Goal: Information Seeking & Learning: Learn about a topic

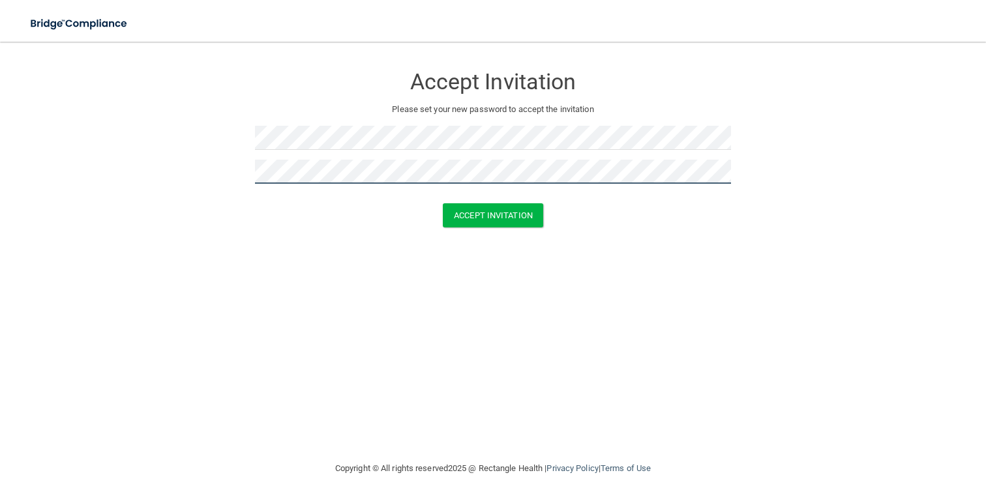
click at [443, 203] on button "Accept Invitation" at bounding box center [493, 215] width 100 height 24
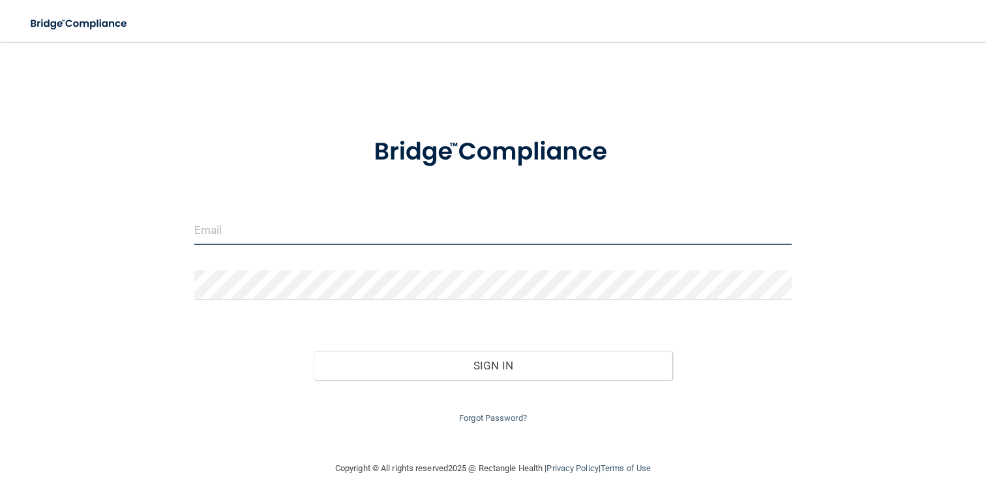
click at [325, 231] on input "email" at bounding box center [493, 230] width 598 height 29
type input "[EMAIL_ADDRESS][DOMAIN_NAME]"
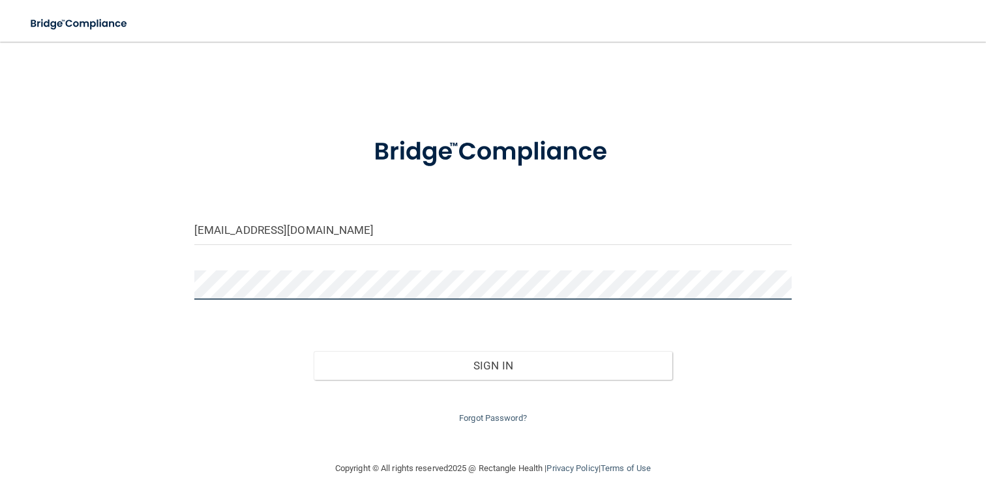
click at [314, 351] on button "Sign In" at bounding box center [493, 365] width 359 height 29
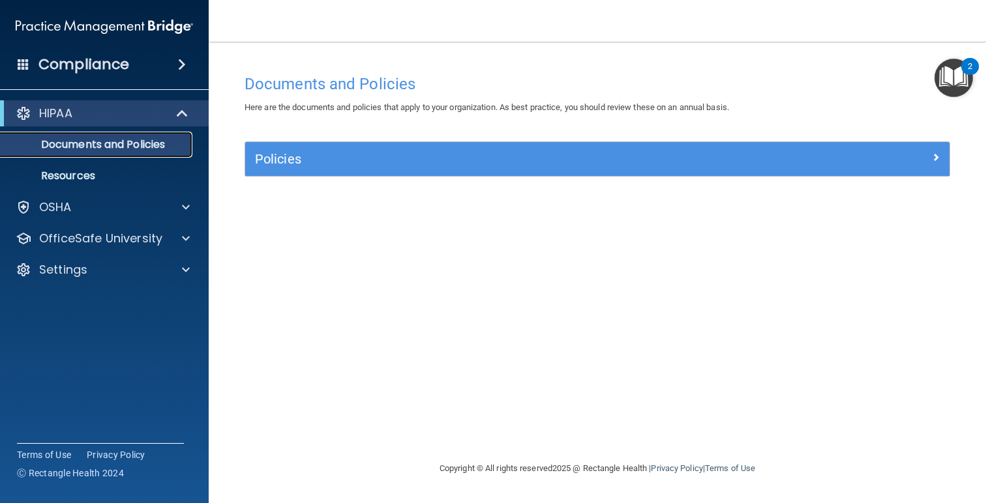
click at [89, 149] on p "Documents and Policies" at bounding box center [97, 144] width 178 height 13
click at [288, 144] on div "Policies" at bounding box center [597, 159] width 704 height 34
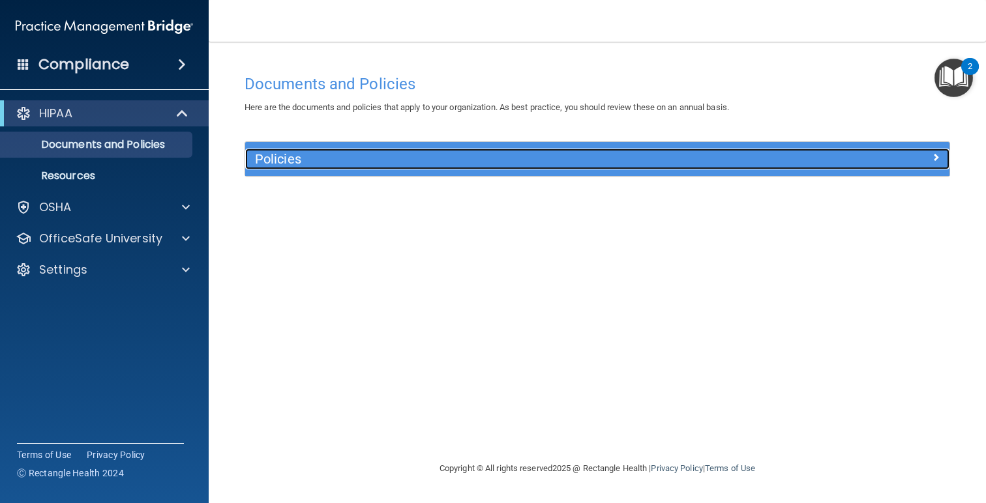
click at [287, 164] on h5 "Policies" at bounding box center [509, 159] width 509 height 14
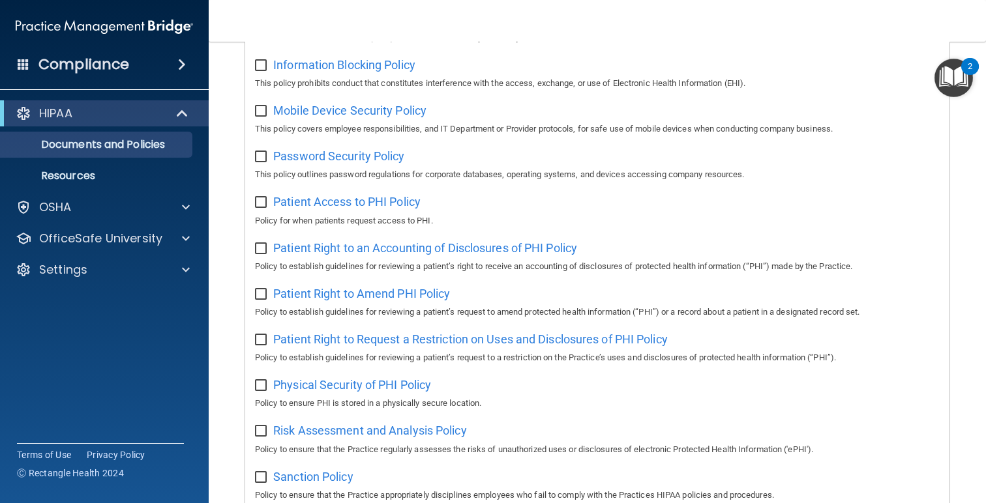
scroll to position [600, 0]
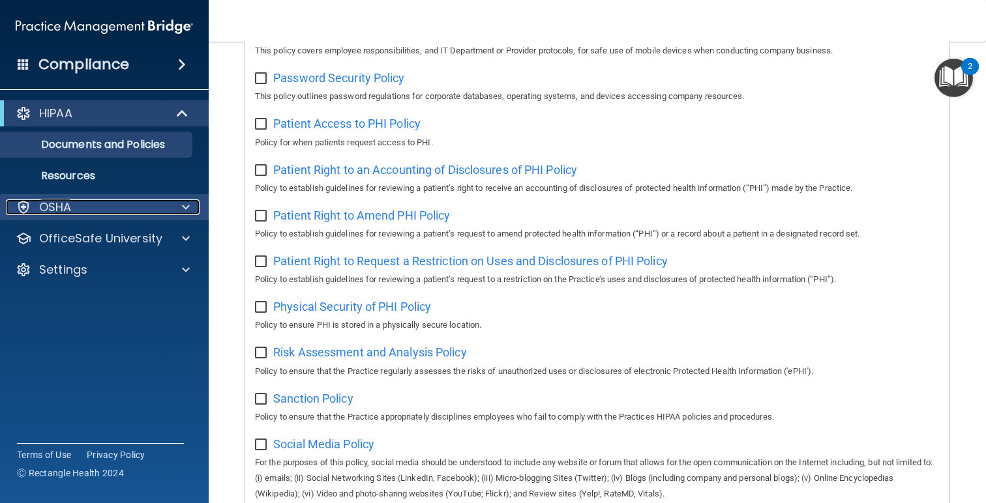
click at [74, 213] on div "OSHA" at bounding box center [87, 208] width 162 height 16
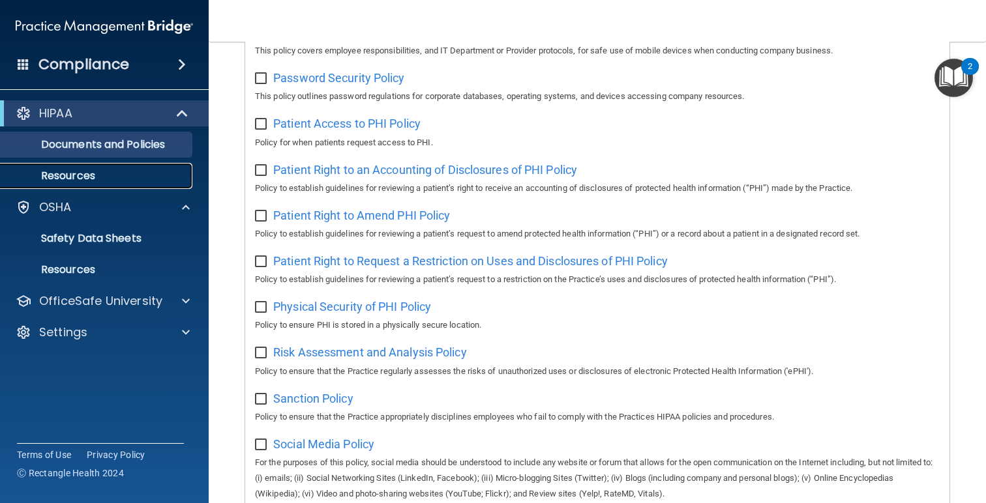
click at [78, 176] on p "Resources" at bounding box center [97, 176] width 178 height 13
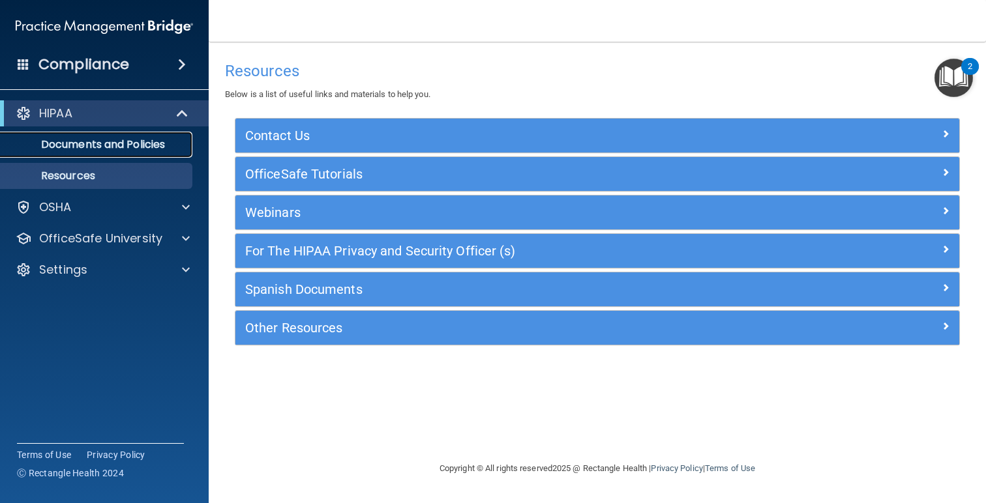
click at [152, 142] on p "Documents and Policies" at bounding box center [97, 144] width 178 height 13
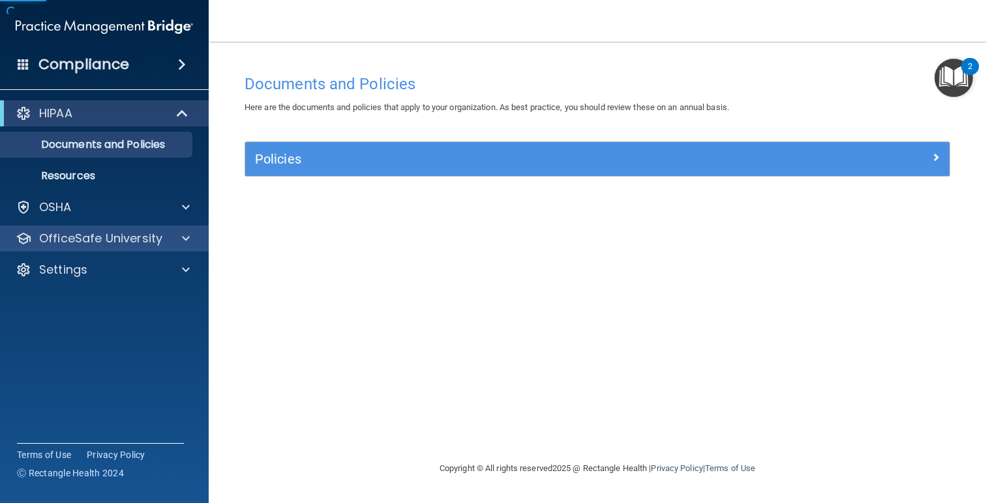
click at [98, 249] on div "OfficeSafe University" at bounding box center [104, 239] width 209 height 26
click at [188, 236] on span at bounding box center [186, 239] width 8 height 16
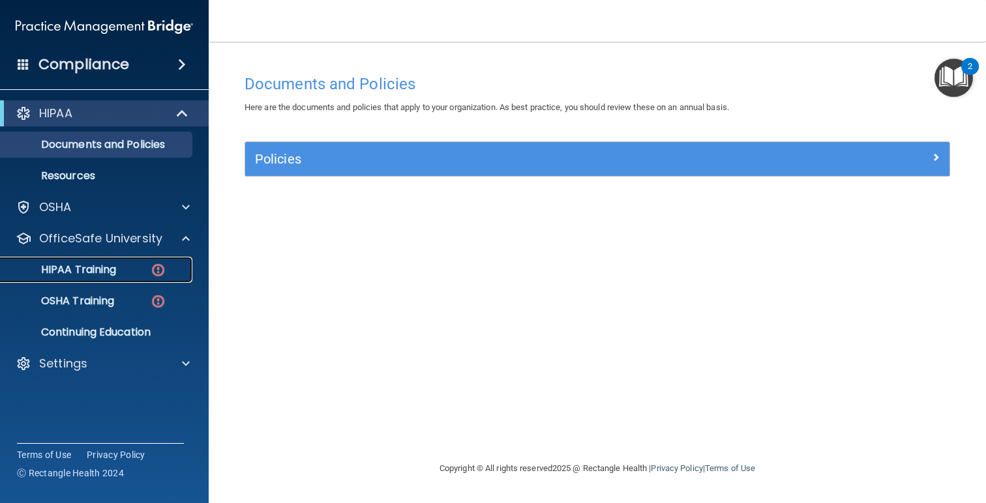
click at [100, 271] on p "HIPAA Training" at bounding box center [62, 269] width 108 height 13
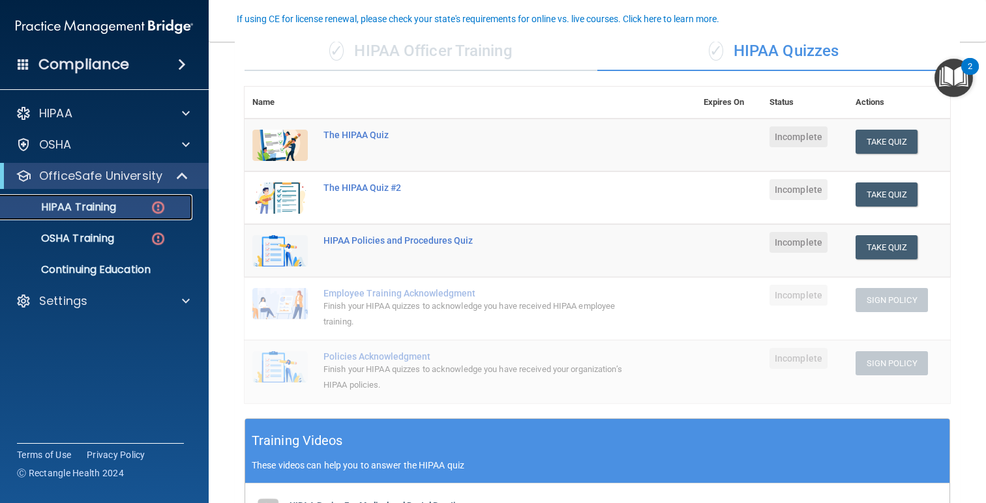
scroll to position [113, 0]
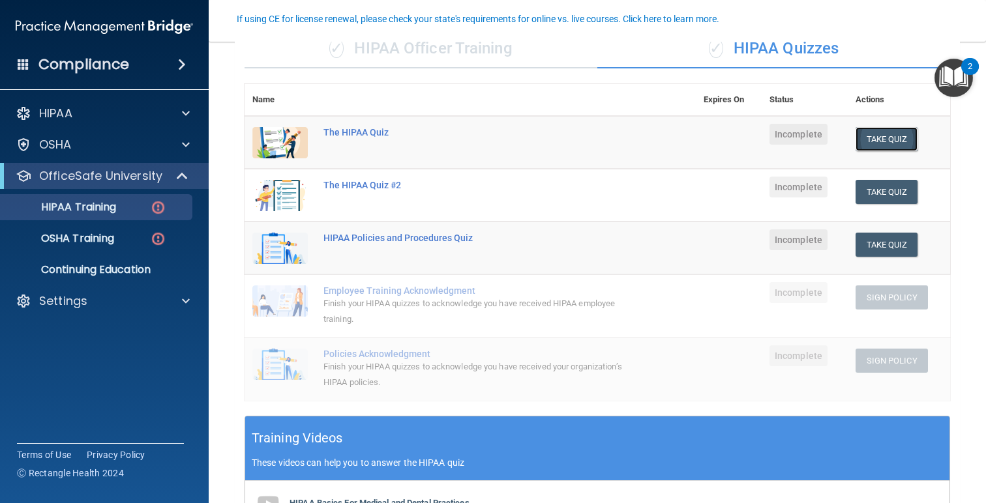
click at [879, 135] on button "Take Quiz" at bounding box center [886, 139] width 63 height 24
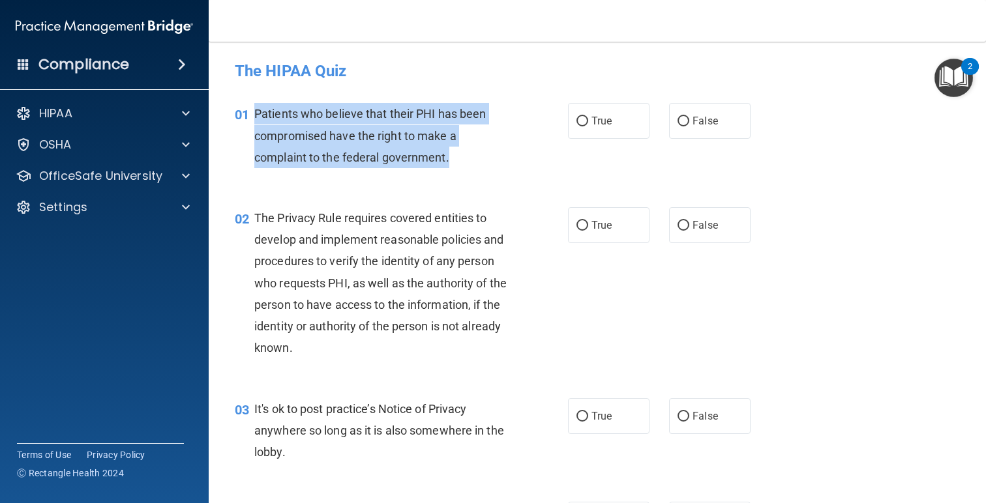
drag, startPoint x: 461, startPoint y: 158, endPoint x: 254, endPoint y: 113, distance: 211.5
click at [254, 113] on div "Patients who believe that their PHI has been compromised have the right to make…" at bounding box center [386, 135] width 265 height 65
copy span "Patients who believe that their PHI has been compromised have the right to make…"
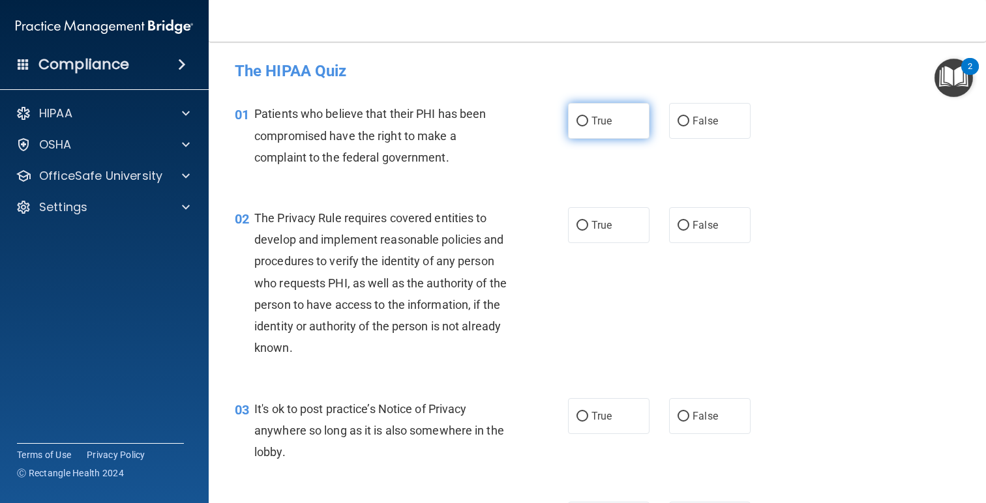
click at [594, 115] on span "True" at bounding box center [601, 121] width 20 height 12
click at [588, 117] on input "True" at bounding box center [582, 122] width 12 height 10
radio input "true"
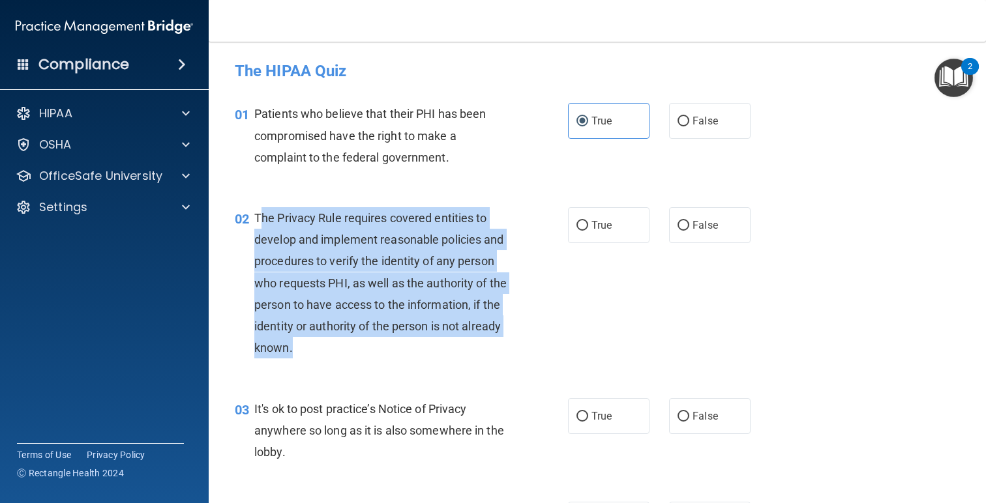
drag, startPoint x: 259, startPoint y: 214, endPoint x: 360, endPoint y: 345, distance: 165.1
click at [360, 345] on div "The Privacy Rule requires covered entities to develop and implement reasonable …" at bounding box center [386, 283] width 265 height 152
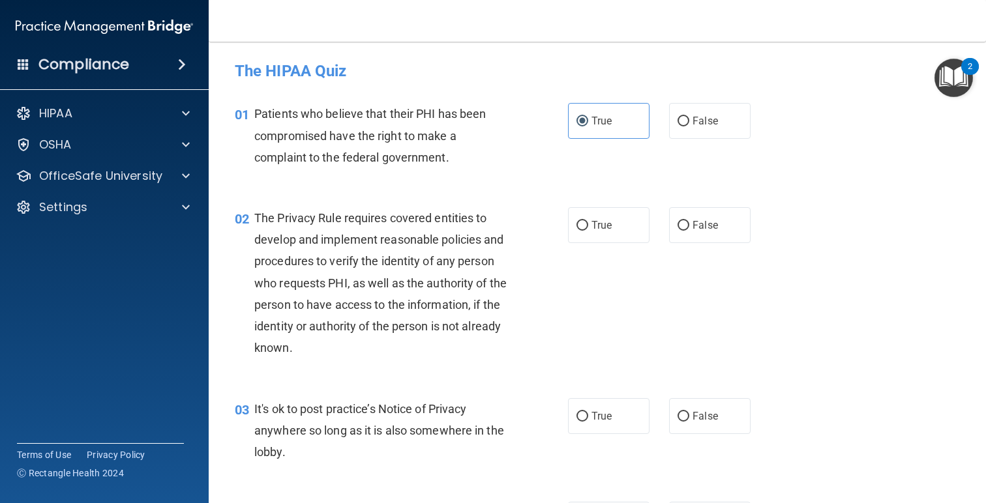
click at [297, 342] on div "The Privacy Rule requires covered entities to develop and implement reasonable …" at bounding box center [386, 283] width 265 height 152
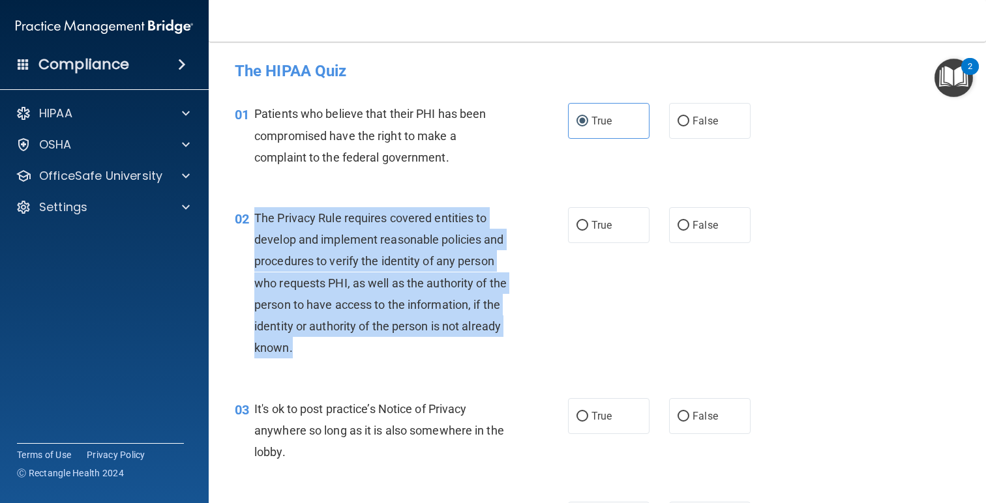
drag, startPoint x: 294, startPoint y: 332, endPoint x: 257, endPoint y: 209, distance: 128.1
click at [256, 213] on div "The Privacy Rule requires covered entities to develop and implement reasonable …" at bounding box center [386, 283] width 265 height 152
copy span "The Privacy Rule requires covered entities to develop and implement reasonable …"
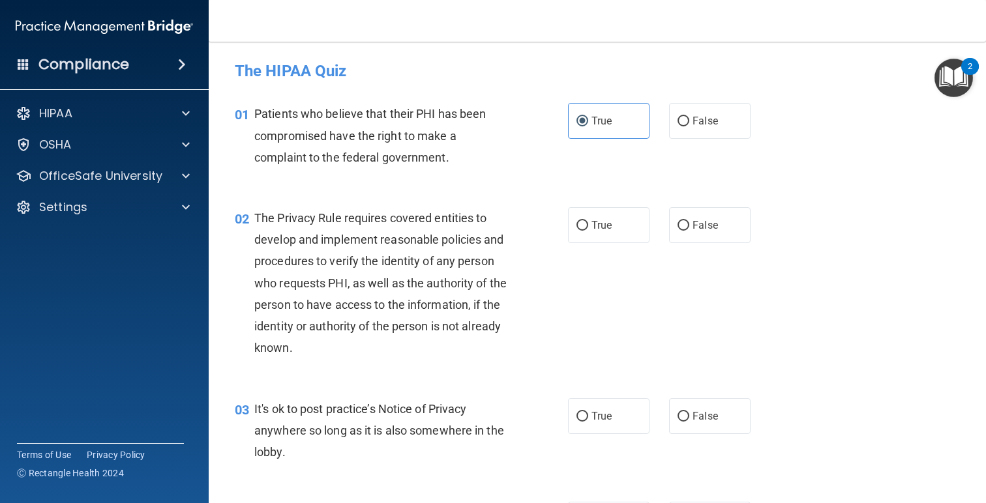
click at [525, 145] on div "01 Patients who believe that their PHI has been compromised have the right to m…" at bounding box center [401, 139] width 372 height 72
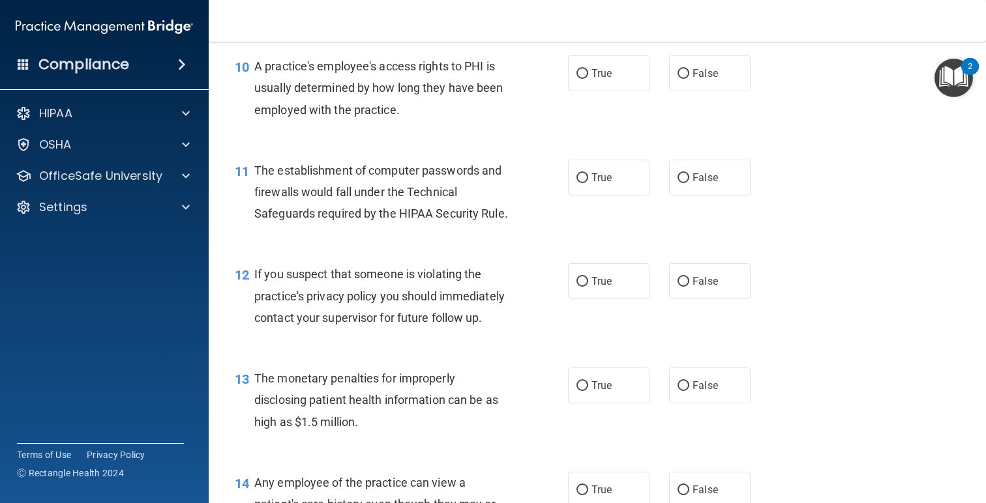
scroll to position [941, 0]
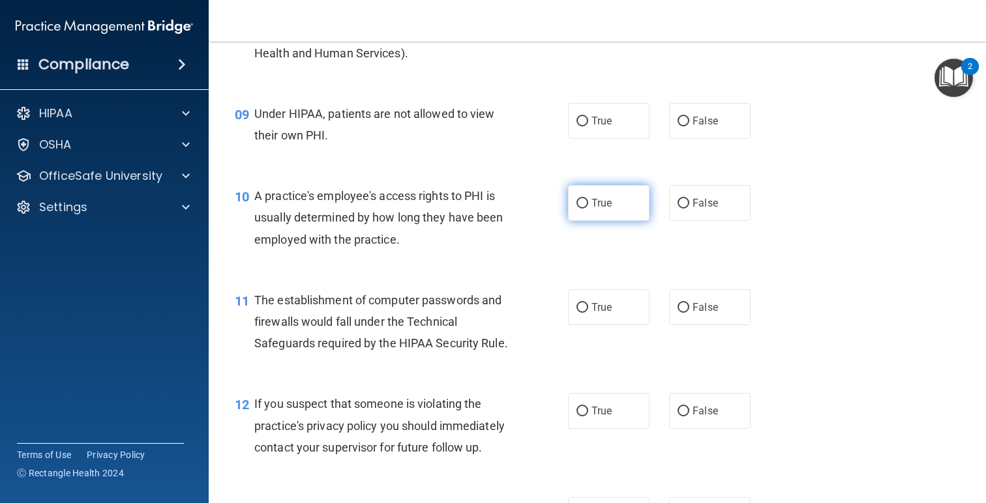
click at [610, 208] on span "True" at bounding box center [601, 203] width 20 height 12
click at [588, 208] on input "True" at bounding box center [582, 204] width 12 height 10
radio input "true"
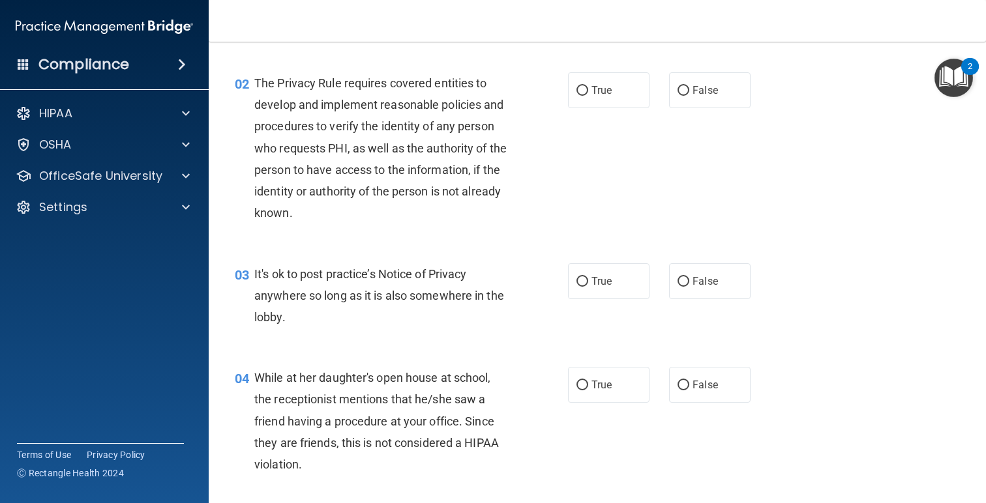
scroll to position [0, 0]
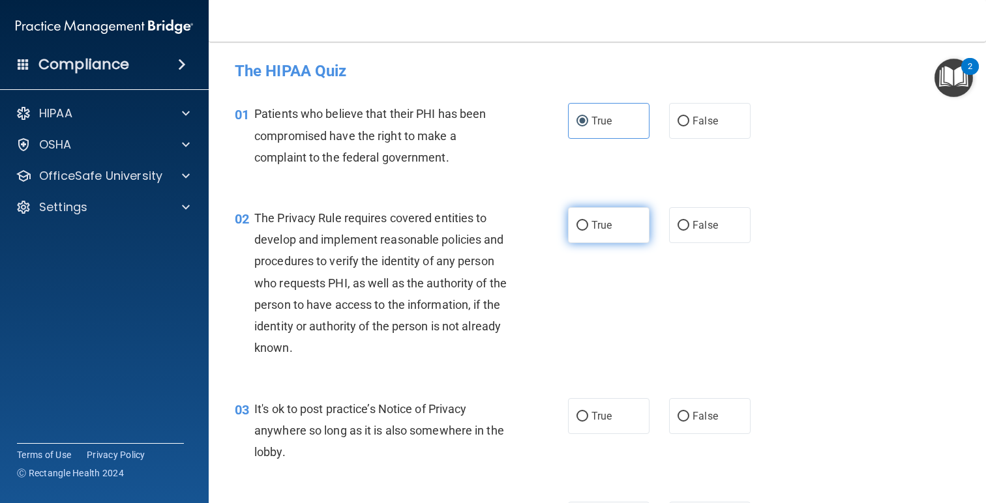
click at [593, 229] on span "True" at bounding box center [601, 225] width 20 height 12
click at [588, 229] on input "True" at bounding box center [582, 226] width 12 height 10
radio input "true"
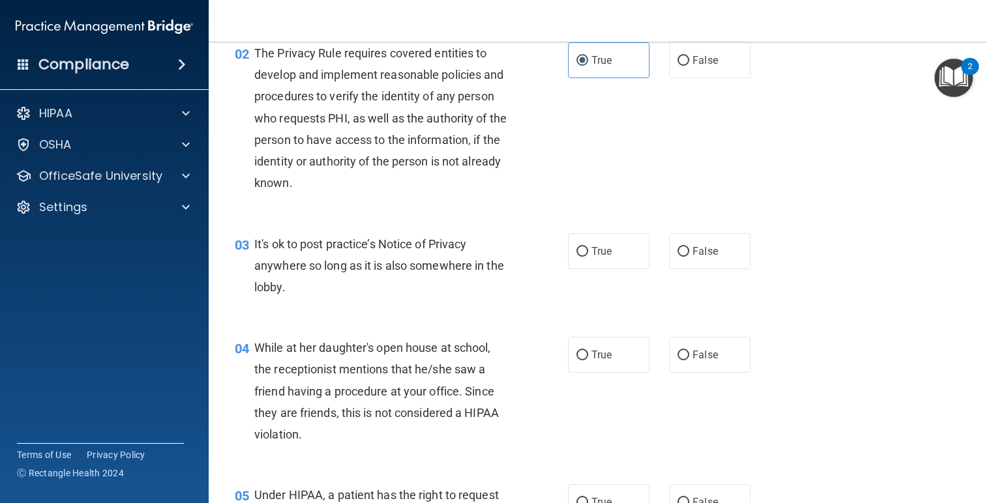
scroll to position [168, 0]
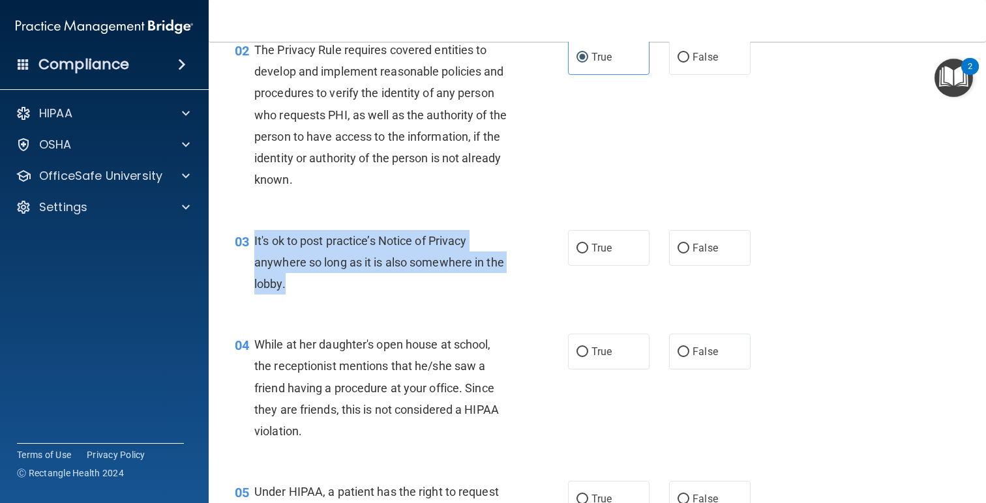
drag, startPoint x: 329, startPoint y: 286, endPoint x: 247, endPoint y: 233, distance: 97.1
click at [247, 233] on div "03 It's ok to post practice’s Notice of Privacy anywhere so long as it is also …" at bounding box center [401, 266] width 372 height 72
copy div "It's ok to post practice’s Notice of Privacy anywhere so long as it is also som…"
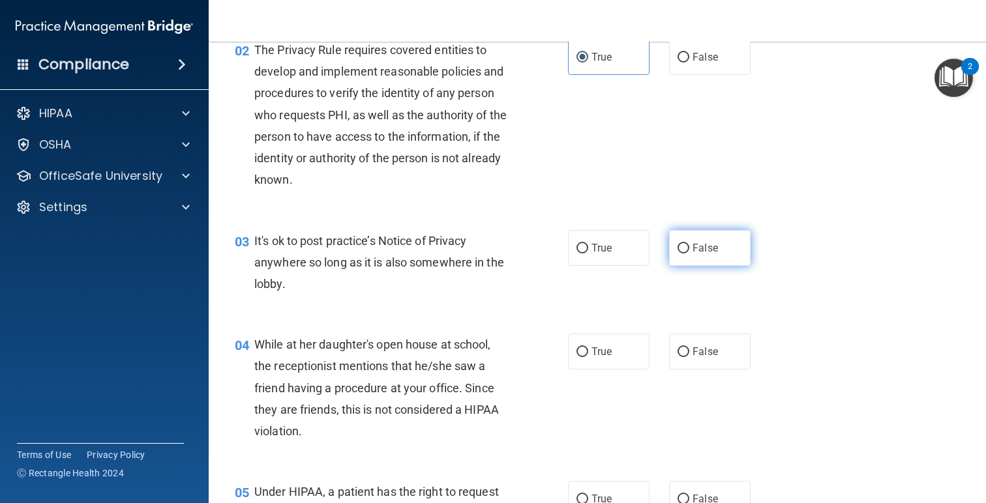
click at [677, 254] on label "False" at bounding box center [709, 248] width 81 height 36
click at [677, 254] on input "False" at bounding box center [683, 249] width 12 height 10
radio input "true"
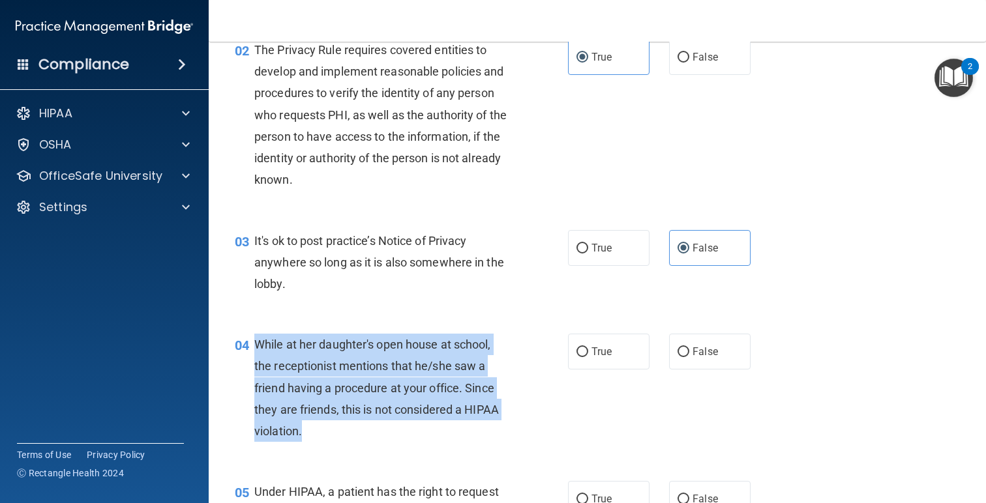
drag, startPoint x: 300, startPoint y: 423, endPoint x: 259, endPoint y: 335, distance: 97.1
click at [257, 336] on div "While at her daughter's open house at school, the receptionist mentions that he…" at bounding box center [386, 388] width 265 height 108
copy span "While at her daughter's open house at school, the receptionist mentions that he…"
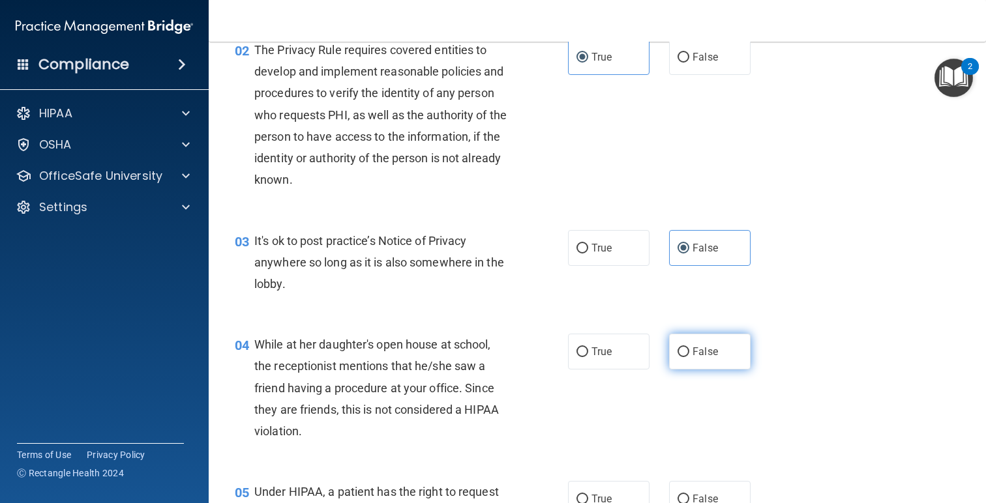
click at [690, 353] on label "False" at bounding box center [709, 352] width 81 height 36
click at [689, 353] on input "False" at bounding box center [683, 353] width 12 height 10
radio input "true"
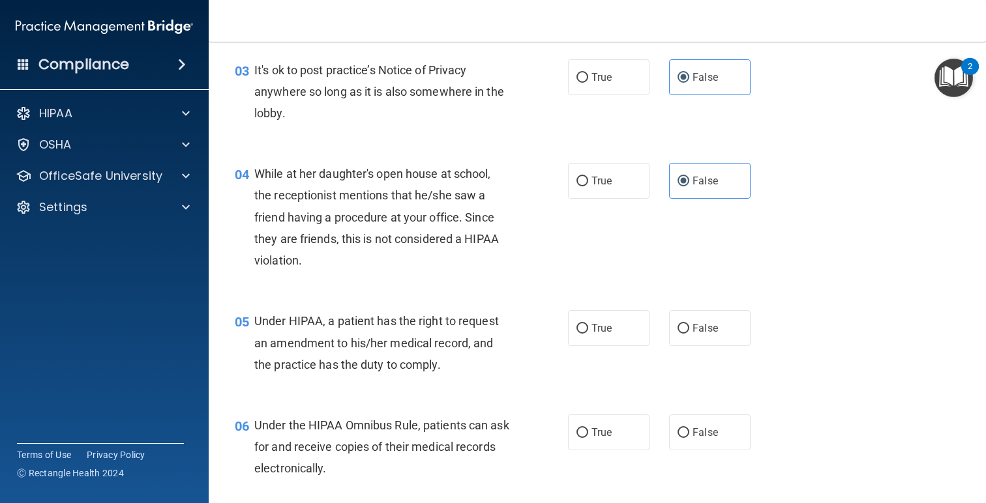
scroll to position [340, 0]
click at [596, 342] on label "True" at bounding box center [608, 328] width 81 height 36
click at [588, 333] on input "True" at bounding box center [582, 328] width 12 height 10
radio input "true"
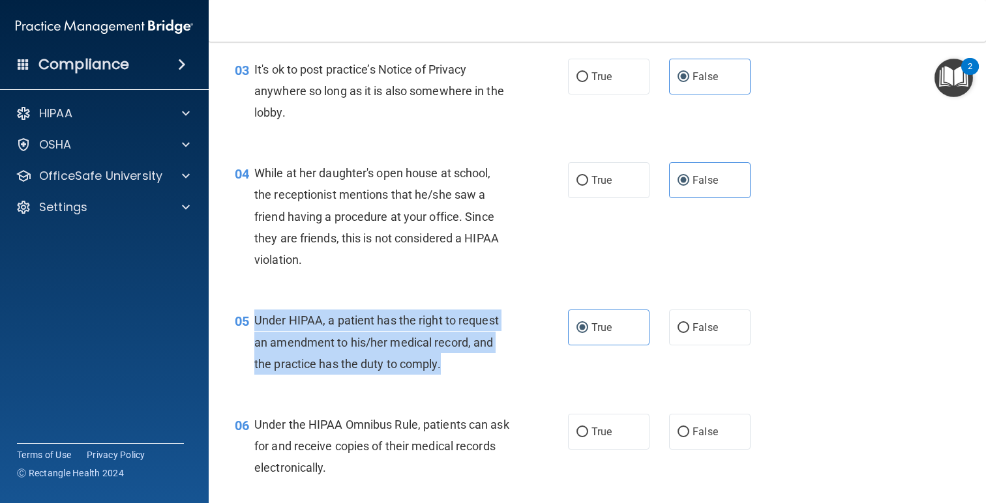
drag, startPoint x: 454, startPoint y: 365, endPoint x: 248, endPoint y: 321, distance: 210.0
click at [248, 321] on div "05 Under HIPAA, a patient has the right to request an amendment to his/her medi…" at bounding box center [401, 346] width 372 height 72
copy div "Under HIPAA, a patient has the right to request an amendment to his/her medical…"
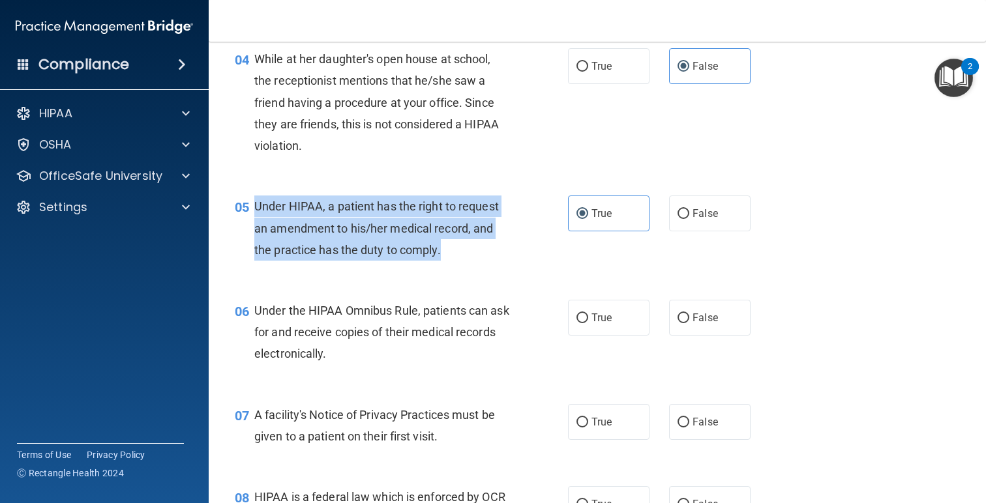
scroll to position [522, 0]
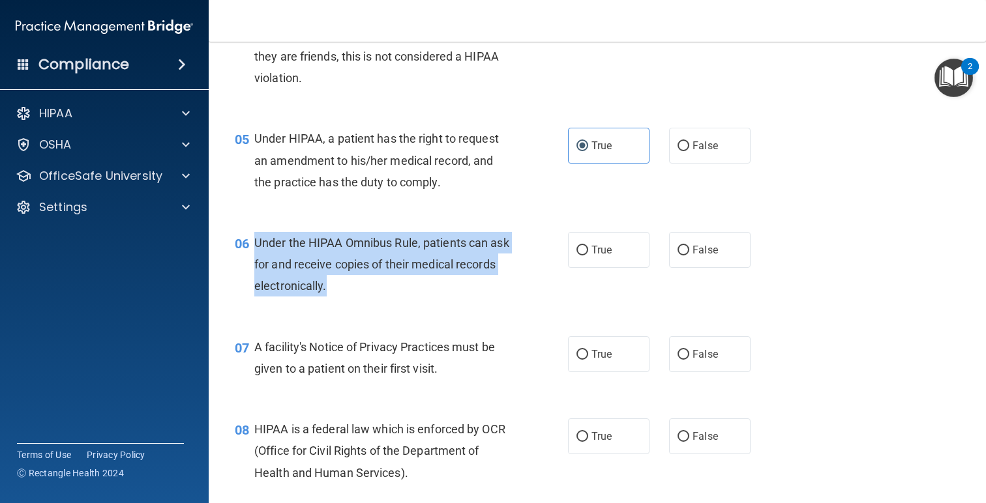
drag, startPoint x: 401, startPoint y: 292, endPoint x: 253, endPoint y: 244, distance: 155.5
click at [253, 244] on div "06 Under the HIPAA Omnibus Rule, patients can ask for and receive copies of the…" at bounding box center [401, 268] width 372 height 72
copy div "Under the HIPAA Omnibus Rule, patients can ask for and receive copies of their …"
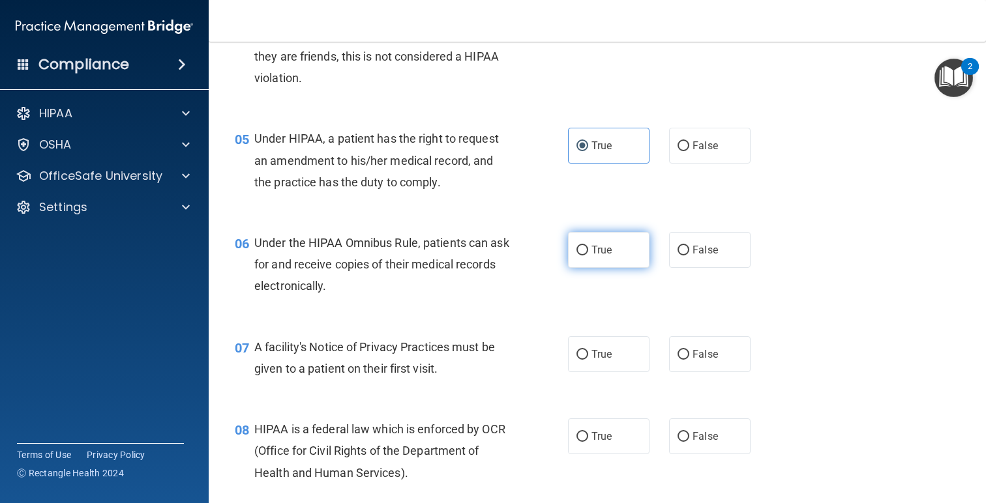
click at [586, 244] on label "True" at bounding box center [608, 250] width 81 height 36
click at [586, 246] on input "True" at bounding box center [582, 251] width 12 height 10
radio input "true"
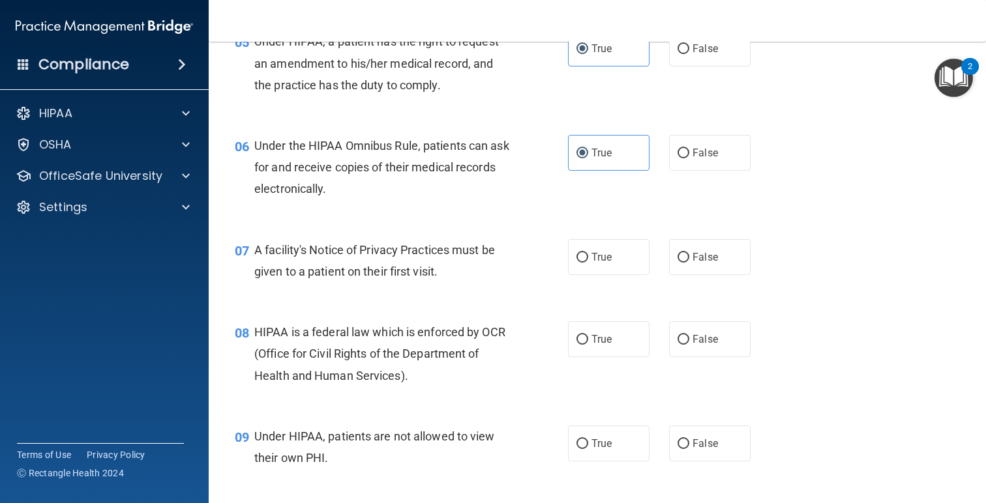
scroll to position [625, 0]
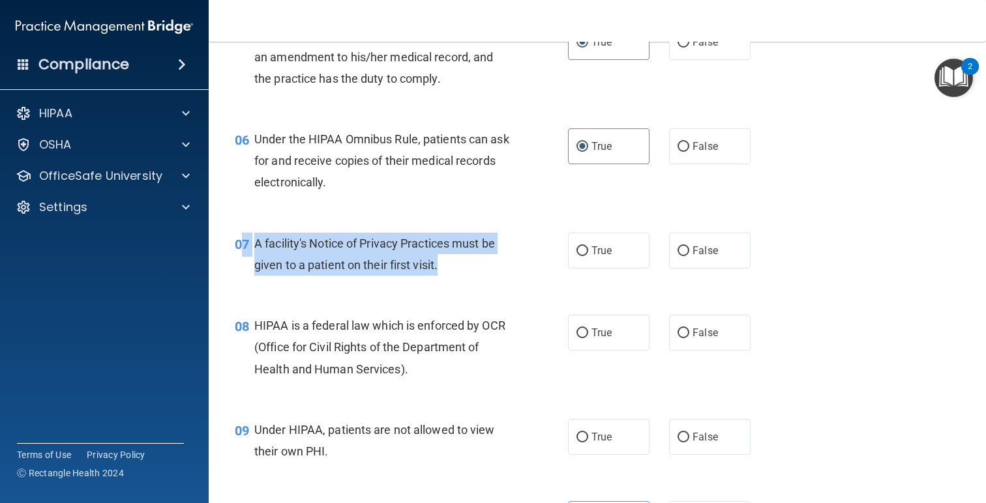
drag, startPoint x: 458, startPoint y: 264, endPoint x: 243, endPoint y: 240, distance: 216.5
click at [244, 241] on div "07 A facility's Notice of Privacy Practices must be given to a patient on their…" at bounding box center [401, 258] width 372 height 50
click at [441, 275] on div "A facility's Notice of Privacy Practices must be given to a patient on their fi…" at bounding box center [386, 254] width 265 height 43
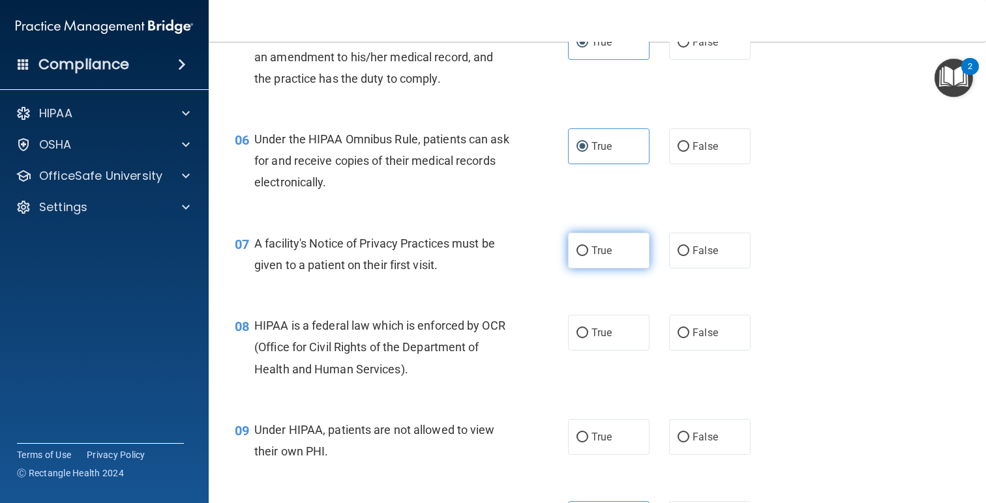
click at [612, 248] on label "True" at bounding box center [608, 251] width 81 height 36
click at [588, 248] on input "True" at bounding box center [582, 251] width 12 height 10
radio input "true"
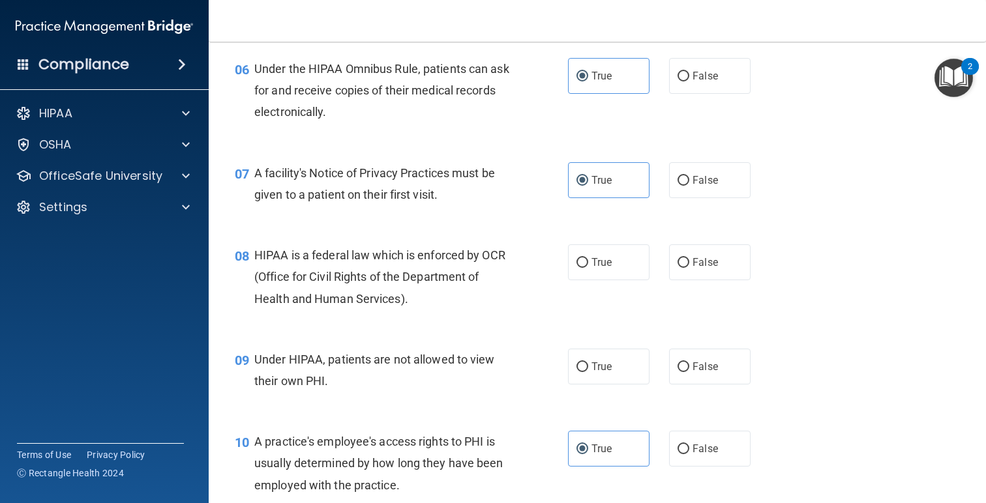
scroll to position [703, 0]
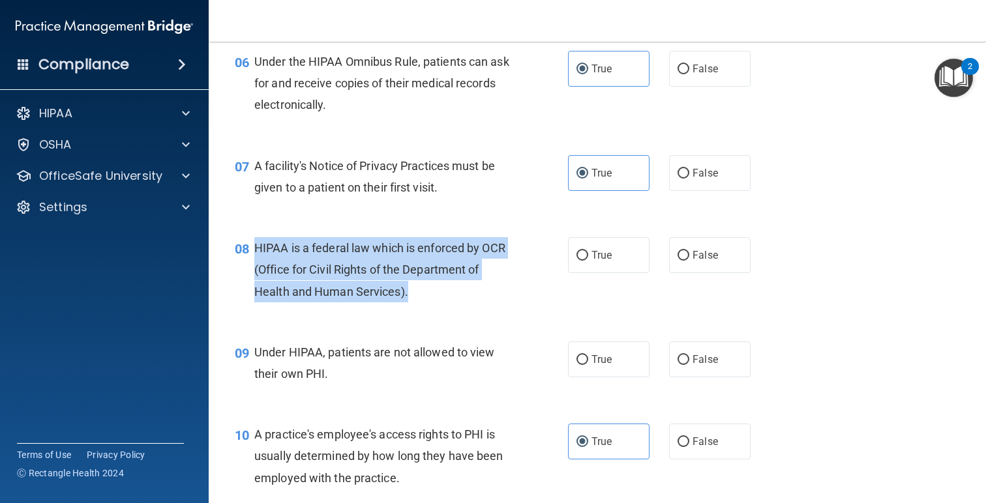
drag, startPoint x: 419, startPoint y: 291, endPoint x: 255, endPoint y: 243, distance: 171.2
click at [255, 243] on div "HIPAA is a federal law which is enforced by OCR (Office for Civil Rights of the…" at bounding box center [386, 269] width 265 height 65
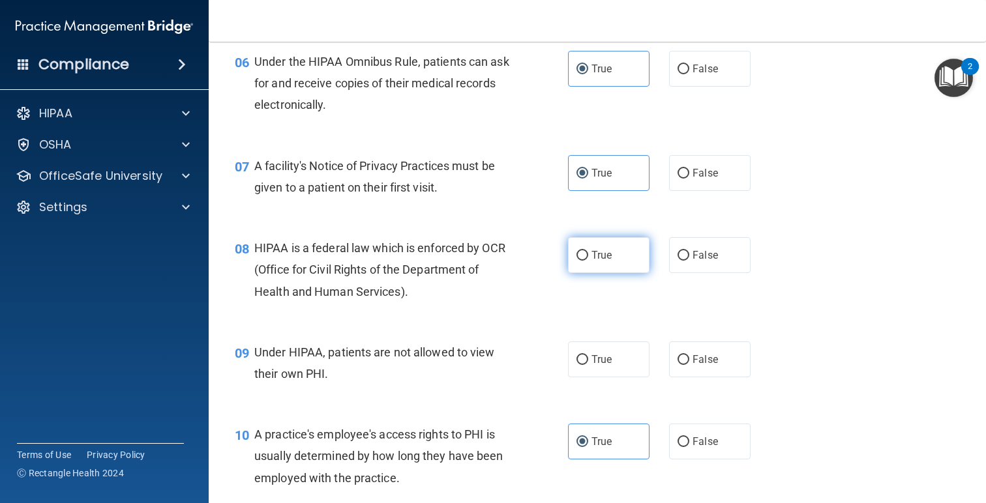
click at [595, 263] on label "True" at bounding box center [608, 255] width 81 height 36
click at [588, 261] on input "True" at bounding box center [582, 256] width 12 height 10
radio input "true"
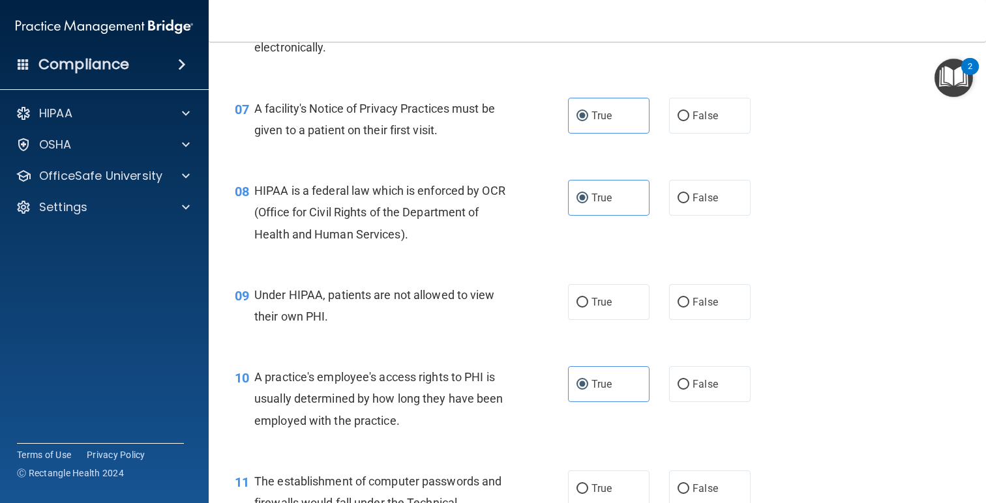
scroll to position [763, 0]
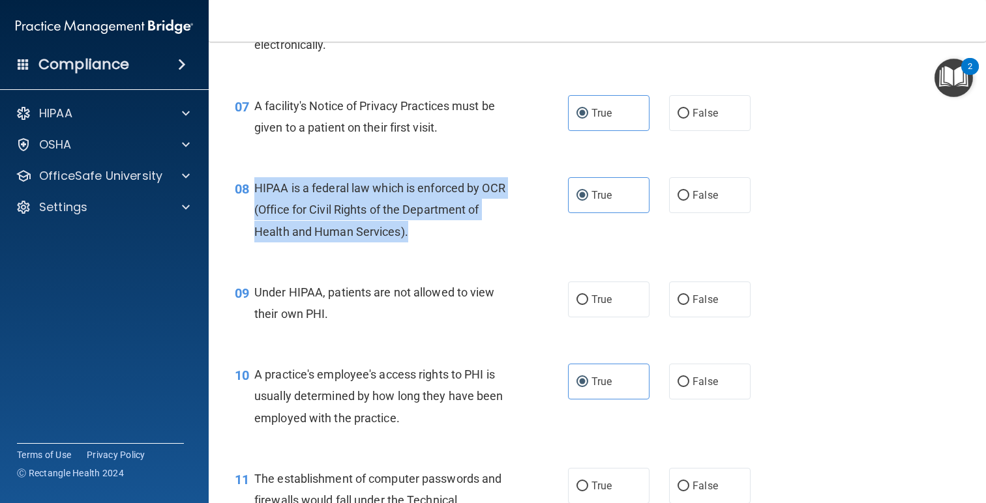
drag, startPoint x: 426, startPoint y: 243, endPoint x: 254, endPoint y: 187, distance: 180.8
click at [254, 187] on div "08 HIPAA is a federal law which is enforced by OCR (Office for Civil Rights of …" at bounding box center [401, 213] width 372 height 72
copy div "HIPAA is a federal law which is enforced by OCR (Office for Civil Rights of the…"
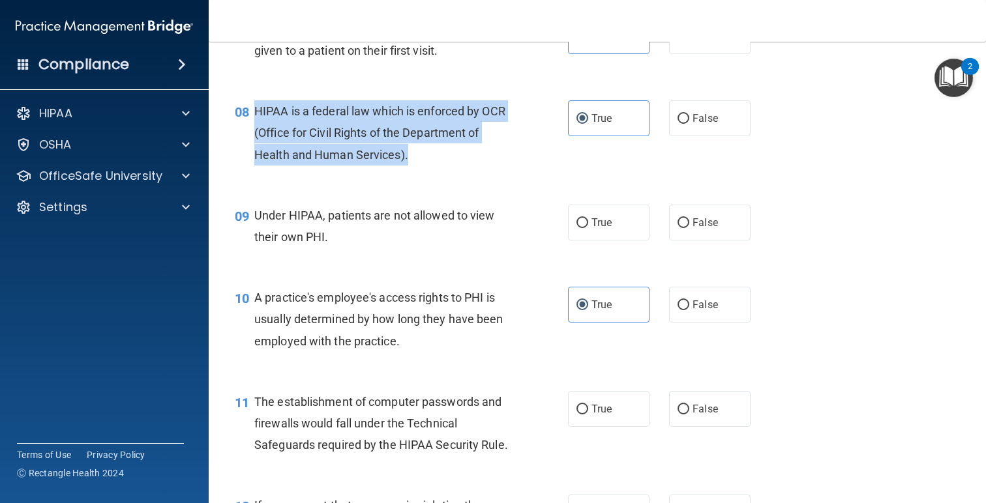
scroll to position [870, 0]
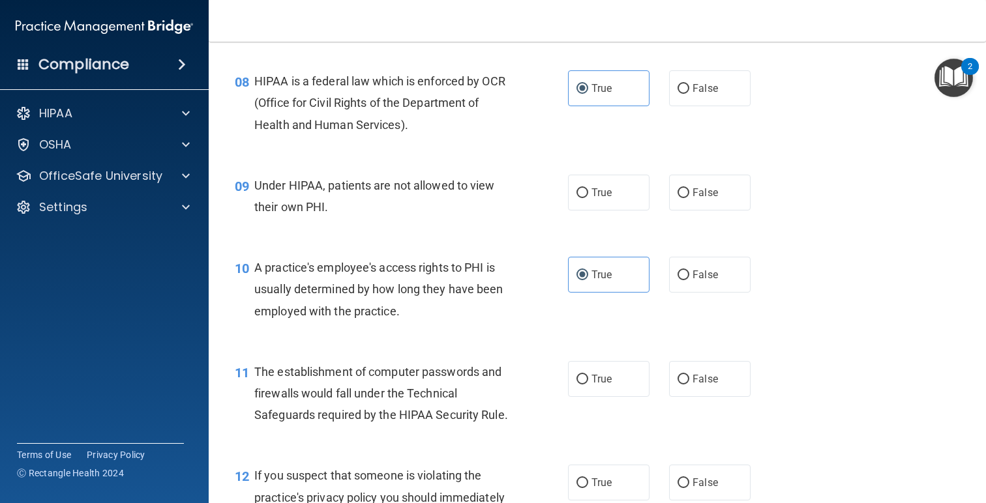
click at [344, 207] on div "Under HIPAA, patients are not allowed to view their own PHI." at bounding box center [386, 196] width 265 height 43
click at [716, 202] on label "False" at bounding box center [709, 193] width 81 height 36
click at [689, 198] on input "False" at bounding box center [683, 193] width 12 height 10
radio input "true"
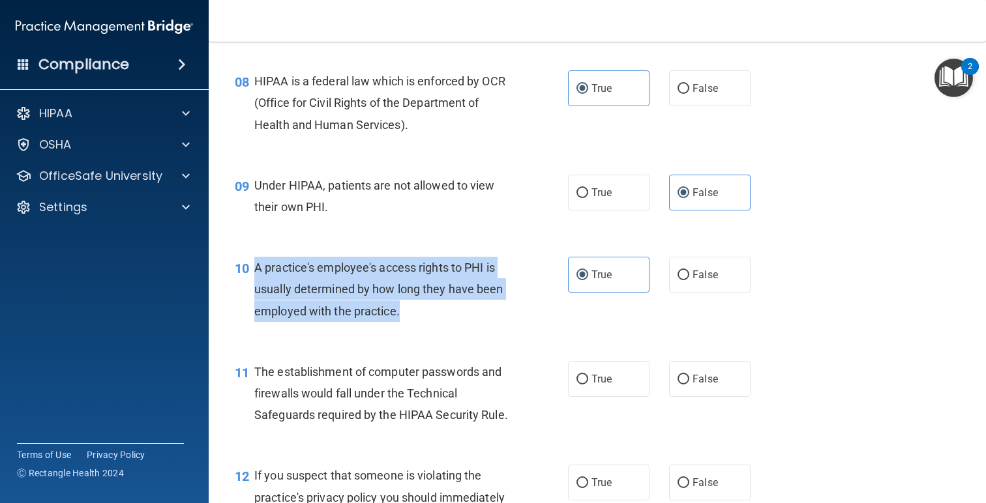
drag, startPoint x: 399, startPoint y: 318, endPoint x: 251, endPoint y: 268, distance: 156.1
click at [251, 268] on div "10 A practice's employee's access rights to PHI is usually determined by how lo…" at bounding box center [401, 293] width 372 height 72
copy div "A practice's employee's access rights to PHI is usually determined by how long …"
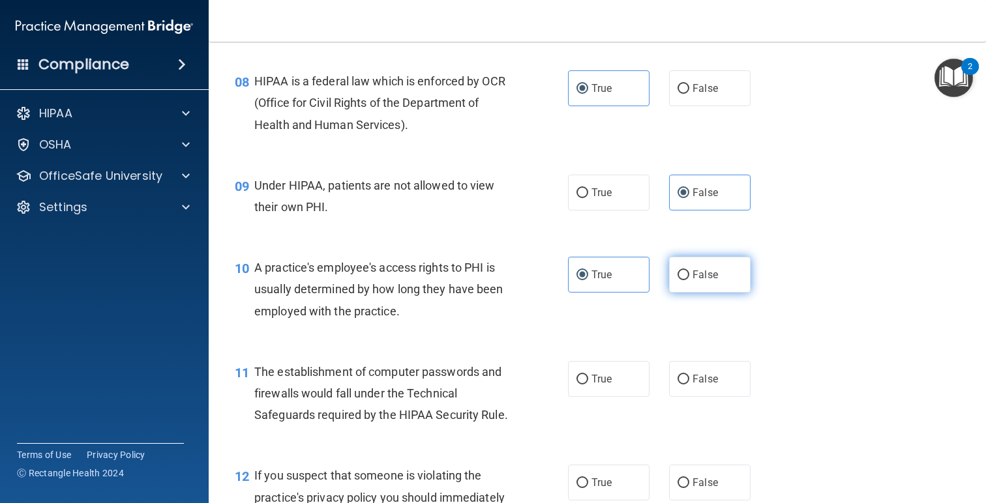
click at [700, 278] on span "False" at bounding box center [704, 275] width 25 height 12
click at [689, 278] on input "False" at bounding box center [683, 276] width 12 height 10
radio input "true"
radio input "false"
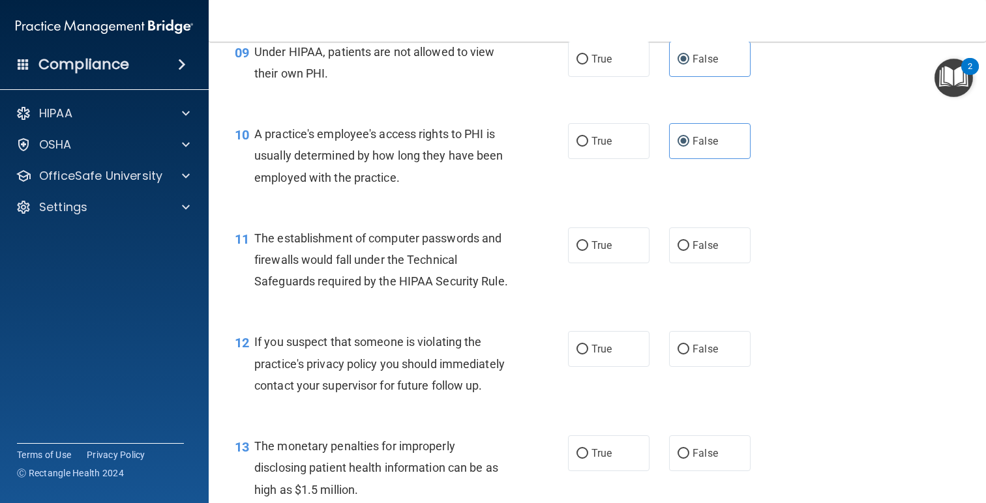
scroll to position [1004, 0]
click at [509, 284] on div "The establishment of computer passwords and firewalls would fall under the Tech…" at bounding box center [386, 259] width 265 height 65
click at [610, 244] on span "True" at bounding box center [601, 245] width 20 height 12
click at [588, 244] on input "True" at bounding box center [582, 246] width 12 height 10
radio input "true"
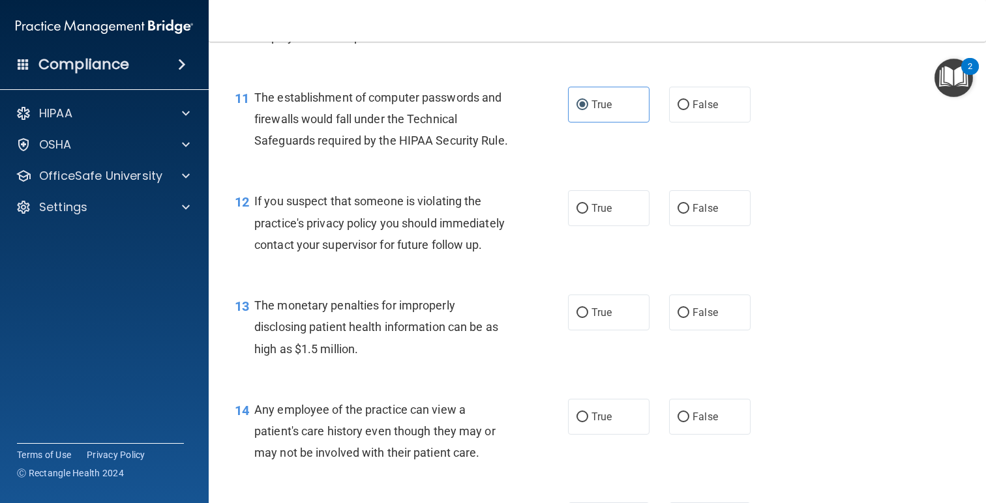
scroll to position [1150, 0]
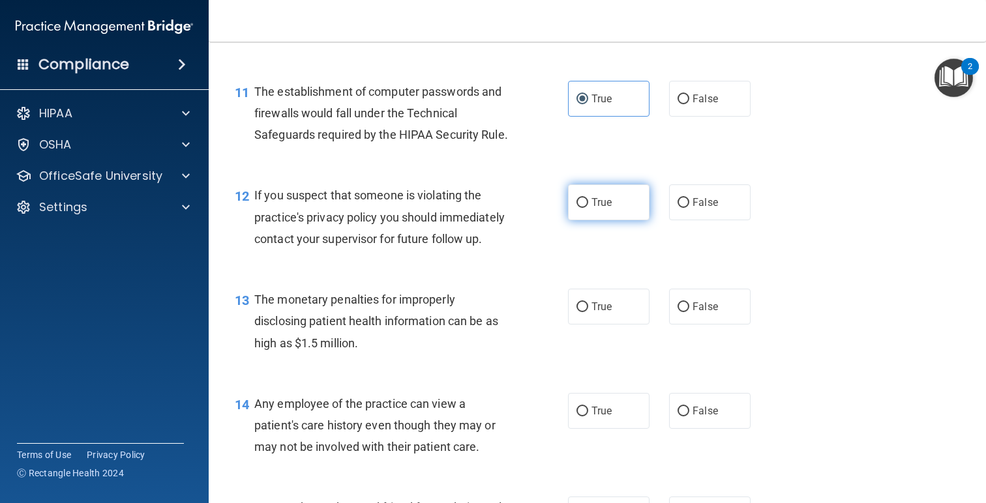
click at [595, 205] on span "True" at bounding box center [601, 202] width 20 height 12
click at [588, 205] on input "True" at bounding box center [582, 203] width 12 height 10
radio input "true"
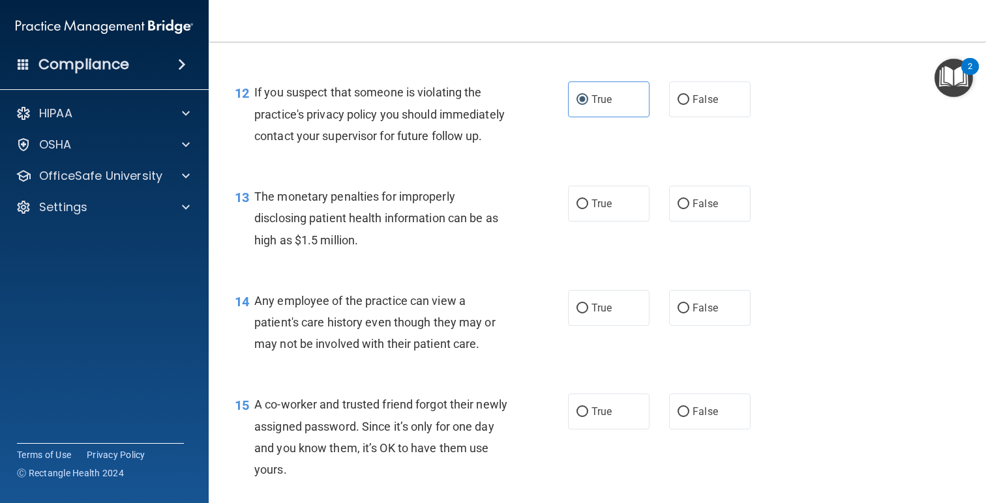
scroll to position [1270, 0]
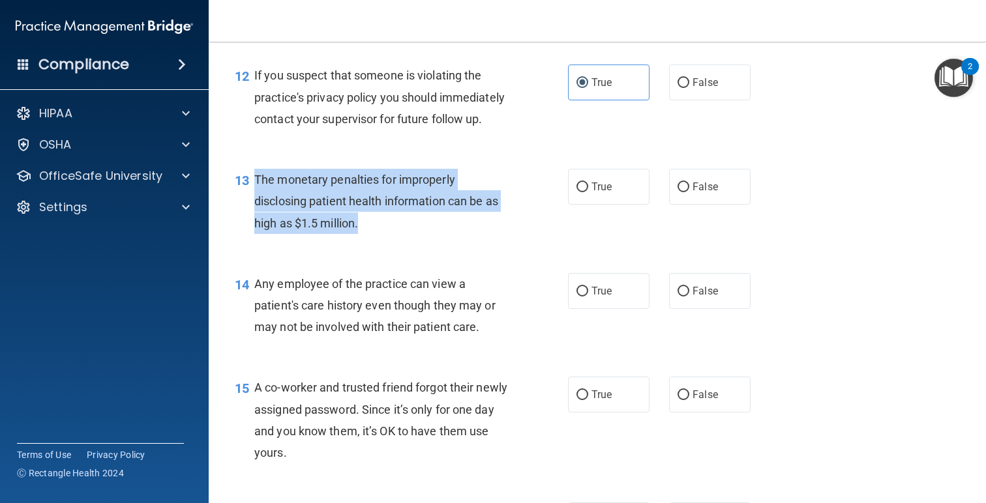
drag, startPoint x: 370, startPoint y: 231, endPoint x: 246, endPoint y: 173, distance: 136.8
click at [246, 173] on div "13 The monetary penalties for improperly disclosing patient health information …" at bounding box center [401, 205] width 372 height 72
copy div "The monetary penalties for improperly disclosing patient health information can…"
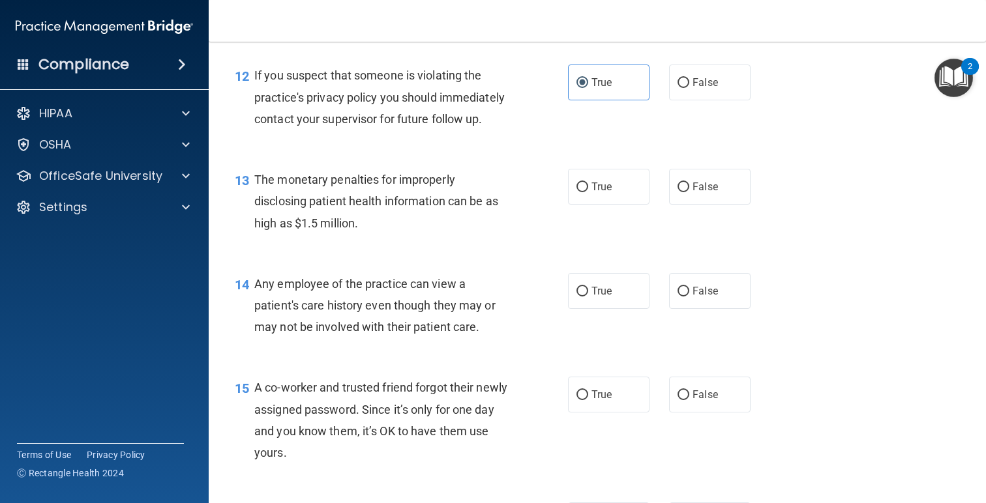
click at [439, 234] on div "13 The monetary penalties for improperly disclosing patient health information …" at bounding box center [401, 205] width 372 height 72
click at [589, 190] on label "True" at bounding box center [608, 187] width 81 height 36
click at [588, 190] on input "True" at bounding box center [582, 188] width 12 height 10
radio input "true"
drag, startPoint x: 231, startPoint y: 286, endPoint x: 243, endPoint y: 286, distance: 11.7
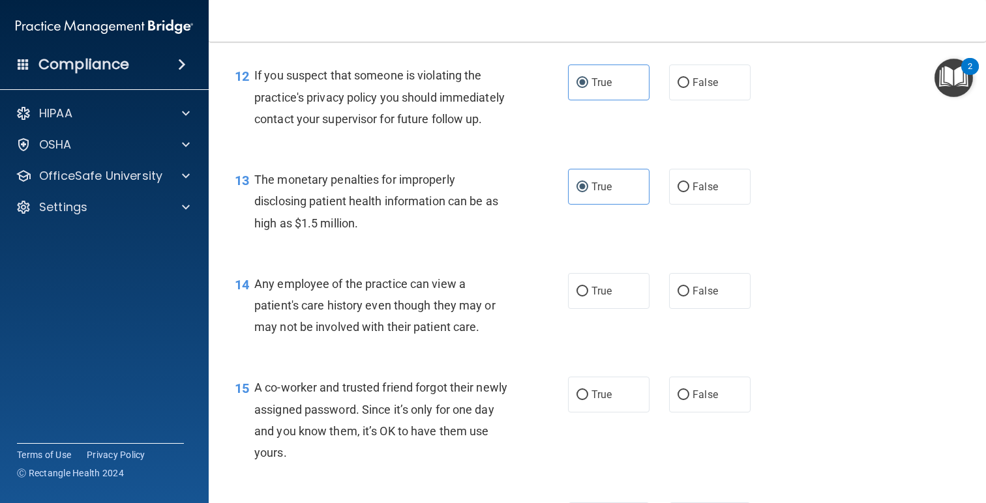
click at [229, 286] on div "14" at bounding box center [239, 285] width 29 height 24
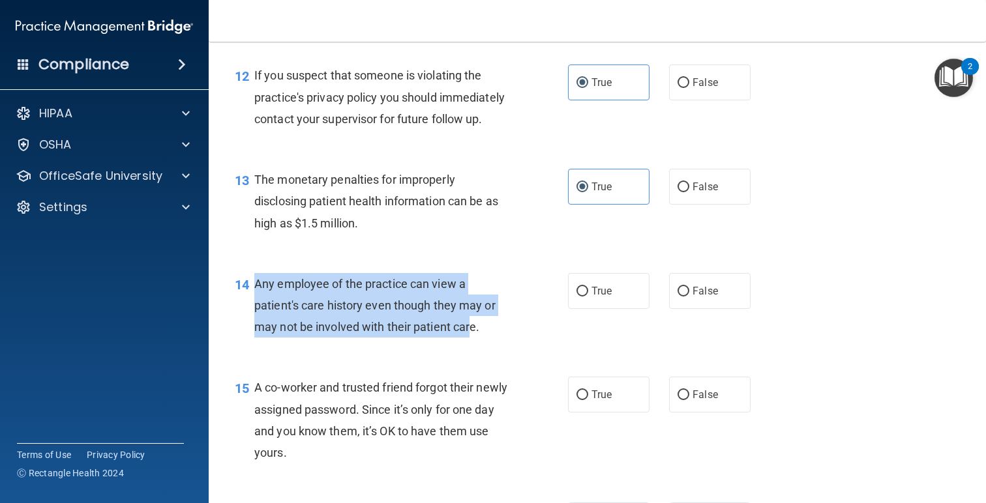
drag, startPoint x: 473, startPoint y: 327, endPoint x: 256, endPoint y: 286, distance: 220.3
click at [256, 286] on span "Any employee of the practice can view a patient's care history even though they…" at bounding box center [374, 305] width 241 height 57
copy span "Any employee of the practice can view a patient's care history even though they…"
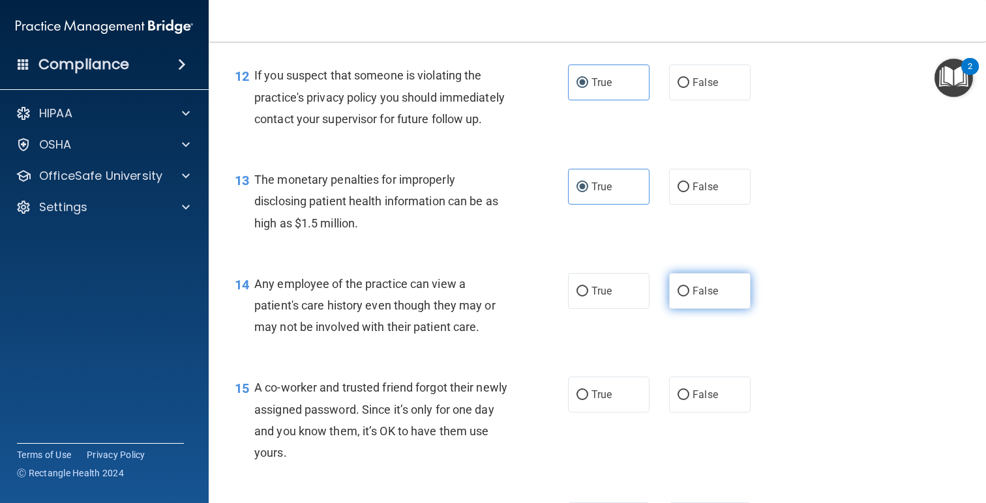
click at [705, 295] on span "False" at bounding box center [704, 291] width 25 height 12
click at [689, 295] on input "False" at bounding box center [683, 292] width 12 height 10
radio input "true"
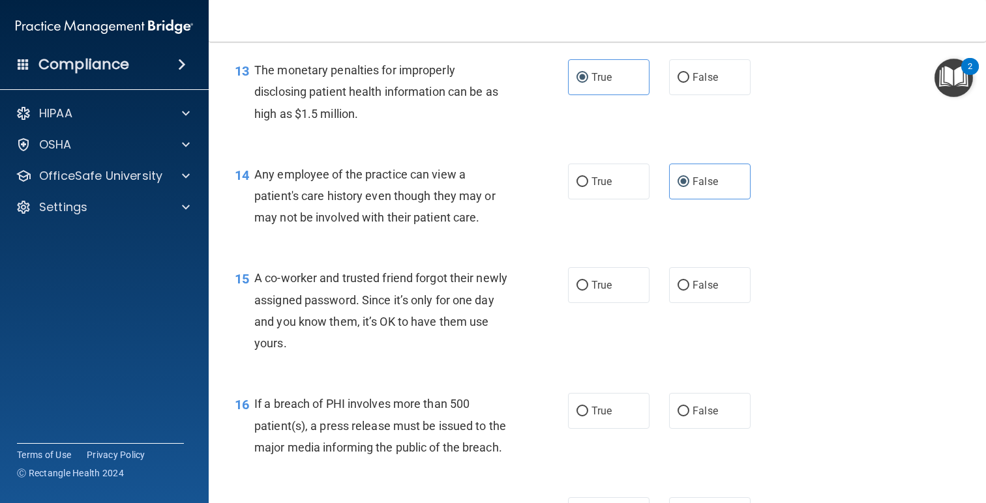
scroll to position [1383, 0]
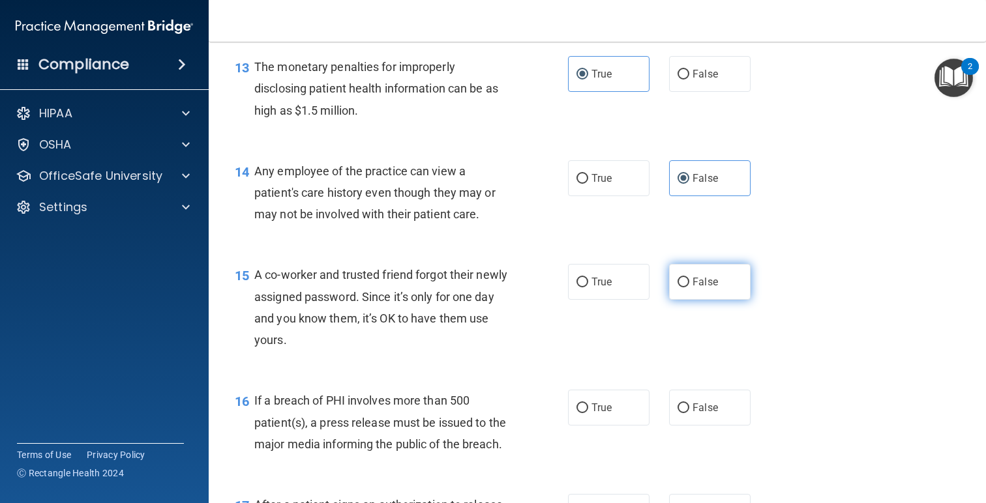
click at [747, 282] on label "False" at bounding box center [709, 282] width 81 height 36
click at [689, 282] on input "False" at bounding box center [683, 283] width 12 height 10
radio input "true"
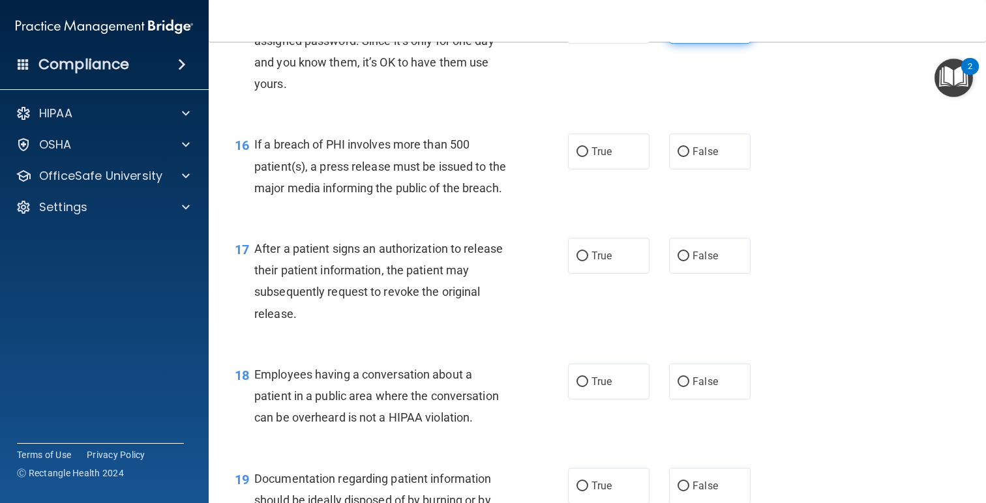
scroll to position [1647, 0]
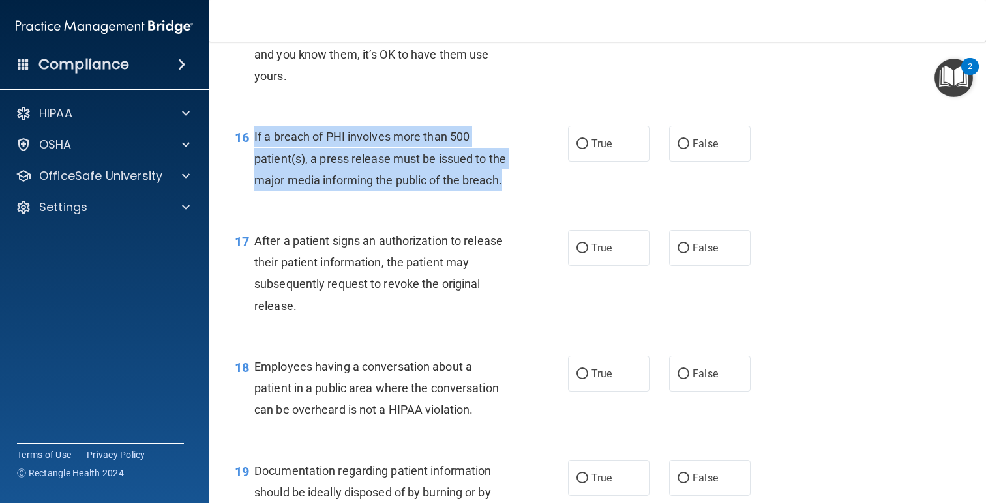
drag, startPoint x: 516, startPoint y: 192, endPoint x: 252, endPoint y: 134, distance: 269.7
click at [252, 134] on div "16 If a breach of PHI involves more than 500 patient(s), a press release must b…" at bounding box center [401, 162] width 372 height 72
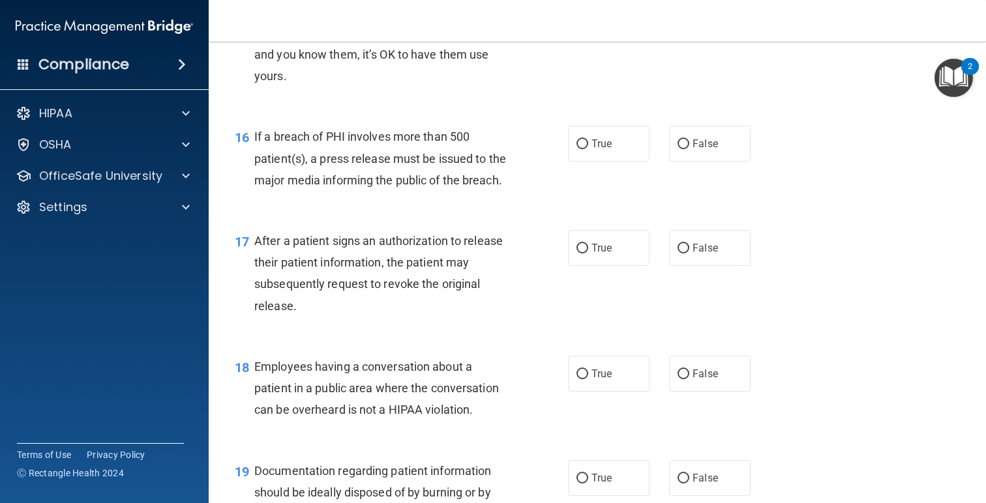
click at [610, 165] on div "16 If a breach of PHI involves more than 500 patient(s), a press release must b…" at bounding box center [597, 162] width 745 height 104
click at [594, 143] on span "True" at bounding box center [601, 144] width 20 height 12
click at [588, 143] on input "True" at bounding box center [582, 145] width 12 height 10
radio input "true"
click at [310, 300] on div "After a patient signs an authorization to release their patient information, th…" at bounding box center [386, 273] width 265 height 87
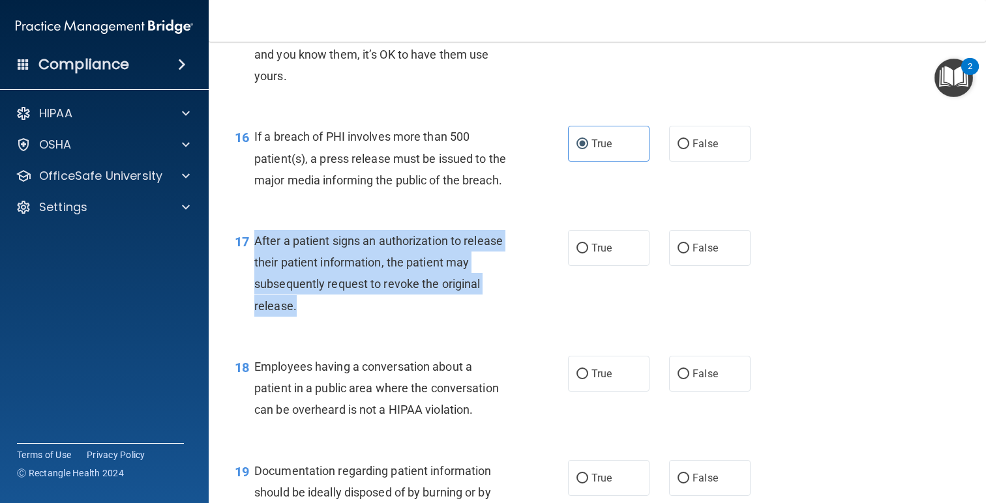
drag, startPoint x: 304, startPoint y: 313, endPoint x: 257, endPoint y: 239, distance: 88.3
click at [257, 239] on div "After a patient signs an authorization to release their patient information, th…" at bounding box center [386, 273] width 265 height 87
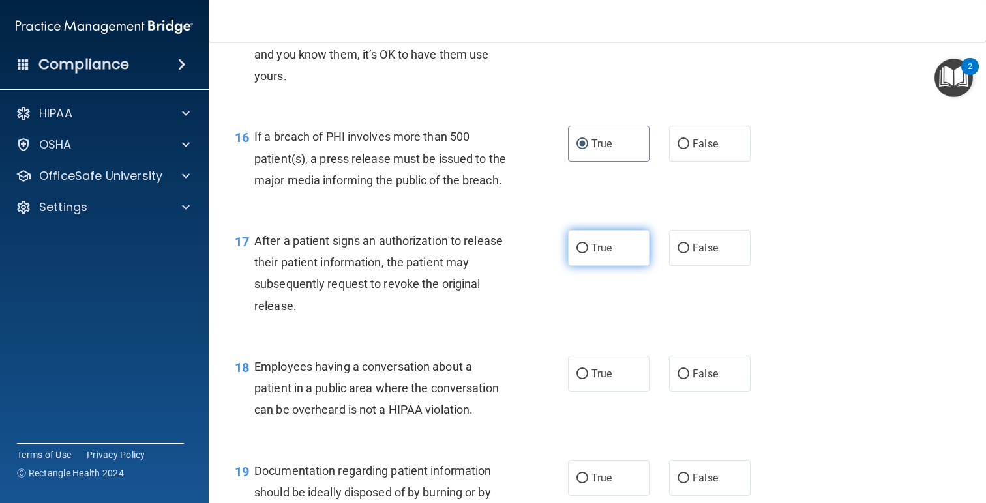
click at [606, 254] on span "True" at bounding box center [601, 248] width 20 height 12
click at [588, 254] on input "True" at bounding box center [582, 249] width 12 height 10
radio input "true"
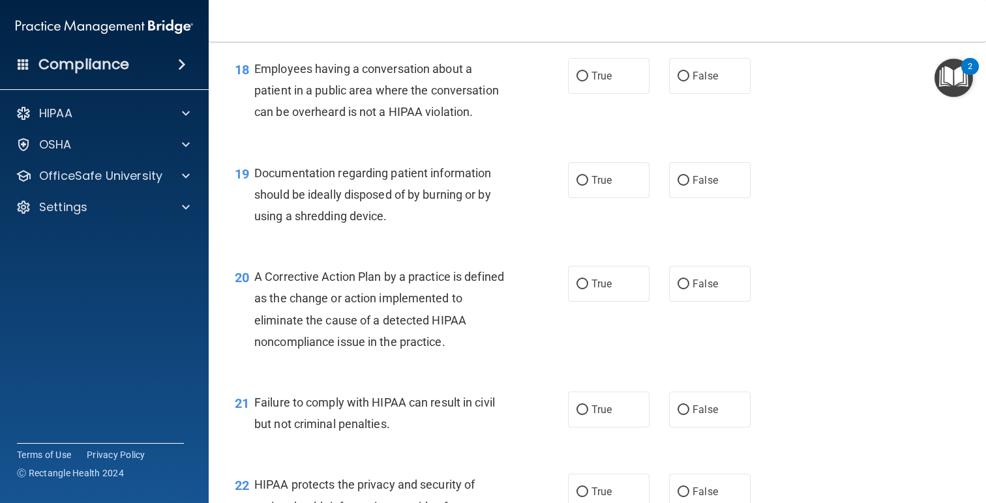
scroll to position [1947, 0]
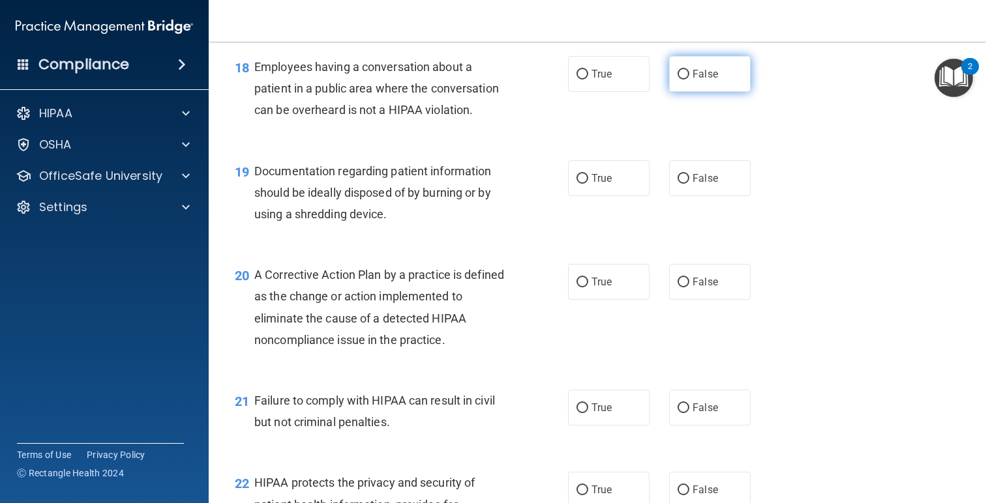
click at [707, 69] on span "False" at bounding box center [704, 74] width 25 height 12
click at [689, 70] on input "False" at bounding box center [683, 75] width 12 height 10
radio input "true"
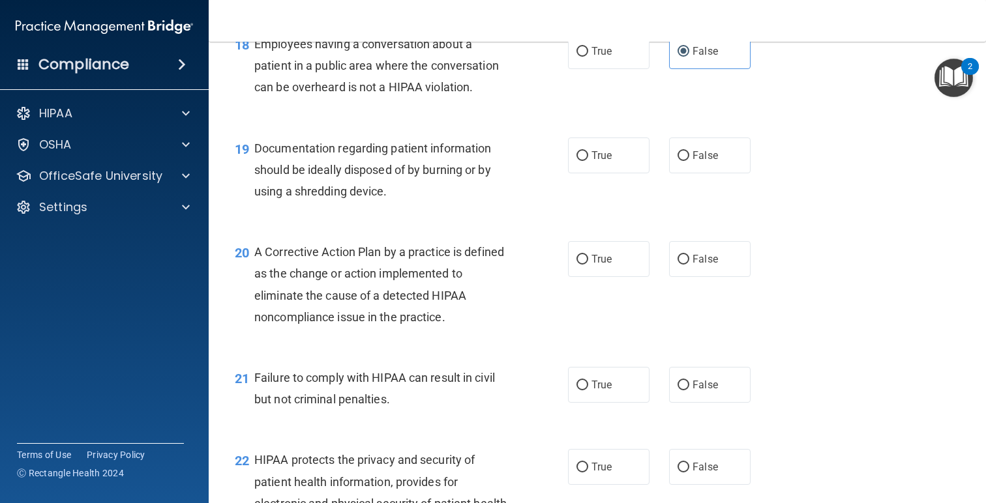
scroll to position [1981, 0]
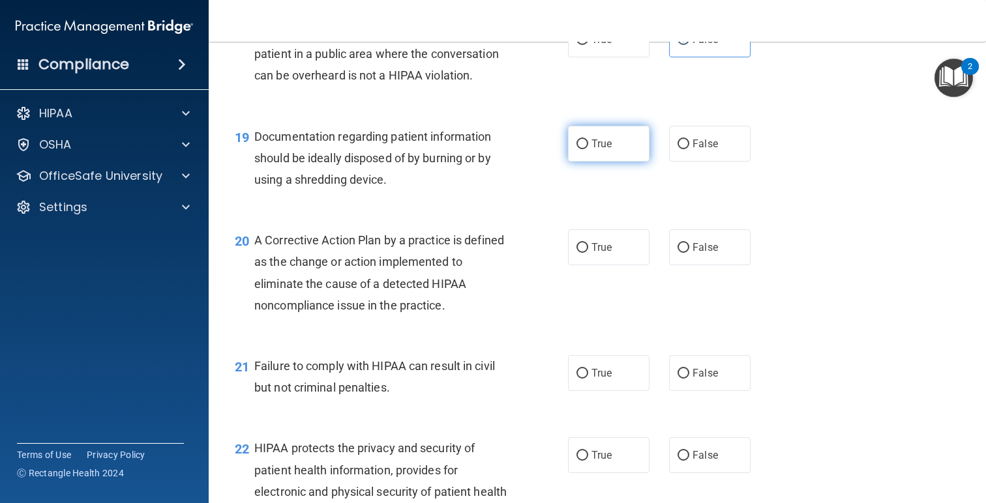
click at [597, 143] on span "True" at bounding box center [601, 144] width 20 height 12
click at [588, 143] on input "True" at bounding box center [582, 145] width 12 height 10
radio input "true"
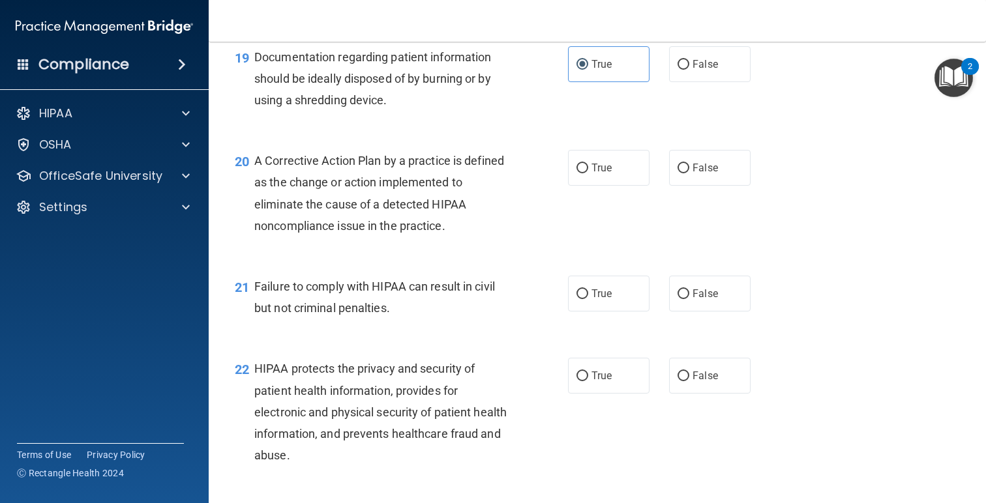
scroll to position [2062, 0]
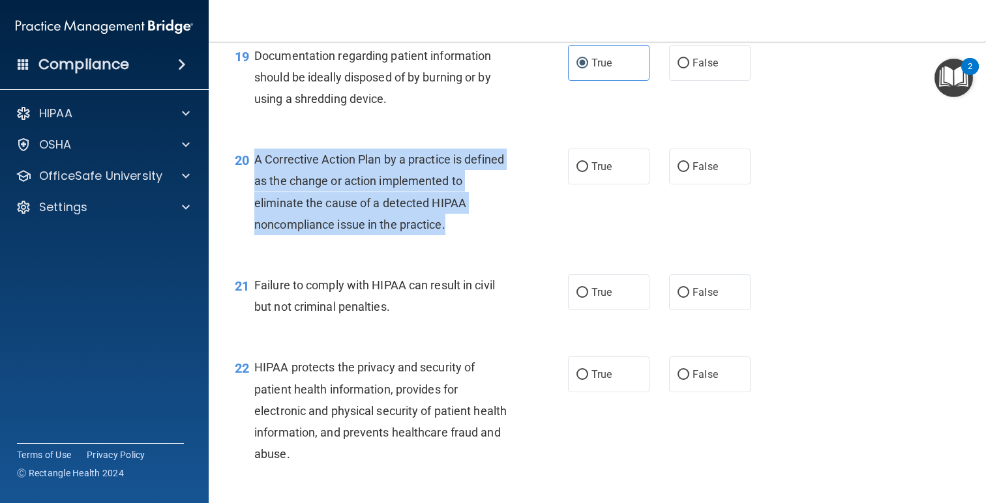
drag, startPoint x: 447, startPoint y: 231, endPoint x: 250, endPoint y: 156, distance: 210.9
click at [250, 156] on div "20 A Corrective Action Plan by a practice is defined as the change or action im…" at bounding box center [401, 195] width 372 height 93
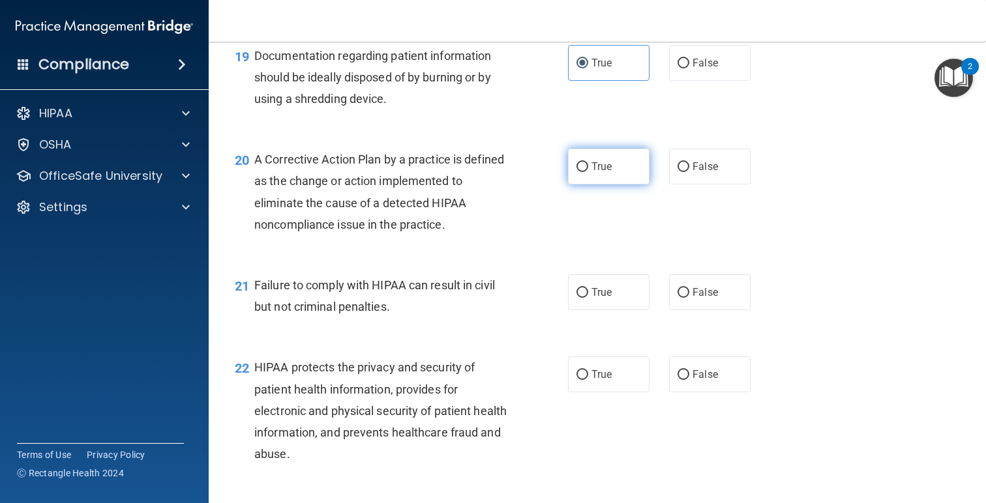
click at [637, 168] on label "True" at bounding box center [608, 167] width 81 height 36
click at [588, 168] on input "True" at bounding box center [582, 167] width 12 height 10
radio input "true"
click at [697, 310] on div "21 Failure to comply with HIPAA can result in civil but not criminal penalties.…" at bounding box center [597, 299] width 745 height 82
click at [693, 291] on span "False" at bounding box center [704, 292] width 25 height 12
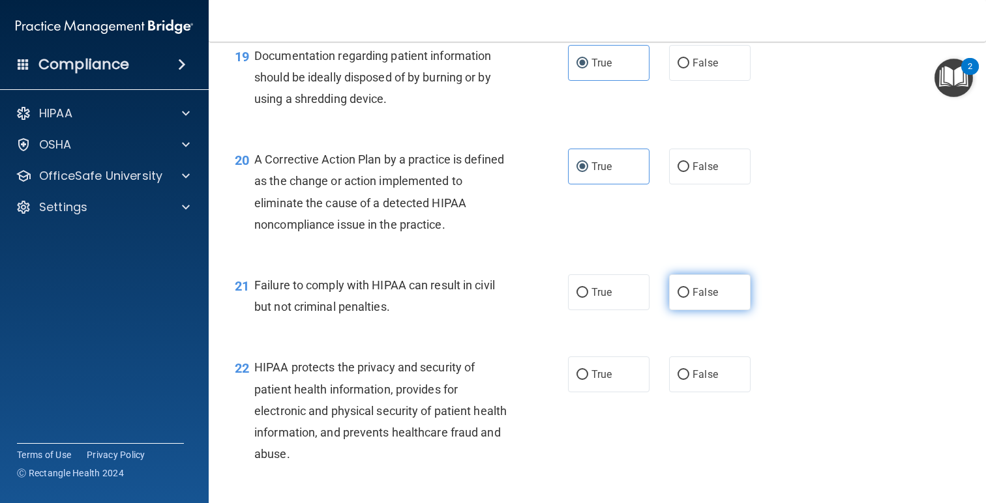
click at [689, 291] on input "False" at bounding box center [683, 293] width 12 height 10
radio input "true"
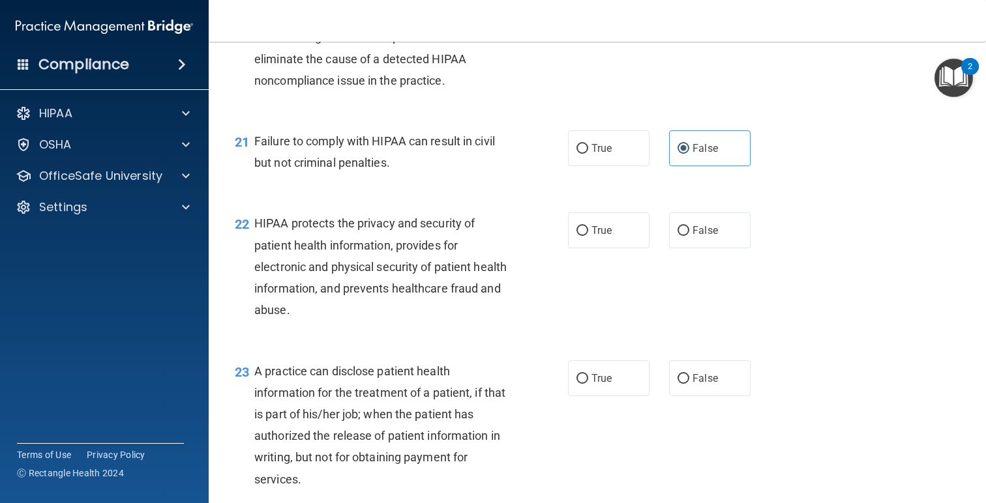
scroll to position [2212, 0]
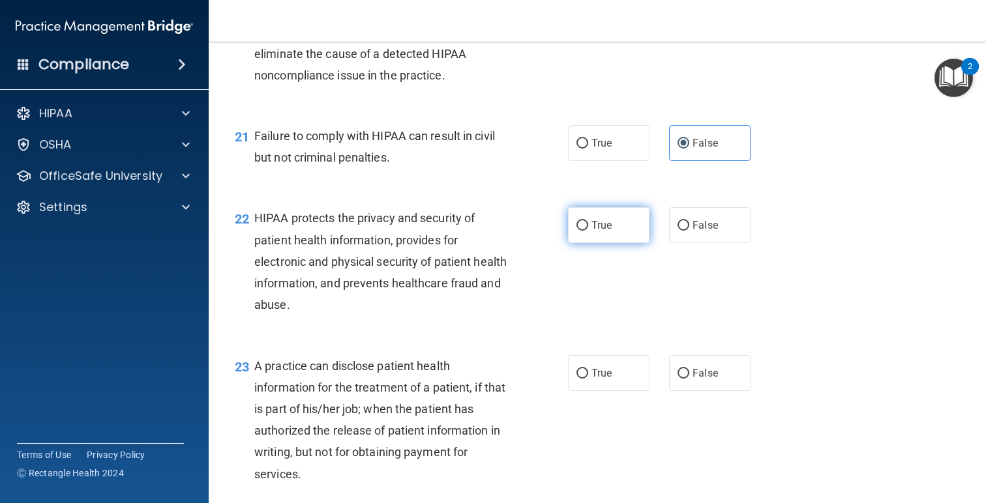
click at [608, 226] on span "True" at bounding box center [601, 225] width 20 height 12
click at [588, 226] on input "True" at bounding box center [582, 226] width 12 height 10
radio input "true"
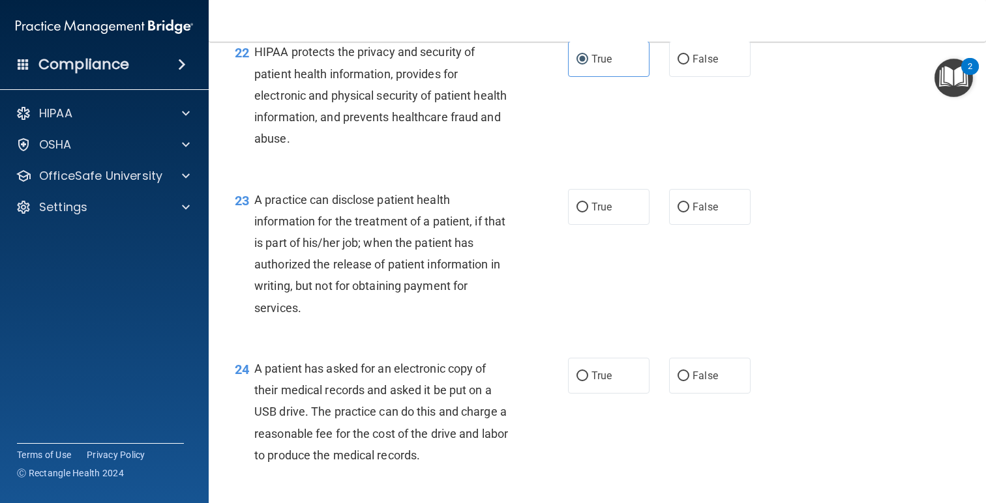
scroll to position [2390, 0]
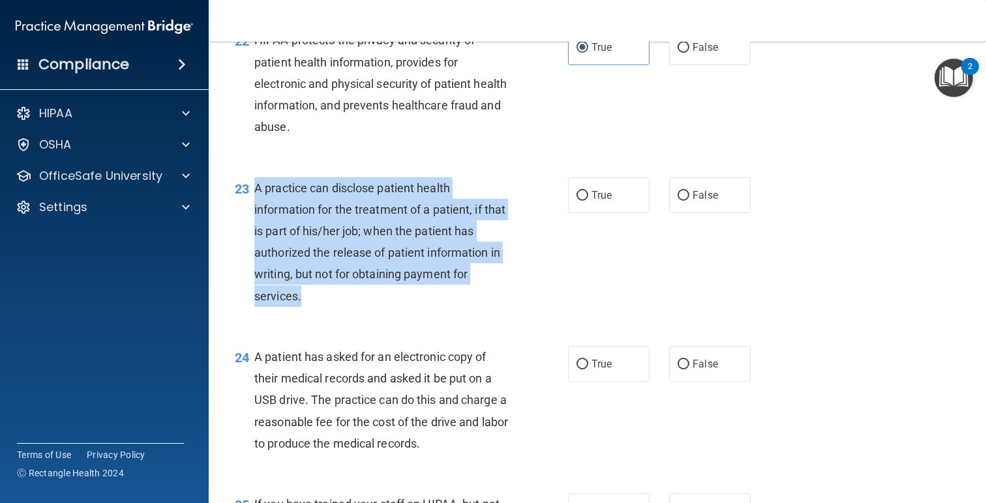
drag, startPoint x: 331, startPoint y: 307, endPoint x: 256, endPoint y: 180, distance: 147.9
click at [256, 180] on div "A practice can disclose patient health information for the treatment of a patie…" at bounding box center [386, 242] width 265 height 130
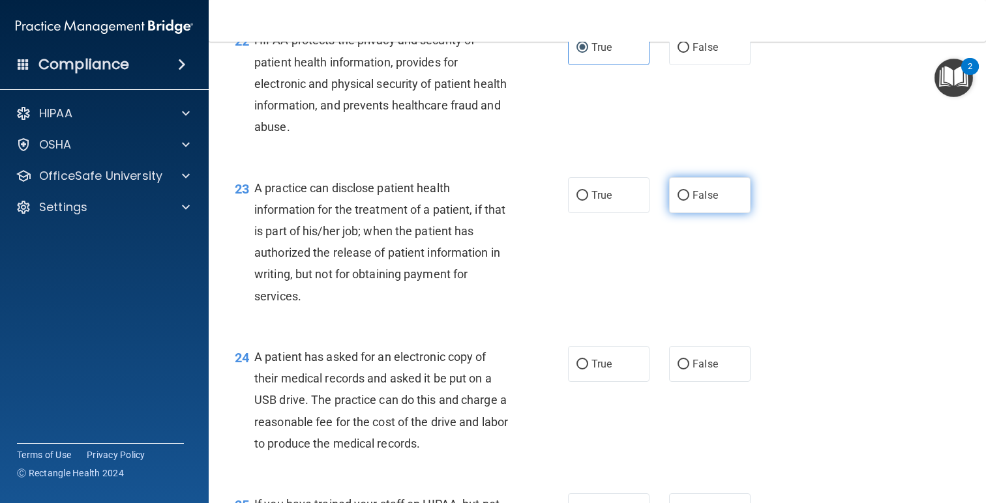
click at [682, 207] on label "False" at bounding box center [709, 195] width 81 height 36
click at [682, 201] on input "False" at bounding box center [683, 196] width 12 height 10
radio input "true"
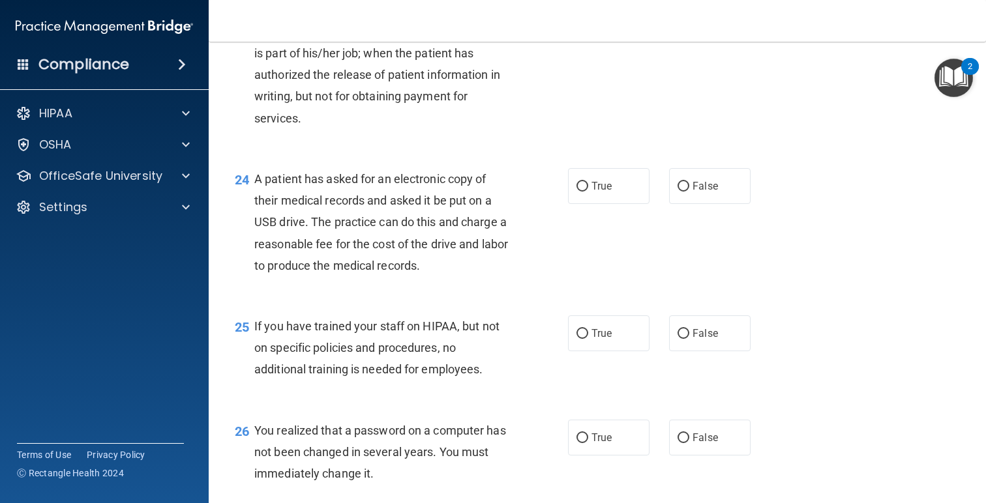
scroll to position [2584, 0]
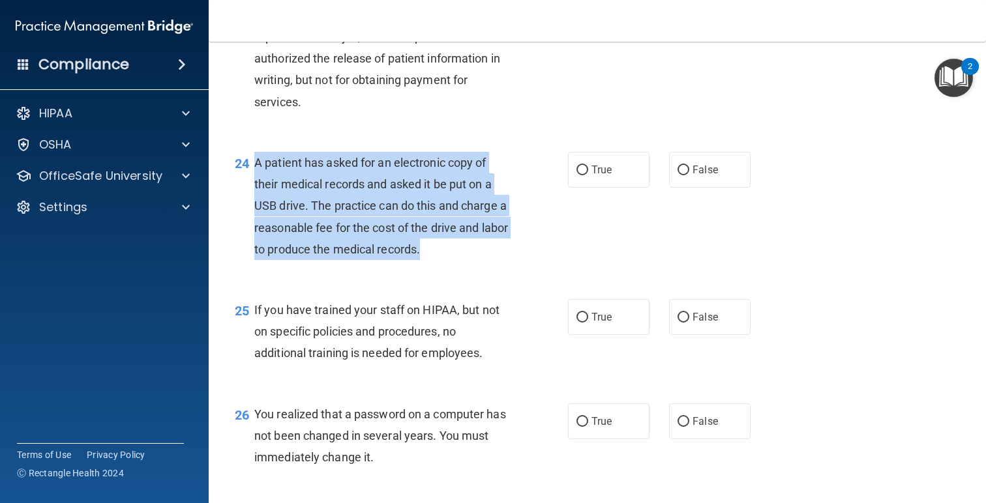
drag, startPoint x: 417, startPoint y: 239, endPoint x: 254, endPoint y: 162, distance: 180.8
click at [254, 162] on div "A patient has asked for an electronic copy of their medical records and asked i…" at bounding box center [386, 206] width 265 height 108
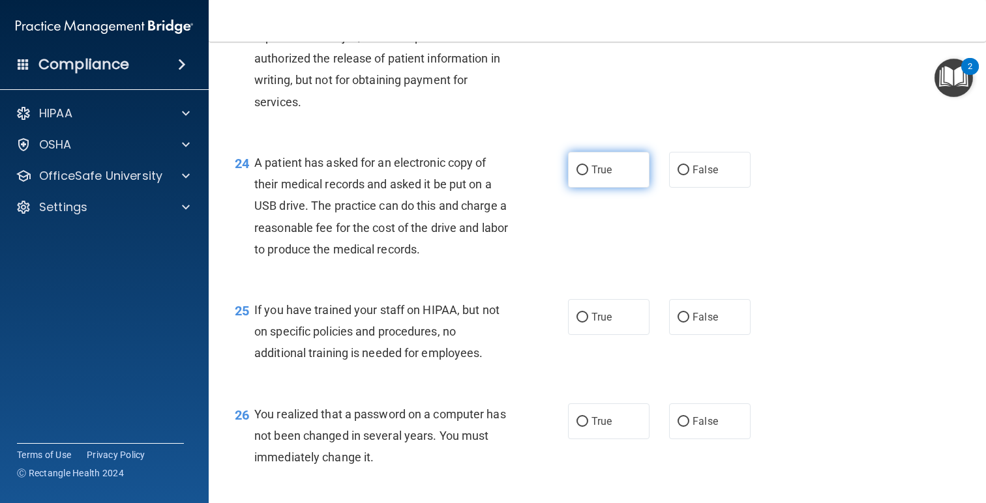
click at [603, 177] on label "True" at bounding box center [608, 170] width 81 height 36
click at [588, 175] on input "True" at bounding box center [582, 171] width 12 height 10
radio input "true"
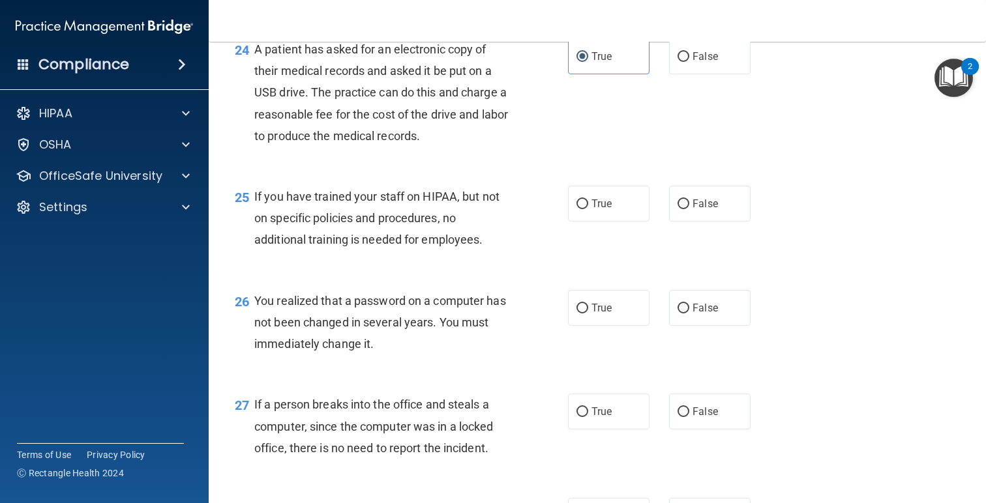
scroll to position [2705, 0]
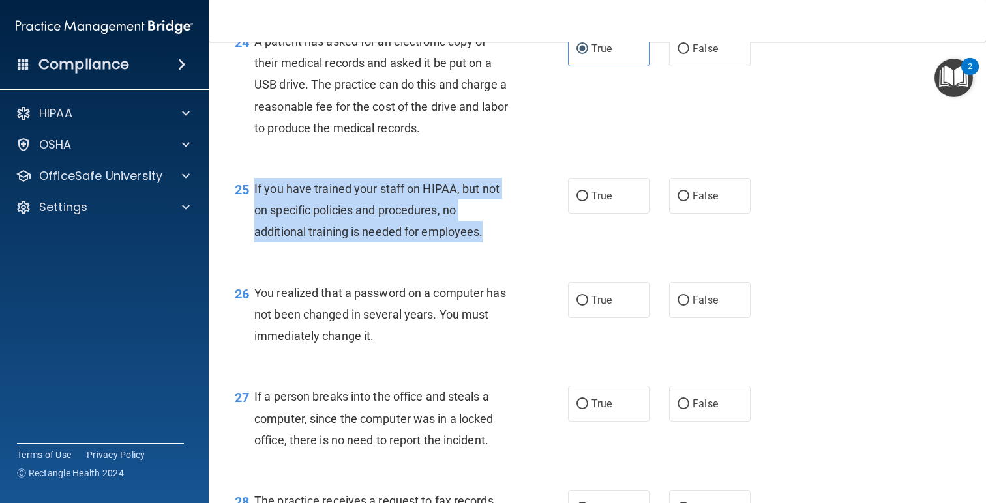
drag, startPoint x: 490, startPoint y: 242, endPoint x: 256, endPoint y: 195, distance: 239.4
click at [256, 195] on div "If you have trained your staff on HIPAA, but not on specific policies and proce…" at bounding box center [386, 210] width 265 height 65
click at [514, 234] on div "If you have trained your staff on HIPAA, but not on specific policies and proce…" at bounding box center [386, 210] width 265 height 65
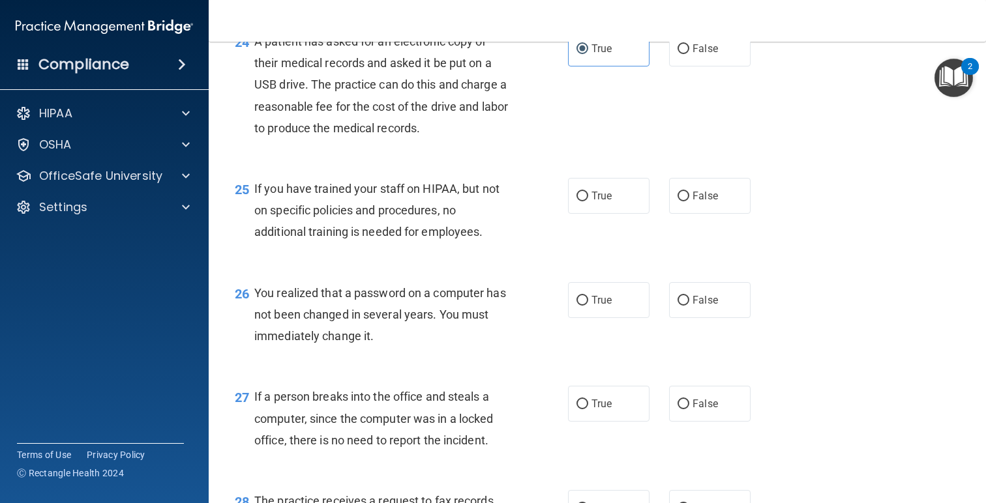
click at [761, 188] on div "True False" at bounding box center [666, 196] width 196 height 36
click at [722, 194] on label "False" at bounding box center [709, 196] width 81 height 36
click at [689, 194] on input "False" at bounding box center [683, 197] width 12 height 10
radio input "true"
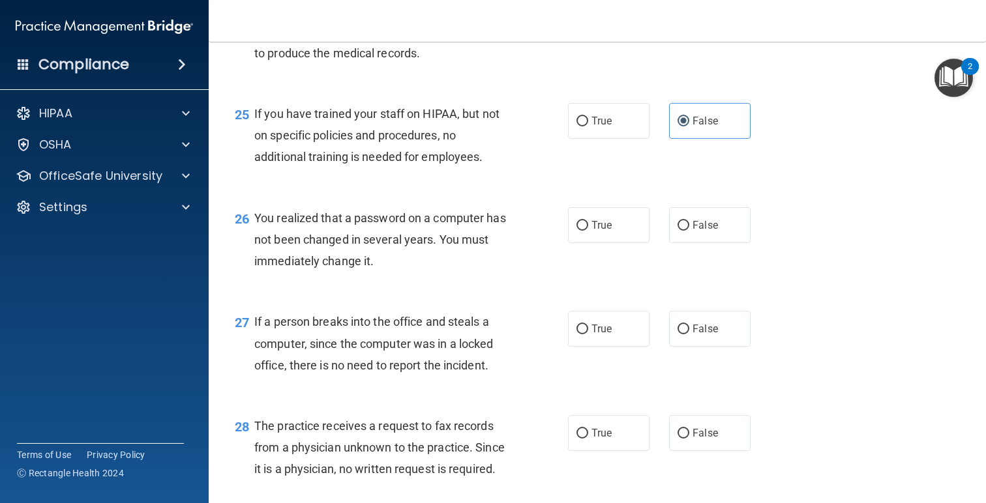
scroll to position [2788, 0]
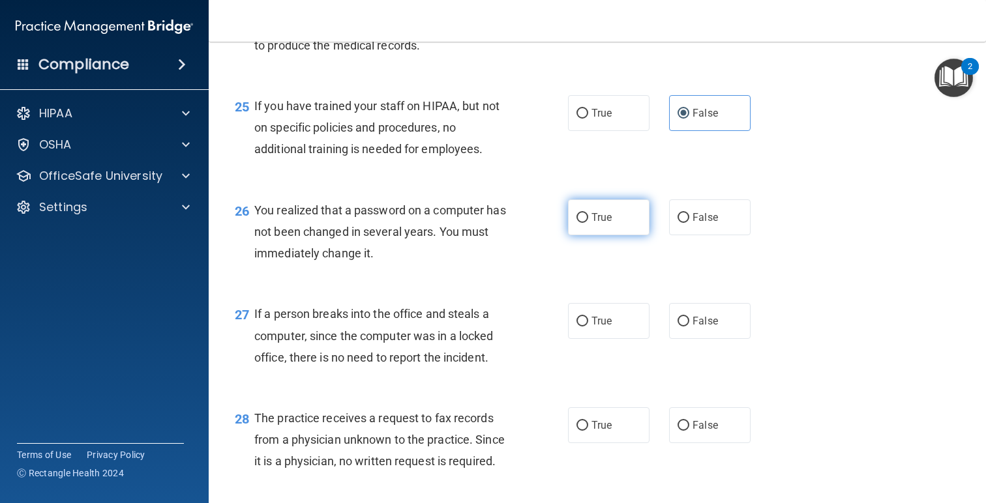
click at [585, 222] on input "True" at bounding box center [582, 218] width 12 height 10
radio input "true"
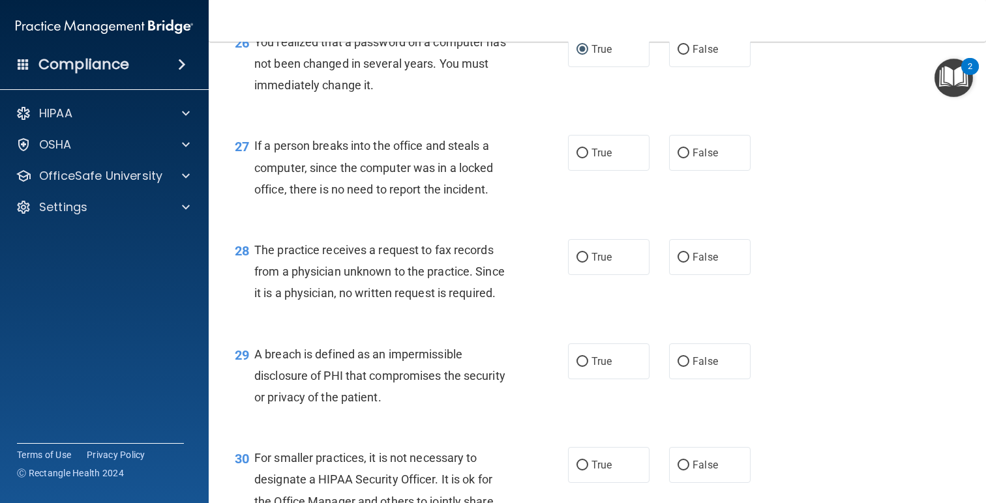
scroll to position [2957, 0]
drag, startPoint x: 503, startPoint y: 197, endPoint x: 490, endPoint y: 190, distance: 14.9
click at [484, 190] on div "If a person breaks into the office and steals a computer, since the computer wa…" at bounding box center [386, 166] width 265 height 65
click at [681, 160] on label "False" at bounding box center [709, 152] width 81 height 36
click at [681, 158] on input "False" at bounding box center [683, 153] width 12 height 10
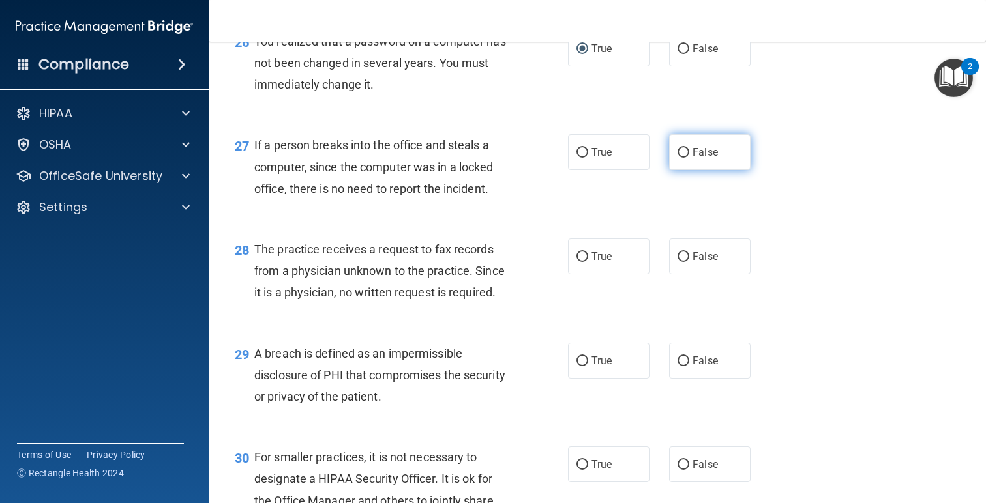
radio input "true"
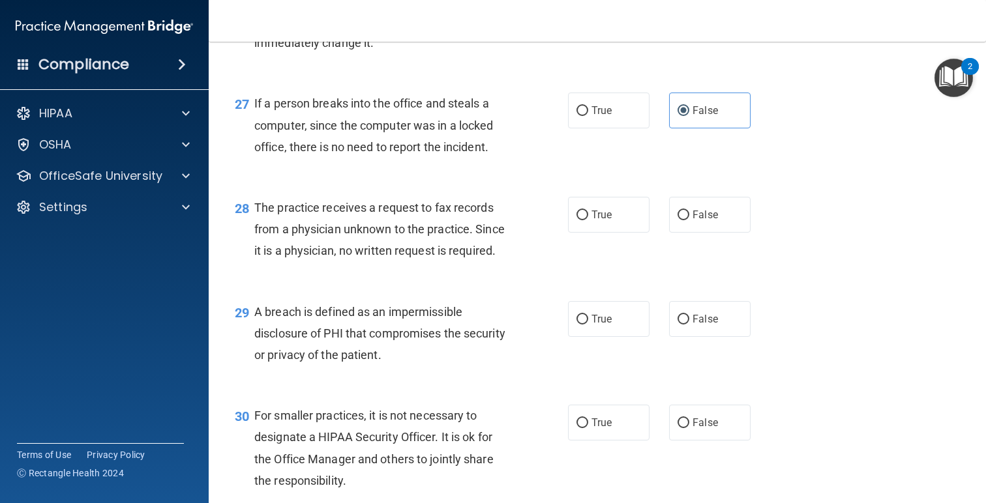
scroll to position [2999, 0]
click at [701, 207] on label "False" at bounding box center [709, 214] width 81 height 36
click at [689, 210] on input "False" at bounding box center [683, 215] width 12 height 10
radio input "true"
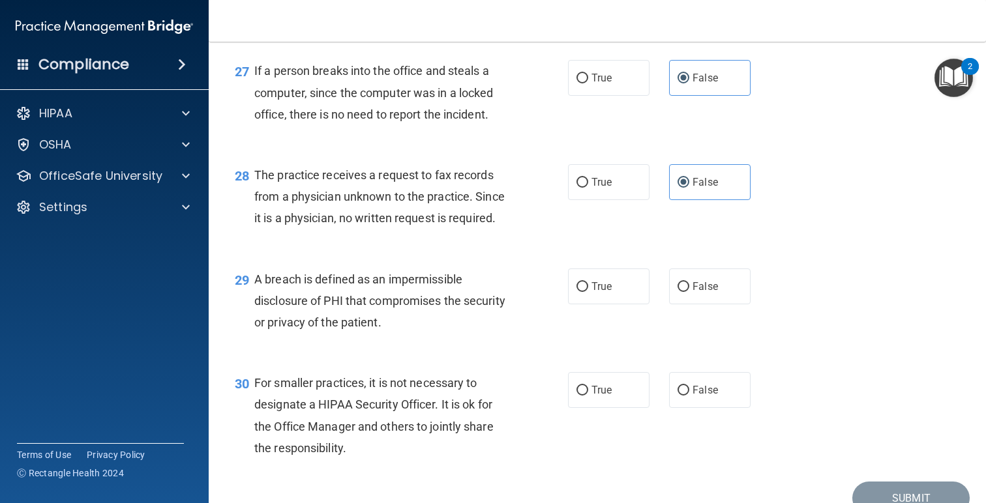
scroll to position [3095, 0]
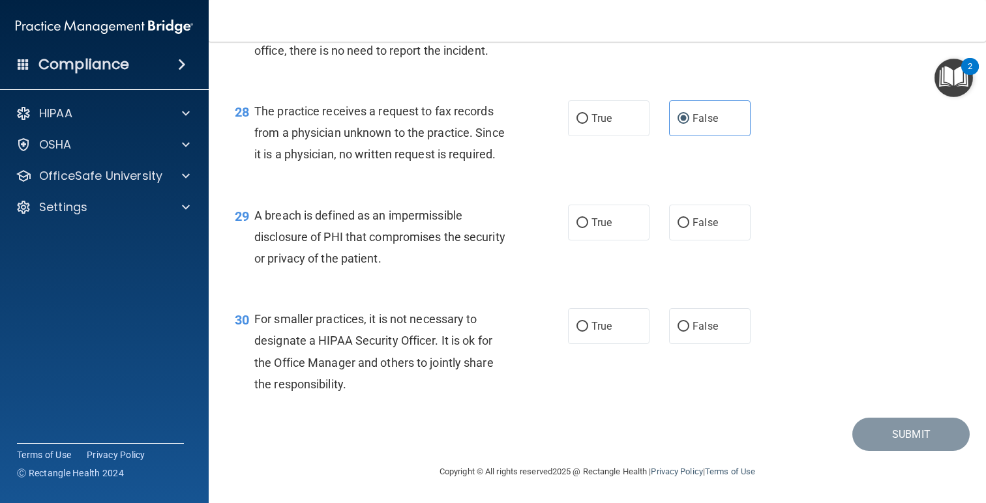
click at [387, 261] on div "A breach is defined as an impermissible disclosure of PHI that compromises the …" at bounding box center [386, 237] width 265 height 65
click at [591, 222] on span "True" at bounding box center [601, 222] width 20 height 12
click at [588, 222] on input "True" at bounding box center [582, 223] width 12 height 10
radio input "true"
click at [717, 338] on label "False" at bounding box center [709, 326] width 81 height 36
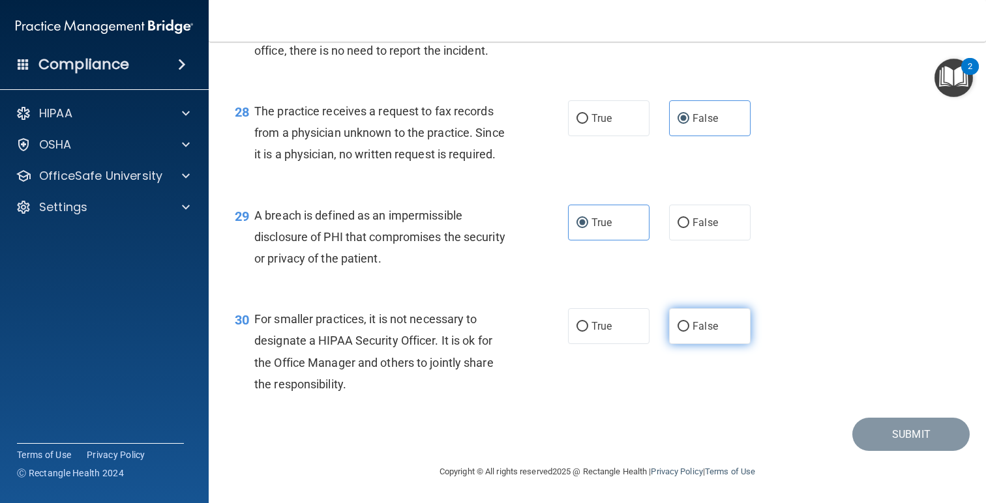
click at [689, 332] on input "False" at bounding box center [683, 327] width 12 height 10
radio input "true"
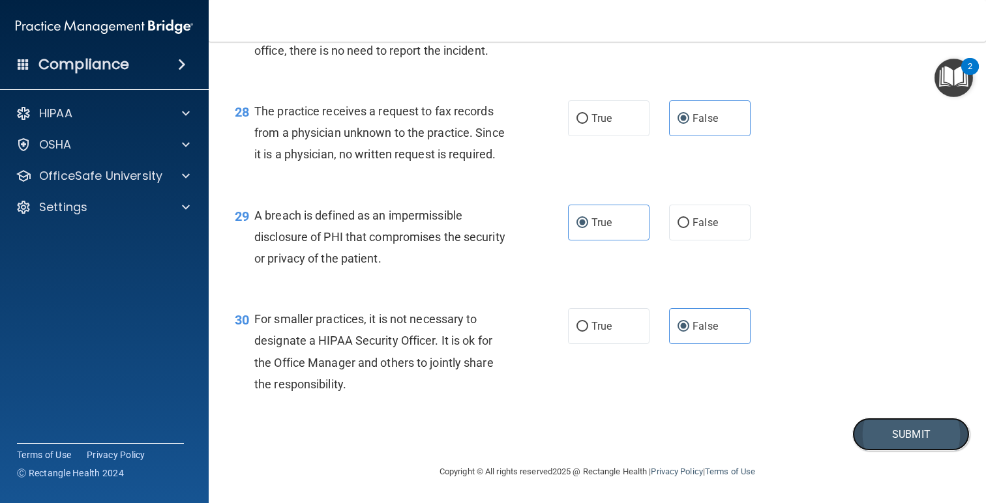
click at [886, 433] on button "Submit" at bounding box center [910, 434] width 117 height 33
click at [855, 301] on div "30 For smaller practices, it is not necessary to designate a HIPAA Security Off…" at bounding box center [597, 355] width 745 height 126
click at [900, 422] on button "Submit" at bounding box center [910, 434] width 117 height 33
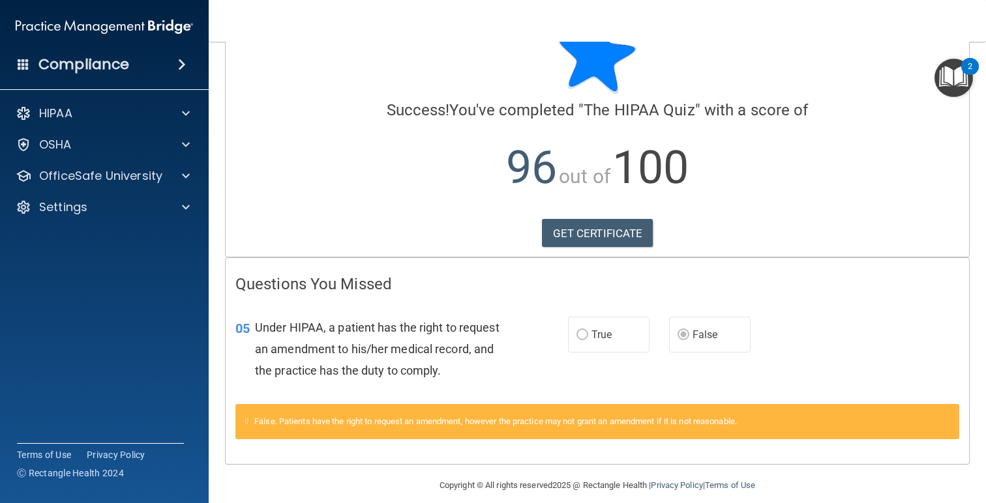
scroll to position [52, 0]
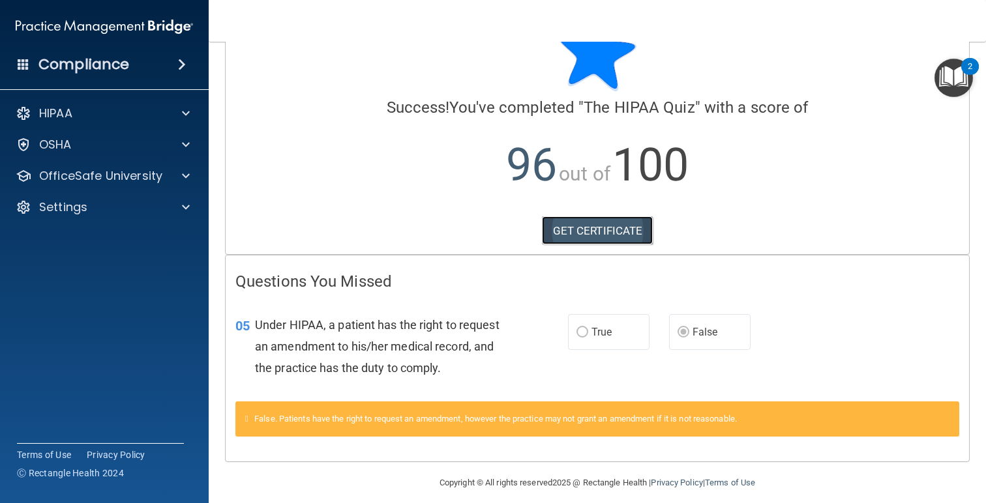
click at [616, 234] on link "GET CERTIFICATE" at bounding box center [597, 230] width 111 height 29
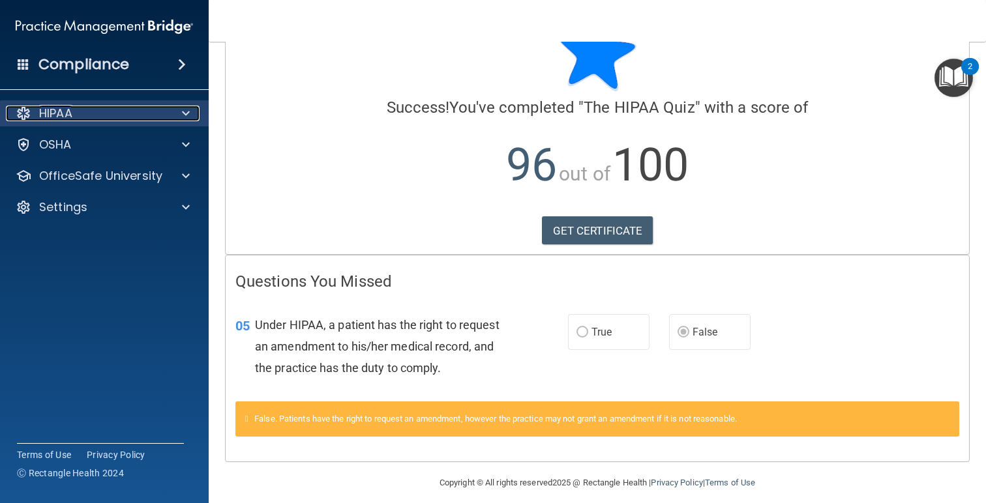
click at [180, 110] on div at bounding box center [184, 114] width 33 height 16
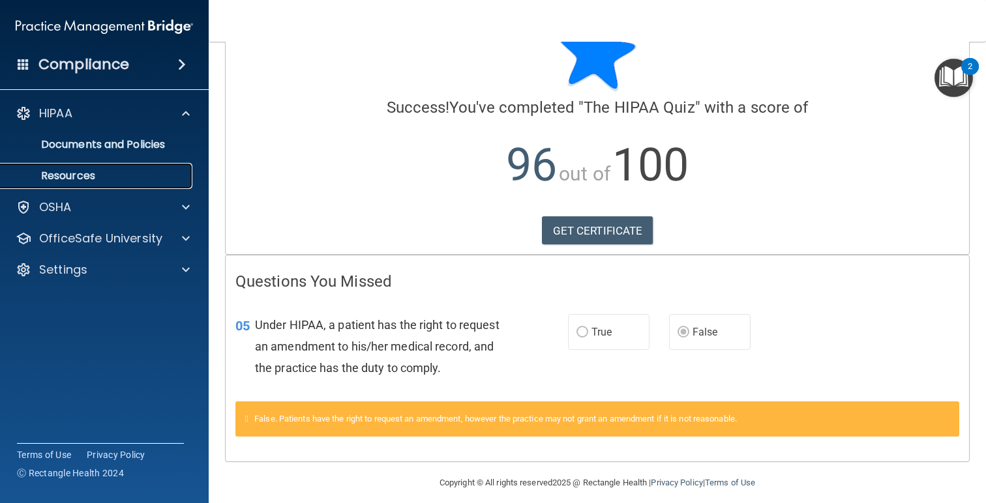
click at [70, 176] on p "Resources" at bounding box center [97, 176] width 178 height 13
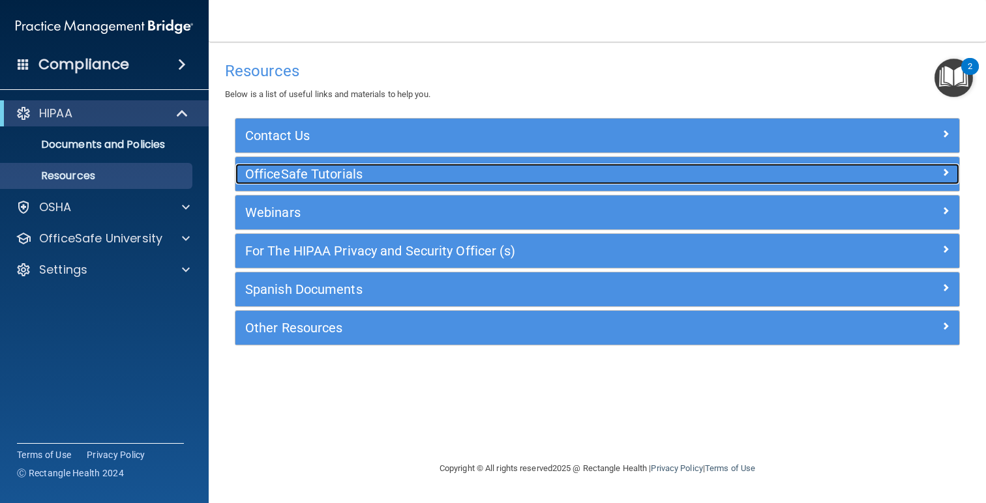
click at [954, 170] on div at bounding box center [868, 172] width 181 height 16
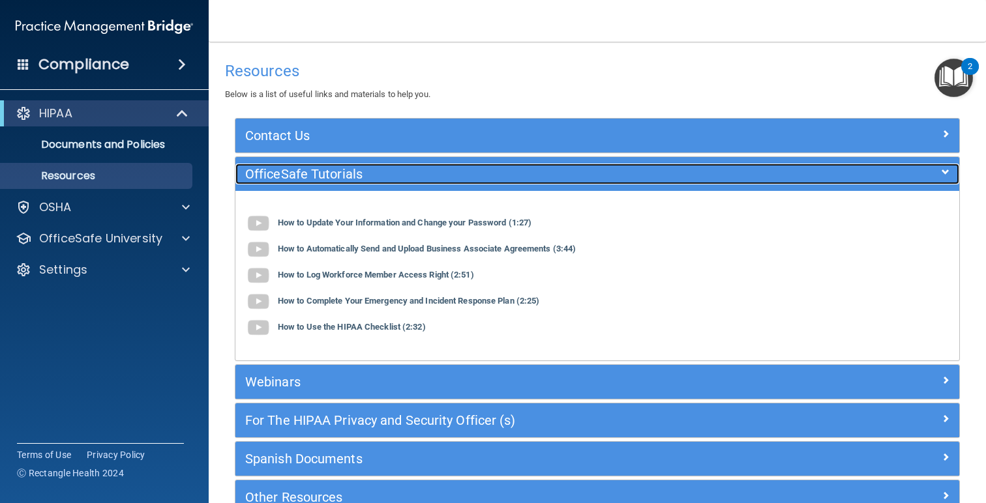
click at [947, 177] on span at bounding box center [945, 172] width 8 height 16
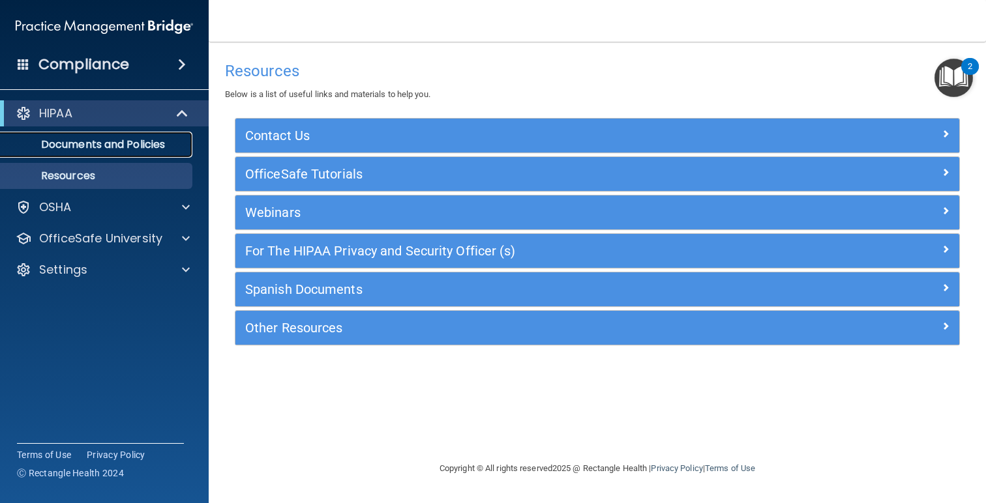
click at [131, 149] on p "Documents and Policies" at bounding box center [97, 144] width 178 height 13
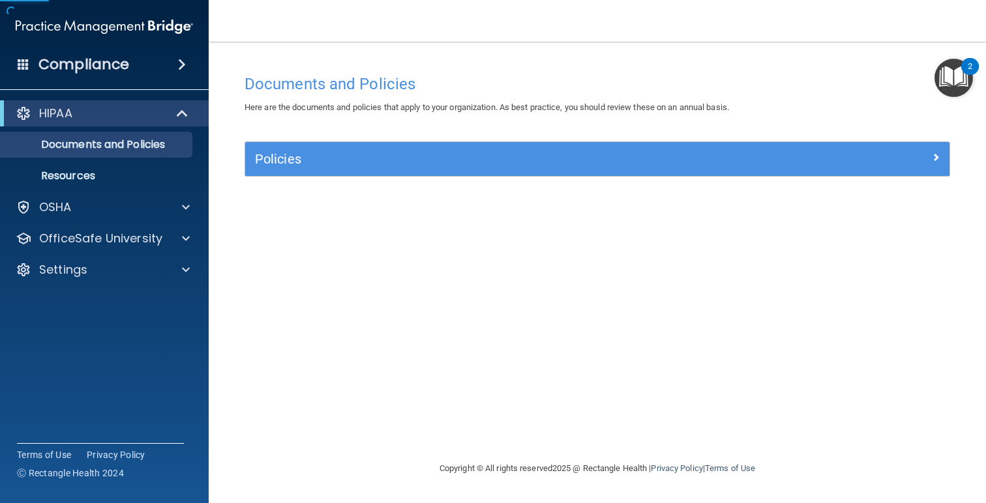
click at [367, 170] on div "Policies" at bounding box center [597, 159] width 704 height 34
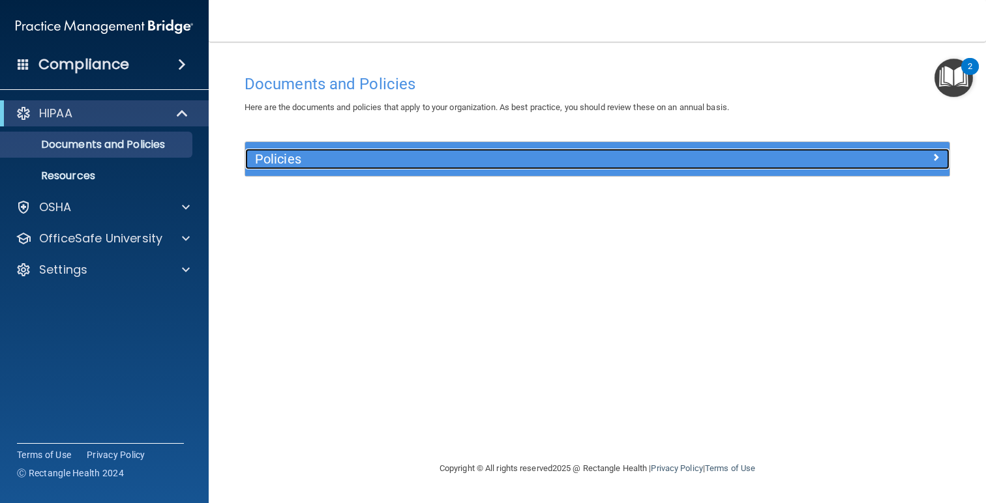
click at [932, 155] on span at bounding box center [936, 157] width 8 height 16
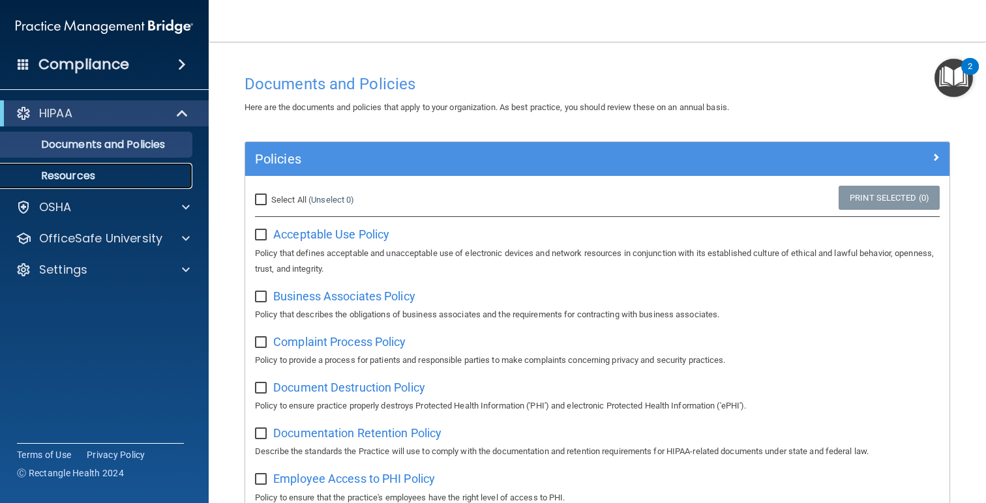
click at [102, 180] on p "Resources" at bounding box center [97, 176] width 178 height 13
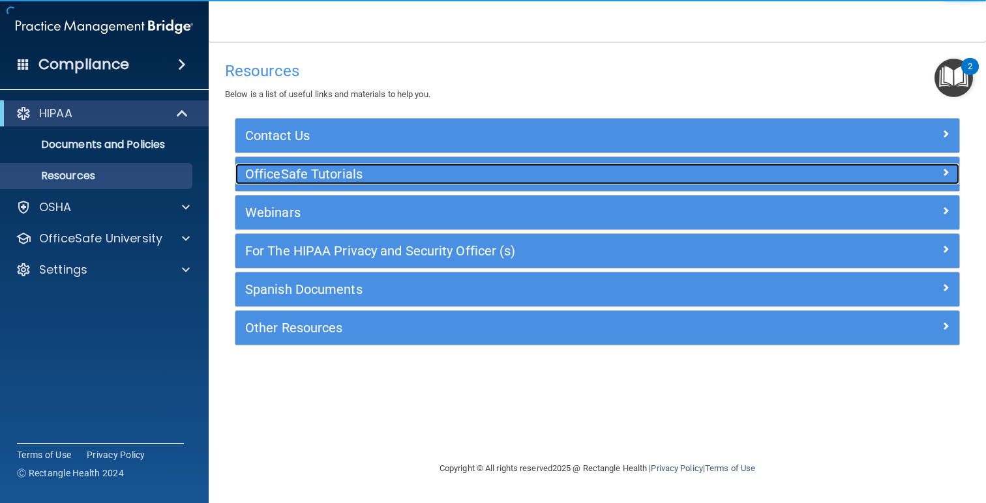
click at [940, 178] on div at bounding box center [868, 172] width 181 height 16
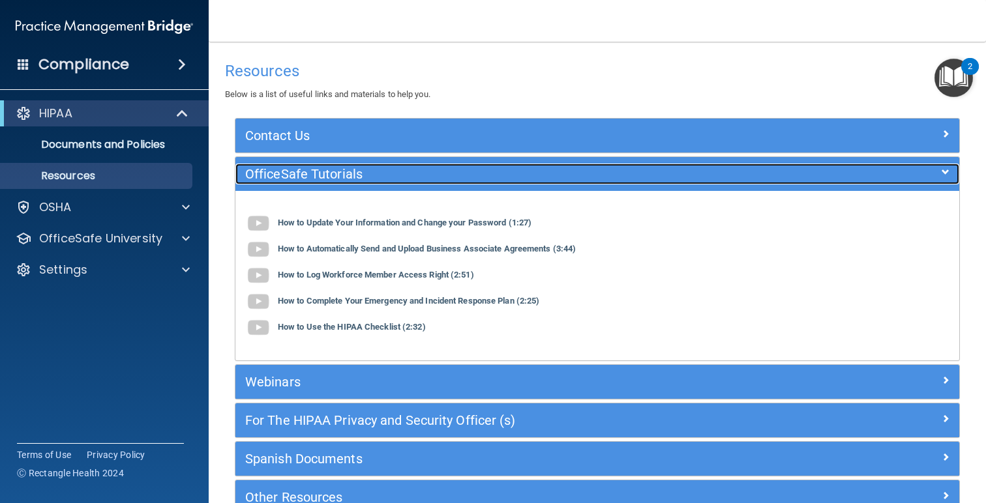
click at [940, 178] on div at bounding box center [868, 172] width 181 height 16
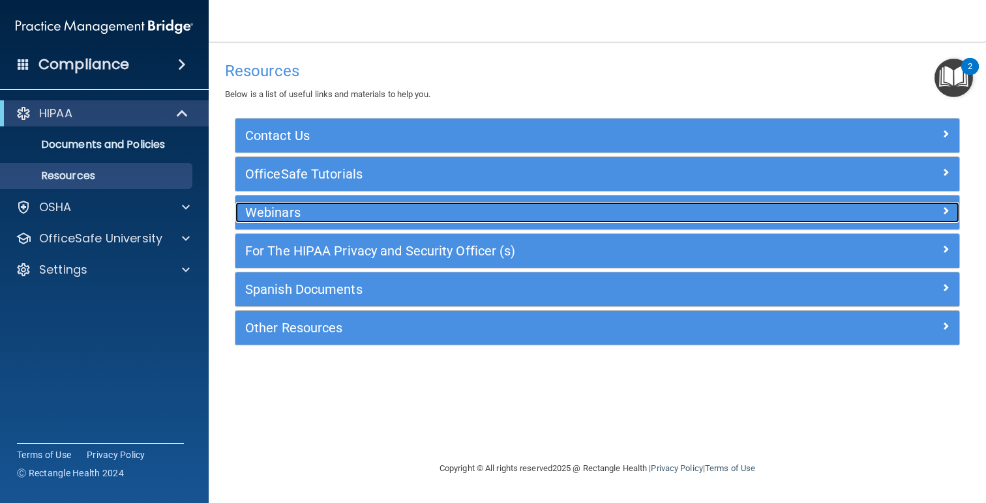
click at [947, 209] on span at bounding box center [945, 211] width 8 height 16
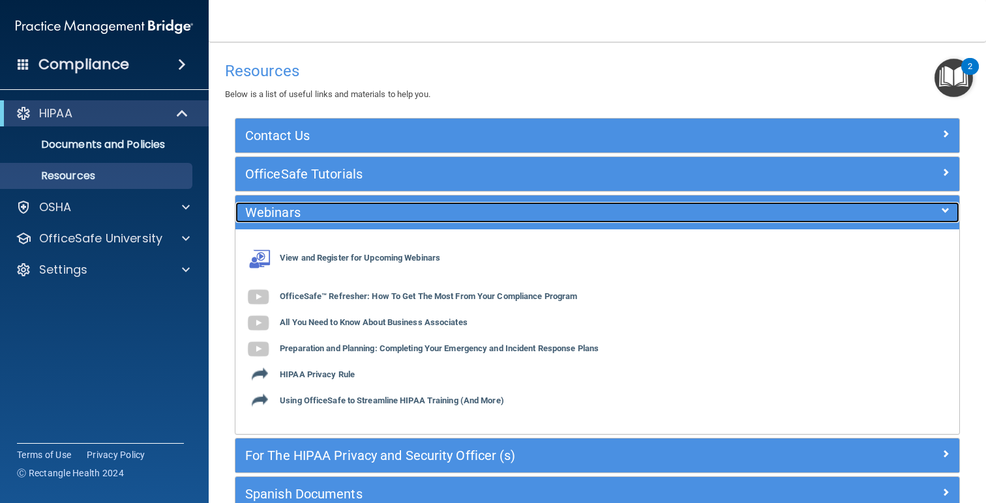
click at [947, 209] on span at bounding box center [945, 211] width 8 height 16
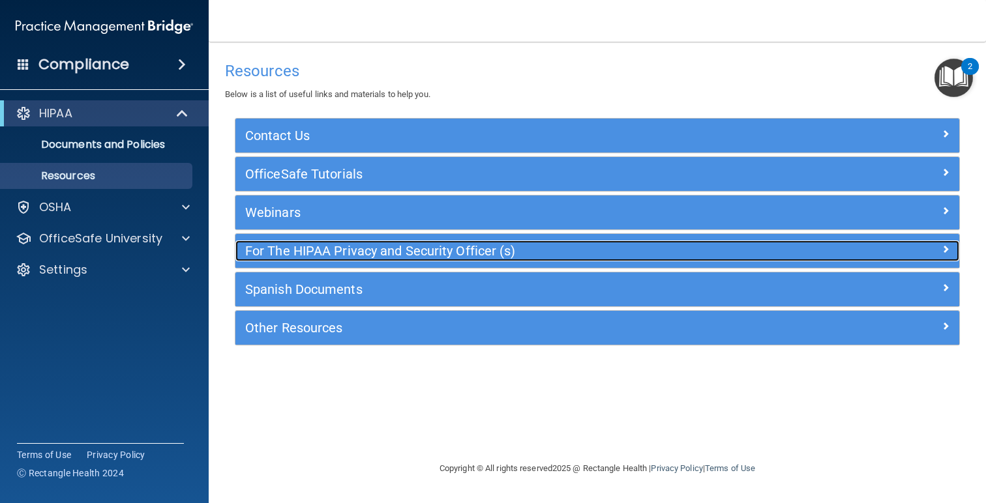
click at [939, 244] on div at bounding box center [868, 249] width 181 height 16
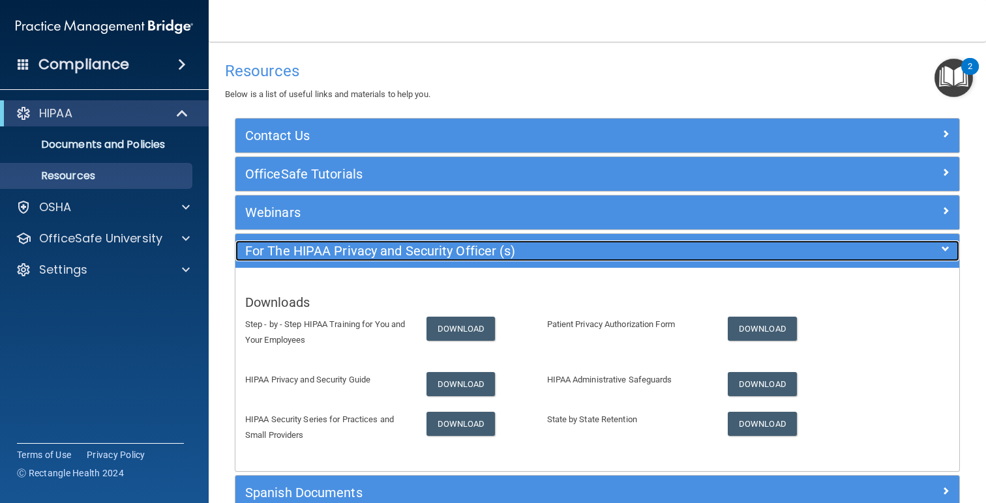
click at [939, 244] on div at bounding box center [868, 249] width 181 height 16
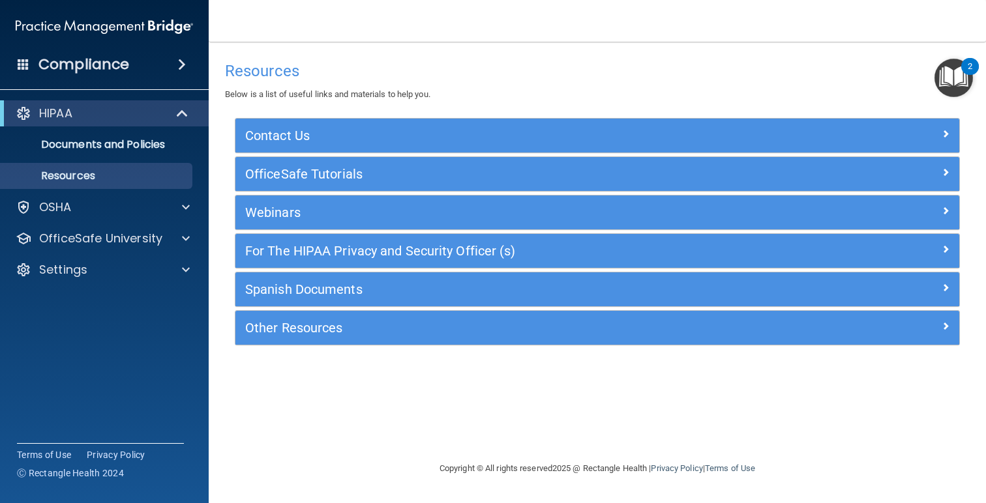
click at [930, 277] on div "Spanish Documents" at bounding box center [597, 290] width 724 height 34
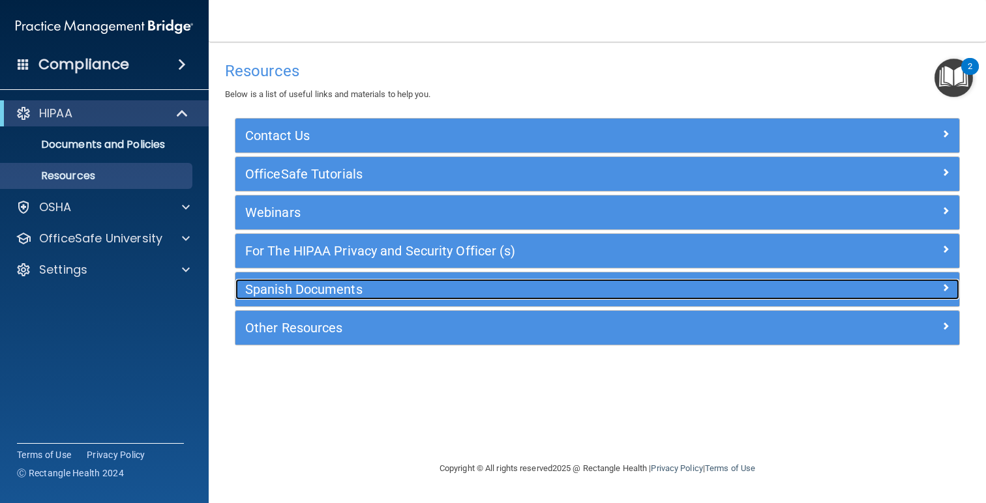
click at [940, 297] on div "Spanish Documents" at bounding box center [597, 289] width 724 height 21
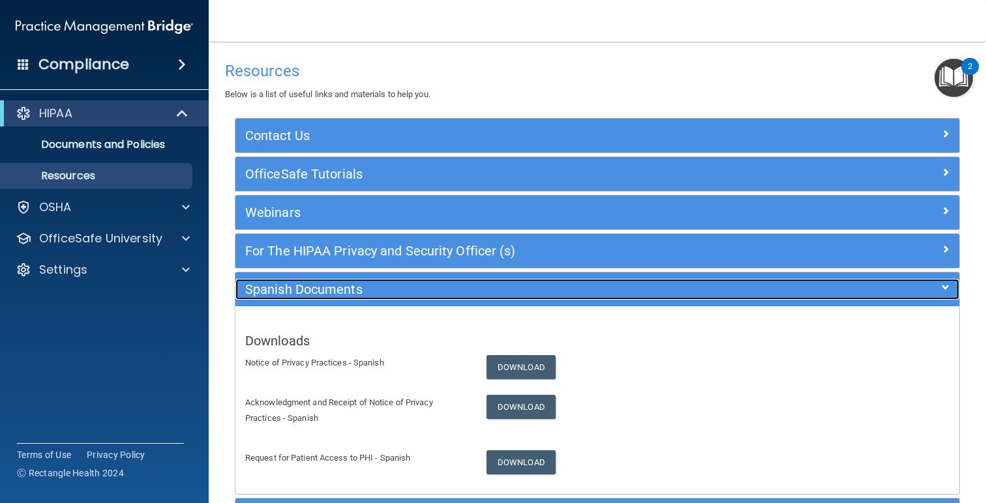
click at [941, 298] on div "Spanish Documents" at bounding box center [597, 289] width 724 height 21
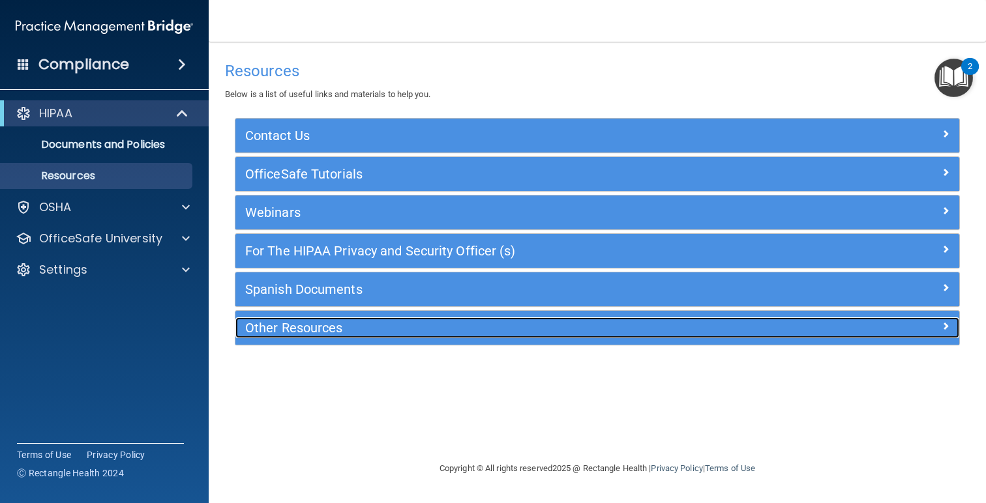
click at [934, 336] on div "Other Resources" at bounding box center [597, 328] width 724 height 21
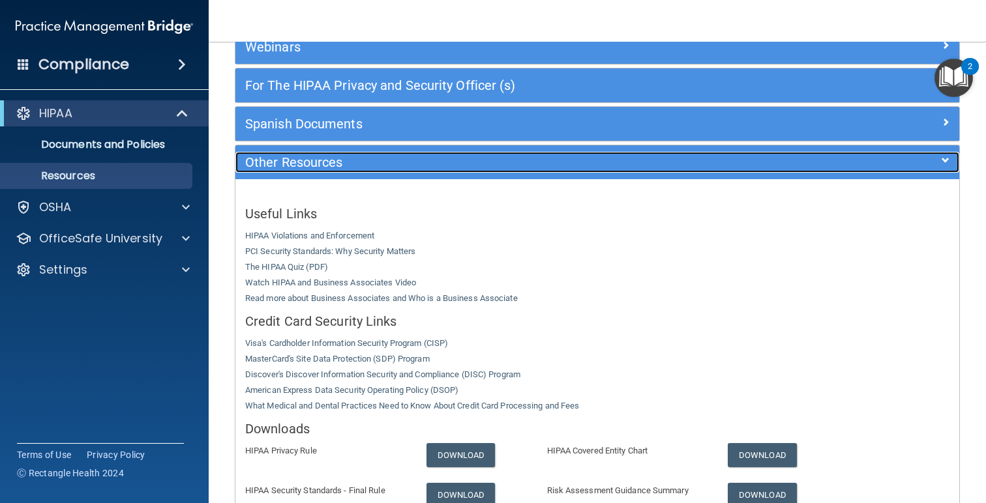
scroll to position [168, 0]
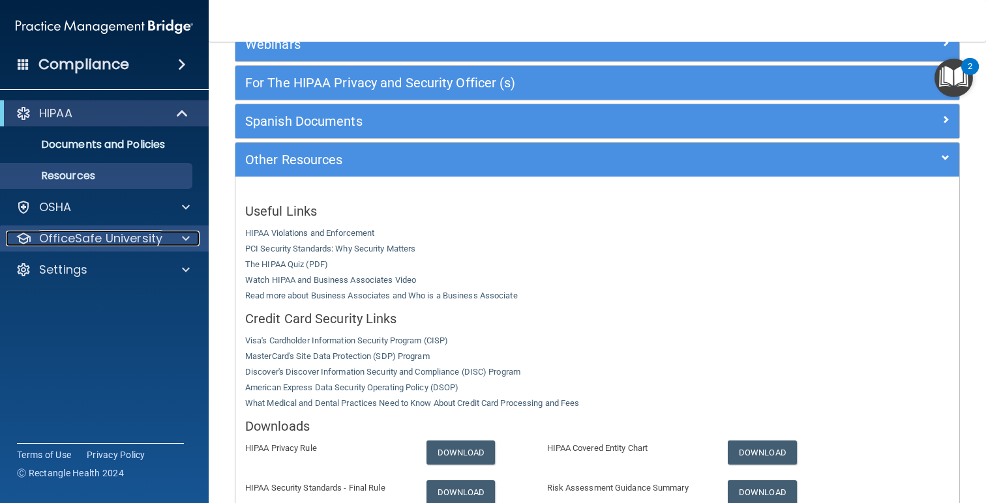
click at [131, 235] on p "OfficeSafe University" at bounding box center [100, 239] width 123 height 16
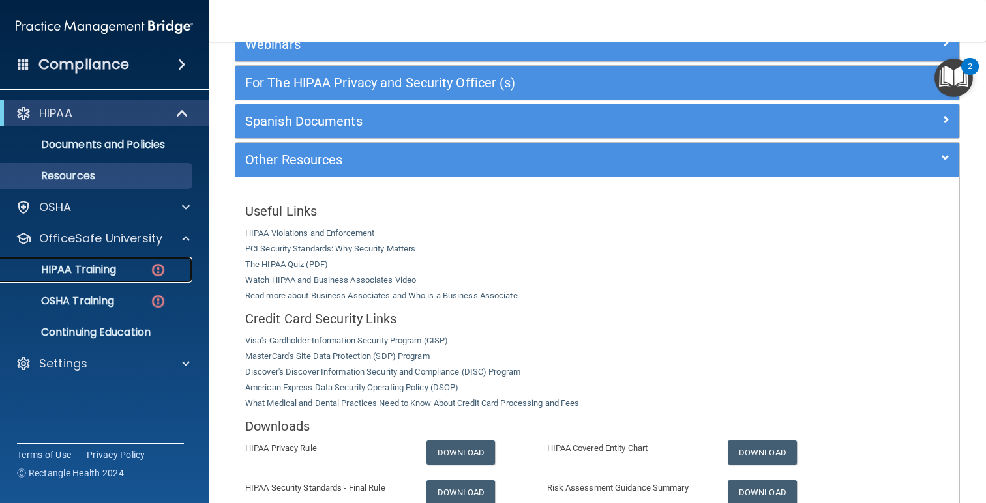
click at [70, 273] on p "HIPAA Training" at bounding box center [62, 269] width 108 height 13
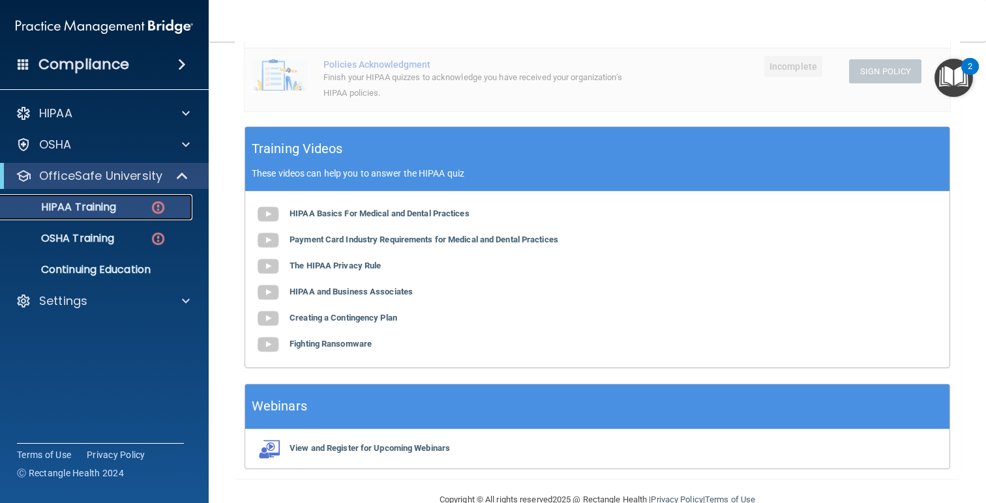
scroll to position [407, 0]
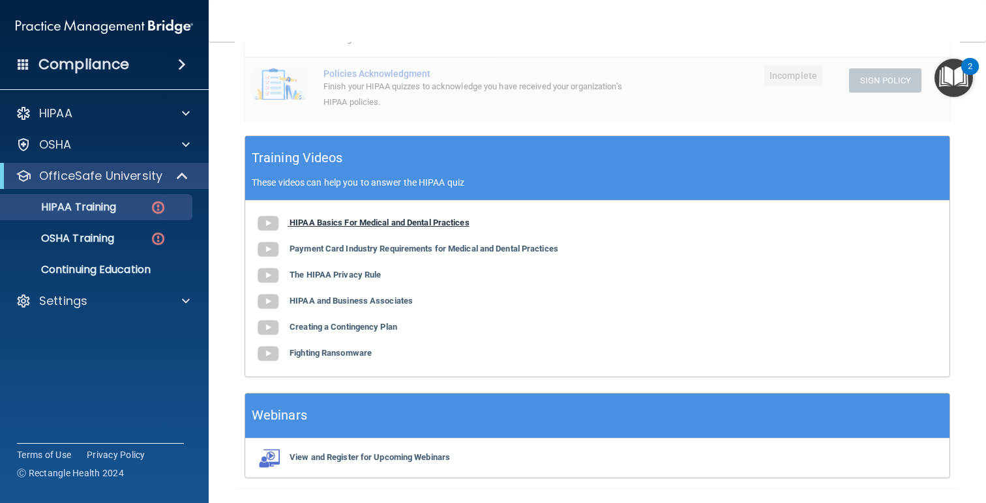
click at [361, 226] on b "HIPAA Basics For Medical and Dental Practices" at bounding box center [379, 223] width 180 height 10
click at [360, 255] on div "HIPAA Basics For Medical and Dental Practices Payment Card Industry Requirement…" at bounding box center [597, 289] width 704 height 176
click at [360, 244] on b "Payment Card Industry Requirements for Medical and Dental Practices" at bounding box center [423, 249] width 269 height 10
click at [360, 276] on b "The HIPAA Privacy Rule" at bounding box center [334, 275] width 91 height 10
click at [360, 304] on b "HIPAA and Business Associates" at bounding box center [350, 301] width 123 height 10
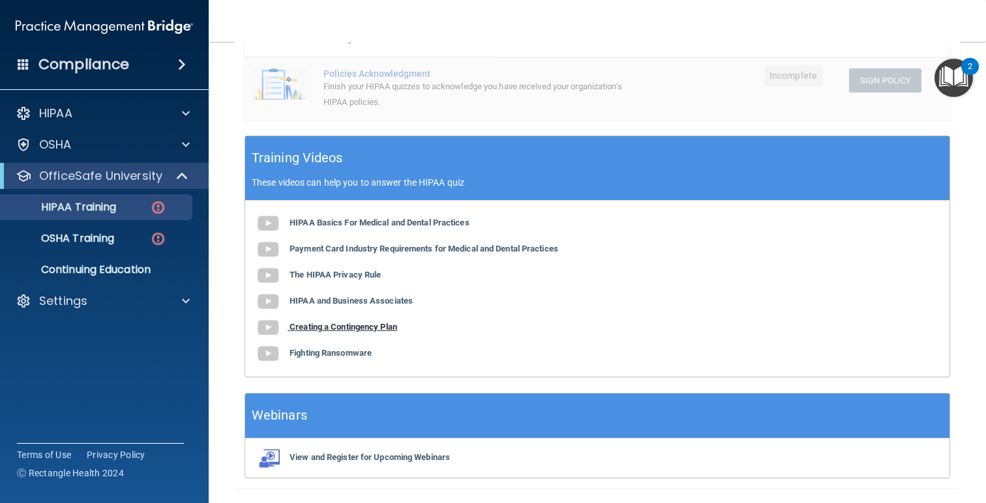
click at [338, 331] on b "Creating a Contingency Plan" at bounding box center [343, 327] width 108 height 10
click at [330, 349] on b "Fighting Ransomware" at bounding box center [330, 353] width 82 height 10
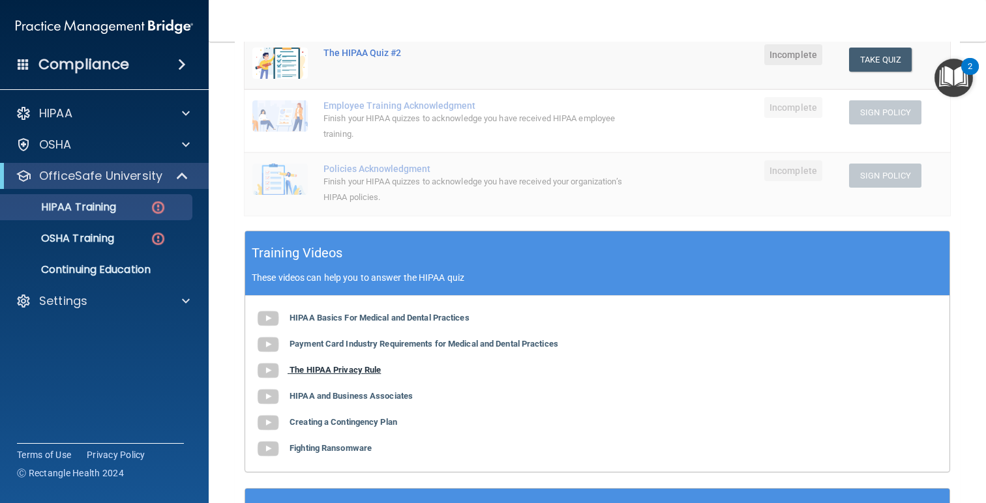
scroll to position [145, 0]
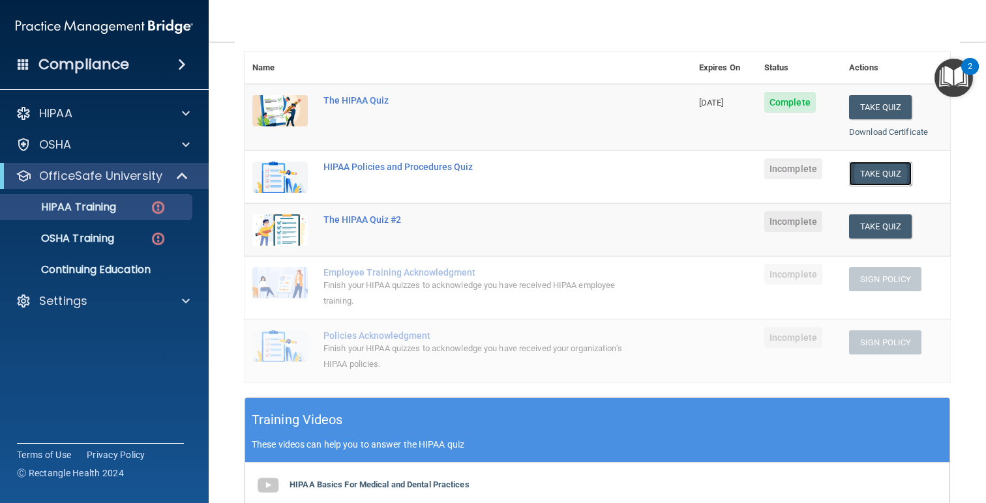
click at [887, 174] on button "Take Quiz" at bounding box center [880, 174] width 63 height 24
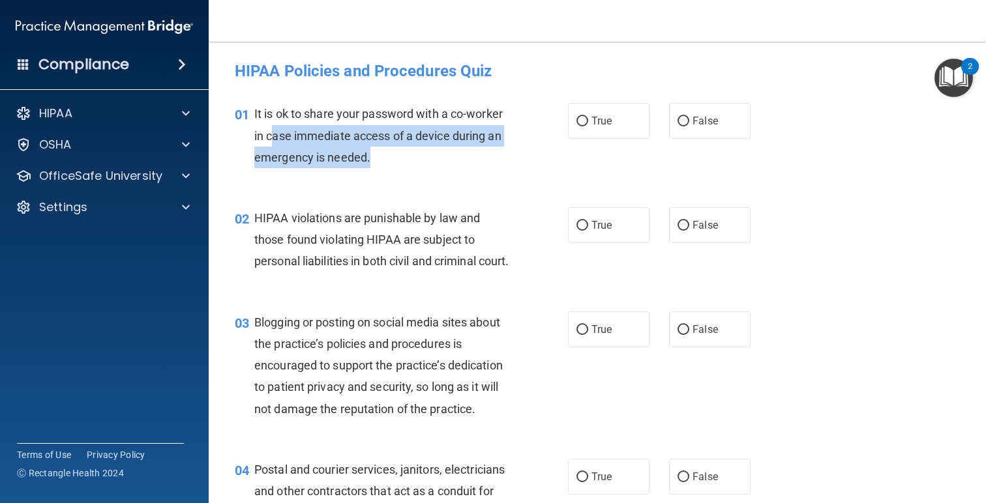
drag, startPoint x: 366, startPoint y: 154, endPoint x: 272, endPoint y: 130, distance: 96.9
click at [272, 130] on div "It is ok to share your password with a co-worker in case immediate access of a …" at bounding box center [386, 135] width 265 height 65
click at [430, 160] on div "It is ok to share your password with a co-worker in case immediate access of a …" at bounding box center [386, 135] width 265 height 65
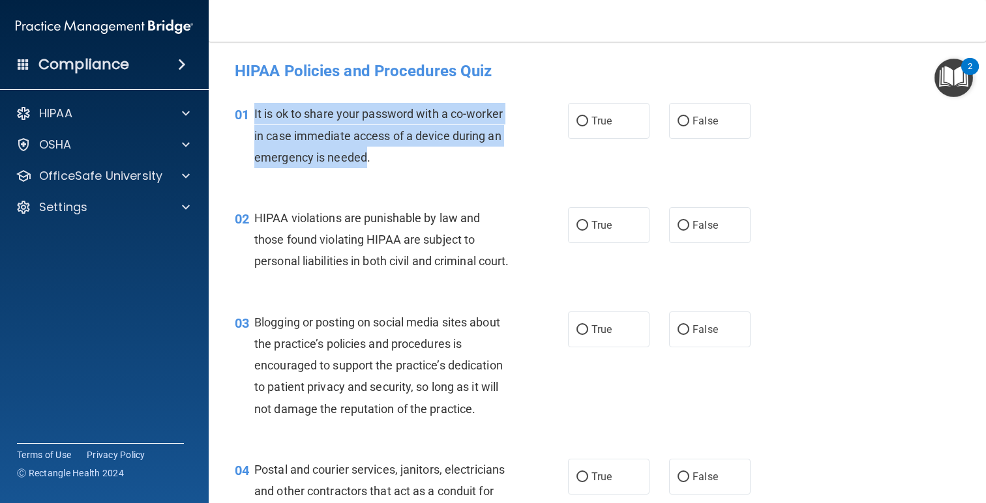
drag, startPoint x: 363, startPoint y: 164, endPoint x: 246, endPoint y: 115, distance: 127.1
click at [246, 115] on div "01 It is ok to share your password with a co-worker in case immediate access of…" at bounding box center [401, 139] width 372 height 72
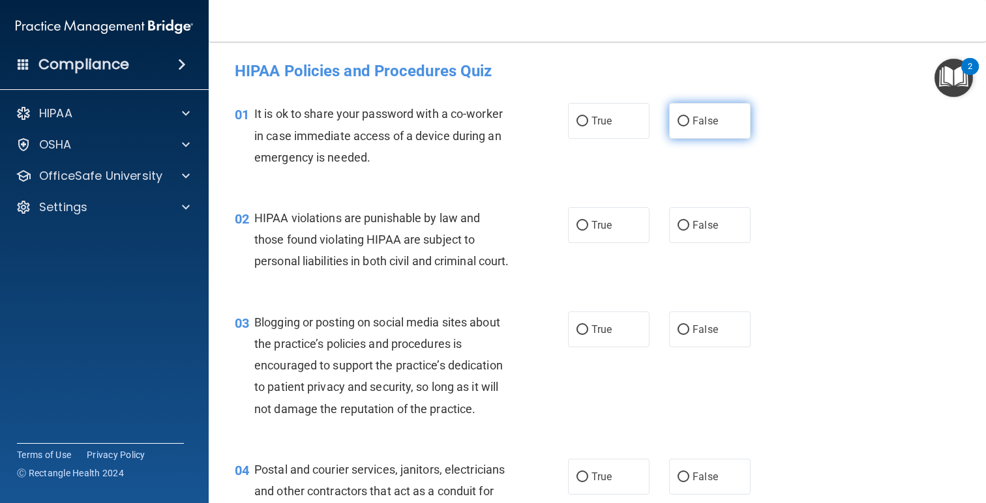
click at [685, 131] on label "False" at bounding box center [709, 121] width 81 height 36
click at [685, 126] on input "False" at bounding box center [683, 122] width 12 height 10
radio input "true"
click at [604, 231] on span "True" at bounding box center [601, 225] width 20 height 12
click at [588, 231] on input "True" at bounding box center [582, 226] width 12 height 10
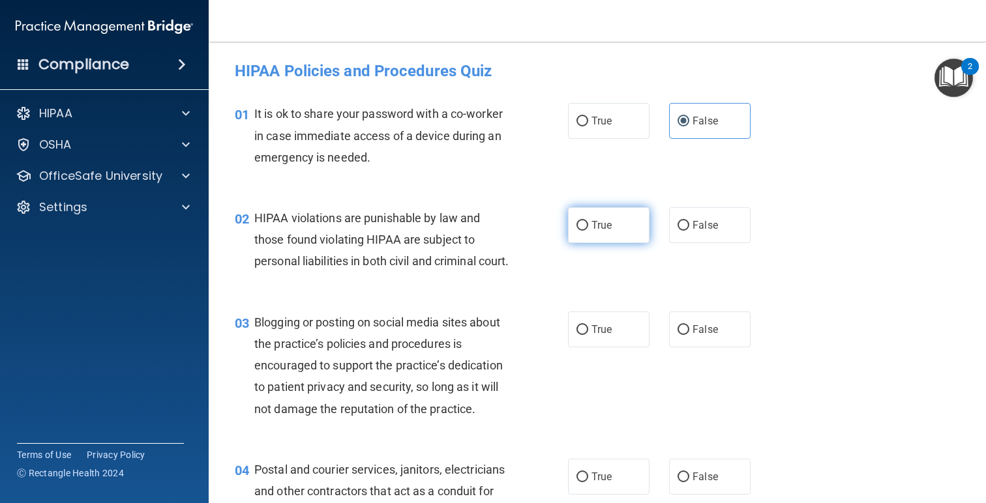
radio input "true"
click at [393, 323] on div "03 Blogging or posting on social media sites about the practice’s policies and …" at bounding box center [597, 368] width 745 height 147
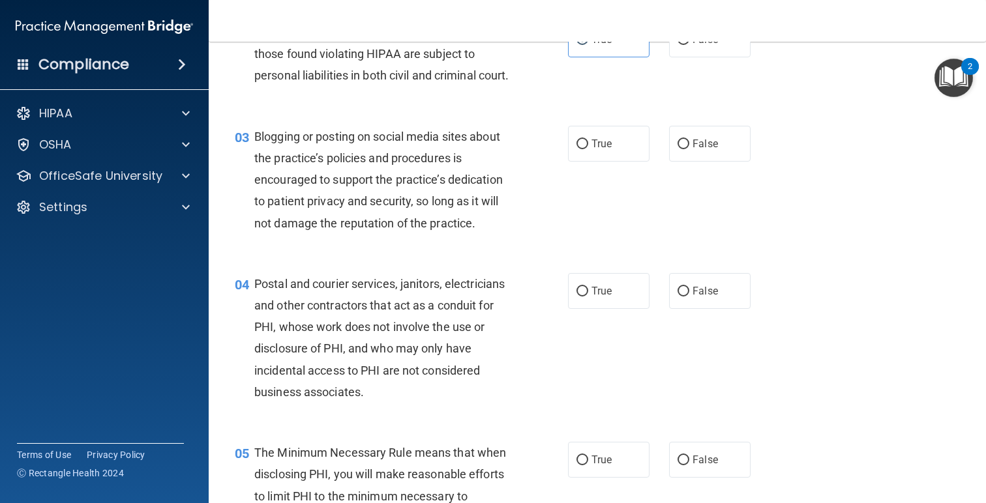
scroll to position [189, 0]
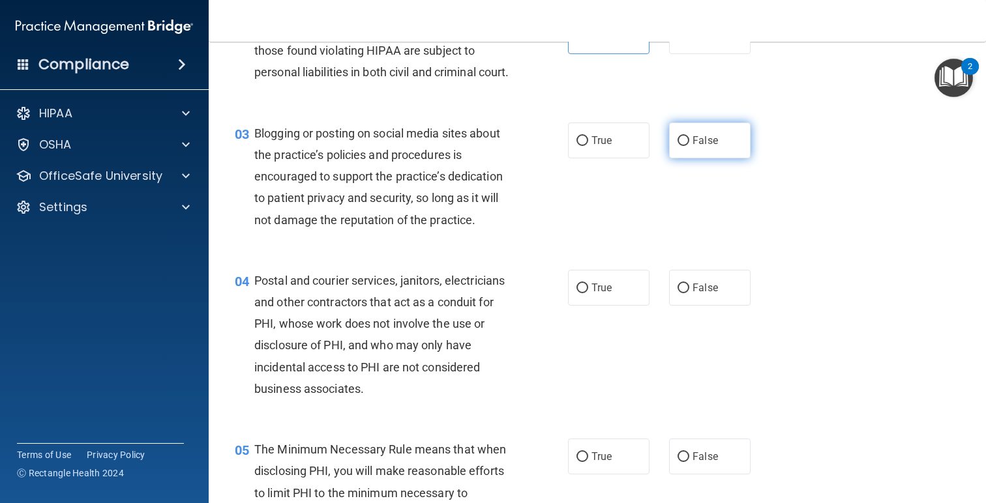
click at [720, 158] on label "False" at bounding box center [709, 141] width 81 height 36
click at [689, 146] on input "False" at bounding box center [683, 141] width 12 height 10
radio input "true"
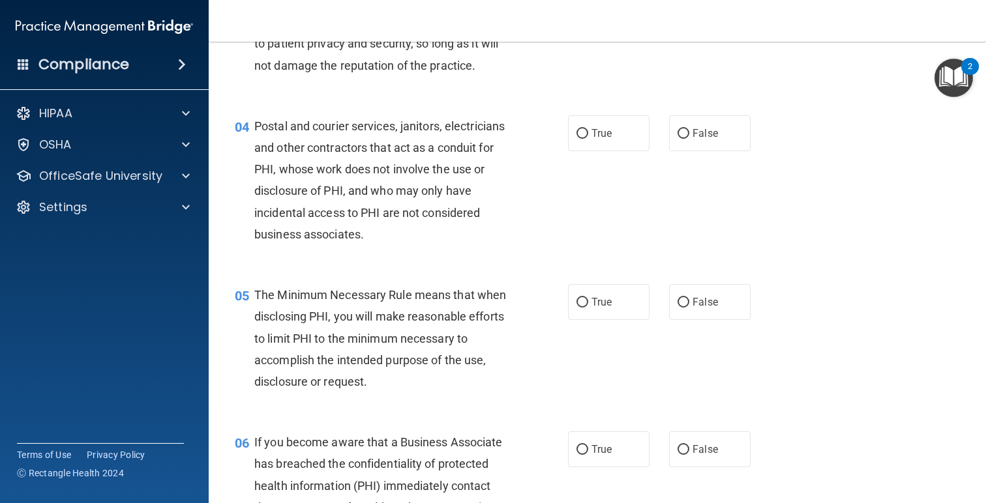
scroll to position [347, 0]
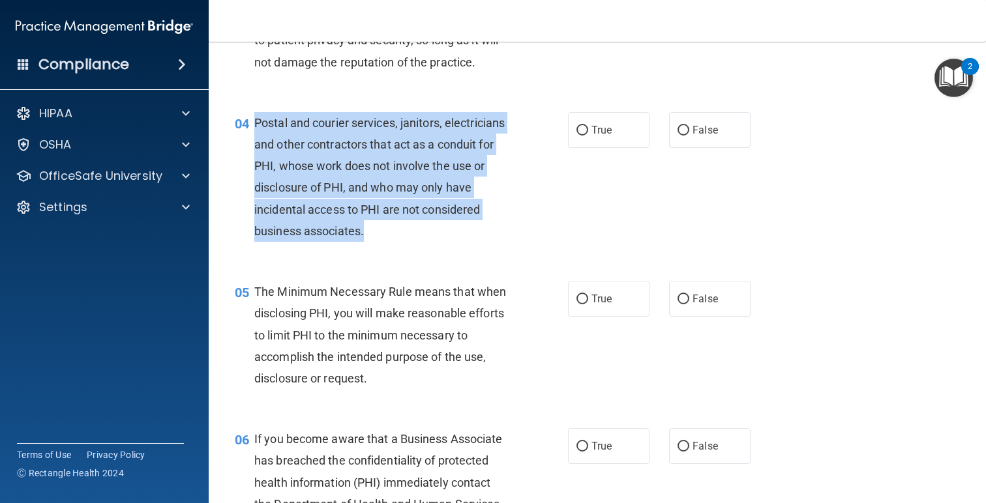
drag, startPoint x: 391, startPoint y: 264, endPoint x: 252, endPoint y: 140, distance: 186.0
click at [253, 140] on div "04 Postal and courier services, janitors, electricians and other contractors th…" at bounding box center [401, 180] width 372 height 136
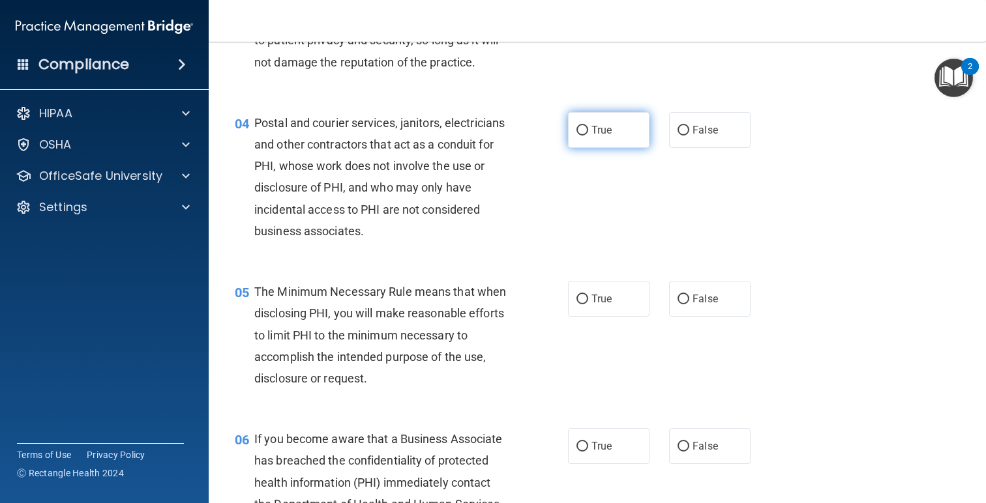
click at [593, 136] on span "True" at bounding box center [601, 130] width 20 height 12
click at [588, 136] on input "True" at bounding box center [582, 131] width 12 height 10
radio input "true"
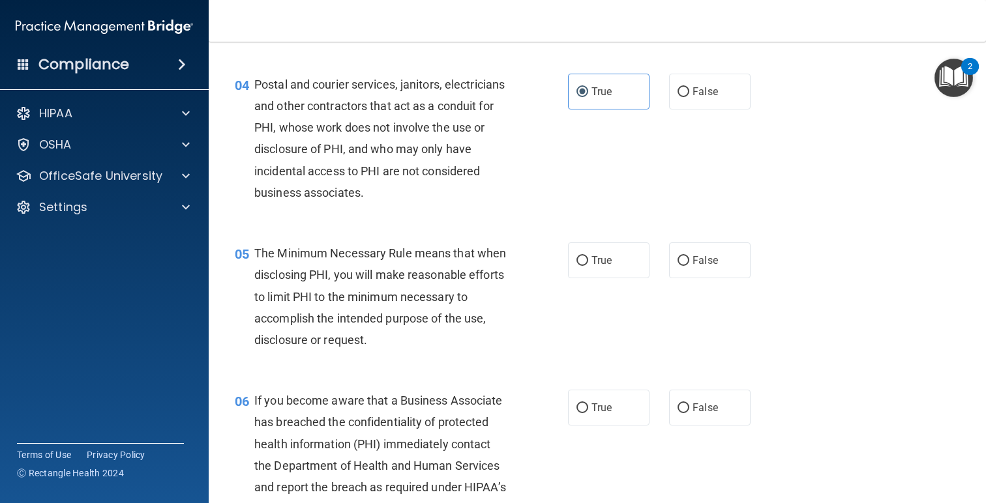
scroll to position [393, 0]
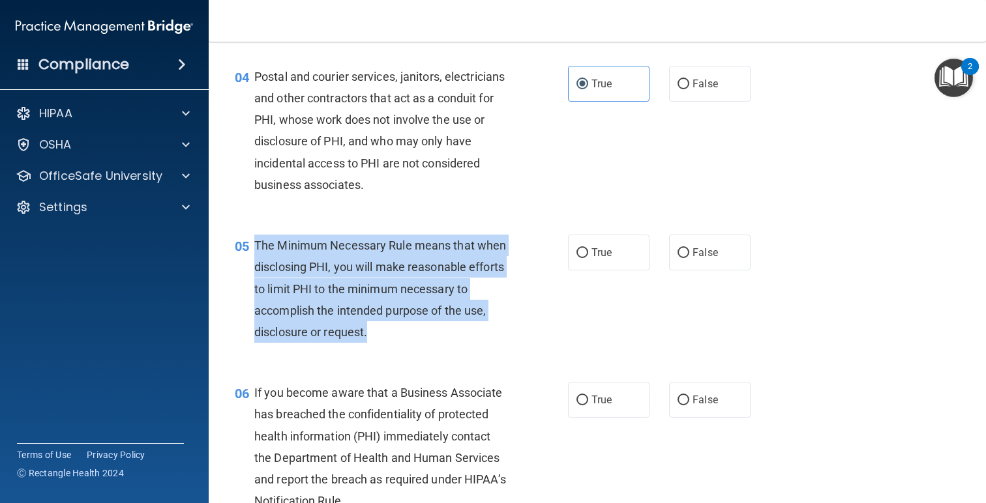
drag, startPoint x: 416, startPoint y: 353, endPoint x: 257, endPoint y: 263, distance: 183.1
click at [257, 263] on div "The Minimum Necessary Rule means that when disclosing PHI, you will make reason…" at bounding box center [386, 289] width 265 height 108
click at [434, 349] on div "05 The Minimum Necessary Rule means that when disclosing PHI, you will make rea…" at bounding box center [401, 292] width 372 height 115
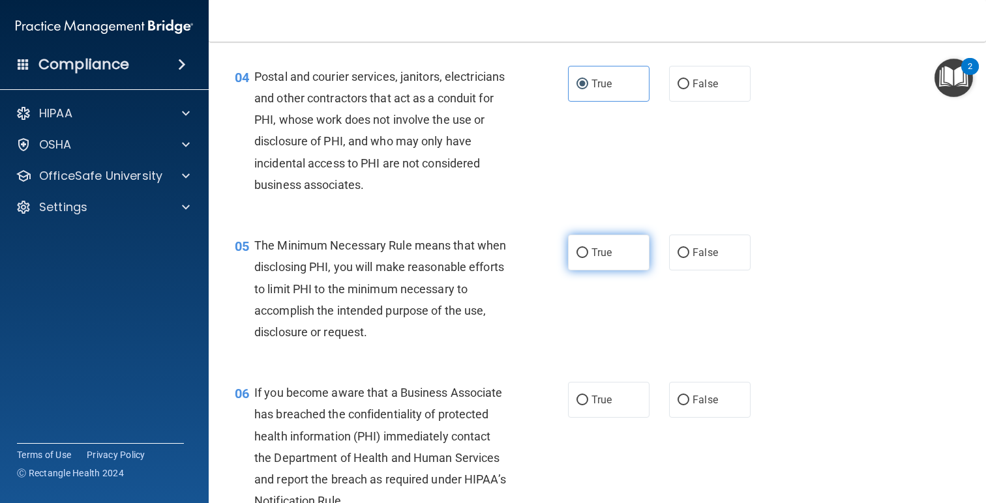
click at [611, 259] on span "True" at bounding box center [601, 252] width 20 height 12
click at [588, 258] on input "True" at bounding box center [582, 253] width 12 height 10
radio input "true"
click at [515, 343] on div "The Minimum Necessary Rule means that when disclosing PHI, you will make reason…" at bounding box center [386, 289] width 265 height 108
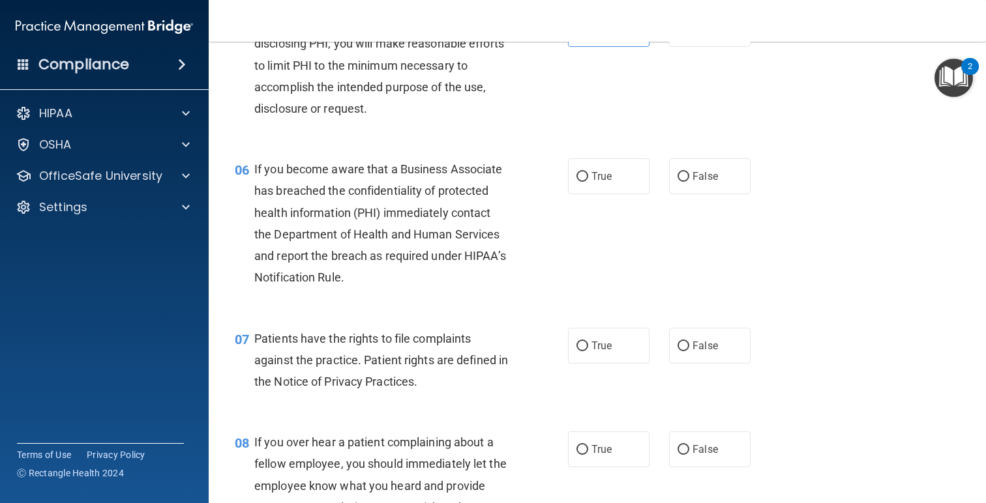
scroll to position [625, 0]
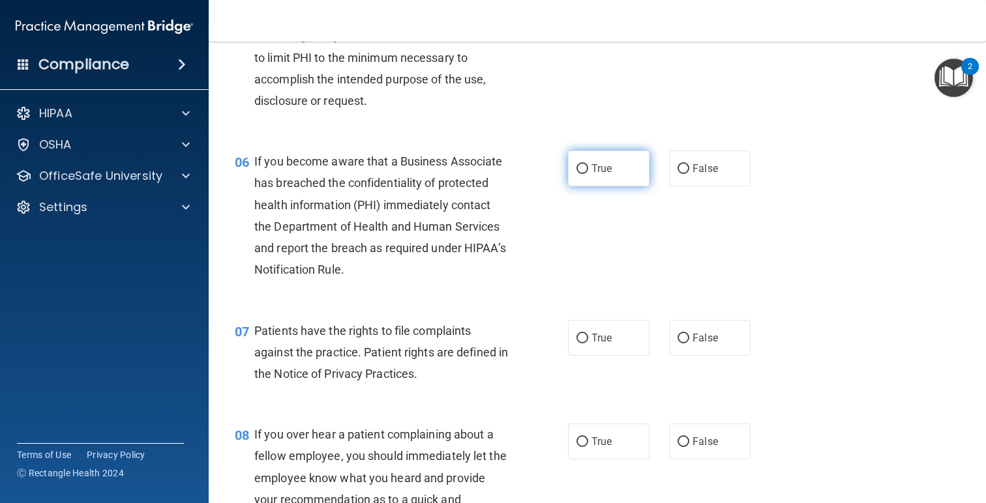
click at [575, 186] on label "True" at bounding box center [608, 169] width 81 height 36
click at [576, 174] on input "True" at bounding box center [582, 169] width 12 height 10
radio input "true"
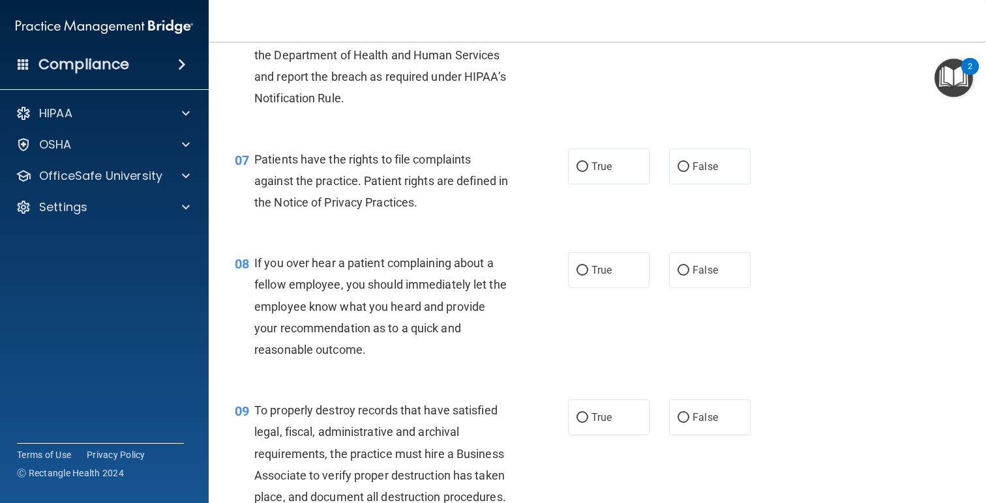
scroll to position [799, 0]
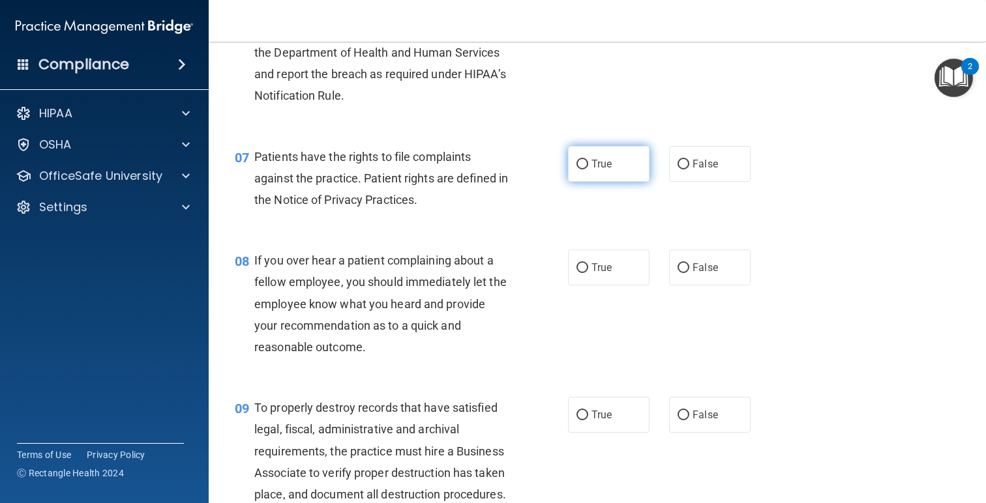
click at [575, 182] on label "True" at bounding box center [608, 164] width 81 height 36
click at [576, 170] on input "True" at bounding box center [582, 165] width 12 height 10
radio input "true"
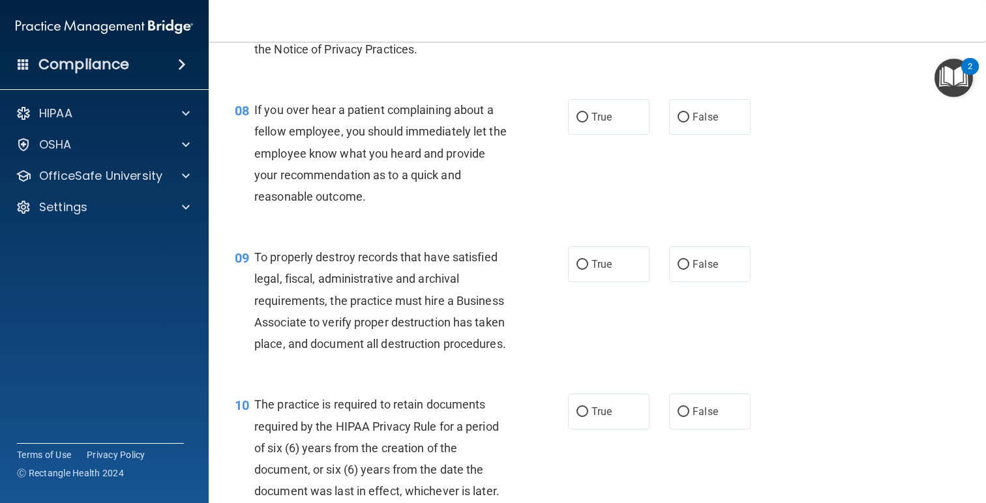
scroll to position [938, 0]
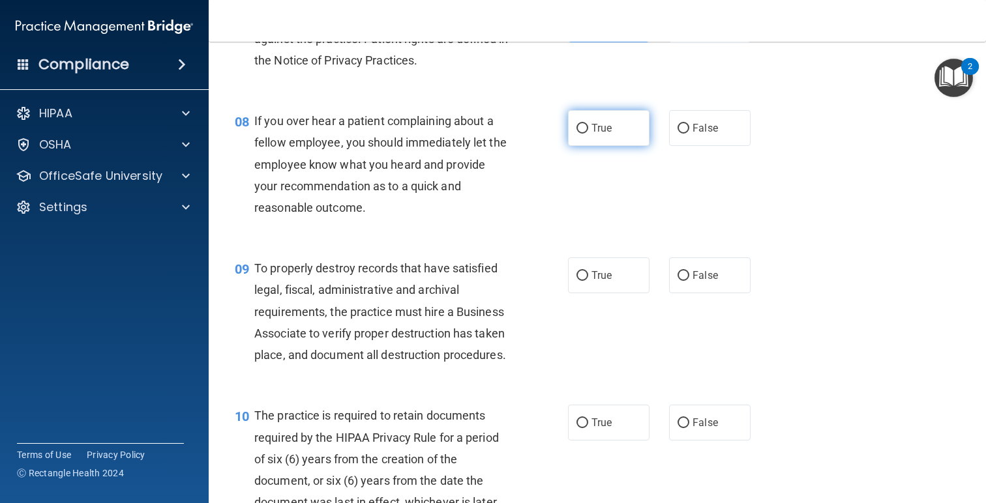
click at [602, 134] on span "True" at bounding box center [601, 128] width 20 height 12
click at [588, 134] on input "True" at bounding box center [582, 129] width 12 height 10
radio input "true"
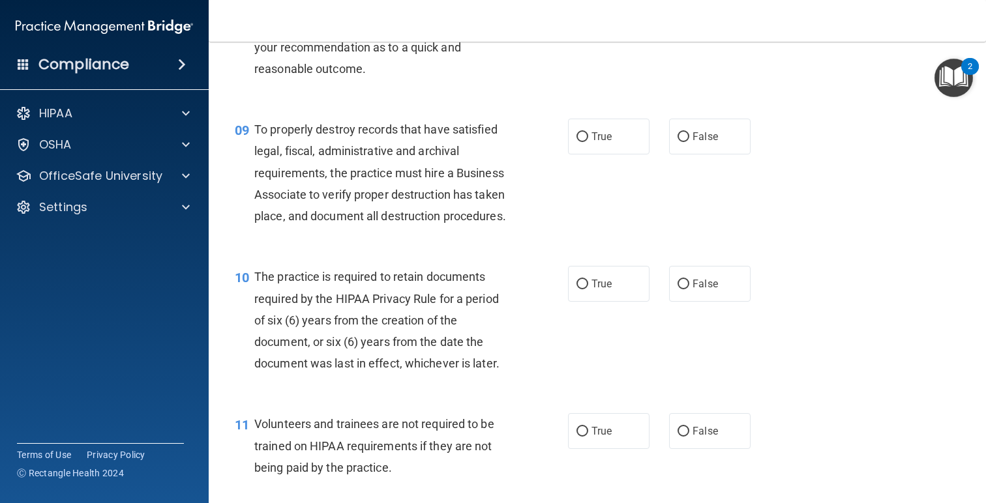
scroll to position [1082, 0]
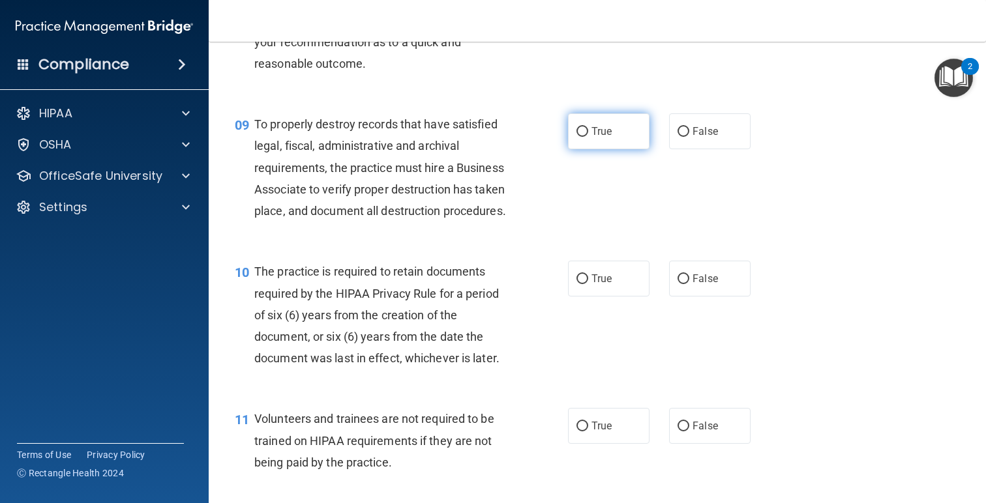
click at [593, 138] on span "True" at bounding box center [601, 131] width 20 height 12
click at [588, 137] on input "True" at bounding box center [582, 132] width 12 height 10
radio input "true"
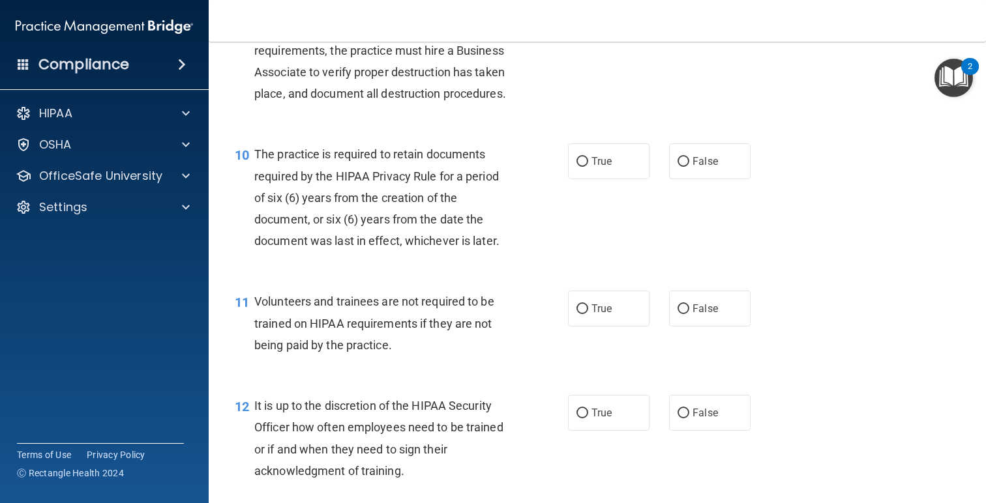
scroll to position [1215, 0]
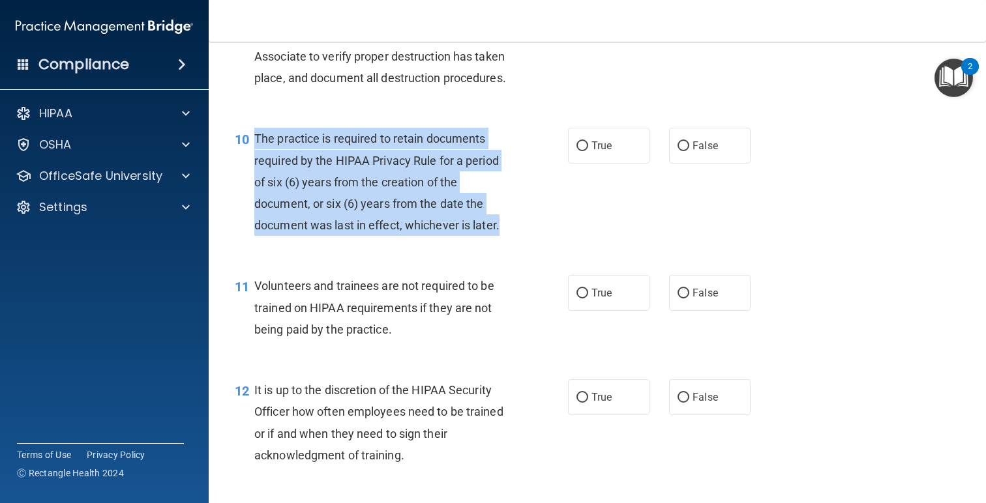
drag, startPoint x: 503, startPoint y: 252, endPoint x: 254, endPoint y: 159, distance: 265.1
click at [254, 159] on div "The practice is required to retain documents required by the HIPAA Privacy Rule…" at bounding box center [386, 182] width 265 height 108
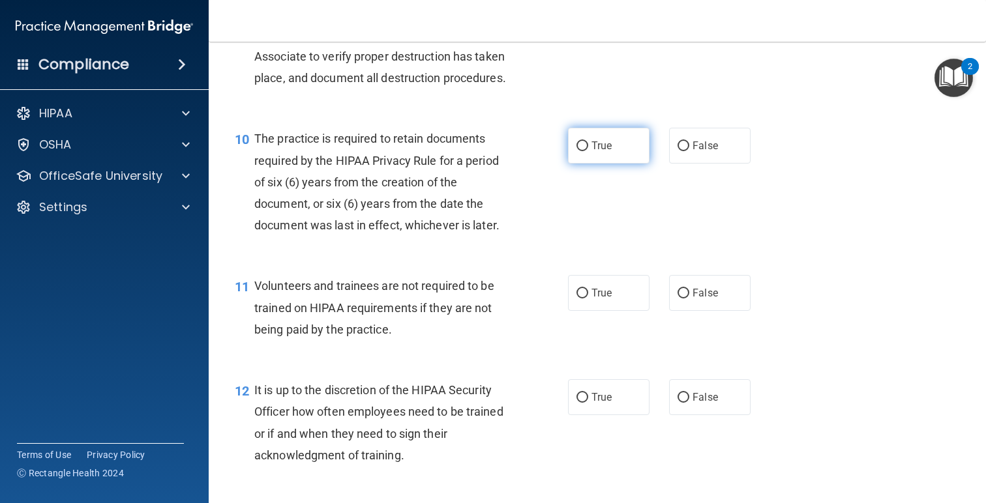
click at [589, 164] on label "True" at bounding box center [608, 146] width 81 height 36
click at [588, 151] on input "True" at bounding box center [582, 146] width 12 height 10
radio input "true"
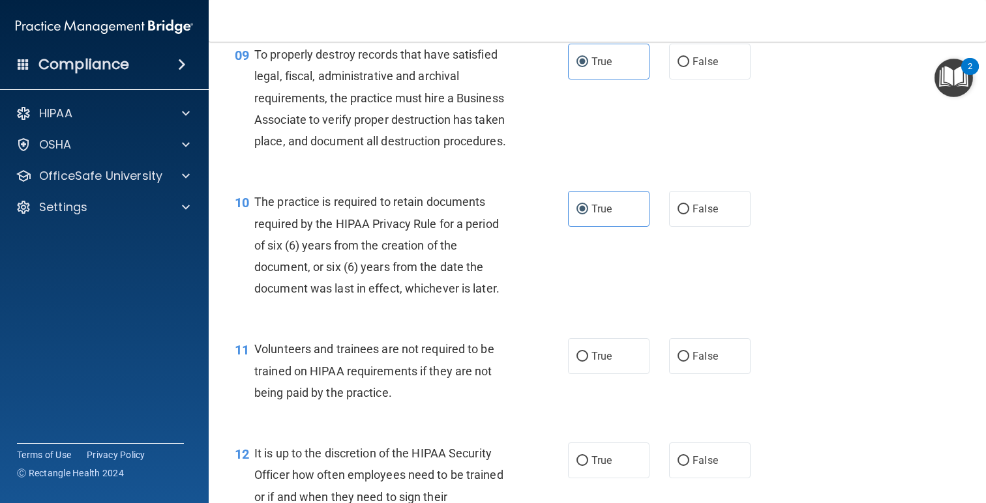
scroll to position [1079, 0]
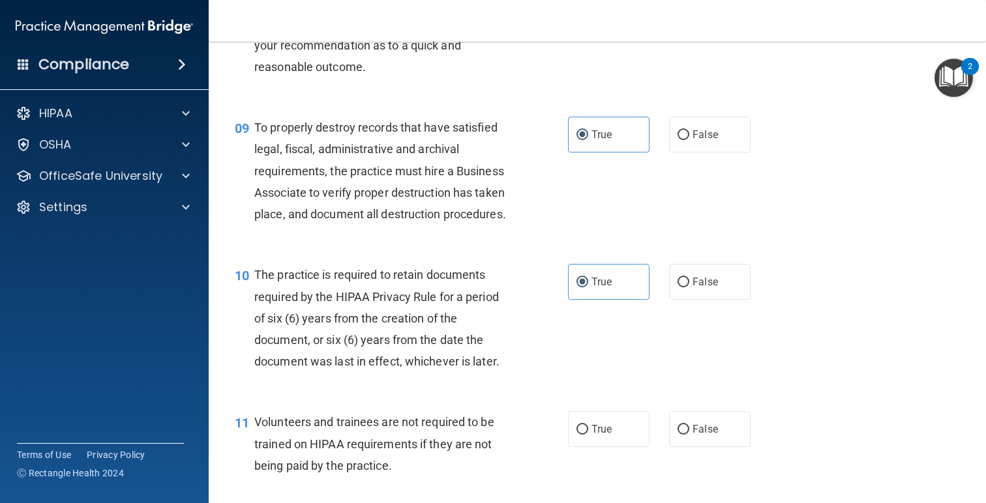
click at [438, 156] on div "To properly destroy records that have satisfied legal, fiscal, administrative a…" at bounding box center [386, 171] width 265 height 108
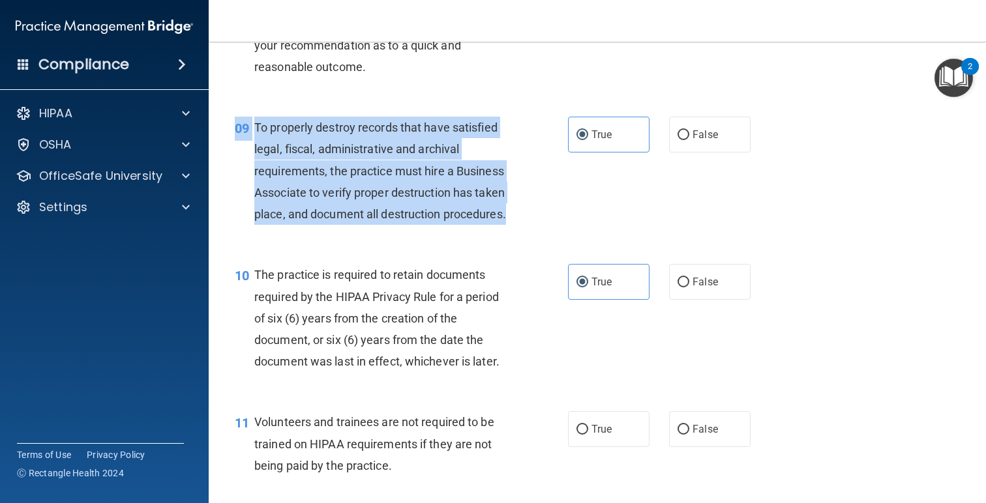
drag, startPoint x: 519, startPoint y: 244, endPoint x: 252, endPoint y: 138, distance: 286.8
click at [252, 138] on div "09 To properly destroy records that have satisfied legal, fiscal, administrativ…" at bounding box center [401, 174] width 372 height 115
click at [377, 194] on span "To properly destroy records that have satisfied legal, fiscal, administrative a…" at bounding box center [380, 171] width 252 height 100
drag, startPoint x: 484, startPoint y: 226, endPoint x: 250, endPoint y: 151, distance: 245.0
click at [250, 151] on div "09 To properly destroy records that have satisfied legal, fiscal, administrativ…" at bounding box center [401, 174] width 372 height 115
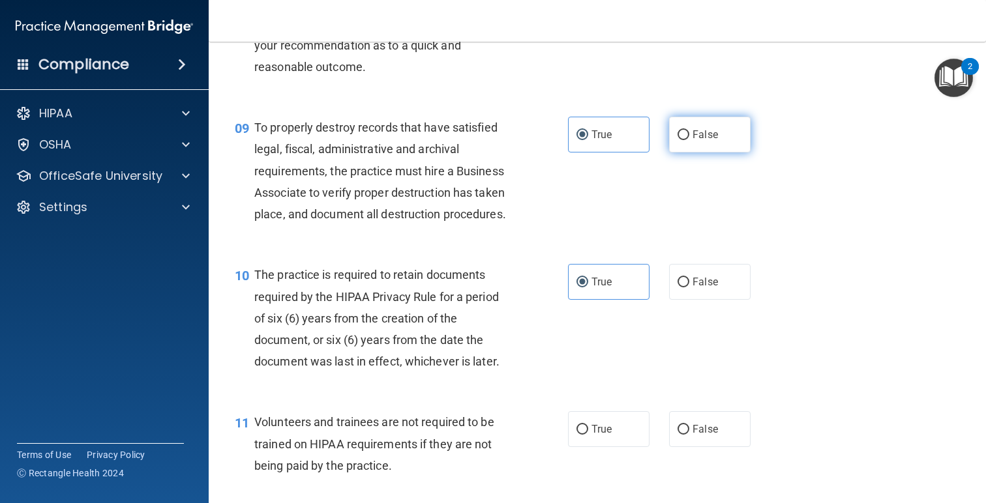
click at [696, 141] on span "False" at bounding box center [704, 134] width 25 height 12
click at [689, 140] on input "False" at bounding box center [683, 135] width 12 height 10
radio input "true"
radio input "false"
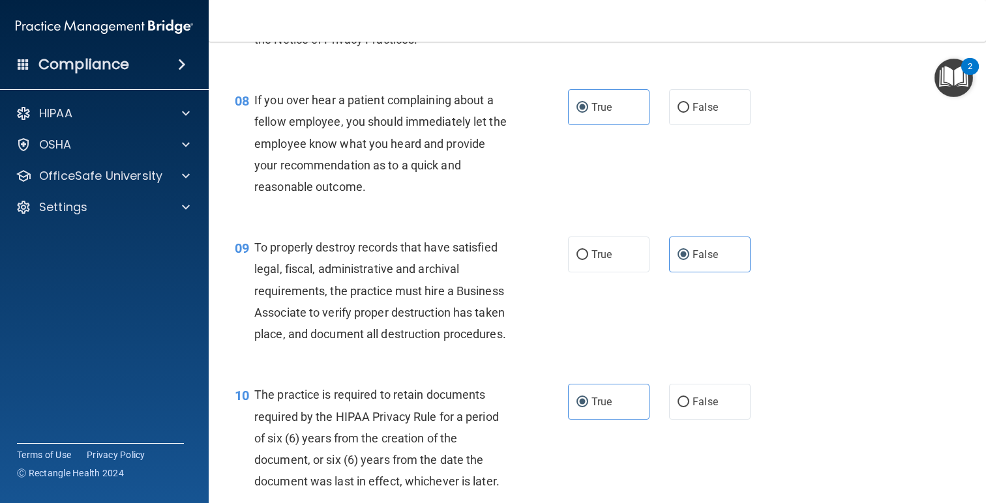
scroll to position [936, 0]
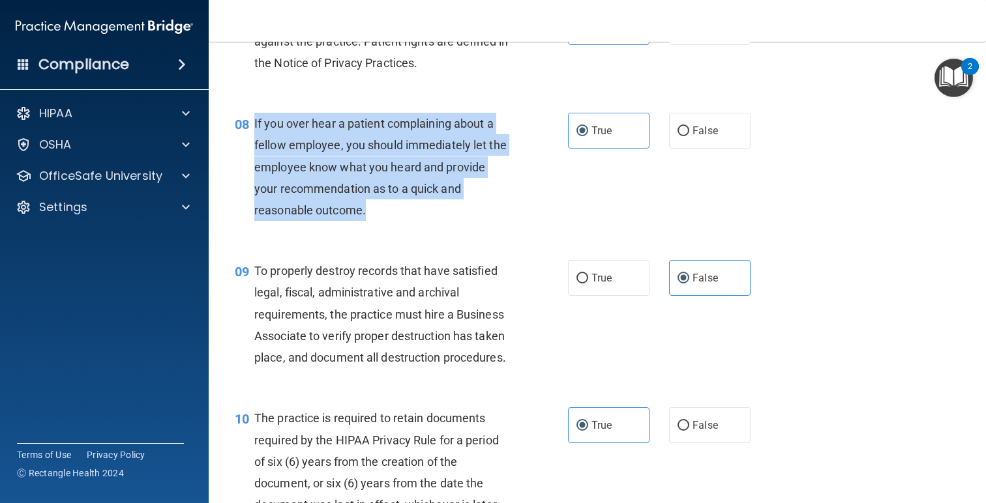
drag, startPoint x: 368, startPoint y: 229, endPoint x: 255, endPoint y: 146, distance: 140.8
click at [255, 146] on div "If you over hear a patient complaining about a fellow employee, you should imme…" at bounding box center [386, 167] width 265 height 108
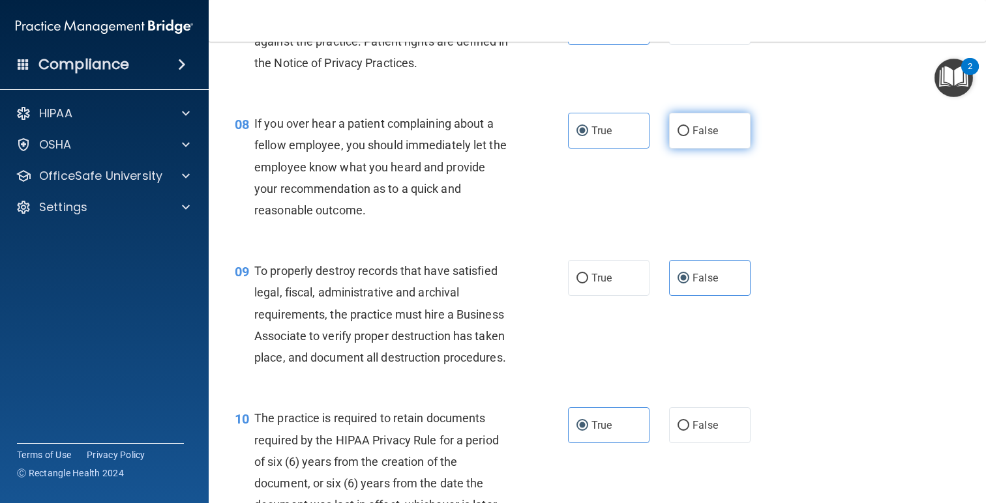
click at [699, 137] on span "False" at bounding box center [704, 131] width 25 height 12
click at [689, 136] on input "False" at bounding box center [683, 131] width 12 height 10
radio input "true"
radio input "false"
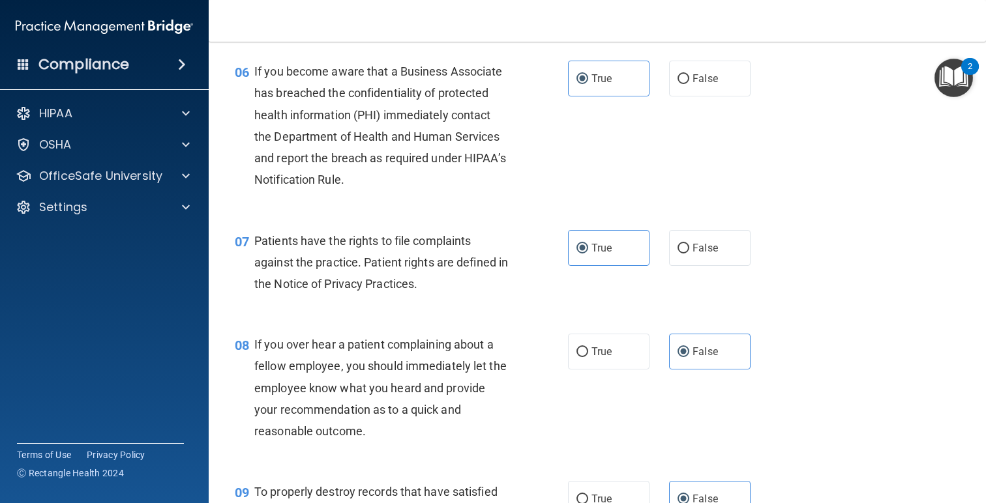
scroll to position [711, 0]
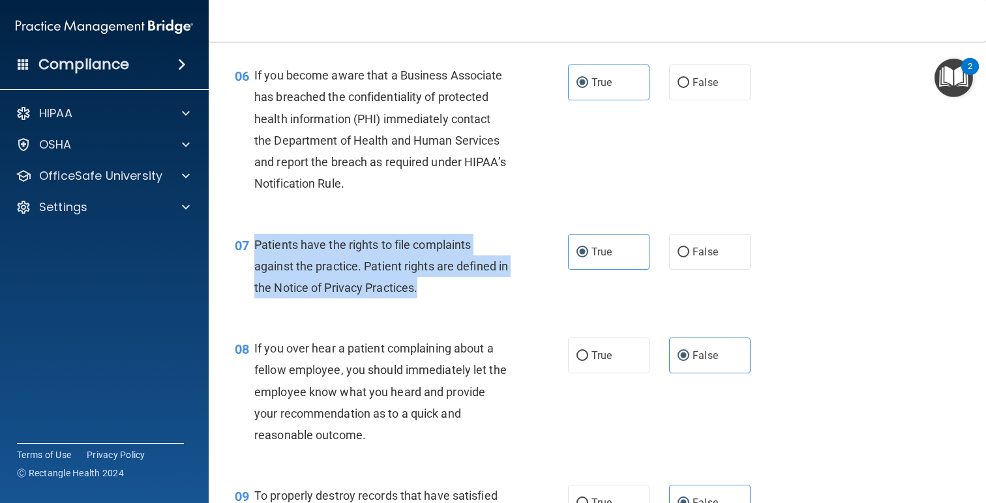
drag, startPoint x: 440, startPoint y: 319, endPoint x: 255, endPoint y: 270, distance: 191.5
click at [255, 270] on div "Patients have the rights to file complaints against the practice. Patient right…" at bounding box center [386, 266] width 265 height 65
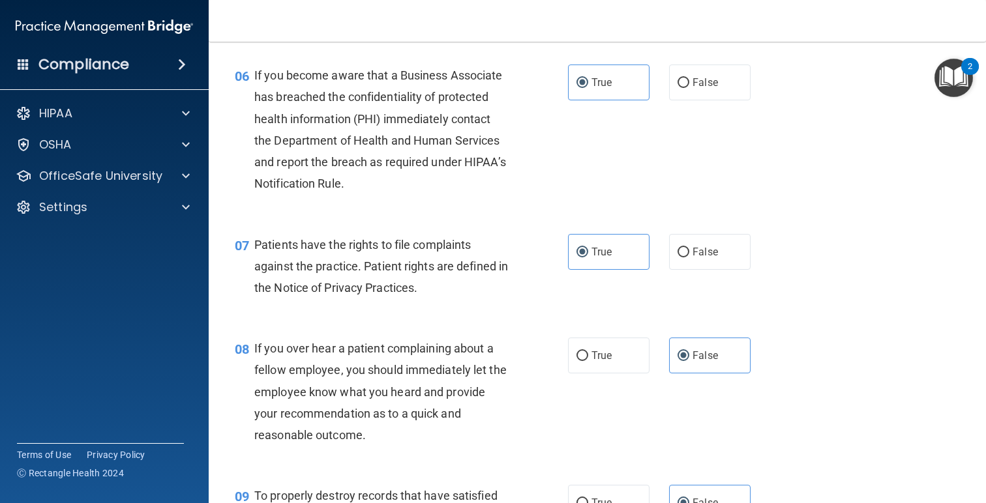
click at [357, 194] on div "If you become aware that a Business Associate has breached the confidentiality …" at bounding box center [386, 130] width 265 height 130
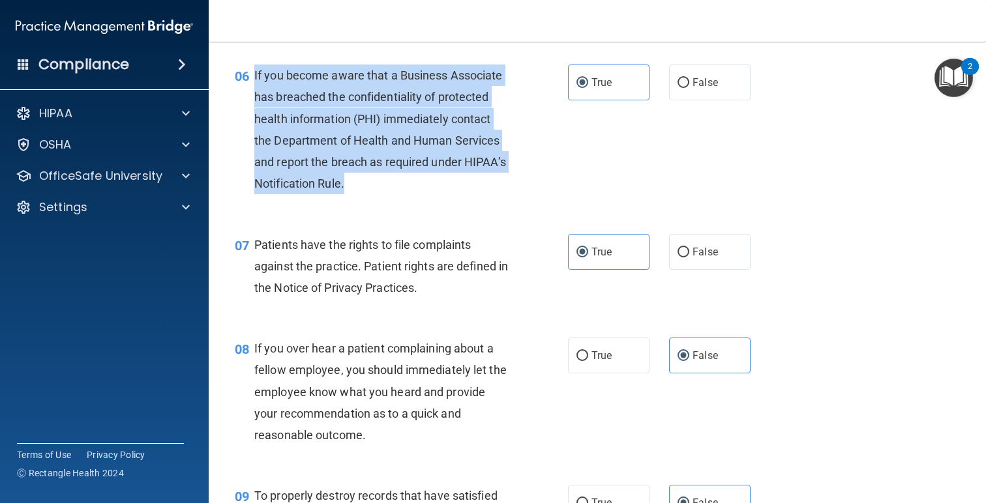
drag, startPoint x: 378, startPoint y: 212, endPoint x: 253, endPoint y: 97, distance: 169.8
click at [253, 97] on div "06 If you become aware that a Business Associate has breached the confidentiali…" at bounding box center [401, 133] width 372 height 136
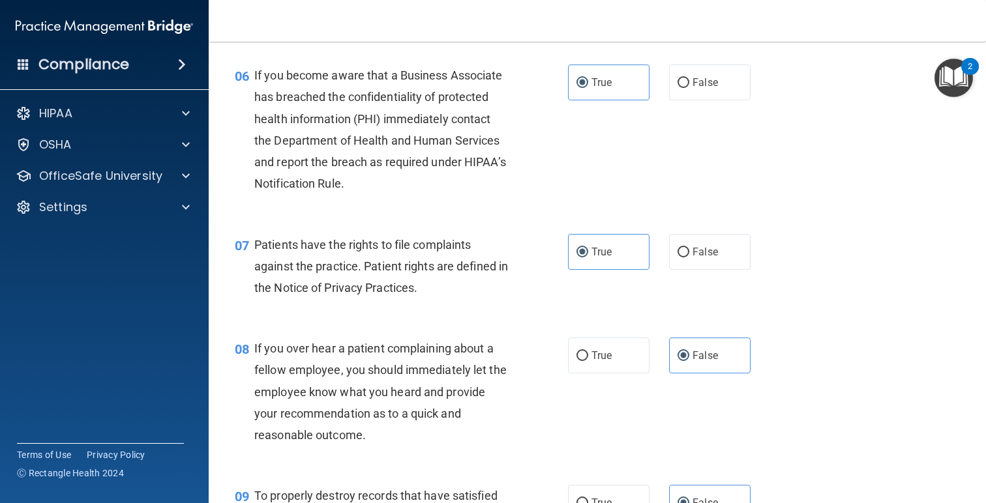
click at [524, 200] on div "06 If you become aware that a Business Associate has breached the confidentiali…" at bounding box center [401, 133] width 372 height 136
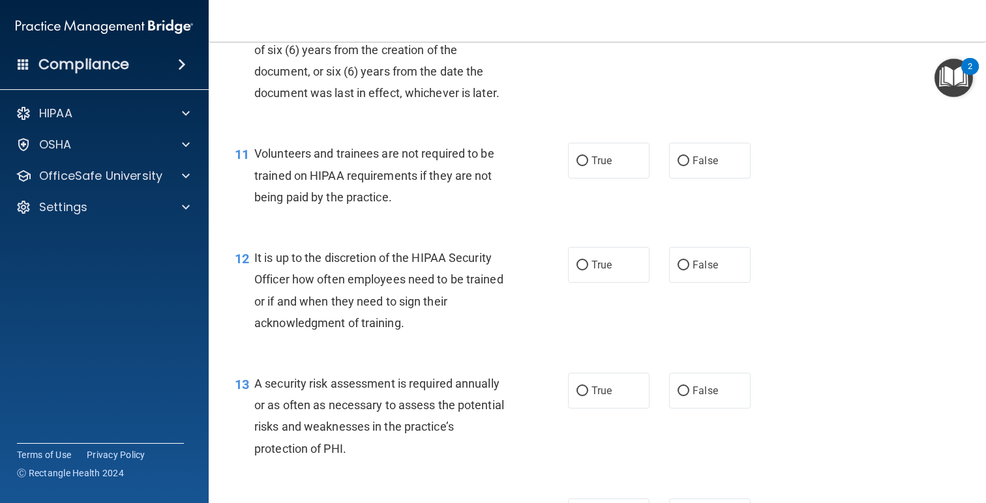
scroll to position [1360, 0]
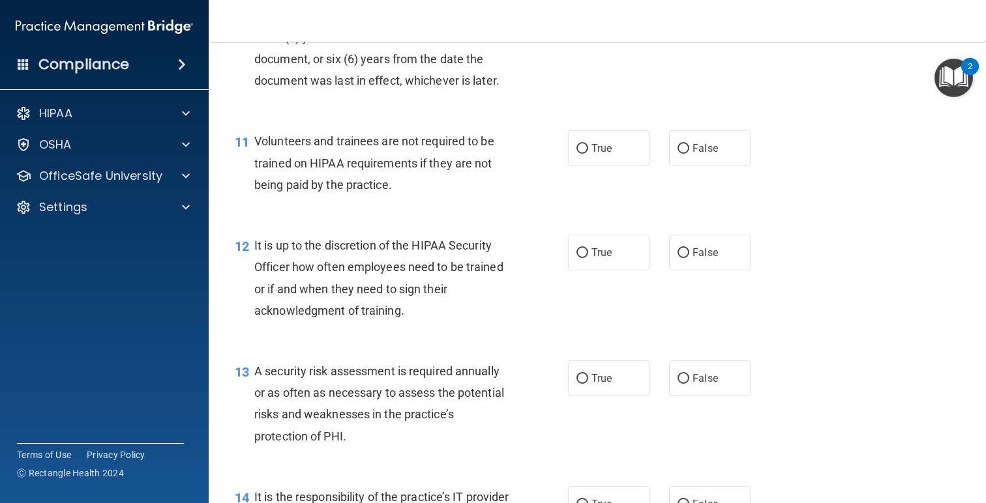
click at [713, 189] on div "11 Volunteers and trainees are not required to be trained on HIPAA requirements…" at bounding box center [597, 166] width 745 height 104
click at [706, 166] on label "False" at bounding box center [709, 148] width 81 height 36
click at [689, 154] on input "False" at bounding box center [683, 149] width 12 height 10
radio input "true"
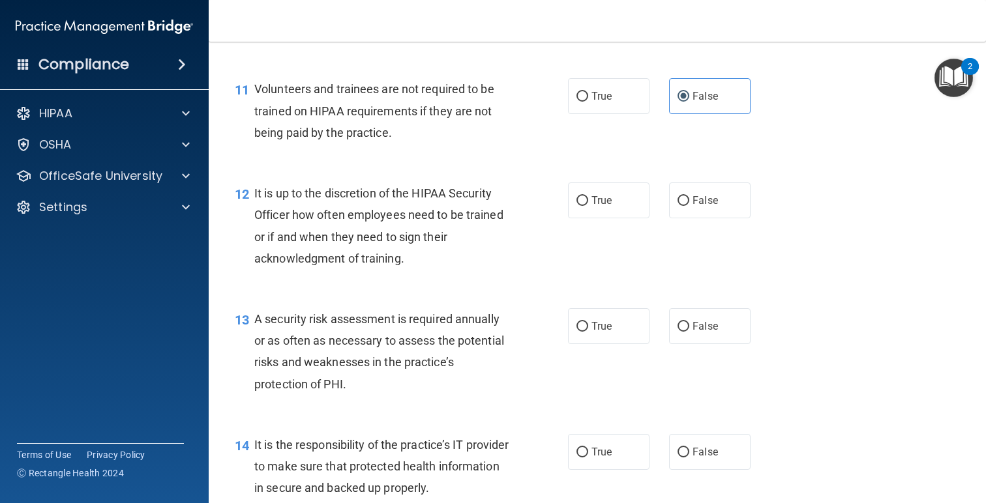
scroll to position [1432, 0]
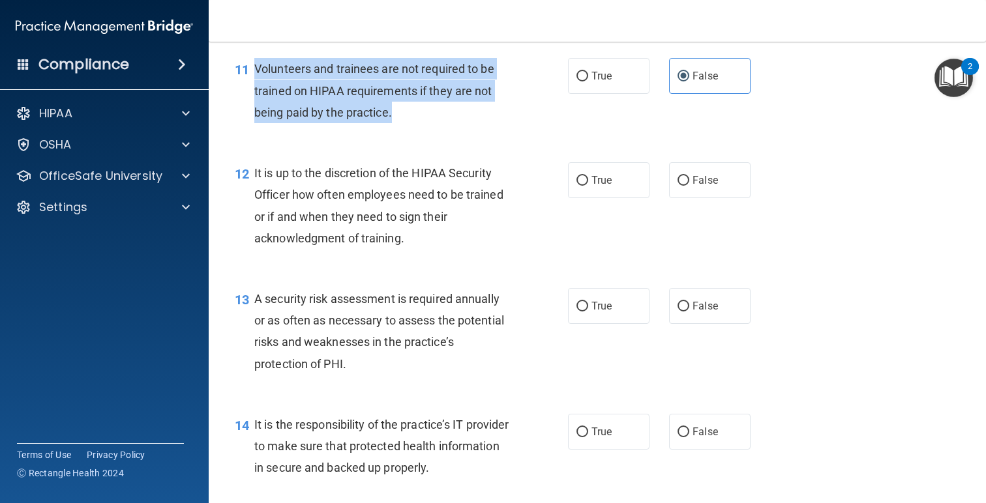
drag, startPoint x: 406, startPoint y: 142, endPoint x: 253, endPoint y: 94, distance: 160.6
click at [253, 94] on div "11 Volunteers and trainees are not required to be trained on HIPAA requirements…" at bounding box center [401, 94] width 372 height 72
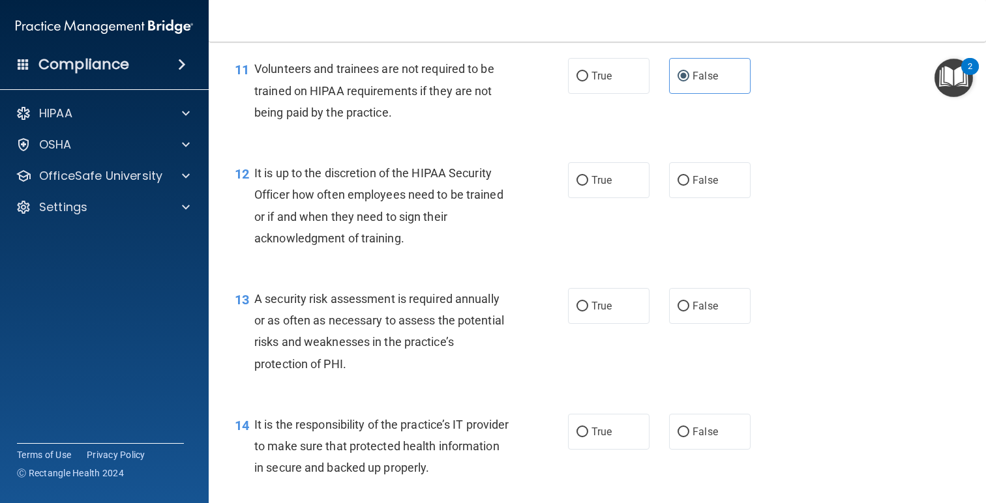
click at [412, 256] on div "12 It is up to the discretion of the HIPAA Security Officer how often employees…" at bounding box center [401, 208] width 372 height 93
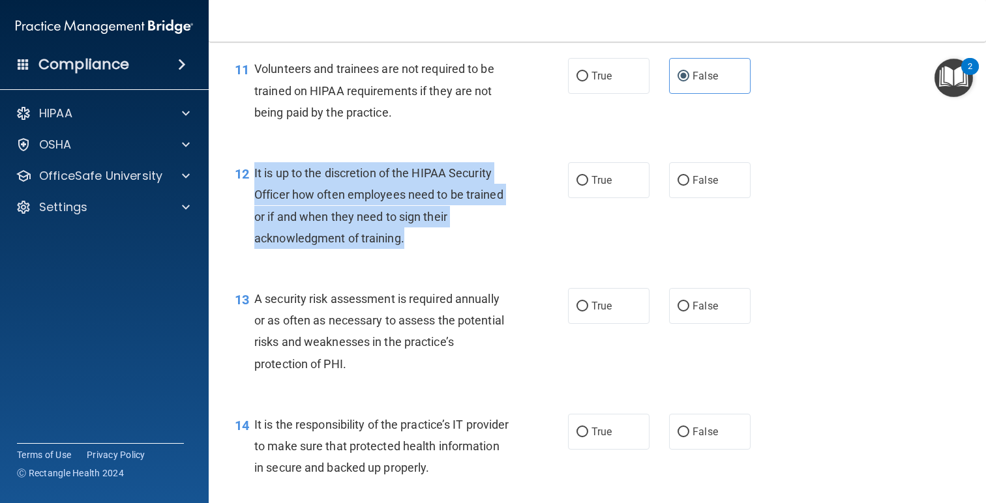
drag, startPoint x: 415, startPoint y: 268, endPoint x: 252, endPoint y: 188, distance: 181.4
click at [252, 188] on div "12 It is up to the discretion of the HIPAA Security Officer how often employees…" at bounding box center [401, 208] width 372 height 93
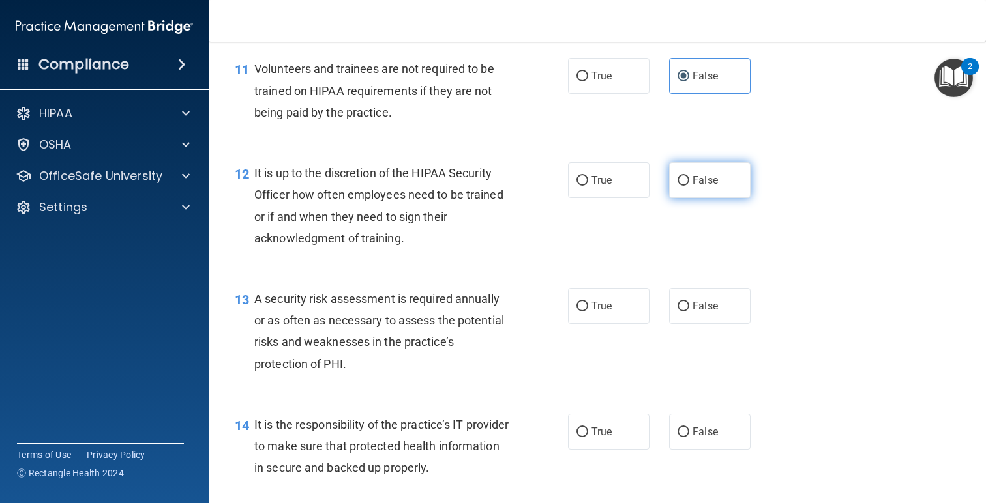
click at [707, 186] on span "False" at bounding box center [704, 180] width 25 height 12
click at [689, 186] on input "False" at bounding box center [683, 181] width 12 height 10
radio input "true"
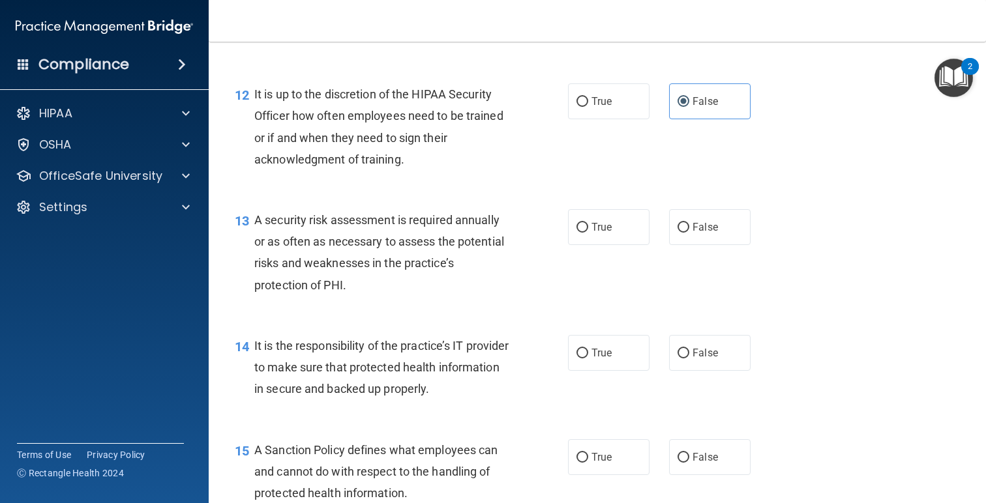
scroll to position [1597, 0]
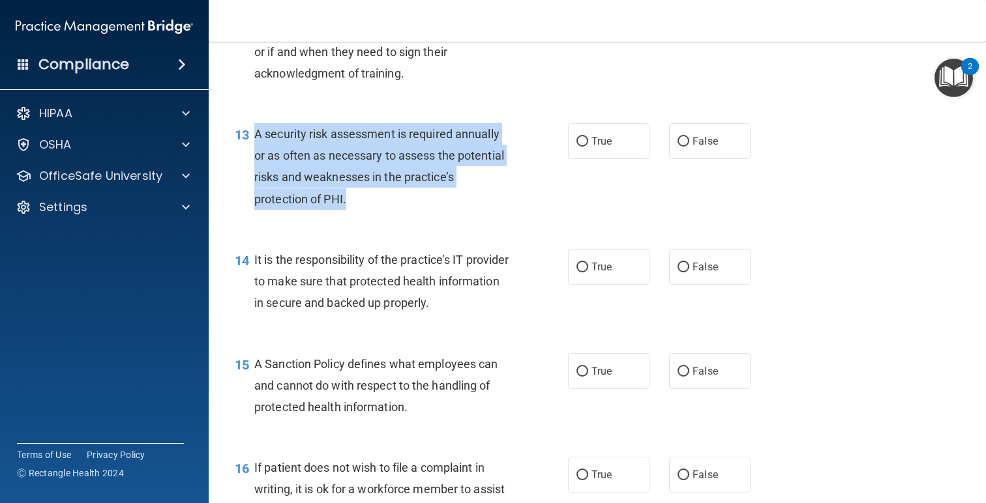
drag, startPoint x: 365, startPoint y: 220, endPoint x: 256, endPoint y: 153, distance: 128.5
click at [256, 153] on div "A security risk assessment is required annually or as often as necessary to ass…" at bounding box center [386, 166] width 265 height 87
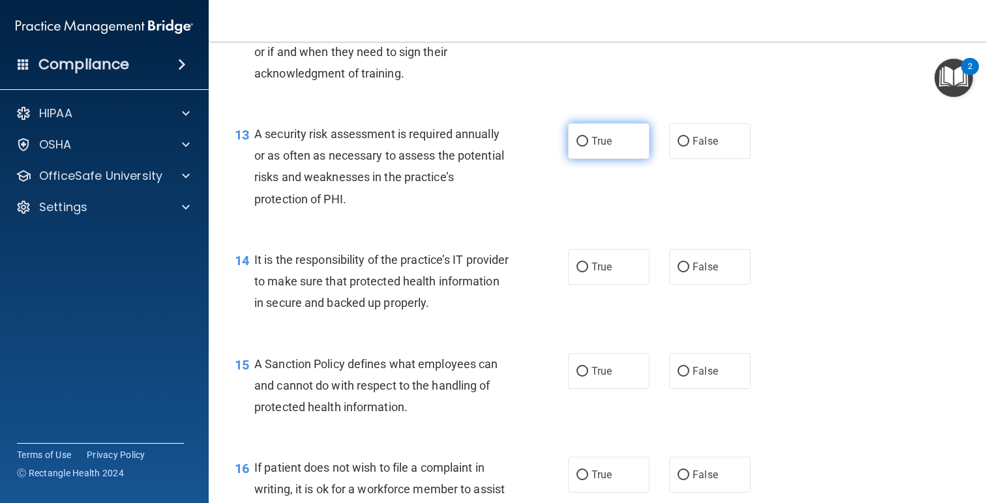
click at [590, 159] on label "True" at bounding box center [608, 141] width 81 height 36
click at [588, 147] on input "True" at bounding box center [582, 142] width 12 height 10
radio input "true"
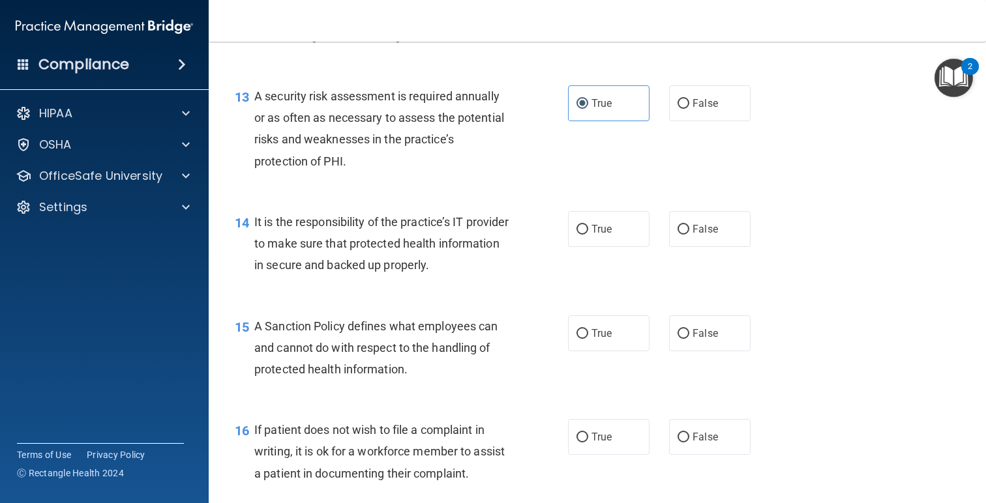
scroll to position [1652, 0]
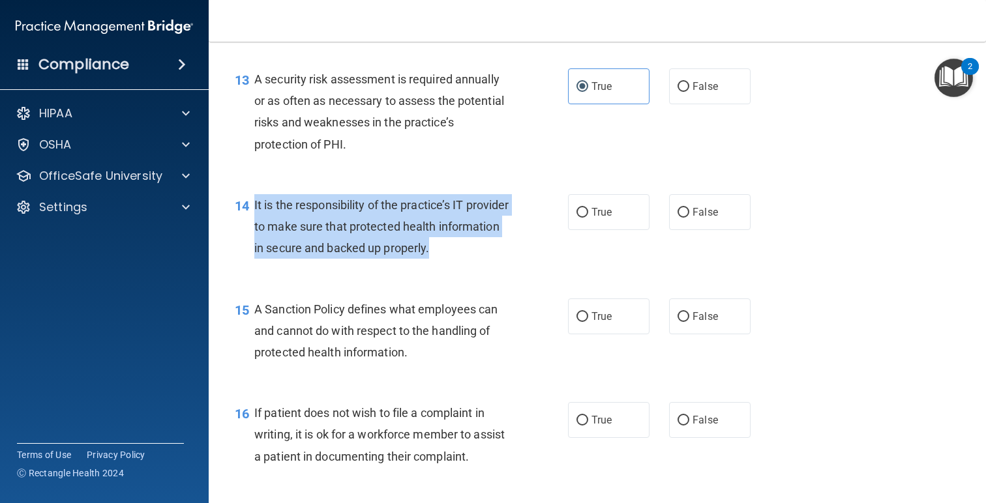
drag, startPoint x: 498, startPoint y: 276, endPoint x: 248, endPoint y: 230, distance: 254.6
click at [248, 230] on div "14 It is the responsibility of the practice’s IT provider to make sure that pro…" at bounding box center [401, 230] width 372 height 72
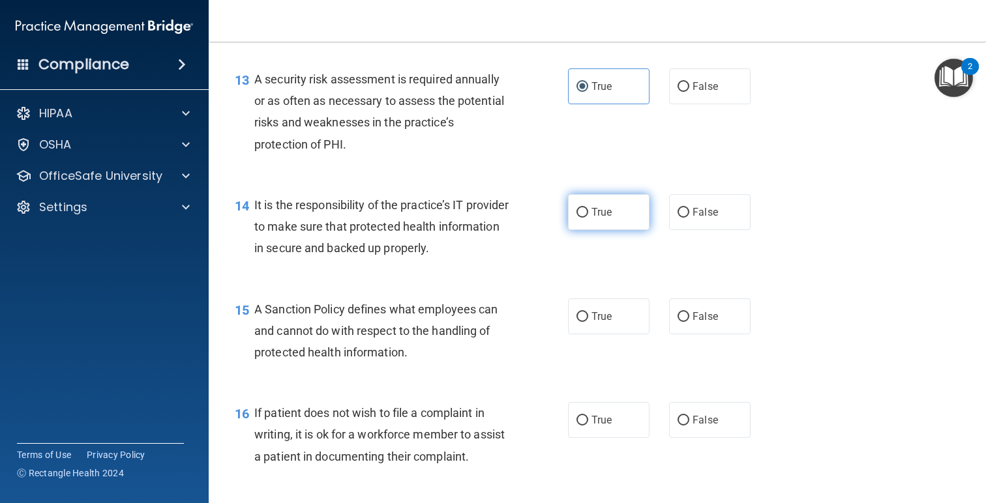
click at [634, 230] on label "True" at bounding box center [608, 212] width 81 height 36
click at [588, 218] on input "True" at bounding box center [582, 213] width 12 height 10
radio input "true"
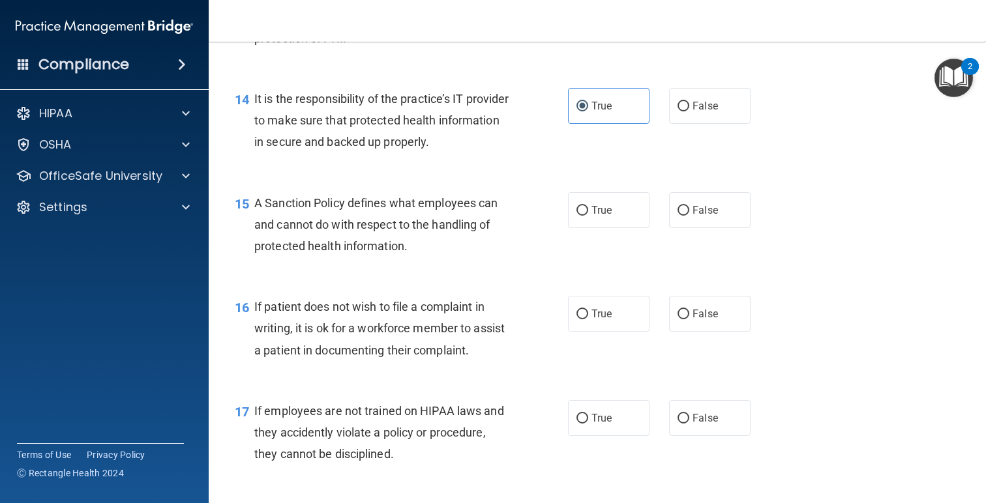
scroll to position [1760, 0]
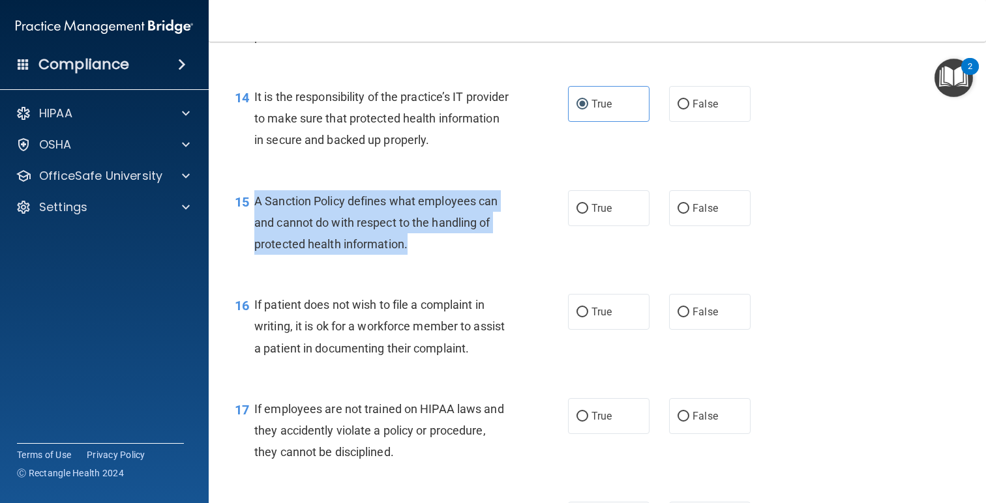
drag, startPoint x: 417, startPoint y: 276, endPoint x: 256, endPoint y: 222, distance: 170.3
click at [256, 222] on div "A Sanction Policy defines what employees can and cannot do with respect to the …" at bounding box center [386, 222] width 265 height 65
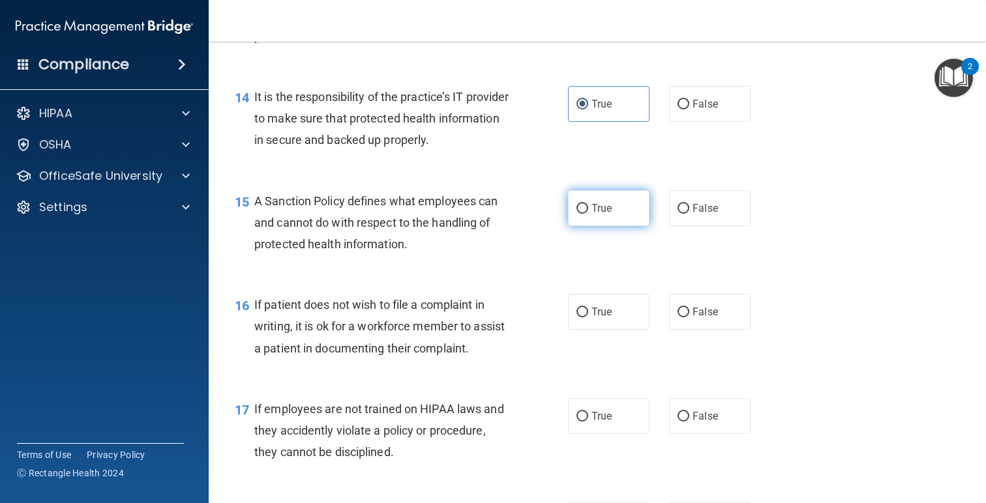
click at [621, 226] on label "True" at bounding box center [608, 208] width 81 height 36
click at [588, 214] on input "True" at bounding box center [582, 209] width 12 height 10
radio input "true"
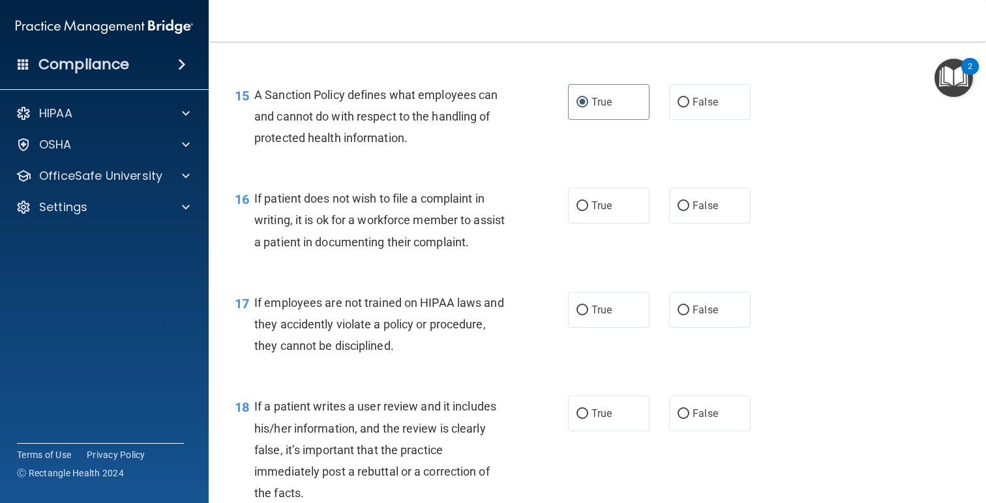
scroll to position [1887, 0]
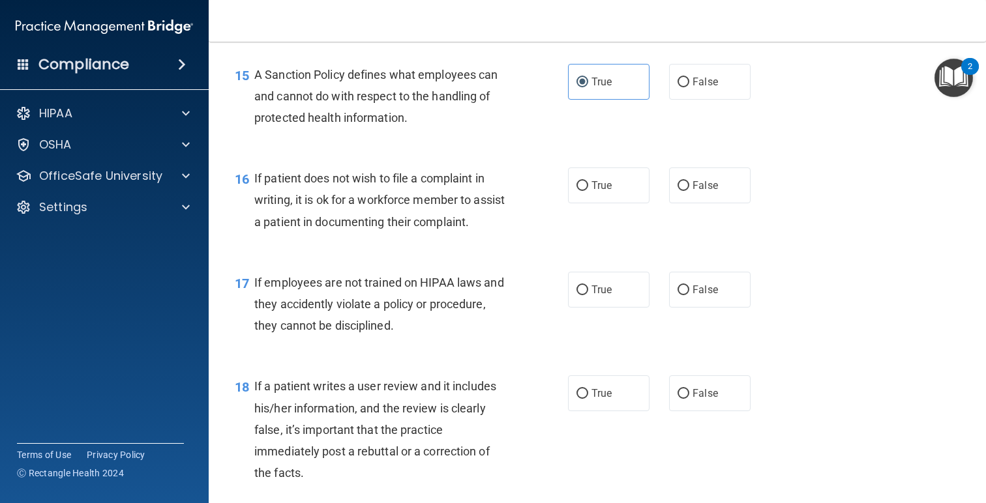
click at [482, 233] on div "If patient does not wish to file a complaint in writing, it is ok for a workfor…" at bounding box center [386, 200] width 265 height 65
click at [595, 203] on label "True" at bounding box center [608, 186] width 81 height 36
click at [588, 191] on input "True" at bounding box center [582, 186] width 12 height 10
radio input "true"
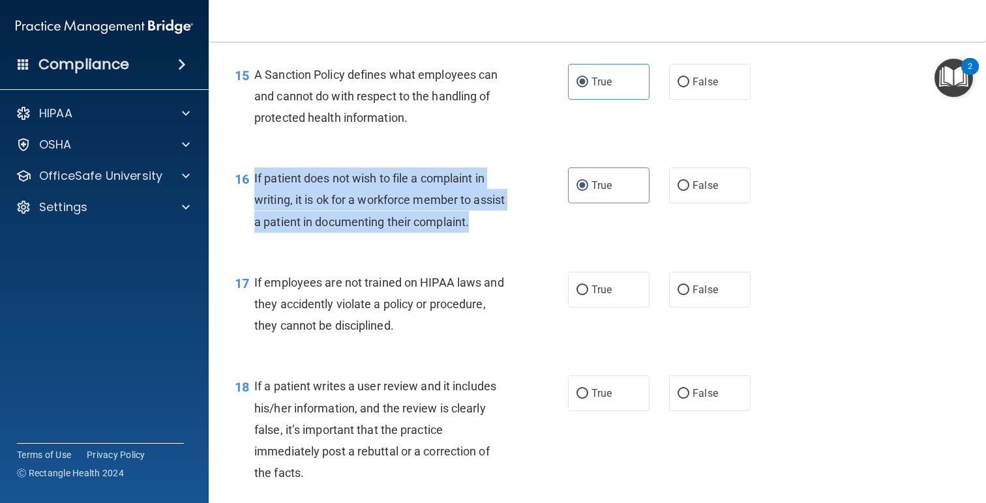
drag, startPoint x: 482, startPoint y: 239, endPoint x: 251, endPoint y: 201, distance: 234.0
click at [251, 201] on div "16 If patient does not wish to file a complaint in writing, it is ok for a work…" at bounding box center [401, 204] width 372 height 72
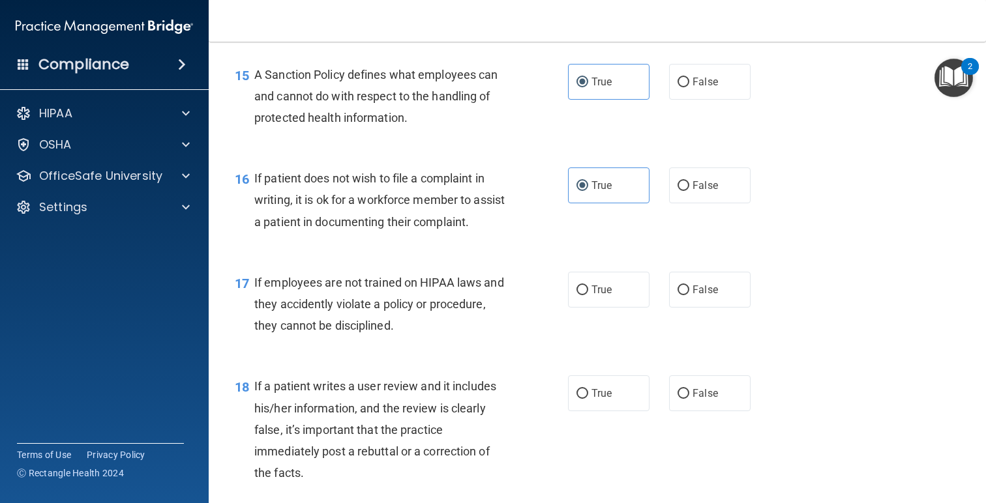
click at [374, 337] on div "If employees are not trained on HIPAA laws and they accidently violate a policy…" at bounding box center [386, 304] width 265 height 65
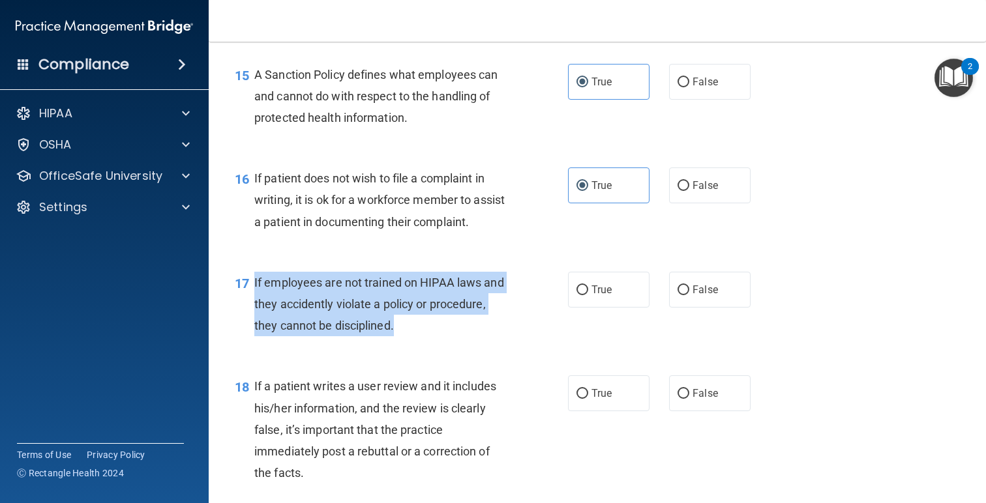
drag, startPoint x: 415, startPoint y: 346, endPoint x: 246, endPoint y: 308, distance: 173.0
click at [246, 308] on div "17 If employees are not trained on HIPAA laws and they accidently violate a pol…" at bounding box center [401, 308] width 372 height 72
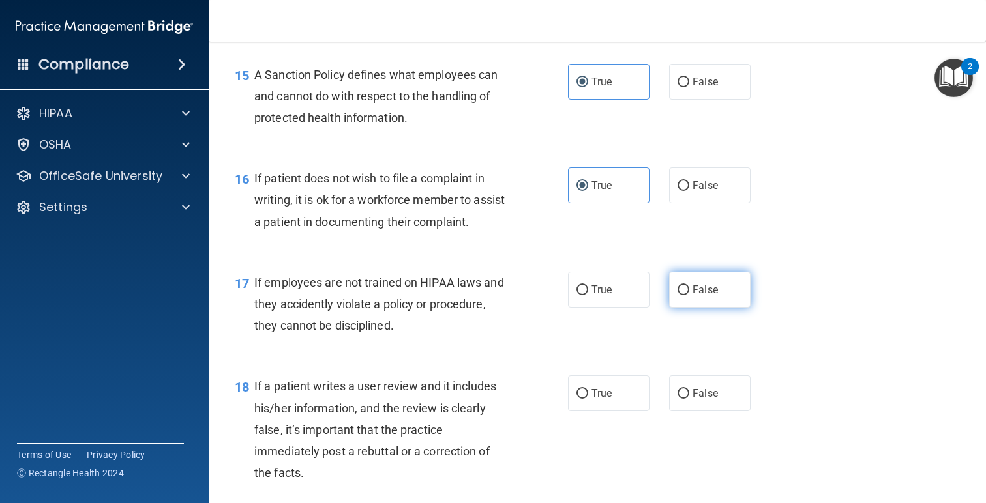
click at [688, 304] on label "False" at bounding box center [709, 290] width 81 height 36
click at [688, 295] on input "False" at bounding box center [683, 291] width 12 height 10
radio input "true"
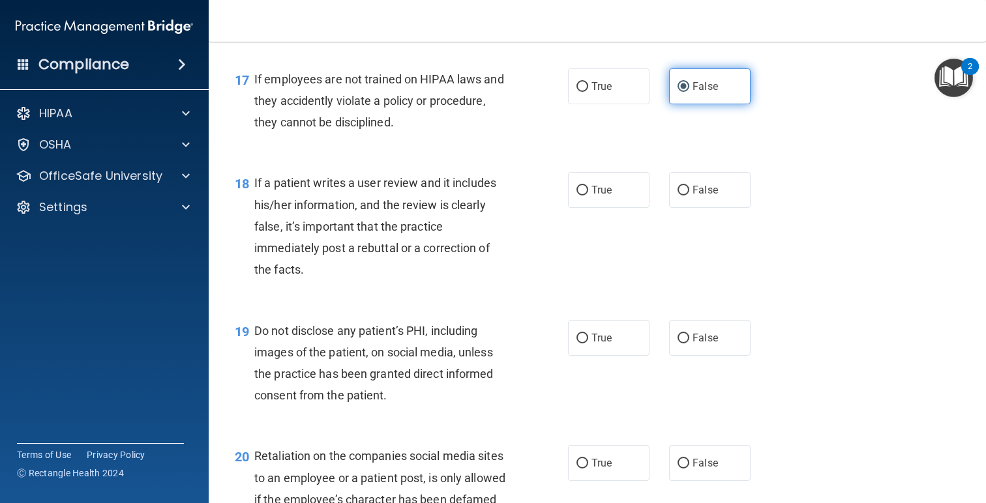
scroll to position [2120, 0]
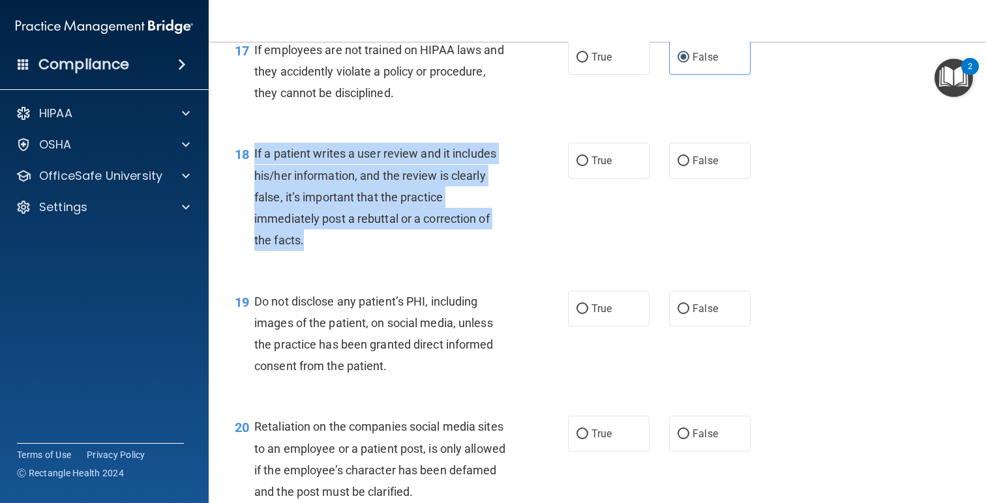
drag, startPoint x: 355, startPoint y: 256, endPoint x: 253, endPoint y: 168, distance: 135.0
click at [253, 168] on div "18 If a patient writes a user review and it includes his/her information, and t…" at bounding box center [401, 200] width 372 height 115
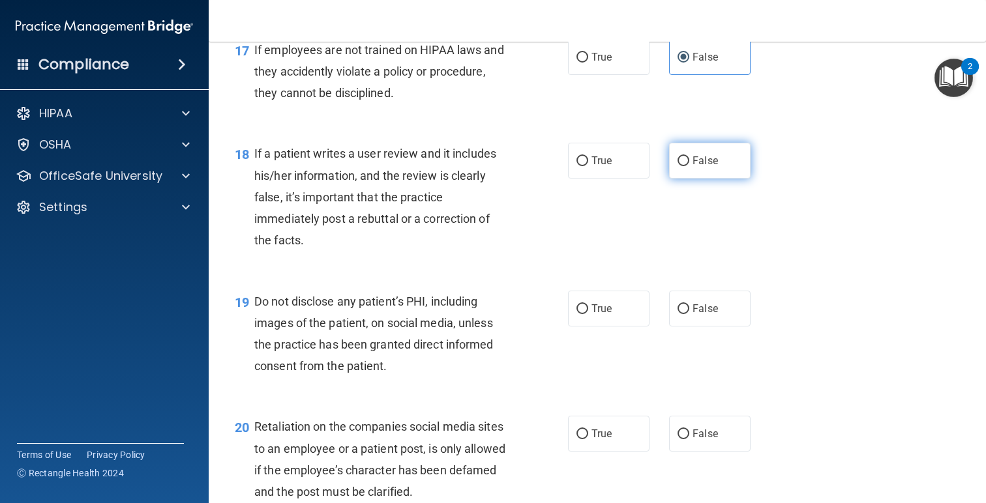
click at [673, 179] on label "False" at bounding box center [709, 161] width 81 height 36
click at [677, 166] on input "False" at bounding box center [683, 161] width 12 height 10
radio input "true"
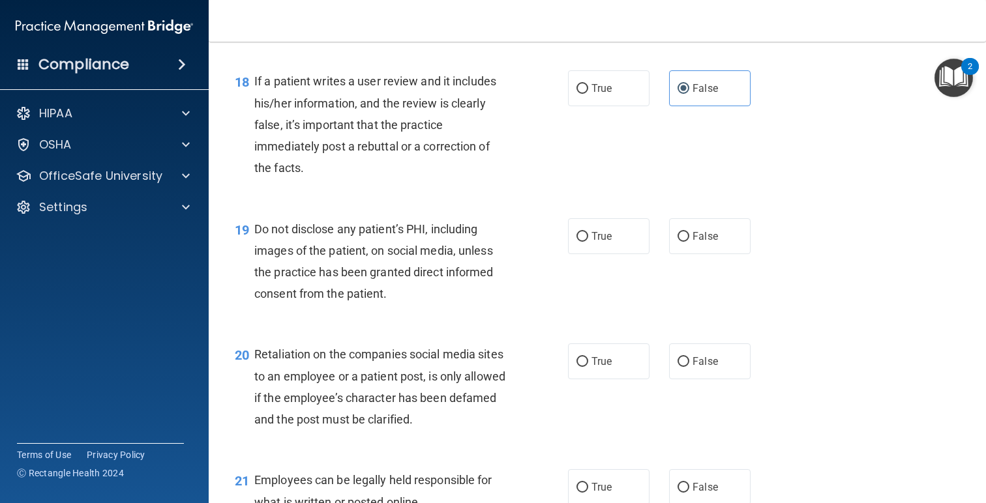
scroll to position [2255, 0]
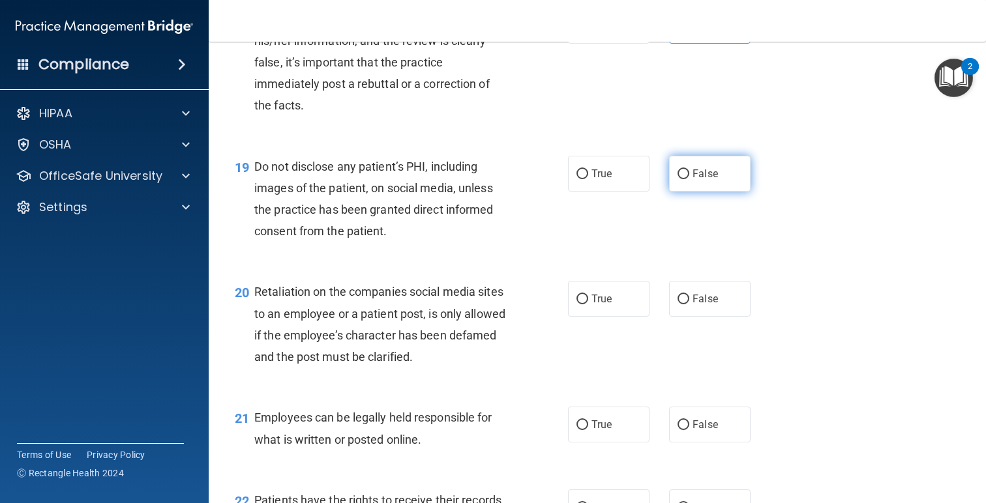
click at [687, 192] on label "False" at bounding box center [709, 174] width 81 height 36
click at [687, 179] on input "False" at bounding box center [683, 175] width 12 height 10
radio input "true"
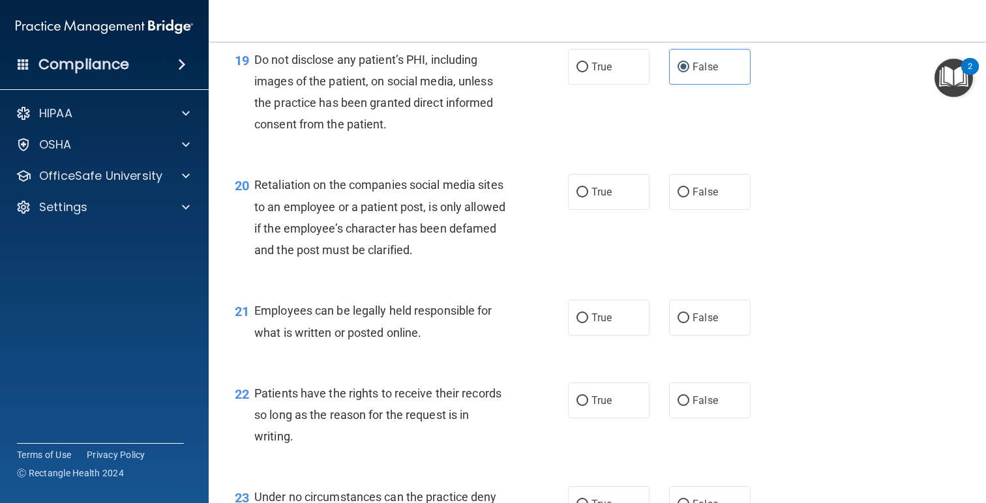
scroll to position [2365, 0]
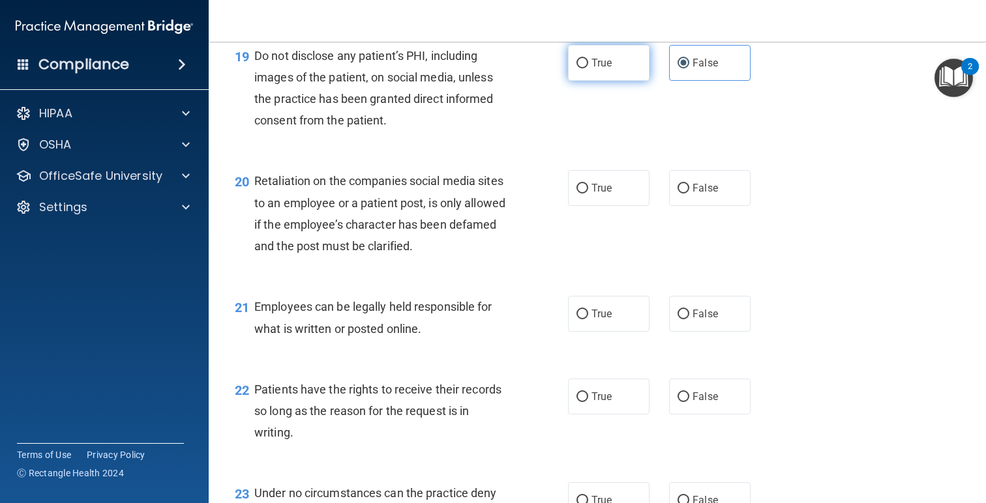
click at [602, 81] on label "True" at bounding box center [608, 63] width 81 height 36
click at [588, 68] on input "True" at bounding box center [582, 64] width 12 height 10
radio input "true"
radio input "false"
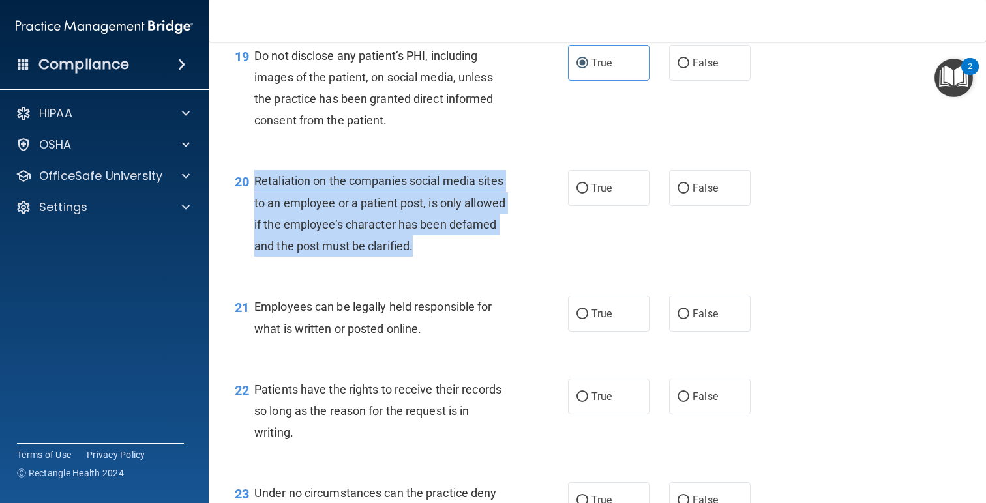
drag, startPoint x: 433, startPoint y: 272, endPoint x: 248, endPoint y: 201, distance: 197.7
click at [248, 201] on div "20 Retaliation on the companies social media sites to an employee or a patient …" at bounding box center [401, 216] width 372 height 93
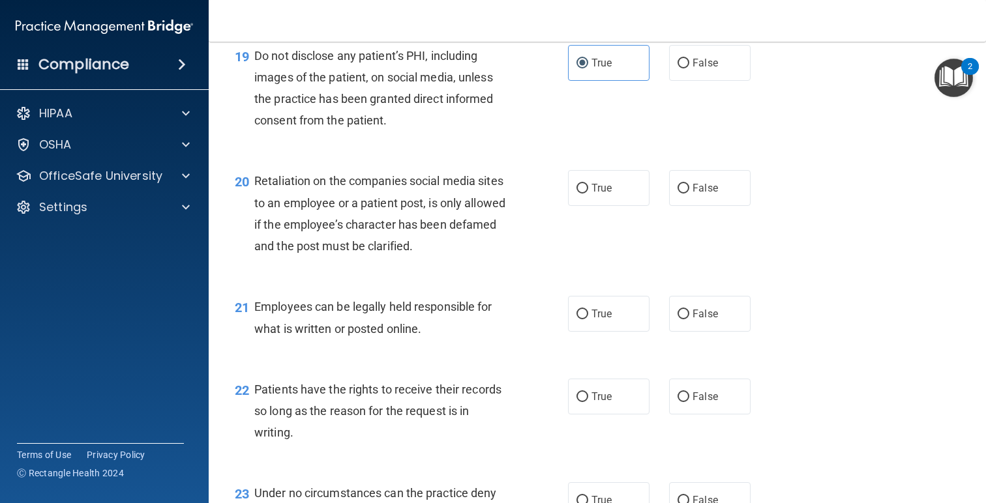
click at [689, 229] on div "20 Retaliation on the companies social media sites to an employee or a patient …" at bounding box center [597, 217] width 745 height 126
click at [696, 194] on span "False" at bounding box center [704, 188] width 25 height 12
click at [689, 194] on input "False" at bounding box center [683, 189] width 12 height 10
radio input "true"
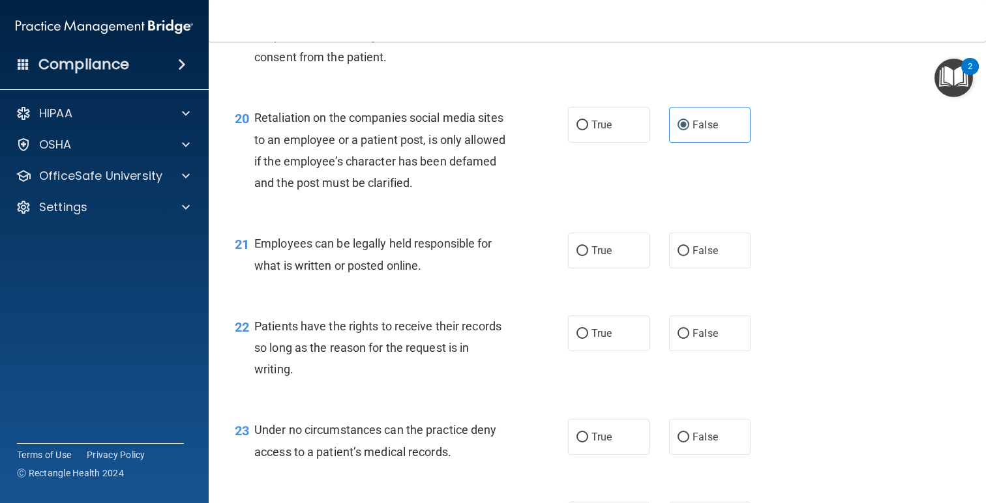
scroll to position [2484, 0]
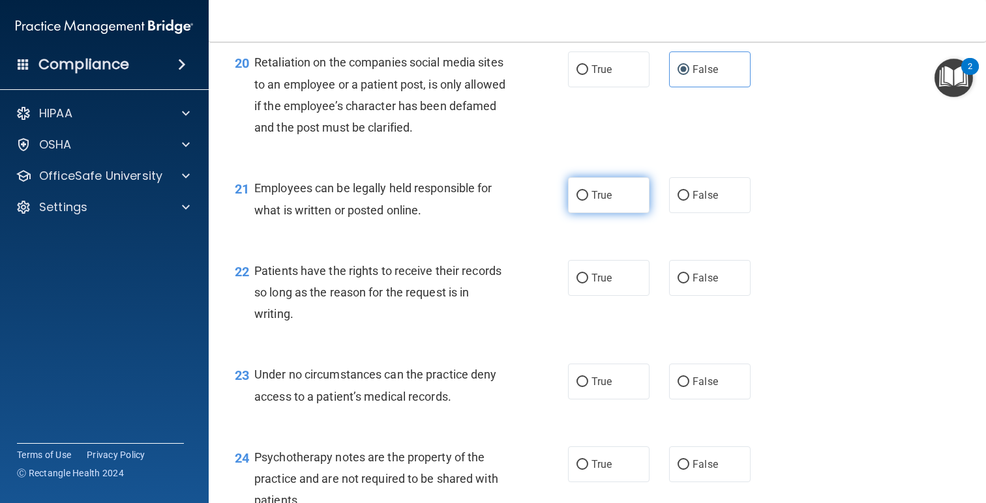
click at [617, 213] on label "True" at bounding box center [608, 195] width 81 height 36
click at [588, 201] on input "True" at bounding box center [582, 196] width 12 height 10
radio input "true"
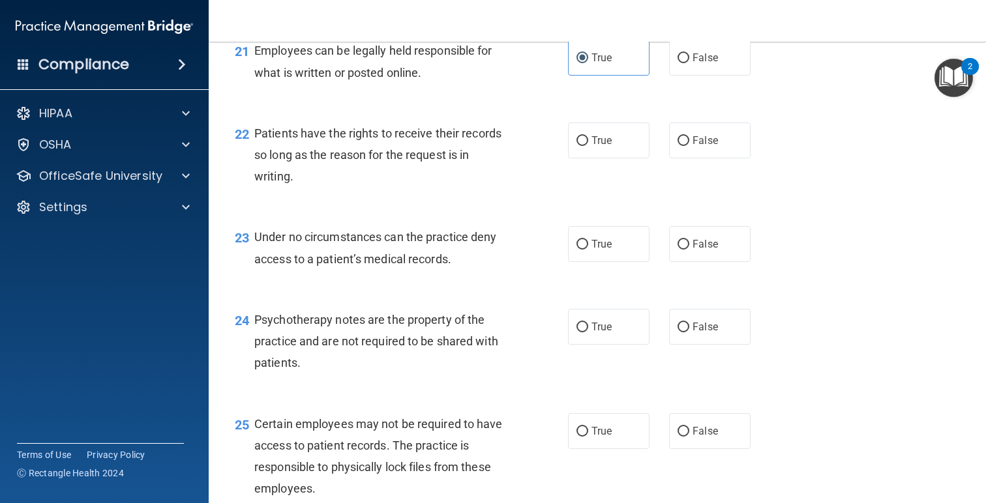
scroll to position [2622, 0]
click at [600, 146] on span "True" at bounding box center [601, 140] width 20 height 12
click at [588, 145] on input "True" at bounding box center [582, 141] width 12 height 10
radio input "true"
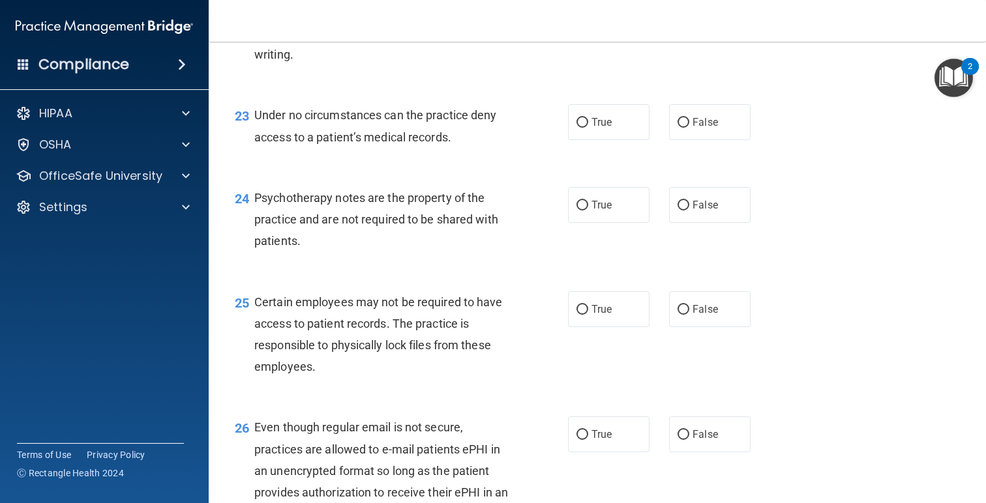
scroll to position [2769, 0]
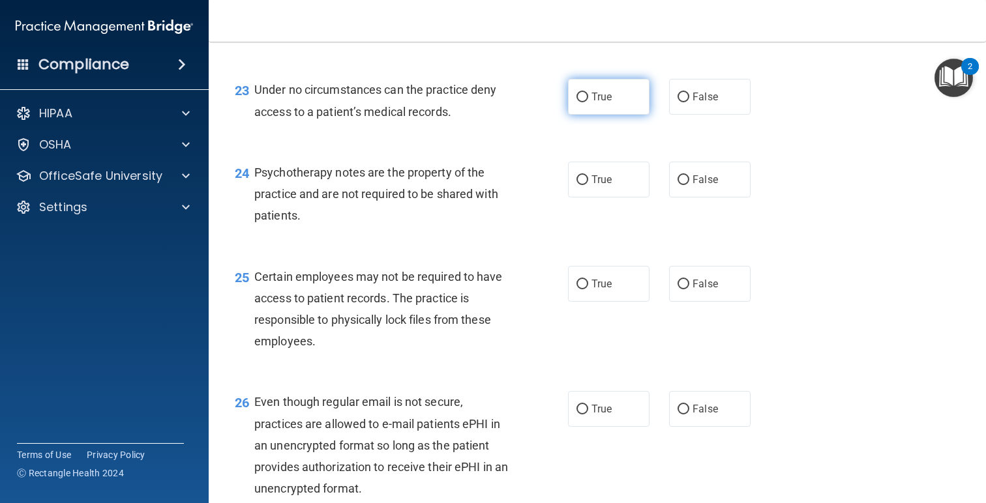
click at [601, 103] on span "True" at bounding box center [601, 97] width 20 height 12
click at [588, 102] on input "True" at bounding box center [582, 98] width 12 height 10
radio input "true"
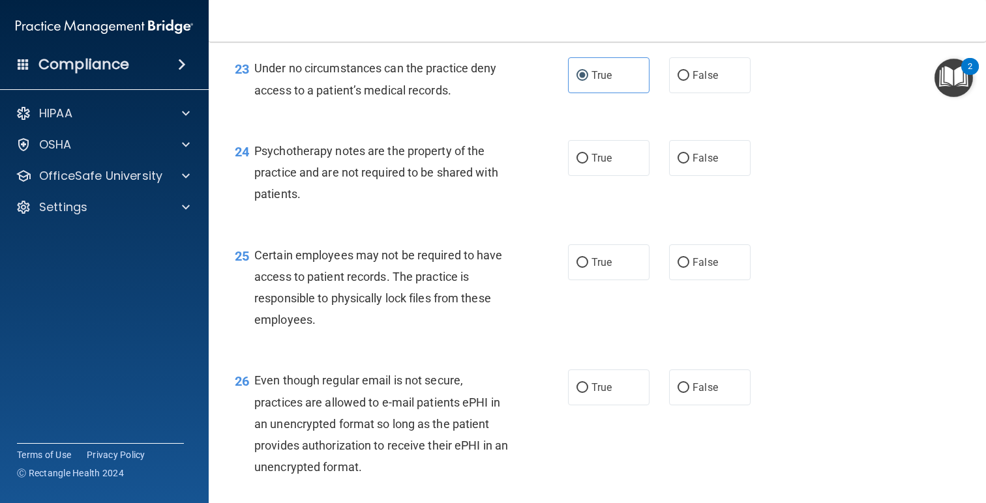
scroll to position [2794, 0]
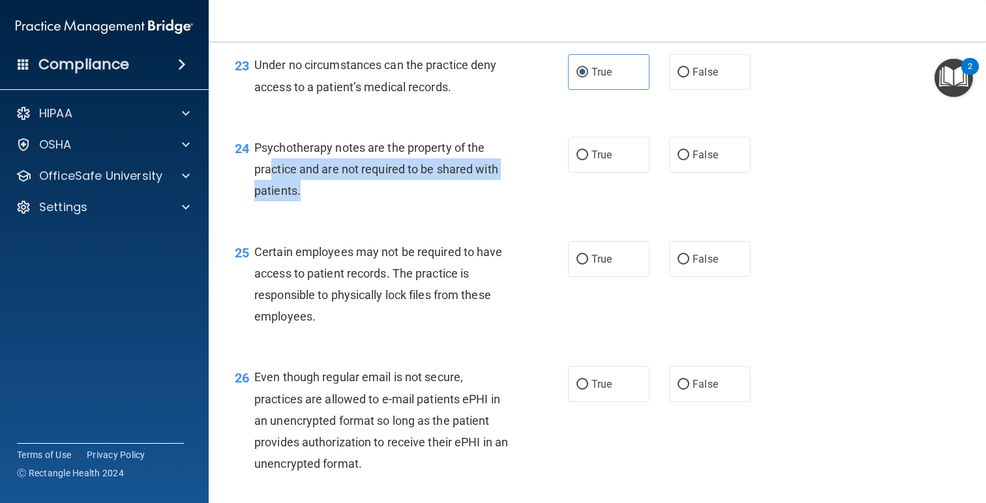
drag, startPoint x: 333, startPoint y: 214, endPoint x: 328, endPoint y: 179, distance: 34.9
click at [279, 182] on div "Psychotherapy notes are the property of the practice and are not required to be…" at bounding box center [386, 169] width 265 height 65
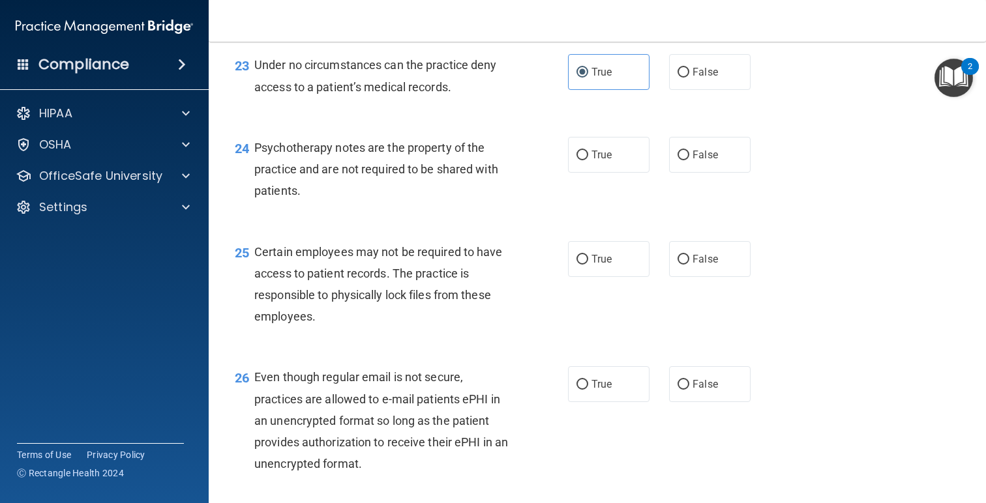
click at [323, 202] on div "Psychotherapy notes are the property of the practice and are not required to be…" at bounding box center [386, 169] width 265 height 65
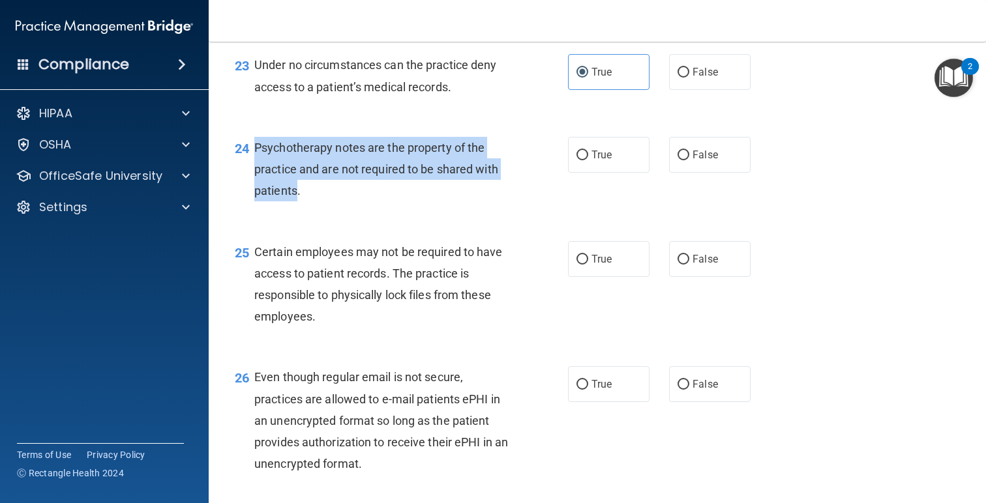
drag, startPoint x: 297, startPoint y: 216, endPoint x: 250, endPoint y: 167, distance: 68.3
click at [250, 167] on div "24 Psychotherapy notes are the property of the practice and are not required to…" at bounding box center [401, 173] width 372 height 72
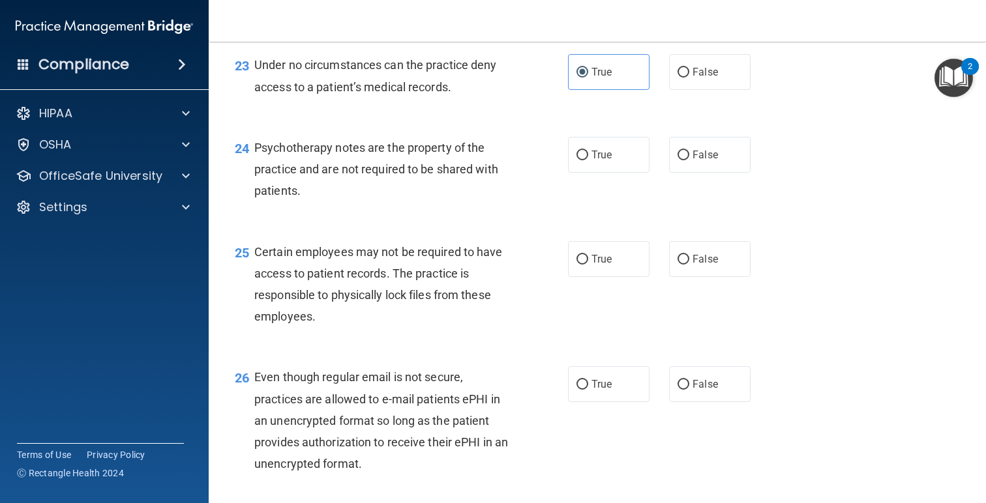
click at [512, 225] on div "24 Psychotherapy notes are the property of the practice and are not required to…" at bounding box center [597, 173] width 745 height 104
click at [685, 160] on input "False" at bounding box center [683, 156] width 12 height 10
radio input "true"
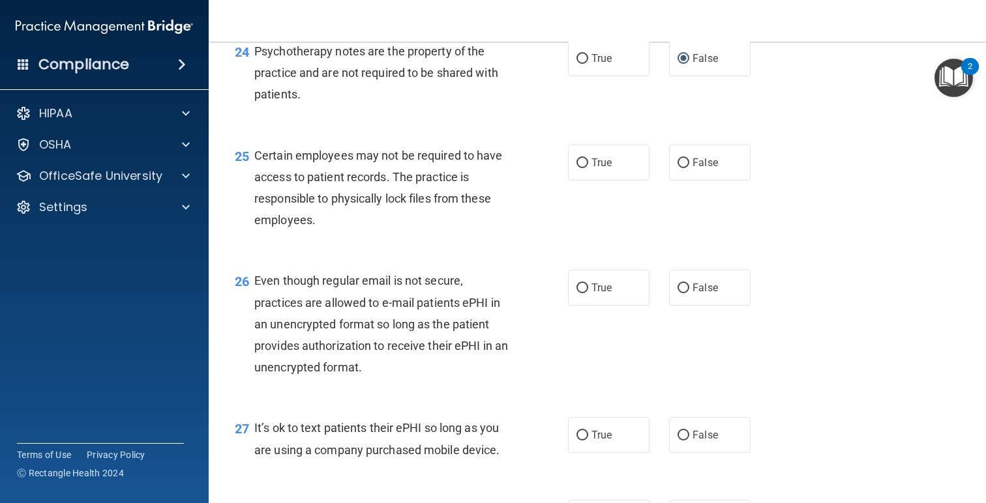
scroll to position [2898, 0]
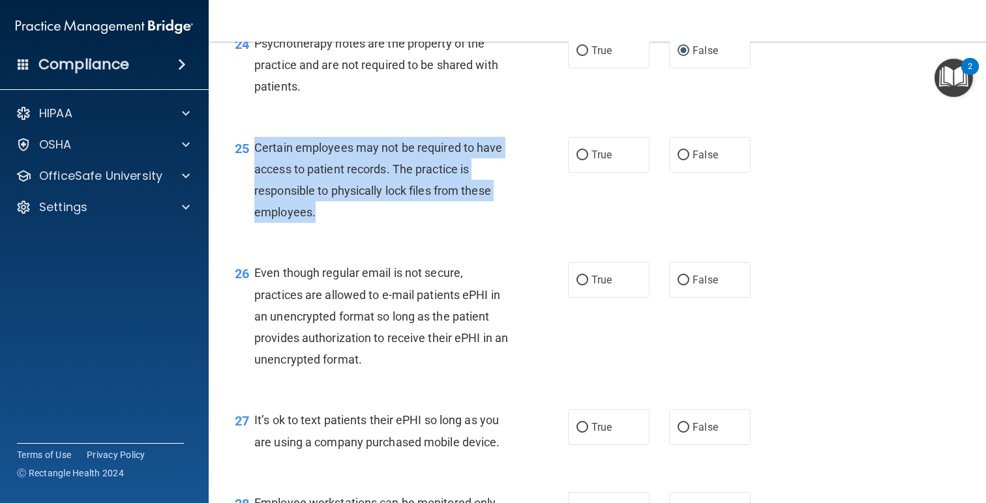
drag, startPoint x: 353, startPoint y: 235, endPoint x: 258, endPoint y: 166, distance: 117.6
click at [258, 166] on div "Certain employees may not be required to have access to patient records. The pr…" at bounding box center [386, 180] width 265 height 87
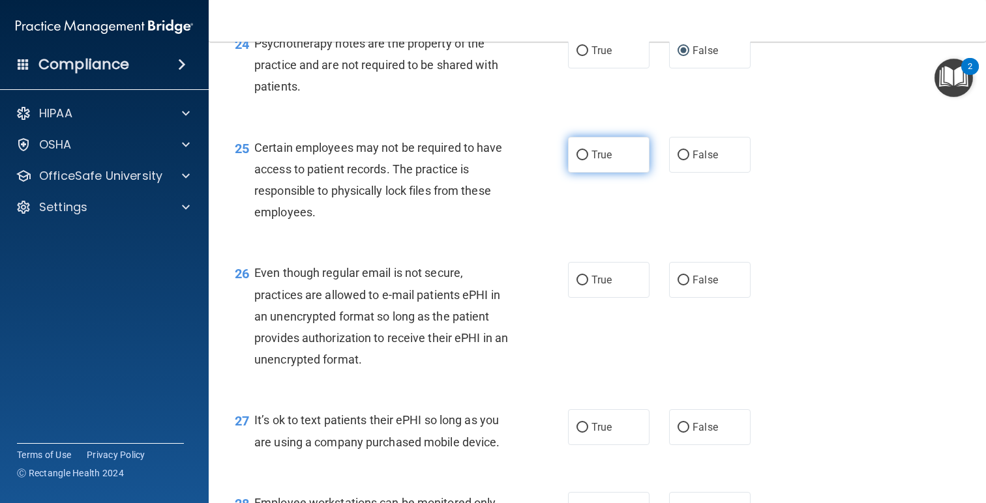
click at [604, 161] on span "True" at bounding box center [601, 155] width 20 height 12
click at [588, 160] on input "True" at bounding box center [582, 156] width 12 height 10
radio input "true"
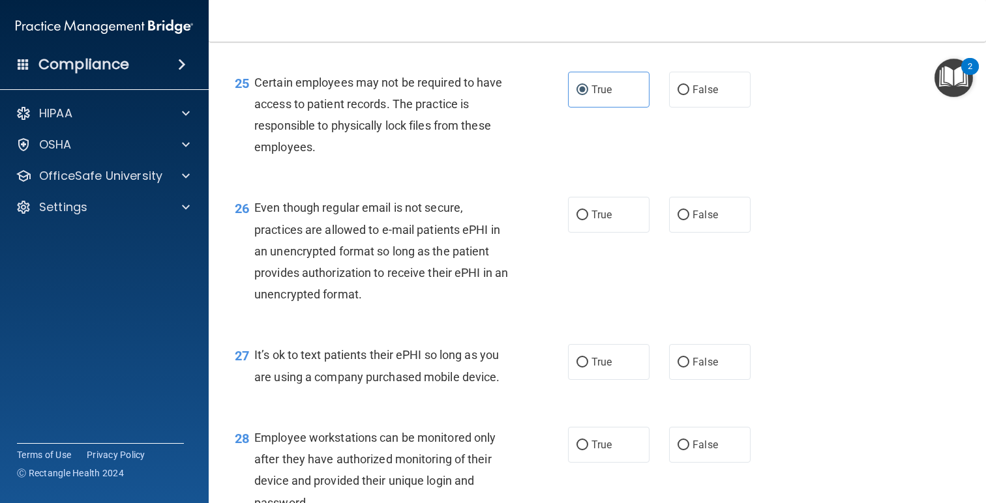
scroll to position [2972, 0]
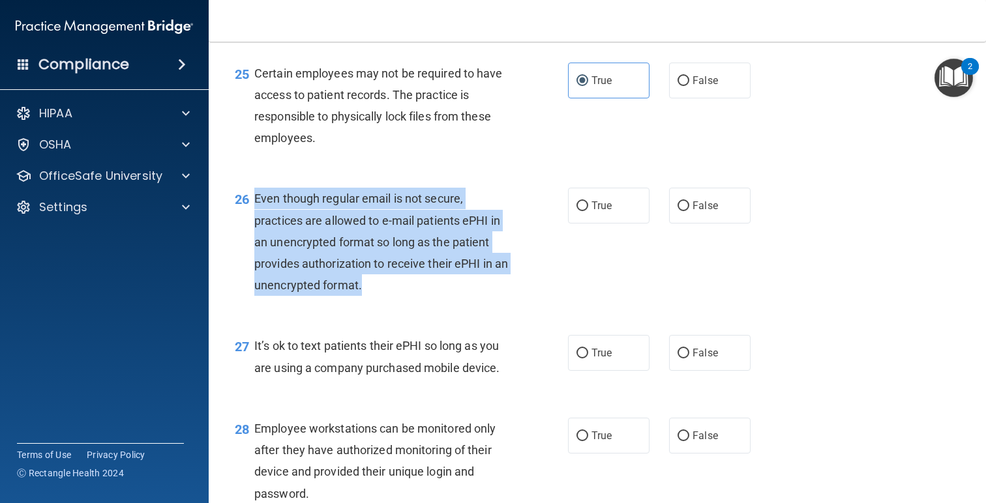
drag, startPoint x: 406, startPoint y: 304, endPoint x: 256, endPoint y: 217, distance: 173.0
click at [256, 217] on div "Even though regular email is not secure, practices are allowed to e-mail patien…" at bounding box center [386, 242] width 265 height 108
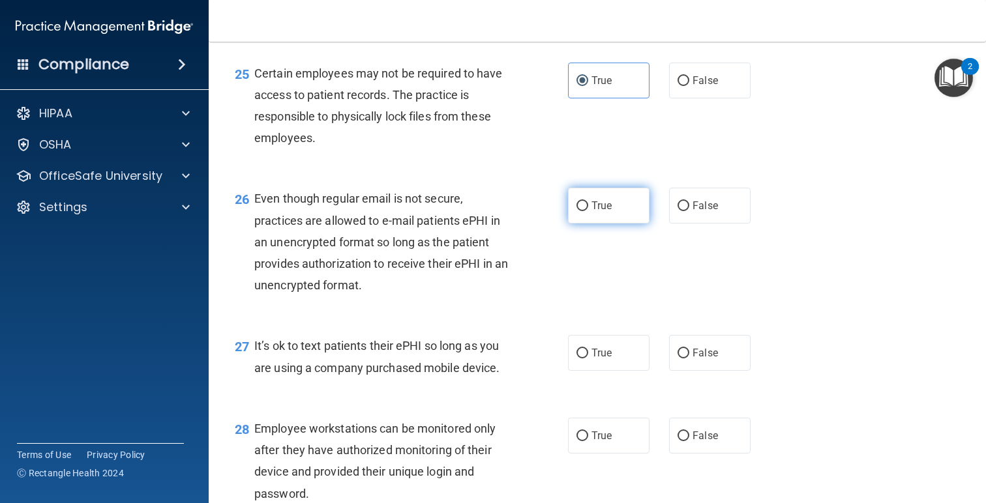
click at [613, 224] on label "True" at bounding box center [608, 206] width 81 height 36
click at [588, 211] on input "True" at bounding box center [582, 206] width 12 height 10
radio input "true"
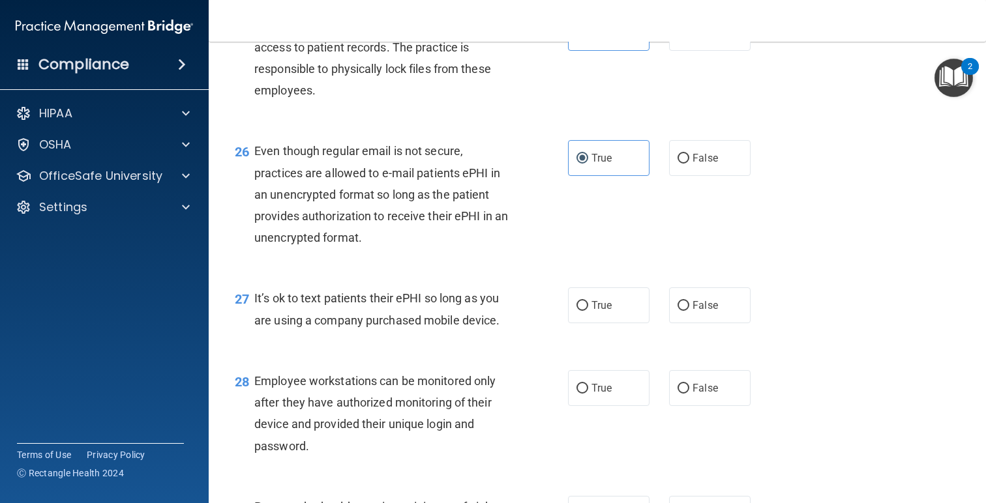
scroll to position [3023, 0]
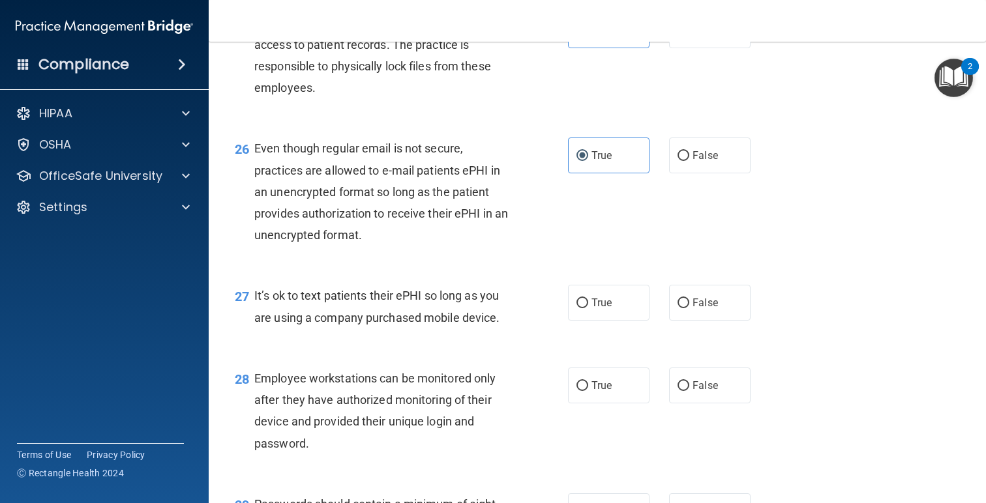
drag, startPoint x: 506, startPoint y: 344, endPoint x: 254, endPoint y: 316, distance: 253.9
click at [254, 316] on div "It’s ok to text patients their ePHI so long as you are using a company purchase…" at bounding box center [386, 306] width 265 height 43
click at [600, 309] on span "True" at bounding box center [601, 303] width 20 height 12
click at [588, 308] on input "True" at bounding box center [582, 304] width 12 height 10
radio input "true"
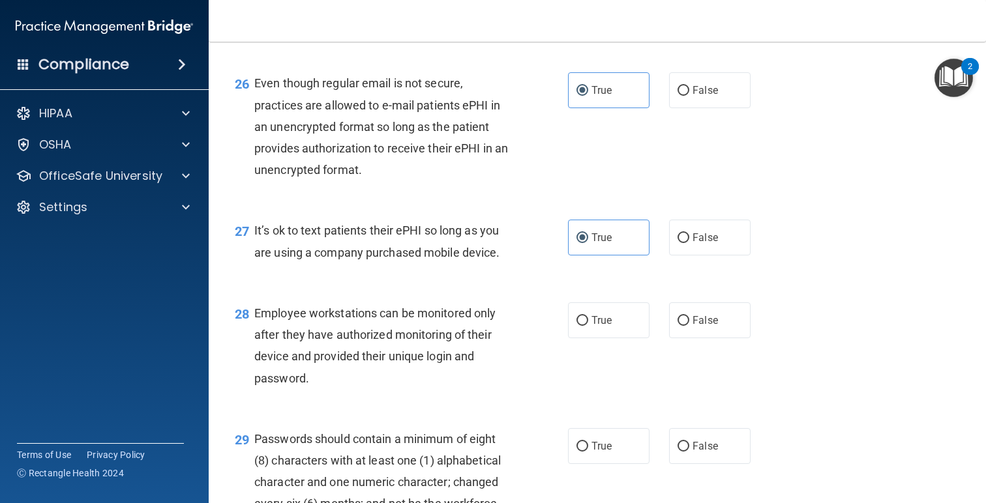
scroll to position [3097, 0]
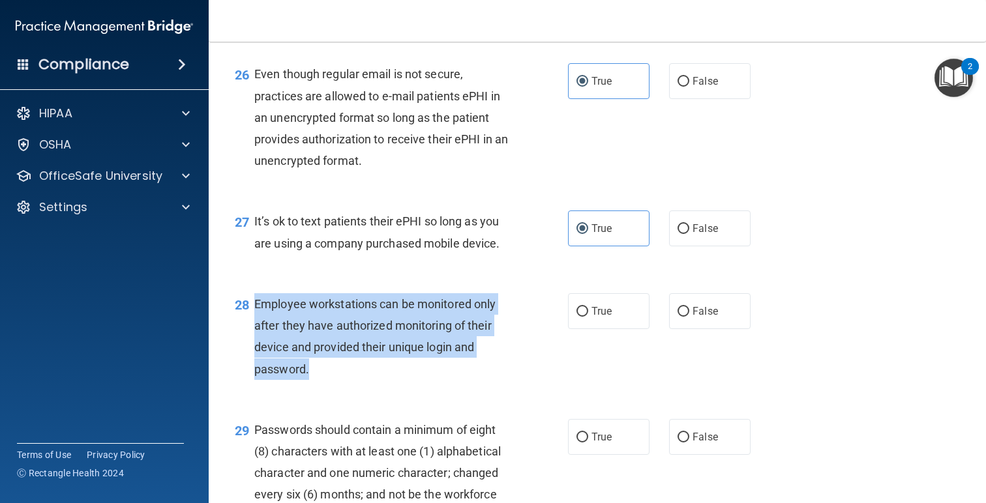
drag, startPoint x: 338, startPoint y: 391, endPoint x: 256, endPoint y: 321, distance: 107.4
click at [256, 321] on div "Employee workstations can be monitored only after they have authorized monitori…" at bounding box center [386, 336] width 265 height 87
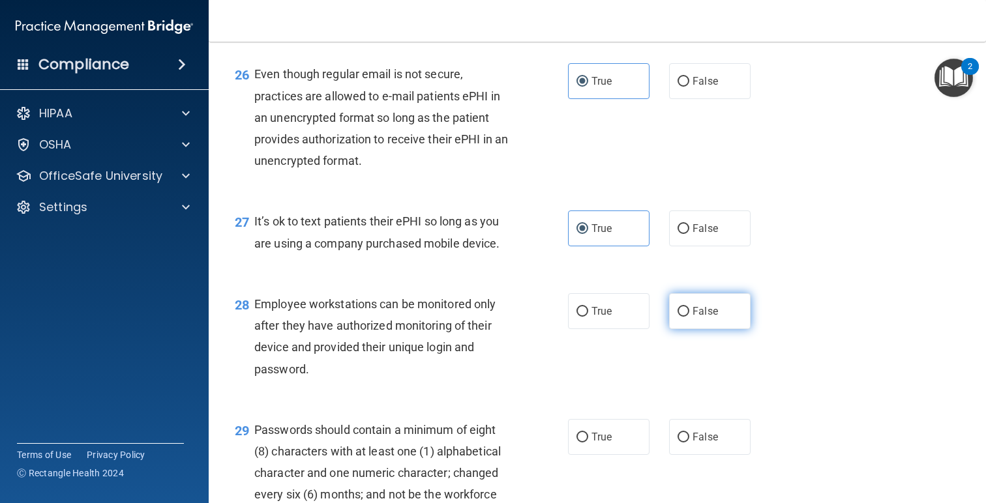
click at [702, 325] on label "False" at bounding box center [709, 311] width 81 height 36
click at [689, 317] on input "False" at bounding box center [683, 312] width 12 height 10
radio input "true"
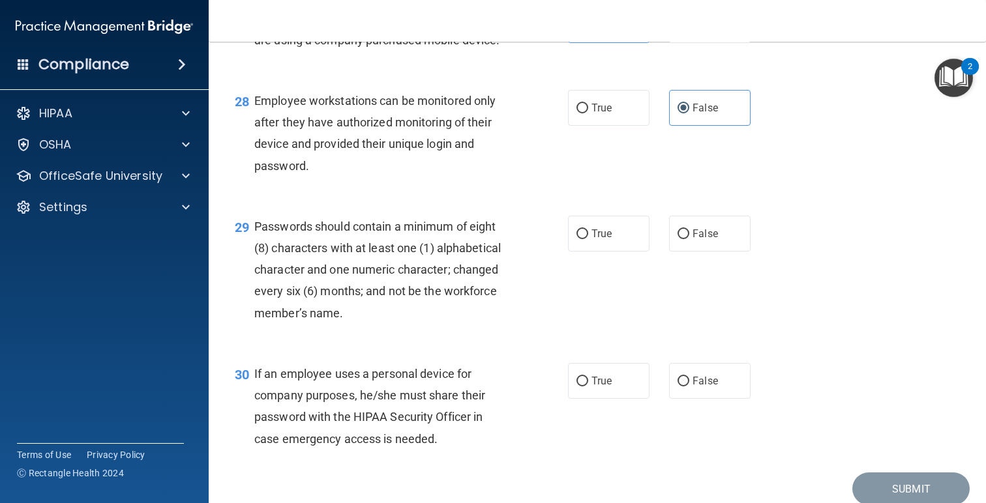
scroll to position [3314, 0]
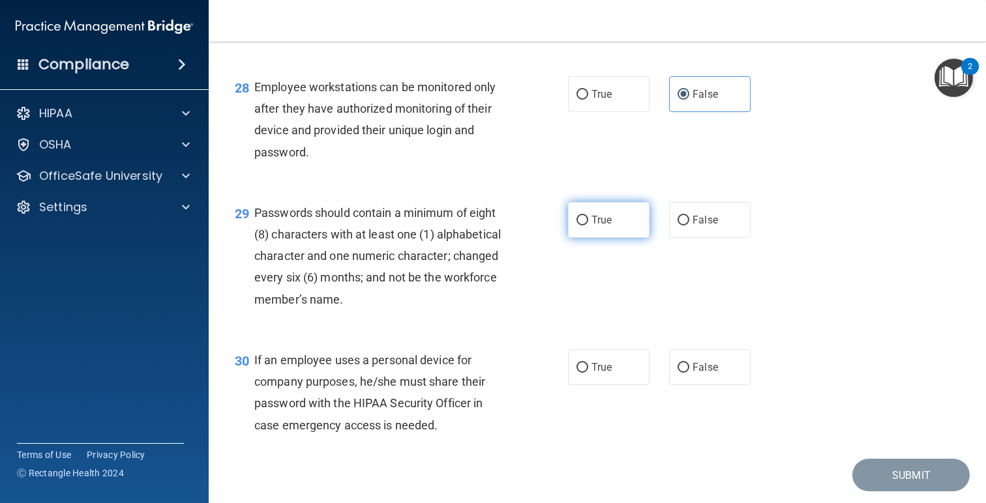
click at [582, 226] on input "True" at bounding box center [582, 221] width 12 height 10
radio input "true"
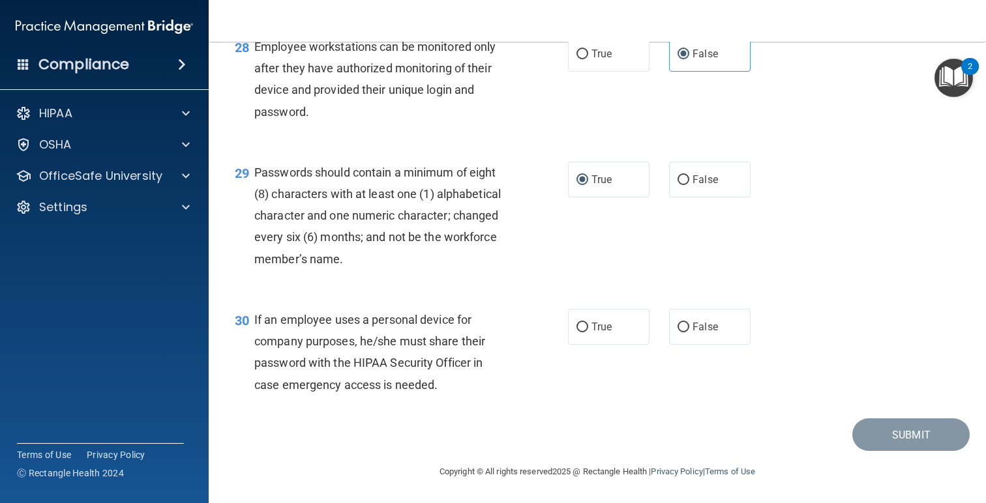
scroll to position [3377, 0]
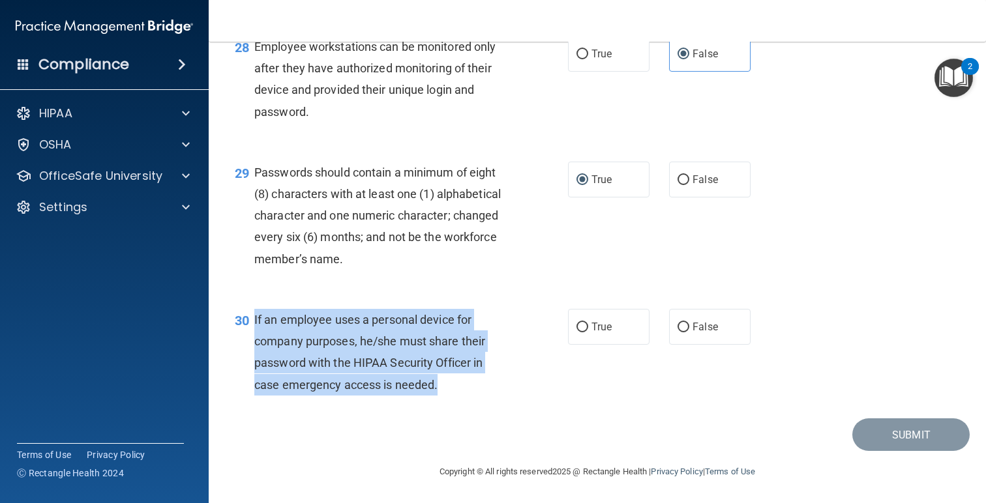
drag, startPoint x: 452, startPoint y: 392, endPoint x: 251, endPoint y: 311, distance: 216.5
click at [251, 311] on div "30 If an employee uses a personal device for company purposes, he/she must shar…" at bounding box center [401, 355] width 372 height 93
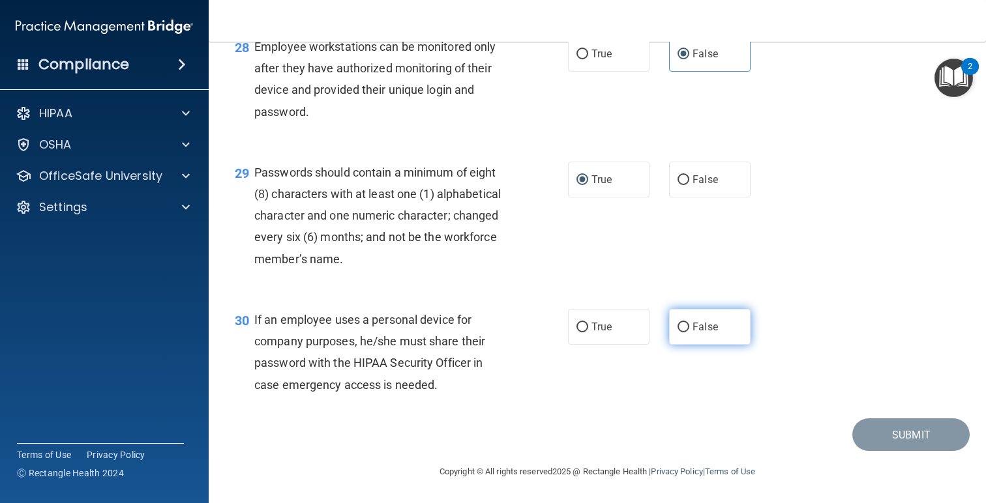
click at [705, 333] on label "False" at bounding box center [709, 327] width 81 height 36
click at [689, 333] on input "False" at bounding box center [683, 328] width 12 height 10
radio input "true"
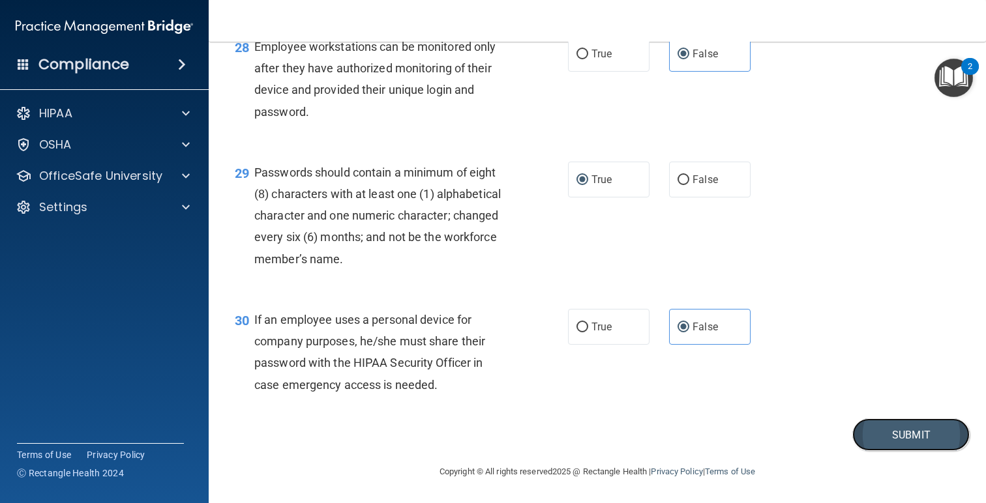
click at [885, 421] on button "Submit" at bounding box center [910, 435] width 117 height 33
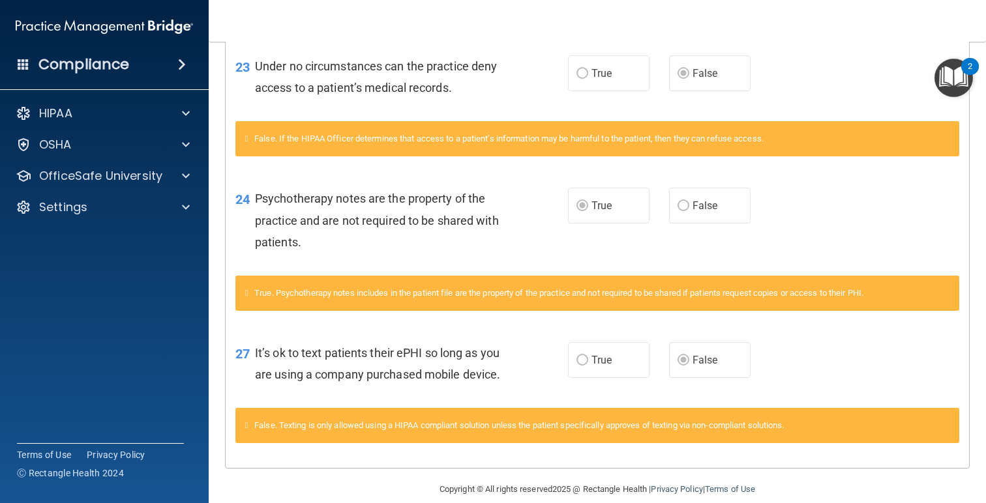
scroll to position [1026, 0]
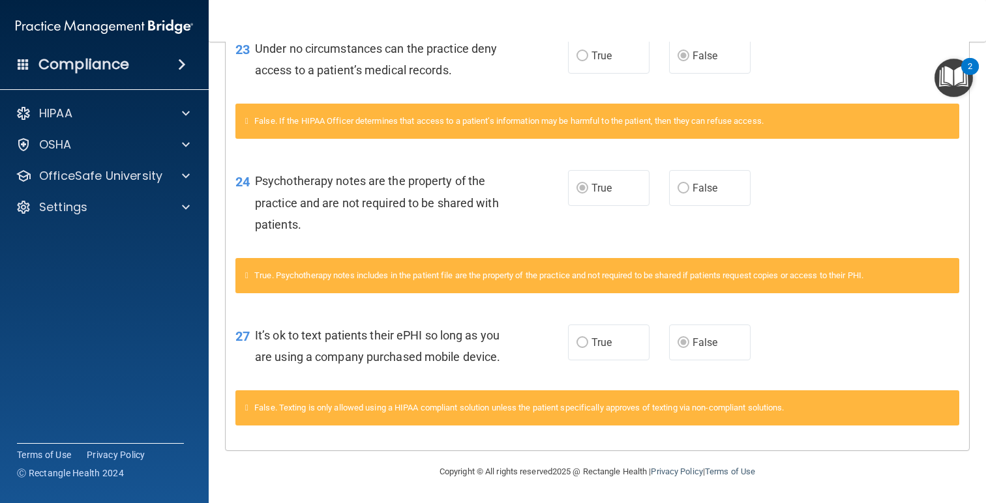
drag, startPoint x: 516, startPoint y: 359, endPoint x: 254, endPoint y: 331, distance: 263.6
click at [254, 331] on div "27 It’s ok to text patients their ePHI so long as you are using a company purch…" at bounding box center [402, 350] width 372 height 50
click at [692, 368] on div "27 It’s ok to text patients their ePHI so long as you are using a company purch…" at bounding box center [597, 349] width 743 height 82
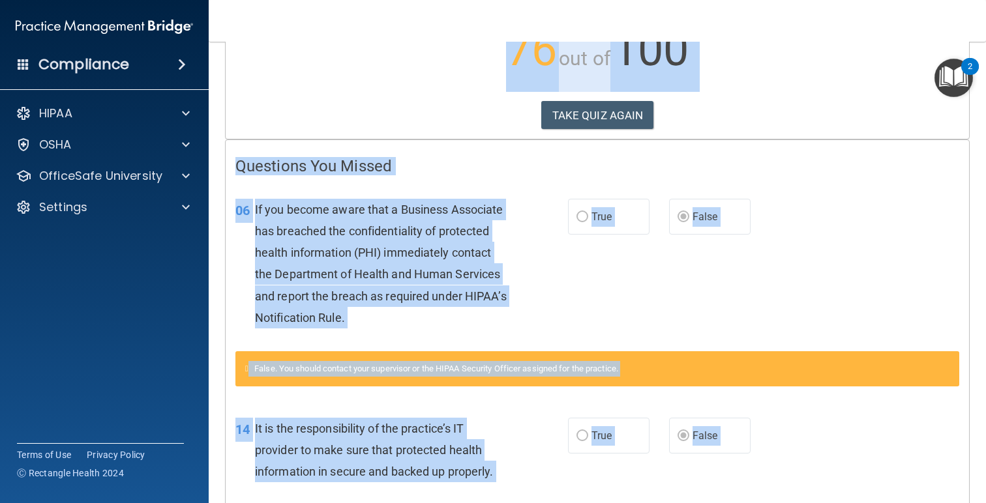
scroll to position [0, 0]
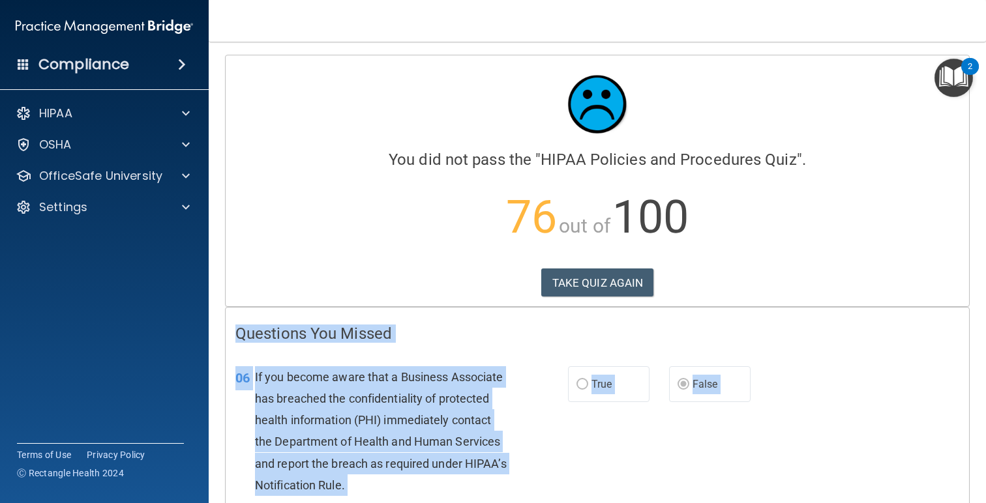
drag, startPoint x: 808, startPoint y: 413, endPoint x: 228, endPoint y: 316, distance: 589.1
click at [546, 326] on h4 "Questions You Missed" at bounding box center [597, 333] width 724 height 17
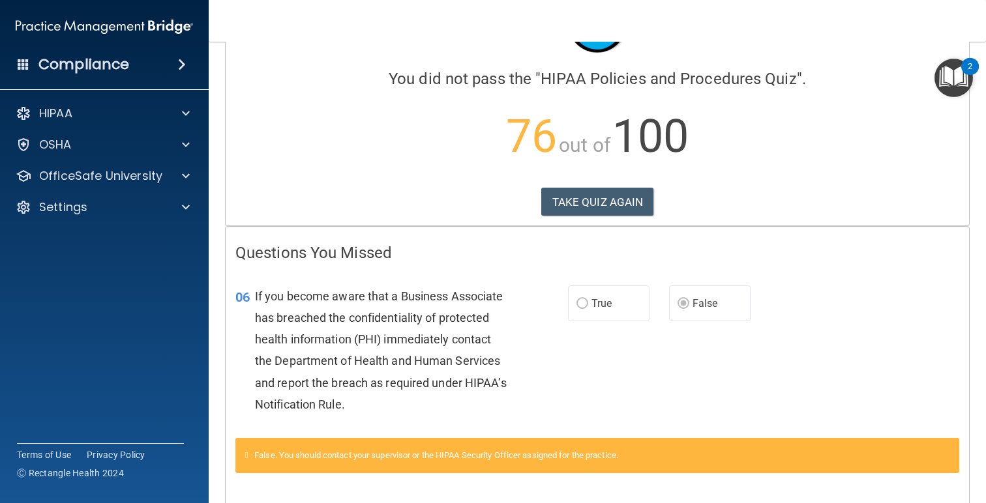
scroll to position [140, 0]
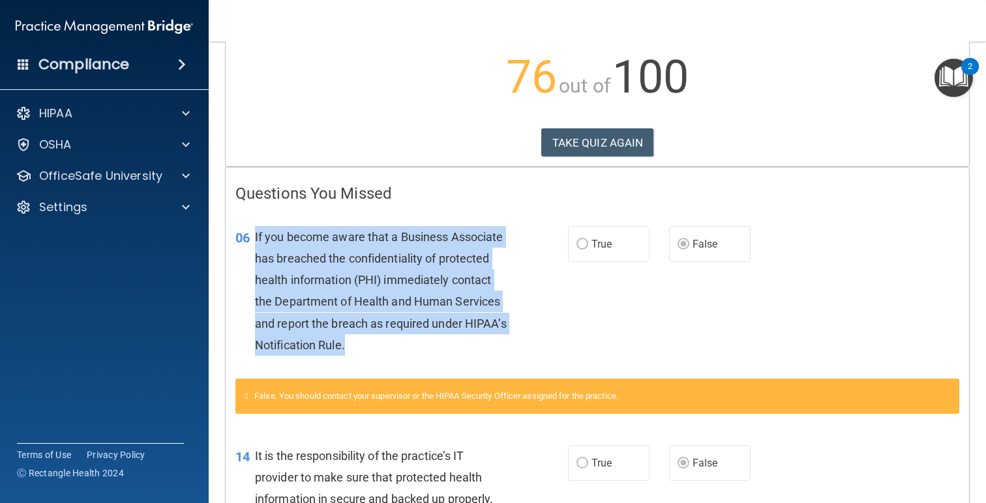
drag, startPoint x: 347, startPoint y: 341, endPoint x: 248, endPoint y: 241, distance: 140.6
click at [248, 241] on div "06 If you become aware that a Business Associate has breached the confidentiali…" at bounding box center [402, 294] width 372 height 136
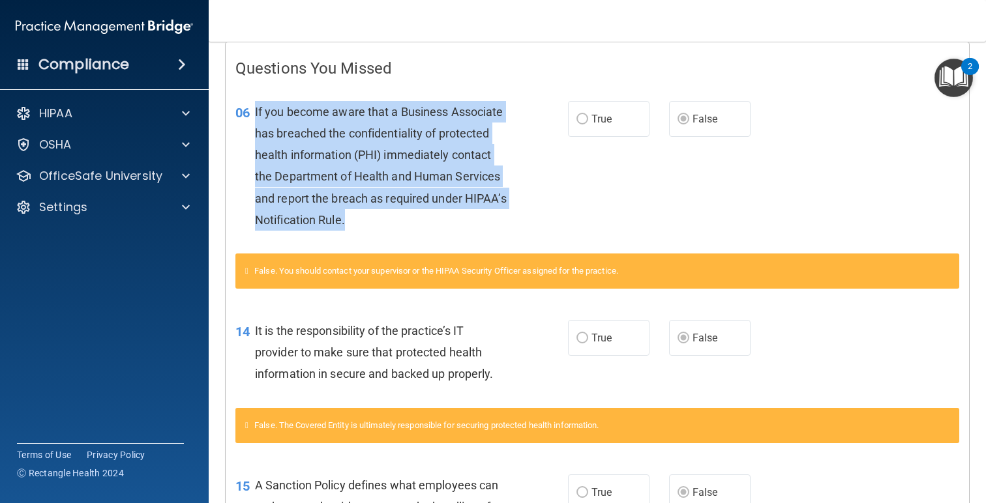
scroll to position [160, 0]
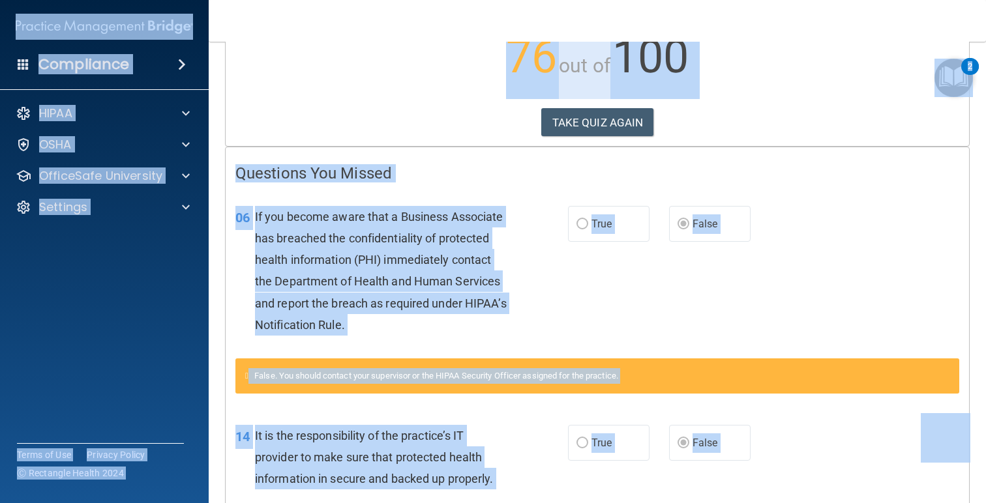
click at [620, 359] on div "False. You should contact your supervisor or the HIPAA Security Officer assigne…" at bounding box center [597, 376] width 724 height 35
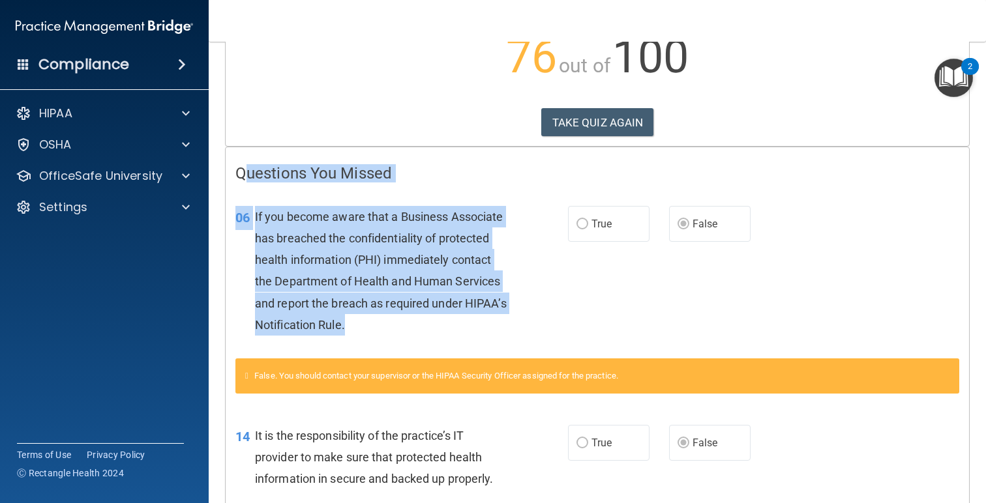
drag, startPoint x: 241, startPoint y: 172, endPoint x: 434, endPoint y: 330, distance: 249.3
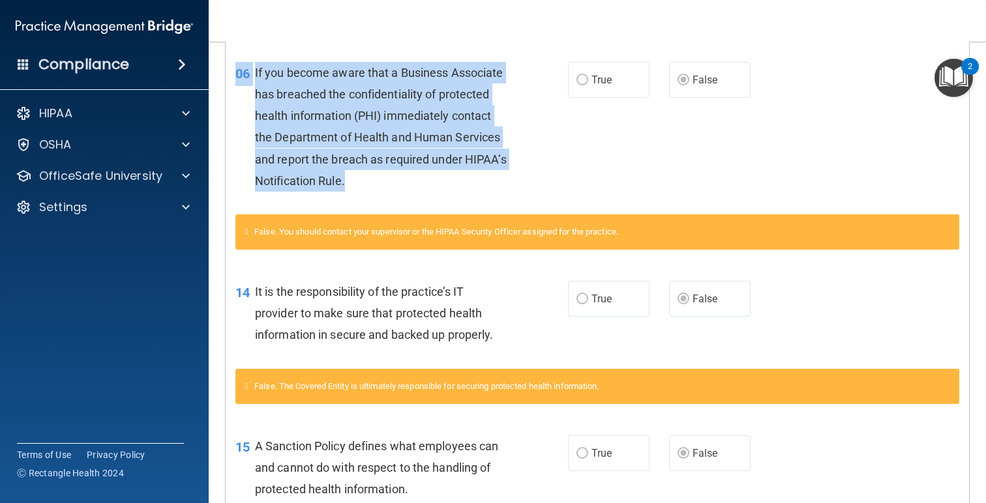
scroll to position [341, 0]
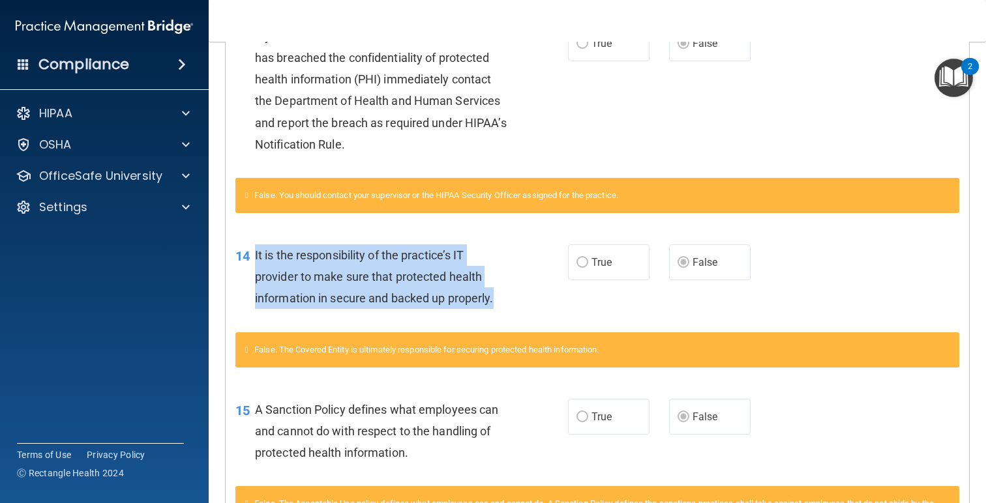
drag, startPoint x: 499, startPoint y: 304, endPoint x: 259, endPoint y: 253, distance: 246.0
click at [258, 252] on div "It is the responsibility of the practice’s IT provider to make sure that protec…" at bounding box center [387, 276] width 264 height 65
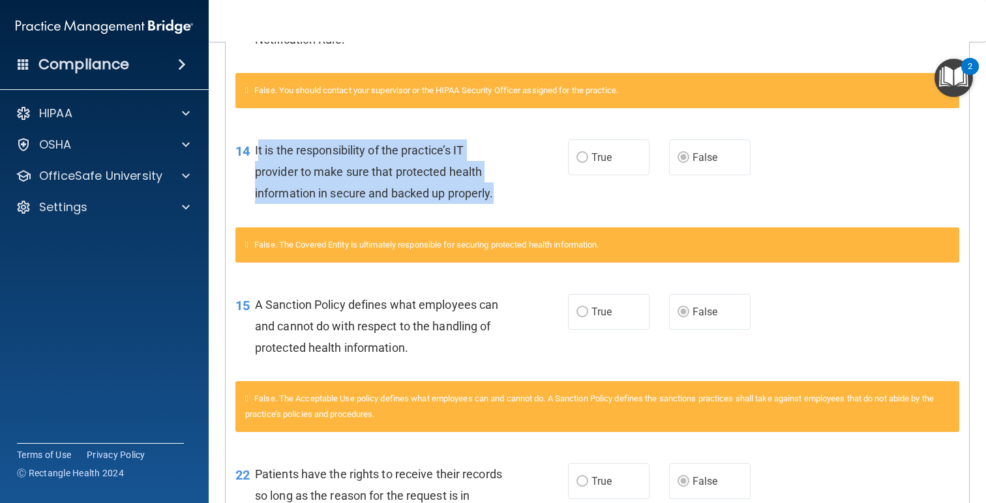
scroll to position [449, 0]
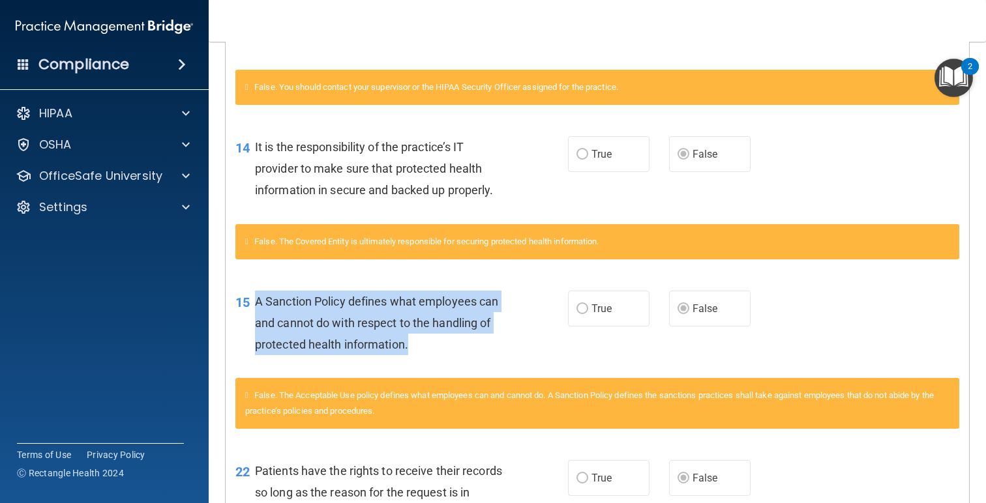
drag, startPoint x: 416, startPoint y: 349, endPoint x: 256, endPoint y: 300, distance: 167.1
click at [254, 300] on div "15 A Sanction Policy defines what employees can and cannot do with respect to t…" at bounding box center [402, 327] width 372 height 72
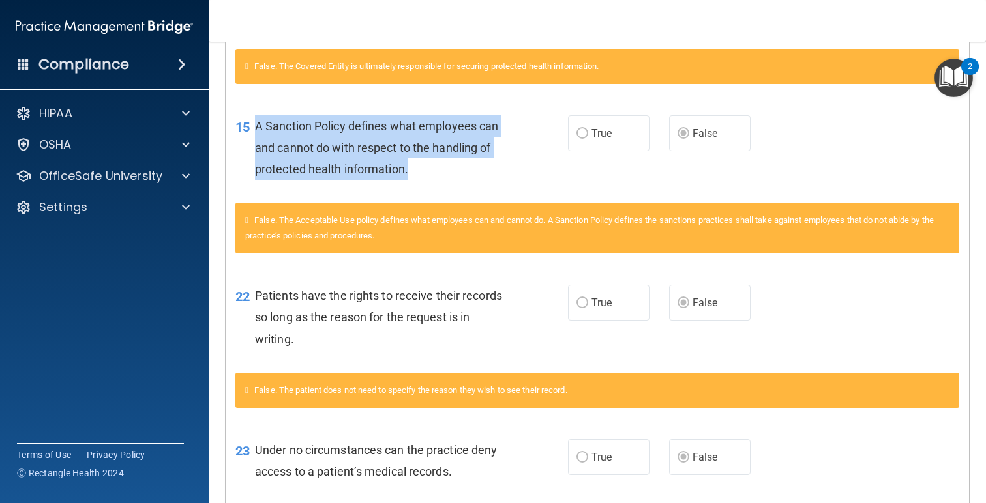
scroll to position [638, 0]
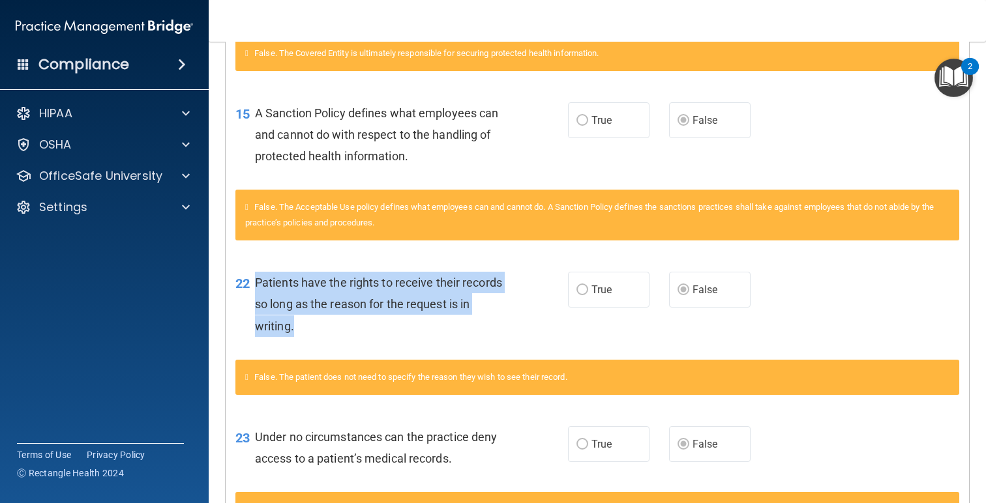
drag, startPoint x: 327, startPoint y: 331, endPoint x: 252, endPoint y: 289, distance: 85.5
click at [250, 289] on div "22 Patients have the rights to receive their records so long as the reason for …" at bounding box center [402, 308] width 372 height 72
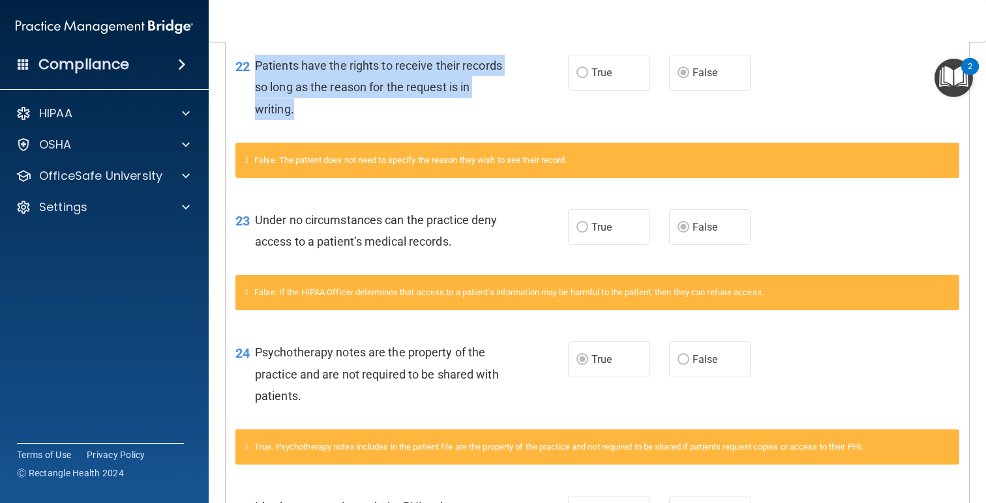
scroll to position [857, 0]
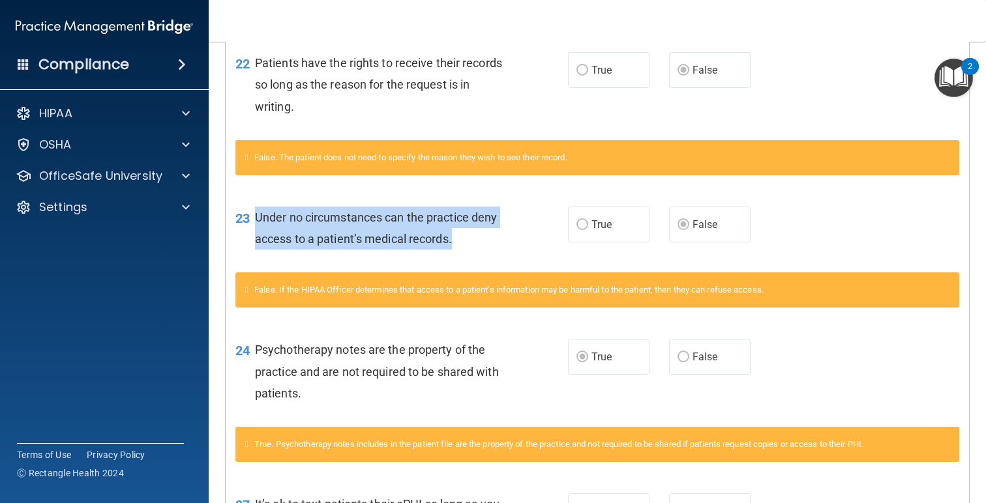
drag, startPoint x: 470, startPoint y: 239, endPoint x: 254, endPoint y: 214, distance: 217.3
click at [254, 214] on div "23 Under no circumstances can the practice deny access to a patient’s medical r…" at bounding box center [402, 232] width 372 height 50
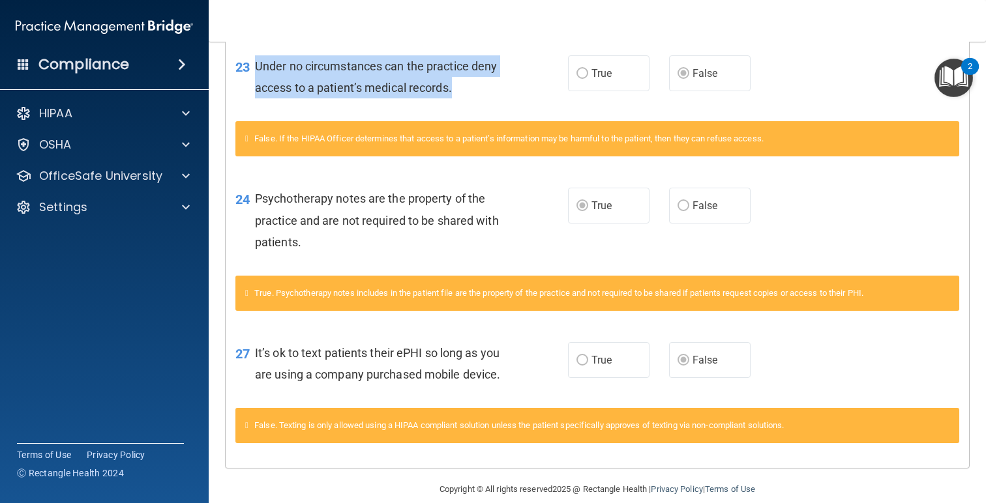
scroll to position [1026, 0]
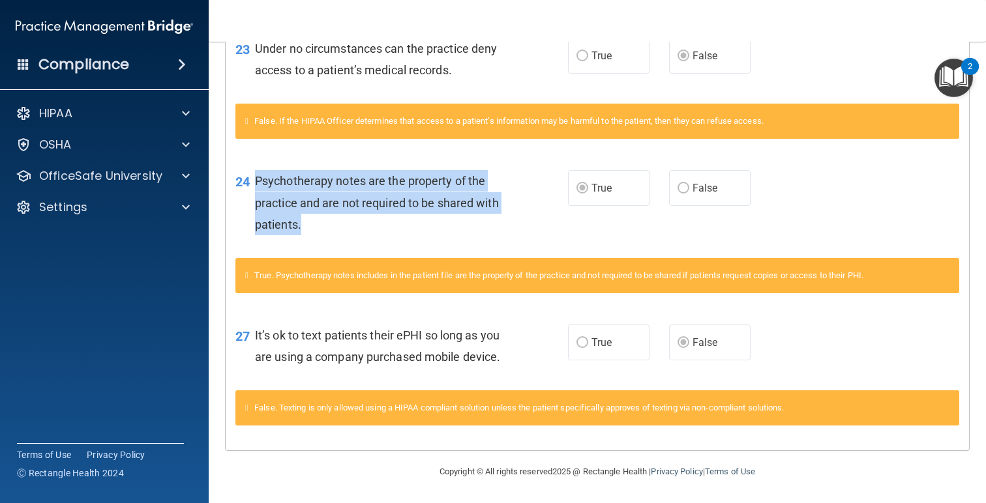
drag, startPoint x: 312, startPoint y: 224, endPoint x: 252, endPoint y: 176, distance: 77.0
click at [252, 176] on div "24 Psychotherapy notes are the property of the practice and are not required to…" at bounding box center [402, 206] width 372 height 72
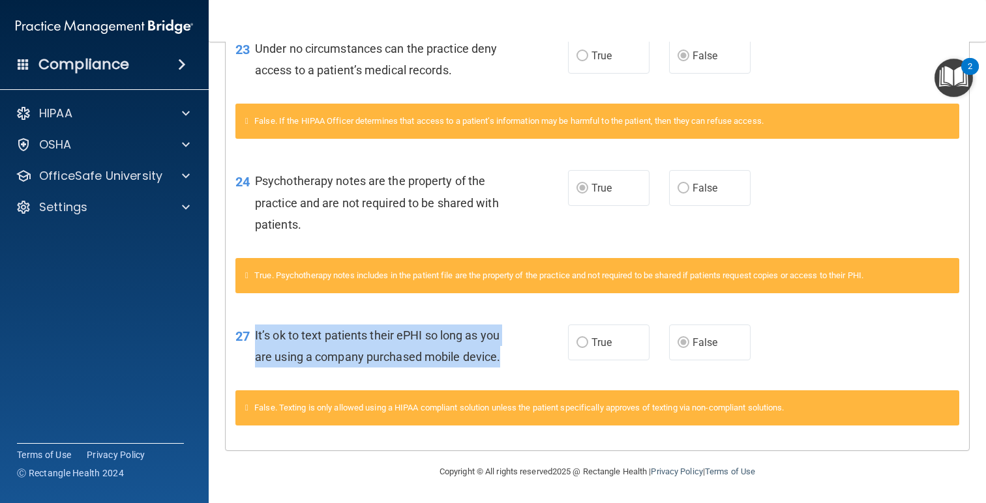
drag, startPoint x: 497, startPoint y: 354, endPoint x: 252, endPoint y: 340, distance: 245.6
click at [250, 340] on div "27 It’s ok to text patients their ePHI so long as you are using a company purch…" at bounding box center [402, 350] width 372 height 50
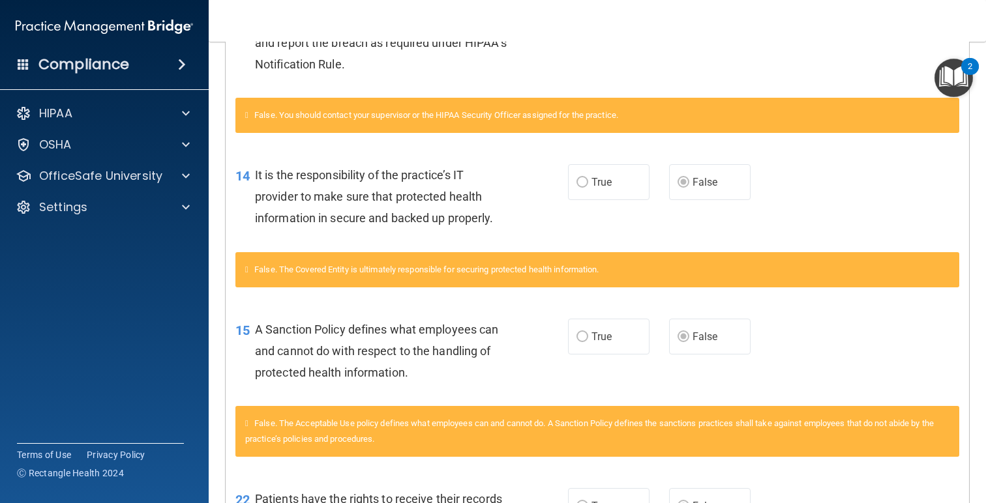
scroll to position [0, 0]
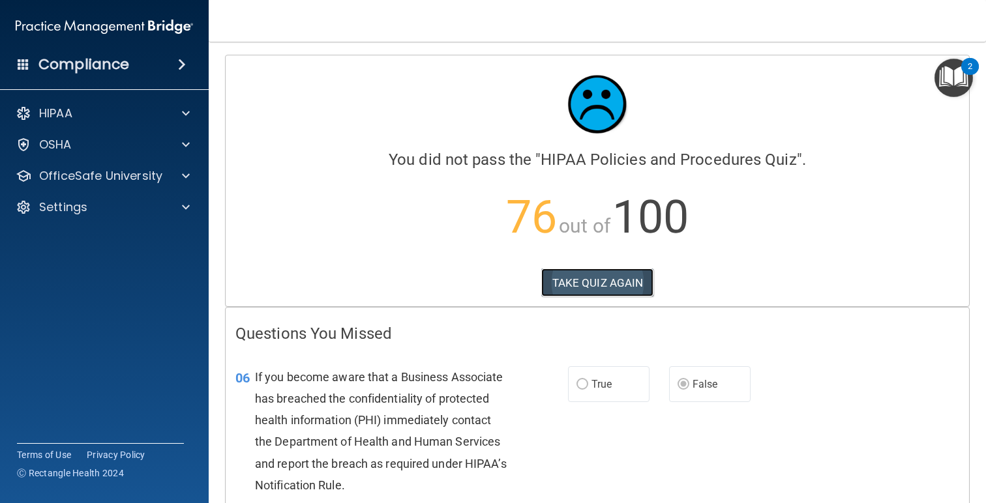
click at [631, 274] on button "TAKE QUIZ AGAIN" at bounding box center [597, 283] width 113 height 29
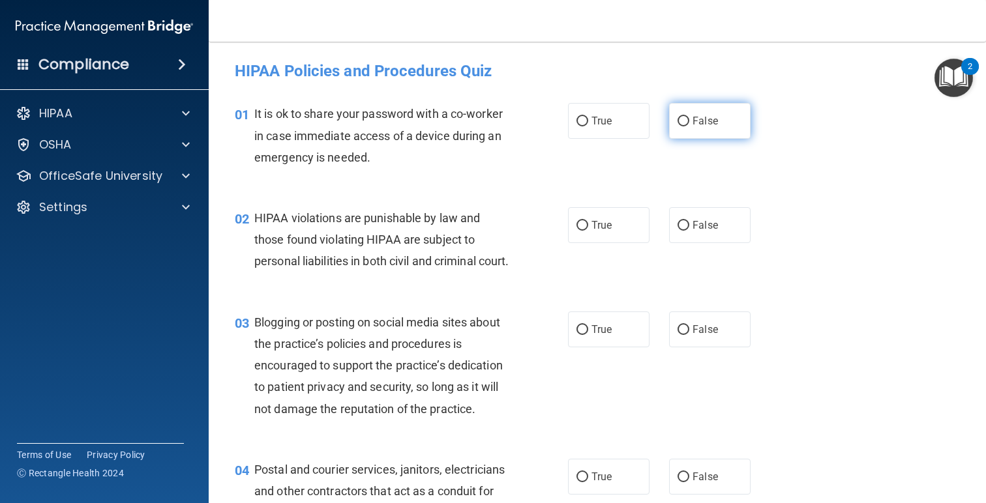
click at [698, 119] on span "False" at bounding box center [704, 121] width 25 height 12
click at [689, 119] on input "False" at bounding box center [683, 122] width 12 height 10
radio input "true"
click at [612, 228] on span "True" at bounding box center [601, 225] width 20 height 12
click at [588, 228] on input "True" at bounding box center [582, 226] width 12 height 10
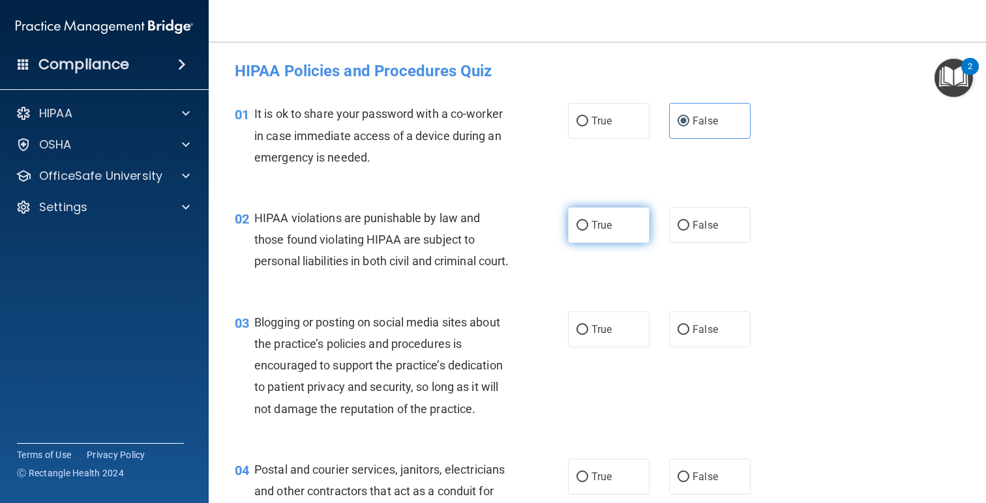
radio input "true"
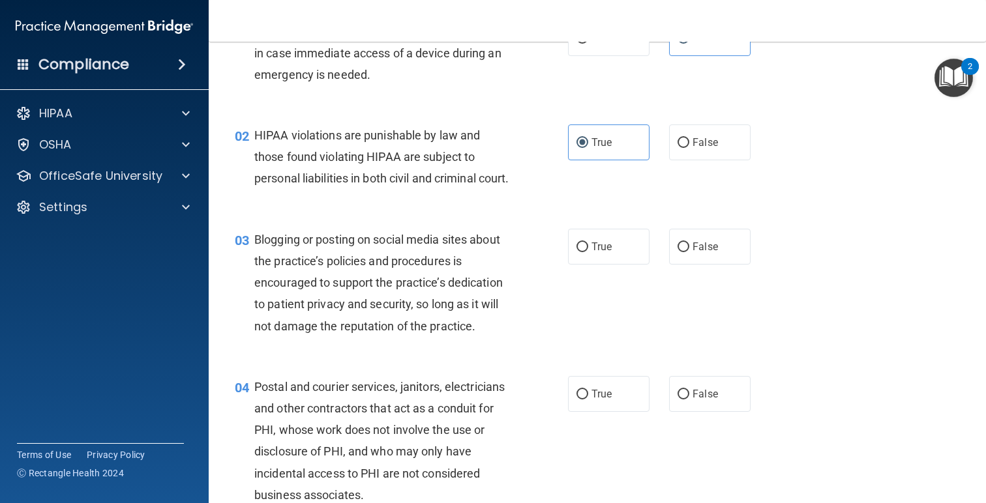
scroll to position [84, 0]
click at [604, 252] on span "True" at bounding box center [601, 245] width 20 height 12
click at [588, 251] on input "True" at bounding box center [582, 246] width 12 height 10
radio input "true"
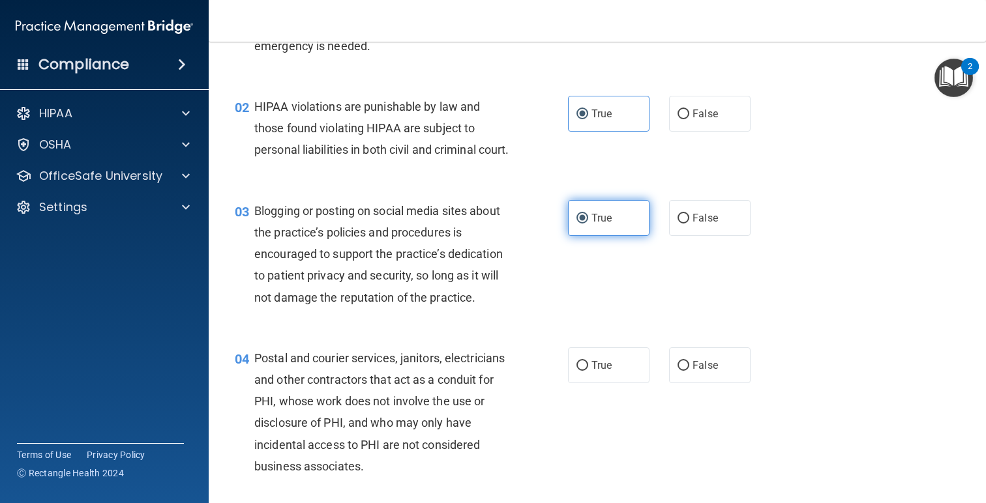
scroll to position [115, 0]
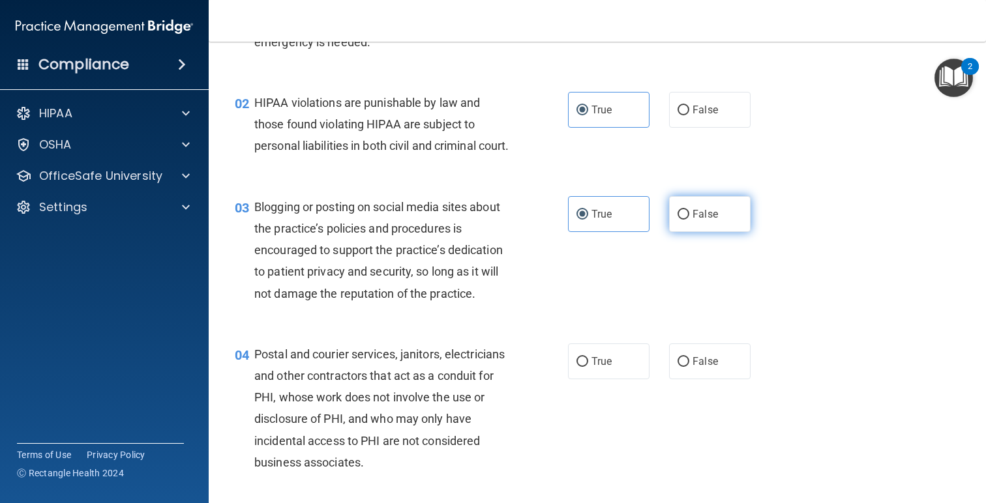
click at [696, 220] on span "False" at bounding box center [704, 214] width 25 height 12
click at [689, 220] on input "False" at bounding box center [683, 215] width 12 height 10
radio input "true"
radio input "false"
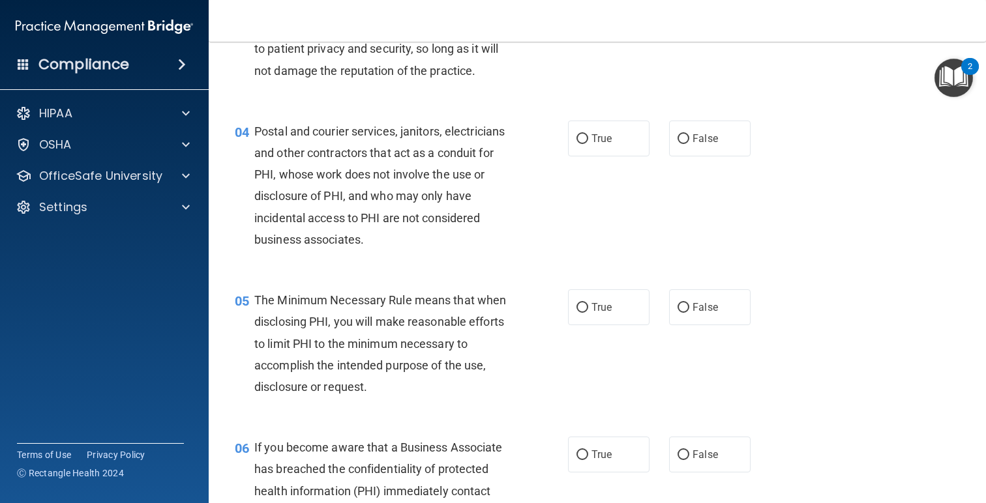
scroll to position [344, 0]
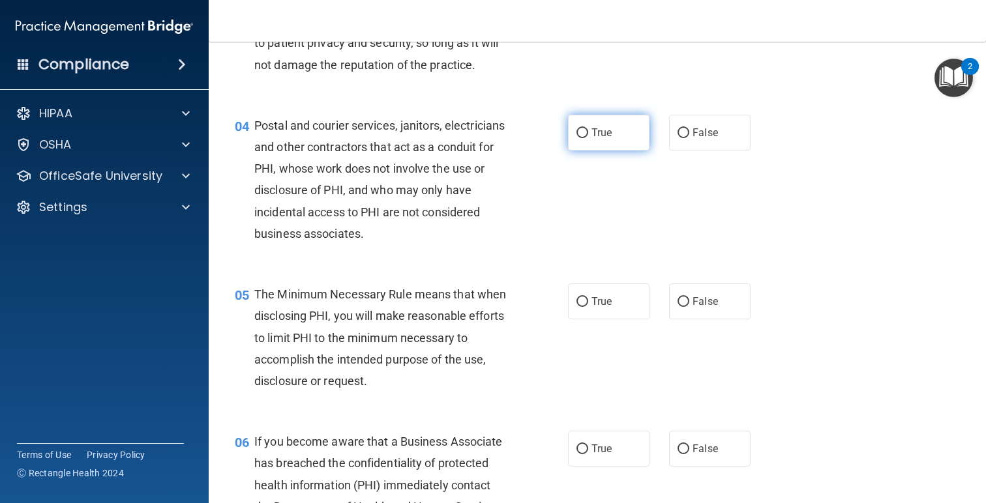
click at [622, 151] on label "True" at bounding box center [608, 133] width 81 height 36
click at [588, 138] on input "True" at bounding box center [582, 133] width 12 height 10
radio input "true"
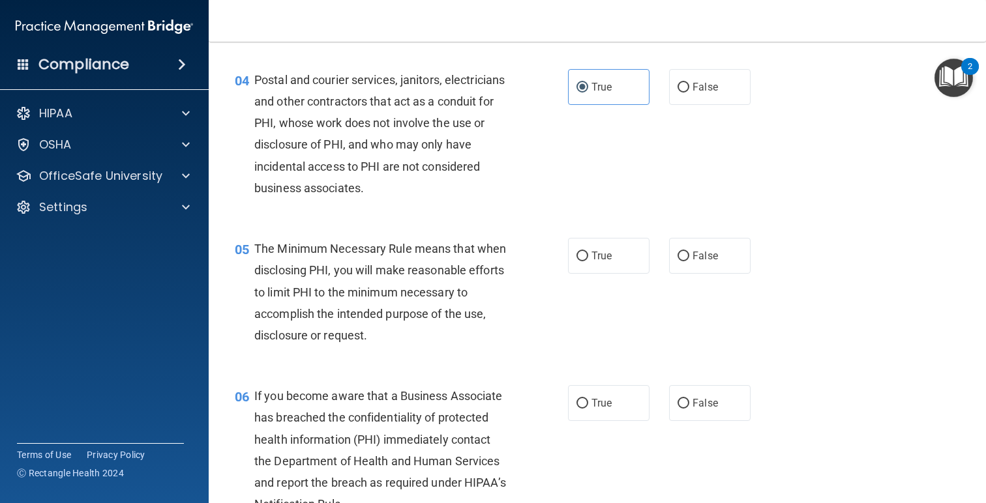
scroll to position [400, 0]
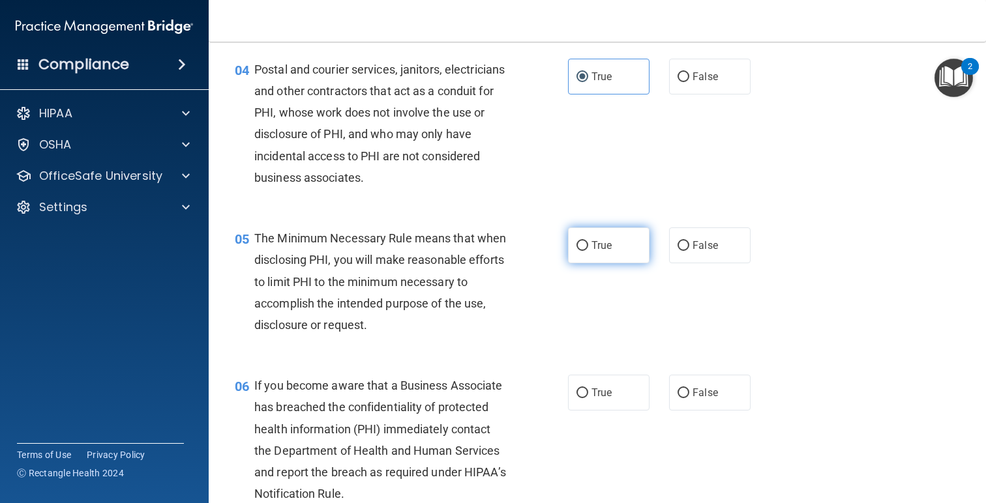
click at [585, 263] on label "True" at bounding box center [608, 246] width 81 height 36
click at [585, 251] on input "True" at bounding box center [582, 246] width 12 height 10
radio input "true"
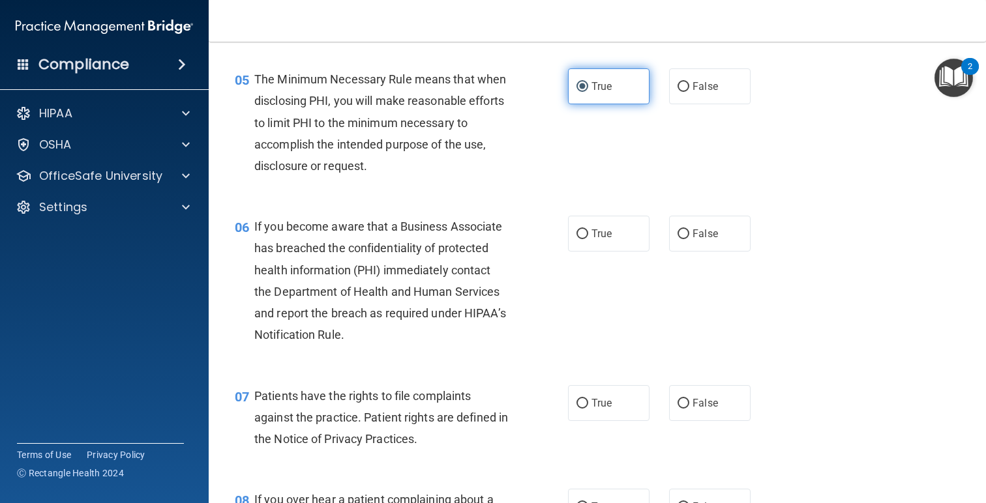
scroll to position [597, 0]
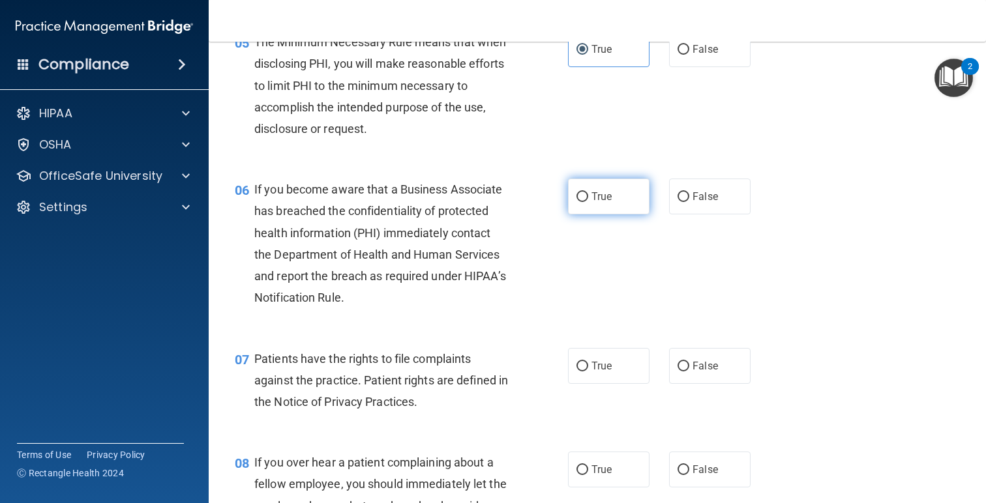
click at [584, 202] on input "True" at bounding box center [582, 197] width 12 height 10
radio input "true"
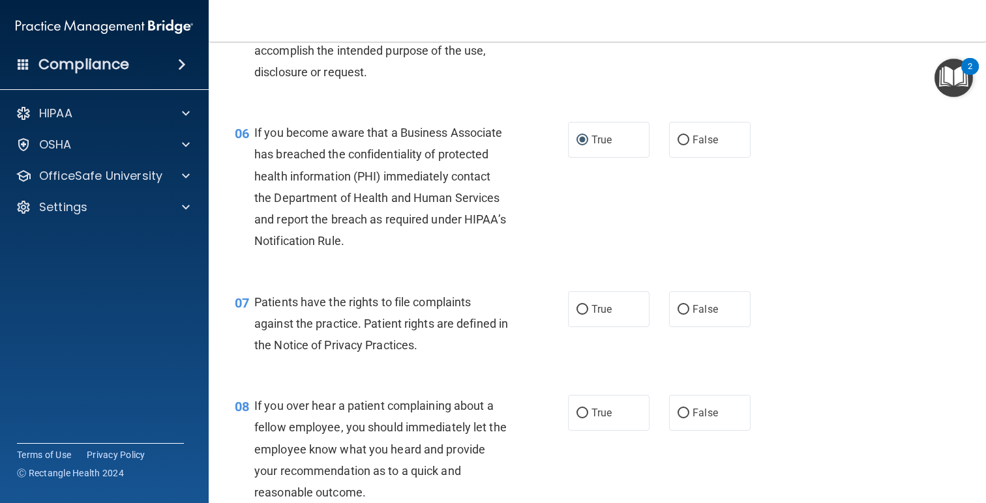
scroll to position [689, 0]
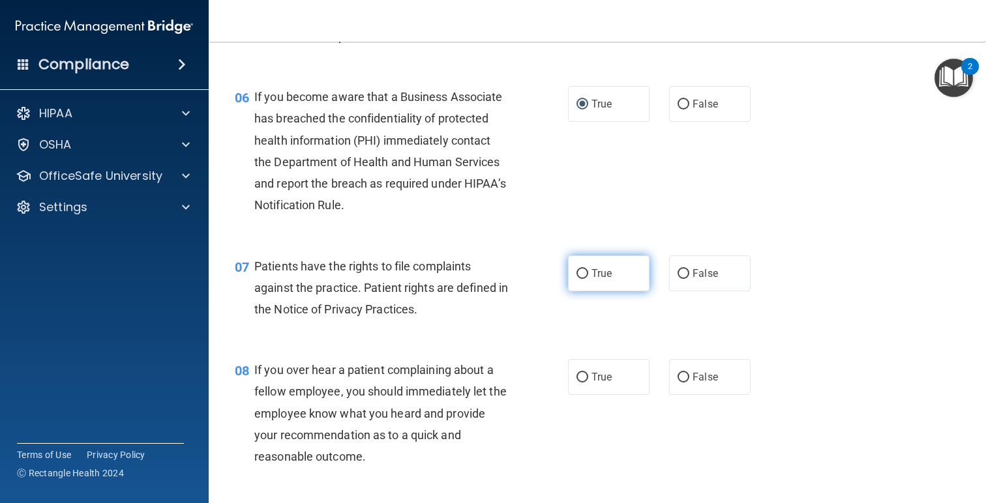
click at [611, 291] on label "True" at bounding box center [608, 274] width 81 height 36
click at [588, 279] on input "True" at bounding box center [582, 274] width 12 height 10
radio input "true"
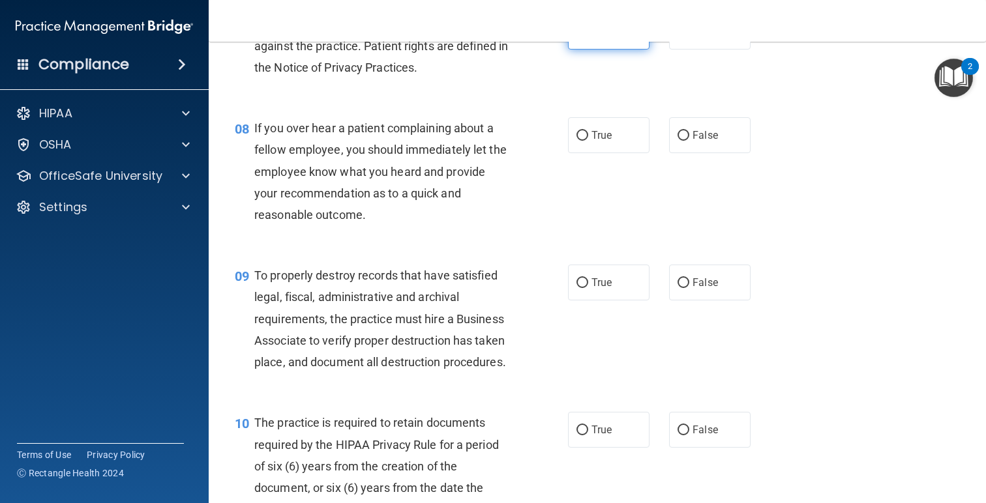
scroll to position [961, 0]
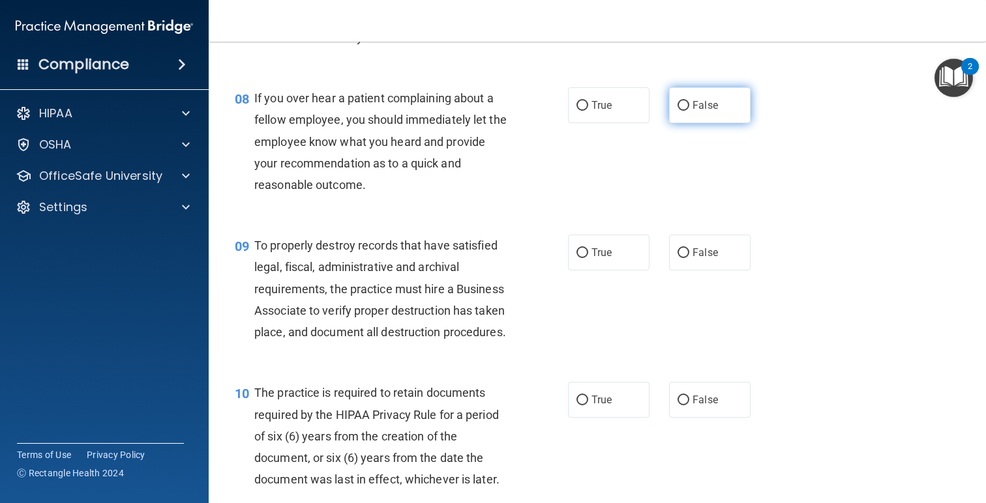
click at [698, 123] on label "False" at bounding box center [709, 105] width 81 height 36
click at [689, 111] on input "False" at bounding box center [683, 106] width 12 height 10
radio input "true"
click at [702, 295] on div "09 To properly destroy records that have satisfied legal, fiscal, administrativ…" at bounding box center [597, 291] width 745 height 147
click at [681, 258] on input "False" at bounding box center [683, 253] width 12 height 10
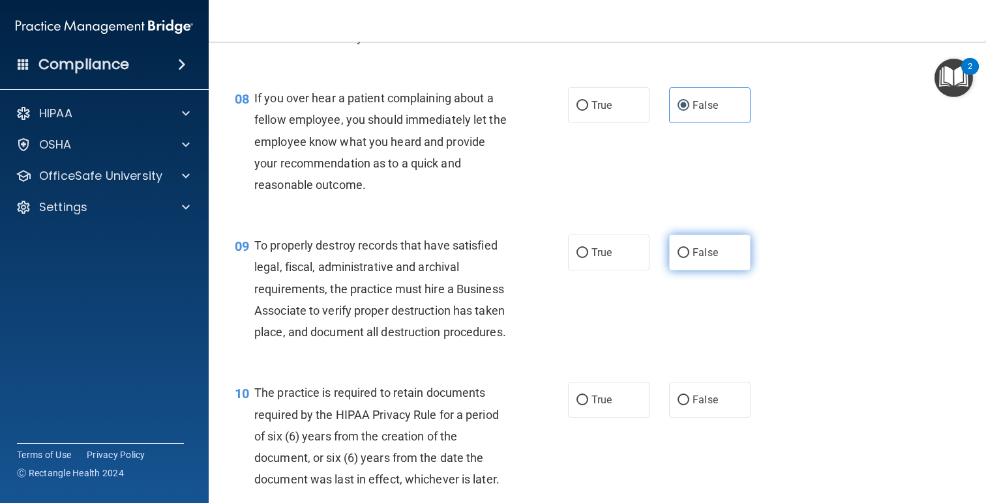
radio input "true"
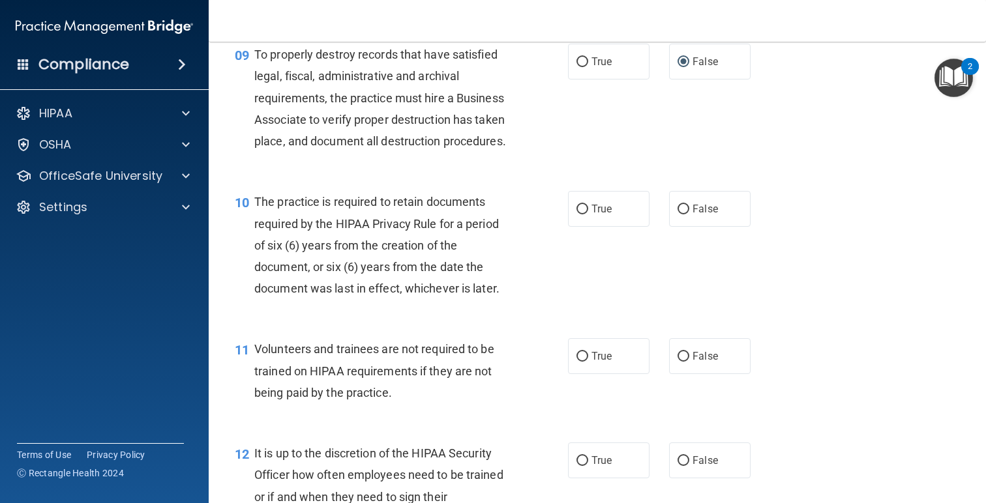
scroll to position [1174, 0]
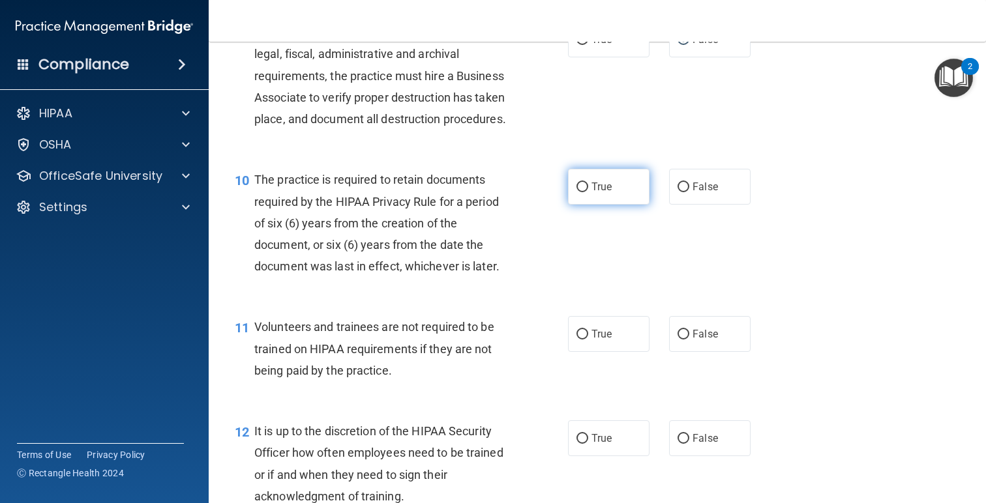
click at [603, 197] on label "True" at bounding box center [608, 187] width 81 height 36
click at [588, 192] on input "True" at bounding box center [582, 188] width 12 height 10
radio input "true"
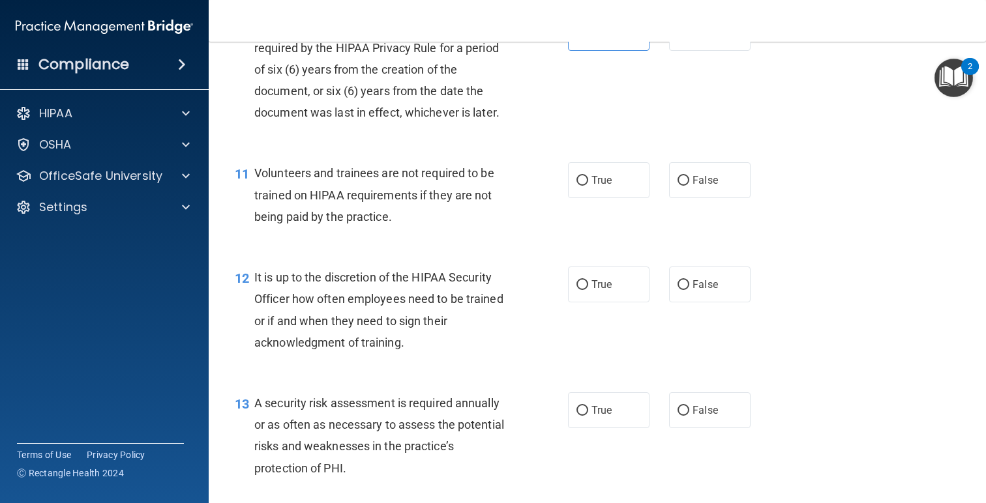
scroll to position [1331, 0]
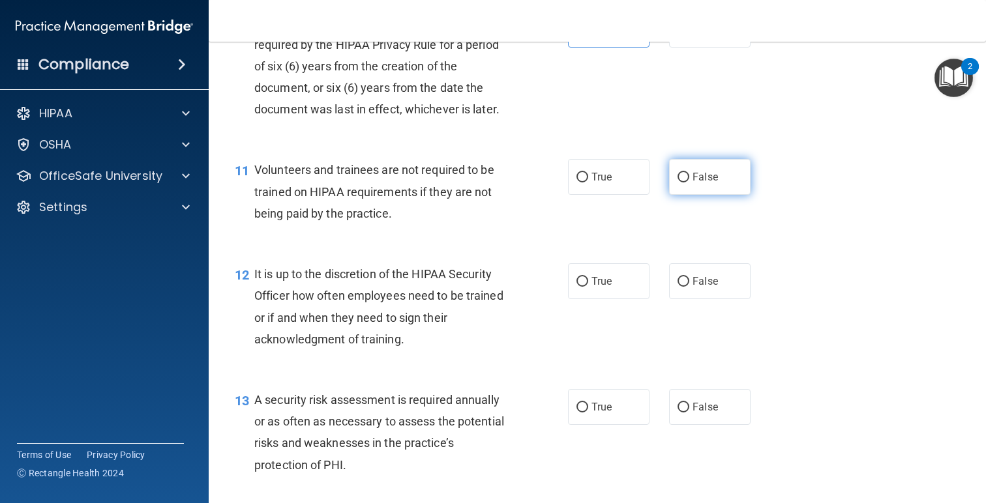
click at [703, 183] on span "False" at bounding box center [704, 177] width 25 height 12
click at [689, 183] on input "False" at bounding box center [683, 178] width 12 height 10
radio input "true"
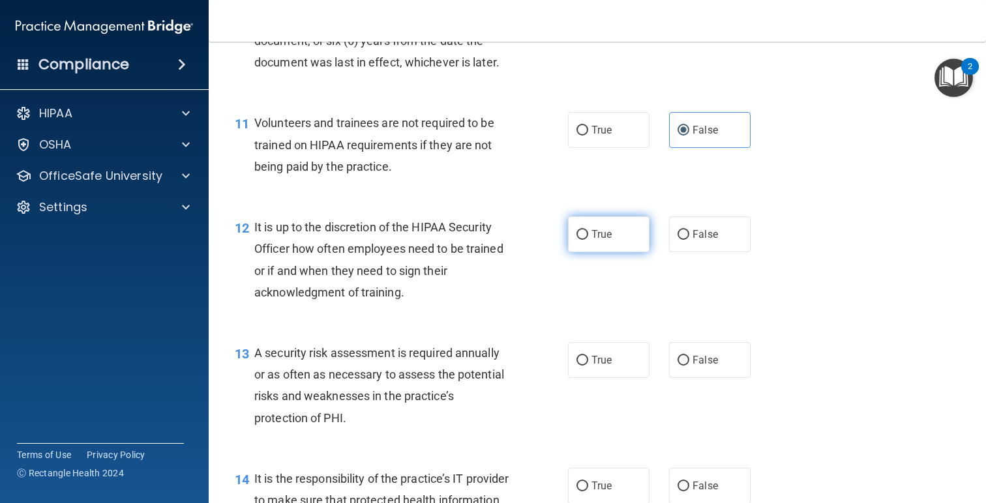
scroll to position [1393, 0]
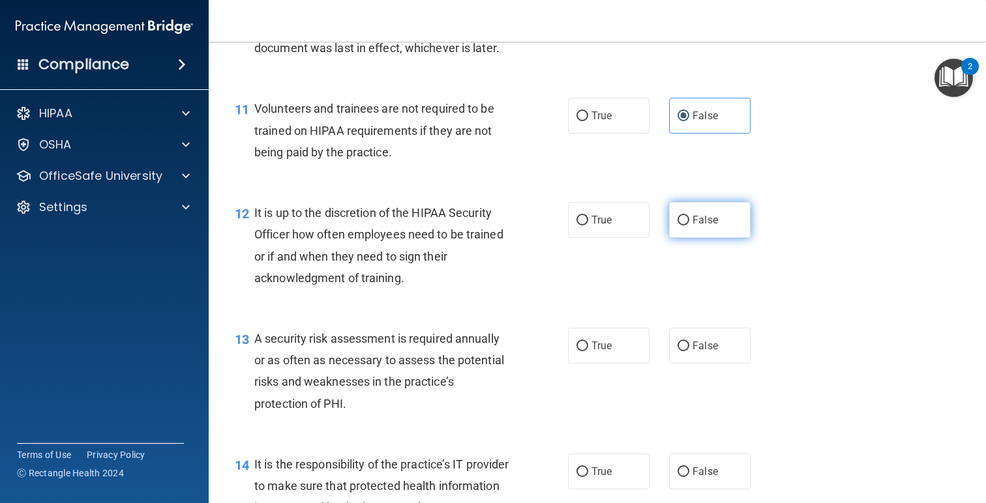
click at [700, 226] on span "False" at bounding box center [704, 220] width 25 height 12
click at [689, 226] on input "False" at bounding box center [683, 221] width 12 height 10
radio input "true"
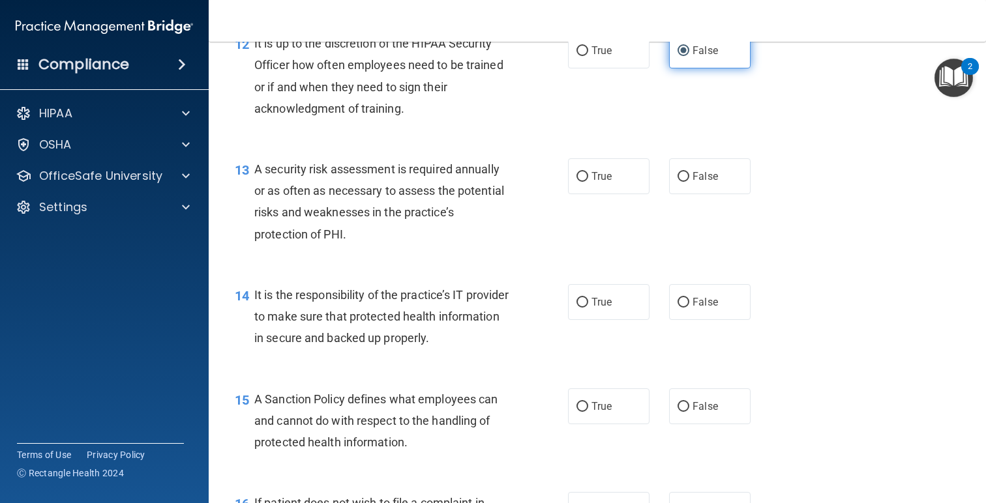
scroll to position [1595, 0]
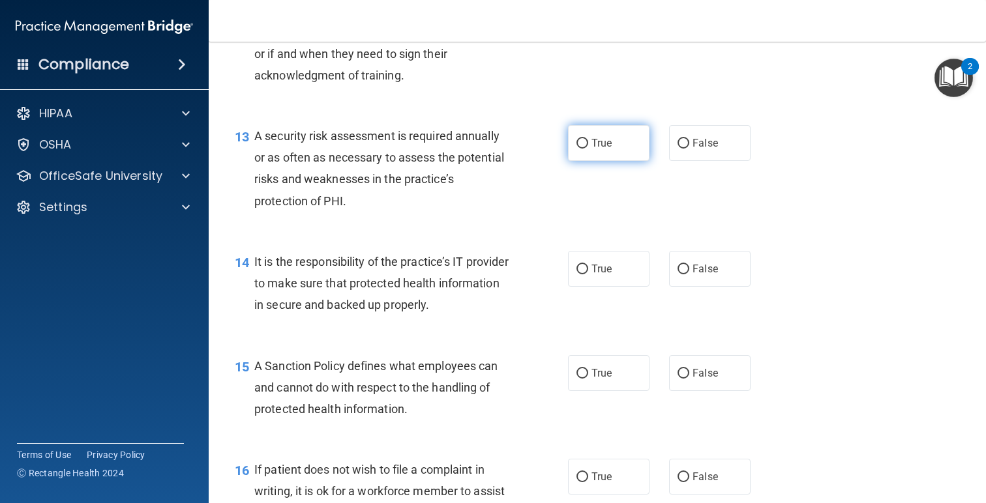
click at [593, 161] on label "True" at bounding box center [608, 143] width 81 height 36
click at [588, 149] on input "True" at bounding box center [582, 144] width 12 height 10
radio input "true"
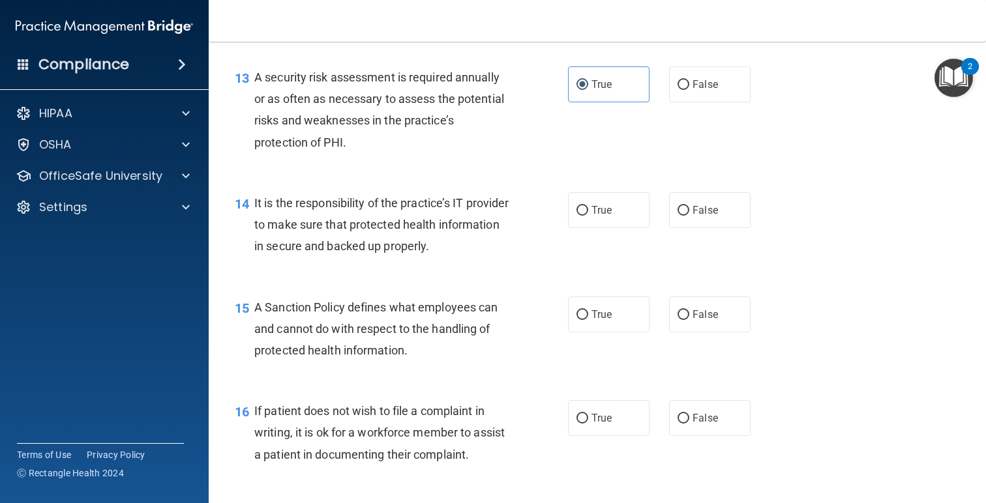
scroll to position [1662, 0]
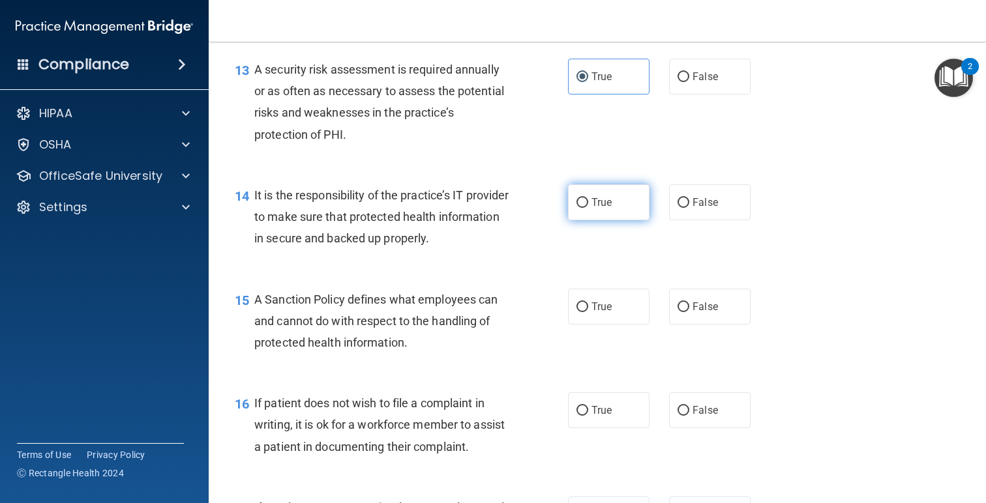
click at [582, 208] on input "True" at bounding box center [582, 203] width 12 height 10
radio input "true"
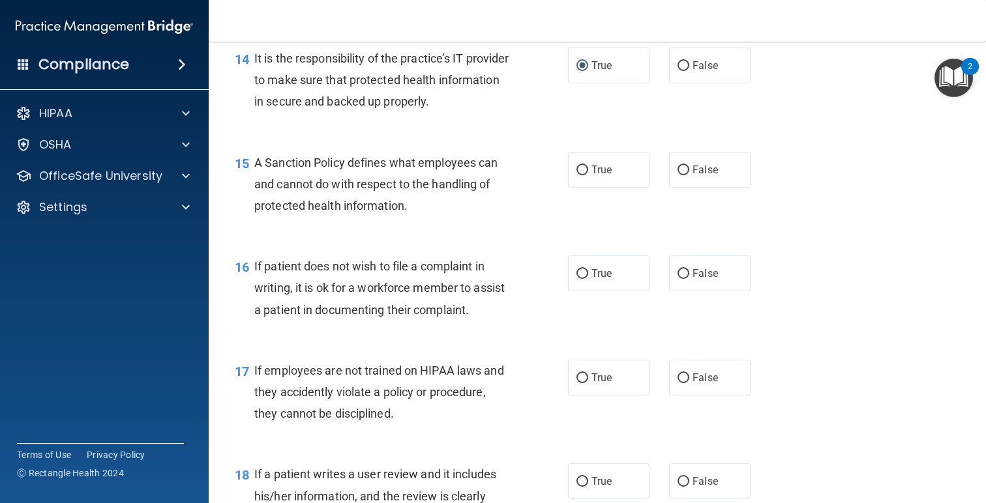
scroll to position [1811, 0]
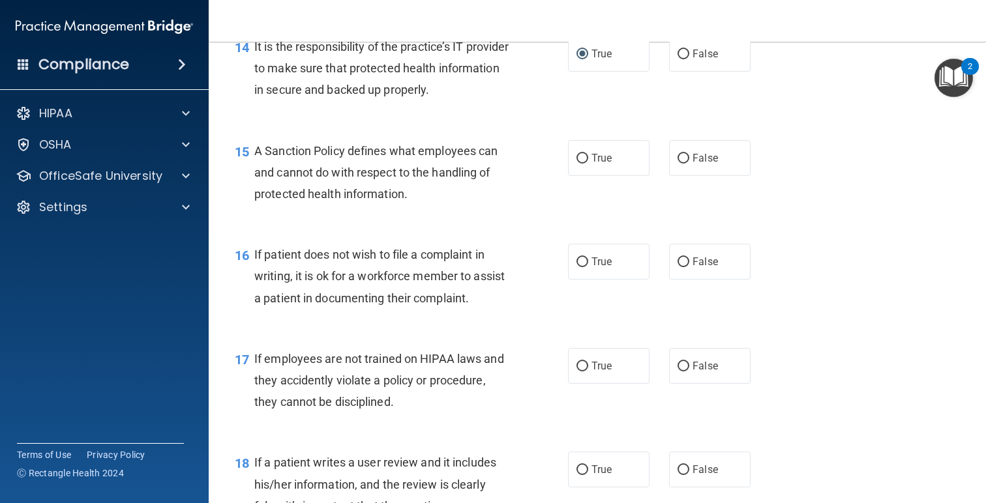
click at [614, 198] on div "15 A Sanction Policy defines what employees can and cannot do with respect to t…" at bounding box center [597, 176] width 745 height 104
click at [599, 176] on label "True" at bounding box center [608, 158] width 81 height 36
click at [588, 164] on input "True" at bounding box center [582, 159] width 12 height 10
radio input "true"
click at [617, 280] on label "True" at bounding box center [608, 262] width 81 height 36
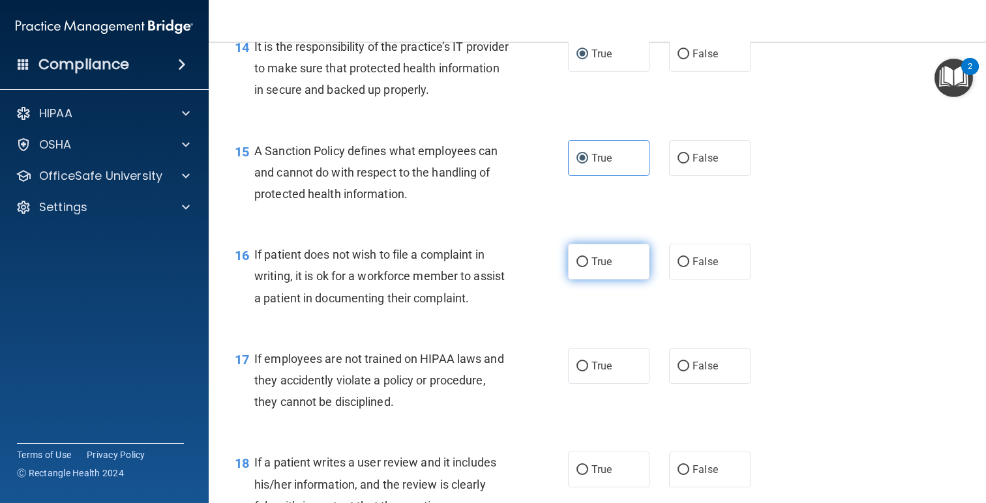
click at [588, 267] on input "True" at bounding box center [582, 263] width 12 height 10
radio input "true"
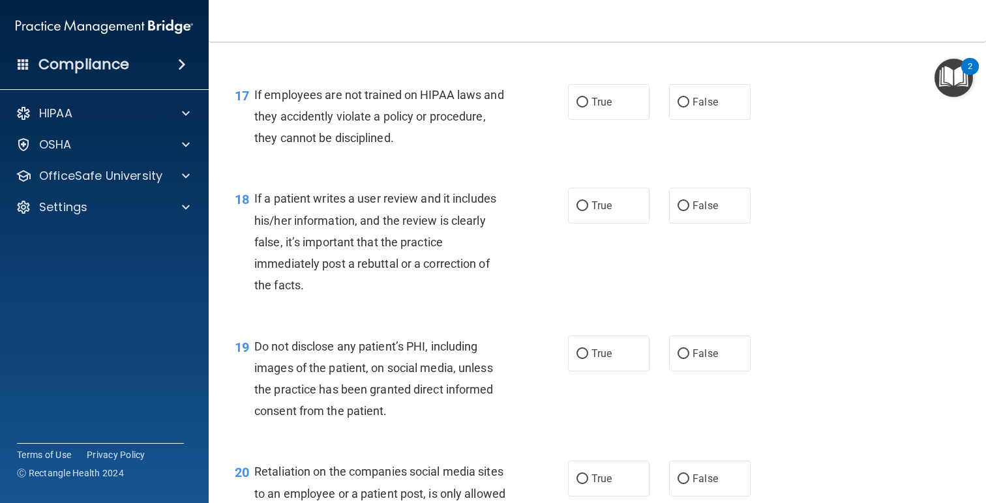
scroll to position [2079, 0]
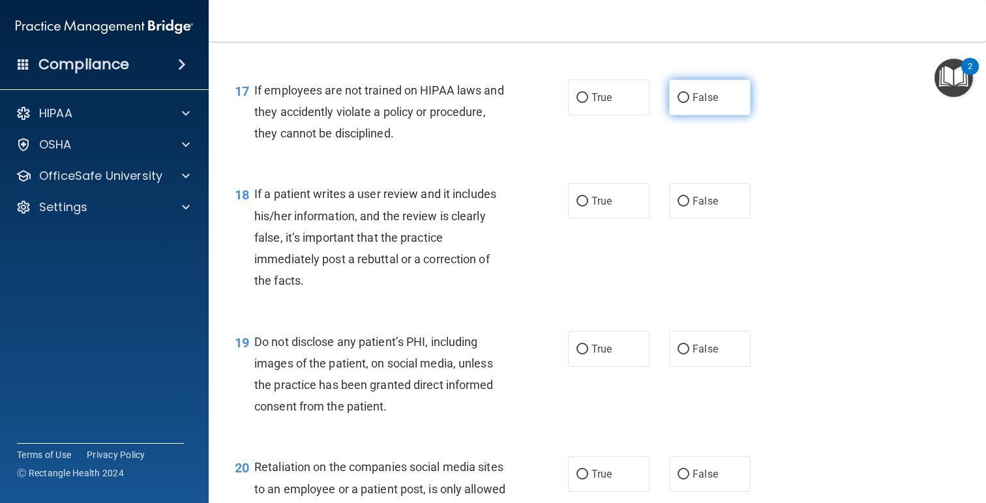
click at [684, 115] on label "False" at bounding box center [709, 98] width 81 height 36
click at [684, 103] on input "False" at bounding box center [683, 98] width 12 height 10
radio input "true"
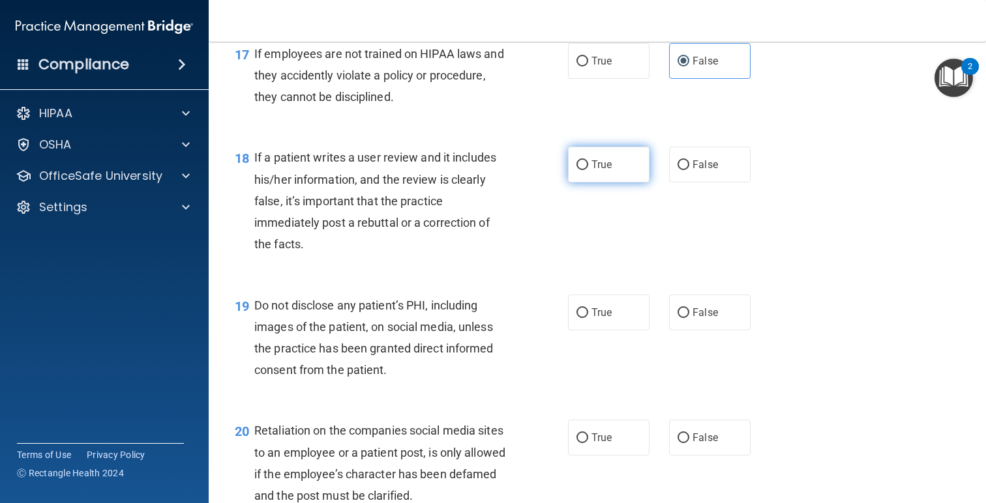
scroll to position [2126, 0]
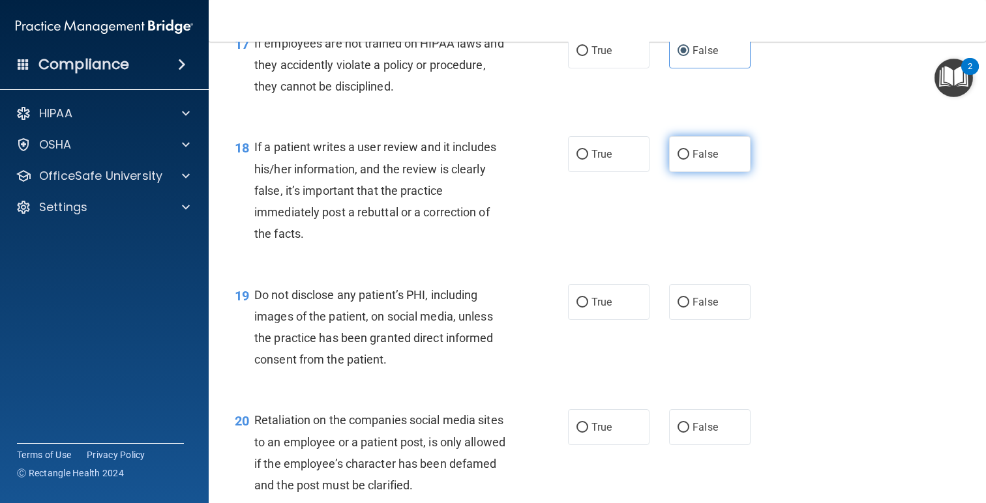
click at [696, 172] on label "False" at bounding box center [709, 154] width 81 height 36
click at [689, 160] on input "False" at bounding box center [683, 155] width 12 height 10
radio input "true"
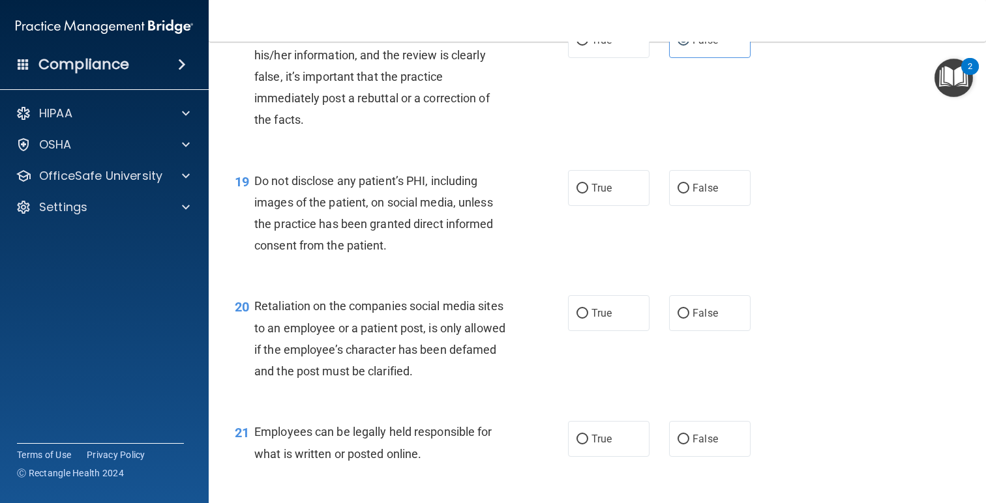
scroll to position [2244, 0]
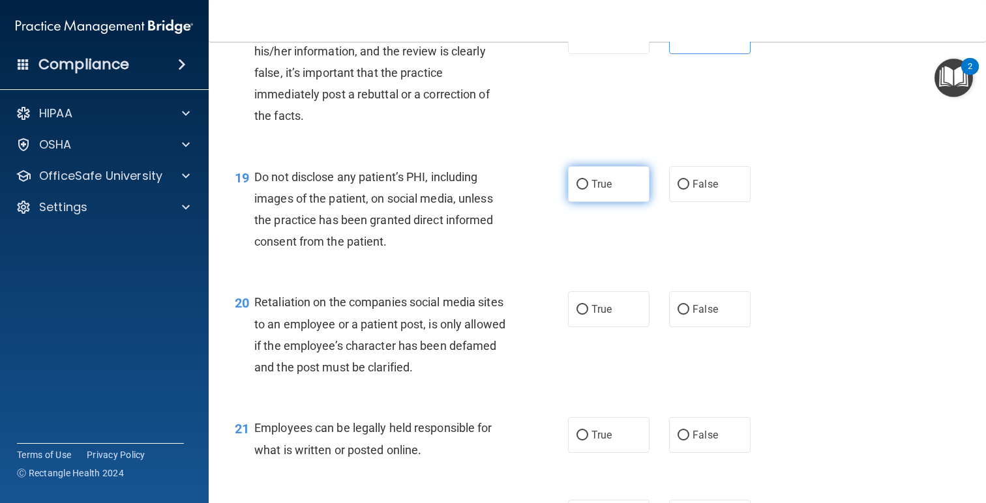
click at [612, 202] on label "True" at bounding box center [608, 184] width 81 height 36
click at [588, 190] on input "True" at bounding box center [582, 185] width 12 height 10
radio input "true"
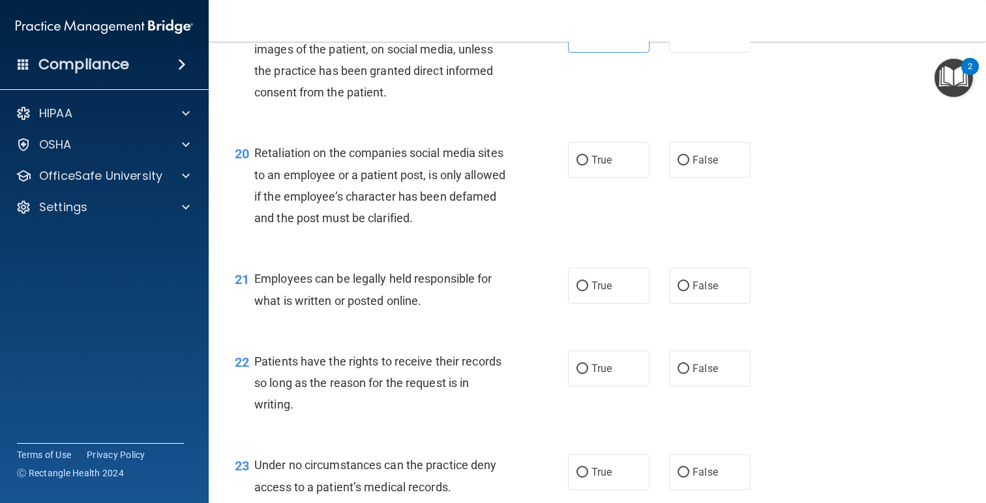
scroll to position [2408, 0]
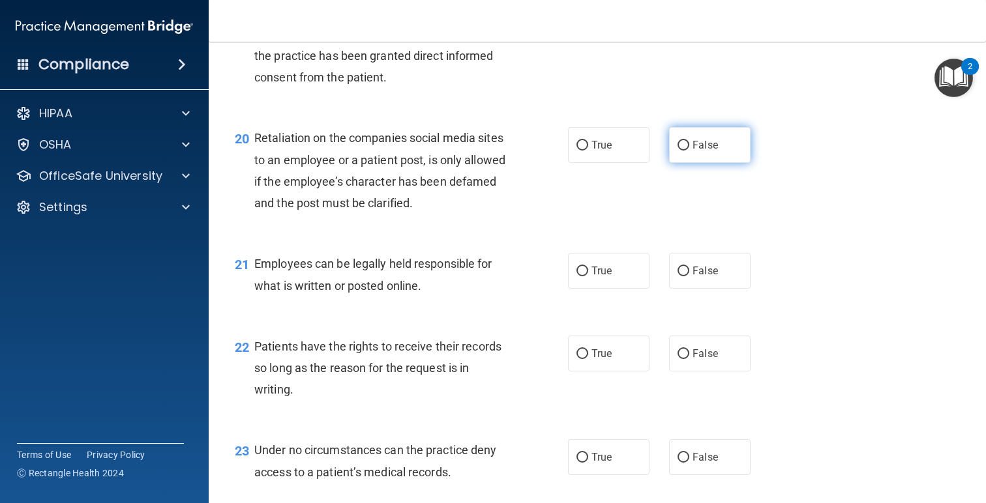
click at [704, 159] on label "False" at bounding box center [709, 145] width 81 height 36
click at [689, 151] on input "False" at bounding box center [683, 146] width 12 height 10
radio input "true"
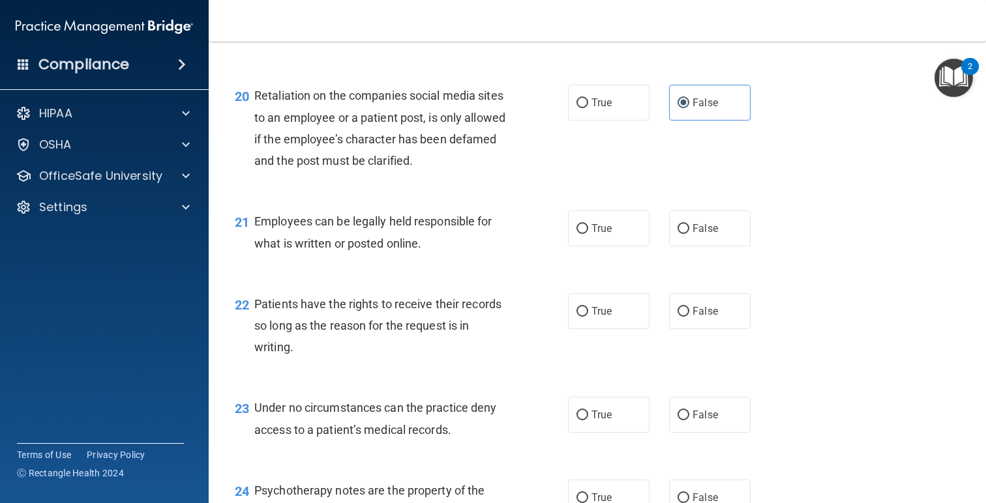
scroll to position [2476, 0]
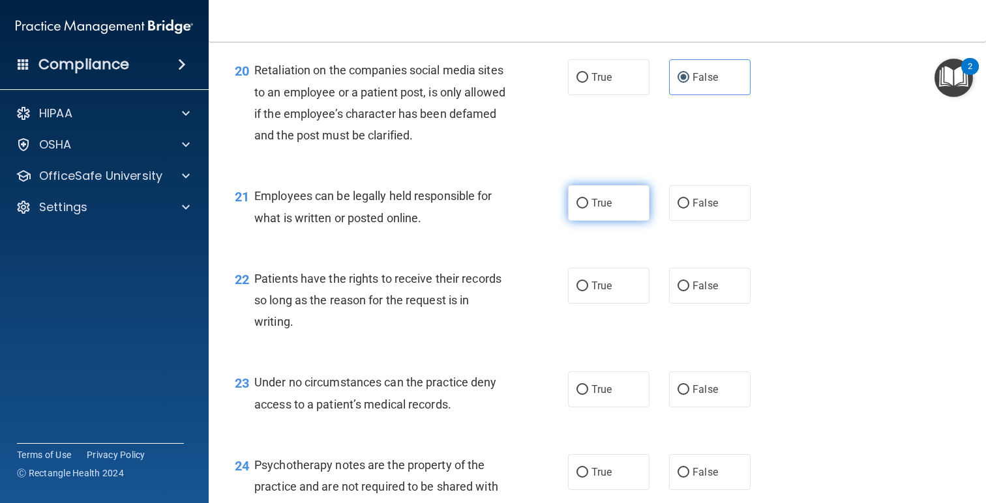
click at [621, 221] on label "True" at bounding box center [608, 203] width 81 height 36
click at [588, 209] on input "True" at bounding box center [582, 204] width 12 height 10
radio input "true"
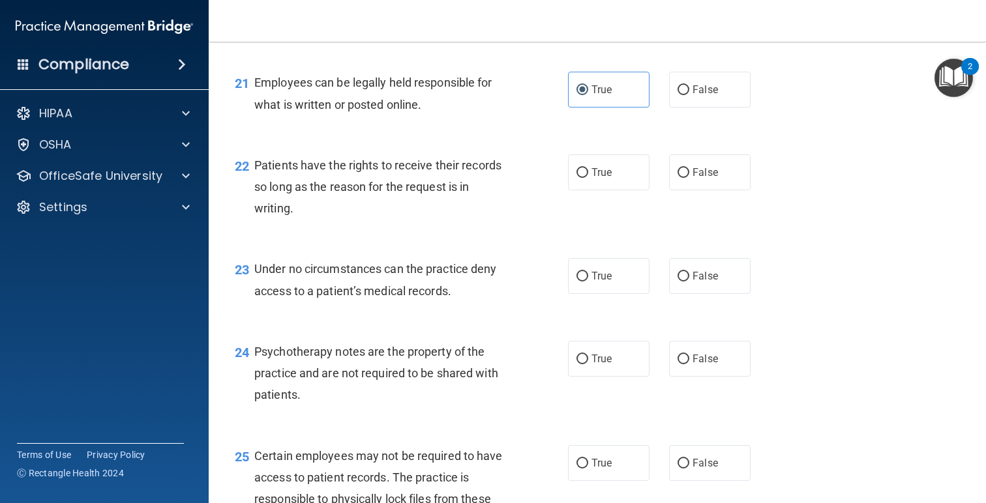
scroll to position [2592, 0]
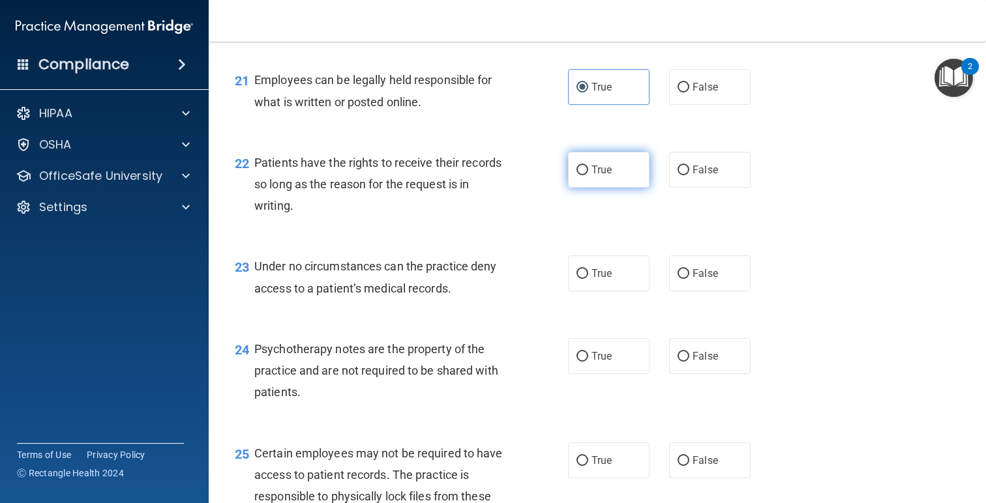
click at [612, 188] on label "True" at bounding box center [608, 170] width 81 height 36
click at [588, 175] on input "True" at bounding box center [582, 171] width 12 height 10
radio input "true"
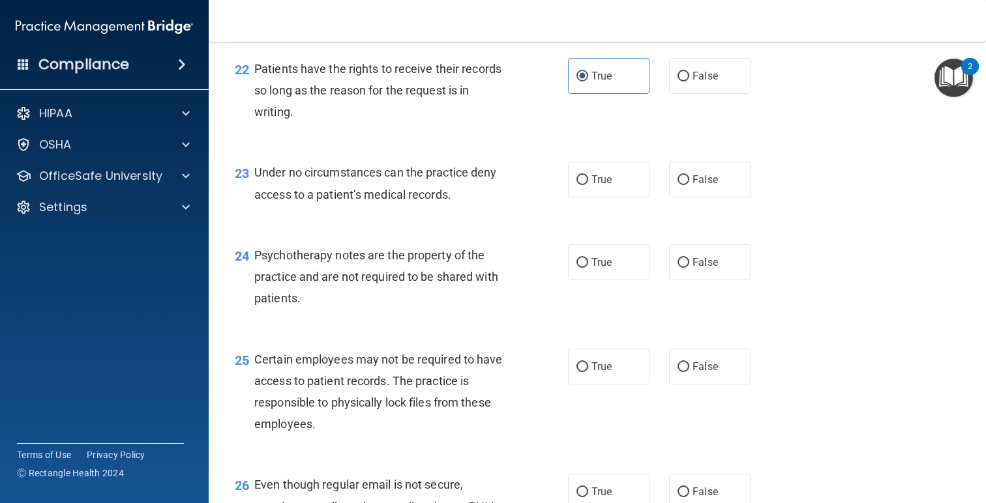
scroll to position [2689, 0]
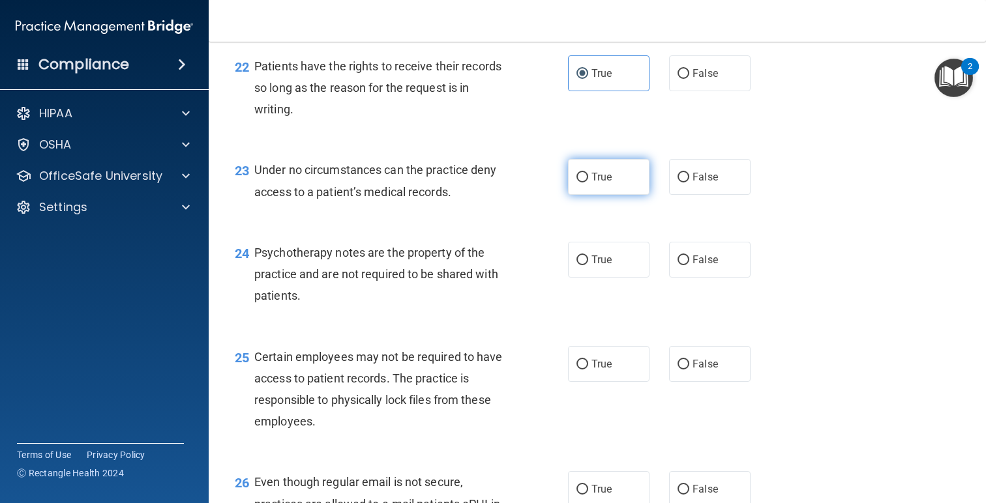
click at [608, 183] on span "True" at bounding box center [601, 177] width 20 height 12
click at [588, 183] on input "True" at bounding box center [582, 178] width 12 height 10
radio input "true"
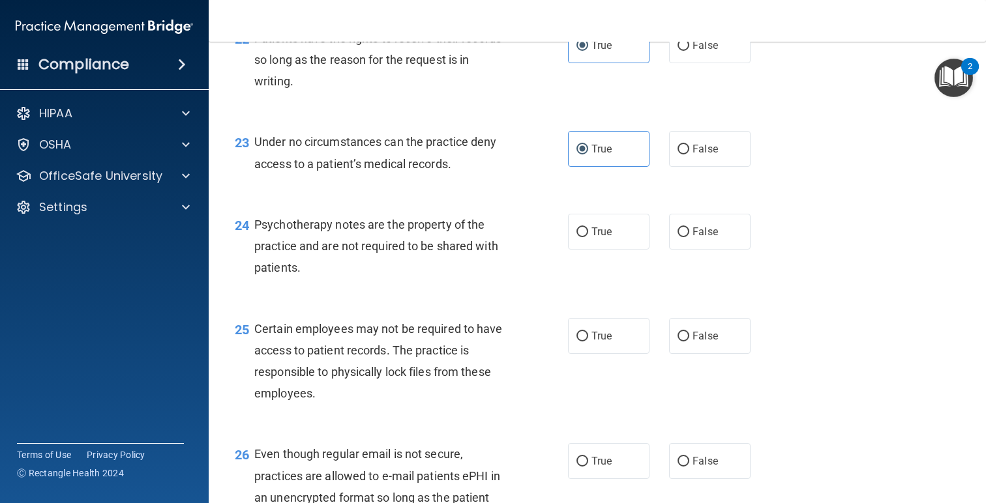
scroll to position [2721, 0]
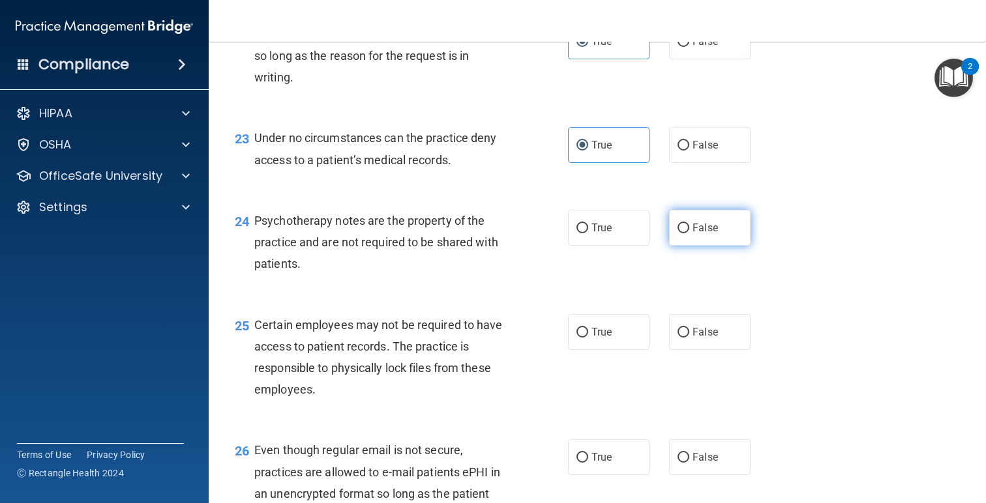
click at [713, 234] on span "False" at bounding box center [704, 228] width 25 height 12
click at [689, 233] on input "False" at bounding box center [683, 229] width 12 height 10
radio input "true"
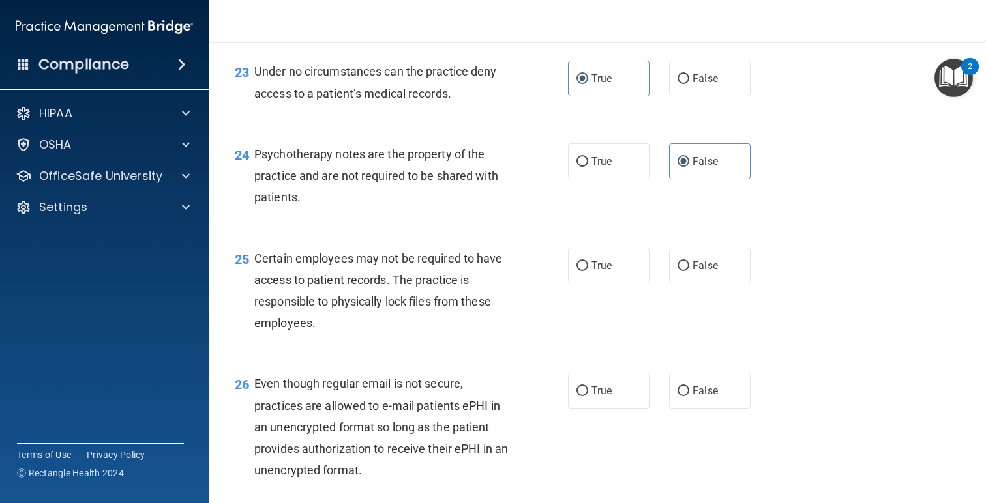
scroll to position [2791, 0]
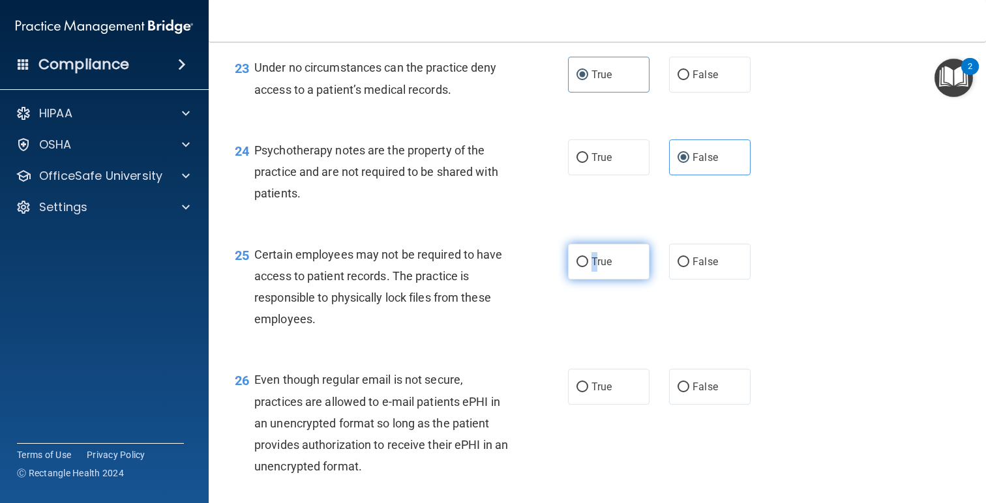
click at [595, 268] on span "True" at bounding box center [601, 262] width 20 height 12
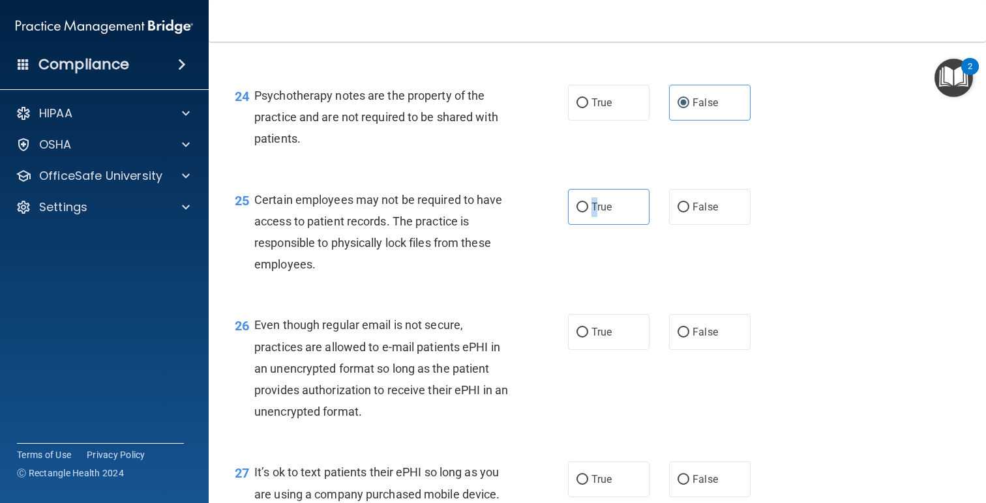
scroll to position [2853, 0]
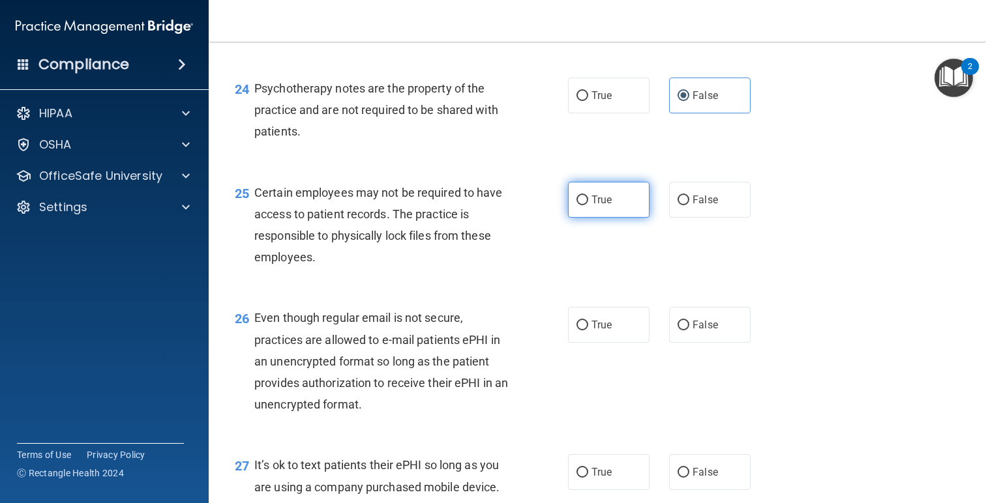
click at [605, 218] on label "True" at bounding box center [608, 200] width 81 height 36
click at [588, 205] on input "True" at bounding box center [582, 201] width 12 height 10
radio input "true"
click at [591, 210] on label "True" at bounding box center [608, 200] width 81 height 36
click at [588, 205] on input "True" at bounding box center [582, 201] width 12 height 10
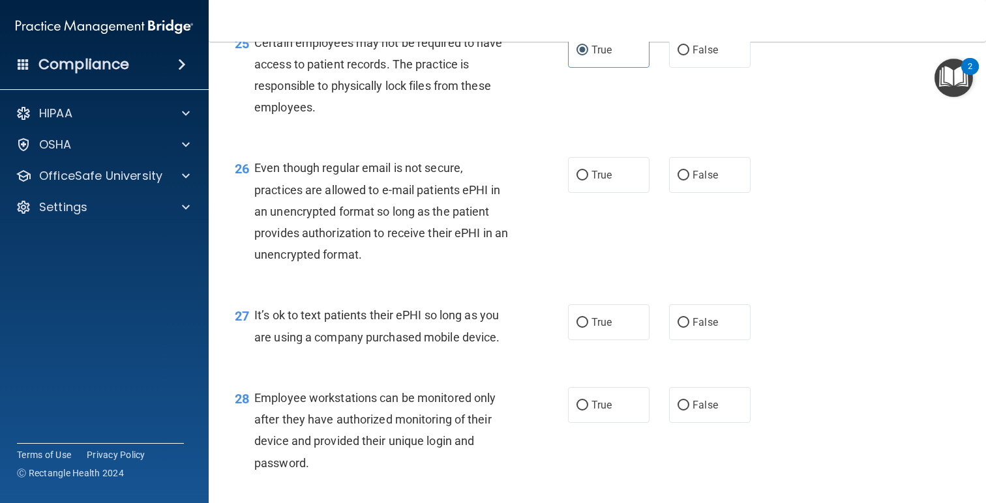
scroll to position [3004, 0]
click at [596, 181] on span "True" at bounding box center [601, 174] width 20 height 12
click at [588, 180] on input "True" at bounding box center [582, 175] width 12 height 10
radio input "true"
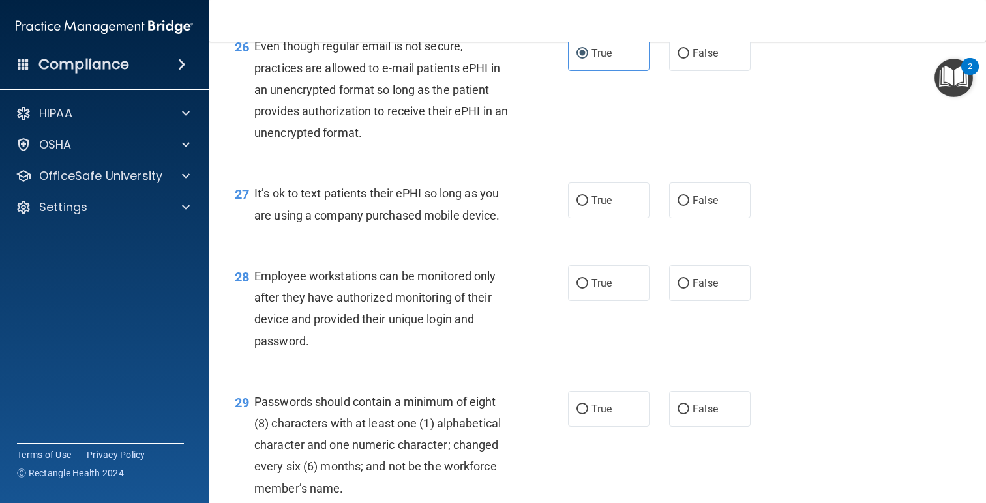
scroll to position [3126, 0]
click at [616, 217] on label "True" at bounding box center [608, 199] width 81 height 36
click at [588, 205] on input "True" at bounding box center [582, 200] width 12 height 10
radio input "true"
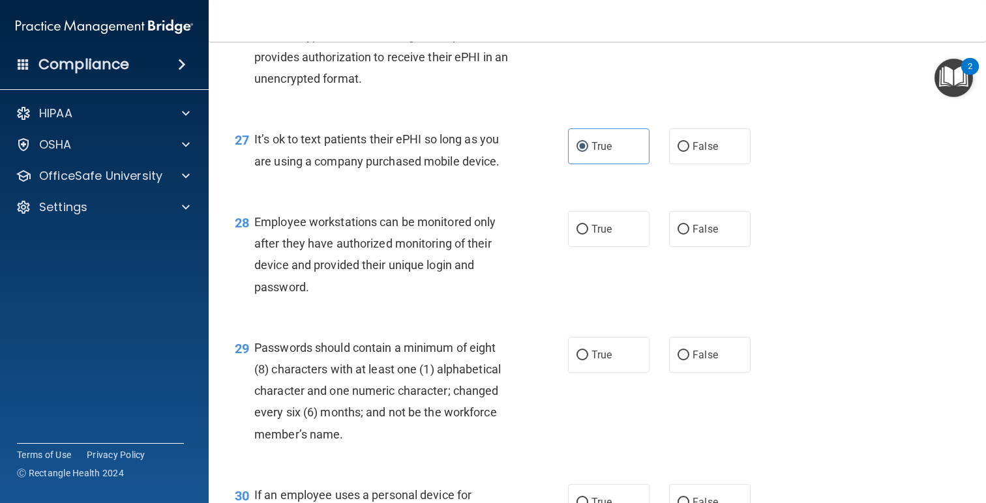
scroll to position [3199, 0]
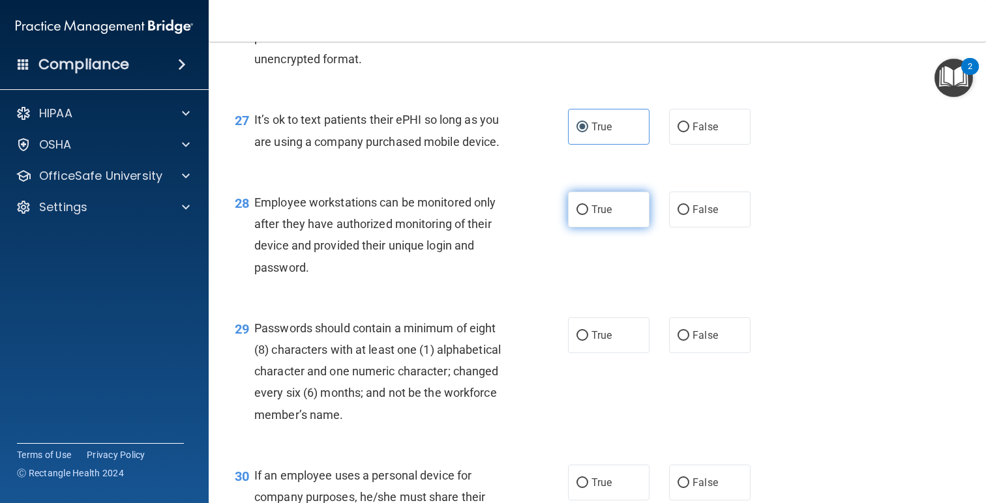
click at [577, 215] on input "True" at bounding box center [582, 210] width 12 height 10
radio input "true"
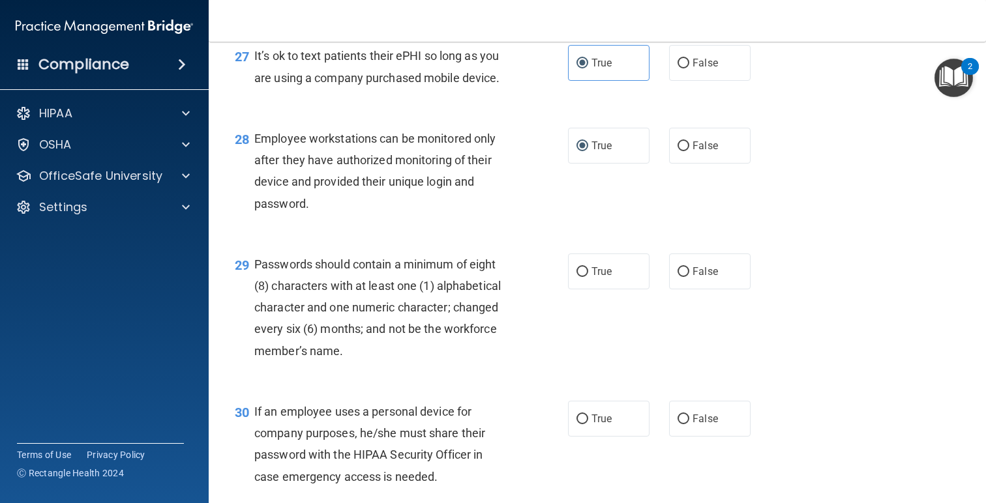
scroll to position [3271, 0]
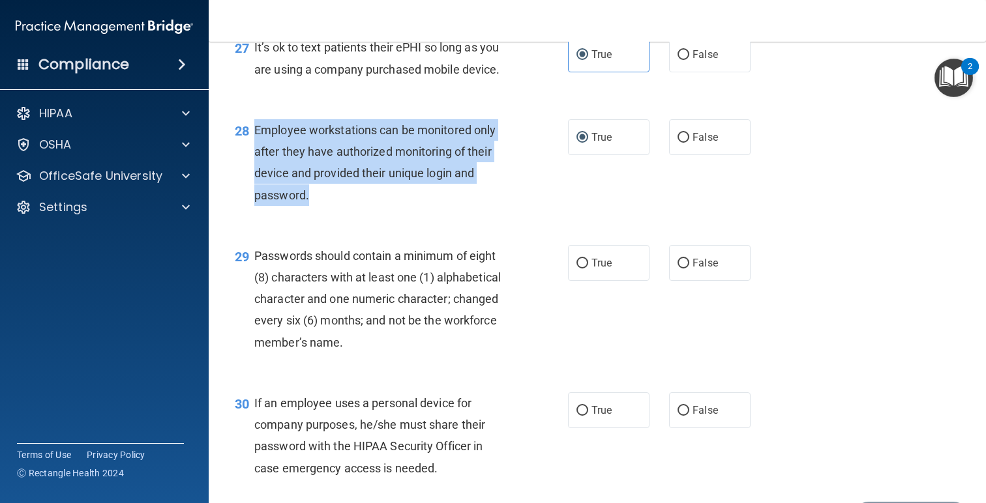
drag, startPoint x: 337, startPoint y: 224, endPoint x: 247, endPoint y: 142, distance: 121.8
click at [247, 142] on div "28 Employee workstations can be monitored only after they have authorized monit…" at bounding box center [401, 165] width 372 height 93
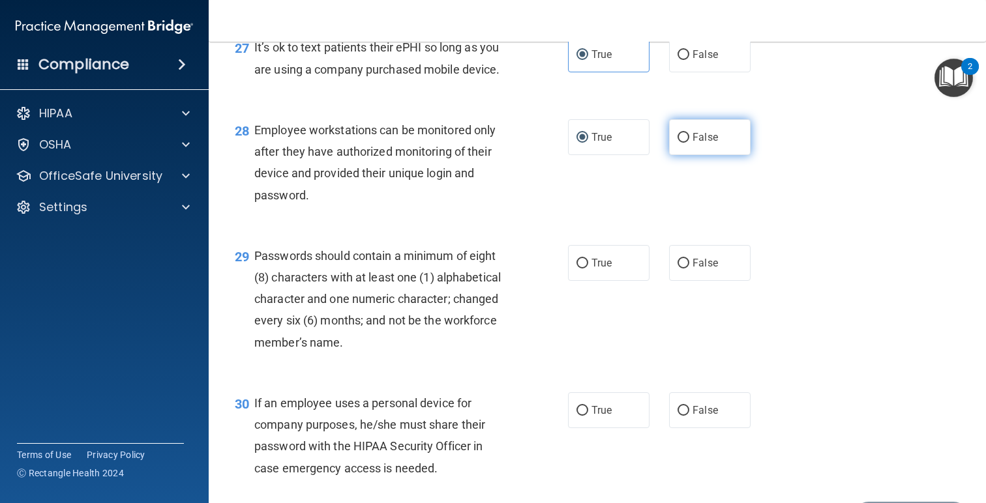
click at [707, 143] on span "False" at bounding box center [704, 137] width 25 height 12
click at [689, 143] on input "False" at bounding box center [683, 138] width 12 height 10
radio input "true"
radio input "false"
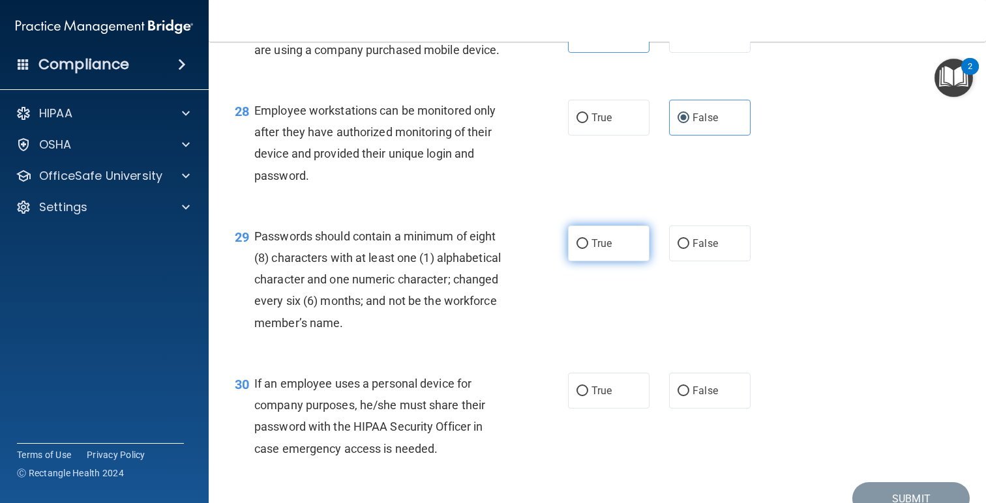
click at [577, 249] on input "True" at bounding box center [582, 244] width 12 height 10
radio input "true"
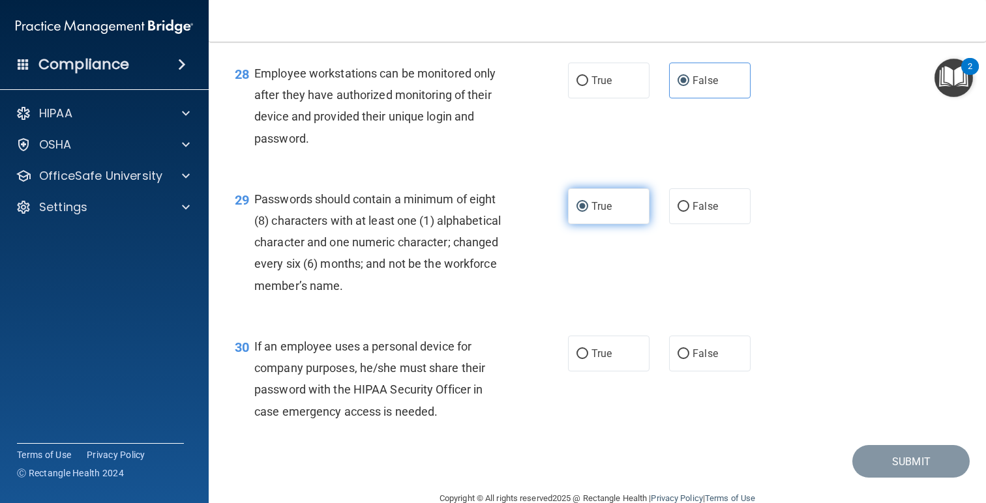
scroll to position [3377, 0]
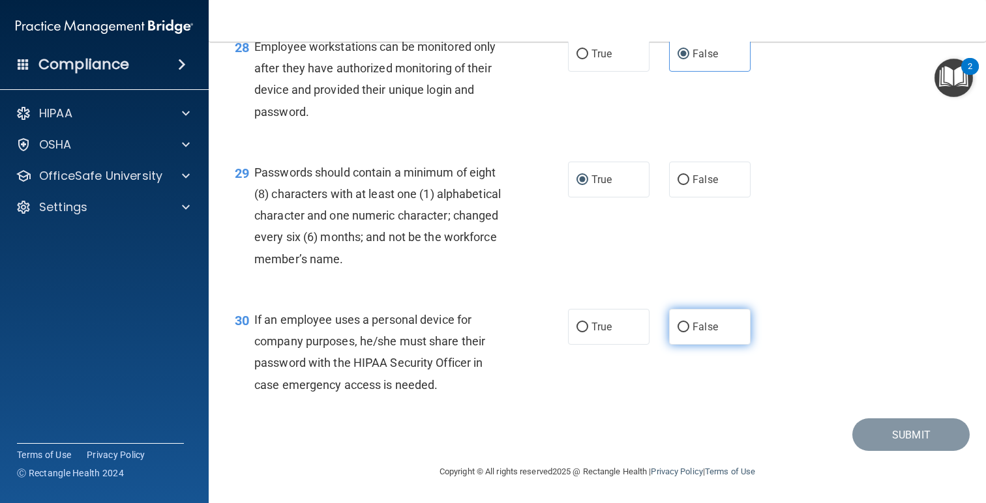
click at [681, 319] on label "False" at bounding box center [709, 327] width 81 height 36
click at [681, 323] on input "False" at bounding box center [683, 328] width 12 height 10
radio input "true"
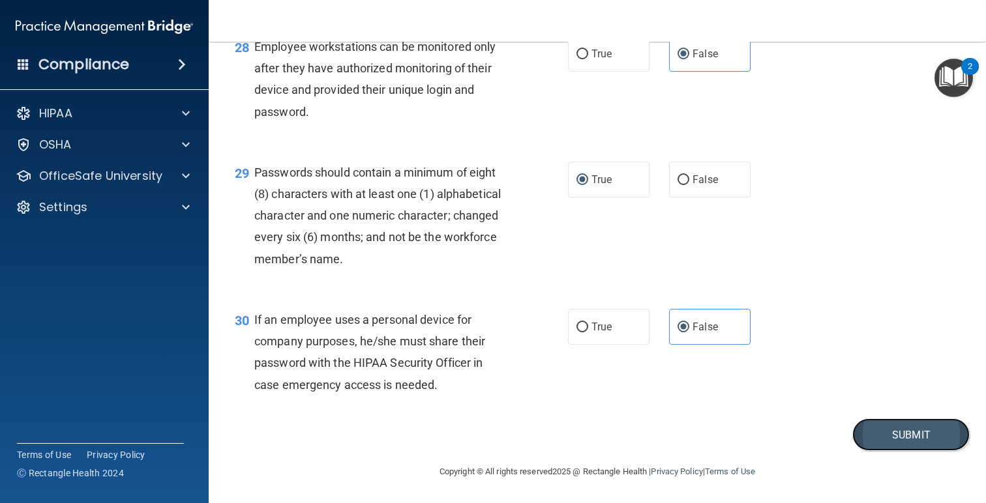
click at [879, 432] on button "Submit" at bounding box center [910, 435] width 117 height 33
click at [881, 436] on button "Submit" at bounding box center [910, 435] width 117 height 33
click at [876, 349] on div "30 If an employee uses a personal device for company purposes, he/she must shar…" at bounding box center [597, 356] width 745 height 126
click at [893, 441] on button "Submit" at bounding box center [910, 435] width 117 height 33
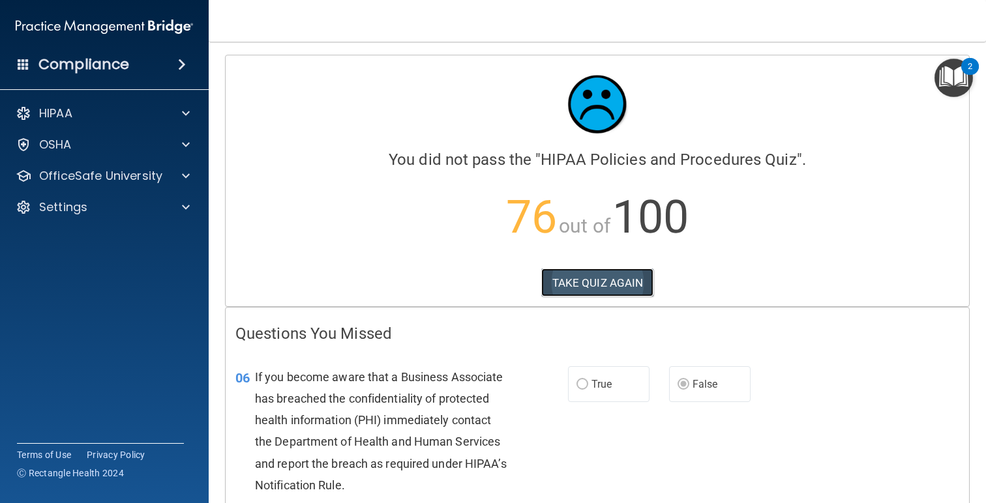
click at [614, 291] on button "TAKE QUIZ AGAIN" at bounding box center [597, 283] width 113 height 29
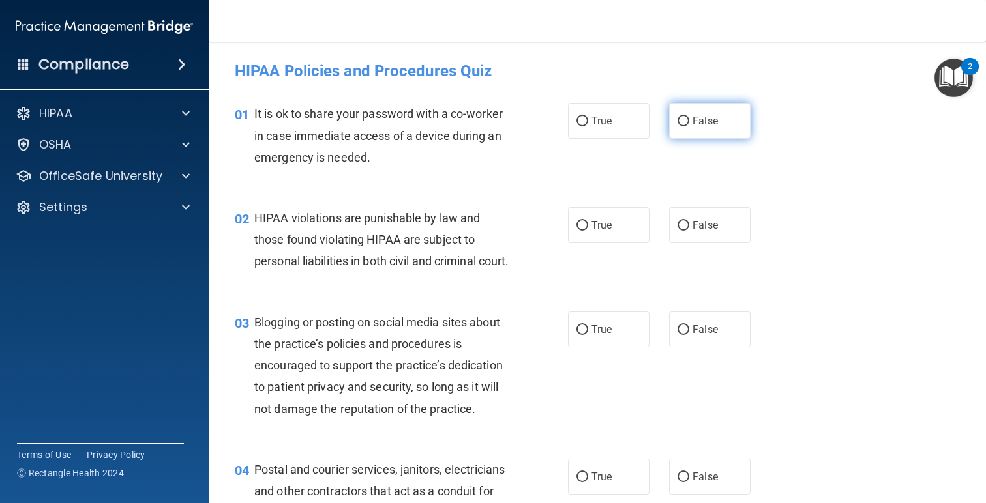
click at [685, 121] on input "False" at bounding box center [683, 122] width 12 height 10
radio input "true"
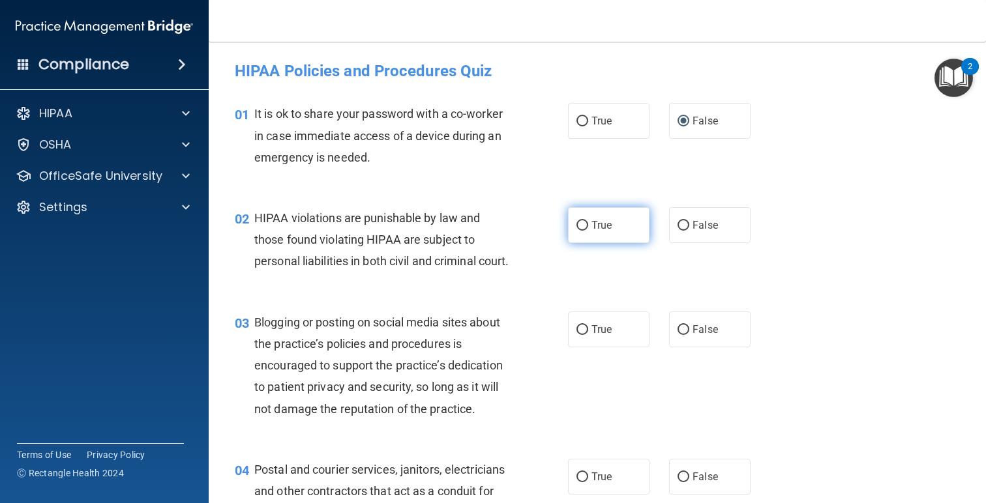
click at [604, 222] on span "True" at bounding box center [601, 225] width 20 height 12
click at [588, 222] on input "True" at bounding box center [582, 226] width 12 height 10
radio input "true"
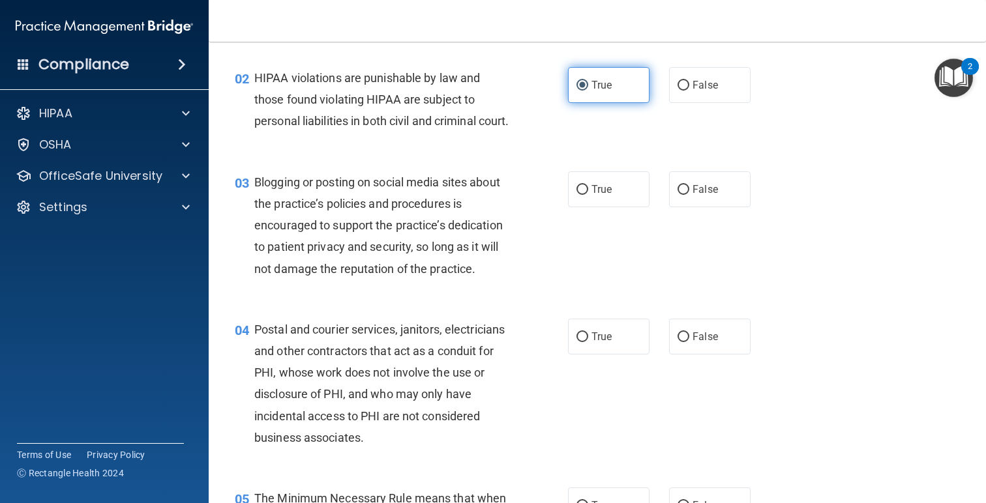
scroll to position [147, 0]
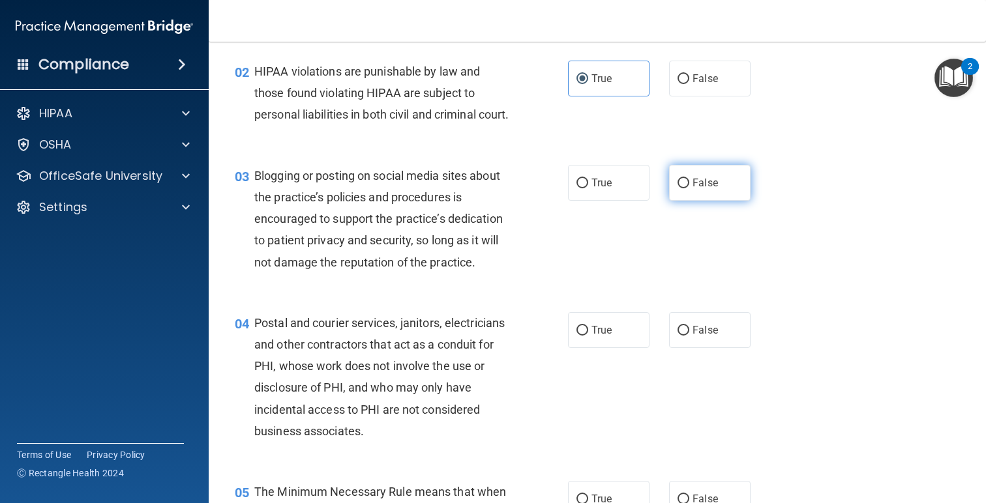
click at [689, 188] on input "False" at bounding box center [683, 184] width 12 height 10
radio input "true"
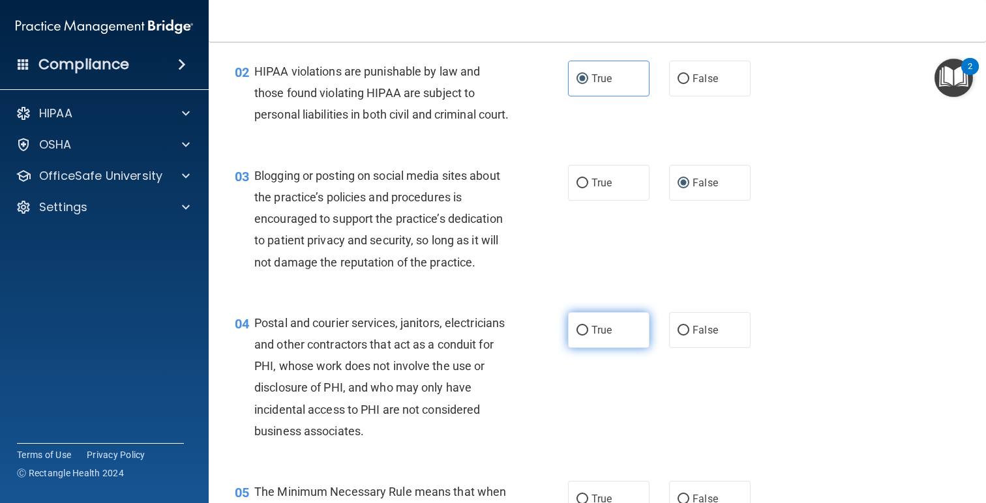
click at [578, 335] on label "True" at bounding box center [608, 330] width 81 height 36
click at [578, 335] on input "True" at bounding box center [582, 331] width 12 height 10
radio input "true"
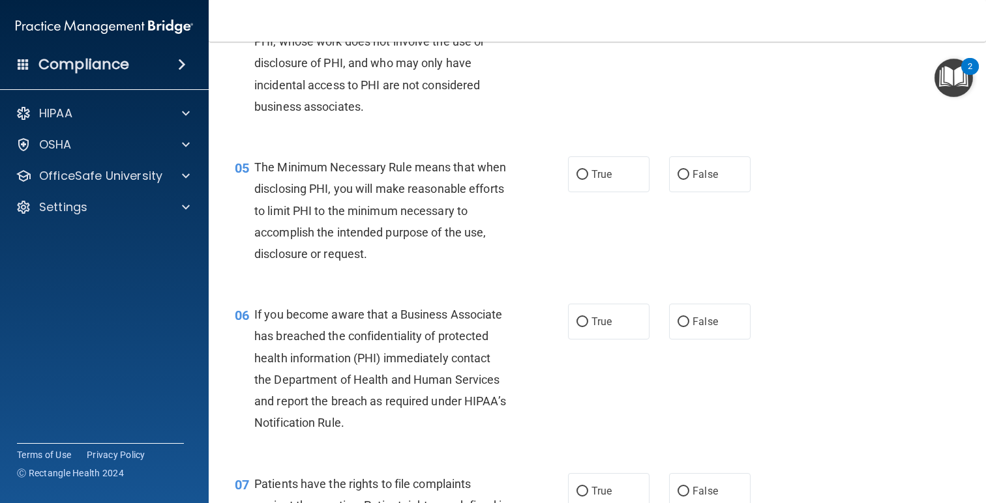
scroll to position [477, 0]
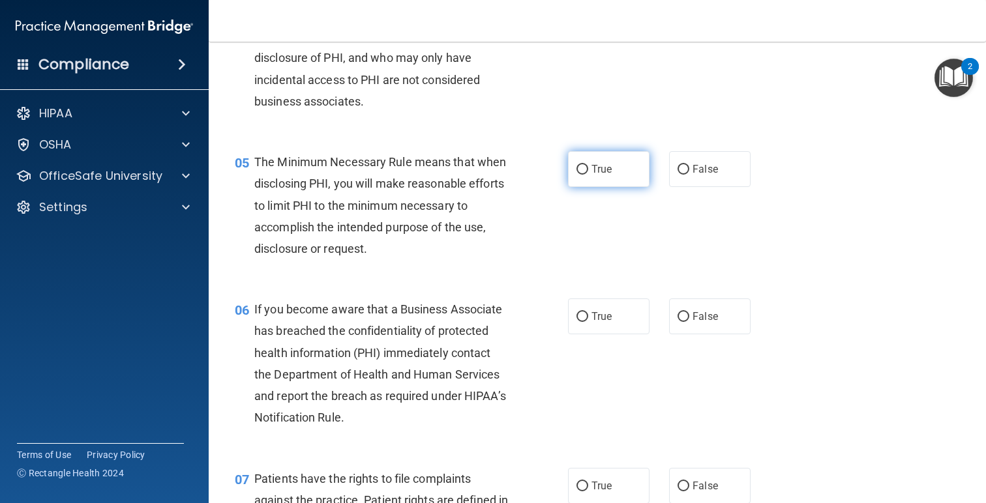
click at [608, 175] on span "True" at bounding box center [601, 169] width 20 height 12
click at [588, 175] on input "True" at bounding box center [582, 170] width 12 height 10
radio input "true"
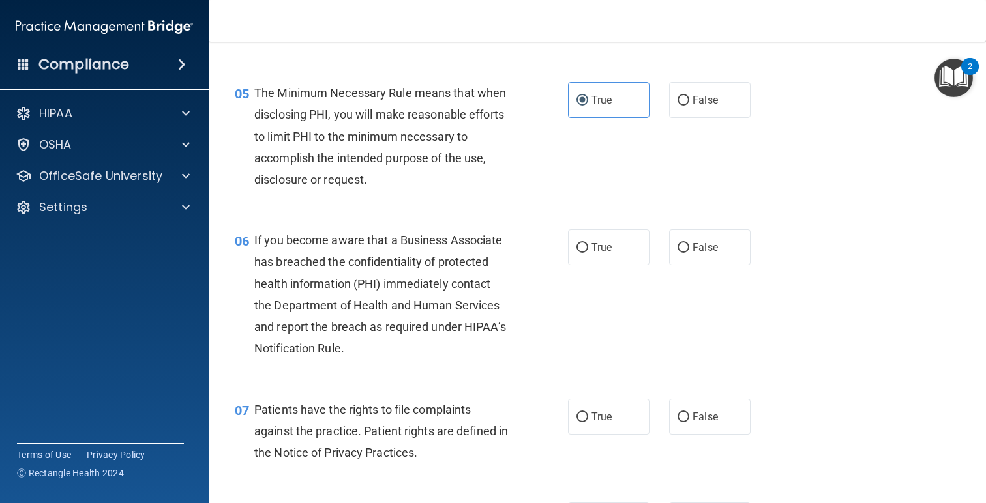
scroll to position [555, 0]
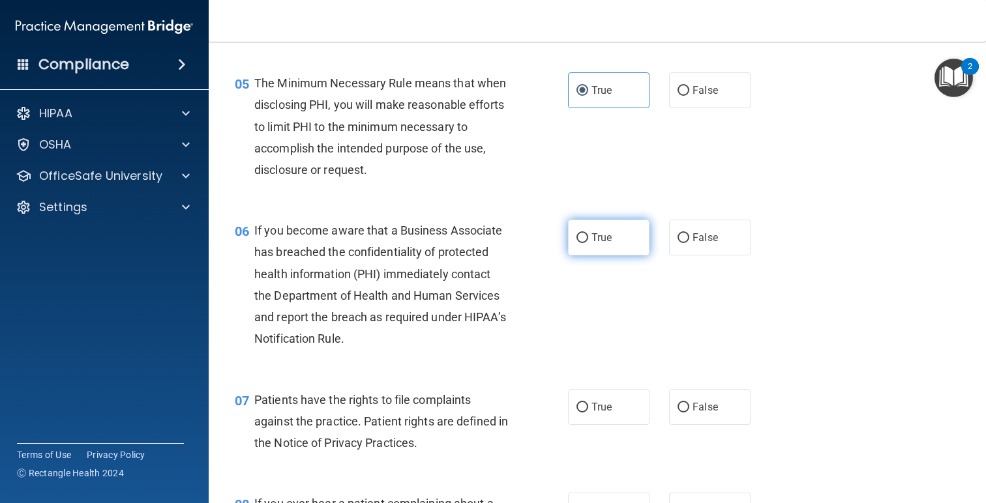
click at [578, 243] on input "True" at bounding box center [582, 238] width 12 height 10
radio input "true"
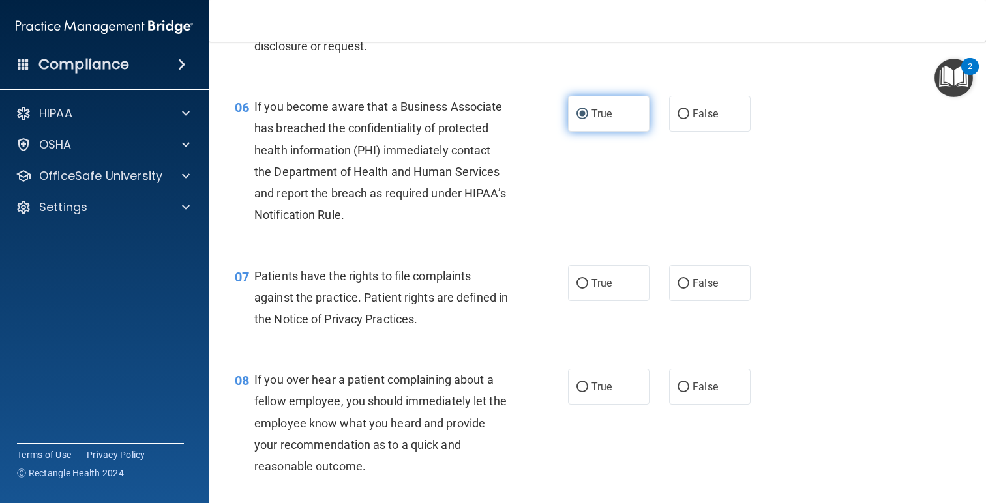
scroll to position [708, 0]
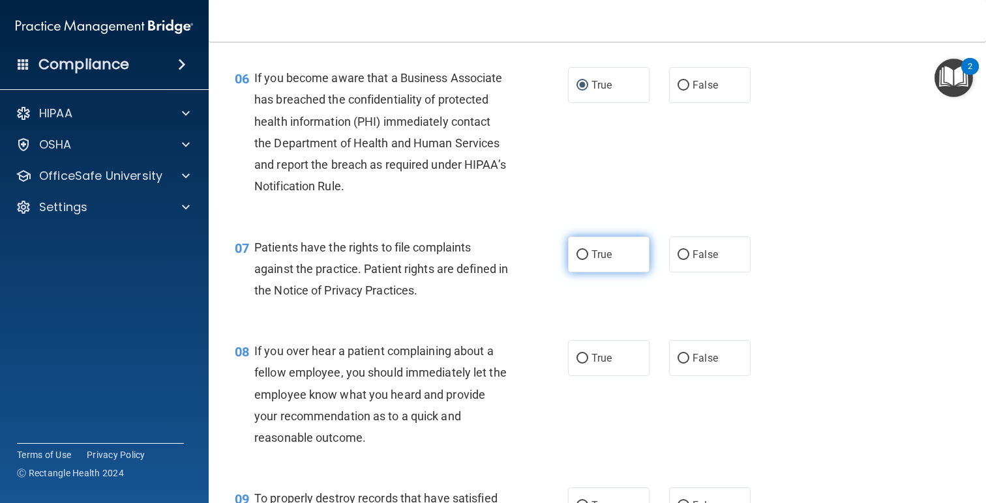
click at [589, 273] on label "True" at bounding box center [608, 255] width 81 height 36
click at [588, 260] on input "True" at bounding box center [582, 255] width 12 height 10
radio input "true"
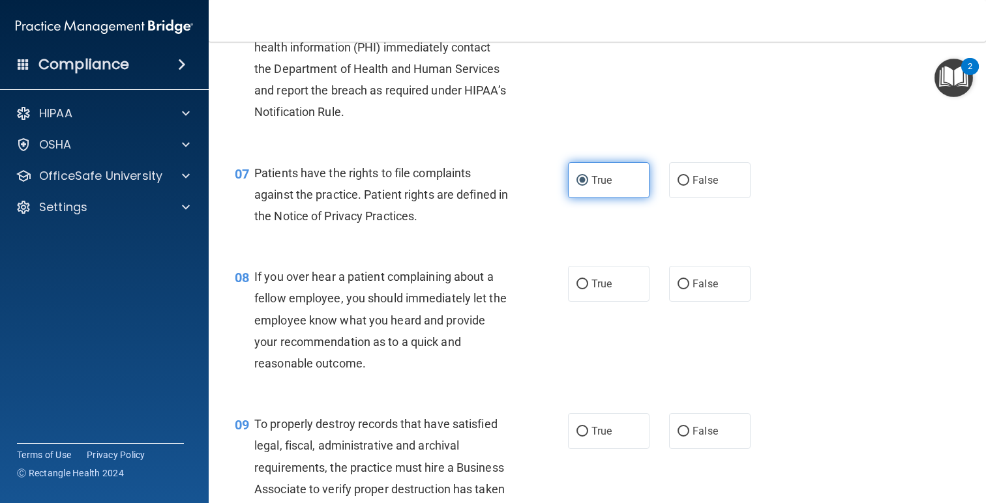
scroll to position [792, 0]
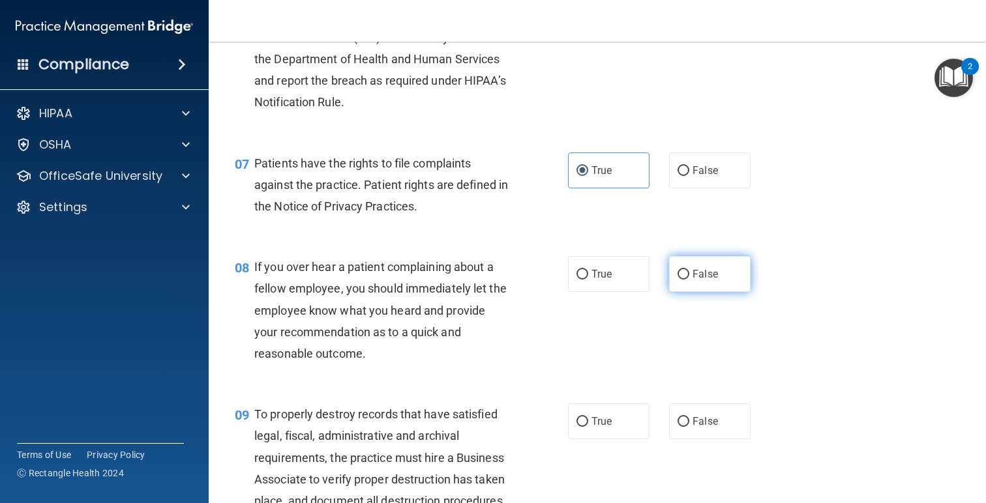
click at [682, 289] on label "False" at bounding box center [709, 274] width 81 height 36
click at [682, 280] on input "False" at bounding box center [683, 275] width 12 height 10
radio input "true"
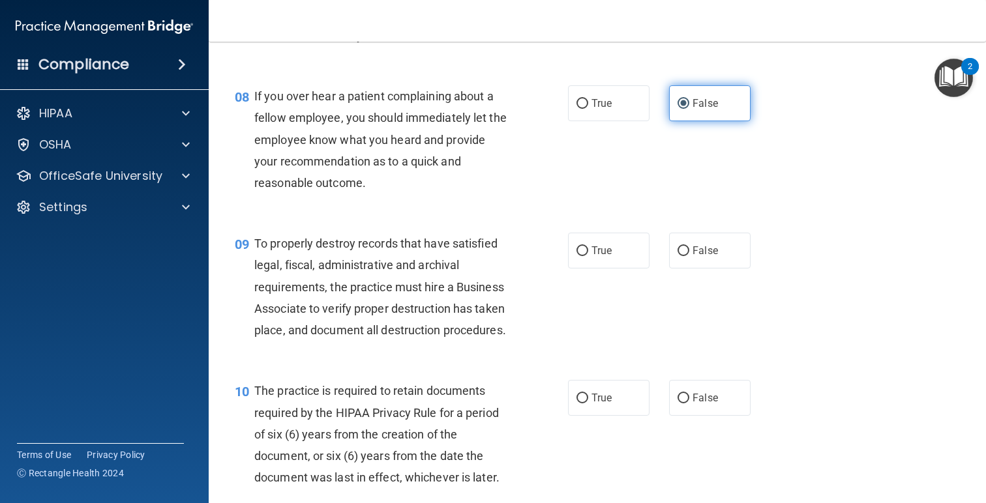
scroll to position [1007, 0]
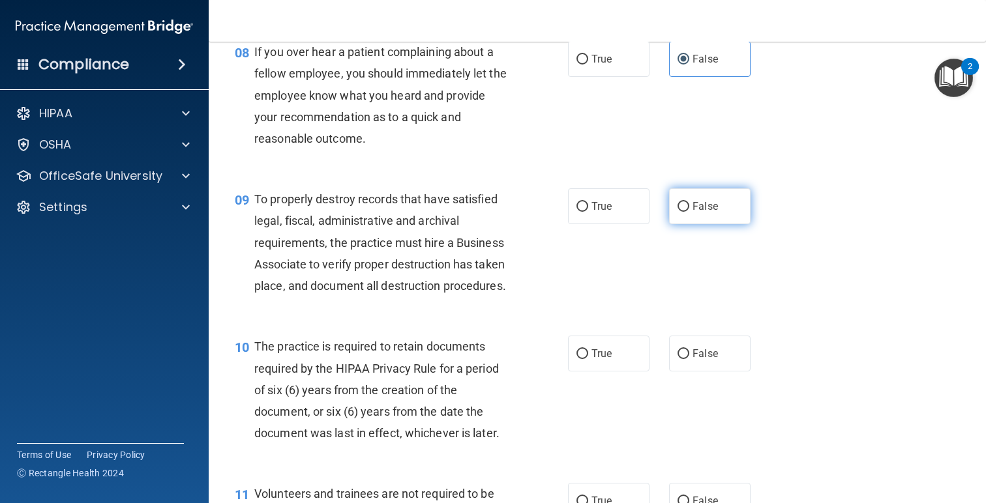
click at [705, 224] on label "False" at bounding box center [709, 206] width 81 height 36
click at [689, 212] on input "False" at bounding box center [683, 207] width 12 height 10
radio input "true"
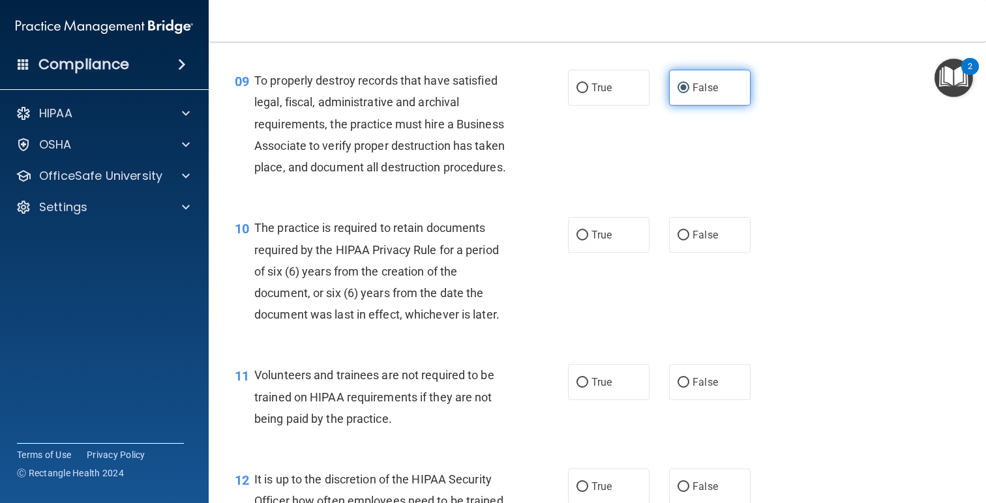
scroll to position [1144, 0]
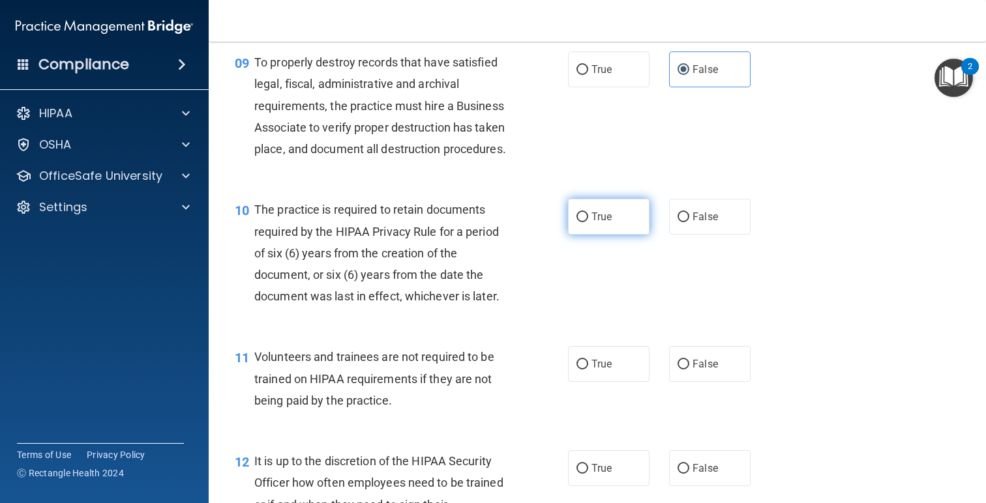
click at [608, 223] on span "True" at bounding box center [601, 217] width 20 height 12
click at [588, 222] on input "True" at bounding box center [582, 218] width 12 height 10
radio input "true"
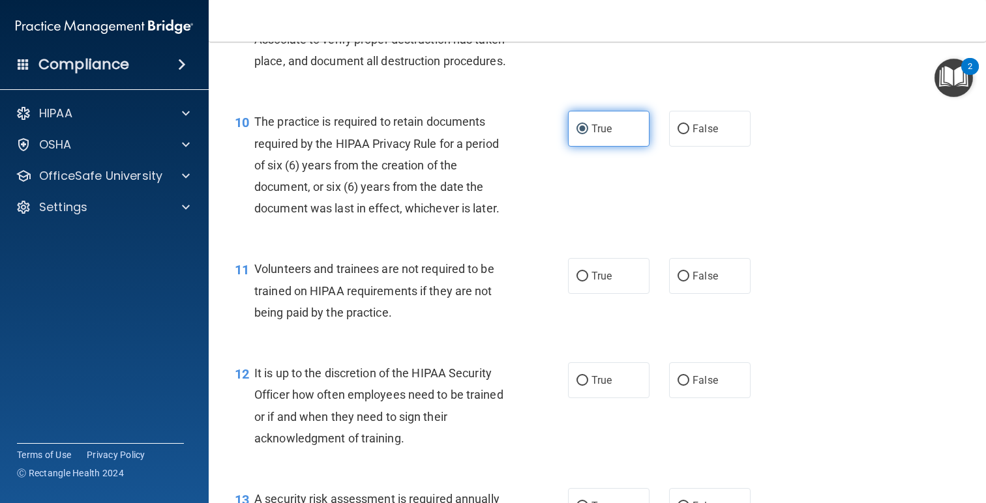
scroll to position [1346, 0]
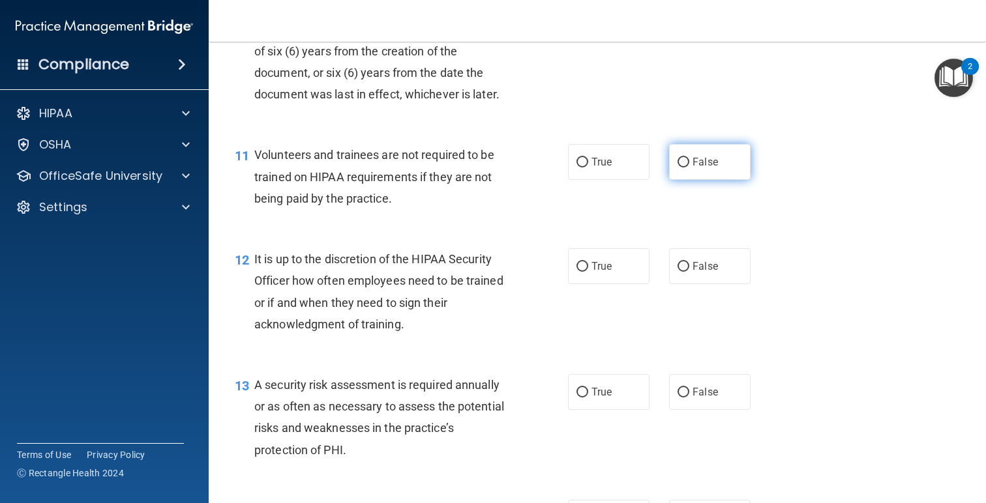
click at [707, 180] on label "False" at bounding box center [709, 162] width 81 height 36
click at [689, 168] on input "False" at bounding box center [683, 163] width 12 height 10
radio input "true"
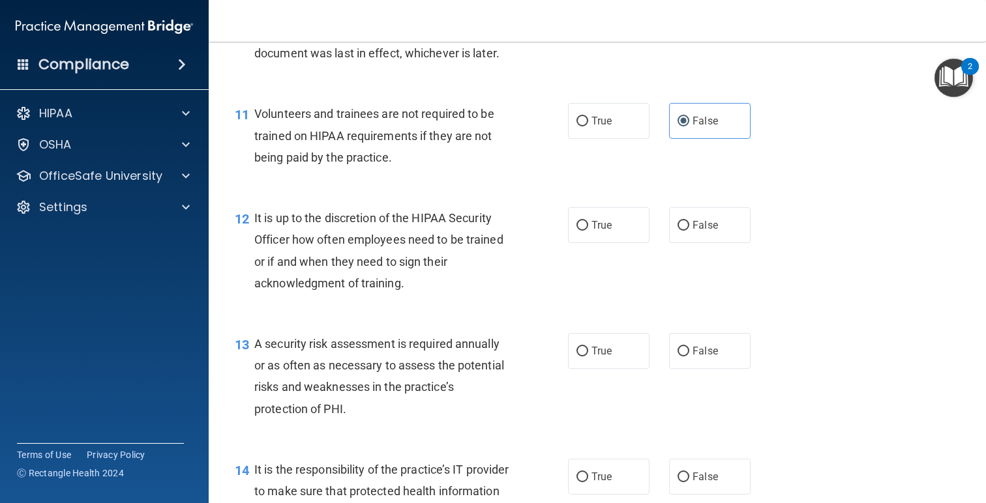
scroll to position [1392, 0]
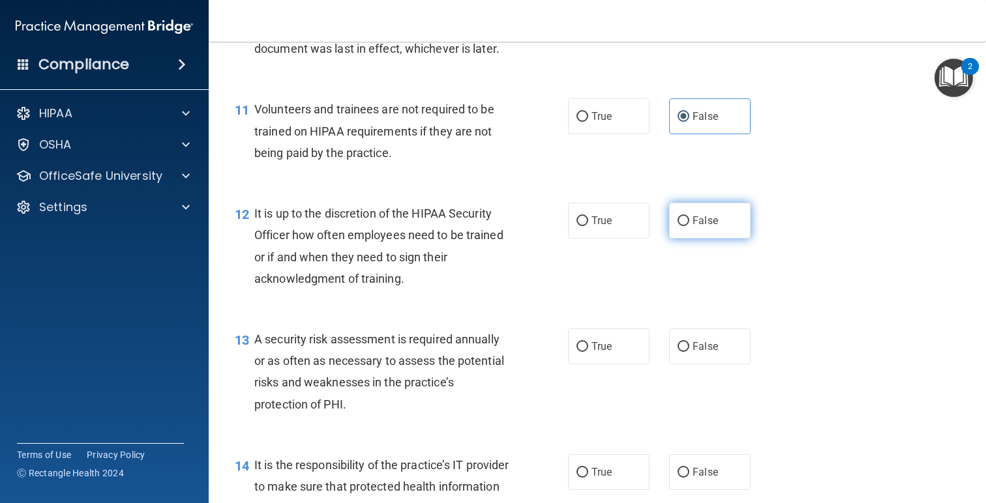
click at [682, 226] on input "False" at bounding box center [683, 221] width 12 height 10
radio input "true"
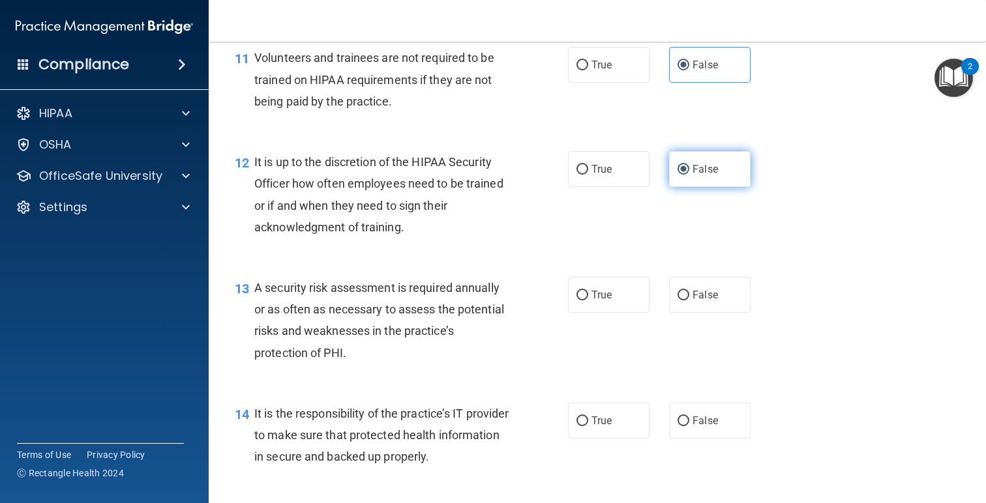
scroll to position [1464, 0]
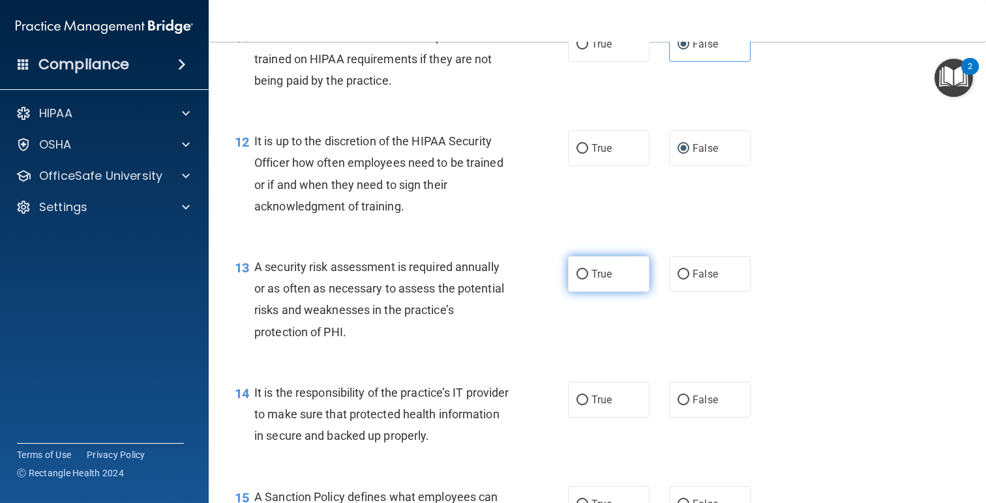
click at [598, 280] on span "True" at bounding box center [601, 274] width 20 height 12
click at [588, 280] on input "True" at bounding box center [582, 275] width 12 height 10
radio input "true"
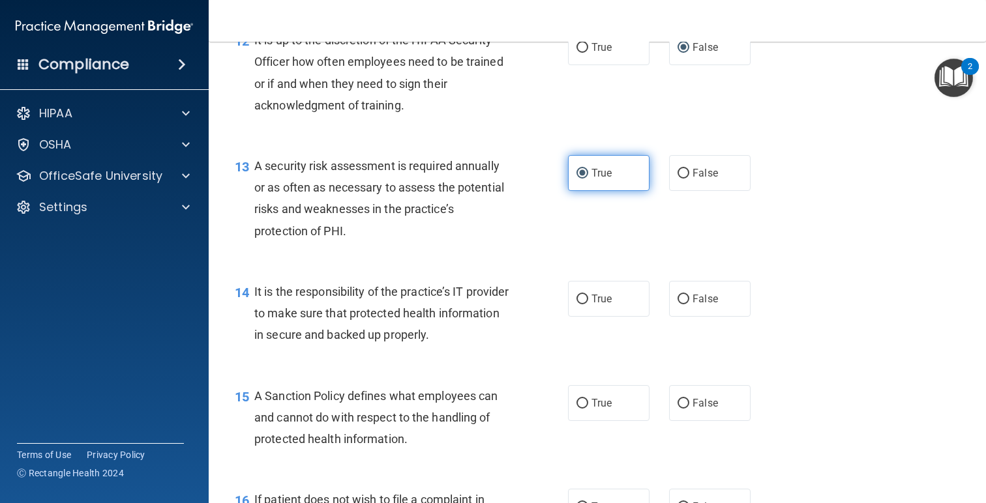
scroll to position [1596, 0]
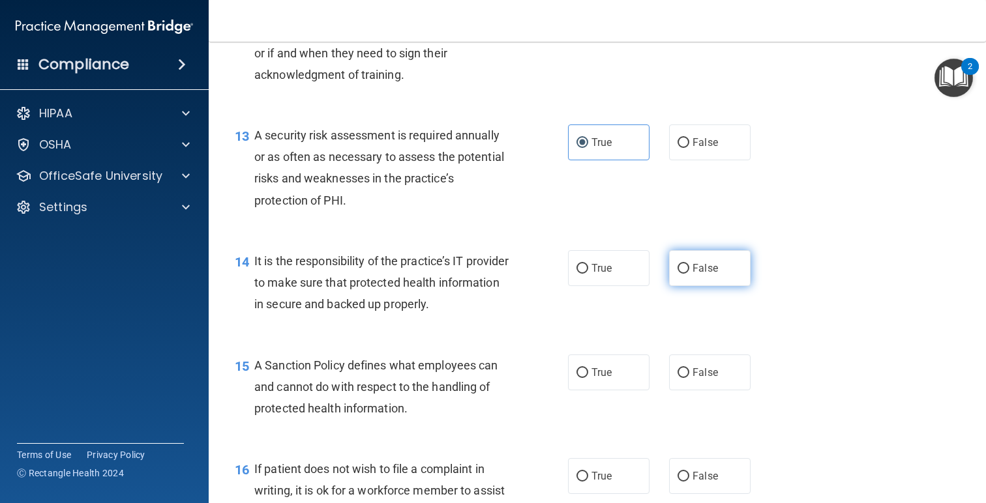
click at [690, 286] on label "False" at bounding box center [709, 268] width 81 height 36
click at [689, 274] on input "False" at bounding box center [683, 269] width 12 height 10
radio input "true"
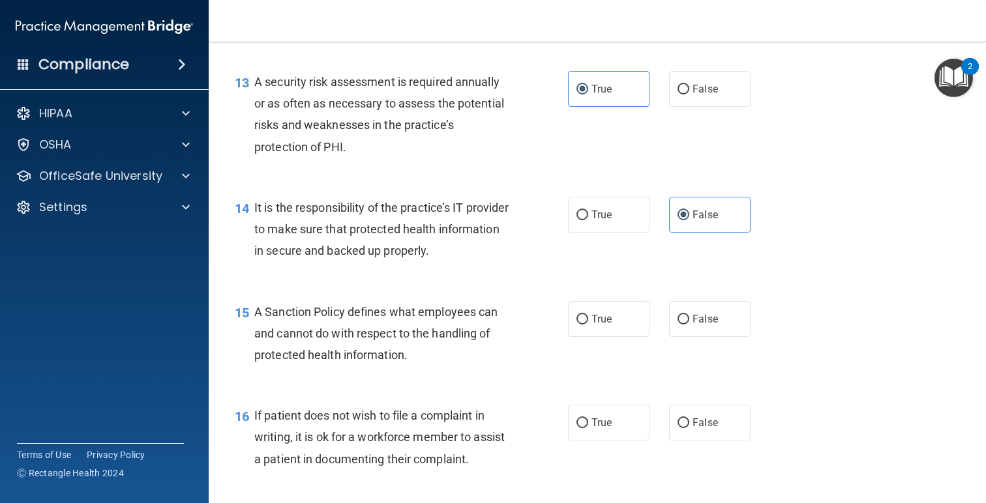
scroll to position [1655, 0]
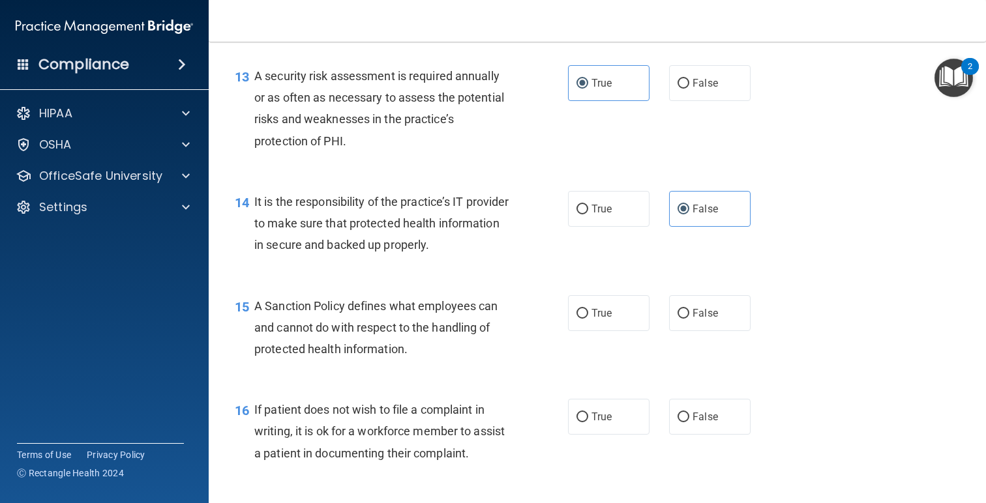
click at [666, 331] on div "True False" at bounding box center [666, 313] width 196 height 36
click at [692, 319] on span "False" at bounding box center [704, 313] width 25 height 12
click at [689, 319] on input "False" at bounding box center [683, 314] width 12 height 10
radio input "true"
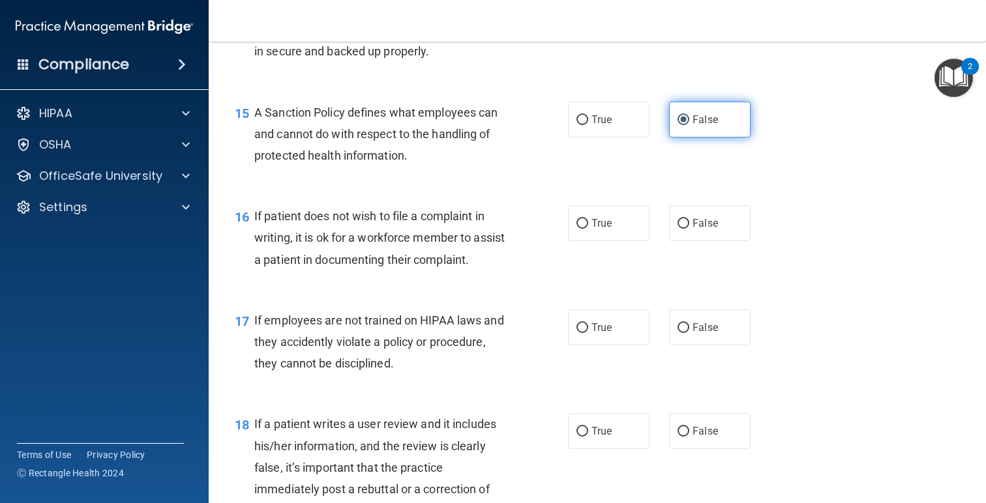
scroll to position [1850, 0]
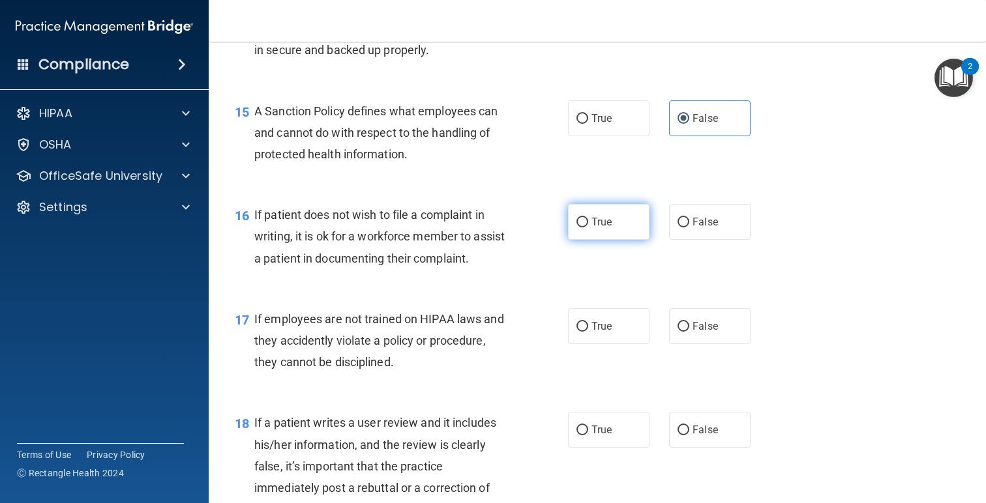
click at [612, 228] on span "True" at bounding box center [601, 222] width 20 height 12
click at [588, 228] on input "True" at bounding box center [582, 223] width 12 height 10
radio input "true"
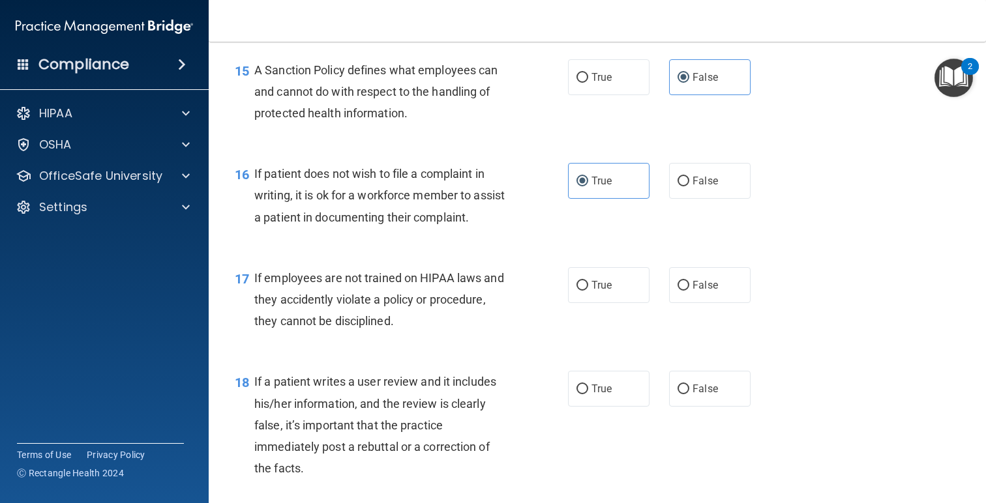
scroll to position [1906, 0]
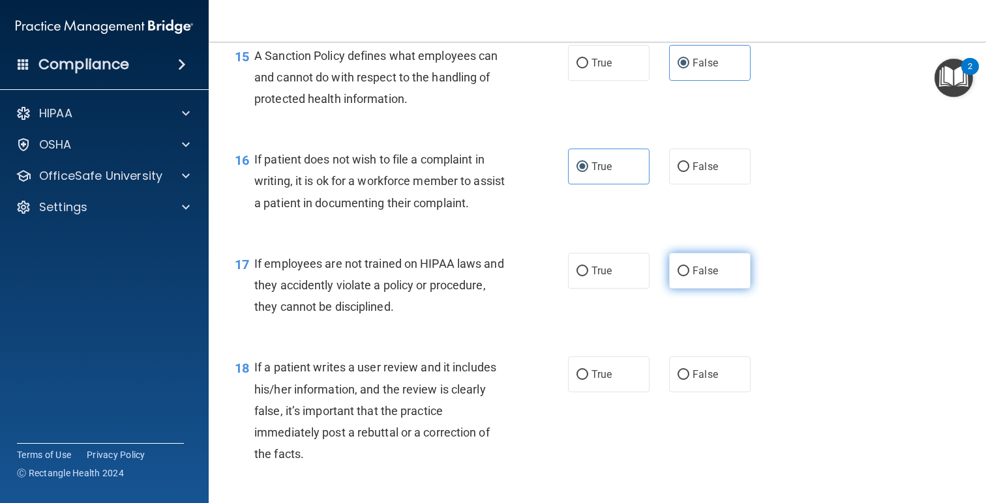
click at [735, 289] on label "False" at bounding box center [709, 271] width 81 height 36
click at [689, 276] on input "False" at bounding box center [683, 272] width 12 height 10
radio input "true"
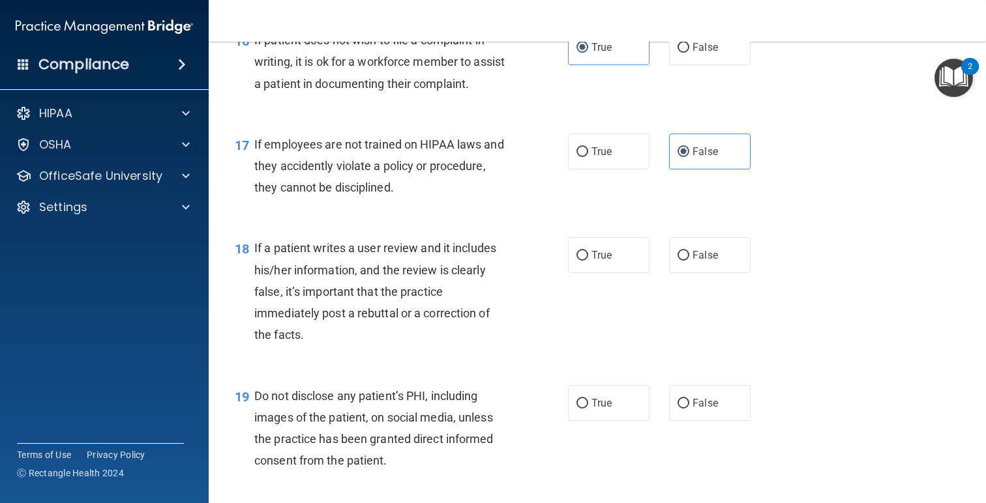
scroll to position [2028, 0]
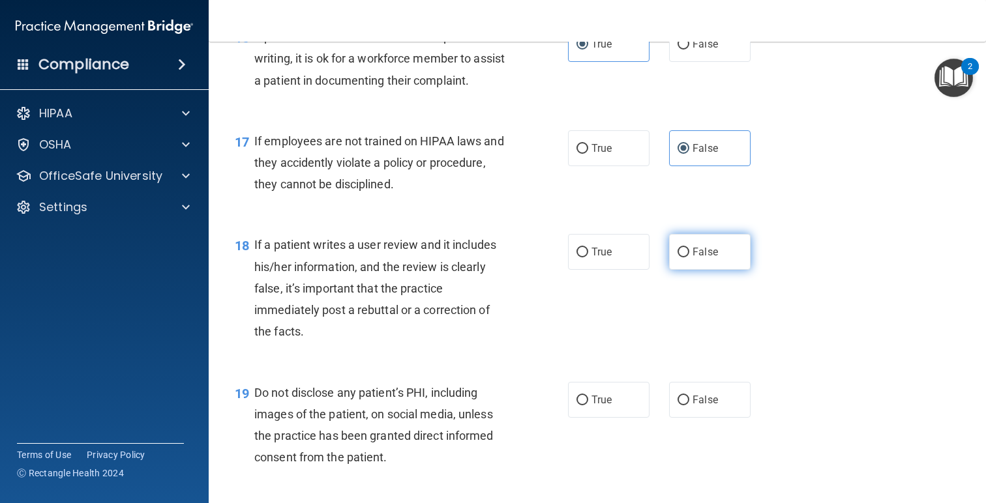
click at [718, 270] on label "False" at bounding box center [709, 252] width 81 height 36
click at [689, 258] on input "False" at bounding box center [683, 253] width 12 height 10
radio input "true"
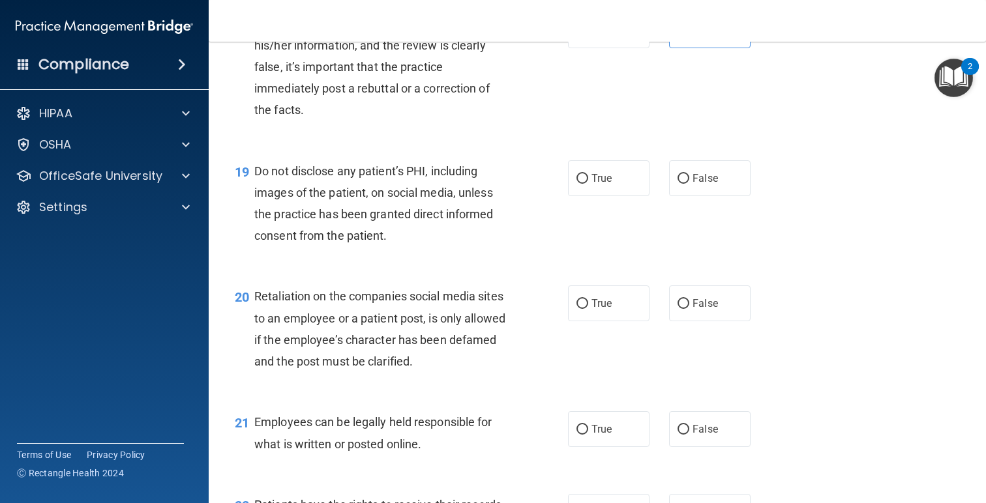
scroll to position [2258, 0]
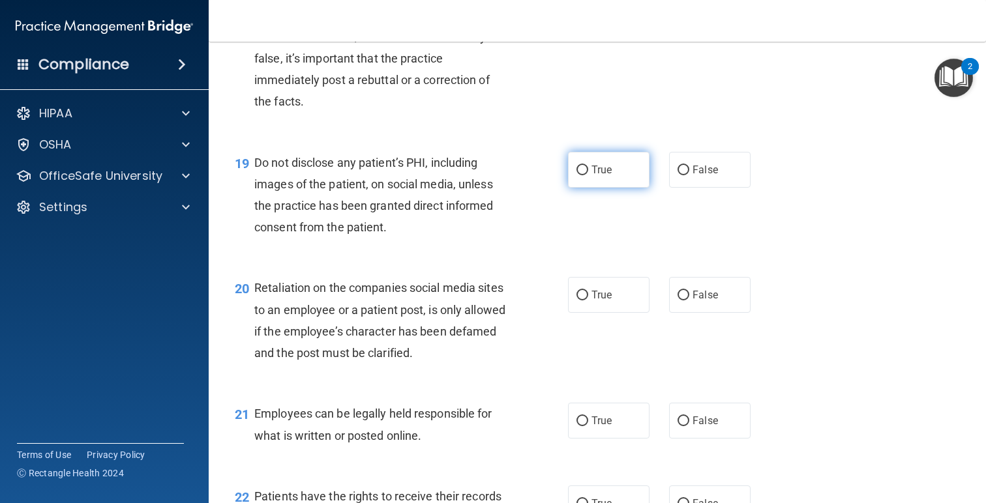
click at [615, 188] on label "True" at bounding box center [608, 170] width 81 height 36
click at [588, 175] on input "True" at bounding box center [582, 171] width 12 height 10
radio input "true"
click at [713, 301] on span "False" at bounding box center [704, 295] width 25 height 12
click at [689, 301] on input "False" at bounding box center [683, 296] width 12 height 10
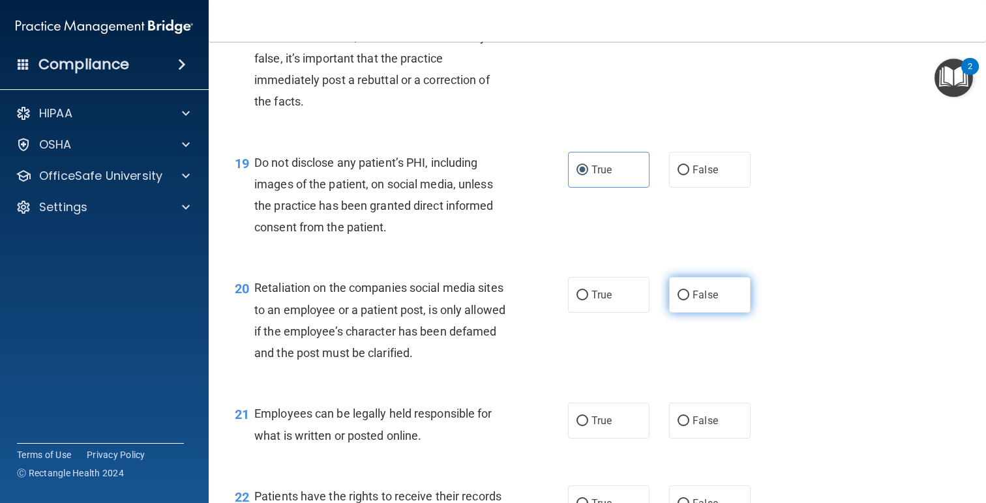
radio input "true"
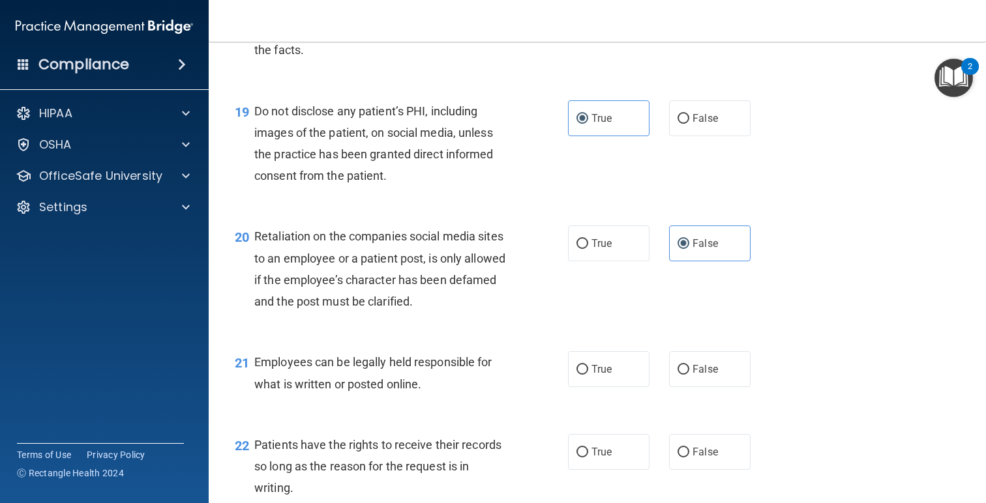
scroll to position [2327, 0]
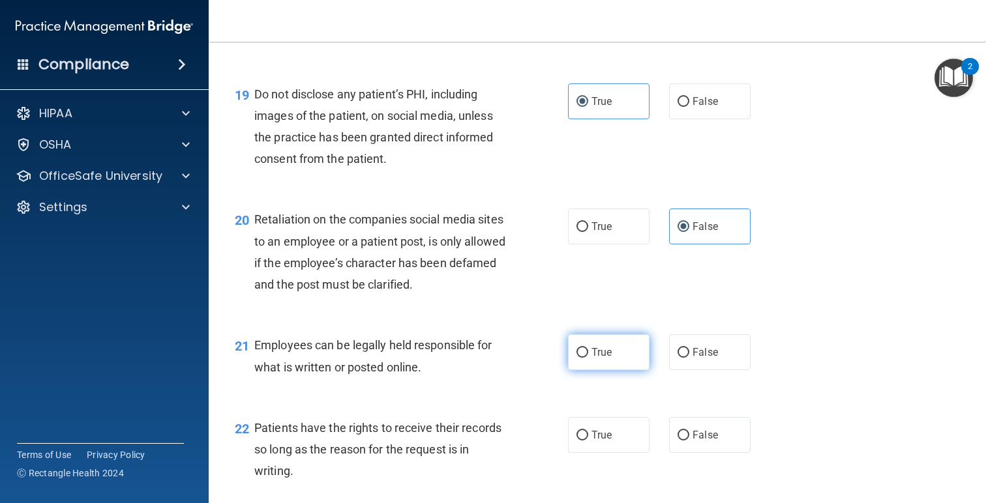
click at [614, 366] on label "True" at bounding box center [608, 352] width 81 height 36
click at [588, 358] on input "True" at bounding box center [582, 353] width 12 height 10
radio input "true"
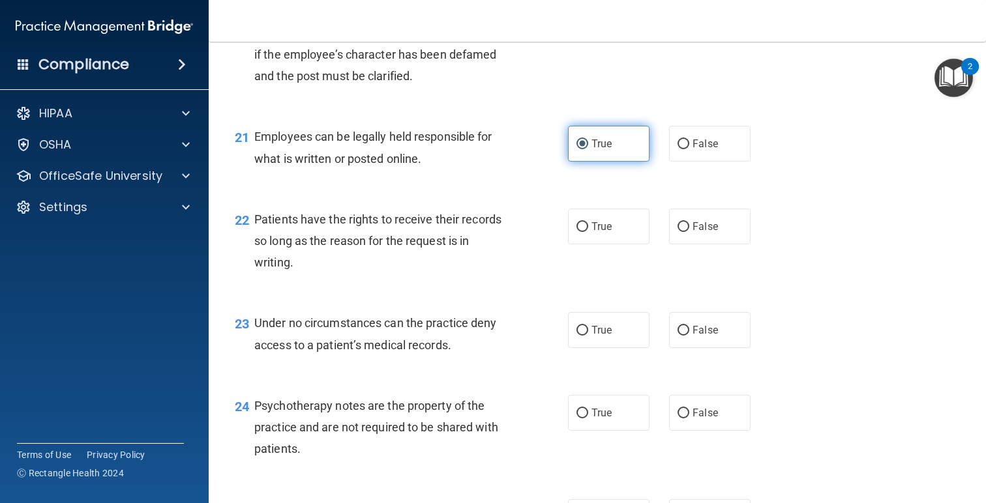
scroll to position [2537, 0]
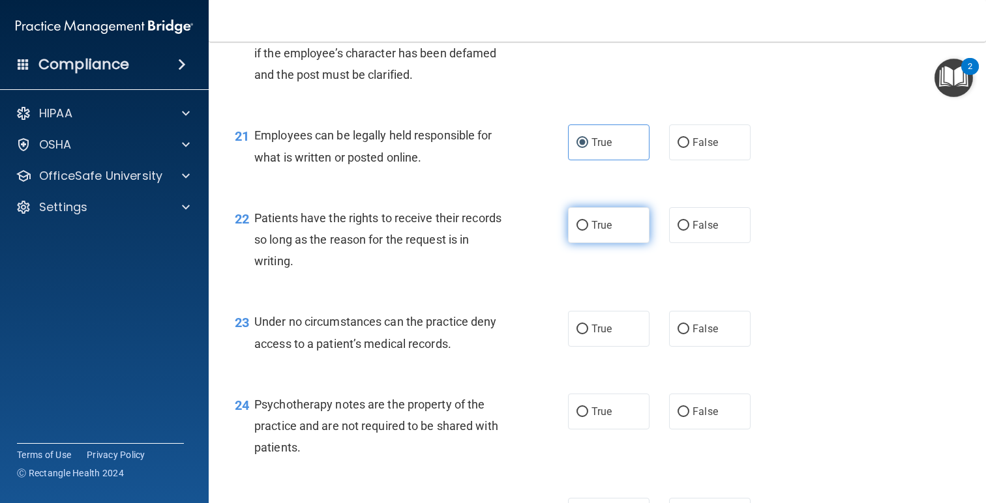
click at [621, 243] on label "True" at bounding box center [608, 225] width 81 height 36
click at [588, 231] on input "True" at bounding box center [582, 226] width 12 height 10
radio input "true"
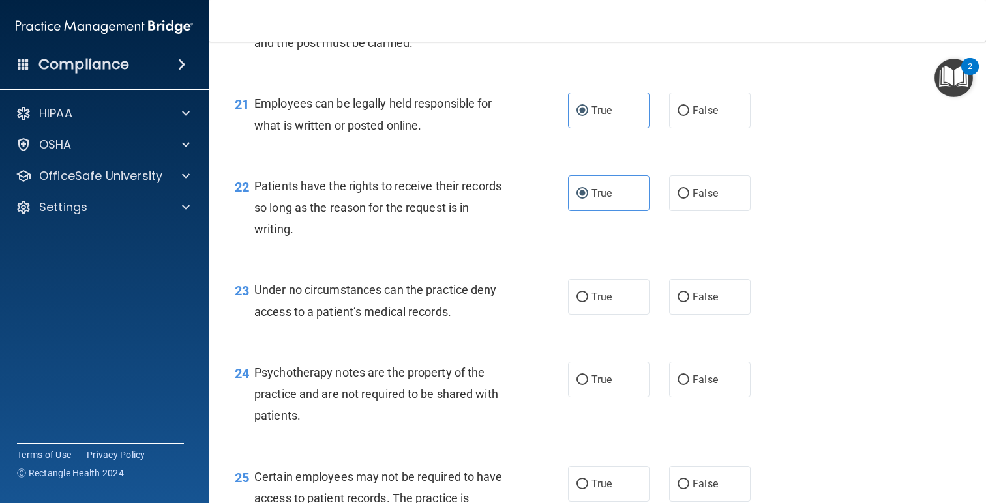
scroll to position [2577, 0]
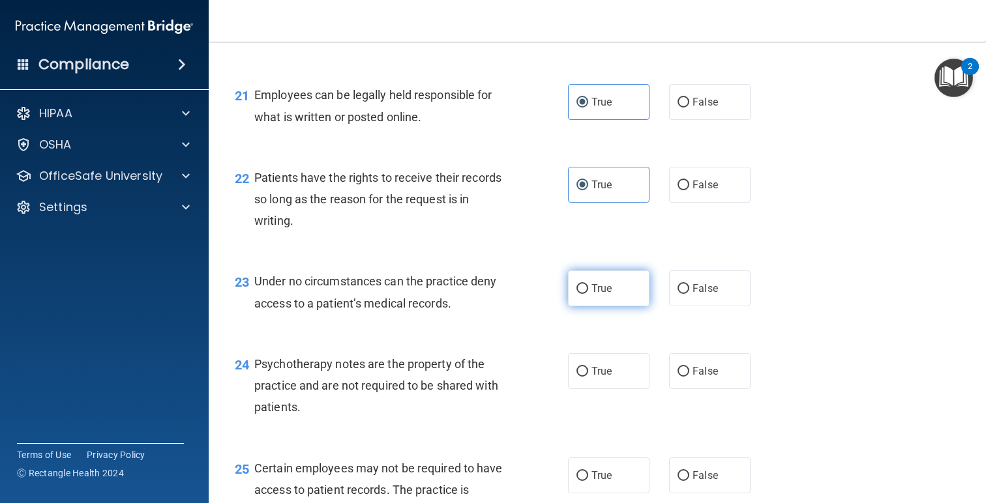
click at [610, 295] on span "True" at bounding box center [601, 288] width 20 height 12
click at [588, 294] on input "True" at bounding box center [582, 289] width 12 height 10
radio input "true"
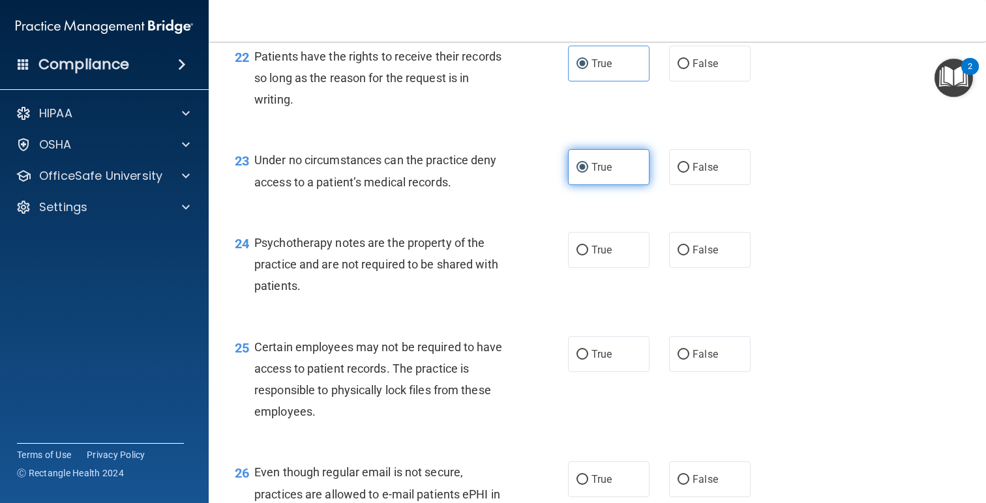
scroll to position [2725, 0]
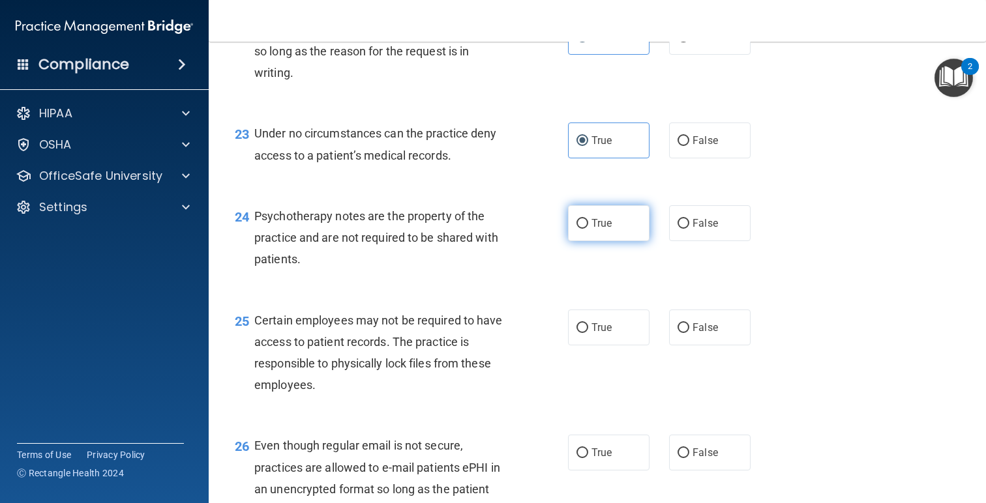
click at [590, 241] on label "True" at bounding box center [608, 223] width 81 height 36
click at [588, 229] on input "True" at bounding box center [582, 224] width 12 height 10
radio input "true"
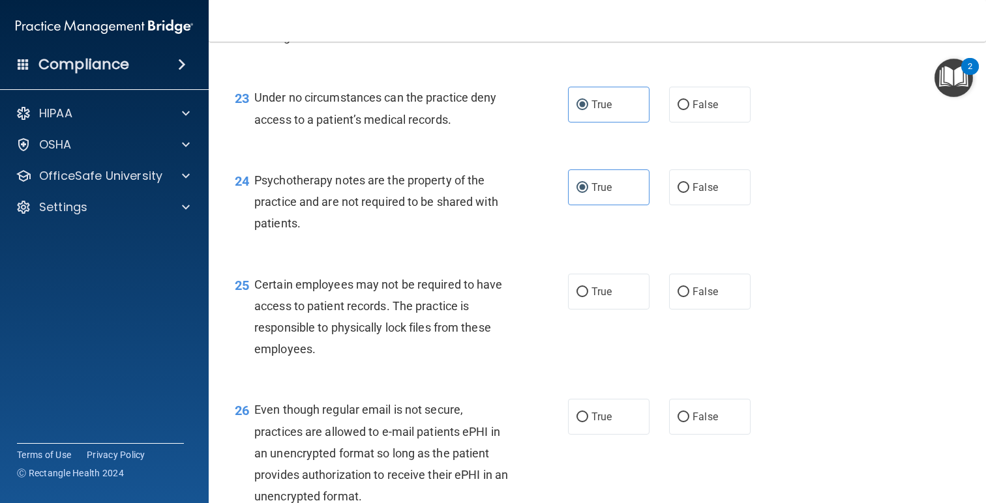
scroll to position [2772, 0]
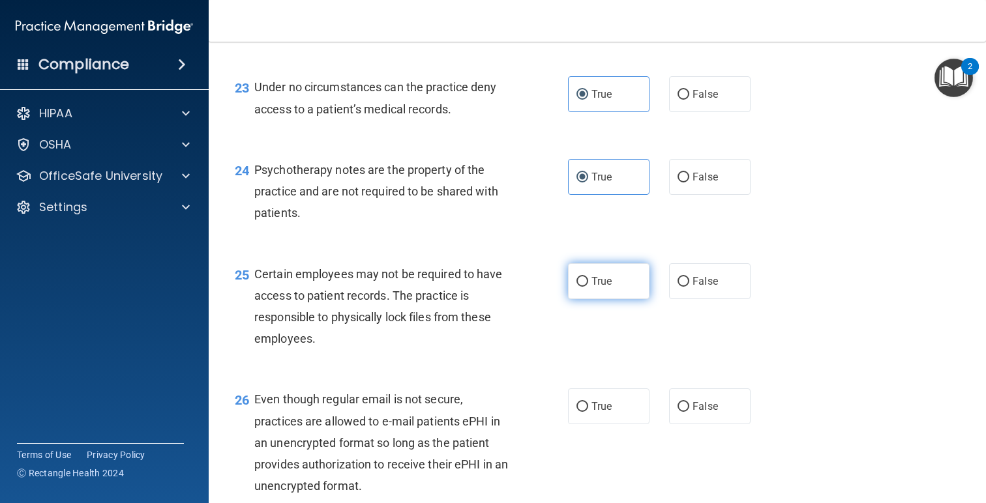
click at [630, 297] on label "True" at bounding box center [608, 281] width 81 height 36
click at [588, 287] on input "True" at bounding box center [582, 282] width 12 height 10
radio input "true"
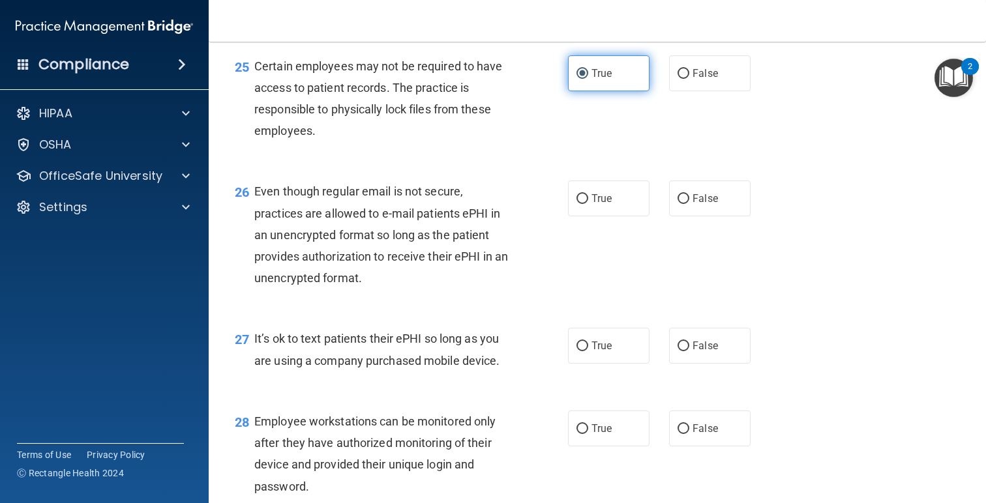
scroll to position [2982, 0]
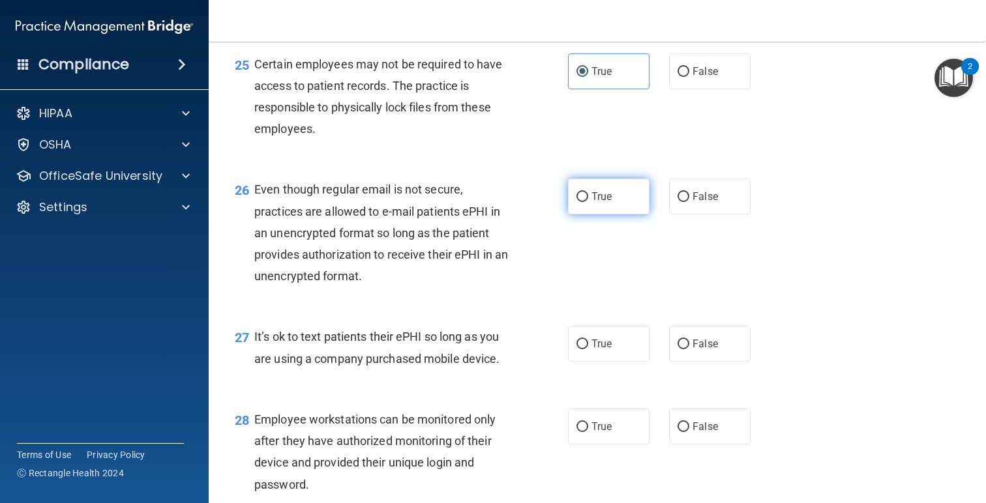
click at [615, 215] on label "True" at bounding box center [608, 197] width 81 height 36
click at [588, 202] on input "True" at bounding box center [582, 197] width 12 height 10
radio input "true"
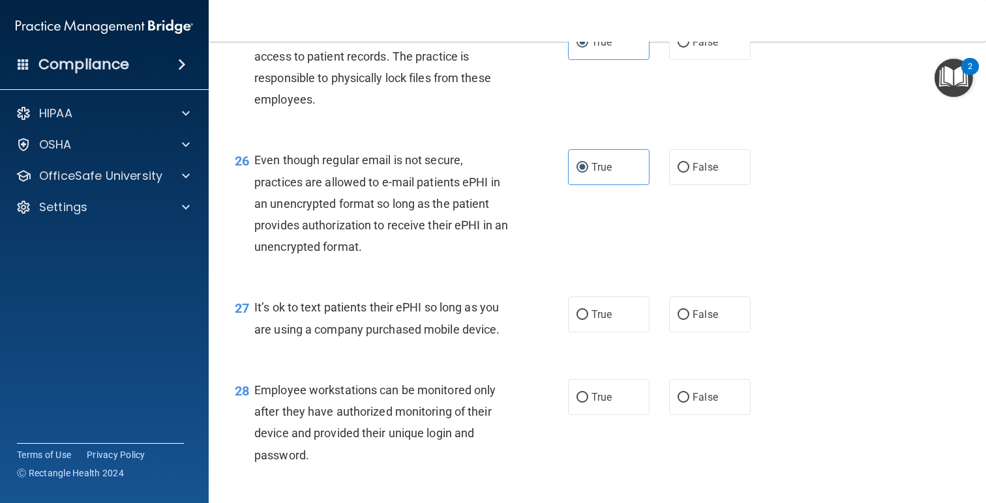
scroll to position [3012, 0]
click at [700, 320] on span "False" at bounding box center [704, 314] width 25 height 12
click at [689, 319] on input "False" at bounding box center [683, 315] width 12 height 10
radio input "true"
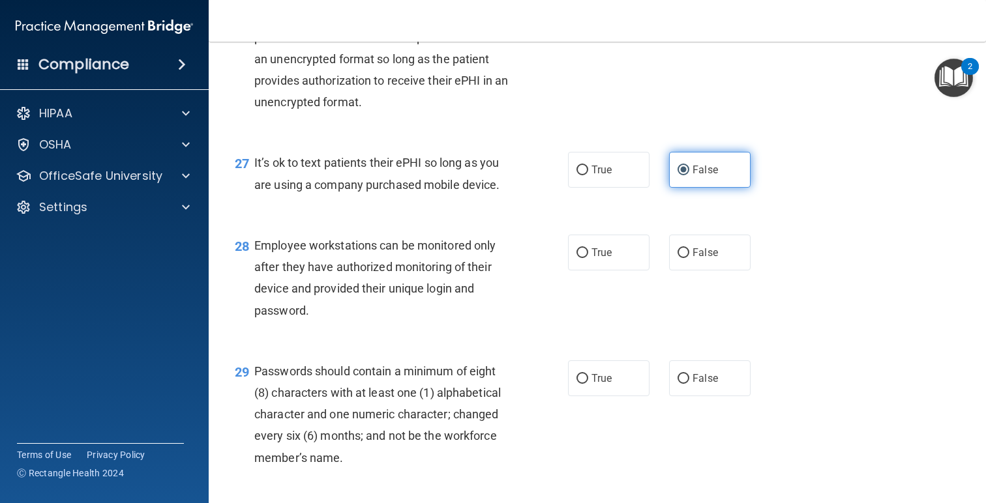
scroll to position [3163, 0]
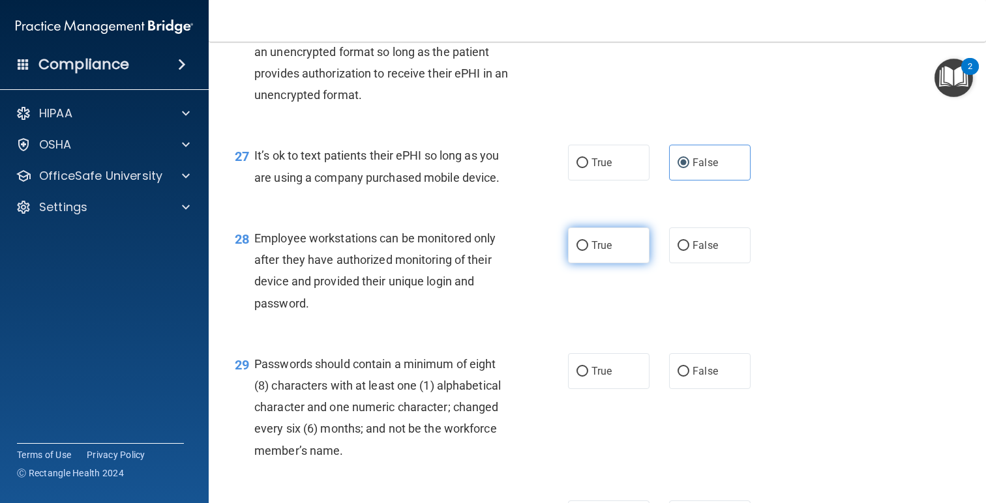
click at [627, 263] on label "True" at bounding box center [608, 246] width 81 height 36
click at [588, 251] on input "True" at bounding box center [582, 246] width 12 height 10
radio input "true"
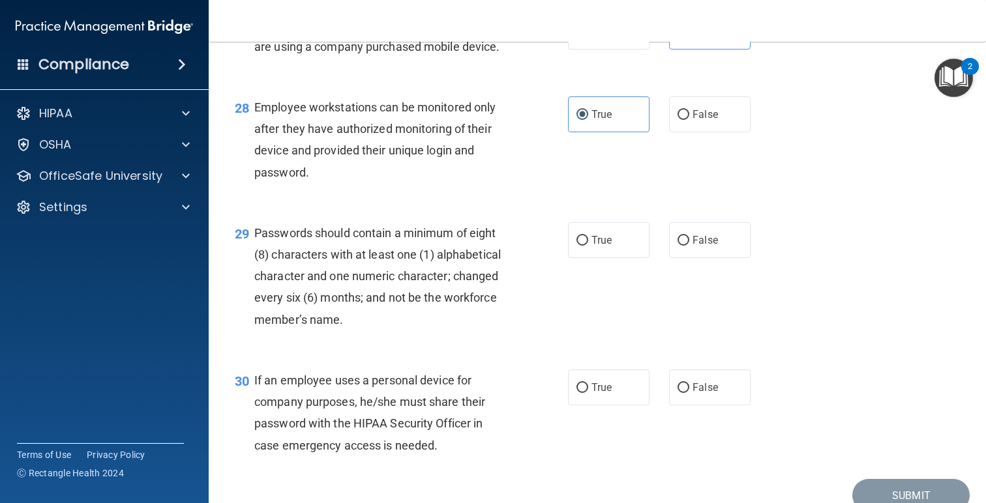
scroll to position [3302, 0]
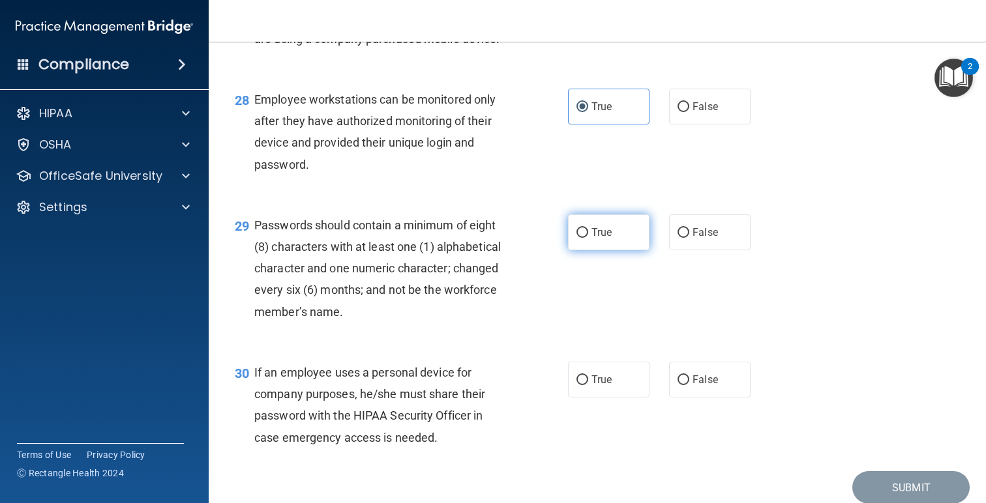
click at [598, 239] on span "True" at bounding box center [601, 232] width 20 height 12
click at [588, 238] on input "True" at bounding box center [582, 233] width 12 height 10
radio input "true"
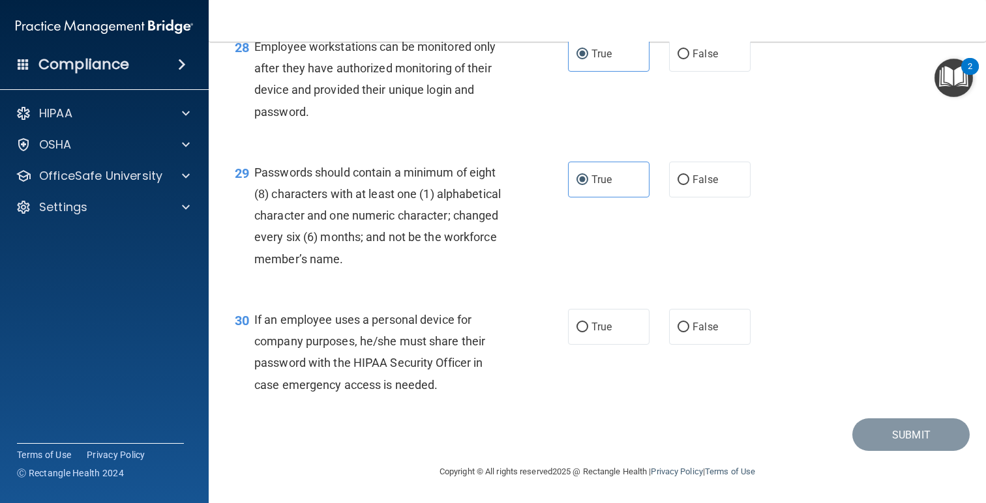
scroll to position [3377, 0]
click at [684, 319] on label "False" at bounding box center [709, 327] width 81 height 36
click at [684, 323] on input "False" at bounding box center [683, 328] width 12 height 10
radio input "true"
click at [900, 438] on button "Submit" at bounding box center [910, 435] width 117 height 33
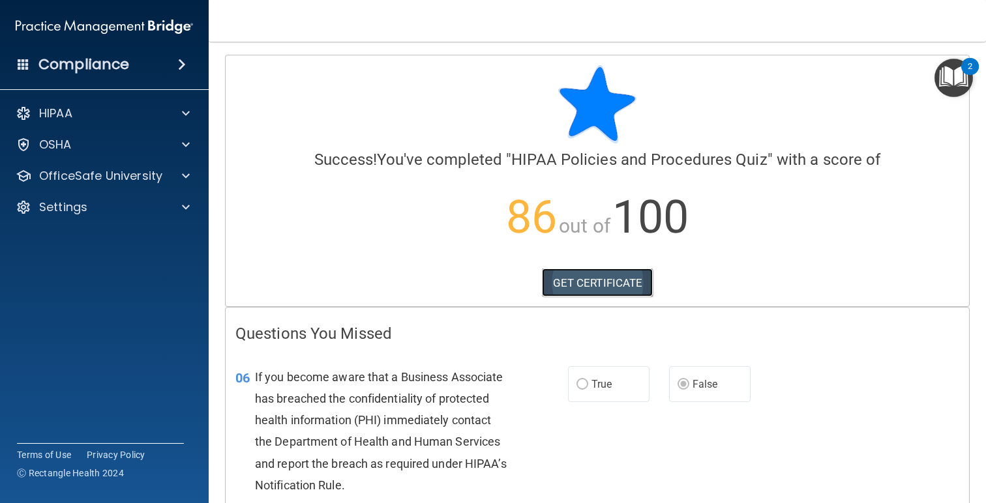
click at [603, 284] on link "GET CERTIFICATE" at bounding box center [597, 283] width 111 height 29
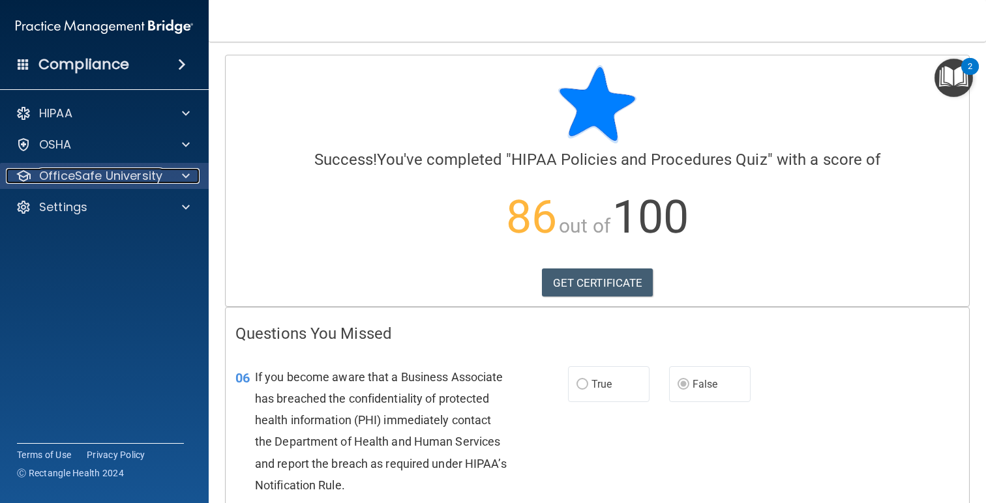
click at [151, 182] on p "OfficeSafe University" at bounding box center [100, 176] width 123 height 16
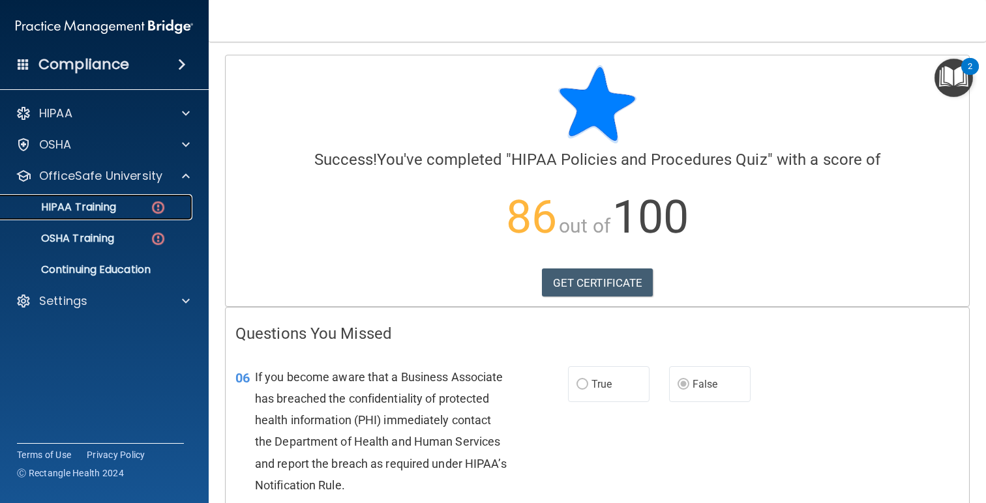
click at [139, 211] on div "HIPAA Training" at bounding box center [97, 207] width 178 height 13
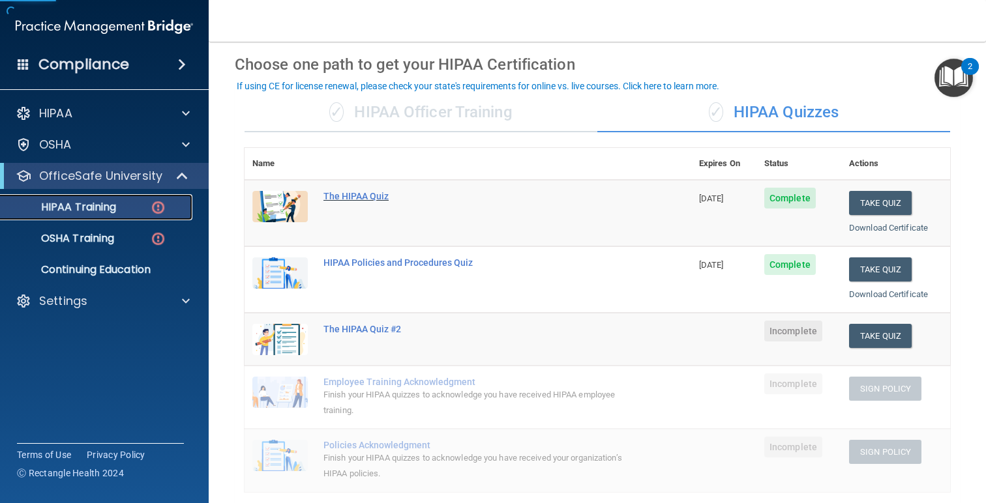
scroll to position [84, 0]
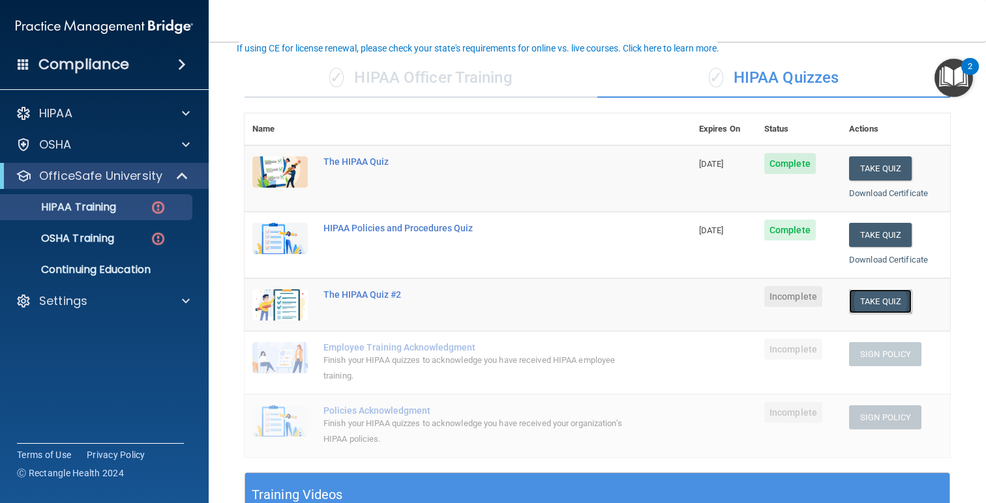
click at [876, 301] on button "Take Quiz" at bounding box center [880, 301] width 63 height 24
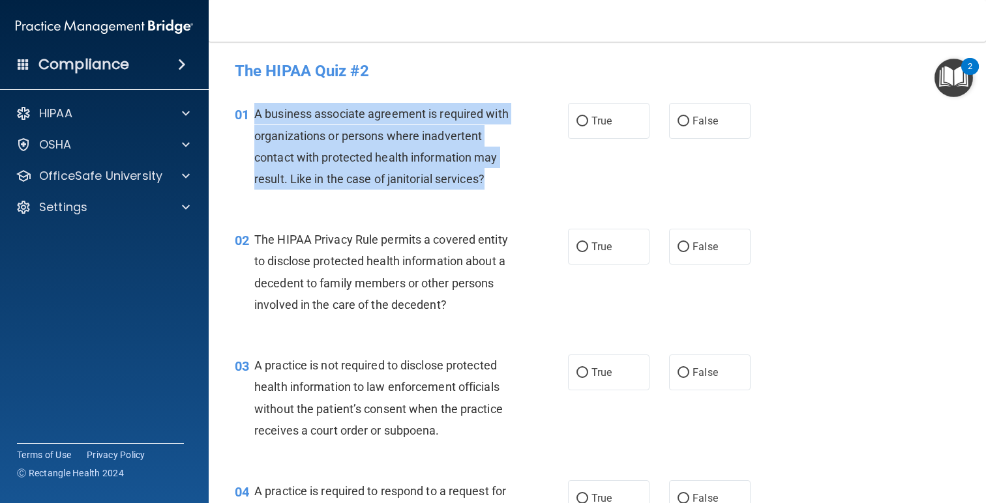
drag, startPoint x: 494, startPoint y: 186, endPoint x: 255, endPoint y: 107, distance: 252.2
click at [255, 107] on div "A business associate agreement is required with organizations or persons where …" at bounding box center [386, 146] width 265 height 87
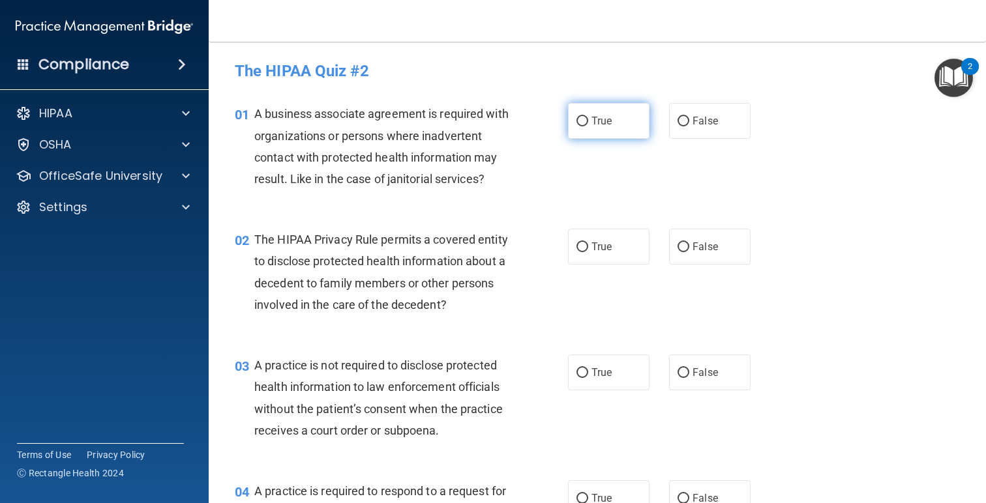
click at [614, 135] on label "True" at bounding box center [608, 121] width 81 height 36
click at [588, 126] on input "True" at bounding box center [582, 122] width 12 height 10
radio input "true"
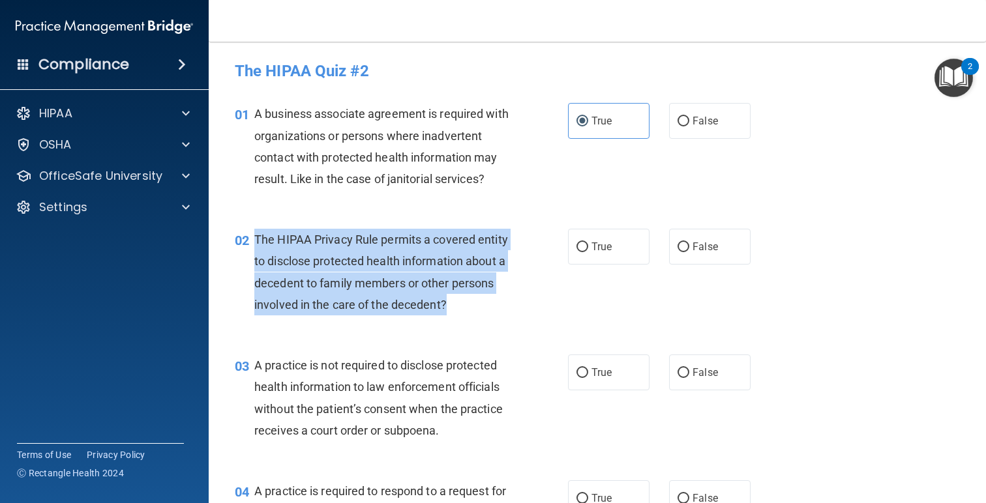
drag, startPoint x: 487, startPoint y: 306, endPoint x: 254, endPoint y: 239, distance: 242.1
click at [254, 239] on div "The HIPAA Privacy Rule permits a covered entity to disclose protected health in…" at bounding box center [386, 272] width 265 height 87
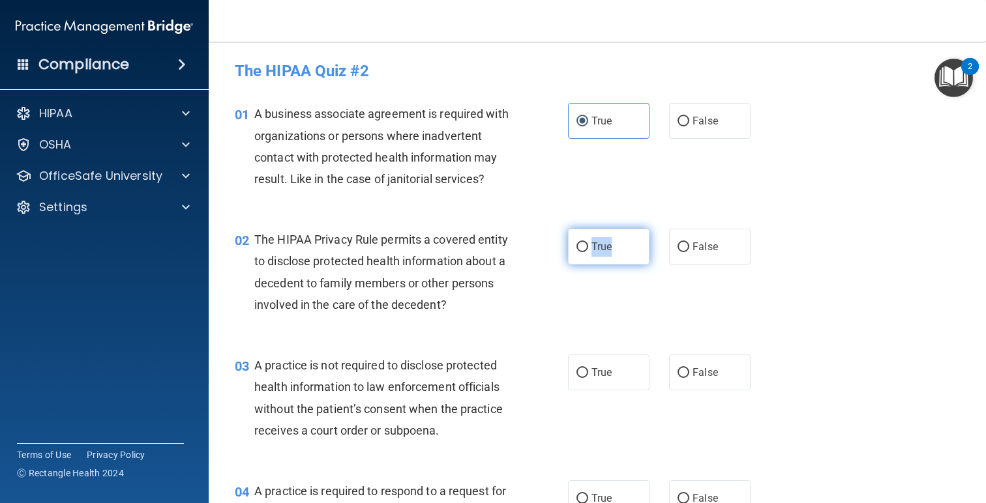
click at [581, 244] on input "True" at bounding box center [582, 248] width 12 height 10
radio input "true"
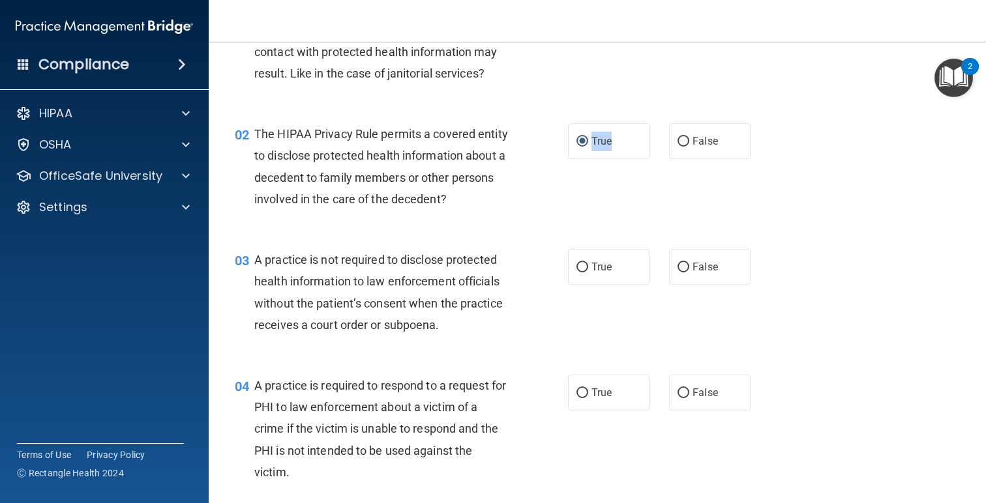
scroll to position [124, 0]
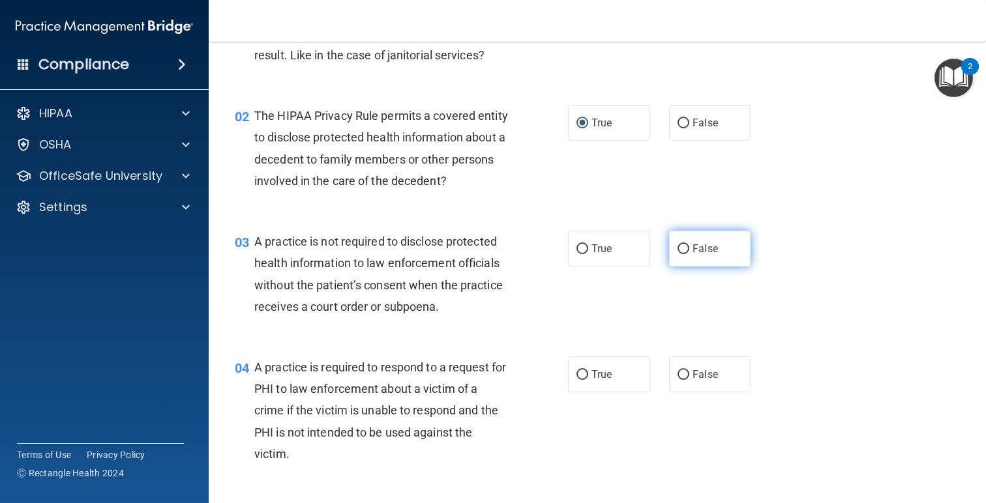
click at [692, 258] on label "False" at bounding box center [709, 249] width 81 height 36
click at [689, 254] on input "False" at bounding box center [683, 249] width 12 height 10
radio input "true"
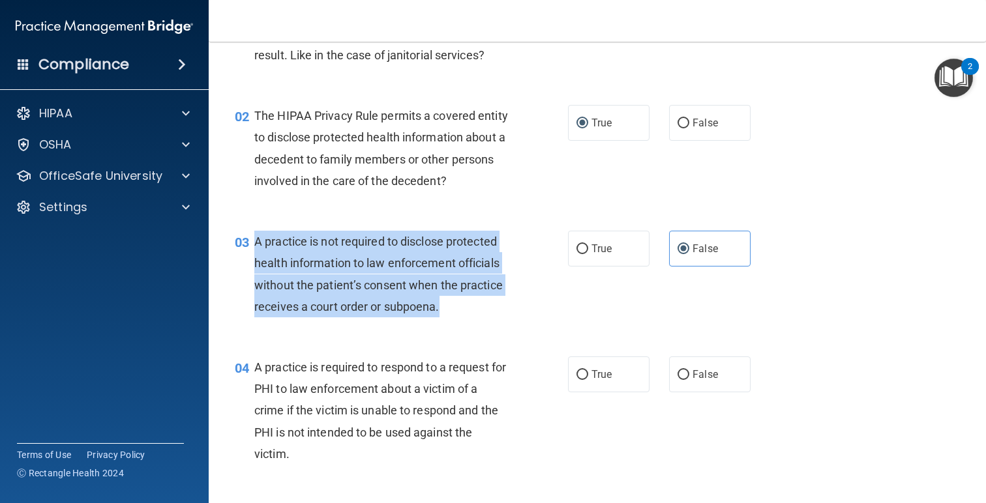
drag, startPoint x: 426, startPoint y: 301, endPoint x: 249, endPoint y: 242, distance: 186.8
click at [249, 242] on div "03 A practice is not required to disclose protected health information to law e…" at bounding box center [401, 277] width 372 height 93
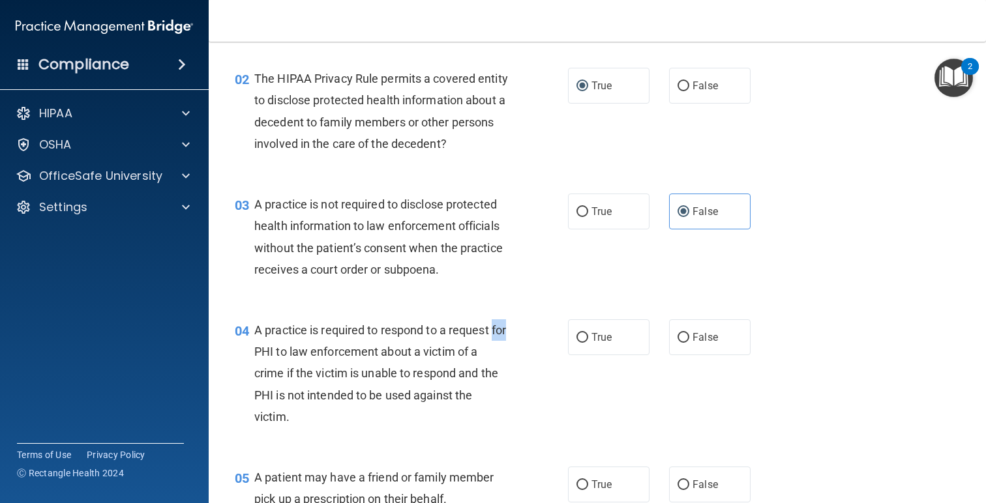
scroll to position [168, 0]
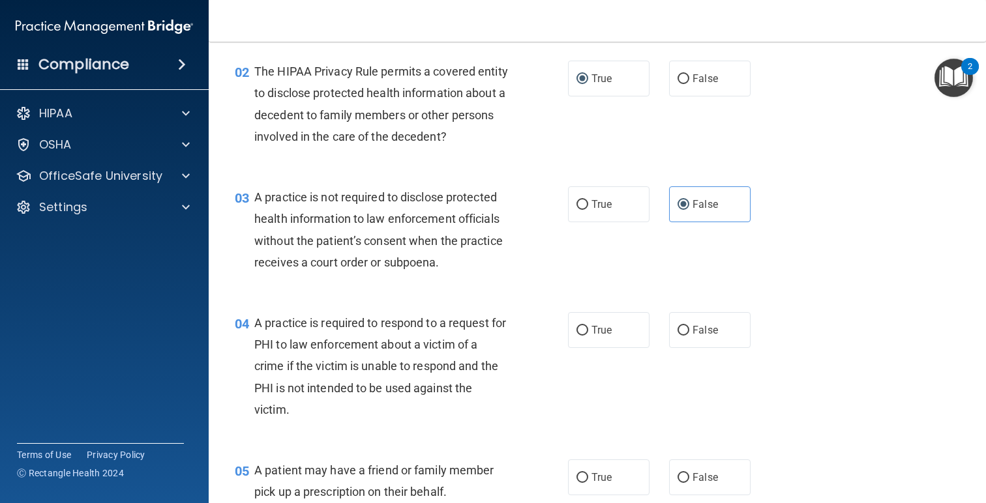
click at [418, 384] on span "A practice is required to respond to a request for PHI to law enforcement about…" at bounding box center [380, 366] width 252 height 100
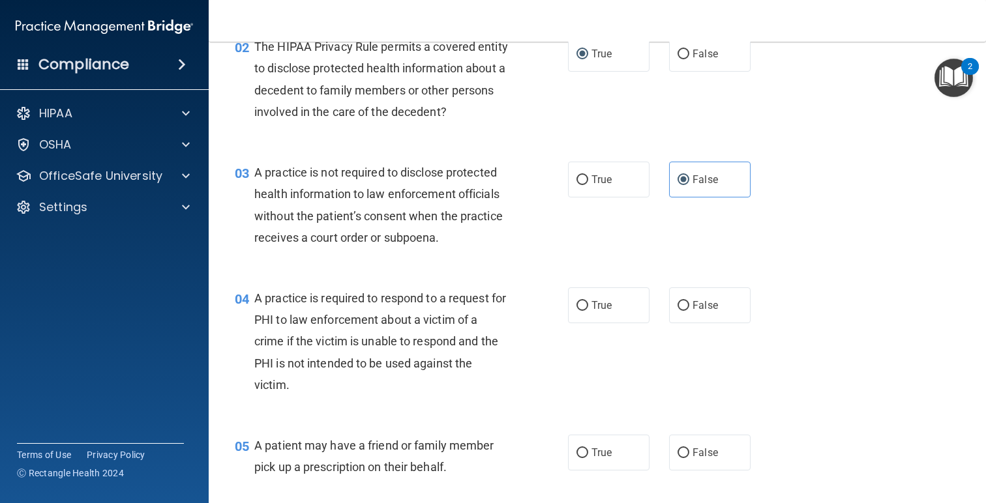
scroll to position [202, 0]
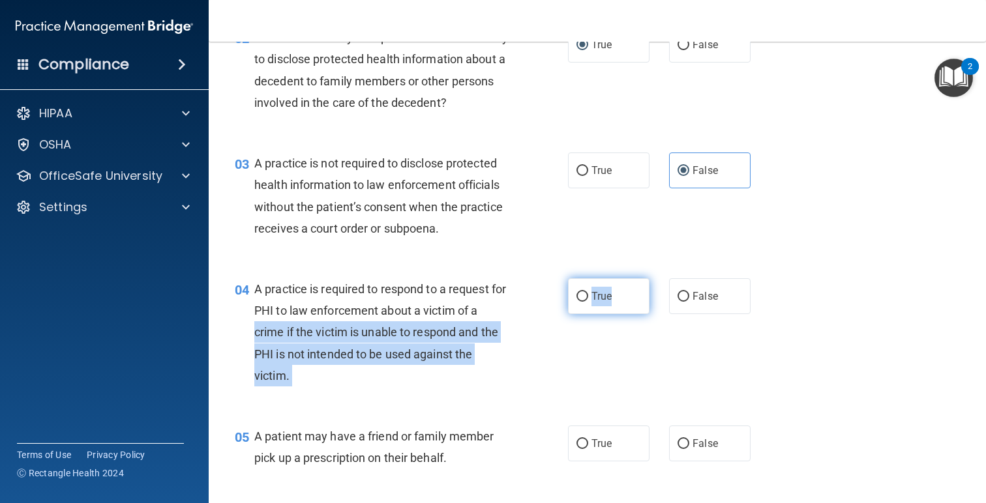
click at [764, 278] on ng-form "04 A practice is required to respond to a request for PHI to law enforcement ab…" at bounding box center [764, 278] width 0 height 0
click at [529, 313] on div "04 A practice is required to respond to a request for PHI to law enforcement ab…" at bounding box center [401, 335] width 372 height 115
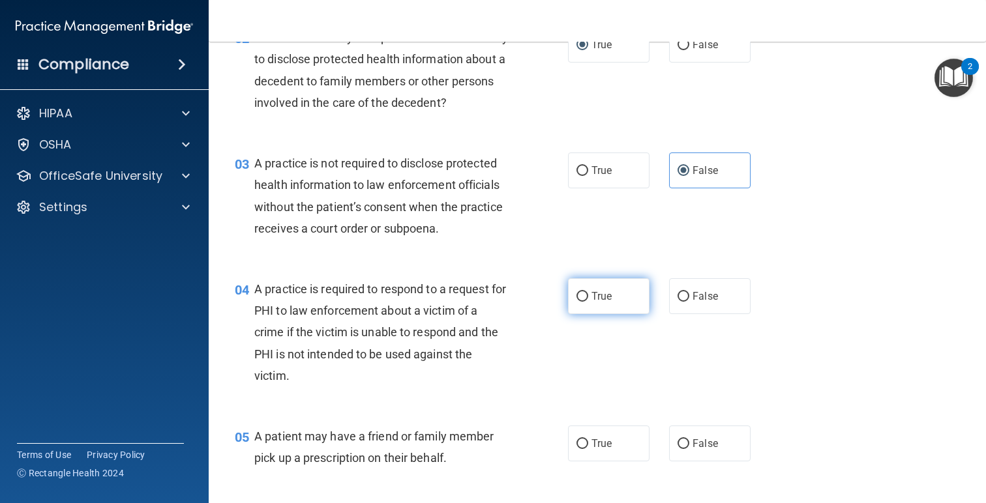
click at [599, 293] on span "True" at bounding box center [601, 296] width 20 height 12
click at [588, 293] on input "True" at bounding box center [582, 297] width 12 height 10
radio input "true"
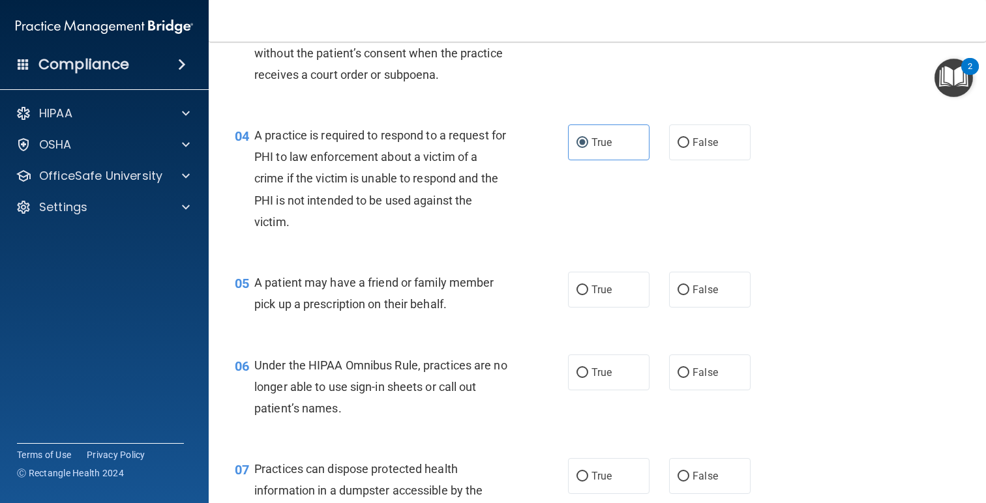
scroll to position [365, 0]
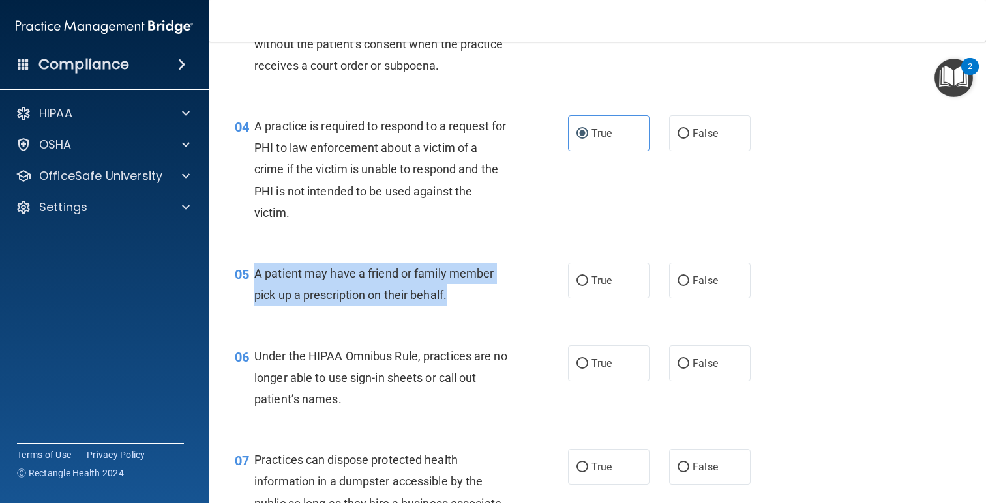
drag, startPoint x: 451, startPoint y: 291, endPoint x: 253, endPoint y: 272, distance: 198.5
click at [253, 272] on div "05 A patient may have a friend or family member pick up a prescription on their…" at bounding box center [401, 288] width 372 height 50
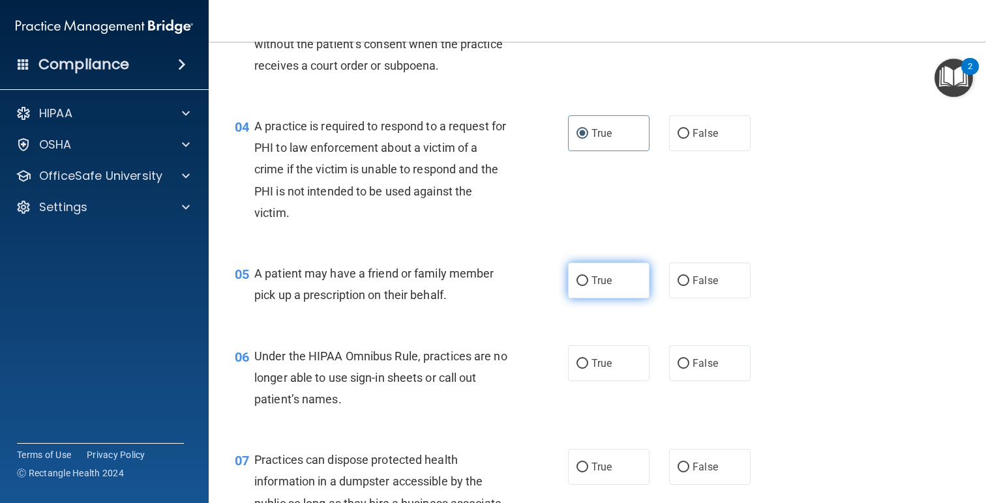
click at [618, 284] on label "True" at bounding box center [608, 281] width 81 height 36
click at [588, 284] on input "True" at bounding box center [582, 281] width 12 height 10
radio input "true"
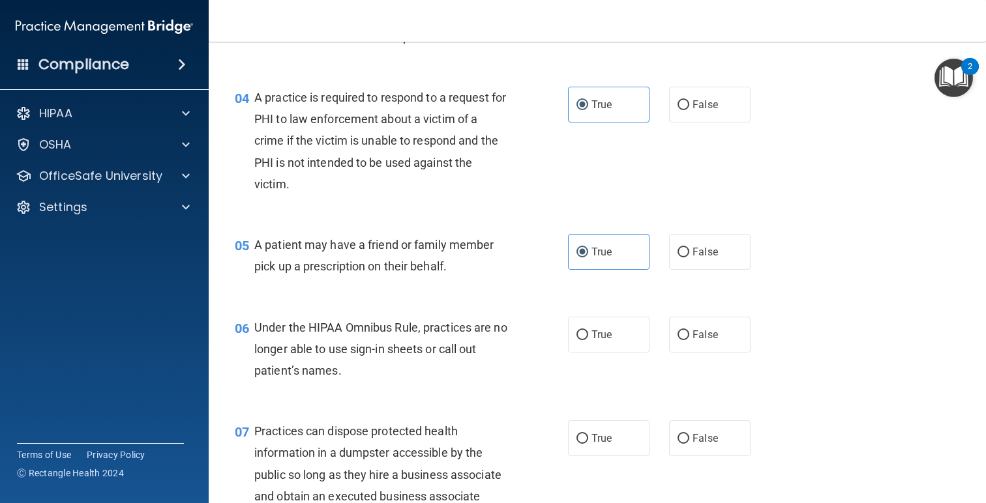
scroll to position [425, 0]
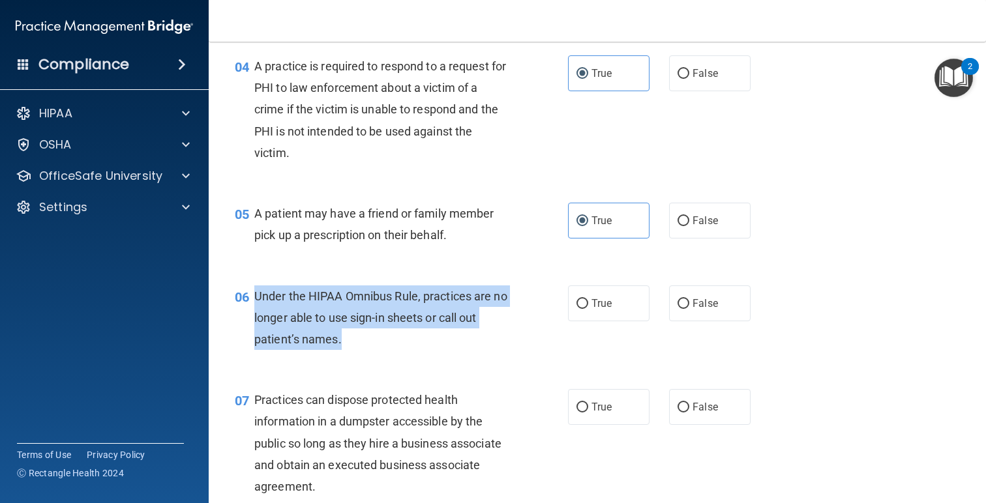
drag, startPoint x: 383, startPoint y: 338, endPoint x: 253, endPoint y: 293, distance: 138.2
click at [253, 293] on div "06 Under the HIPAA Omnibus Rule, practices are no longer able to use sign-in sh…" at bounding box center [401, 322] width 372 height 72
click at [253, 293] on div "06" at bounding box center [239, 298] width 29 height 24
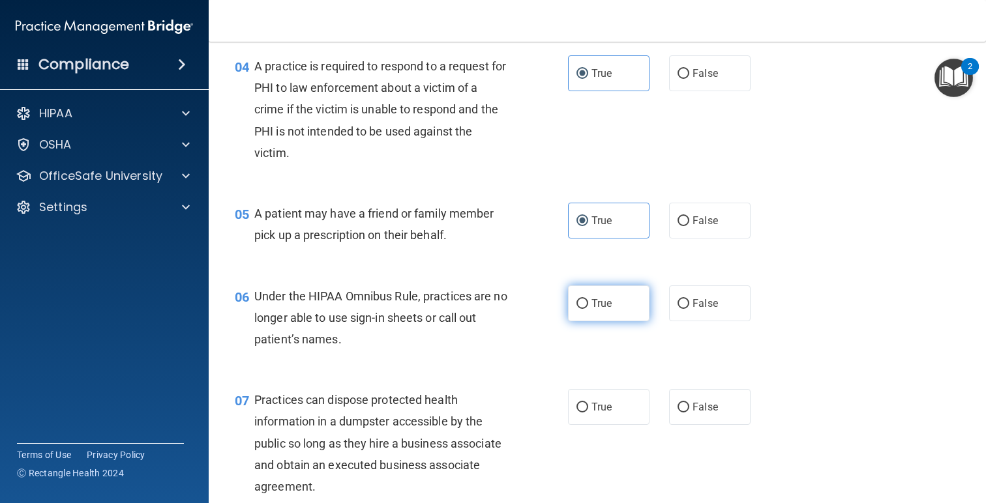
click at [604, 303] on span "True" at bounding box center [601, 303] width 20 height 12
click at [588, 303] on input "True" at bounding box center [582, 304] width 12 height 10
radio input "true"
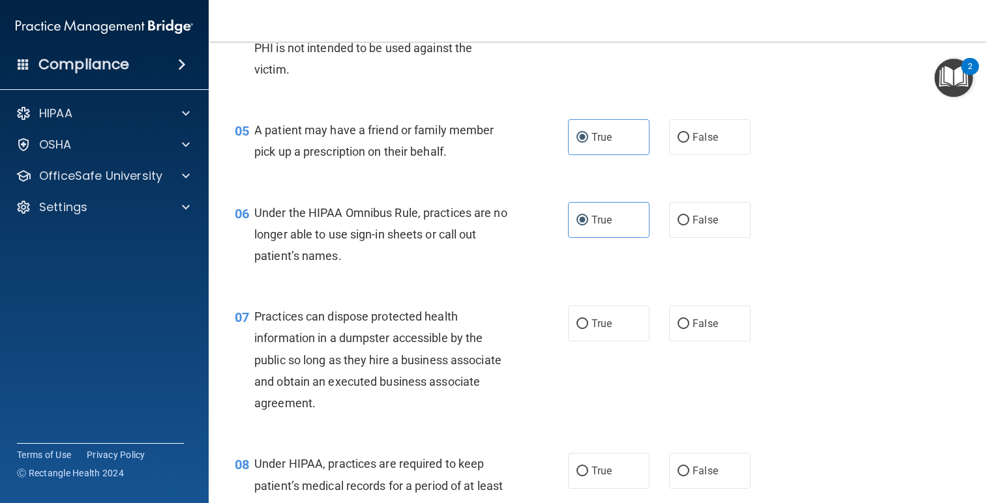
scroll to position [527, 0]
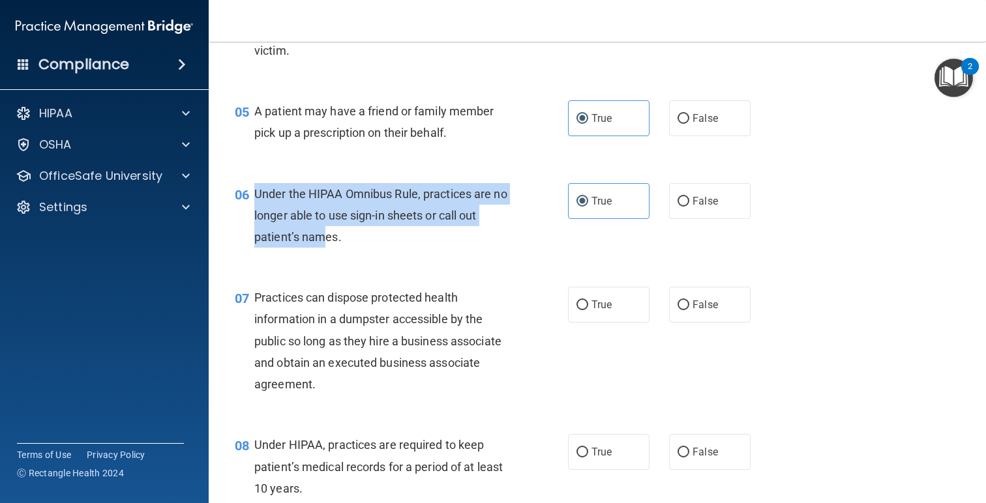
drag, startPoint x: 295, startPoint y: 206, endPoint x: 253, endPoint y: 190, distance: 44.8
click at [253, 190] on div "06 Under the HIPAA Omnibus Rule, practices are no longer able to use sign-in sh…" at bounding box center [401, 219] width 372 height 72
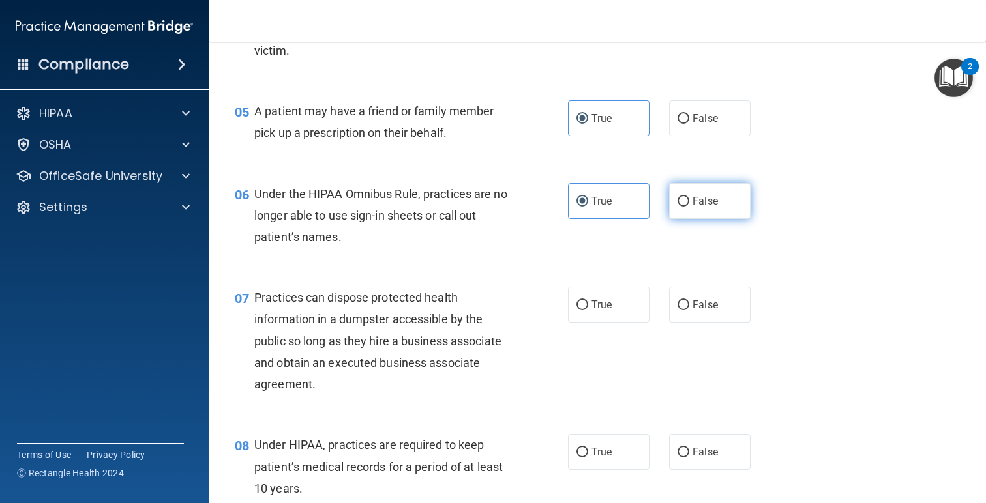
click at [702, 203] on span "False" at bounding box center [704, 201] width 25 height 12
click at [689, 203] on input "False" at bounding box center [683, 202] width 12 height 10
radio input "true"
radio input "false"
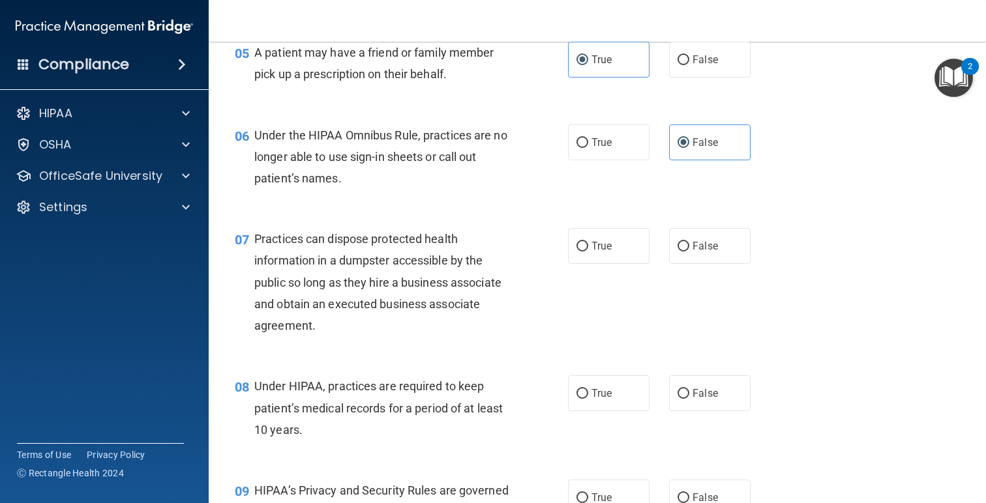
scroll to position [588, 0]
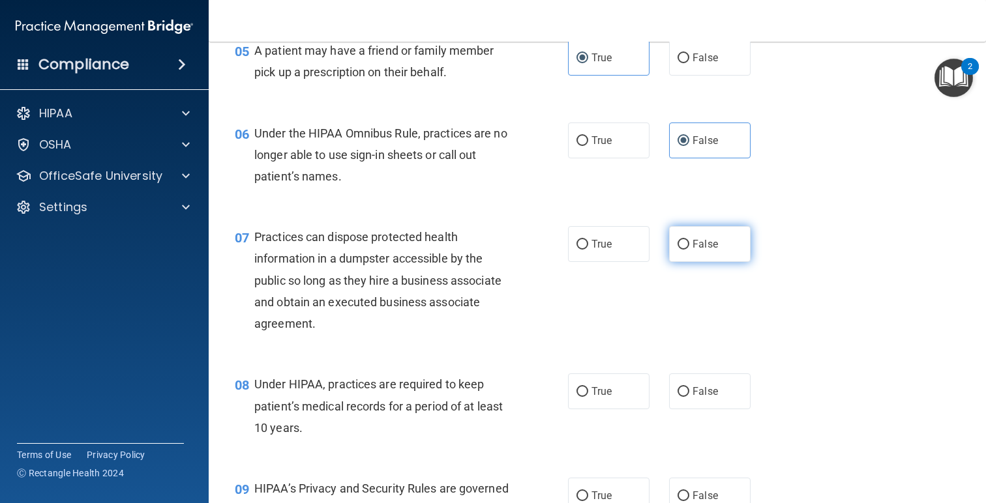
click at [719, 247] on label "False" at bounding box center [709, 244] width 81 height 36
click at [689, 247] on input "False" at bounding box center [683, 245] width 12 height 10
radio input "true"
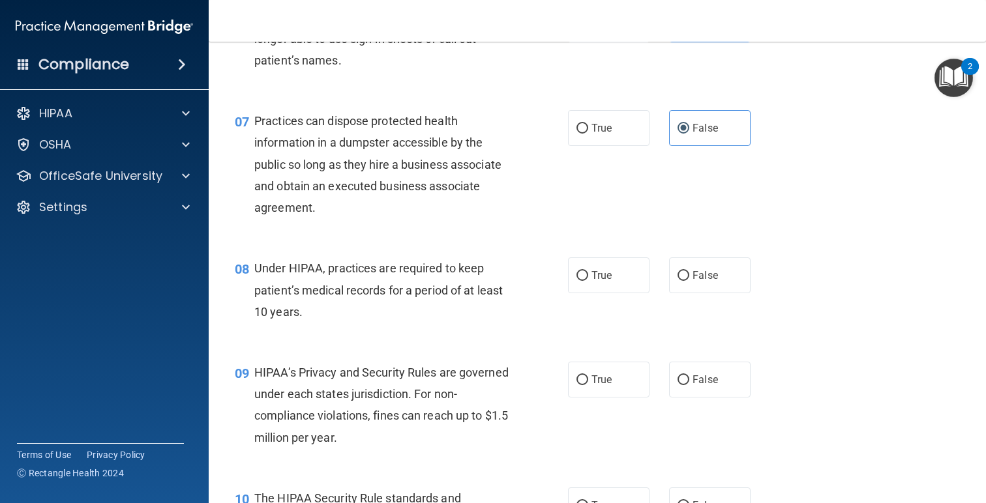
scroll to position [742, 0]
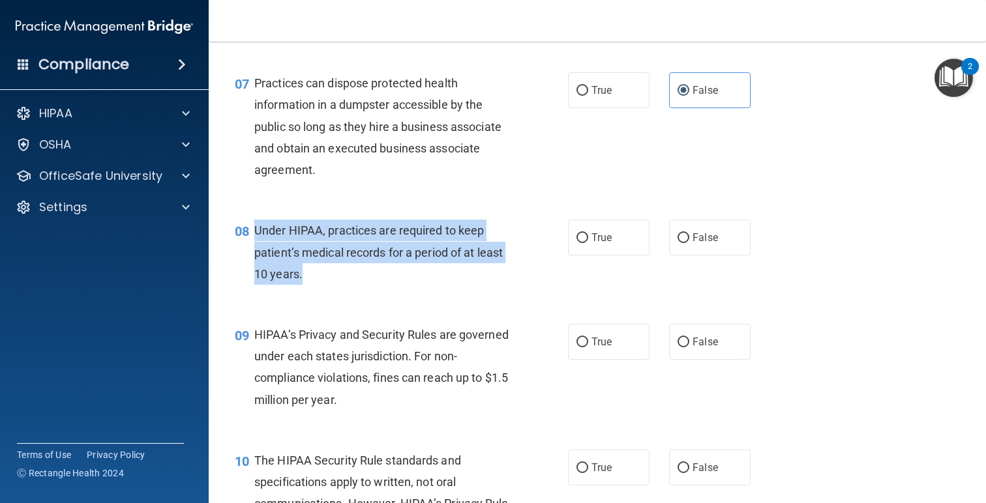
drag, startPoint x: 318, startPoint y: 271, endPoint x: 254, endPoint y: 224, distance: 78.9
click at [254, 224] on div "Under HIPAA, practices are required to keep patient’s medical records for a per…" at bounding box center [386, 252] width 265 height 65
click at [537, 279] on div "08 Under HIPAA, practices are required to keep patient’s medical records for a …" at bounding box center [401, 256] width 372 height 72
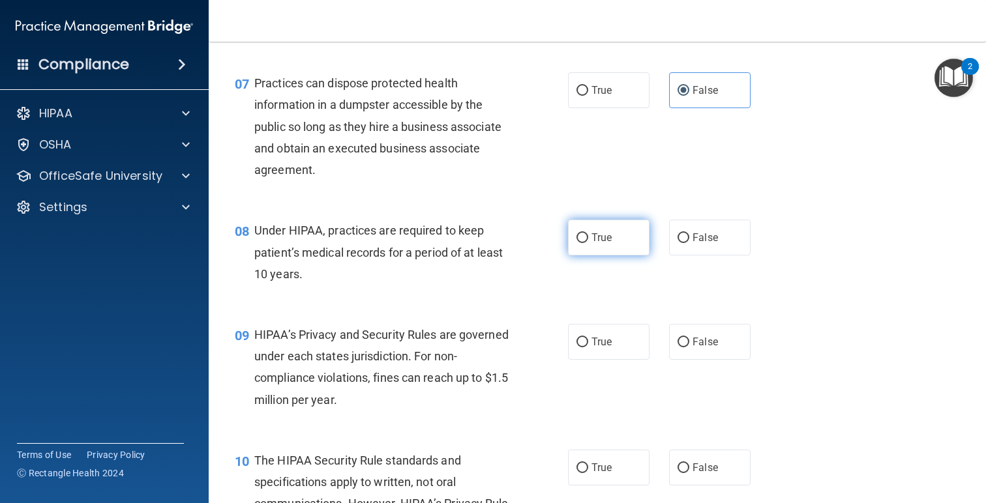
click at [615, 248] on label "True" at bounding box center [608, 238] width 81 height 36
click at [588, 243] on input "True" at bounding box center [582, 238] width 12 height 10
radio input "true"
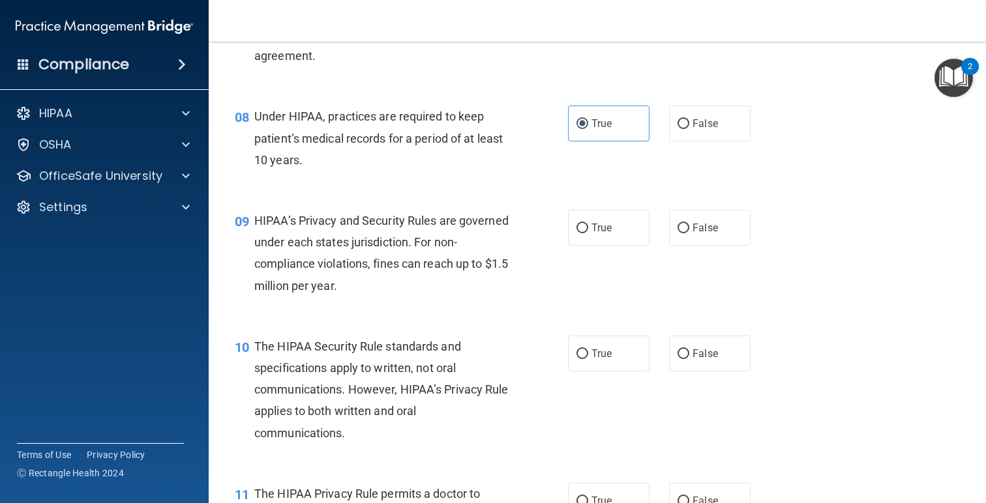
scroll to position [867, 0]
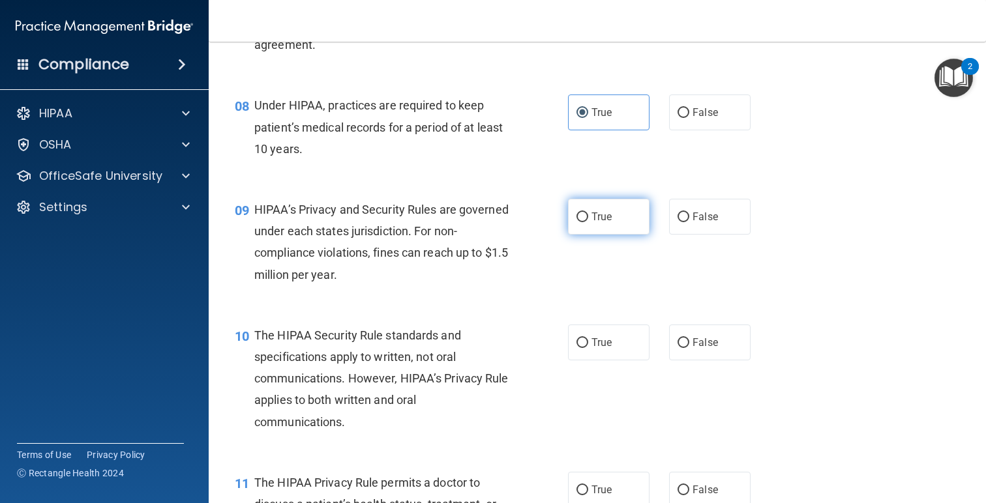
click at [617, 223] on label "True" at bounding box center [608, 217] width 81 height 36
click at [588, 222] on input "True" at bounding box center [582, 218] width 12 height 10
radio input "true"
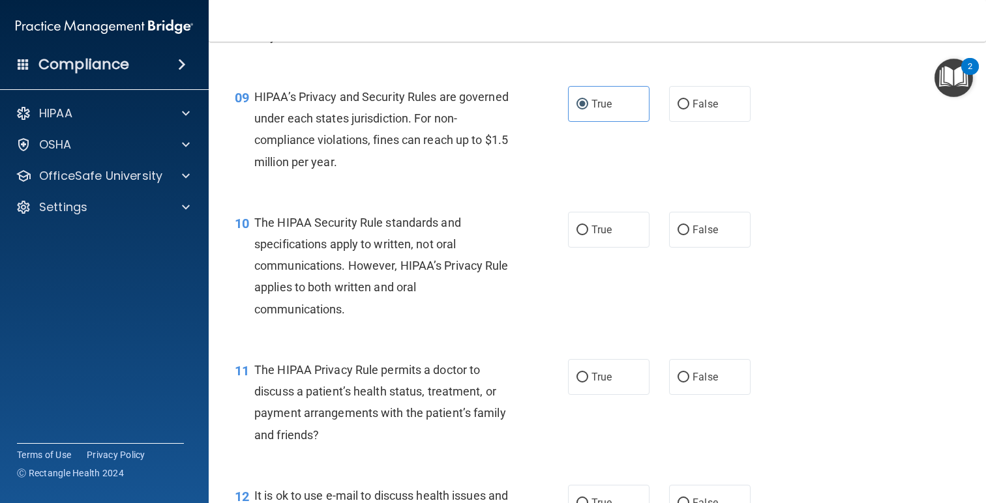
scroll to position [1001, 0]
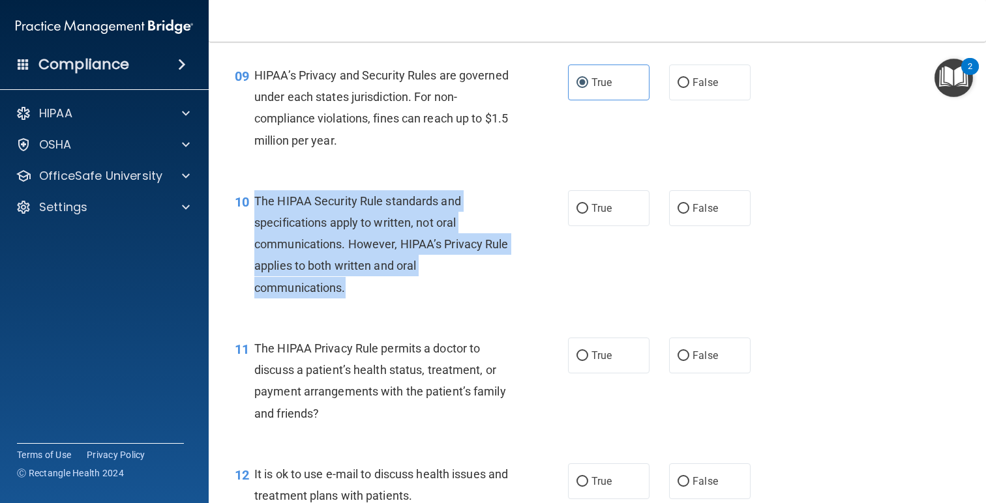
drag, startPoint x: 377, startPoint y: 290, endPoint x: 256, endPoint y: 196, distance: 152.8
click at [256, 196] on div "The HIPAA Security Rule standards and specifications apply to written, not oral…" at bounding box center [386, 244] width 265 height 108
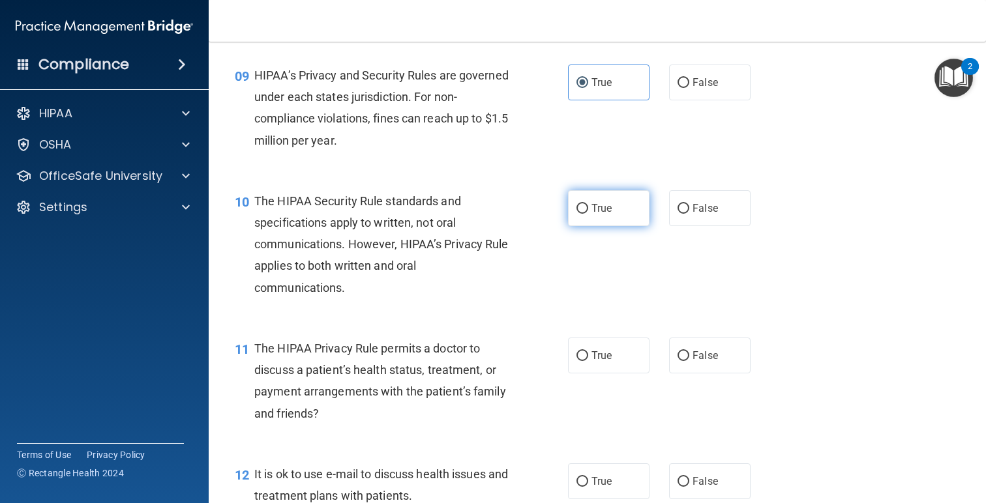
click at [602, 212] on span "True" at bounding box center [601, 208] width 20 height 12
click at [588, 212] on input "True" at bounding box center [582, 209] width 12 height 10
radio input "true"
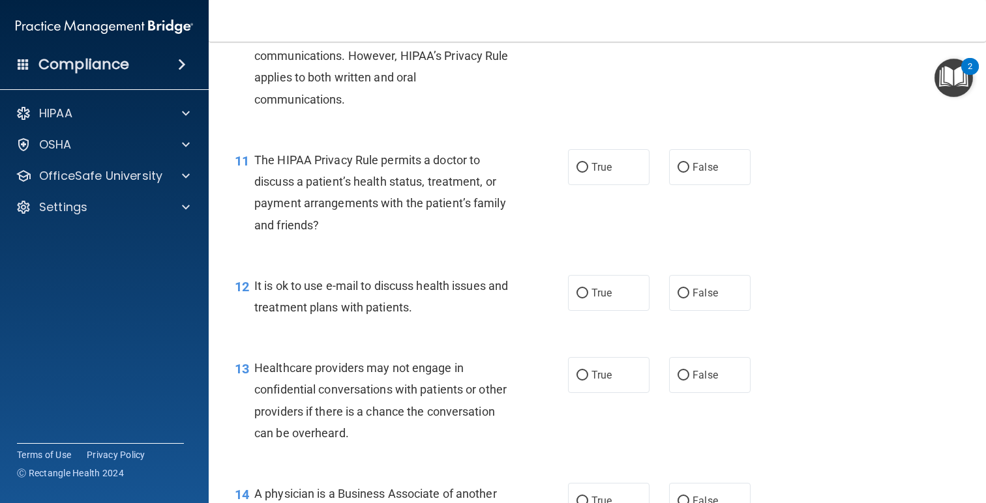
scroll to position [1193, 0]
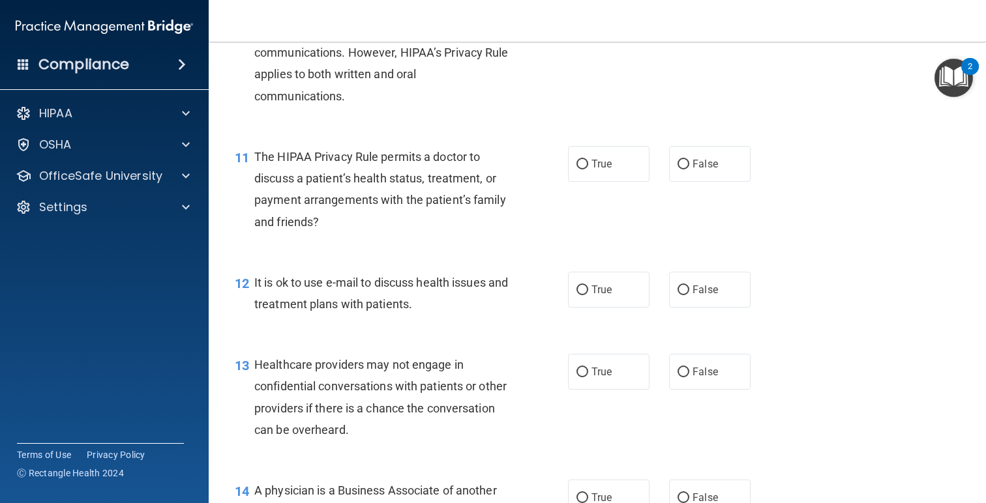
click at [332, 221] on div "The HIPAA Privacy Rule permits a doctor to discuss a patient’s health status, t…" at bounding box center [386, 189] width 265 height 87
click at [691, 165] on label "False" at bounding box center [709, 164] width 81 height 36
click at [689, 165] on input "False" at bounding box center [683, 165] width 12 height 10
radio input "true"
click at [472, 310] on div "It is ok to use e-mail to discuss health issues and treatment plans with patien…" at bounding box center [386, 293] width 265 height 43
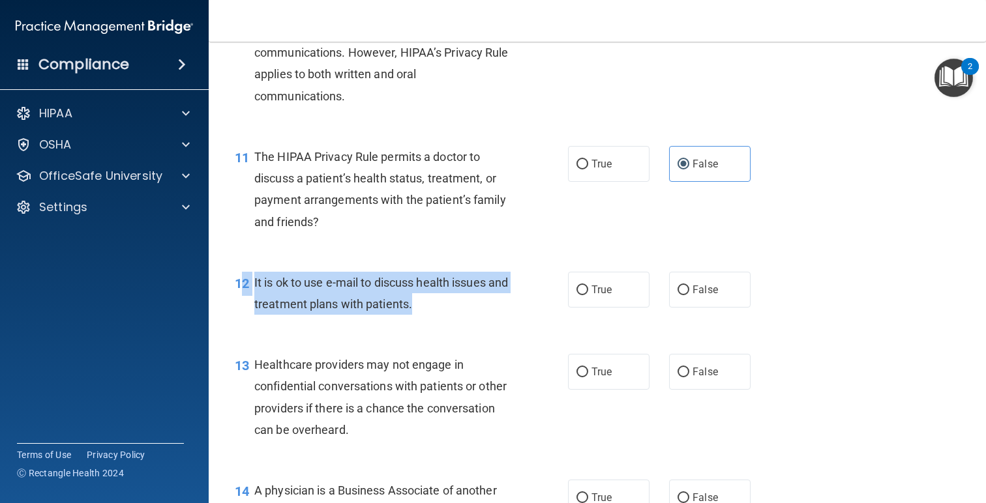
drag, startPoint x: 464, startPoint y: 310, endPoint x: 243, endPoint y: 281, distance: 222.2
click at [243, 281] on div "12 It is ok to use e-mail to discuss health issues and treatment plans with pat…" at bounding box center [401, 297] width 372 height 50
click at [243, 281] on span "12" at bounding box center [242, 284] width 14 height 16
drag, startPoint x: 443, startPoint y: 310, endPoint x: 251, endPoint y: 276, distance: 195.4
click at [251, 276] on div "12 It is ok to use e-mail to discuss health issues and treatment plans with pat…" at bounding box center [401, 297] width 372 height 50
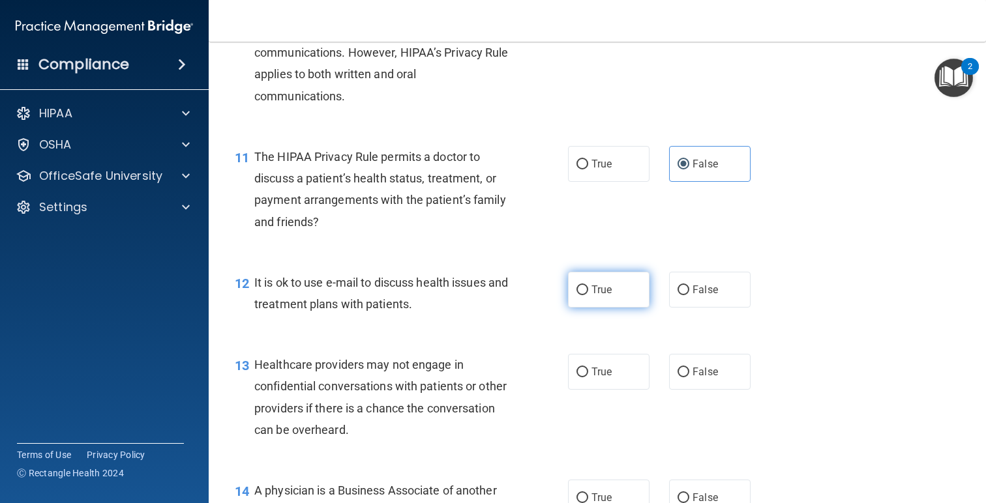
click at [614, 274] on label "True" at bounding box center [608, 290] width 81 height 36
click at [588, 286] on input "True" at bounding box center [582, 291] width 12 height 10
radio input "true"
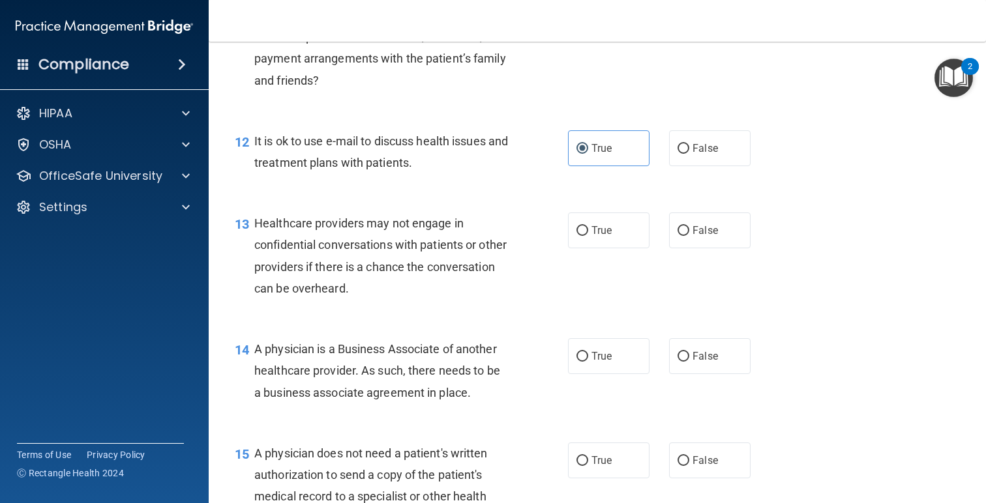
scroll to position [1361, 0]
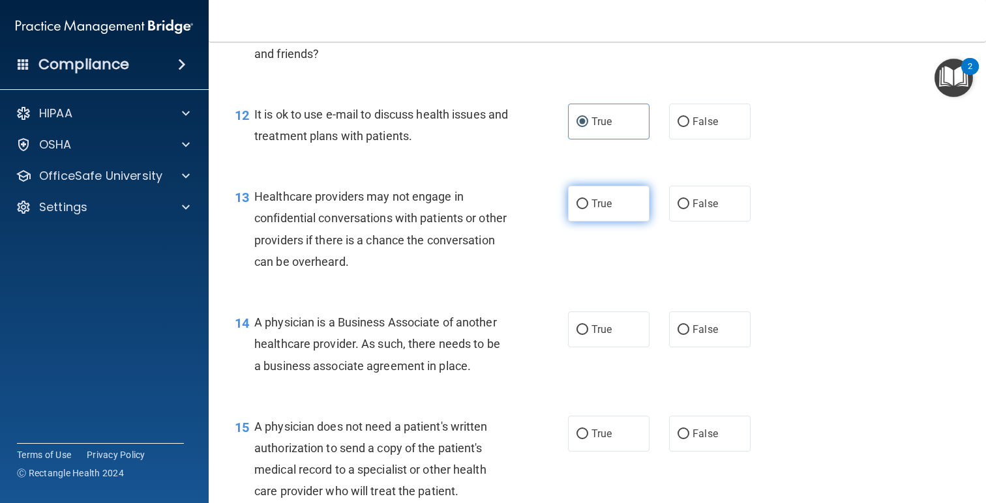
click at [614, 202] on label "True" at bounding box center [608, 204] width 81 height 36
click at [588, 202] on input "True" at bounding box center [582, 205] width 12 height 10
radio input "true"
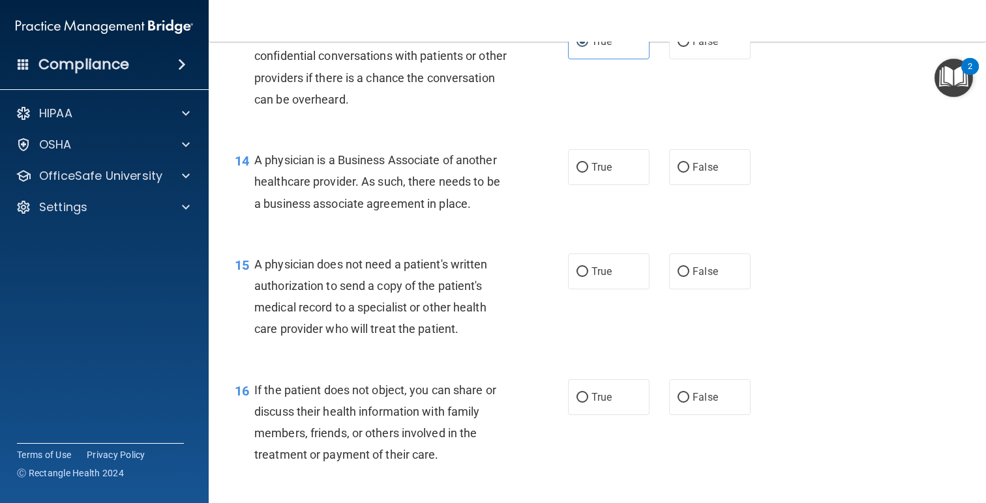
scroll to position [1527, 0]
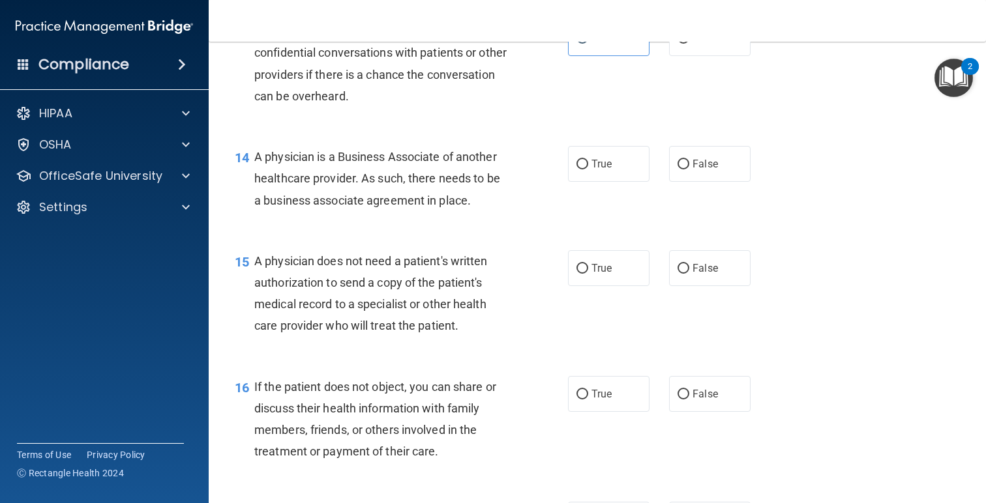
drag, startPoint x: 467, startPoint y: 201, endPoint x: 256, endPoint y: 148, distance: 218.5
click at [256, 148] on div "A physician is a Business Associate of another healthcare provider. As such, th…" at bounding box center [386, 178] width 265 height 65
click at [443, 206] on span "A physician is a Business Associate of another healthcare provider. As such, th…" at bounding box center [377, 178] width 246 height 57
click at [601, 170] on span "True" at bounding box center [601, 164] width 20 height 12
click at [588, 170] on input "True" at bounding box center [582, 165] width 12 height 10
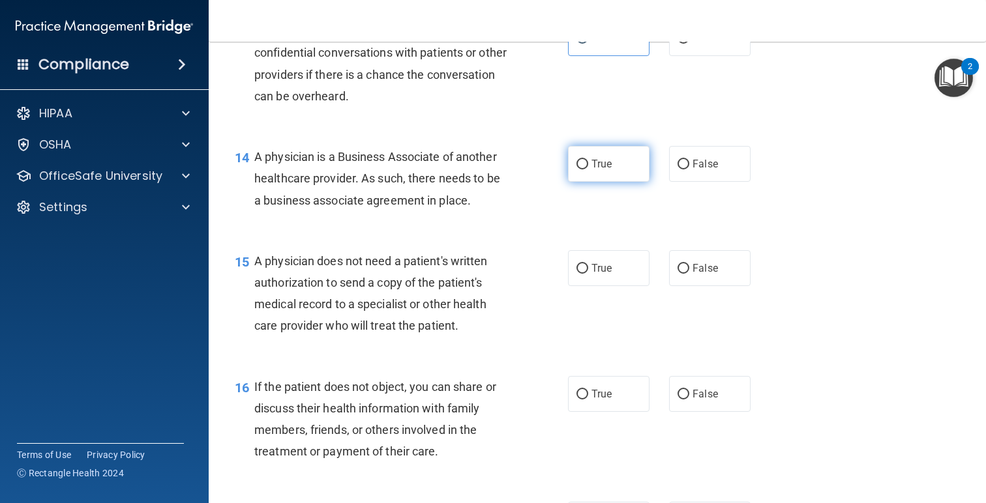
radio input "true"
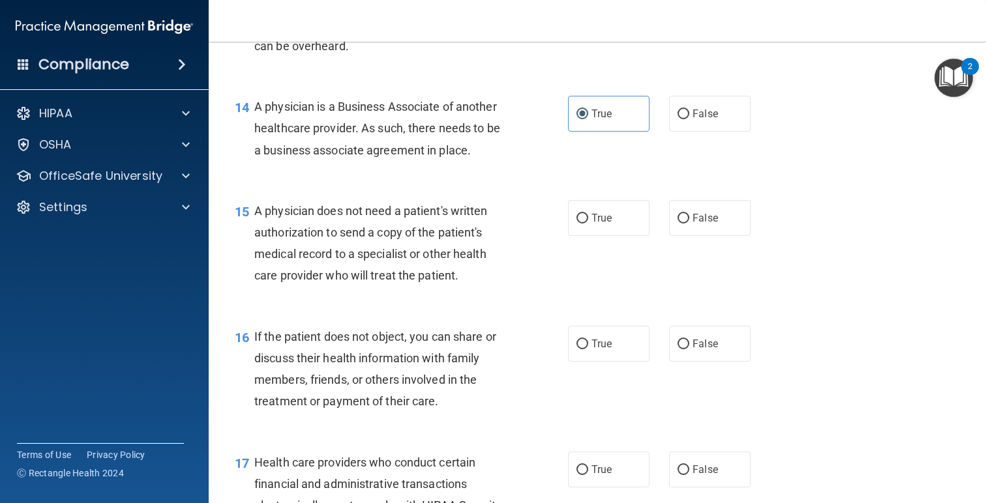
scroll to position [1579, 0]
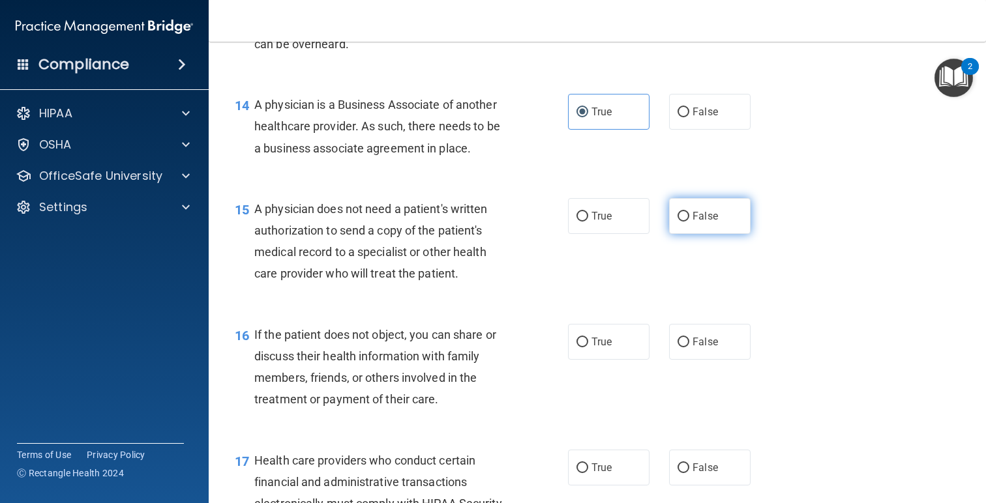
click at [693, 213] on span "False" at bounding box center [704, 216] width 25 height 12
click at [689, 213] on input "False" at bounding box center [683, 217] width 12 height 10
radio input "true"
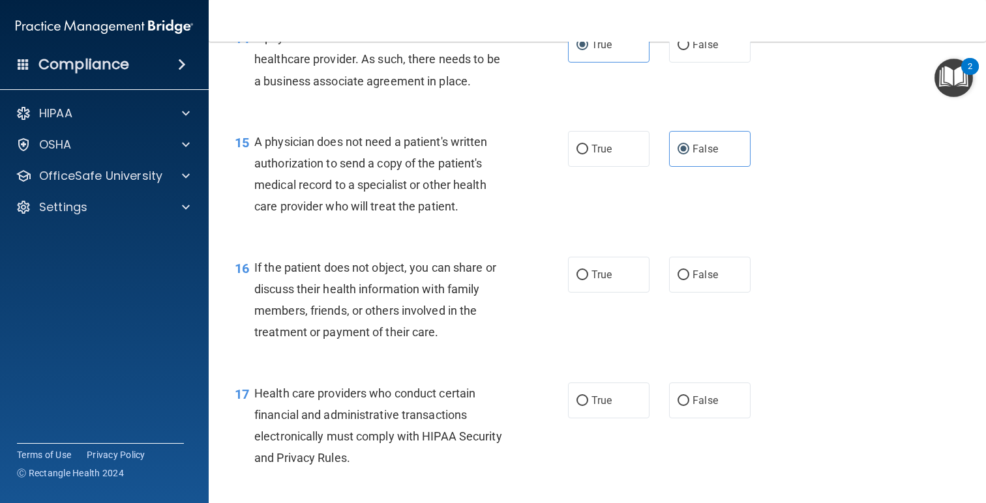
scroll to position [1672, 0]
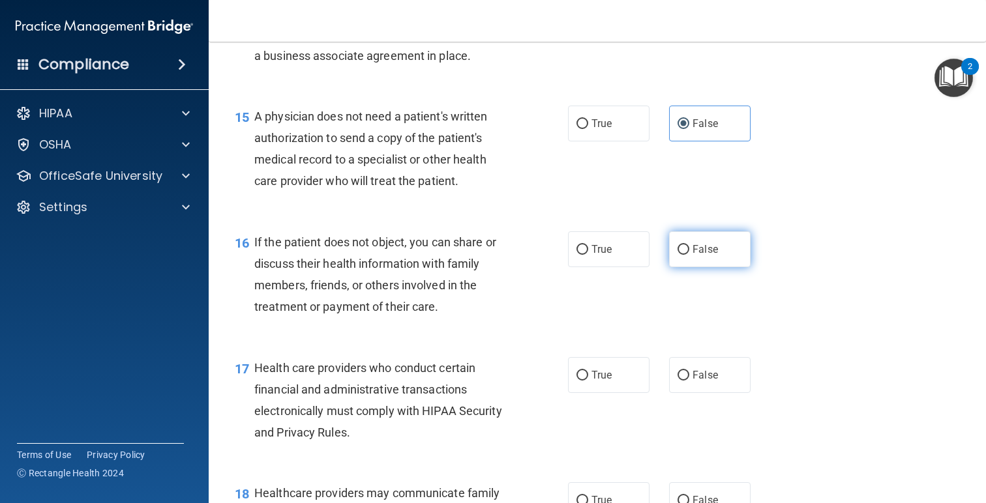
click at [703, 244] on span "False" at bounding box center [704, 249] width 25 height 12
click at [689, 245] on input "False" at bounding box center [683, 250] width 12 height 10
radio input "true"
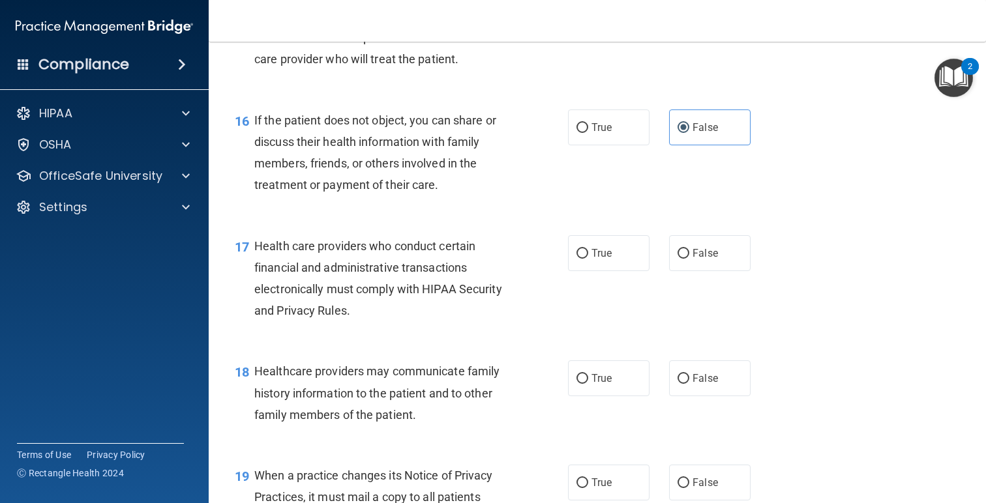
scroll to position [1799, 0]
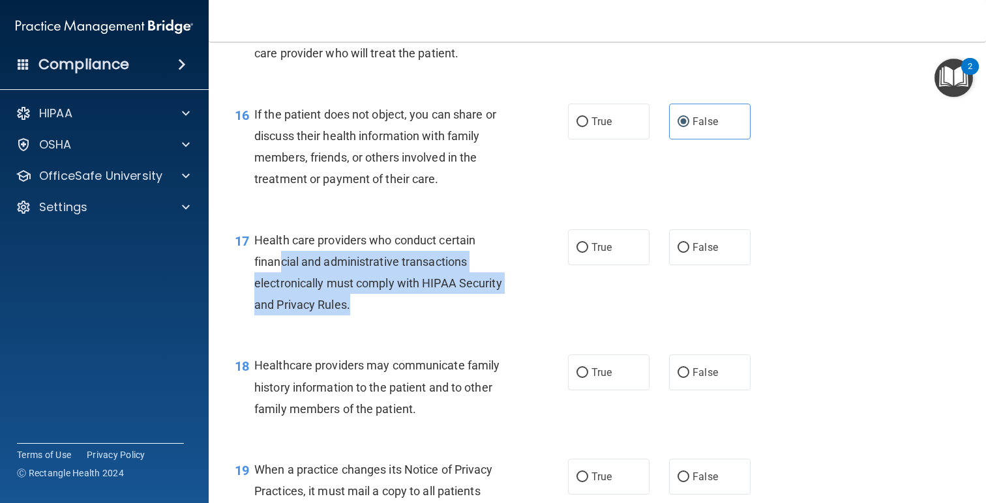
drag, startPoint x: 360, startPoint y: 311, endPoint x: 356, endPoint y: 244, distance: 67.3
click at [280, 253] on div "Health care providers who conduct certain financial and administrative transact…" at bounding box center [386, 272] width 265 height 87
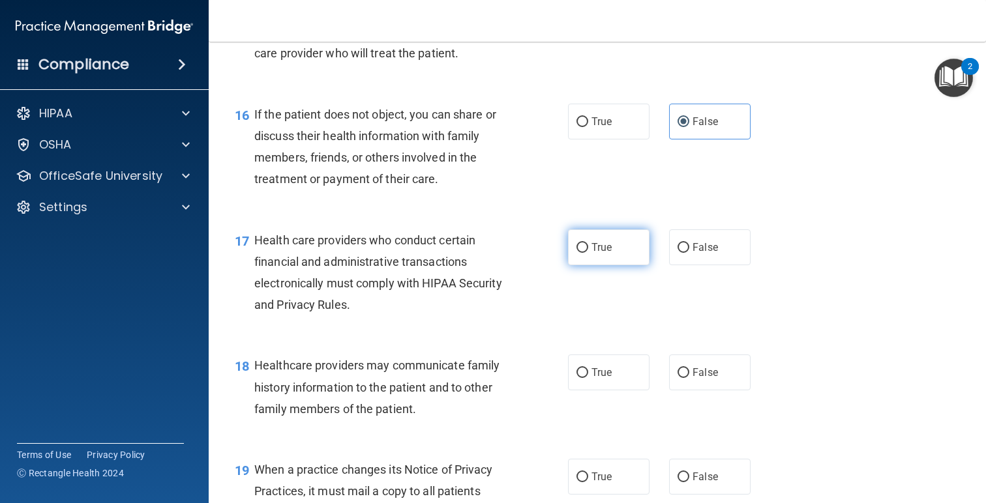
click at [602, 250] on span "True" at bounding box center [601, 247] width 20 height 12
click at [588, 250] on input "True" at bounding box center [582, 248] width 12 height 10
radio input "true"
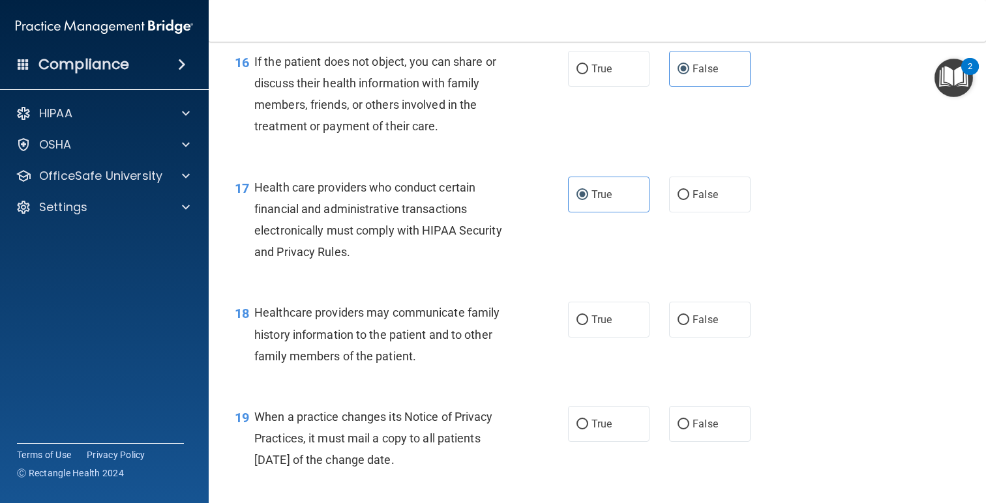
scroll to position [1910, 0]
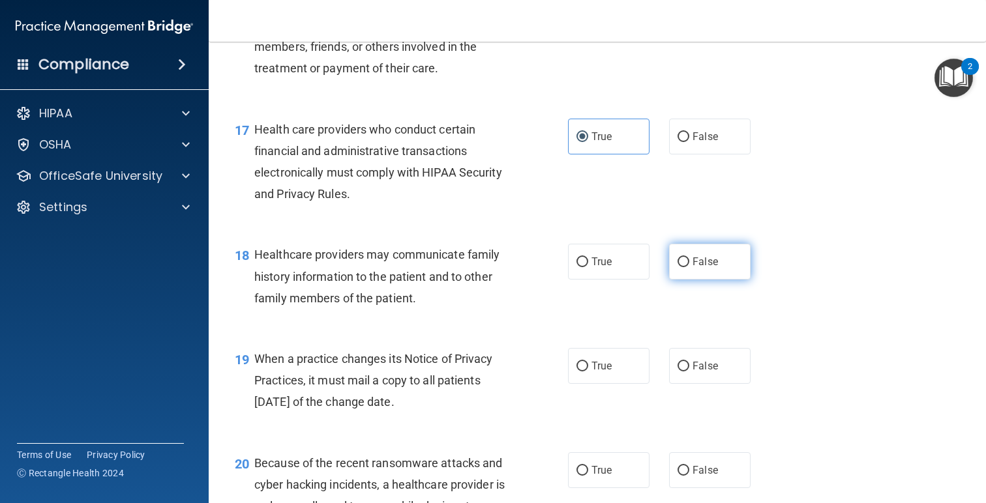
click at [696, 263] on span "False" at bounding box center [704, 262] width 25 height 12
click at [689, 263] on input "False" at bounding box center [683, 263] width 12 height 10
radio input "true"
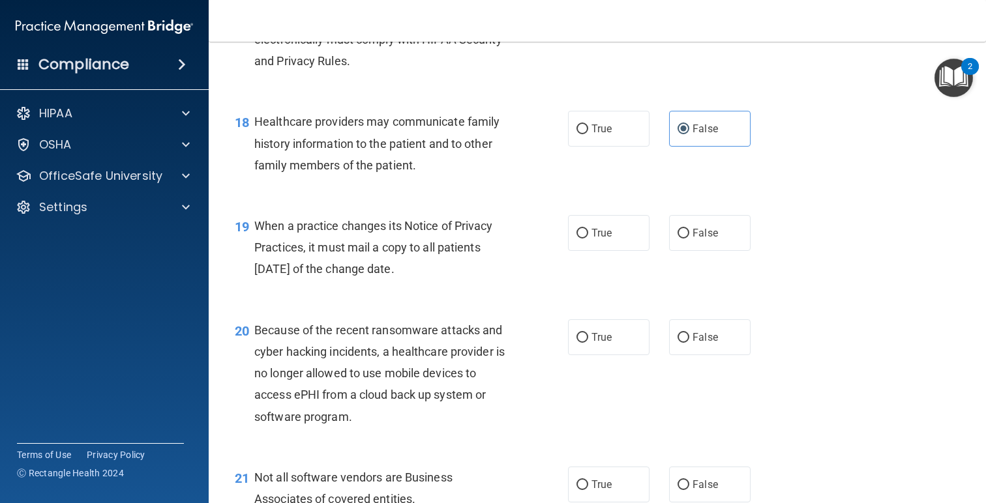
scroll to position [2051, 0]
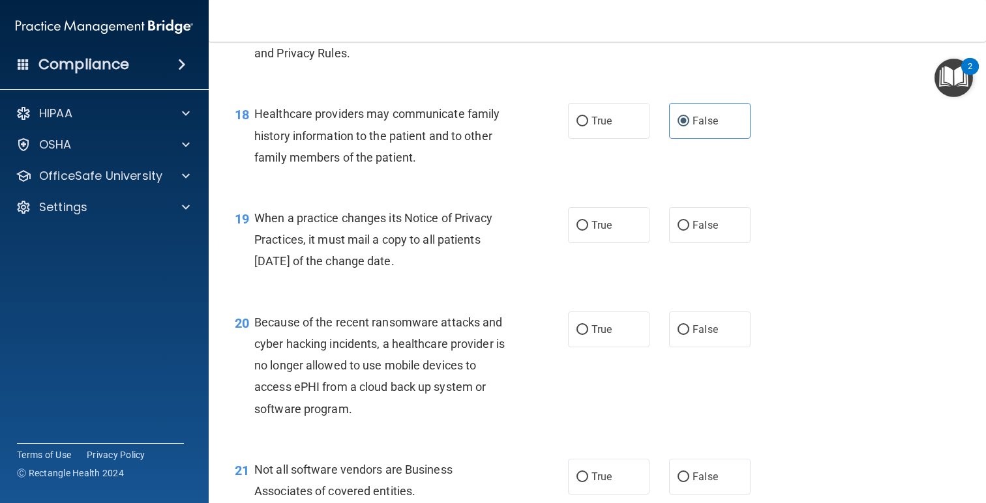
drag, startPoint x: 386, startPoint y: 237, endPoint x: 250, endPoint y: 220, distance: 137.2
click at [250, 220] on div "19 When a practice changes its Notice of Privacy Practices, it must mail a copy…" at bounding box center [401, 243] width 372 height 72
click at [512, 259] on div "When a practice changes its Notice of Privacy Practices, it must mail a copy to…" at bounding box center [386, 239] width 265 height 65
click at [604, 231] on span "True" at bounding box center [601, 225] width 20 height 12
click at [588, 231] on input "True" at bounding box center [582, 226] width 12 height 10
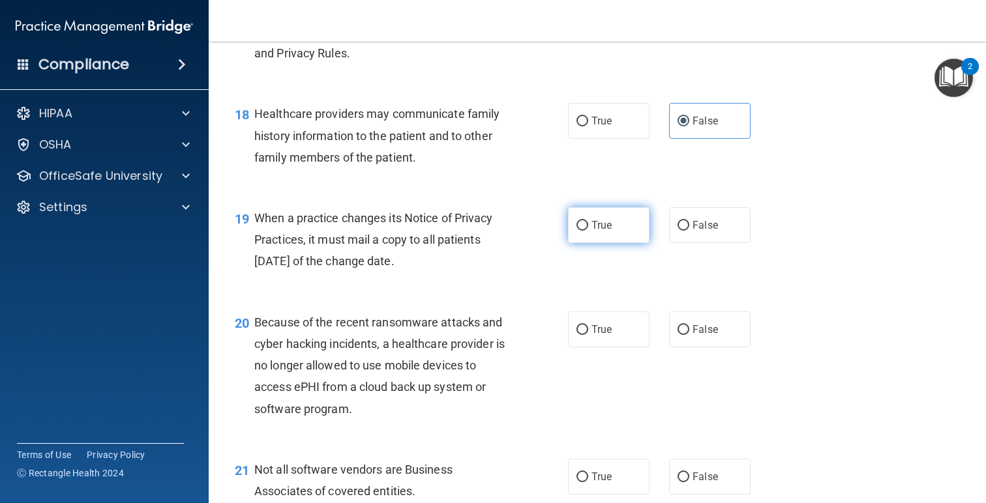
radio input "true"
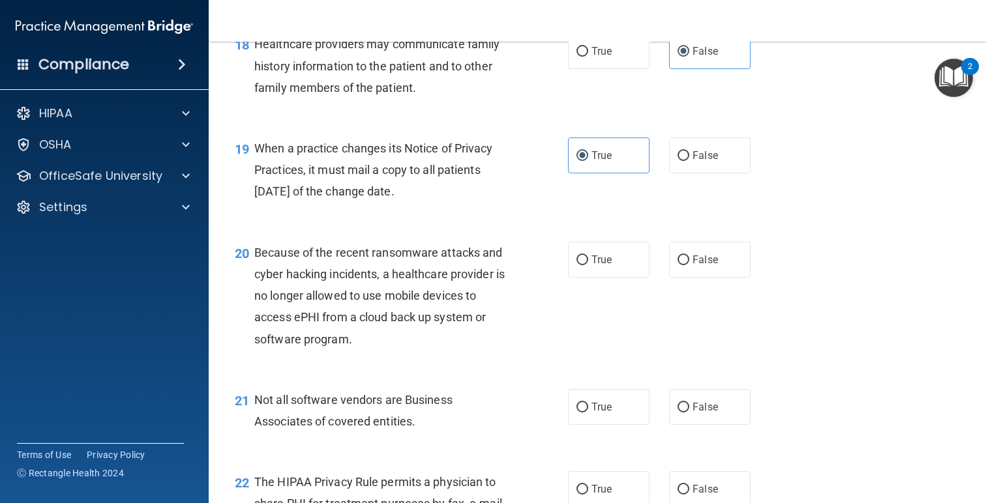
scroll to position [2123, 0]
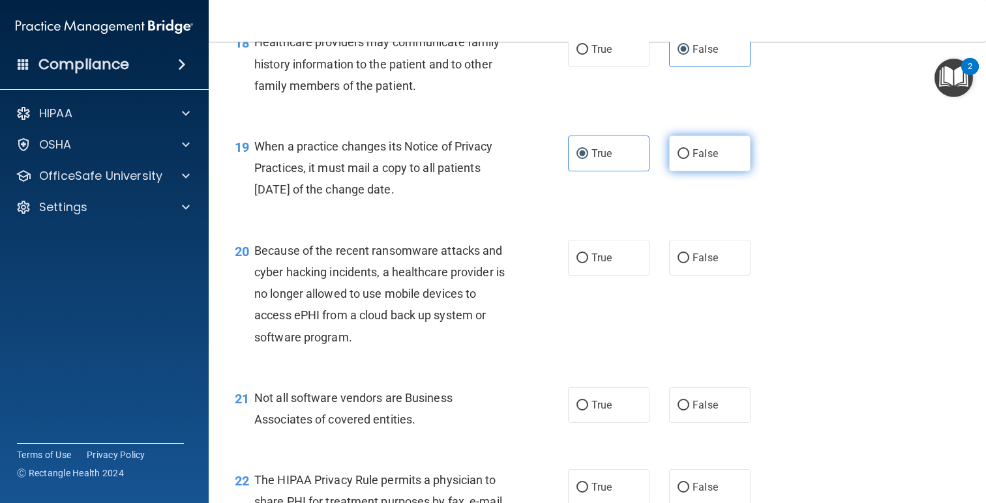
click at [705, 158] on span "False" at bounding box center [704, 153] width 25 height 12
click at [689, 158] on input "False" at bounding box center [683, 154] width 12 height 10
radio input "true"
click at [606, 171] on div "19 When a practice changes its Notice of Privacy Practices, it must mail a copy…" at bounding box center [597, 171] width 745 height 104
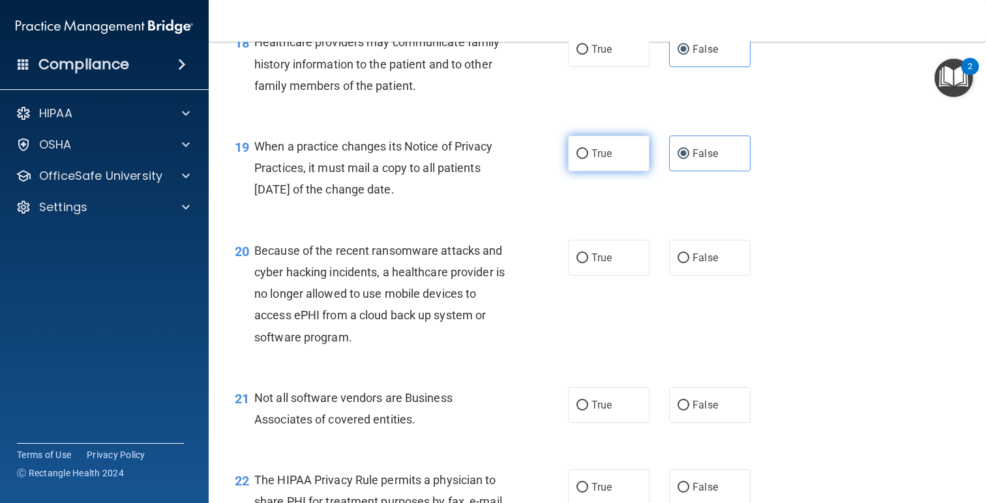
click at [593, 156] on span "True" at bounding box center [601, 153] width 20 height 12
click at [588, 156] on input "True" at bounding box center [582, 154] width 12 height 10
radio input "true"
radio input "false"
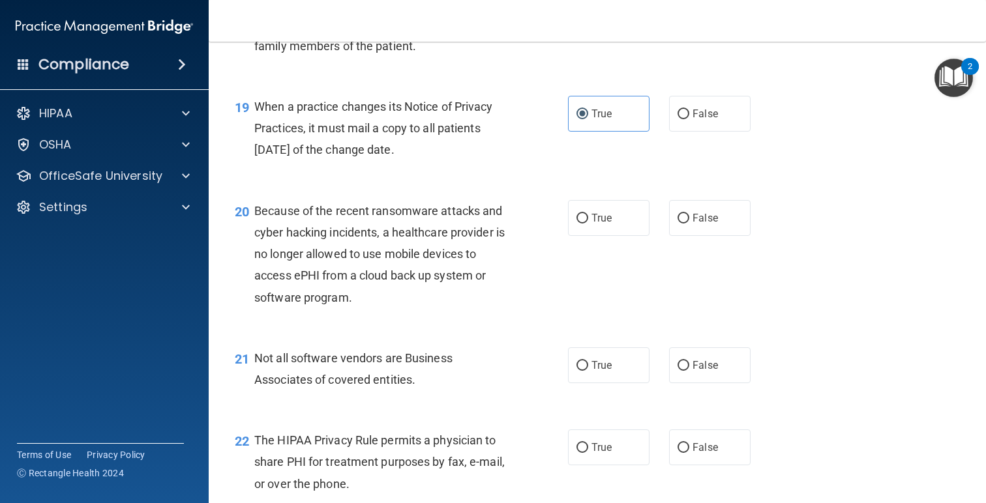
scroll to position [2168, 0]
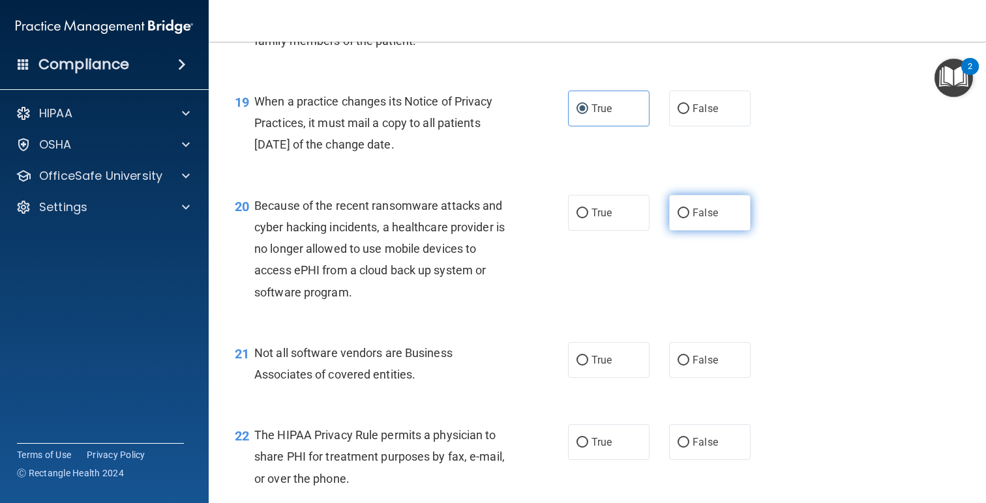
click at [691, 218] on label "False" at bounding box center [709, 213] width 81 height 36
click at [689, 218] on input "False" at bounding box center [683, 214] width 12 height 10
radio input "true"
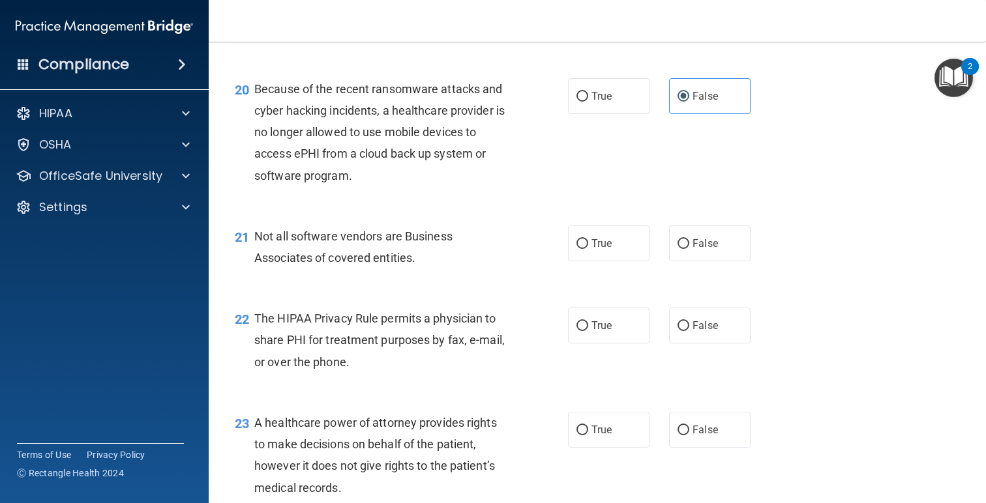
scroll to position [2335, 0]
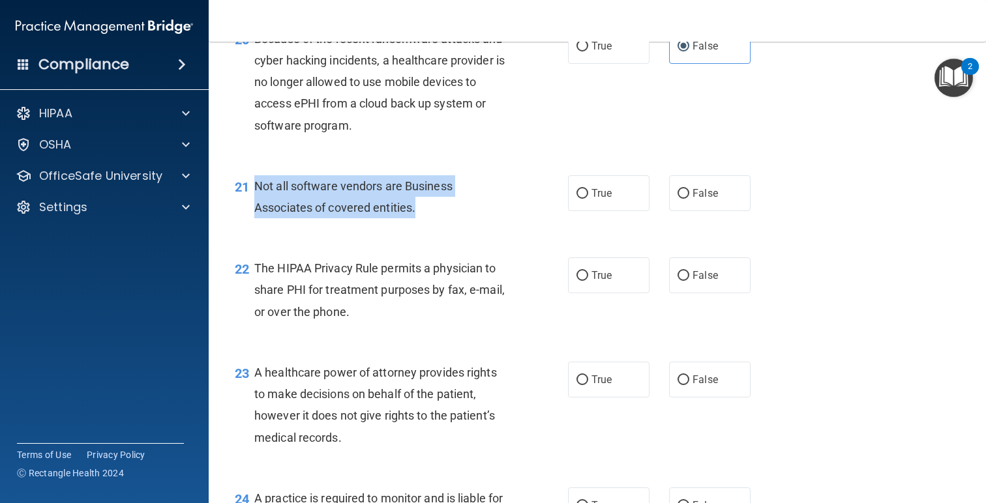
drag, startPoint x: 426, startPoint y: 217, endPoint x: 255, endPoint y: 178, distance: 175.9
click at [255, 178] on div "Not all software vendors are Business Associates of covered entities." at bounding box center [386, 196] width 265 height 43
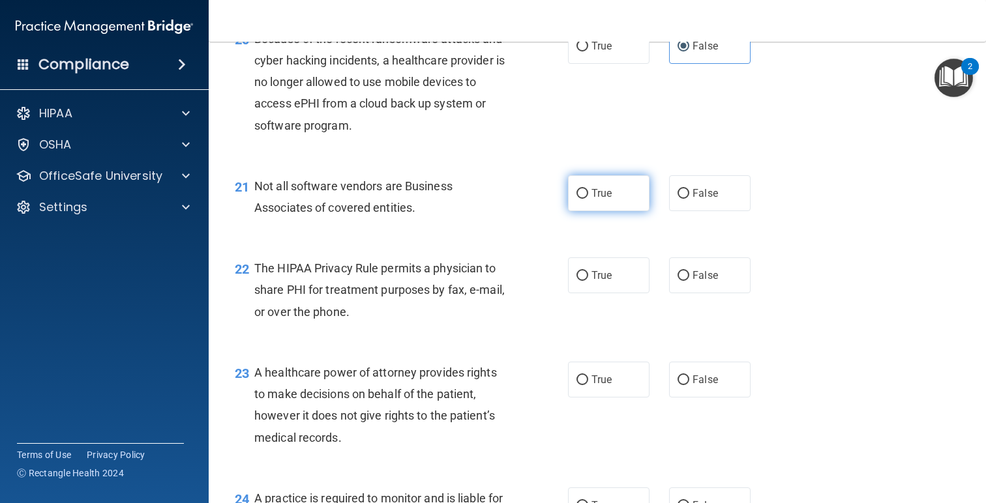
click at [618, 201] on label "True" at bounding box center [608, 193] width 81 height 36
click at [588, 199] on input "True" at bounding box center [582, 194] width 12 height 10
radio input "true"
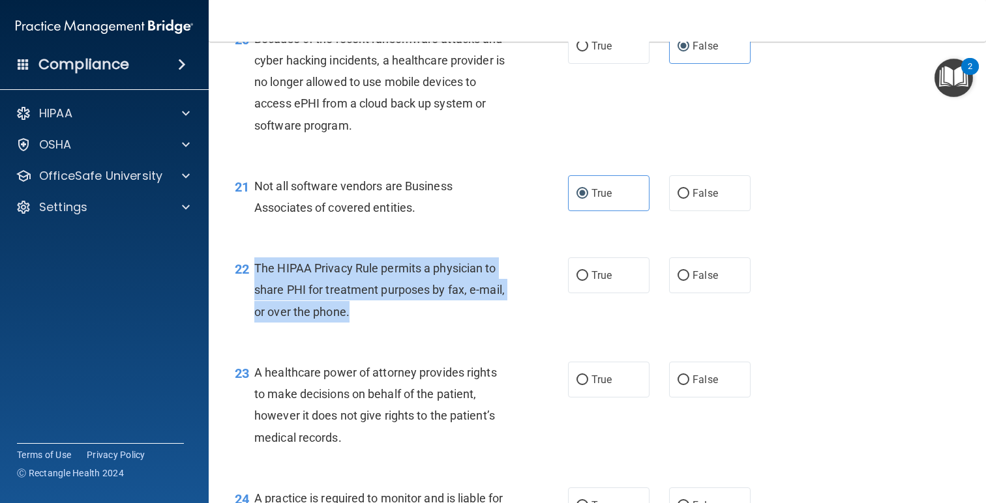
drag, startPoint x: 329, startPoint y: 304, endPoint x: 254, endPoint y: 264, distance: 84.9
click at [254, 264] on div "22 The HIPAA Privacy Rule permits a physician to share PHI for treatment purpos…" at bounding box center [401, 294] width 372 height 72
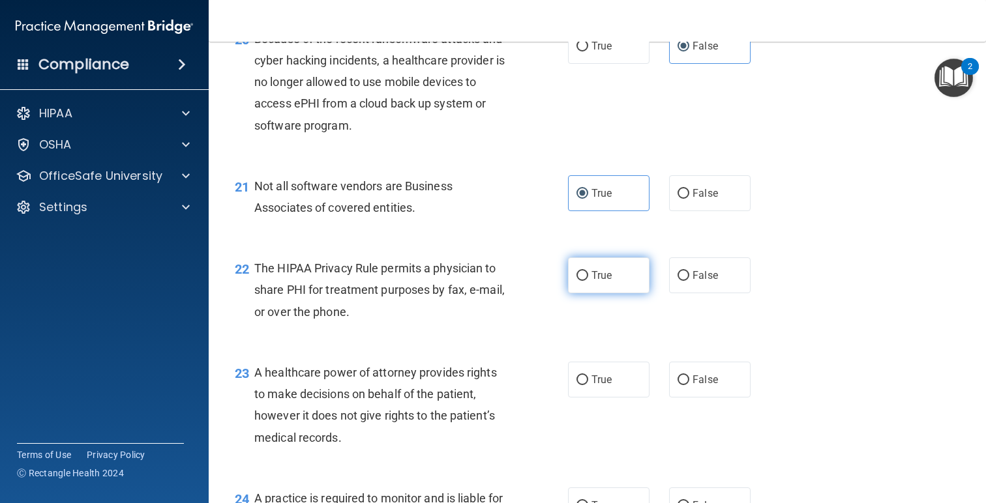
click at [598, 273] on span "True" at bounding box center [601, 275] width 20 height 12
click at [588, 273] on input "True" at bounding box center [582, 276] width 12 height 10
radio input "true"
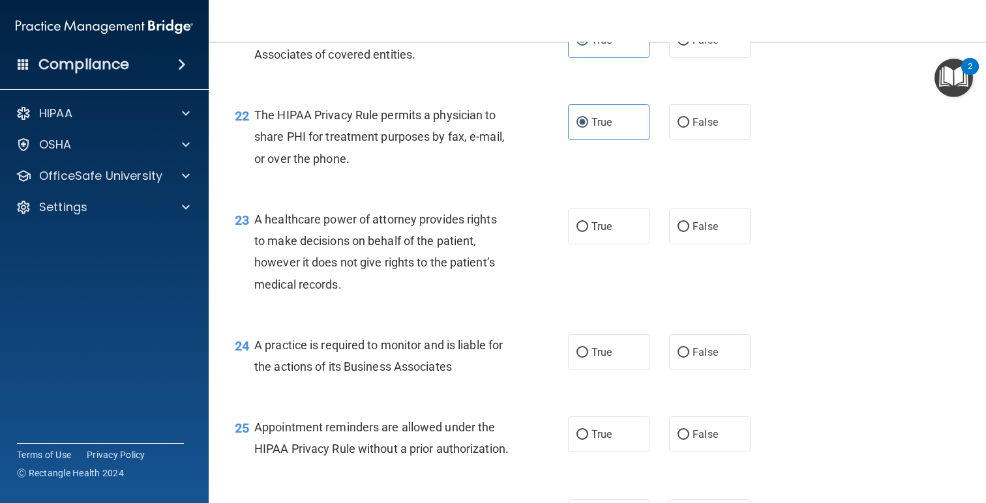
scroll to position [2491, 0]
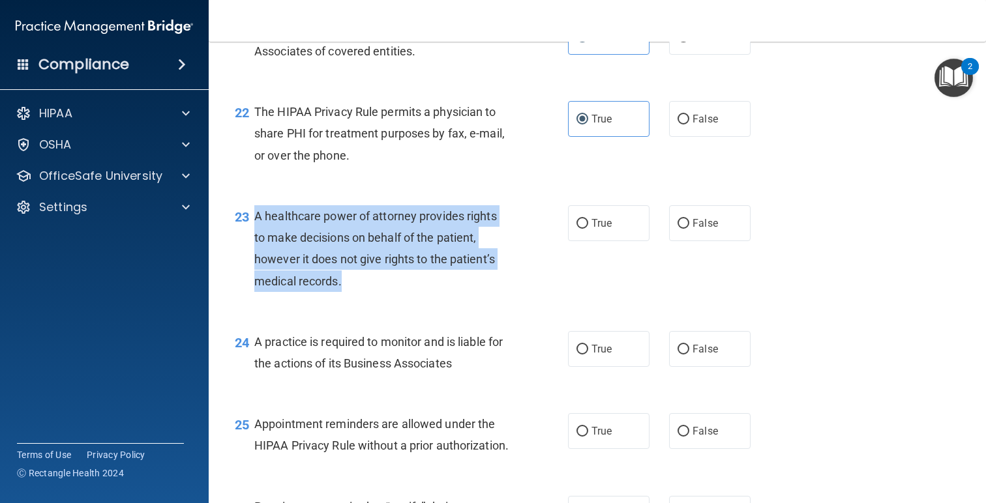
drag, startPoint x: 355, startPoint y: 282, endPoint x: 252, endPoint y: 218, distance: 120.7
click at [252, 218] on div "23 A healthcare power of attorney provides rights to make decisions on behalf o…" at bounding box center [401, 251] width 372 height 93
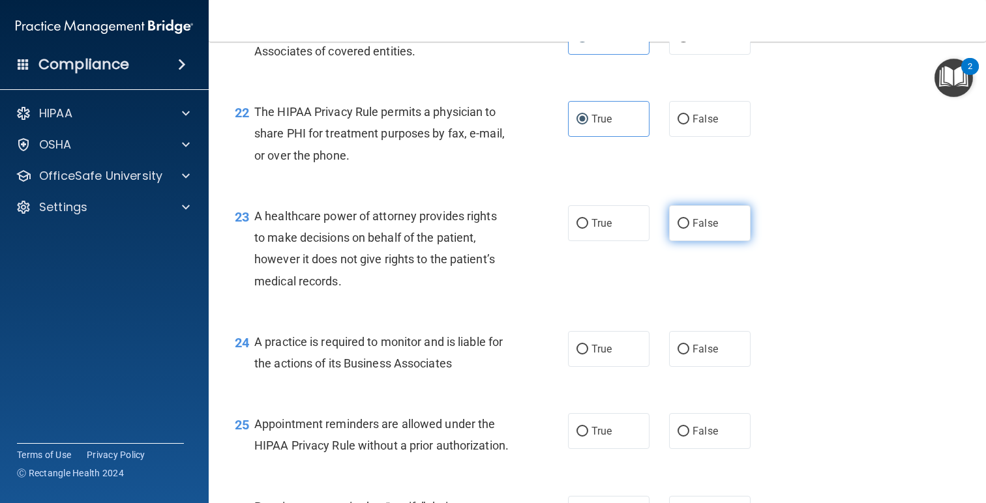
click at [702, 223] on span "False" at bounding box center [704, 223] width 25 height 12
click at [689, 223] on input "False" at bounding box center [683, 224] width 12 height 10
radio input "true"
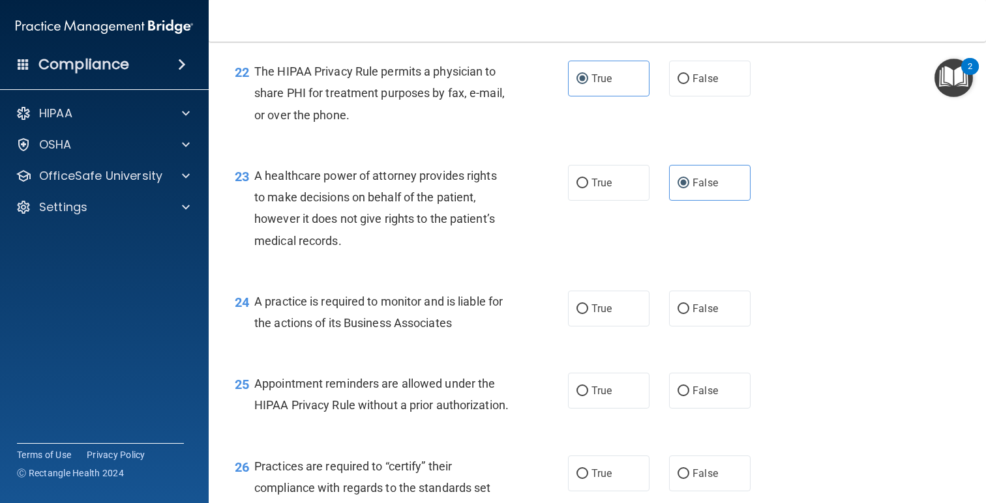
scroll to position [2532, 0]
click at [594, 306] on span "True" at bounding box center [601, 308] width 20 height 12
click at [588, 306] on input "True" at bounding box center [582, 309] width 12 height 10
radio input "true"
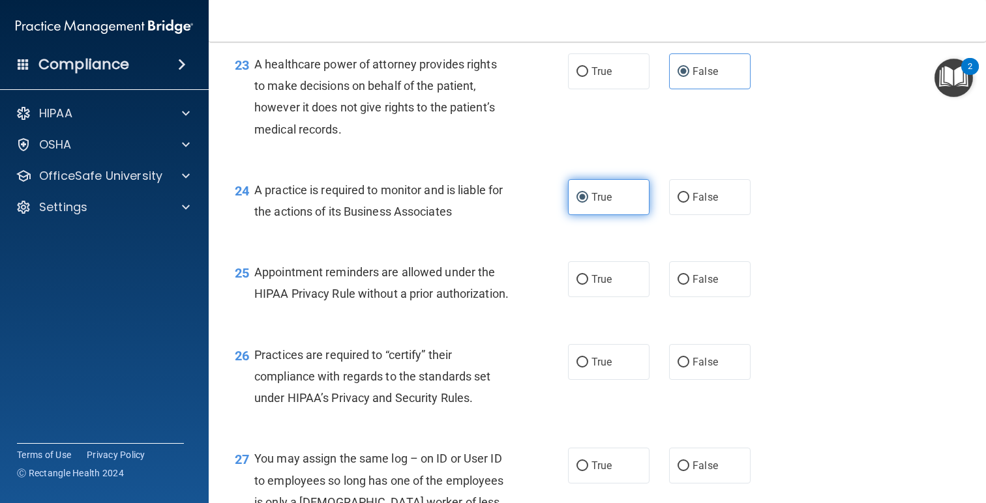
scroll to position [2716, 0]
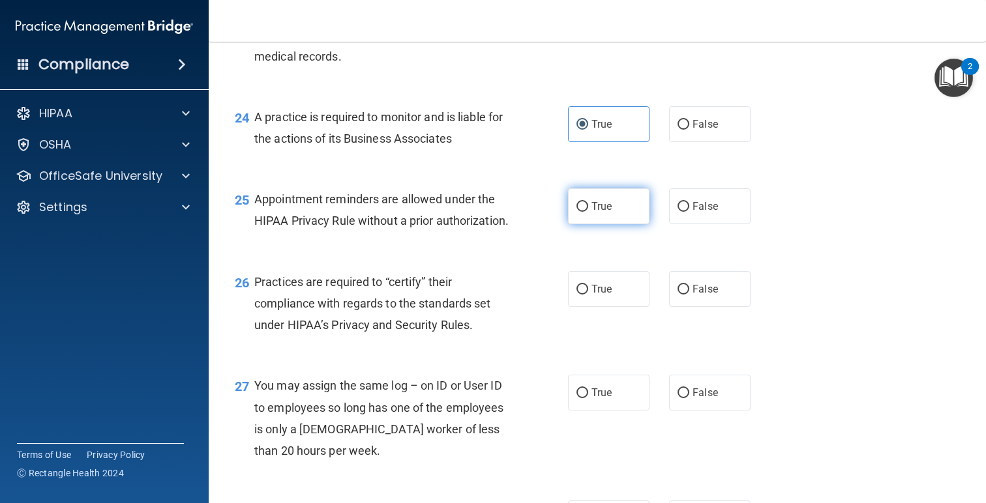
click at [597, 214] on label "True" at bounding box center [608, 206] width 81 height 36
click at [588, 212] on input "True" at bounding box center [582, 207] width 12 height 10
radio input "true"
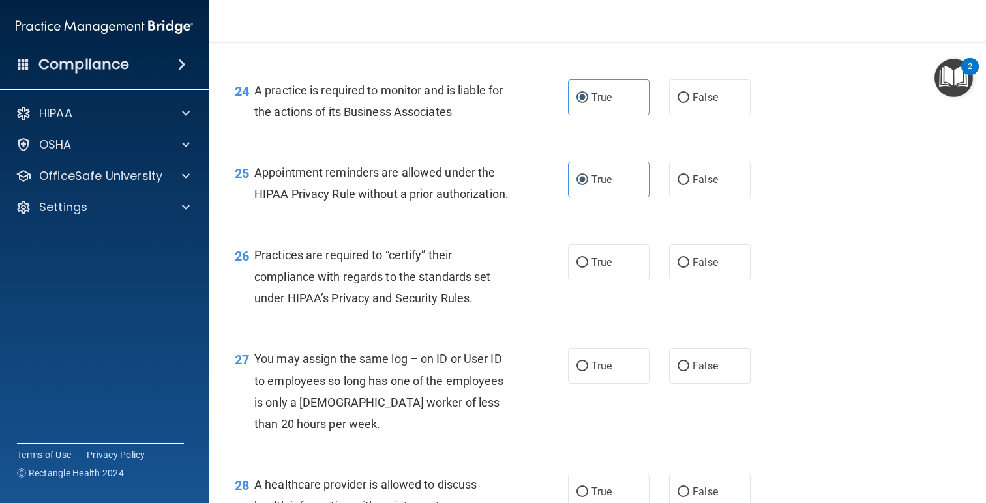
scroll to position [2744, 0]
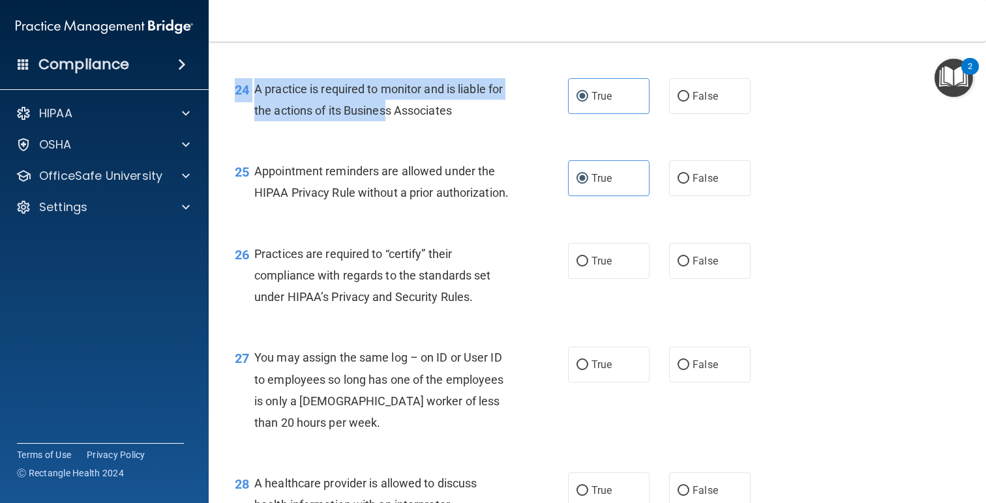
drag, startPoint x: 472, startPoint y: 129, endPoint x: 395, endPoint y: 121, distance: 77.3
click at [392, 121] on div "24 A practice is required to monitor and is liable for the actions of its Busin…" at bounding box center [597, 103] width 745 height 82
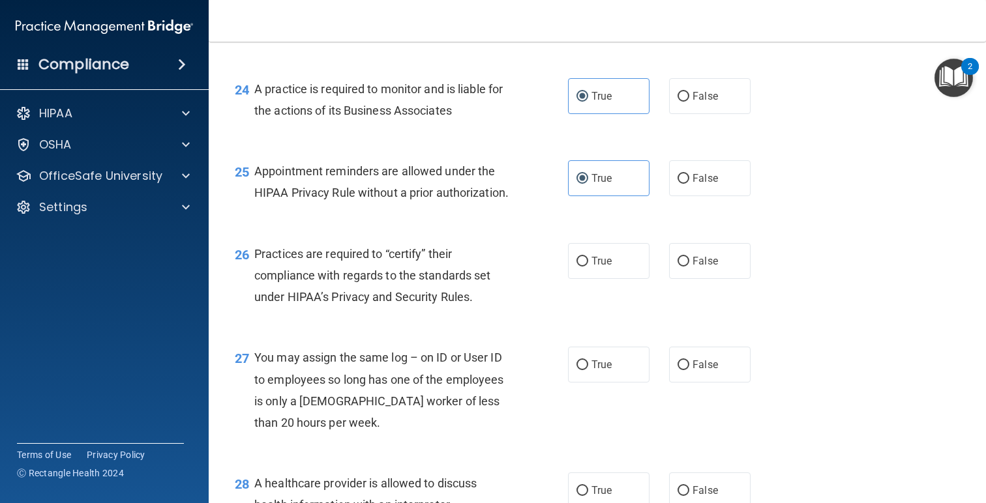
click at [462, 130] on div "24 A practice is required to monitor and is liable for the actions of its Busin…" at bounding box center [597, 103] width 745 height 82
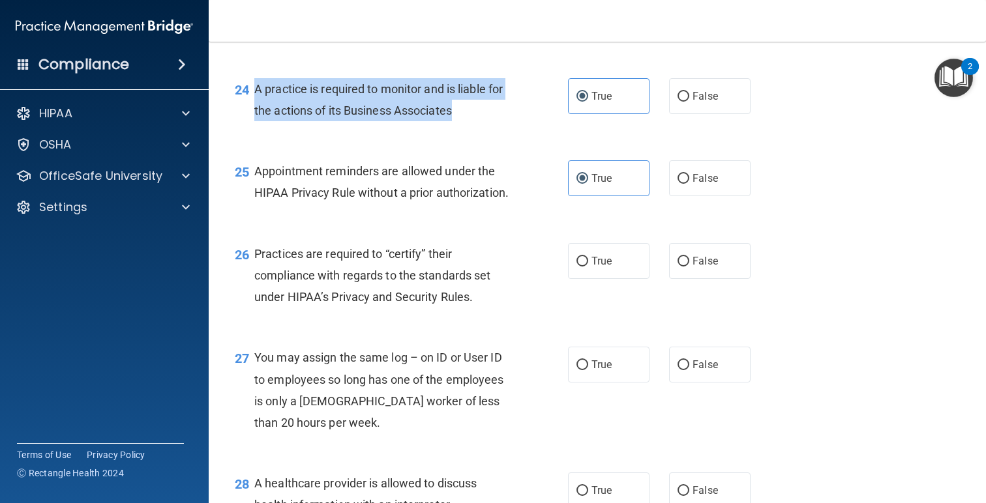
drag, startPoint x: 456, startPoint y: 116, endPoint x: 249, endPoint y: 89, distance: 209.0
click at [249, 89] on div "24 A practice is required to monitor and is liable for the actions of its Busin…" at bounding box center [401, 103] width 372 height 50
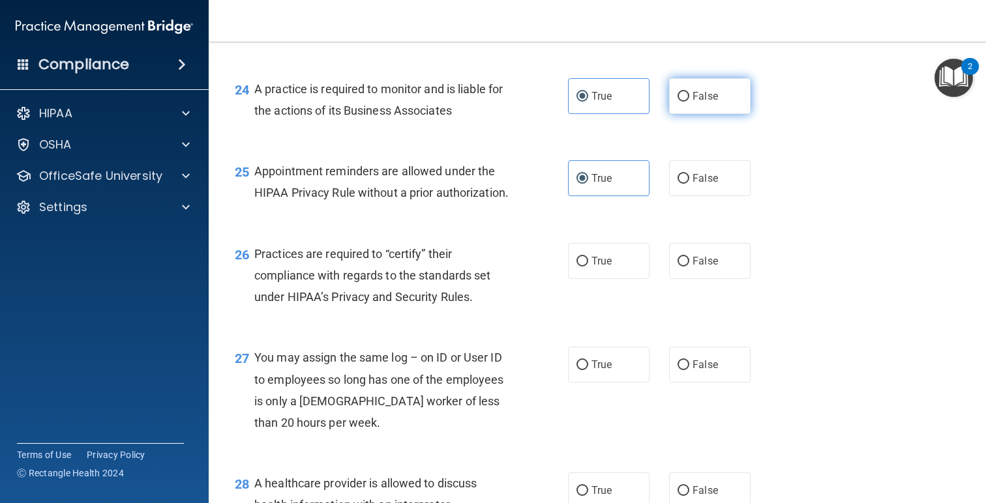
click at [709, 94] on span "False" at bounding box center [704, 96] width 25 height 12
click at [689, 94] on input "False" at bounding box center [683, 97] width 12 height 10
radio input "true"
radio input "false"
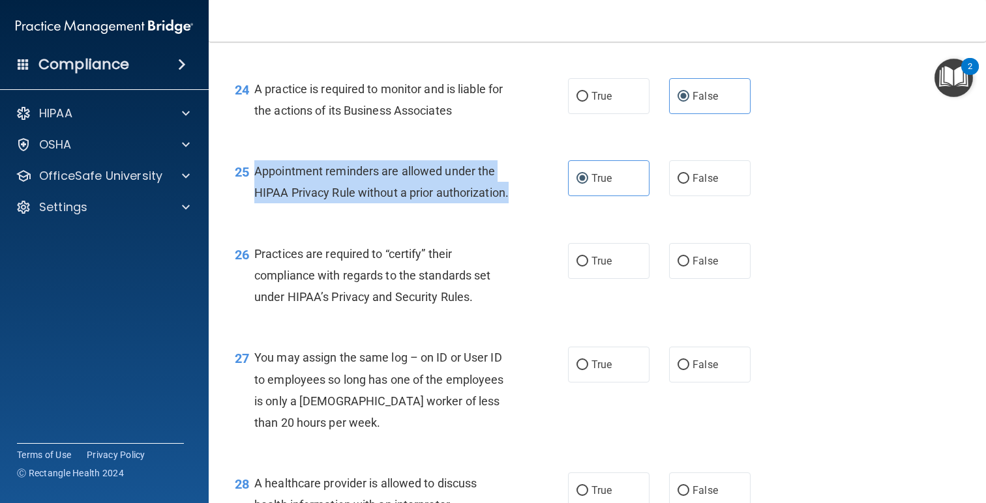
drag, startPoint x: 343, startPoint y: 213, endPoint x: 257, endPoint y: 172, distance: 95.1
click at [257, 172] on div "Appointment reminders are allowed under the HIPAA Privacy Rule without a prior …" at bounding box center [386, 181] width 265 height 43
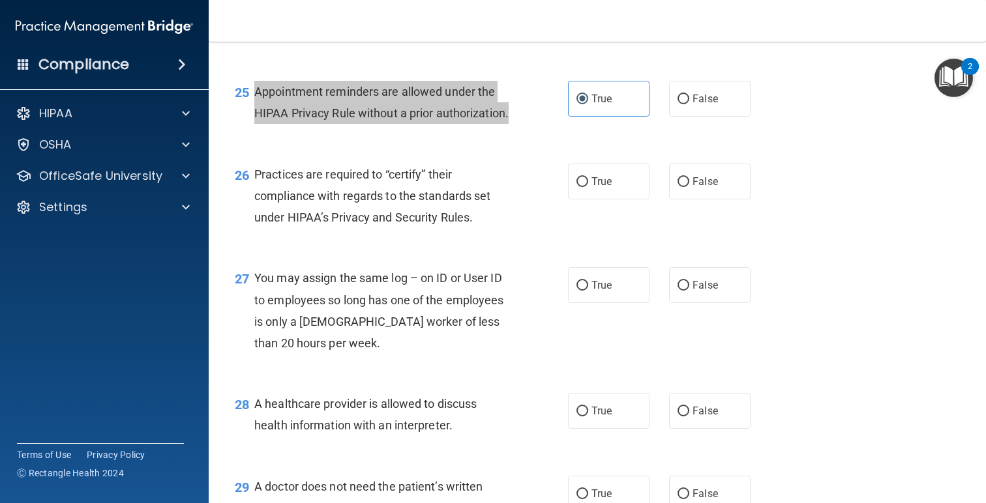
scroll to position [2826, 0]
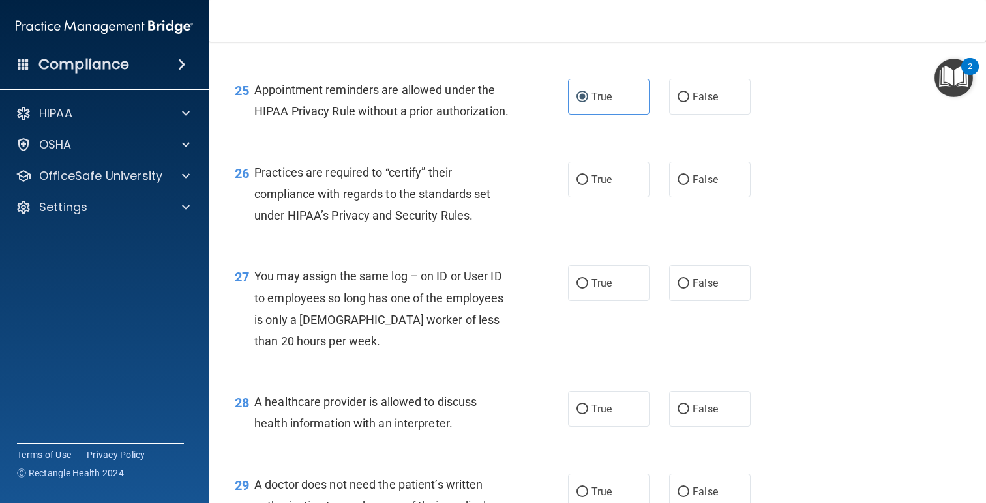
click at [475, 227] on div "Practices are required to “certify” their compliance with regards to the standa…" at bounding box center [386, 194] width 265 height 65
click at [585, 198] on label "True" at bounding box center [608, 180] width 81 height 36
click at [585, 185] on input "True" at bounding box center [582, 180] width 12 height 10
radio input "true"
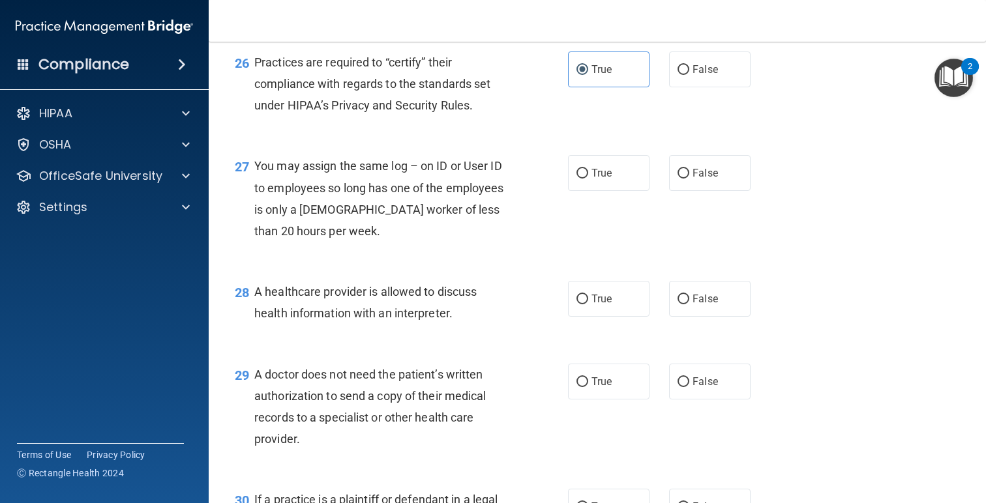
scroll to position [2926, 0]
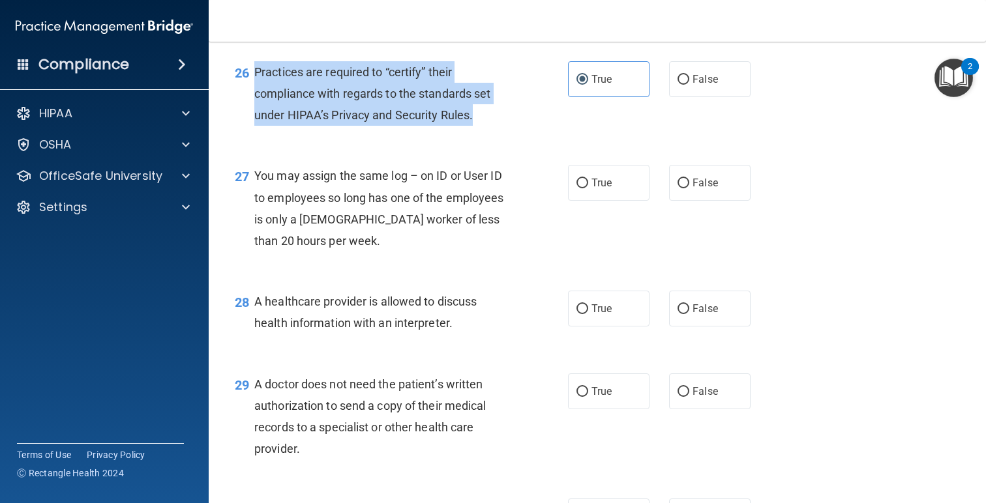
drag, startPoint x: 503, startPoint y: 136, endPoint x: 256, endPoint y: 93, distance: 250.8
click at [256, 93] on div "Practices are required to “certify” their compliance with regards to the standa…" at bounding box center [386, 93] width 265 height 65
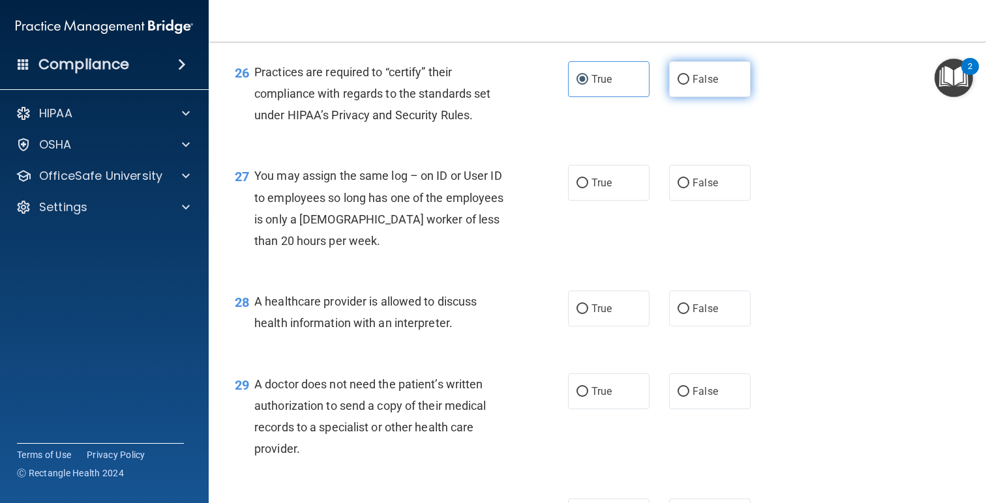
drag, startPoint x: 703, startPoint y: 121, endPoint x: 703, endPoint y: 111, distance: 9.8
click at [703, 117] on div "26 Practices are required to “certify” their compliance with regards to the sta…" at bounding box center [597, 97] width 745 height 104
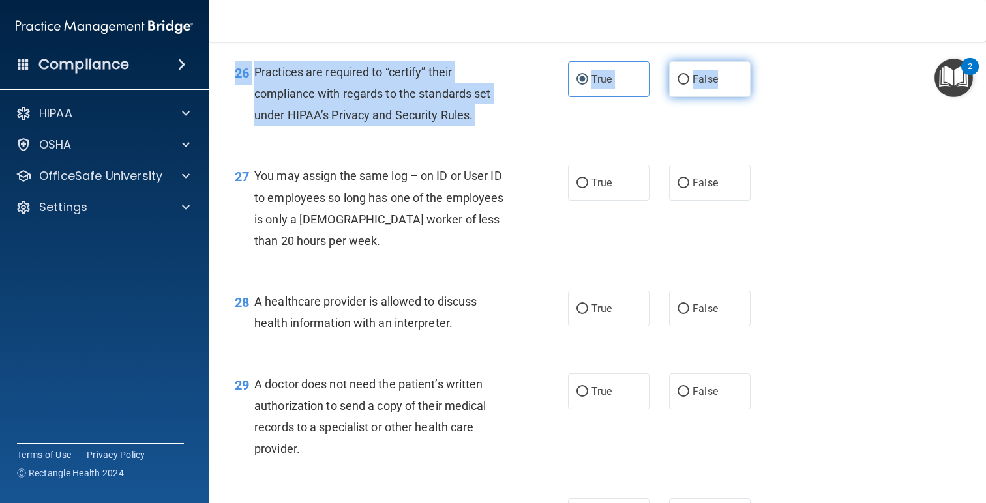
click at [693, 85] on span "False" at bounding box center [704, 79] width 25 height 12
click at [689, 85] on input "False" at bounding box center [683, 80] width 12 height 10
radio input "true"
radio input "false"
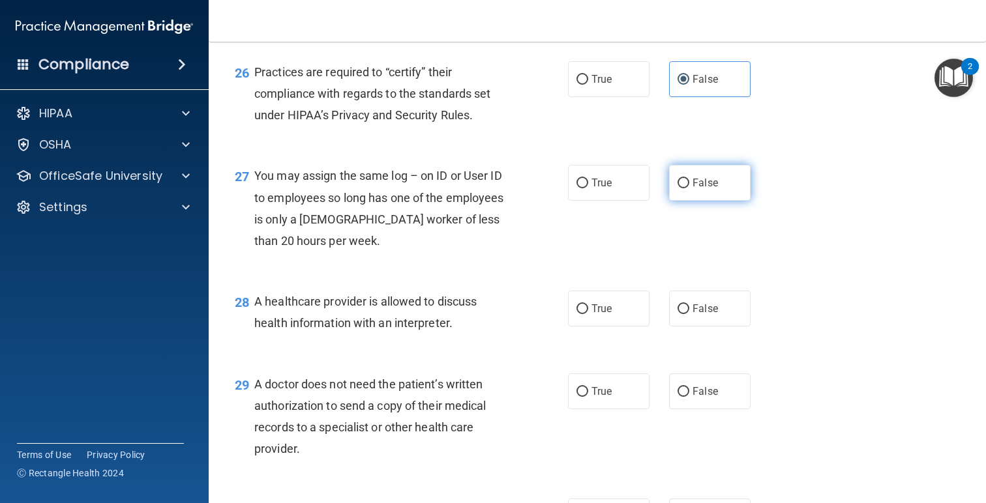
click at [708, 201] on label "False" at bounding box center [709, 183] width 81 height 36
click at [689, 188] on input "False" at bounding box center [683, 184] width 12 height 10
radio input "true"
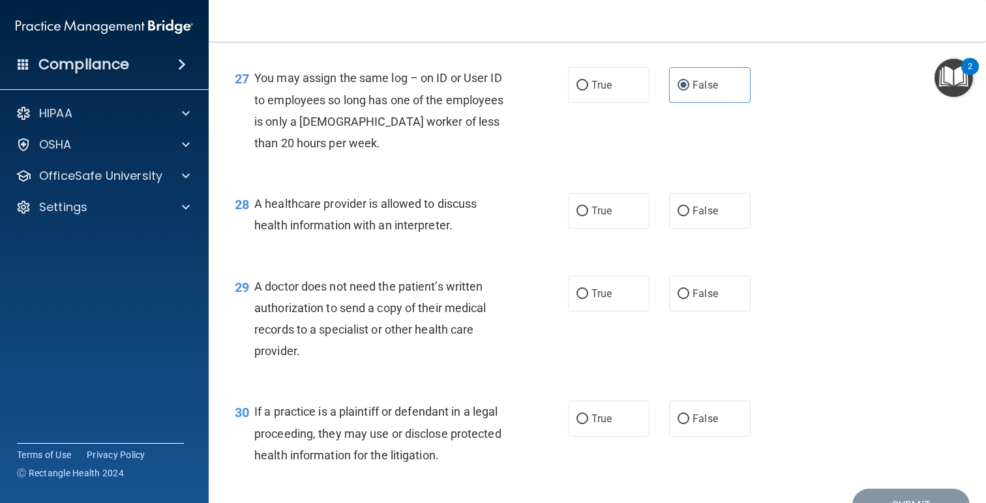
scroll to position [3022, 0]
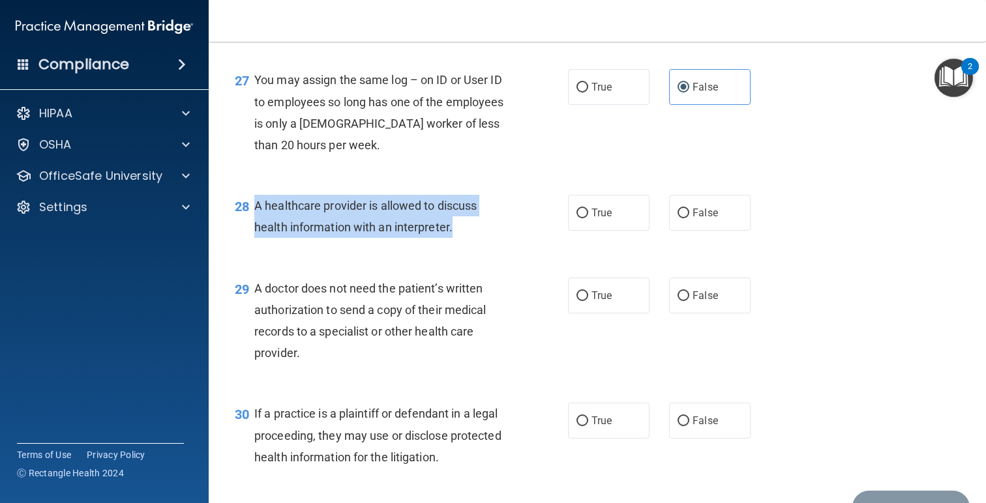
drag, startPoint x: 450, startPoint y: 267, endPoint x: 252, endPoint y: 220, distance: 203.5
click at [252, 220] on div "28 A healthcare provider is allowed to discuss health information with an inter…" at bounding box center [401, 220] width 372 height 50
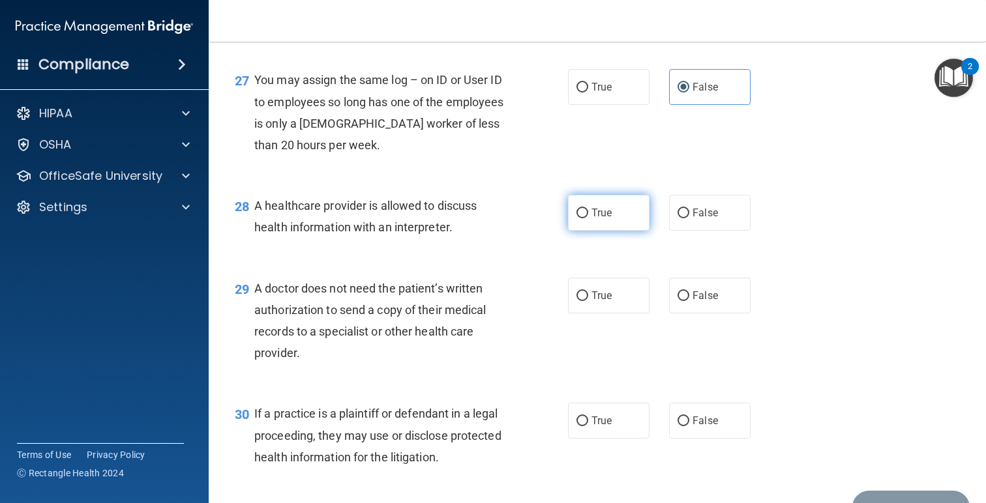
click at [600, 231] on label "True" at bounding box center [608, 213] width 81 height 36
click at [588, 218] on input "True" at bounding box center [582, 214] width 12 height 10
radio input "true"
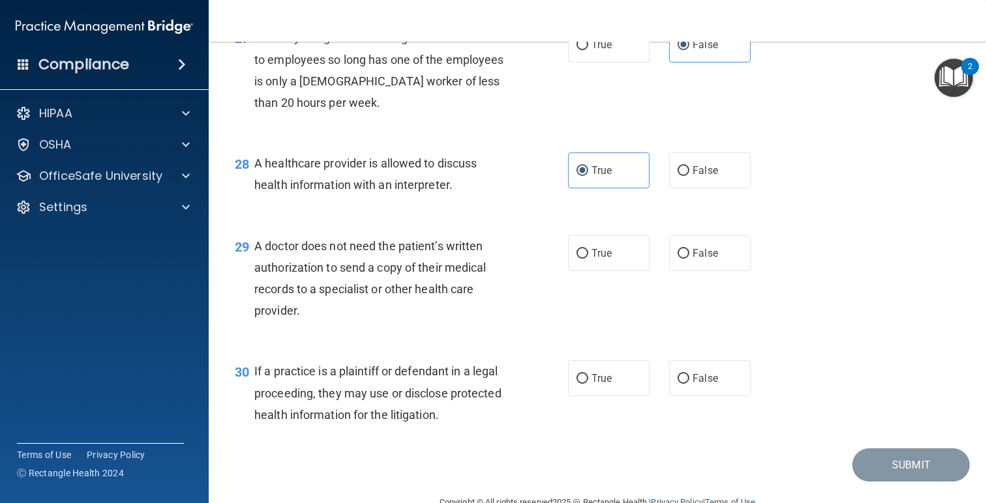
scroll to position [3083, 0]
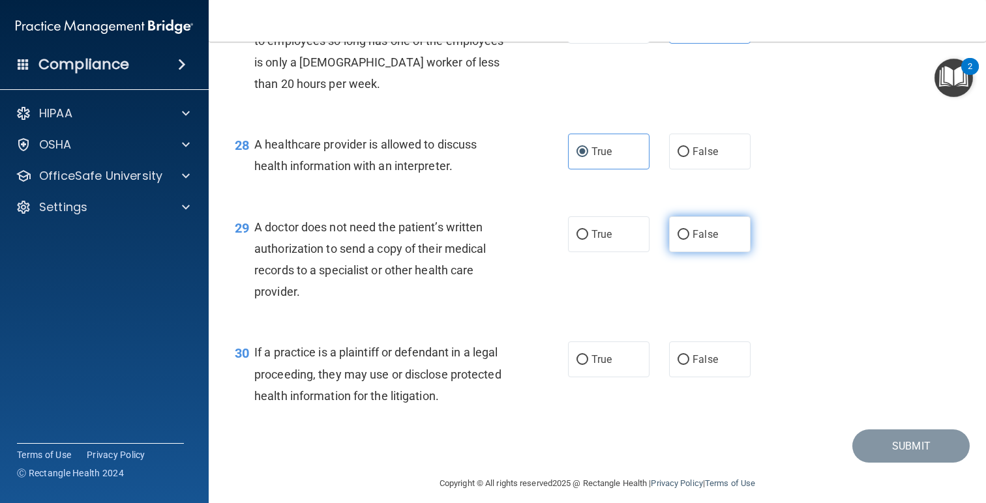
click at [692, 252] on label "False" at bounding box center [709, 234] width 81 height 36
click at [689, 240] on input "False" at bounding box center [683, 235] width 12 height 10
radio input "true"
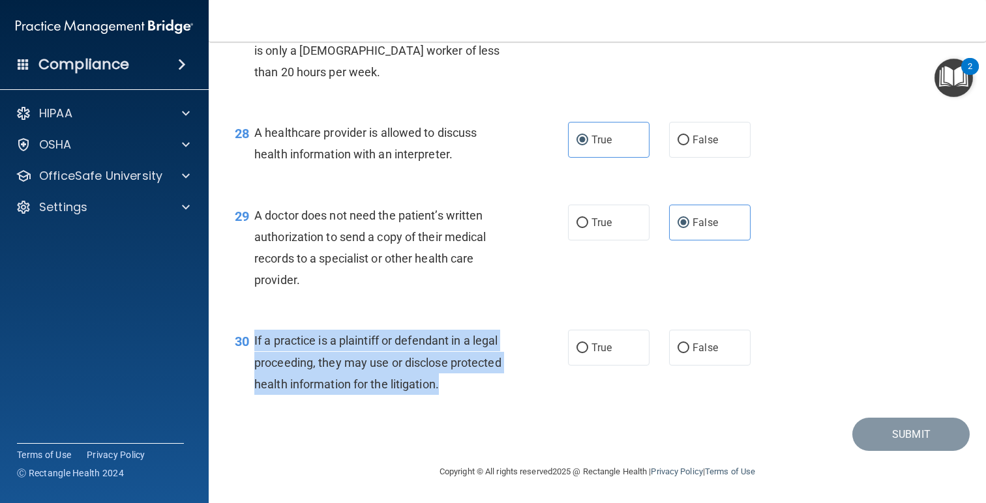
drag, startPoint x: 453, startPoint y: 401, endPoint x: 254, endPoint y: 340, distance: 208.5
click at [254, 340] on div "30 If a practice is a plaintiff or defendant in a legal proceeding, they may us…" at bounding box center [401, 366] width 372 height 72
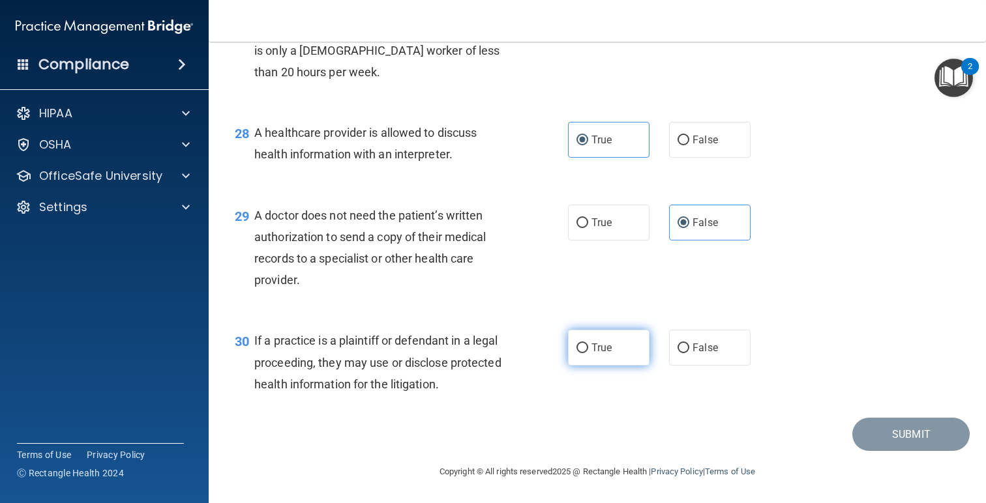
click at [630, 353] on label "True" at bounding box center [608, 348] width 81 height 36
click at [588, 353] on input "True" at bounding box center [582, 349] width 12 height 10
radio input "true"
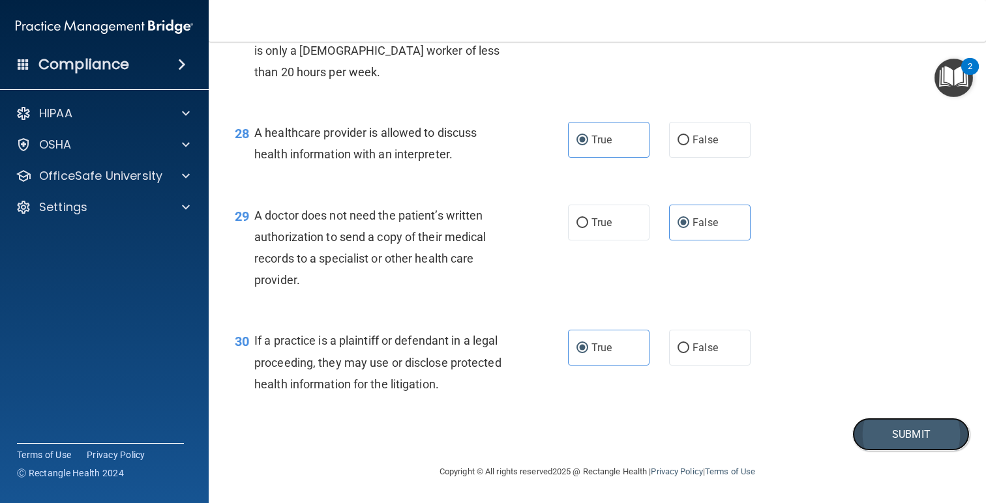
click at [882, 440] on button "Submit" at bounding box center [910, 434] width 117 height 33
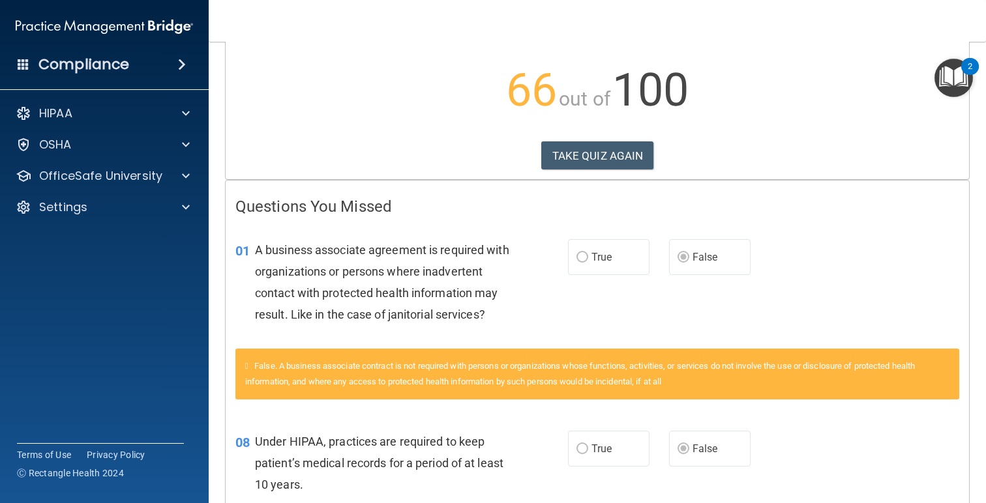
scroll to position [130, 0]
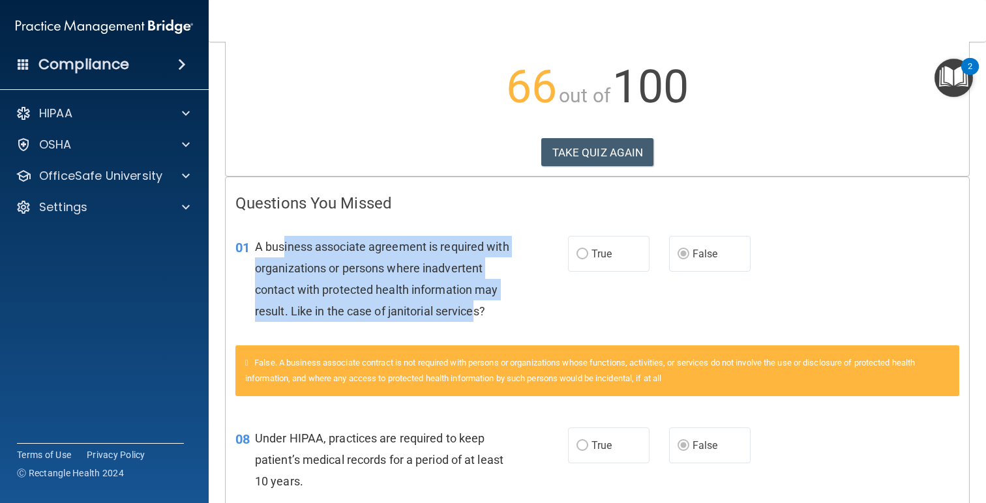
drag, startPoint x: 393, startPoint y: 287, endPoint x: 286, endPoint y: 246, distance: 114.9
click at [286, 246] on div "A business associate agreement is required with organizations or persons where …" at bounding box center [387, 279] width 264 height 87
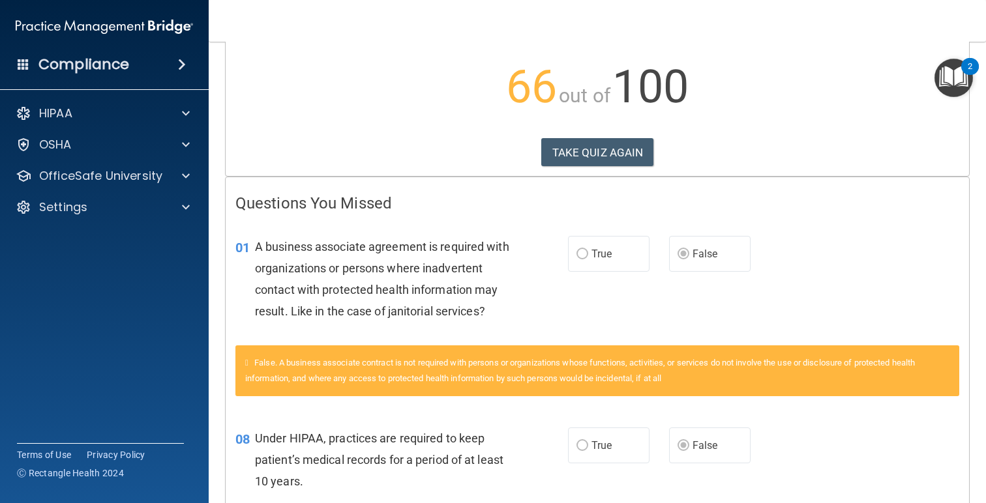
click at [518, 303] on div "A business associate agreement is required with organizations or persons where …" at bounding box center [387, 279] width 264 height 87
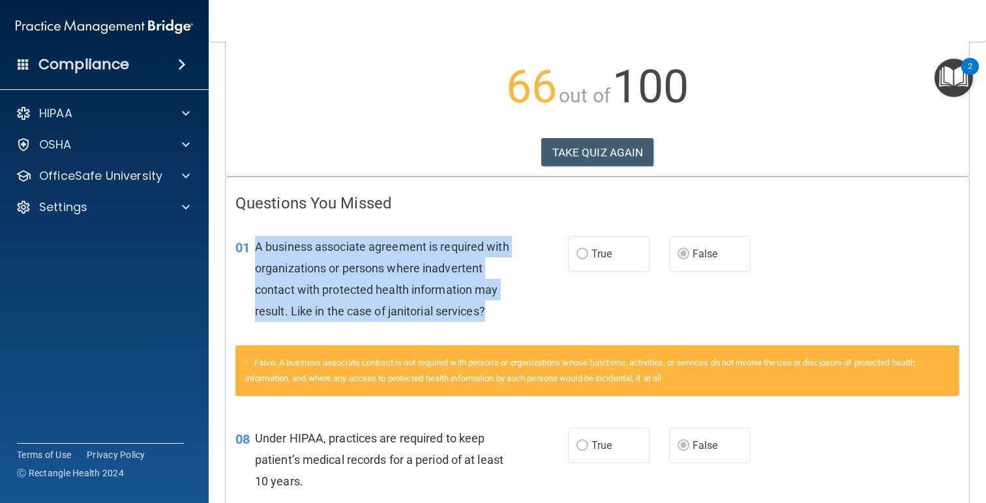
drag, startPoint x: 489, startPoint y: 314, endPoint x: 255, endPoint y: 246, distance: 243.9
click at [255, 246] on div "A business associate agreement is required with organizations or persons where …" at bounding box center [387, 279] width 264 height 87
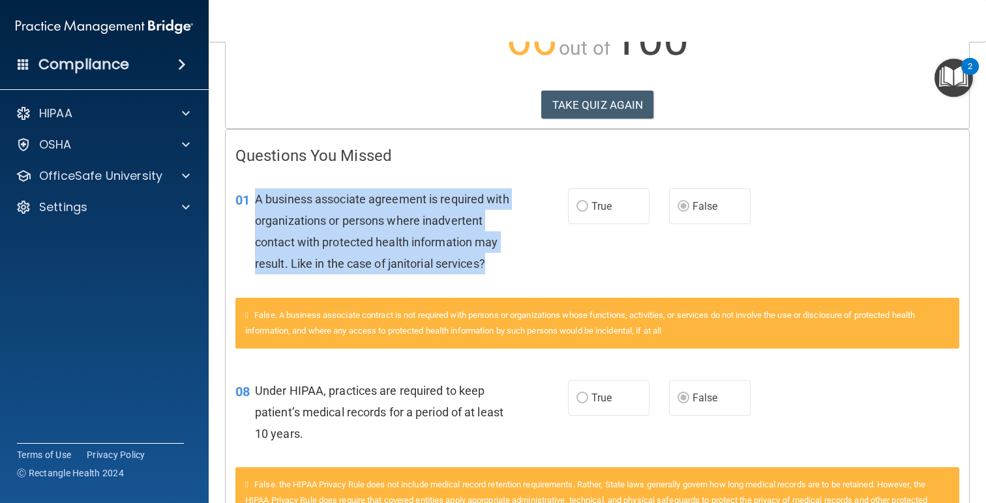
scroll to position [330, 0]
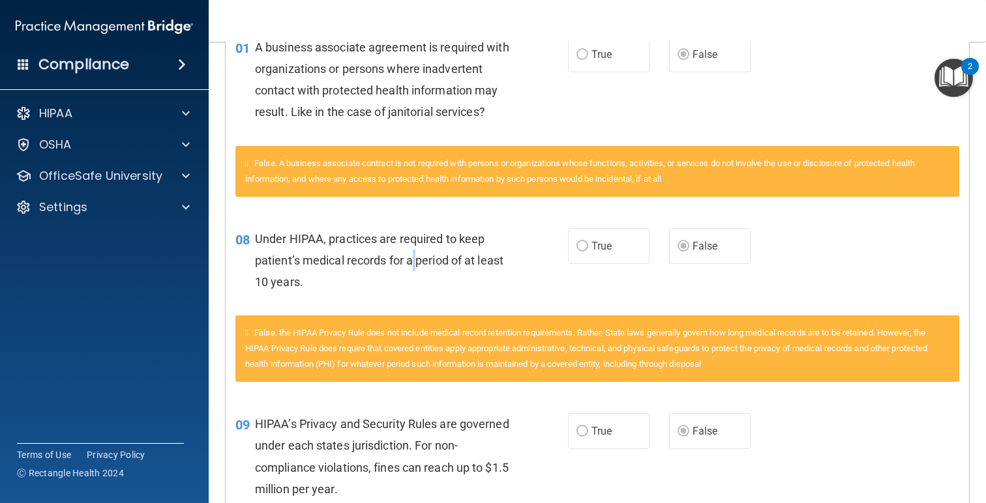
click at [415, 253] on div "Under HIPAA, practices are required to keep patient’s medical records for a per…" at bounding box center [387, 260] width 264 height 65
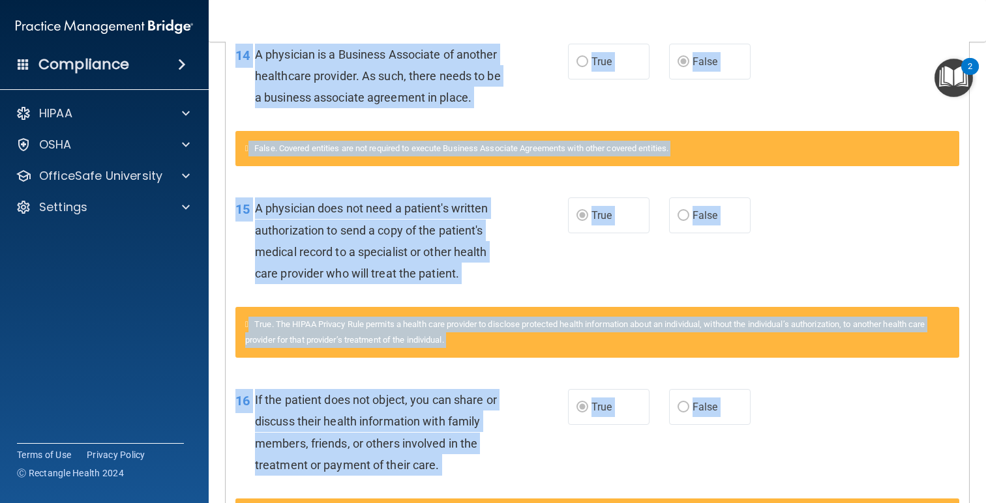
scroll to position [1792, 0]
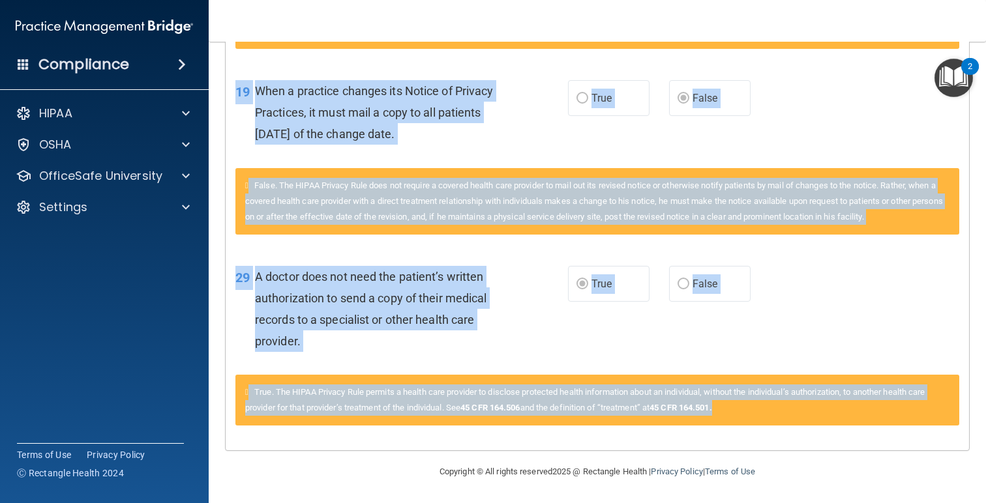
drag, startPoint x: 237, startPoint y: 196, endPoint x: 829, endPoint y: 437, distance: 639.9
click at [495, 307] on div "A doctor does not need the patient’s written authorization to send a copy of th…" at bounding box center [387, 309] width 264 height 87
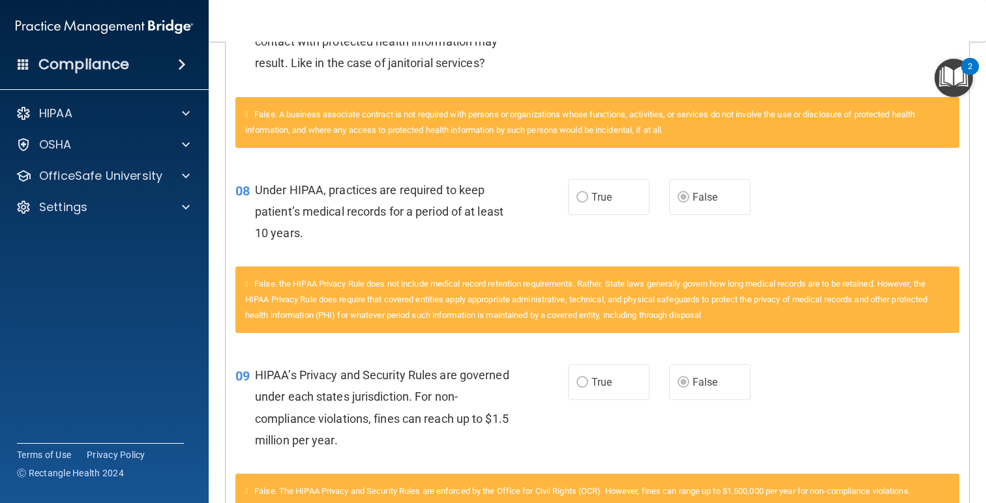
scroll to position [0, 0]
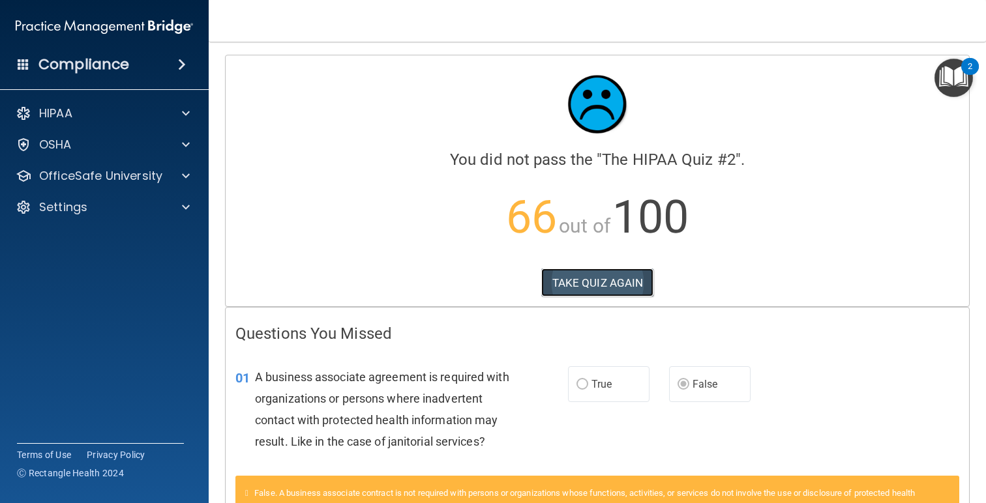
click at [579, 286] on button "TAKE QUIZ AGAIN" at bounding box center [597, 283] width 113 height 29
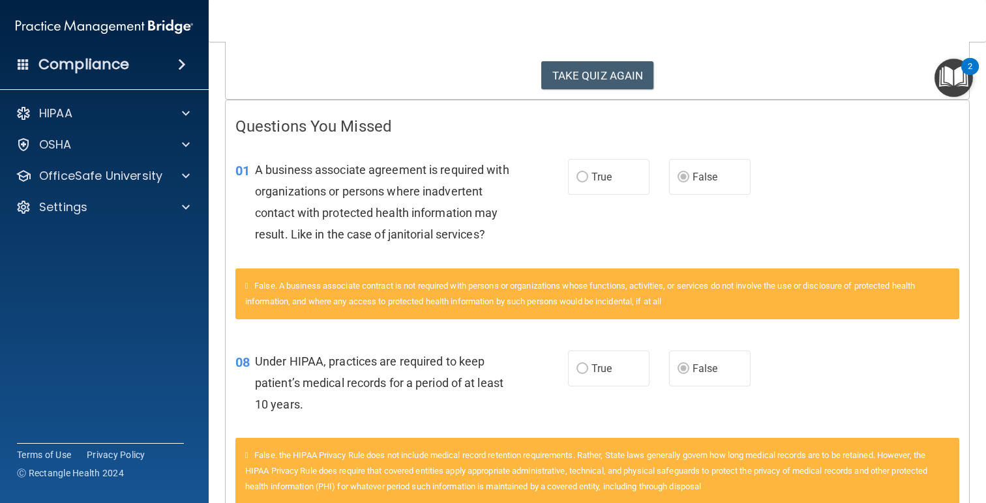
scroll to position [222, 0]
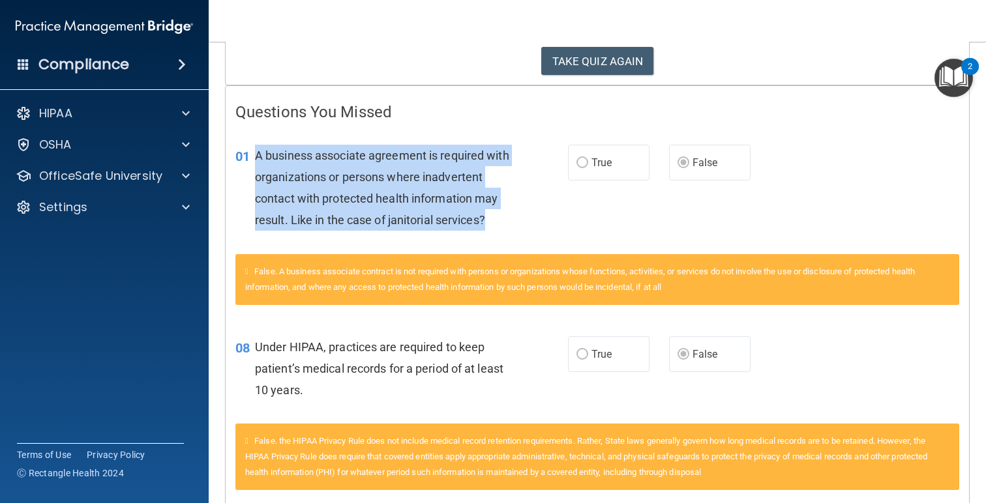
drag, startPoint x: 513, startPoint y: 224, endPoint x: 247, endPoint y: 149, distance: 276.4
click at [247, 149] on div "01 A business associate agreement is required with organizations or persons whe…" at bounding box center [402, 191] width 372 height 93
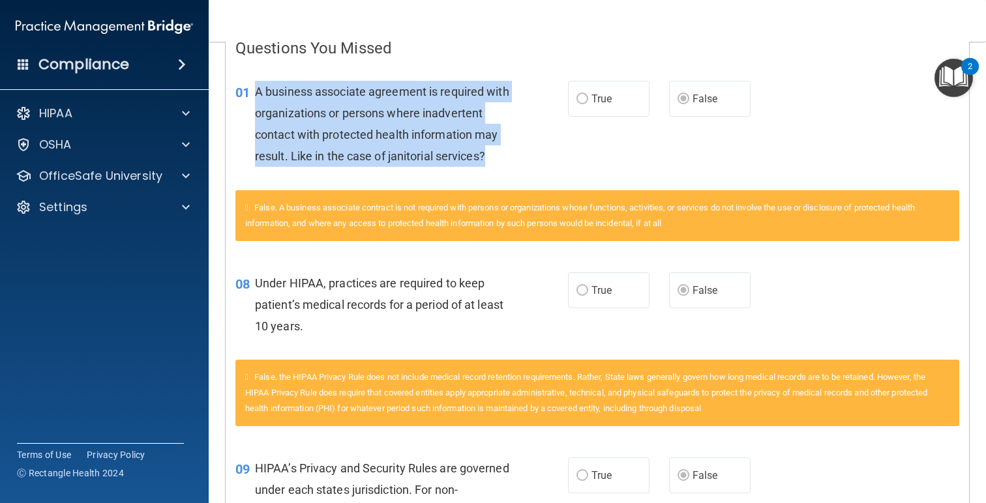
scroll to position [317, 0]
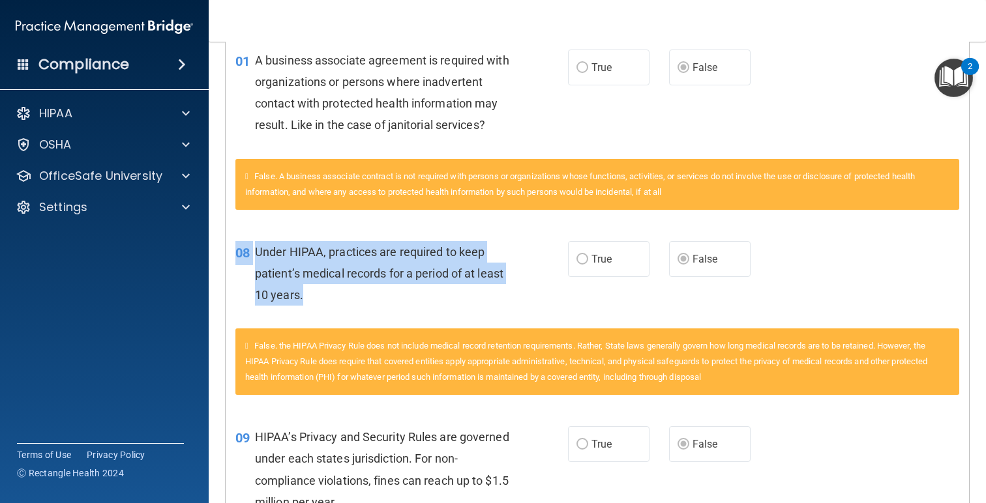
drag, startPoint x: 289, startPoint y: 281, endPoint x: 336, endPoint y: 304, distance: 51.9
click at [336, 304] on div "08 Under HIPAA, practices are required to keep patient’s medical records for a …" at bounding box center [597, 277] width 743 height 104
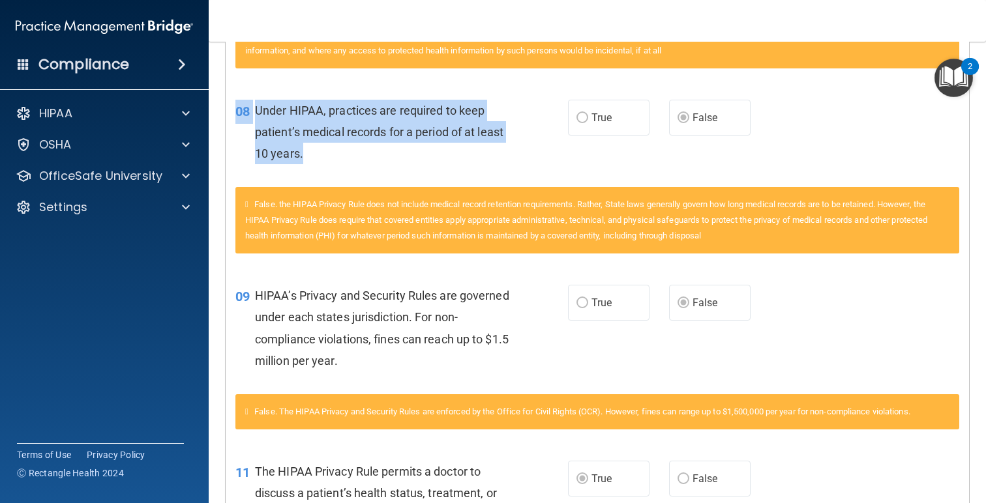
scroll to position [619, 0]
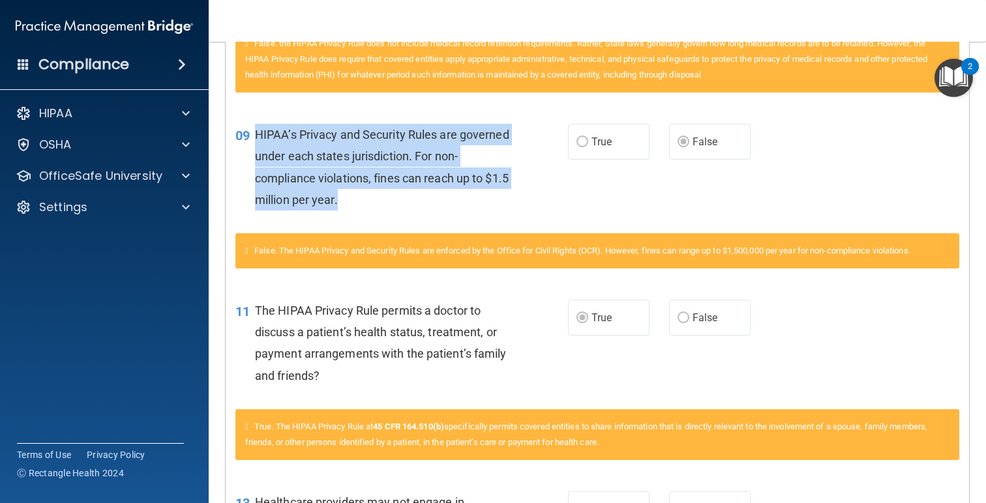
drag, startPoint x: 376, startPoint y: 213, endPoint x: 253, endPoint y: 135, distance: 145.4
click at [253, 135] on div "09 HIPAA’s Privacy and Security Rules are governed under each states jurisdicti…" at bounding box center [402, 170] width 372 height 93
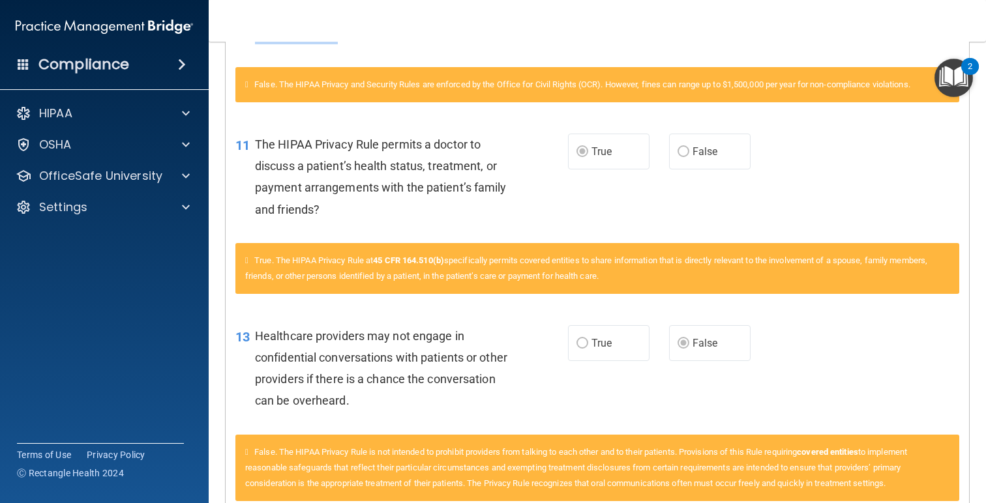
scroll to position [803, 0]
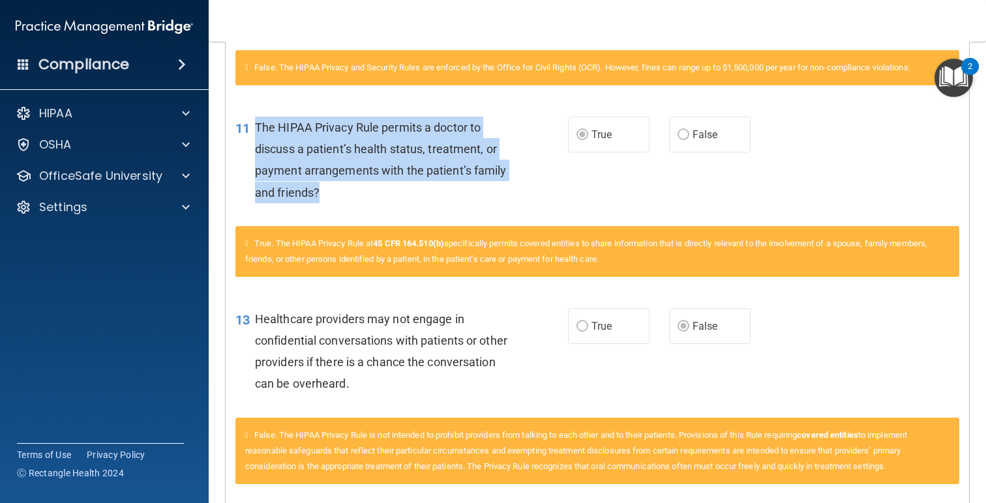
drag, startPoint x: 346, startPoint y: 196, endPoint x: 252, endPoint y: 119, distance: 121.4
click at [252, 119] on div "11 The HIPAA Privacy Rule permits a doctor to discuss a patient’s health status…" at bounding box center [402, 163] width 372 height 93
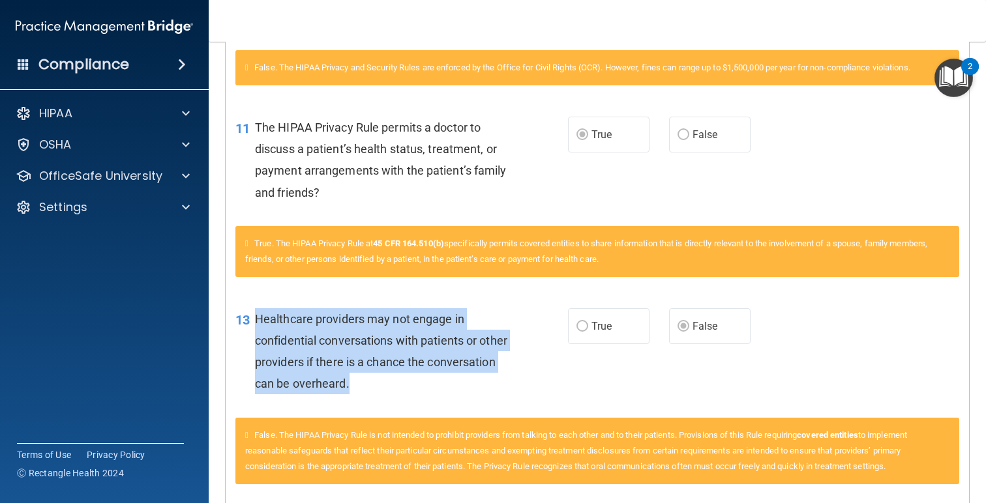
drag, startPoint x: 445, startPoint y: 377, endPoint x: 248, endPoint y: 325, distance: 203.2
click at [248, 325] on div "13 Healthcare providers may not engage in confidential conversations with patie…" at bounding box center [402, 354] width 372 height 93
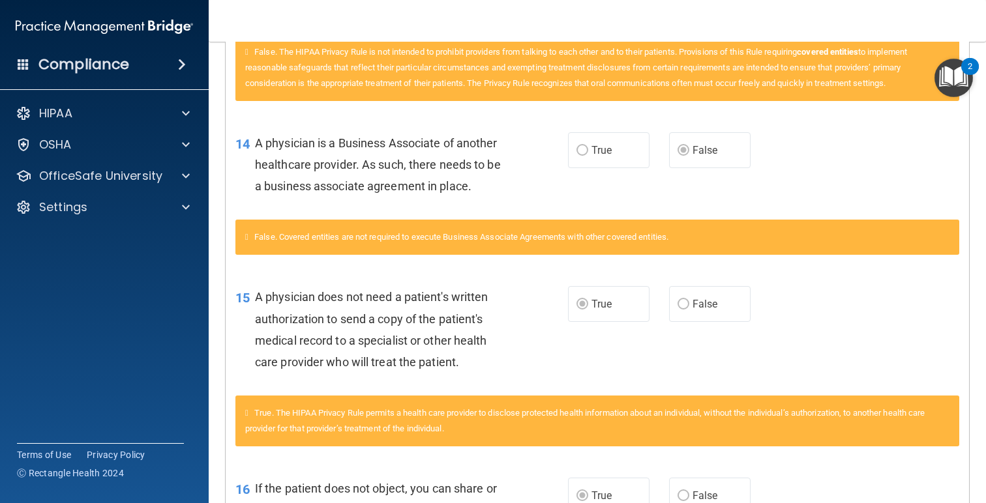
scroll to position [1155, 0]
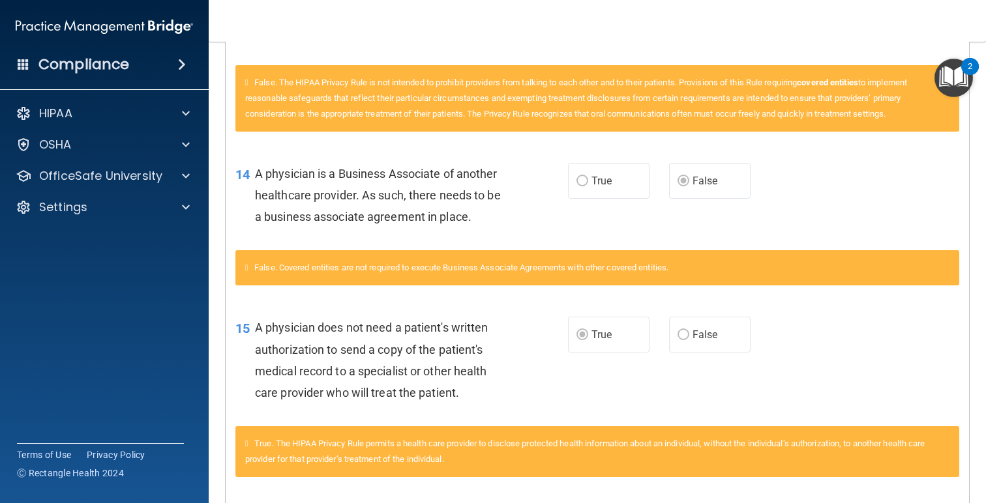
drag, startPoint x: 450, startPoint y: 212, endPoint x: 253, endPoint y: 177, distance: 199.9
click at [253, 177] on div "14 A physician is a Business Associate of another healthcare provider. As such,…" at bounding box center [402, 199] width 372 height 72
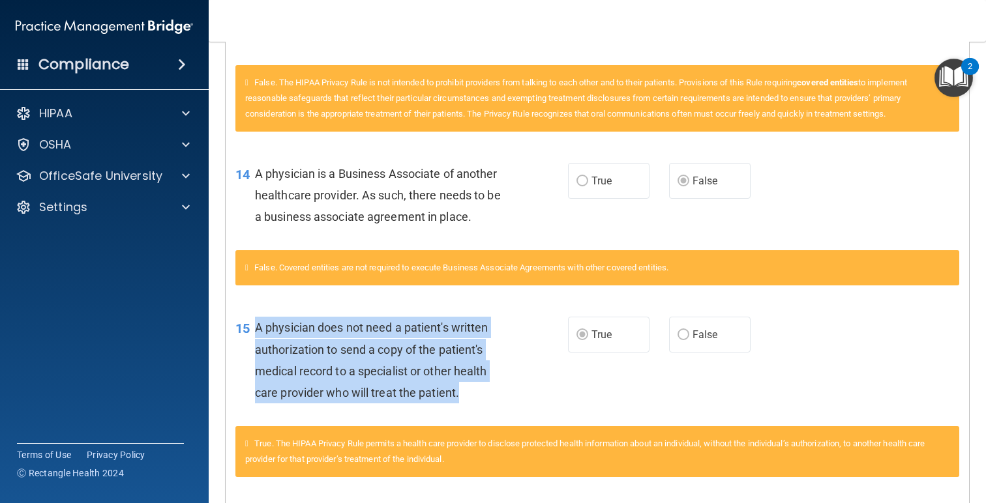
drag, startPoint x: 423, startPoint y: 383, endPoint x: 252, endPoint y: 338, distance: 176.6
click at [252, 338] on div "15 A physician does not need a patient's written authorization to send a copy o…" at bounding box center [402, 363] width 372 height 93
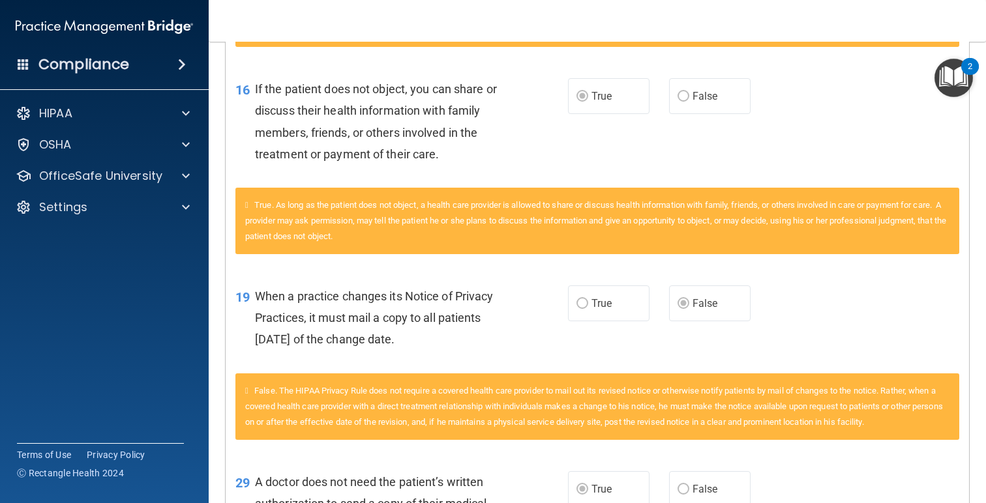
scroll to position [1573, 0]
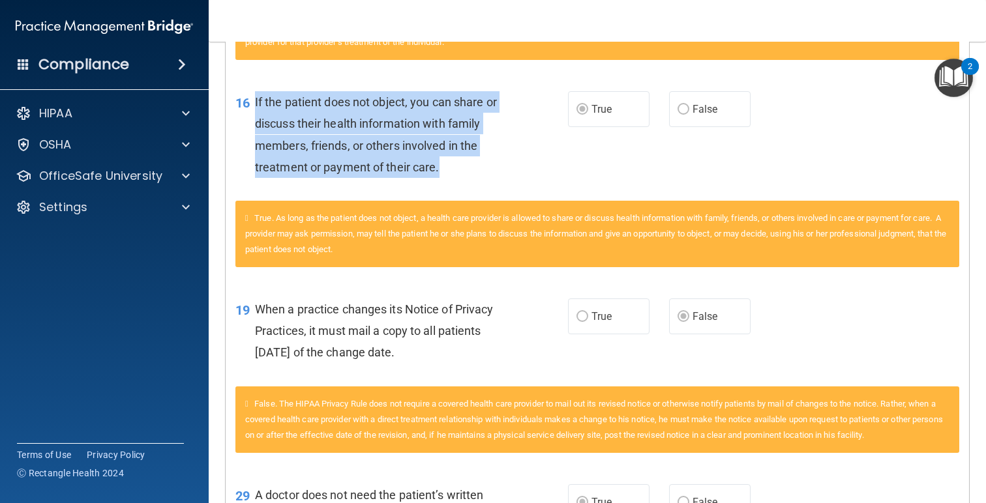
drag, startPoint x: 473, startPoint y: 169, endPoint x: 250, endPoint y: 101, distance: 233.1
click at [250, 101] on div "16 If the patient does not object, you can share or discuss their health inform…" at bounding box center [402, 137] width 372 height 93
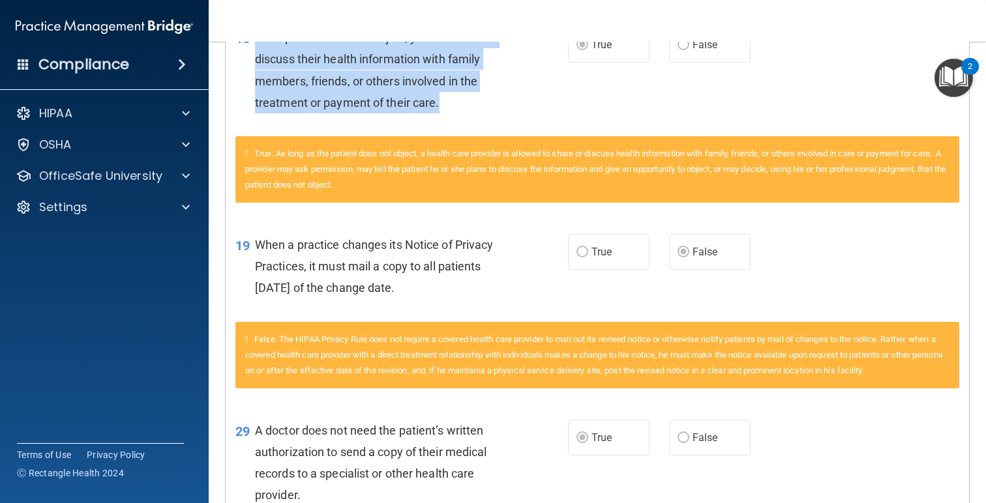
scroll to position [1639, 0]
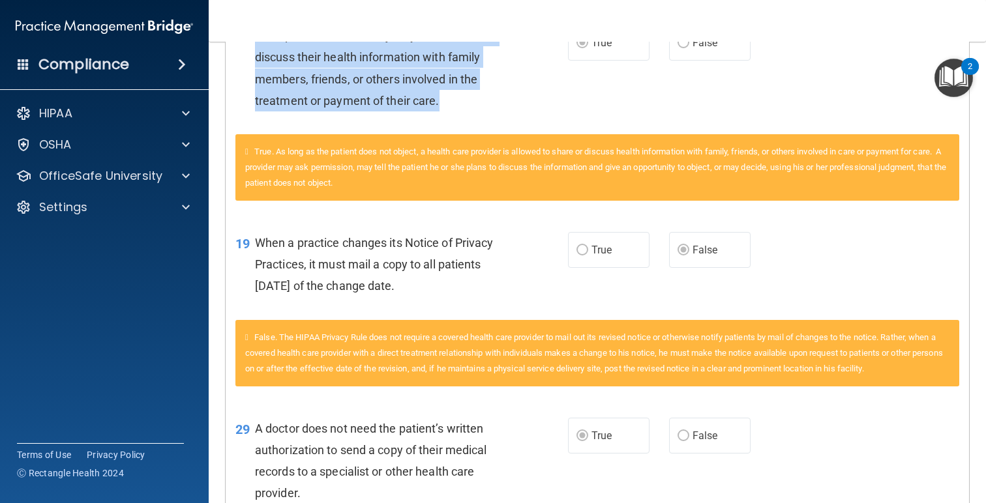
drag, startPoint x: 430, startPoint y: 298, endPoint x: 248, endPoint y: 242, distance: 191.0
click at [248, 242] on div "19 When a practice changes its Notice of Privacy Practices, it must mail a copy…" at bounding box center [402, 268] width 372 height 72
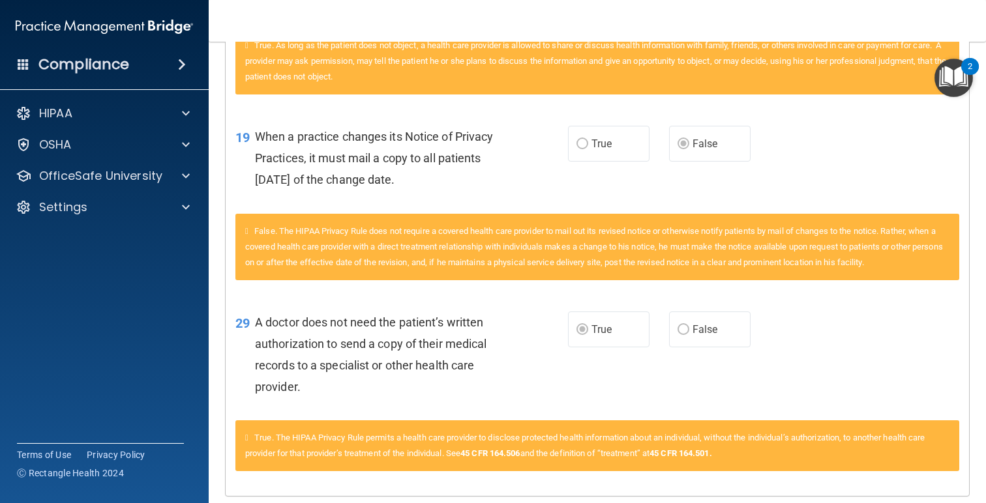
scroll to position [1792, 0]
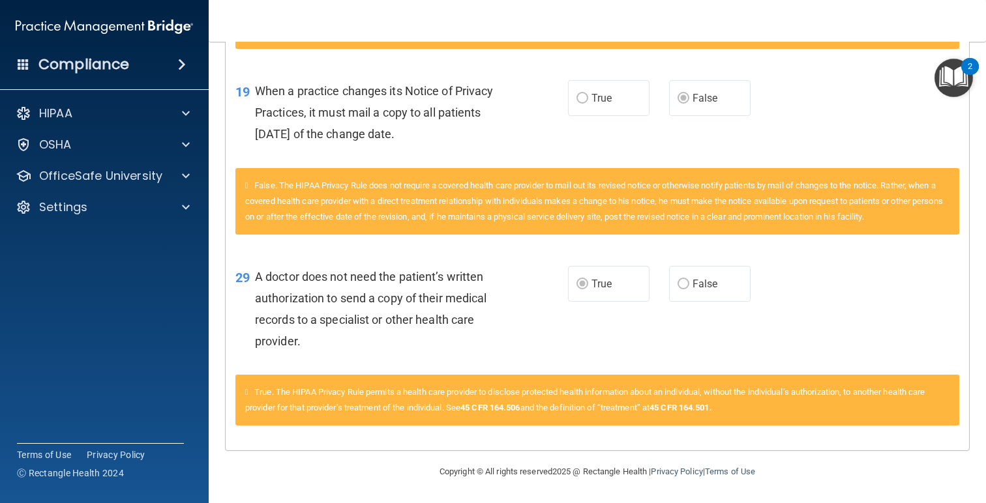
drag, startPoint x: 330, startPoint y: 350, endPoint x: 254, endPoint y: 271, distance: 109.3
click at [255, 273] on div "A doctor does not need the patient’s written authorization to send a copy of th…" at bounding box center [387, 309] width 264 height 87
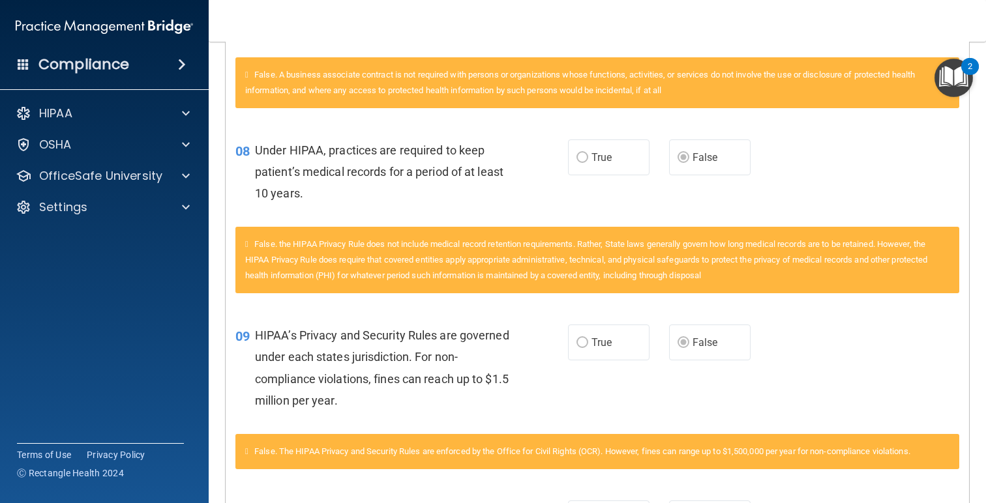
scroll to position [0, 0]
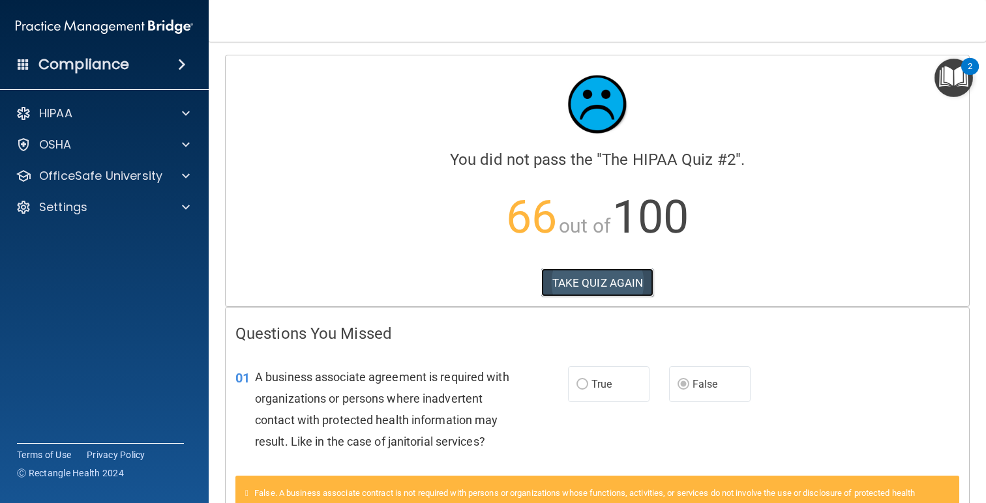
click at [589, 273] on button "TAKE QUIZ AGAIN" at bounding box center [597, 283] width 113 height 29
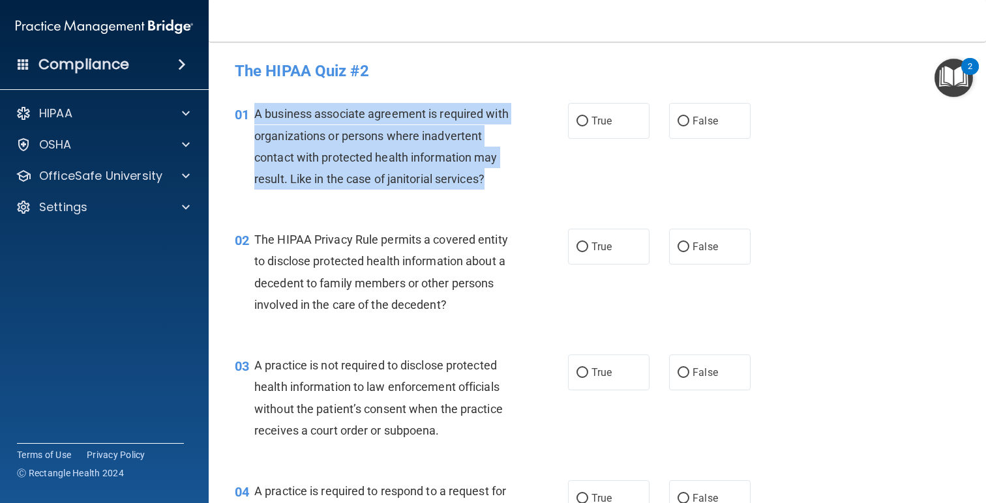
drag, startPoint x: 480, startPoint y: 180, endPoint x: 254, endPoint y: 110, distance: 236.7
click at [254, 110] on div "A business associate agreement is required with organizations or persons where …" at bounding box center [386, 146] width 265 height 87
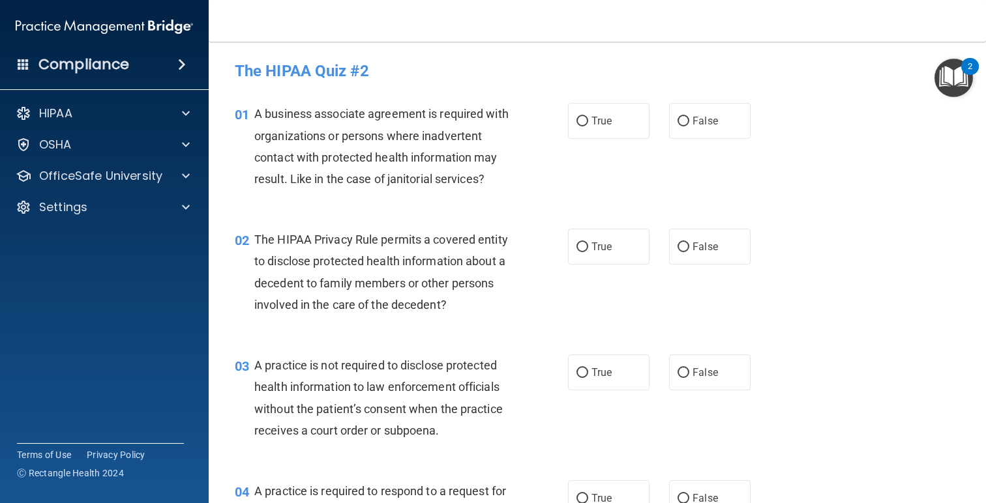
click at [601, 140] on div "01 A business associate agreement is required with organizations or persons whe…" at bounding box center [597, 150] width 745 height 126
click at [594, 125] on span "True" at bounding box center [601, 121] width 20 height 12
click at [588, 125] on input "True" at bounding box center [582, 122] width 12 height 10
radio input "true"
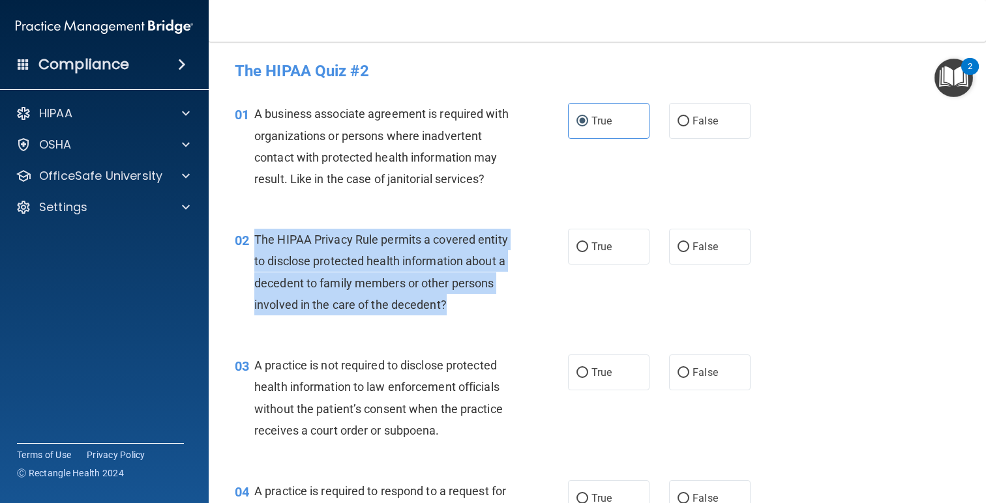
drag, startPoint x: 463, startPoint y: 308, endPoint x: 256, endPoint y: 239, distance: 218.5
click at [256, 239] on div "The HIPAA Privacy Rule permits a covered entity to disclose protected health in…" at bounding box center [386, 272] width 265 height 87
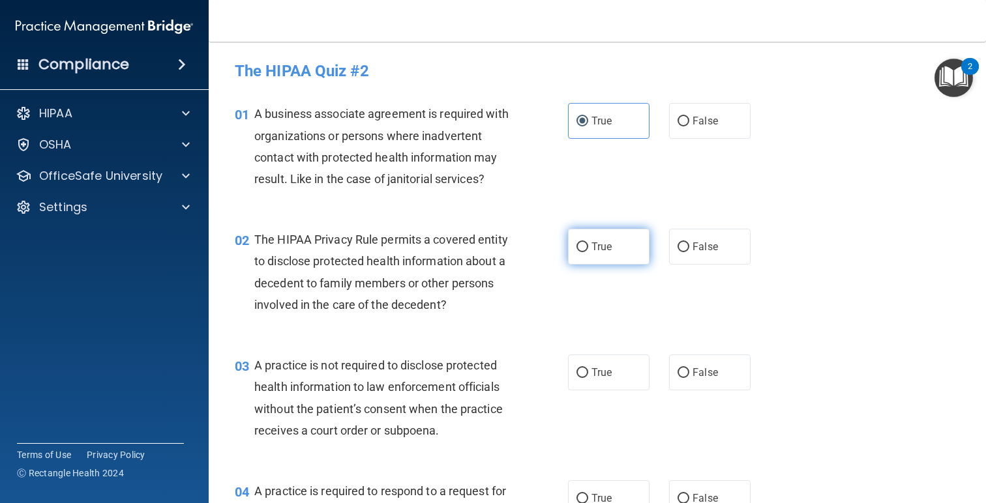
click at [618, 254] on label "True" at bounding box center [608, 247] width 81 height 36
click at [588, 252] on input "True" at bounding box center [582, 248] width 12 height 10
radio input "true"
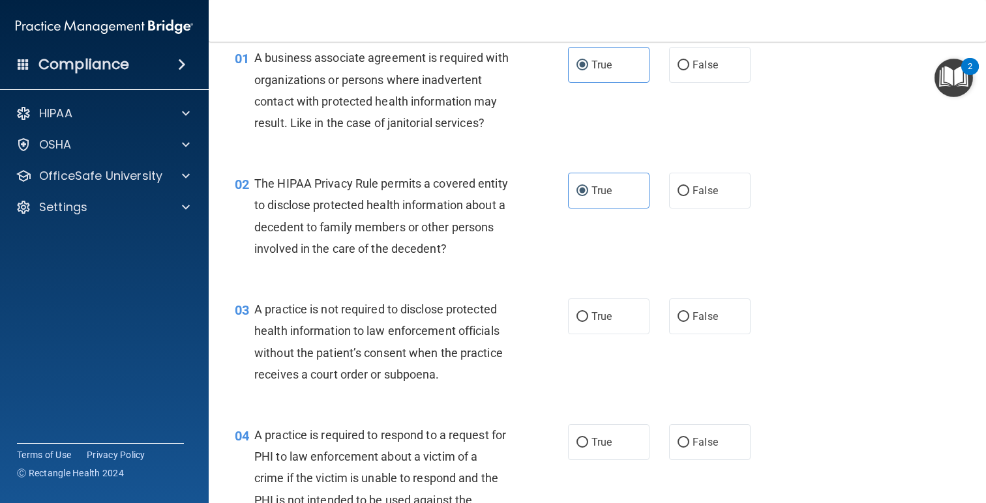
scroll to position [61, 0]
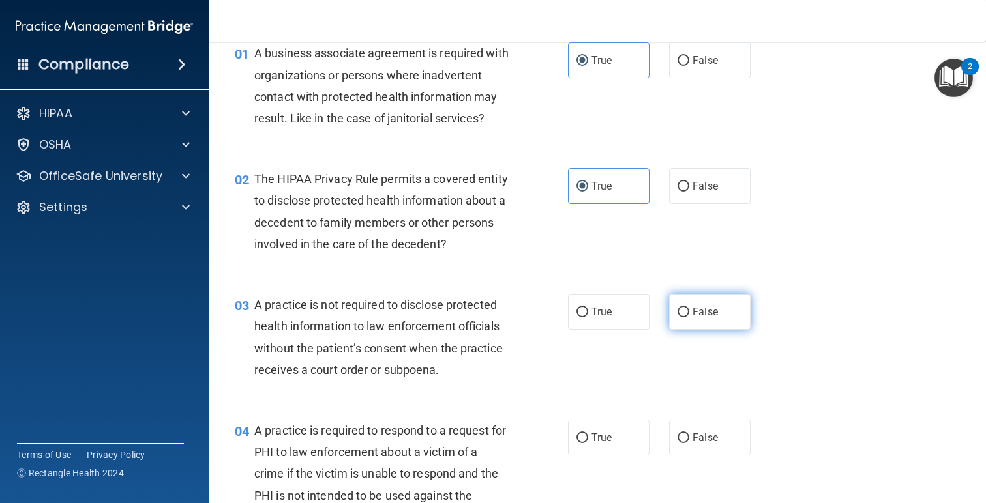
click at [697, 316] on span "False" at bounding box center [704, 312] width 25 height 12
click at [689, 316] on input "False" at bounding box center [683, 313] width 12 height 10
radio input "true"
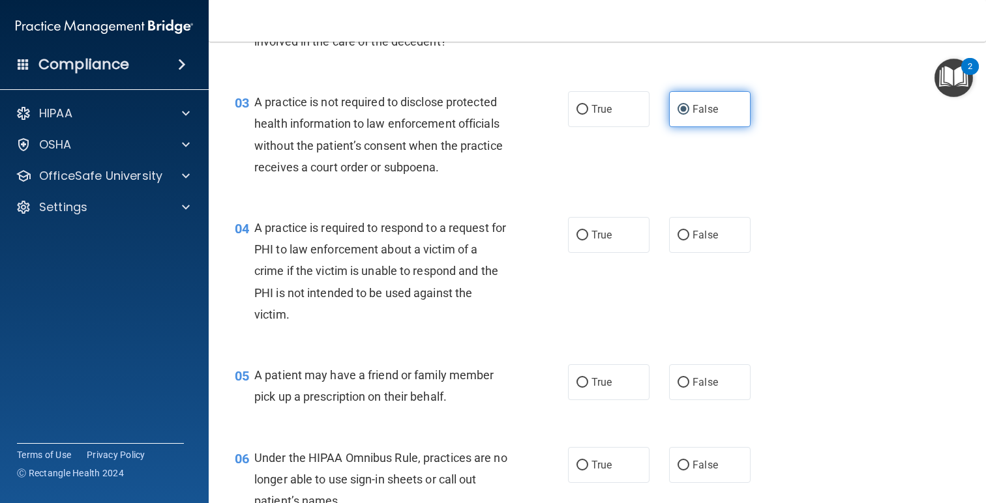
scroll to position [292, 0]
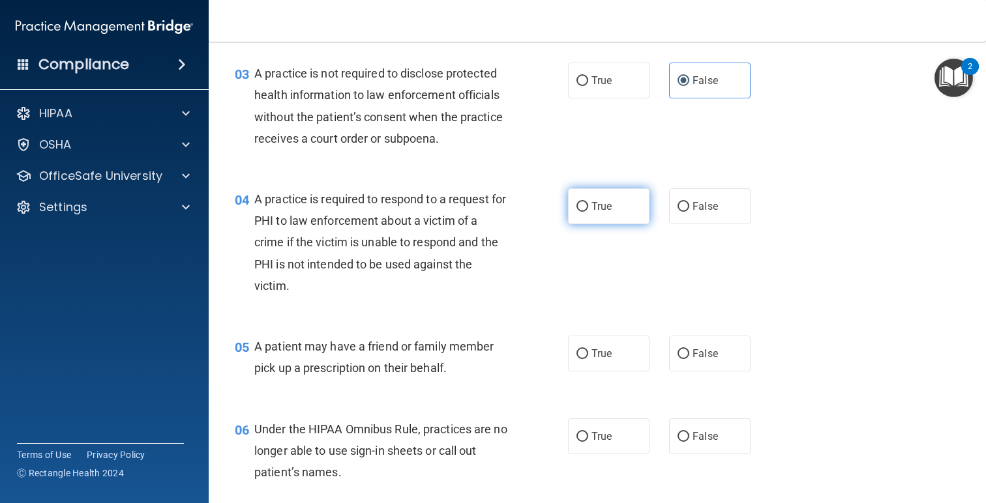
click at [599, 207] on span "True" at bounding box center [601, 206] width 20 height 12
click at [588, 207] on input "True" at bounding box center [582, 207] width 12 height 10
radio input "true"
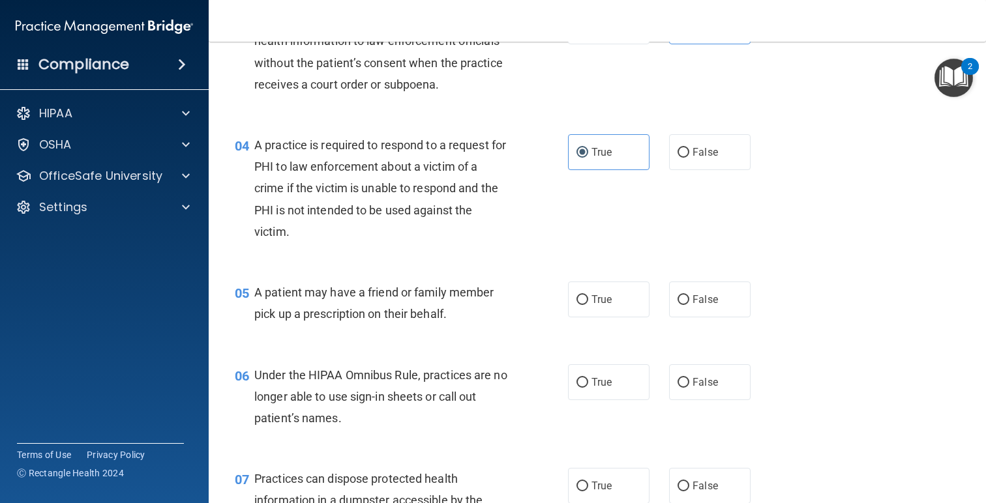
scroll to position [351, 0]
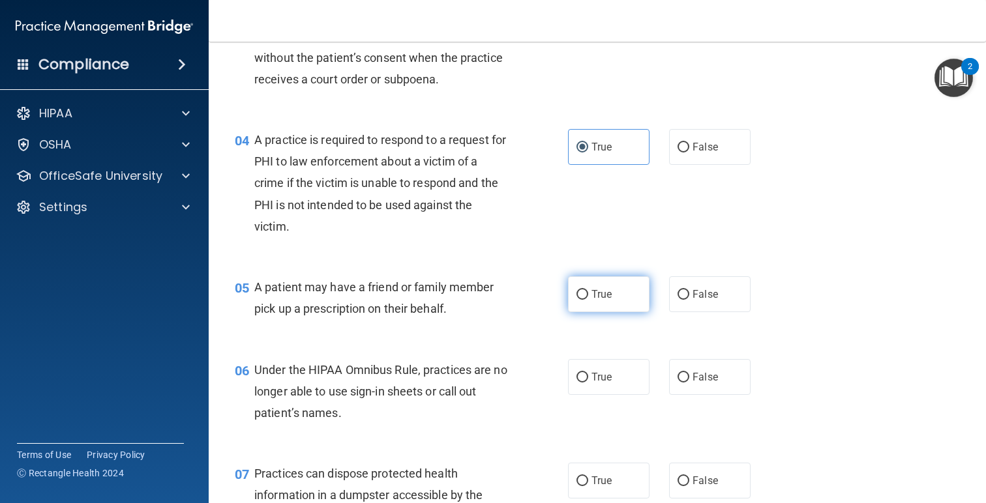
drag, startPoint x: 657, startPoint y: 297, endPoint x: 638, endPoint y: 297, distance: 19.6
click at [645, 297] on div "True False" at bounding box center [666, 294] width 196 height 36
click at [637, 297] on label "True" at bounding box center [608, 294] width 81 height 36
click at [588, 297] on input "True" at bounding box center [582, 295] width 12 height 10
radio input "true"
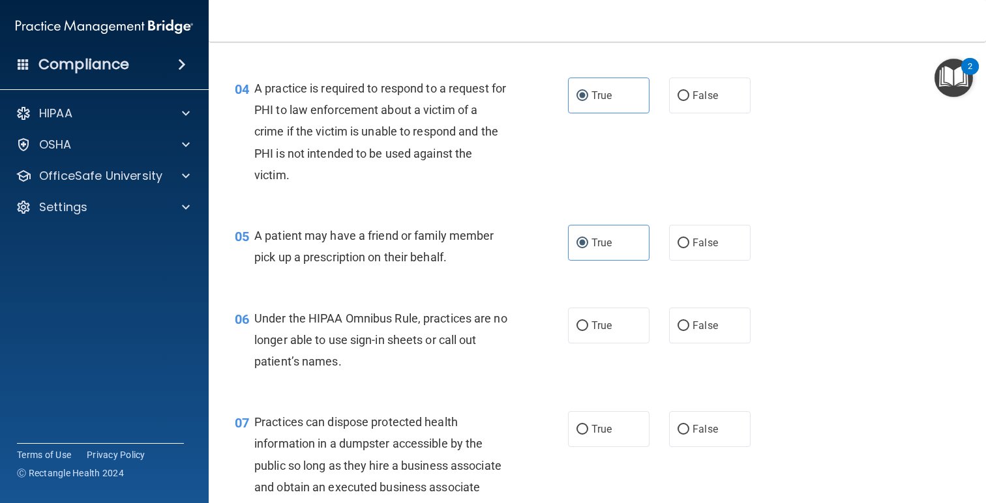
scroll to position [412, 0]
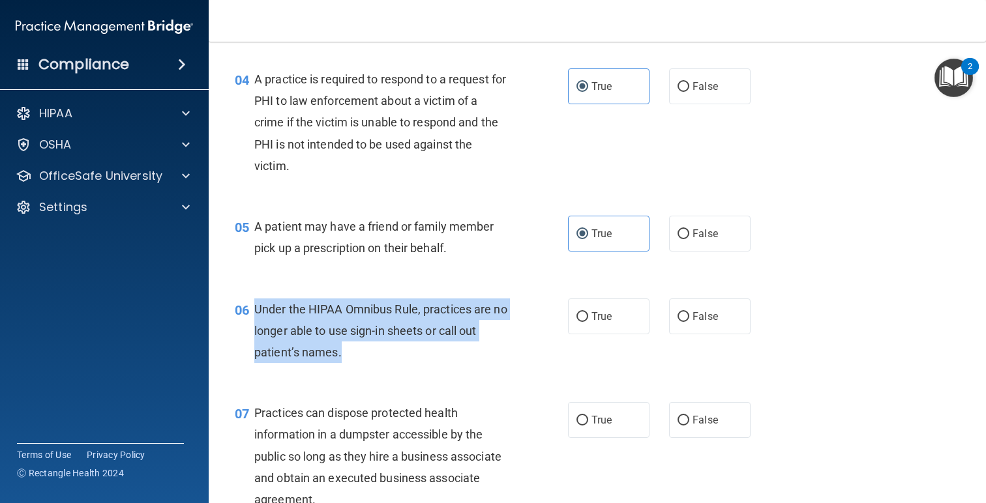
drag, startPoint x: 361, startPoint y: 361, endPoint x: 249, endPoint y: 307, distance: 123.9
click at [249, 307] on div "06 Under the HIPAA Omnibus Rule, practices are no longer able to use sign-in sh…" at bounding box center [401, 335] width 372 height 72
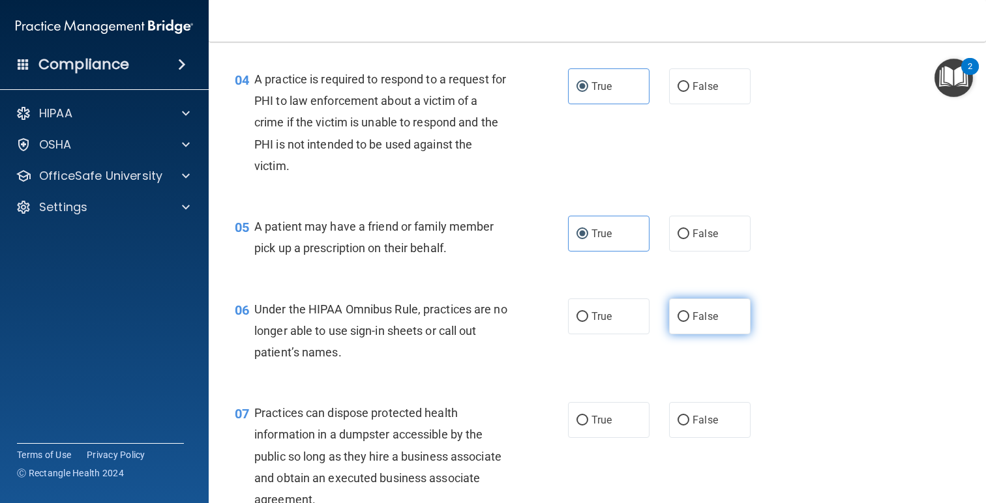
click at [684, 325] on label "False" at bounding box center [709, 317] width 81 height 36
click at [684, 322] on input "False" at bounding box center [683, 317] width 12 height 10
radio input "true"
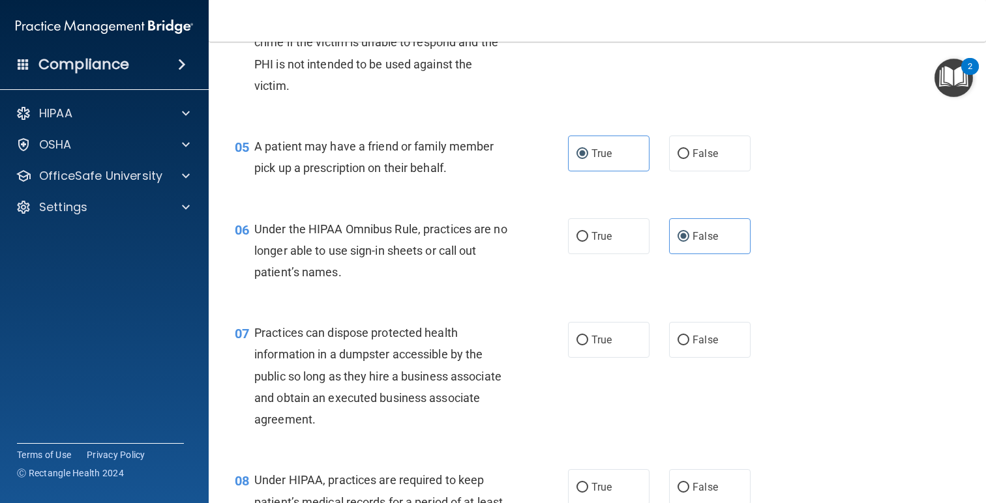
scroll to position [494, 0]
click at [711, 336] on span "False" at bounding box center [704, 339] width 25 height 12
click at [689, 336] on input "False" at bounding box center [683, 339] width 12 height 10
radio input "true"
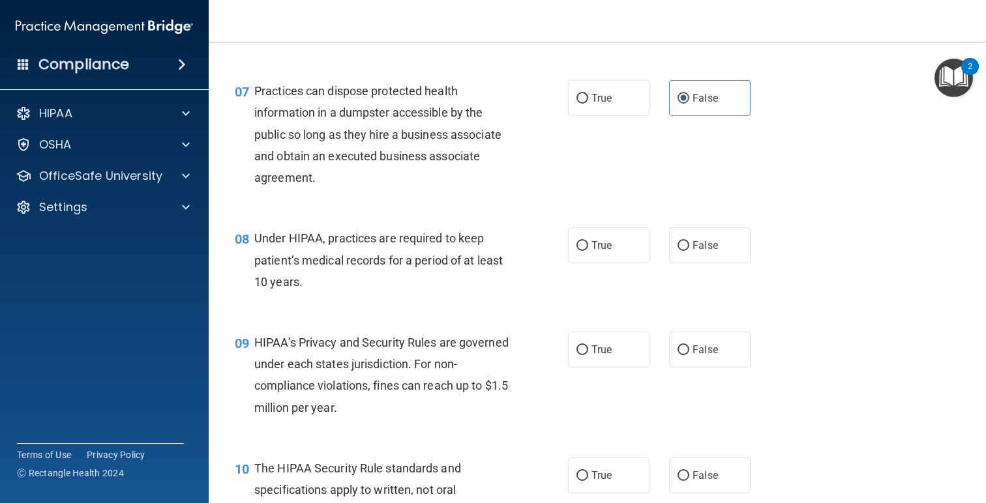
scroll to position [755, 0]
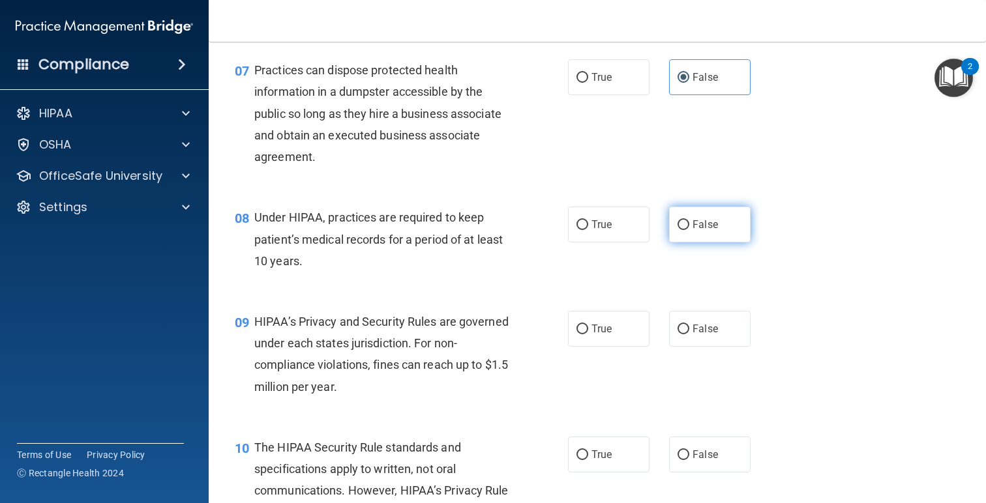
click at [693, 234] on label "False" at bounding box center [709, 225] width 81 height 36
click at [689, 230] on input "False" at bounding box center [683, 225] width 12 height 10
radio input "true"
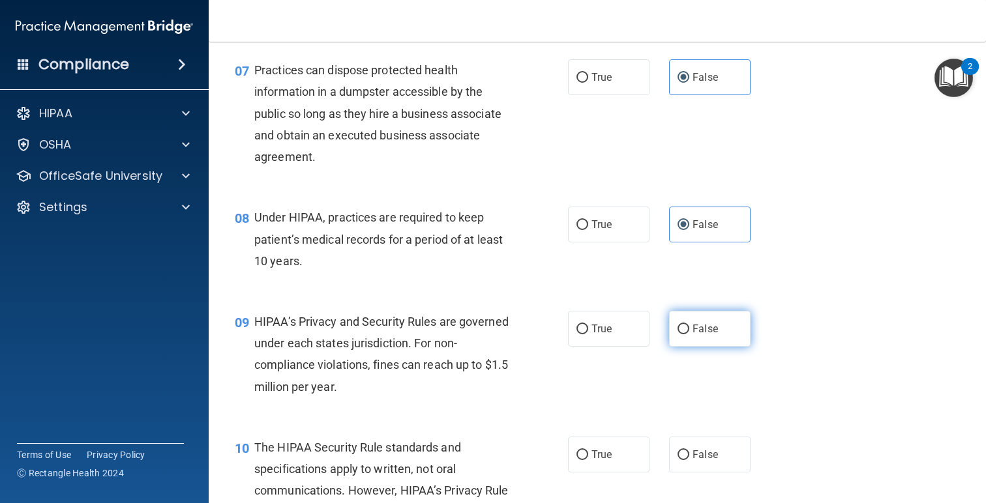
click at [681, 336] on label "False" at bounding box center [709, 329] width 81 height 36
click at [681, 334] on input "False" at bounding box center [683, 330] width 12 height 10
radio input "true"
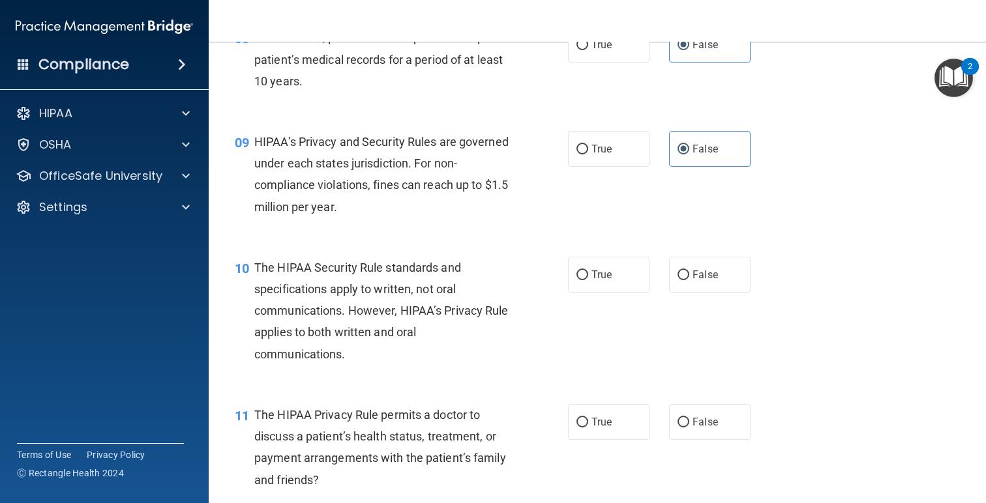
scroll to position [962, 0]
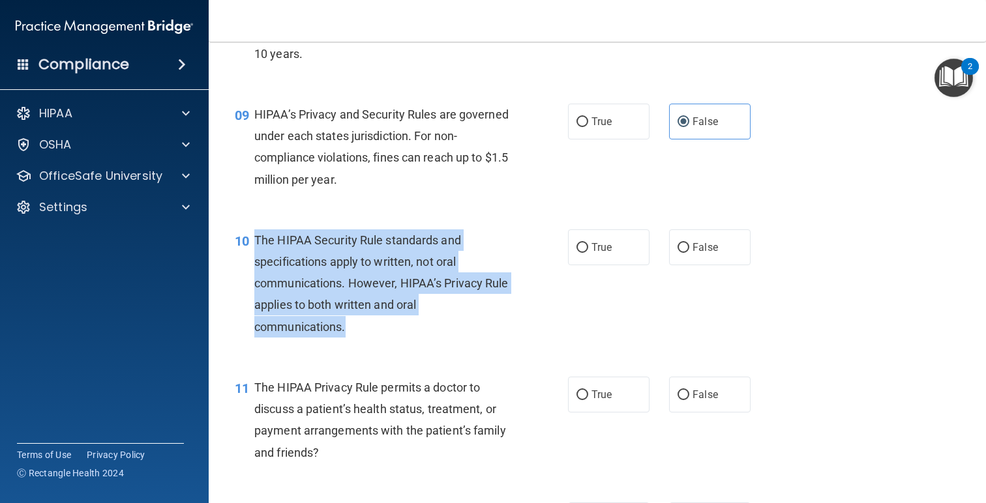
drag, startPoint x: 394, startPoint y: 337, endPoint x: 256, endPoint y: 243, distance: 167.5
click at [256, 243] on div "The HIPAA Security Rule standards and specifications apply to written, not oral…" at bounding box center [386, 283] width 265 height 108
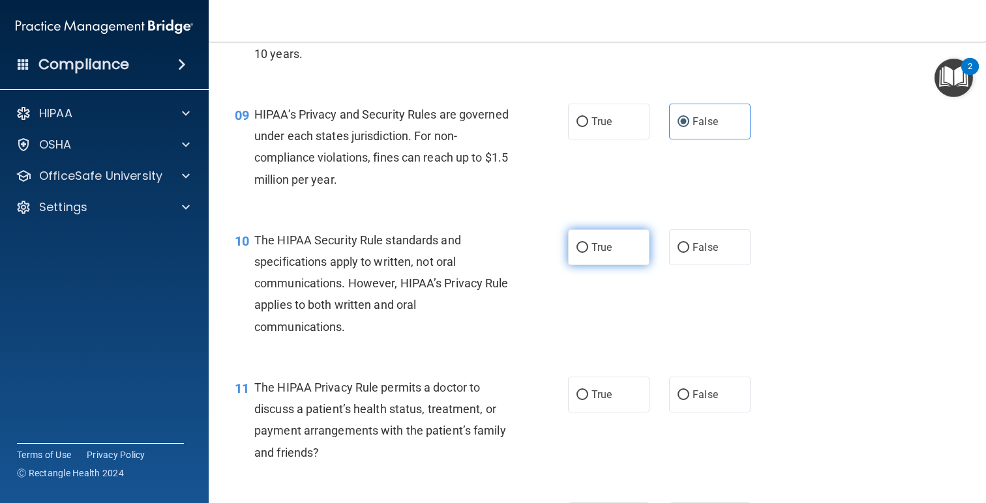
click at [605, 231] on label "True" at bounding box center [608, 247] width 81 height 36
click at [588, 243] on input "True" at bounding box center [582, 248] width 12 height 10
radio input "true"
click at [484, 312] on div "The HIPAA Security Rule standards and specifications apply to written, not oral…" at bounding box center [386, 283] width 265 height 108
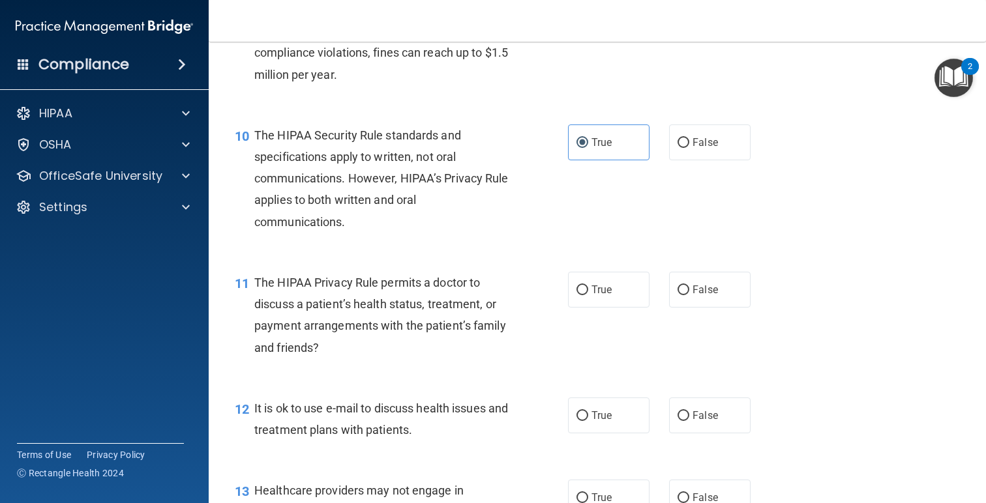
scroll to position [1069, 0]
click at [711, 294] on span "False" at bounding box center [704, 288] width 25 height 12
click at [689, 294] on input "False" at bounding box center [683, 289] width 12 height 10
radio input "true"
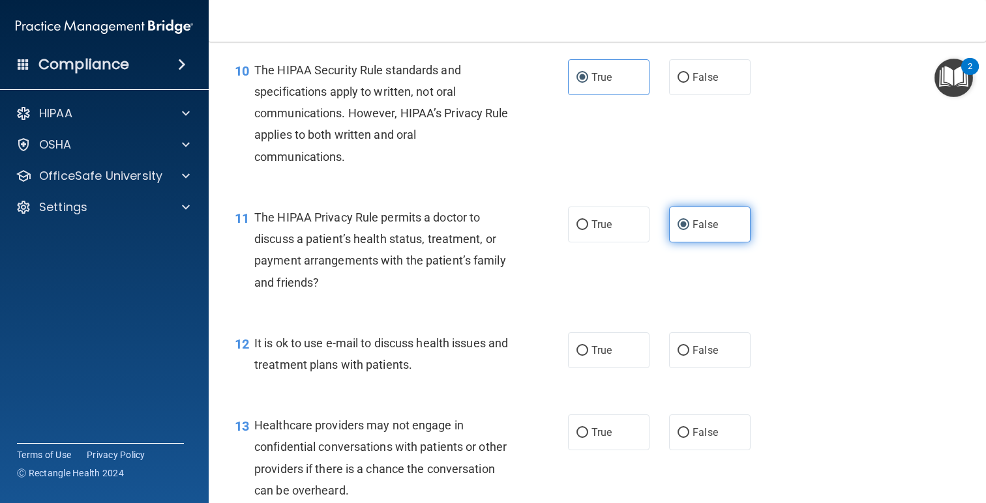
scroll to position [1148, 0]
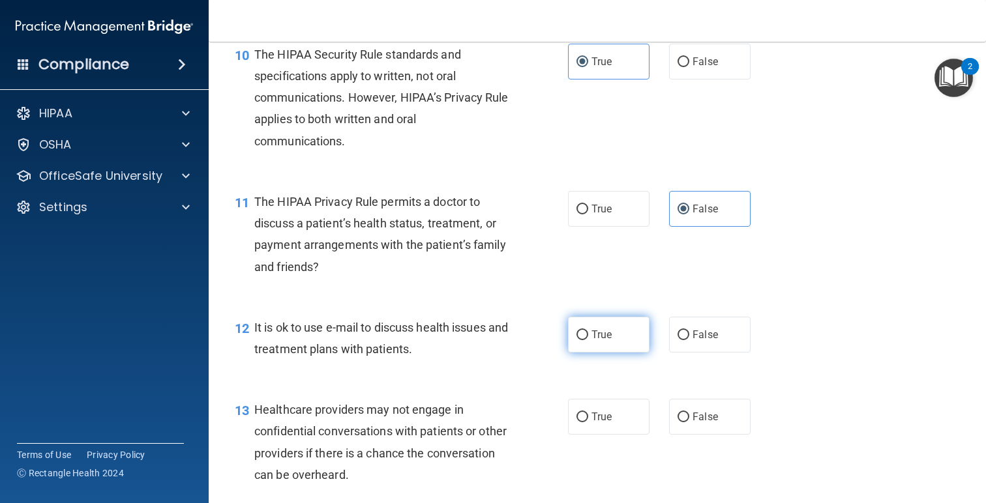
click at [603, 346] on label "True" at bounding box center [608, 335] width 81 height 36
click at [588, 340] on input "True" at bounding box center [582, 336] width 12 height 10
radio input "true"
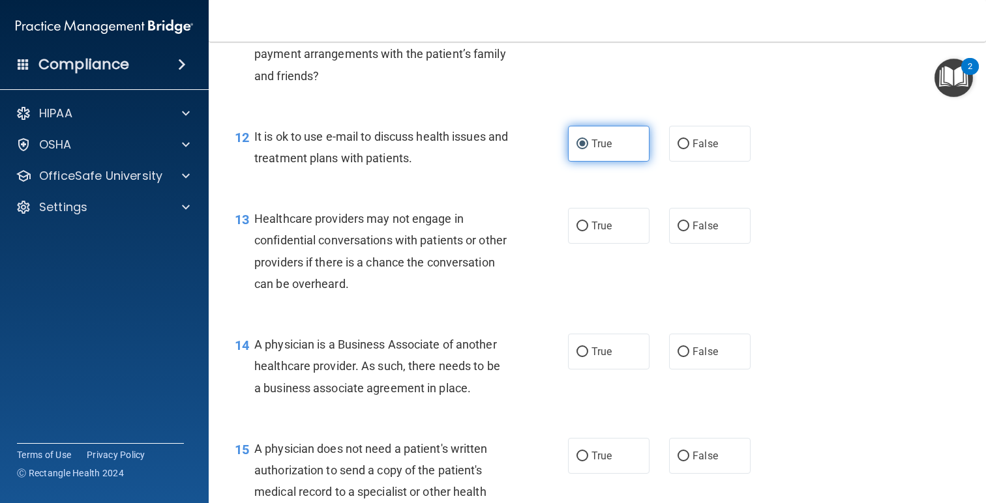
scroll to position [1355, 0]
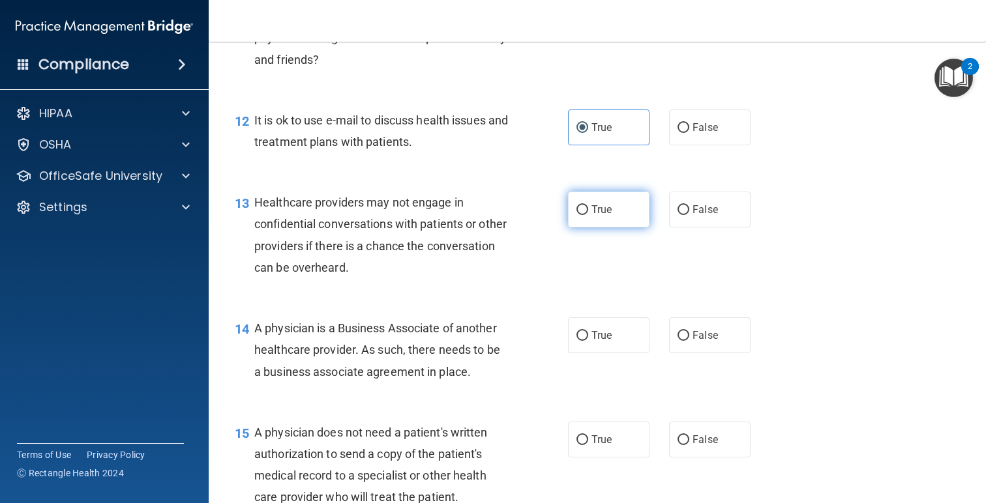
click at [603, 209] on span "True" at bounding box center [601, 209] width 20 height 12
click at [588, 209] on input "True" at bounding box center [582, 210] width 12 height 10
radio input "true"
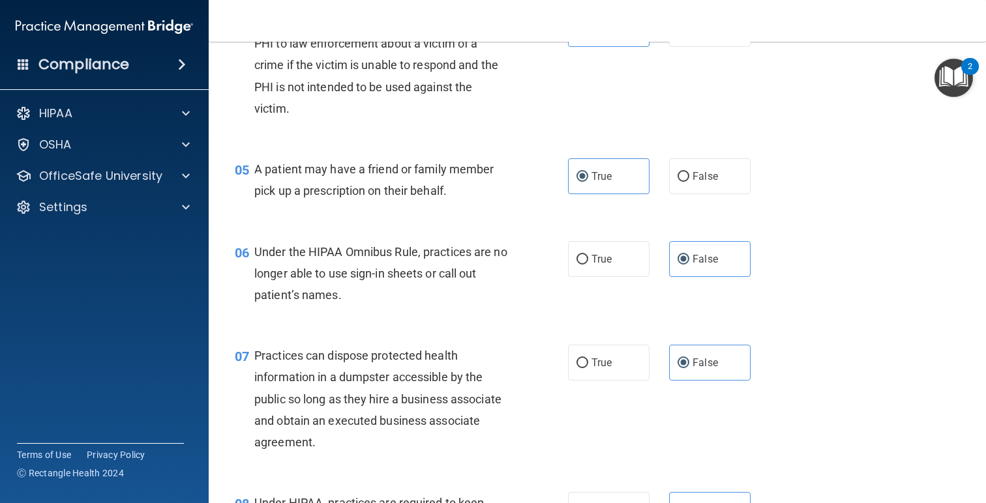
scroll to position [0, 0]
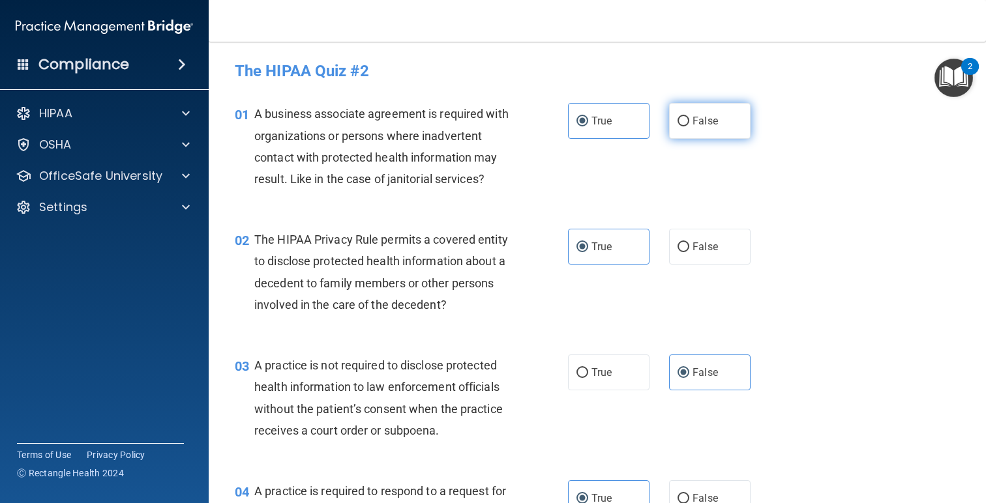
click at [679, 121] on input "False" at bounding box center [683, 122] width 12 height 10
radio input "true"
radio input "false"
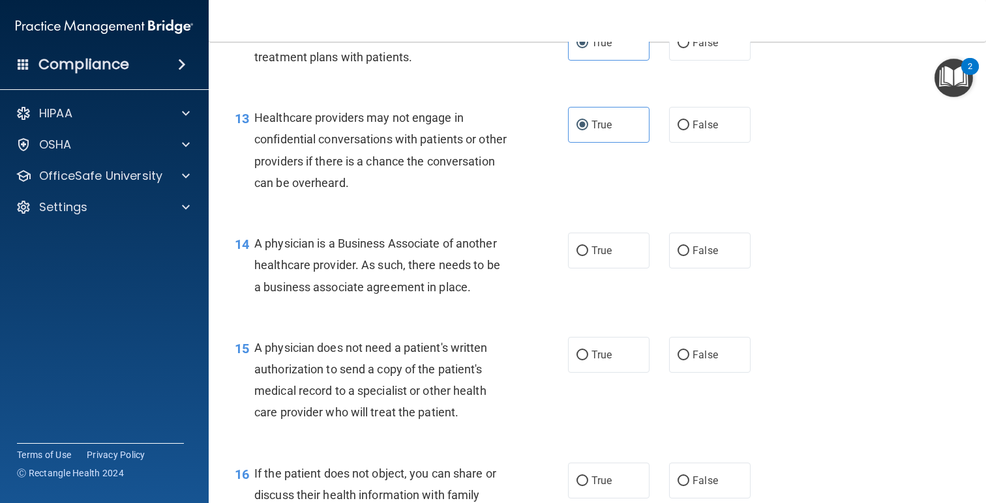
scroll to position [1442, 0]
click at [615, 250] on label "True" at bounding box center [608, 249] width 81 height 36
click at [588, 250] on input "True" at bounding box center [582, 250] width 12 height 10
radio input "true"
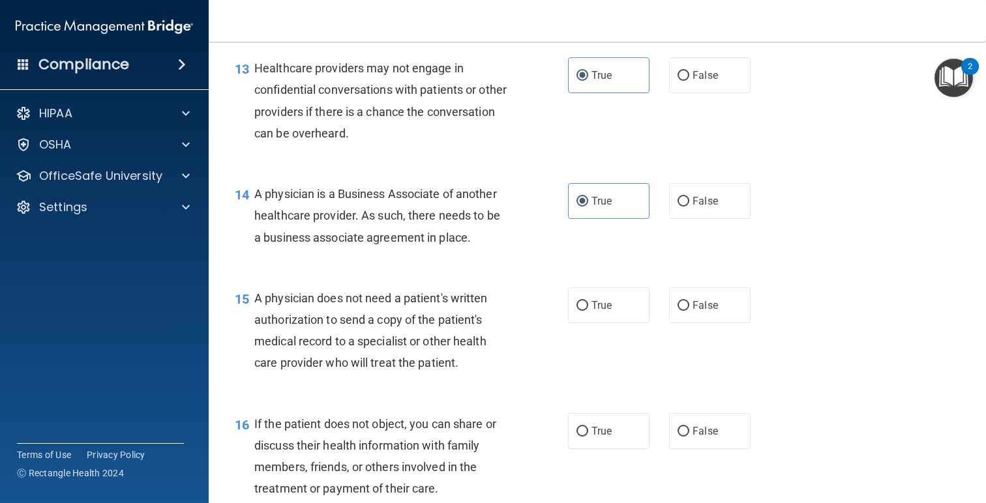
scroll to position [1495, 0]
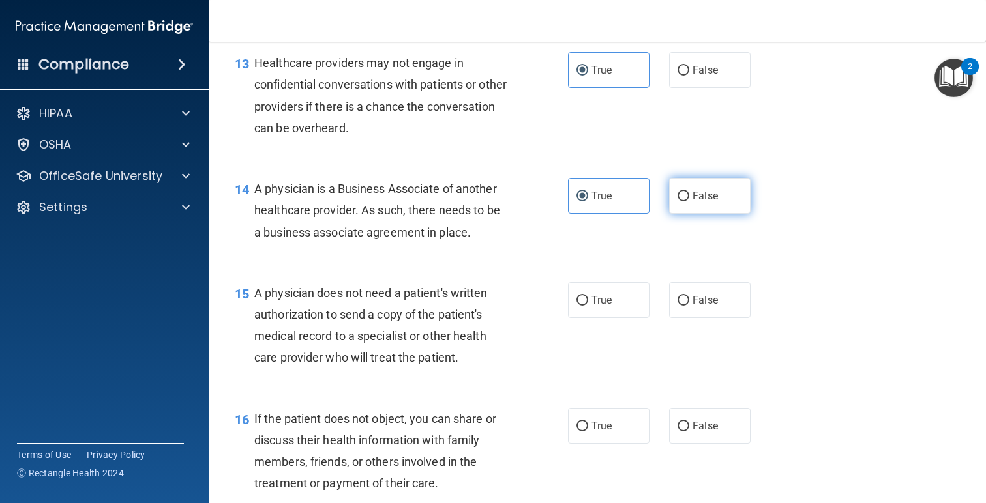
click at [686, 198] on input "False" at bounding box center [683, 197] width 12 height 10
radio input "true"
radio input "false"
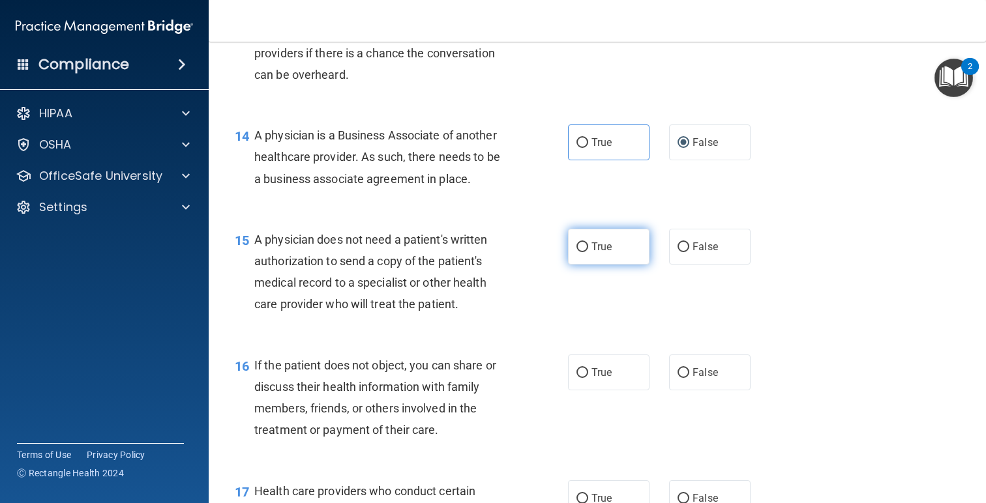
scroll to position [1553, 0]
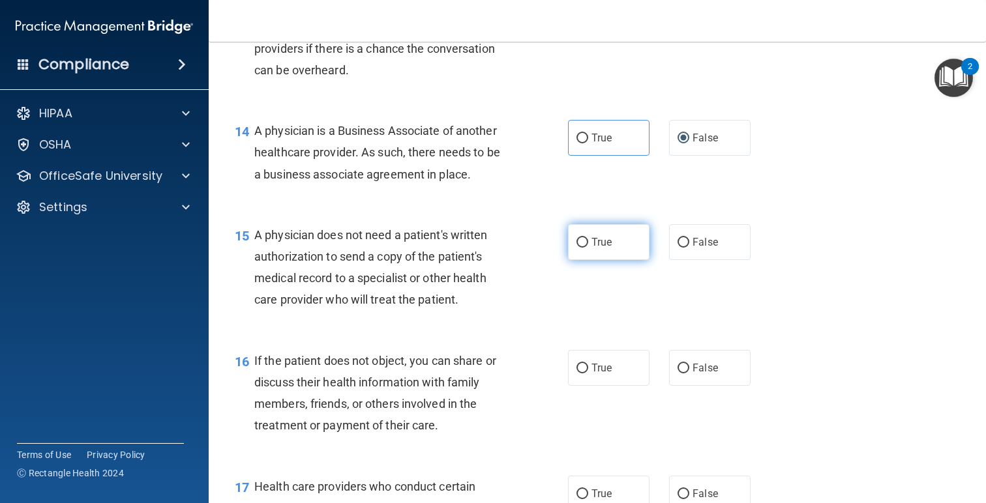
click at [584, 250] on label "True" at bounding box center [608, 242] width 81 height 36
click at [584, 248] on input "True" at bounding box center [582, 243] width 12 height 10
radio input "true"
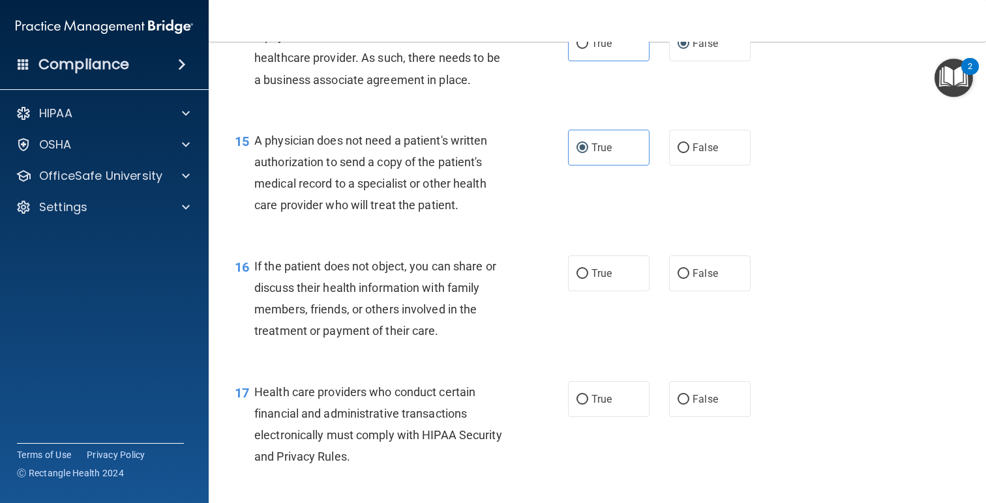
scroll to position [1653, 0]
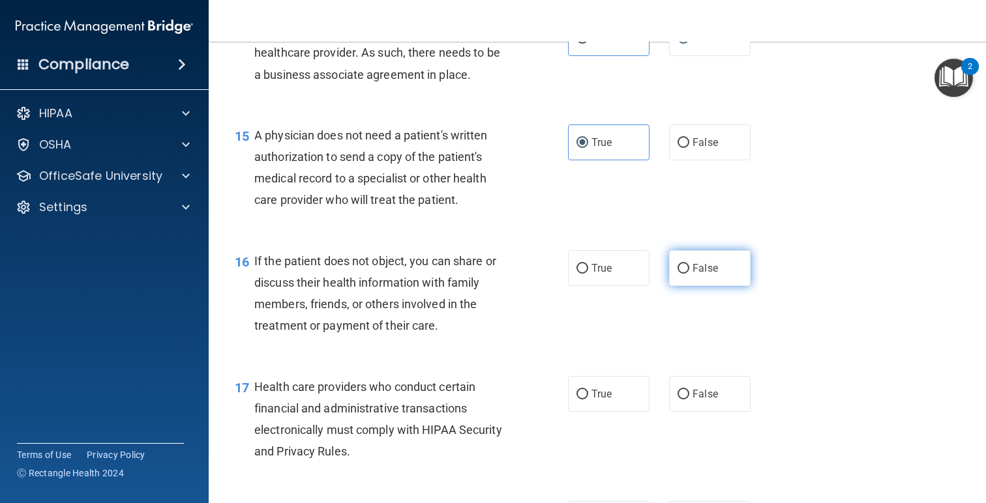
click at [710, 278] on label "False" at bounding box center [709, 268] width 81 height 36
click at [689, 274] on input "False" at bounding box center [683, 269] width 12 height 10
radio input "true"
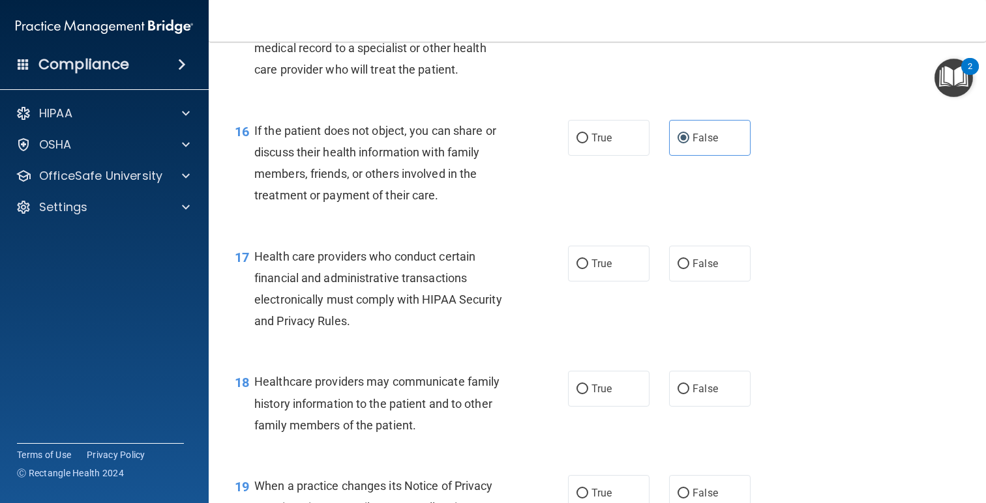
scroll to position [1787, 0]
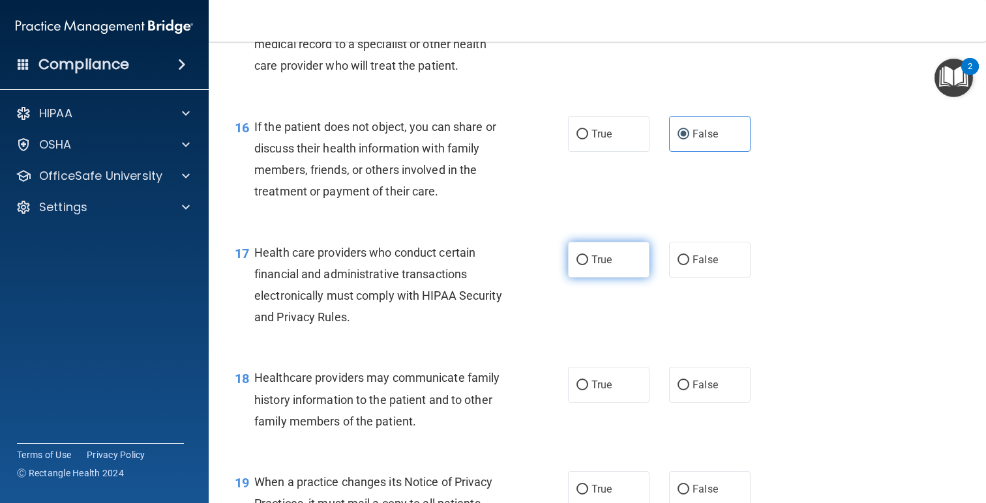
click at [606, 263] on span "True" at bounding box center [601, 260] width 20 height 12
click at [588, 263] on input "True" at bounding box center [582, 261] width 12 height 10
radio input "true"
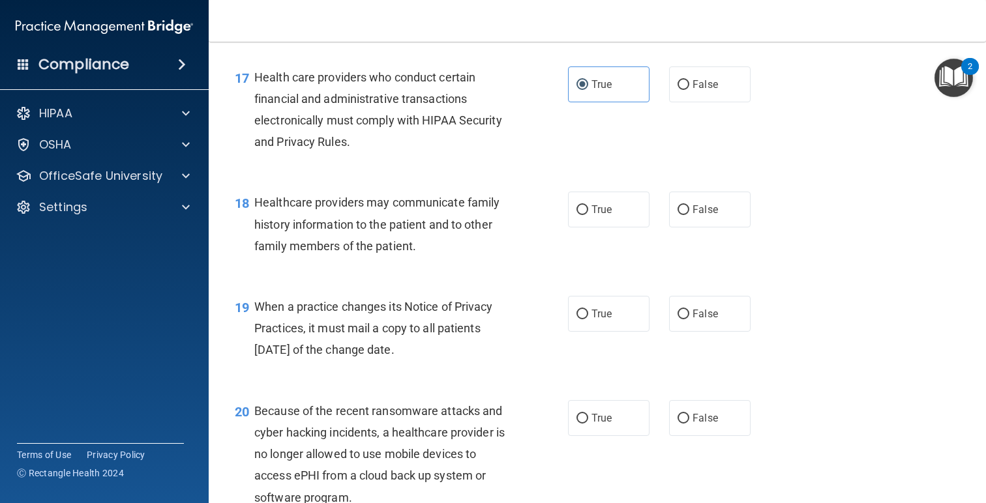
scroll to position [1983, 0]
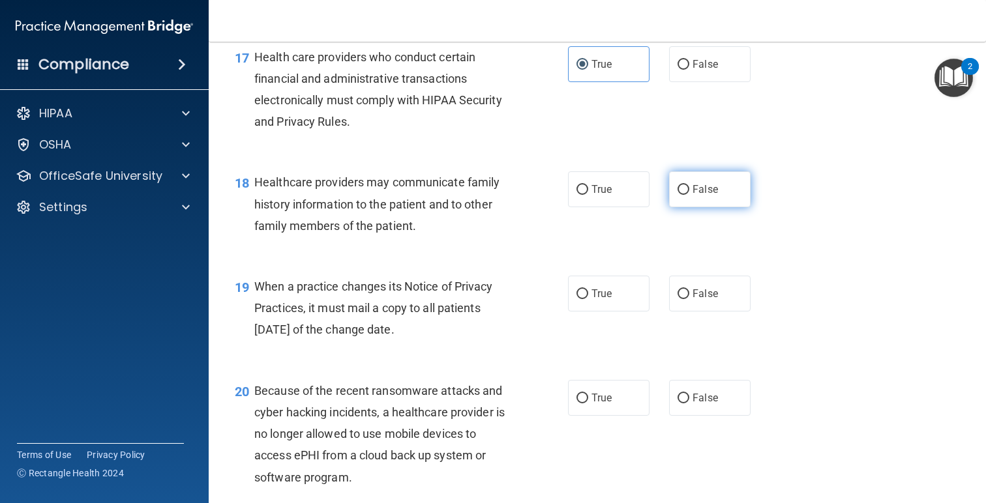
click at [696, 195] on span "False" at bounding box center [704, 189] width 25 height 12
click at [689, 195] on input "False" at bounding box center [683, 190] width 12 height 10
radio input "true"
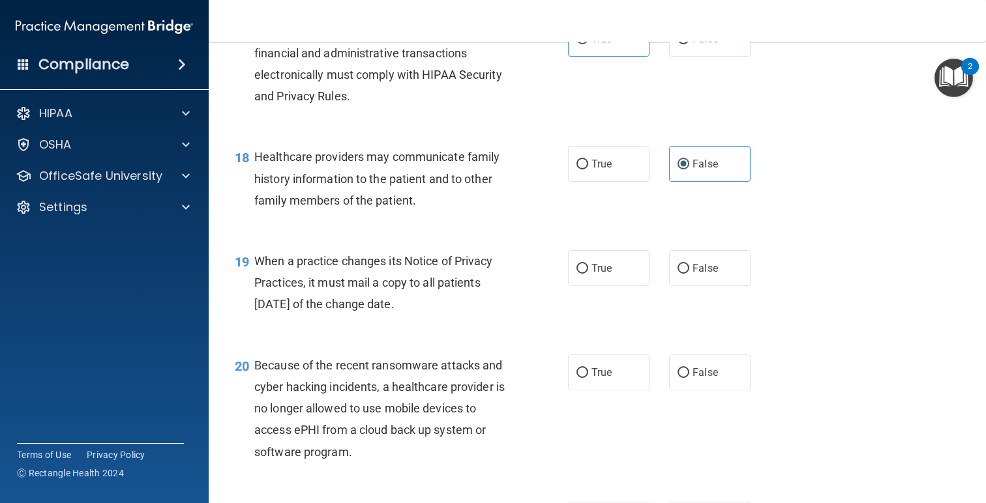
scroll to position [2015, 0]
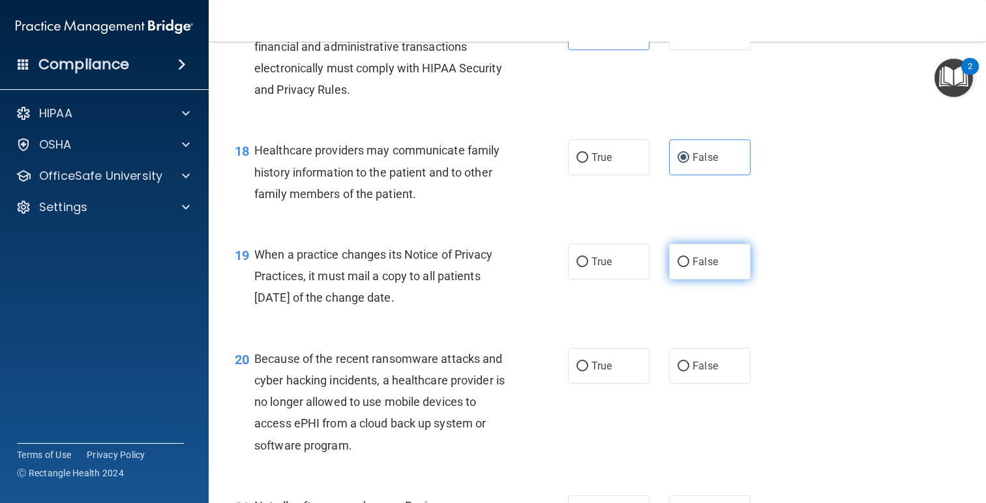
click at [716, 253] on label "False" at bounding box center [709, 262] width 81 height 36
click at [689, 258] on input "False" at bounding box center [683, 263] width 12 height 10
radio input "true"
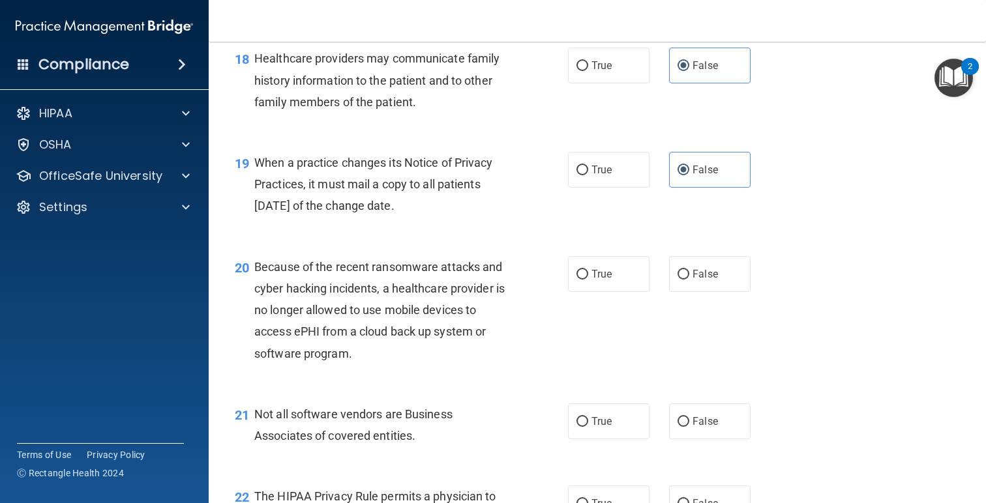
scroll to position [2159, 0]
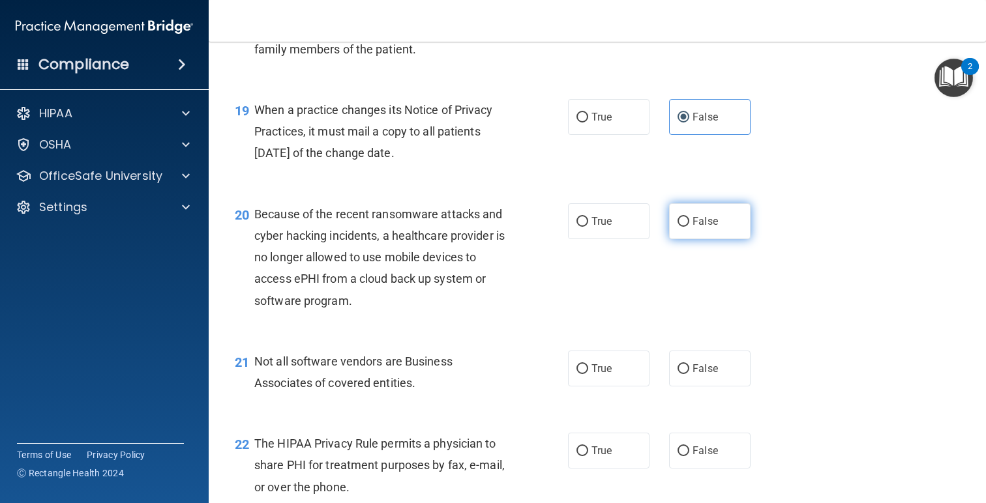
click at [711, 222] on span "False" at bounding box center [704, 221] width 25 height 12
click at [689, 222] on input "False" at bounding box center [683, 222] width 12 height 10
radio input "true"
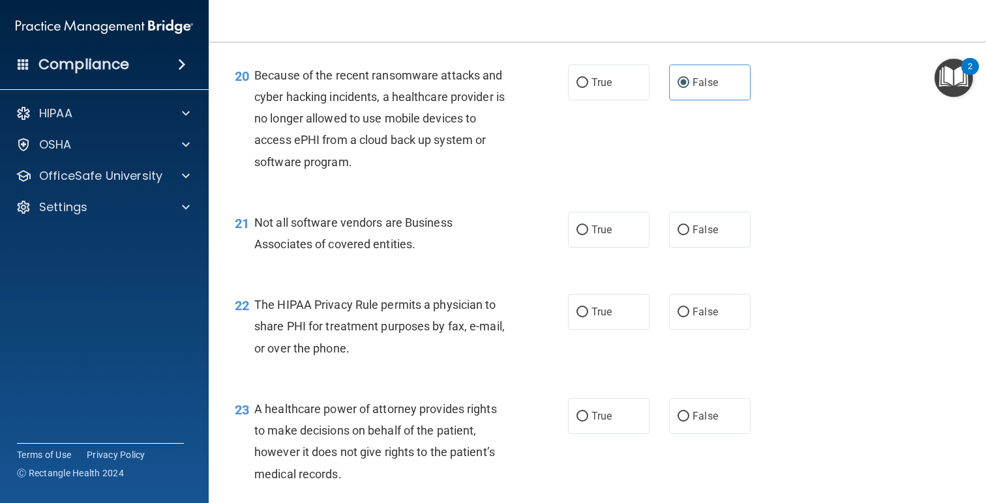
scroll to position [2308, 0]
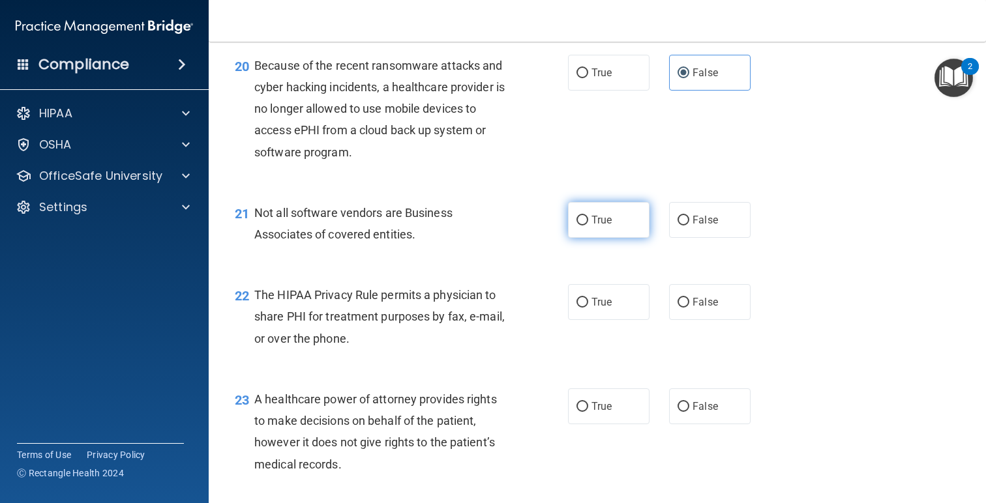
click at [619, 225] on label "True" at bounding box center [608, 220] width 81 height 36
click at [588, 225] on input "True" at bounding box center [582, 221] width 12 height 10
radio input "true"
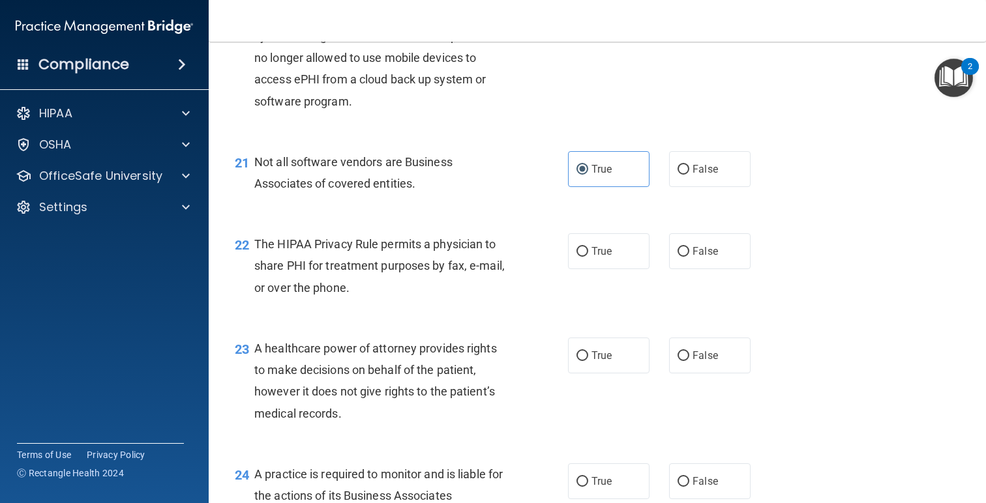
scroll to position [2370, 0]
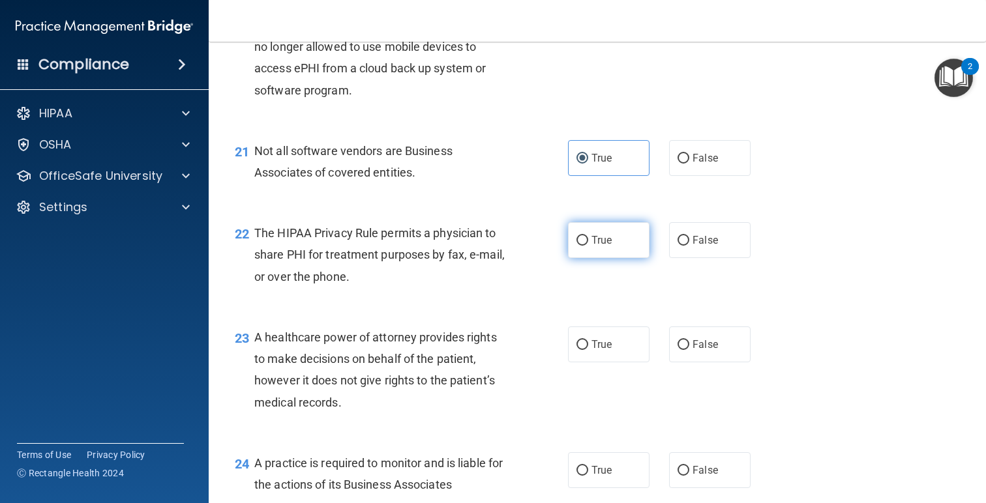
click at [584, 244] on input "True" at bounding box center [582, 241] width 12 height 10
radio input "true"
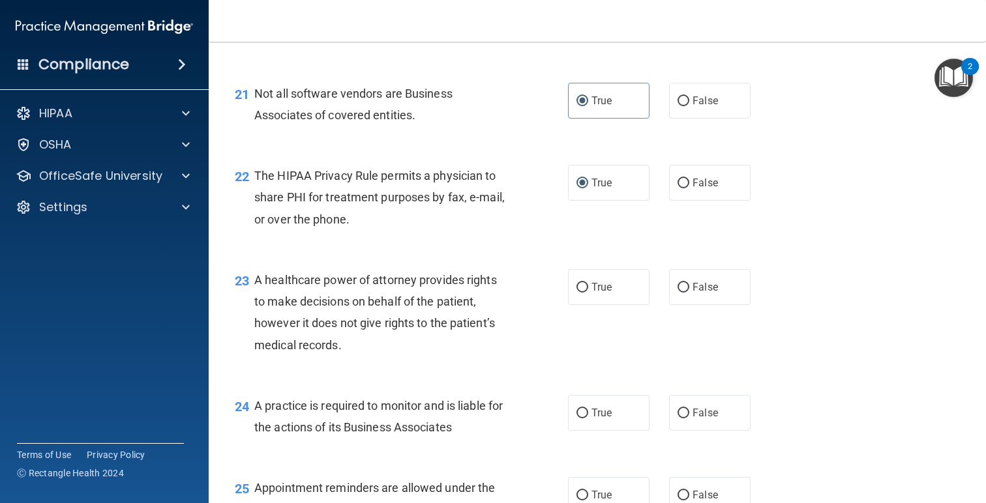
scroll to position [2430, 0]
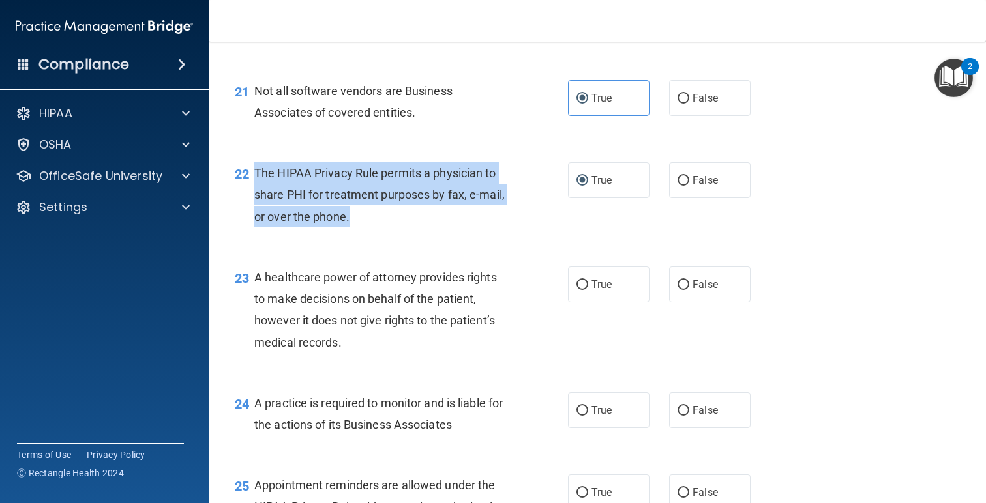
drag, startPoint x: 361, startPoint y: 218, endPoint x: 253, endPoint y: 176, distance: 116.2
click at [253, 176] on div "22 The HIPAA Privacy Rule permits a physician to share PHI for treatment purpos…" at bounding box center [401, 198] width 372 height 72
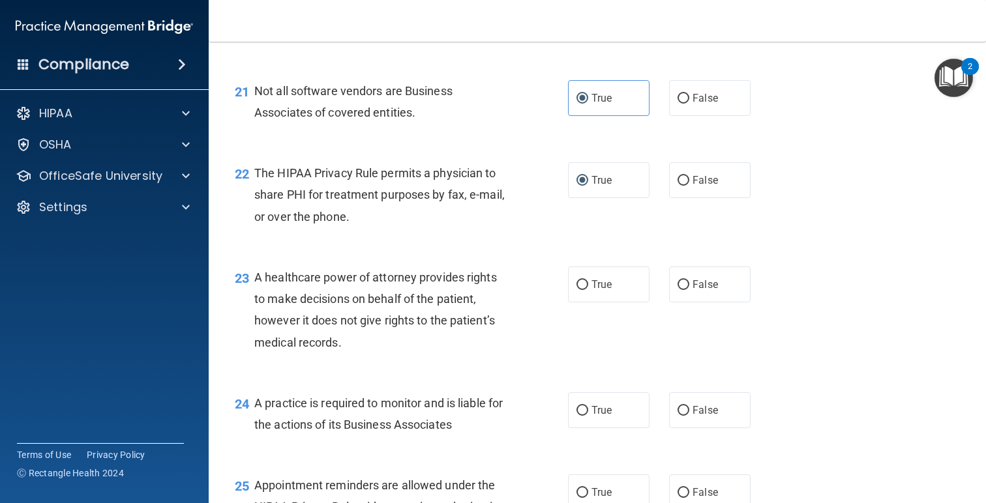
click at [369, 344] on div "A healthcare power of attorney provides rights to make decisions on behalf of t…" at bounding box center [386, 310] width 265 height 87
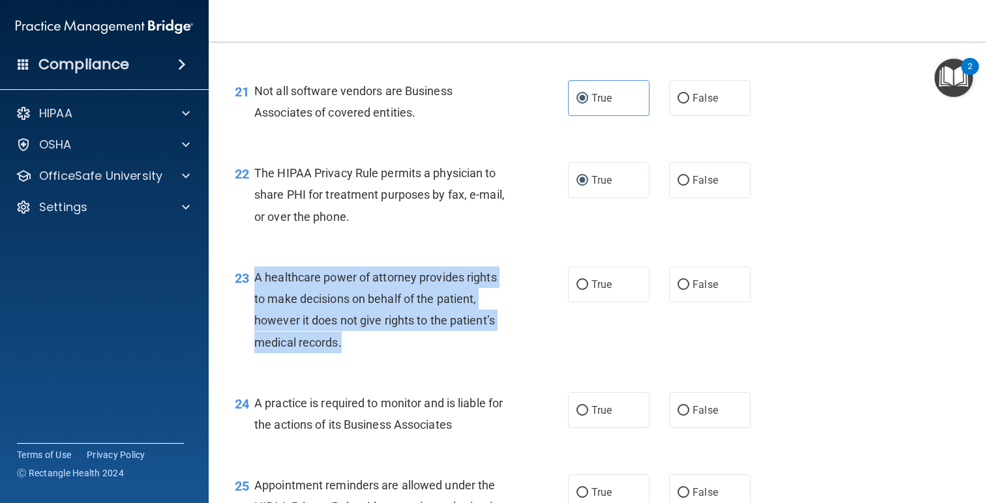
drag, startPoint x: 370, startPoint y: 350, endPoint x: 253, endPoint y: 280, distance: 136.0
click at [252, 280] on div "23 A healthcare power of attorney provides rights to make decisions on behalf o…" at bounding box center [401, 313] width 372 height 93
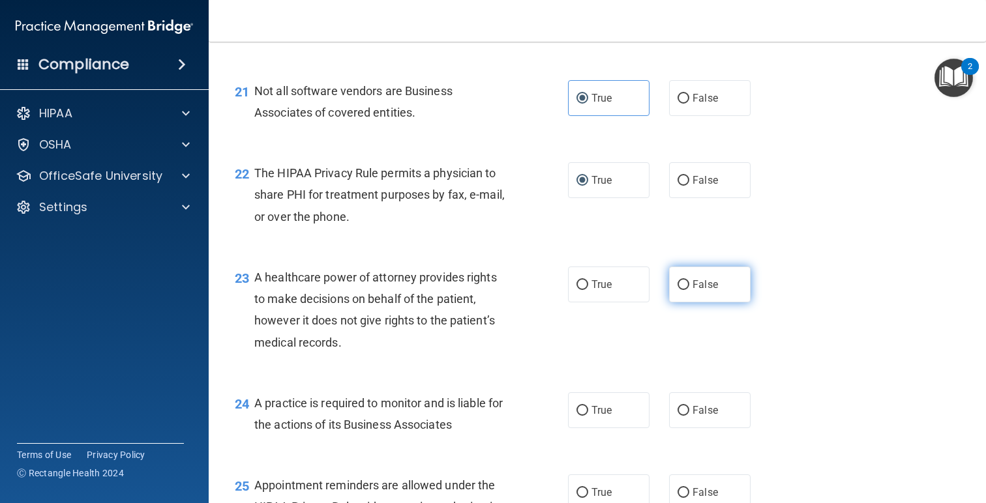
click at [732, 293] on label "False" at bounding box center [709, 285] width 81 height 36
click at [689, 290] on input "False" at bounding box center [683, 285] width 12 height 10
radio input "true"
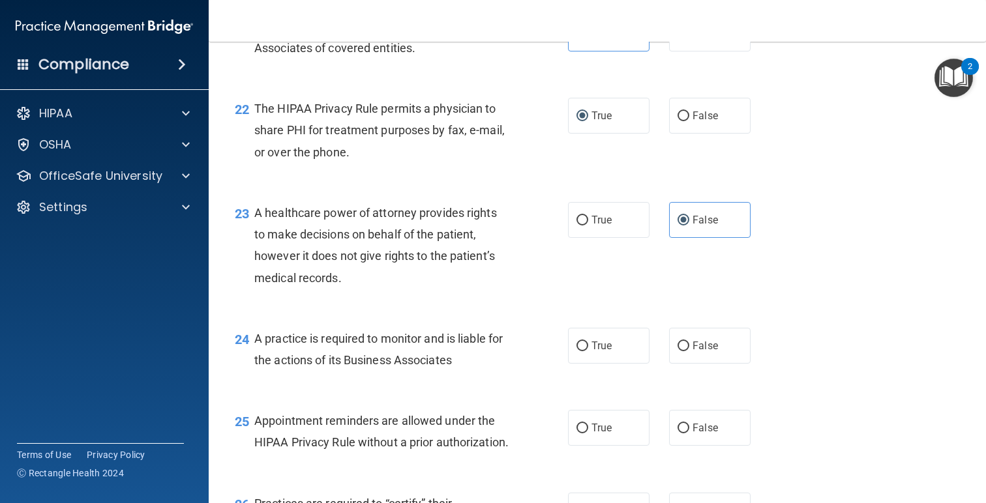
scroll to position [2508, 0]
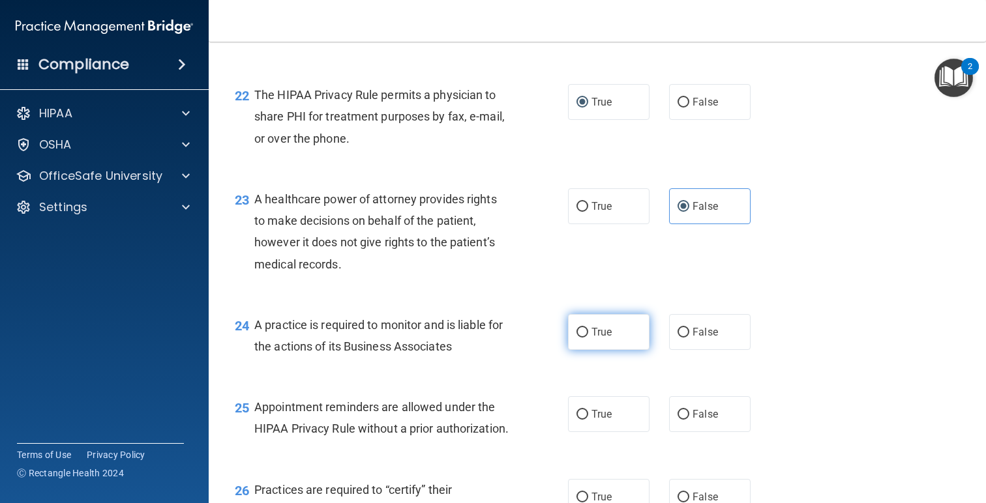
click at [609, 344] on label "True" at bounding box center [608, 332] width 81 height 36
click at [588, 338] on input "True" at bounding box center [582, 333] width 12 height 10
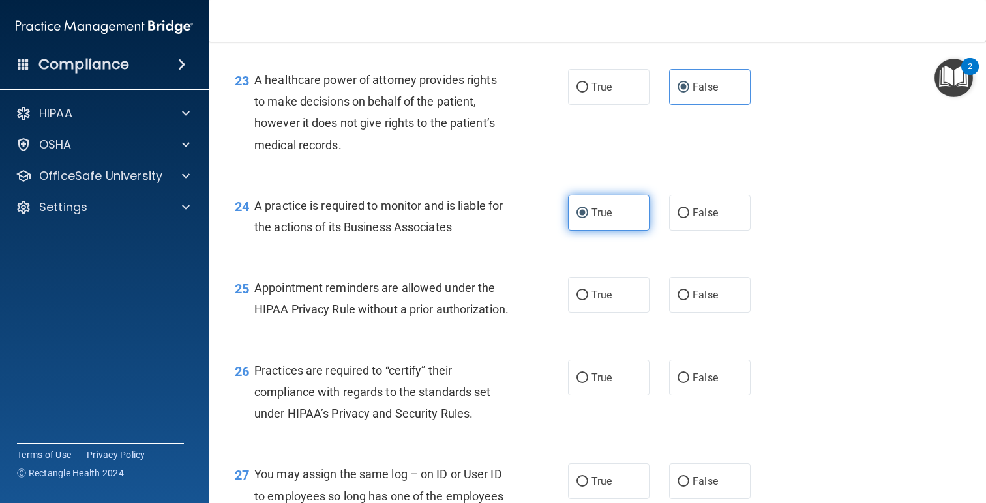
scroll to position [2652, 0]
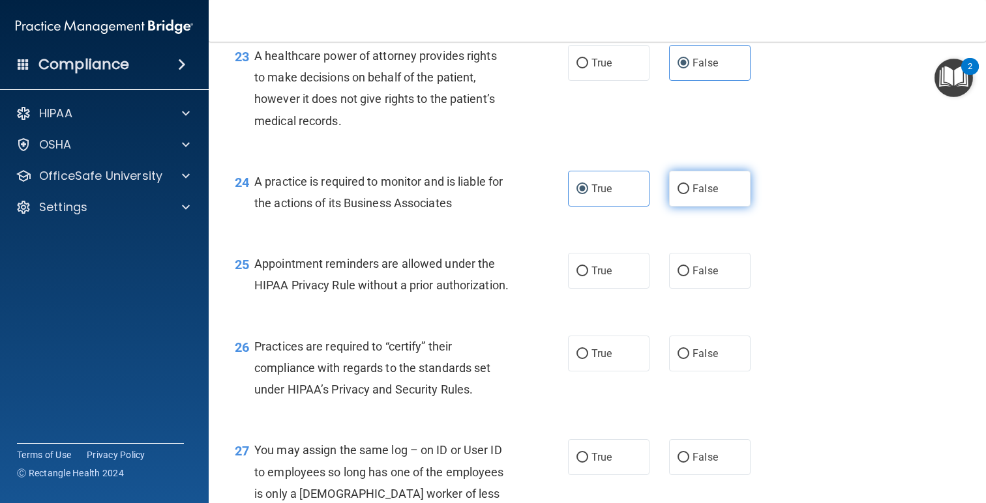
click at [670, 203] on label "False" at bounding box center [709, 189] width 81 height 36
click at [677, 194] on input "False" at bounding box center [683, 190] width 12 height 10
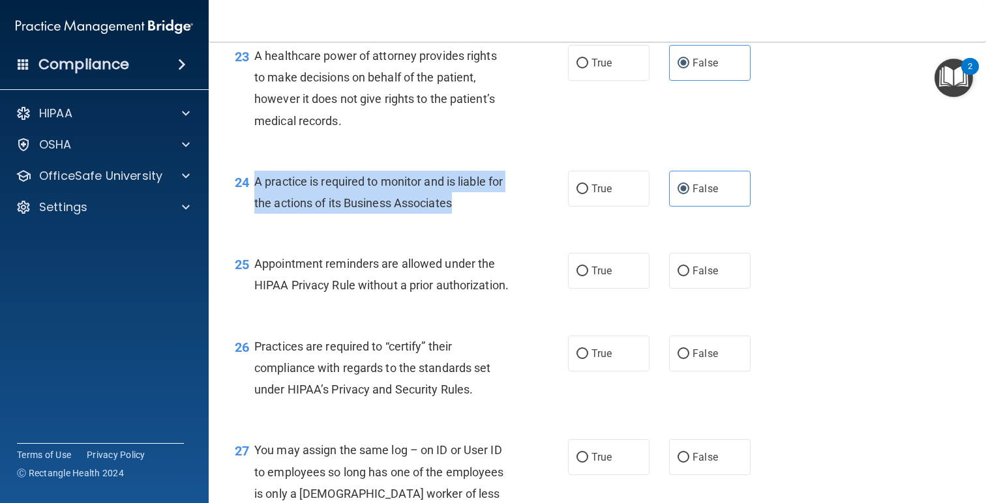
drag, startPoint x: 457, startPoint y: 208, endPoint x: 255, endPoint y: 182, distance: 203.8
click at [255, 182] on div "A practice is required to monitor and is liable for the actions of its Business…" at bounding box center [386, 192] width 265 height 43
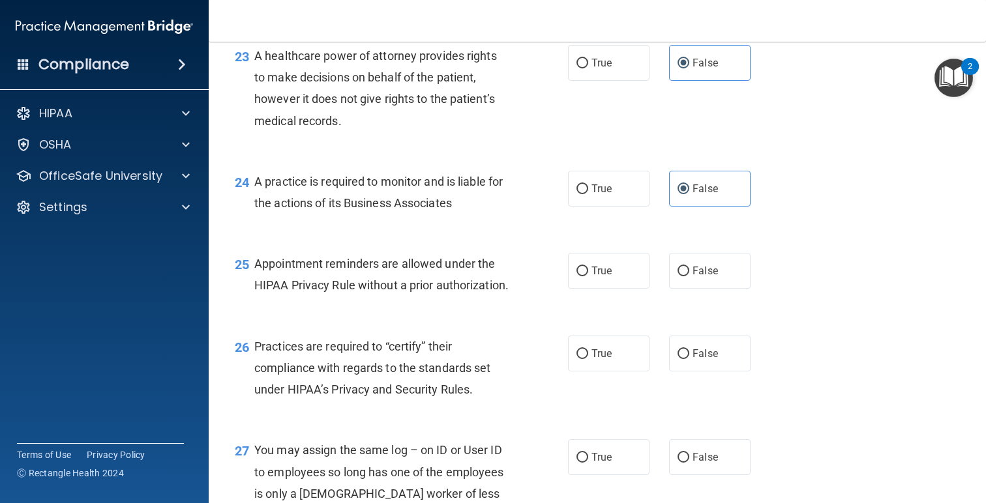
click at [419, 303] on div "25 Appointment reminders are allowed under the HIPAA Privacy Rule without a pri…" at bounding box center [401, 278] width 372 height 50
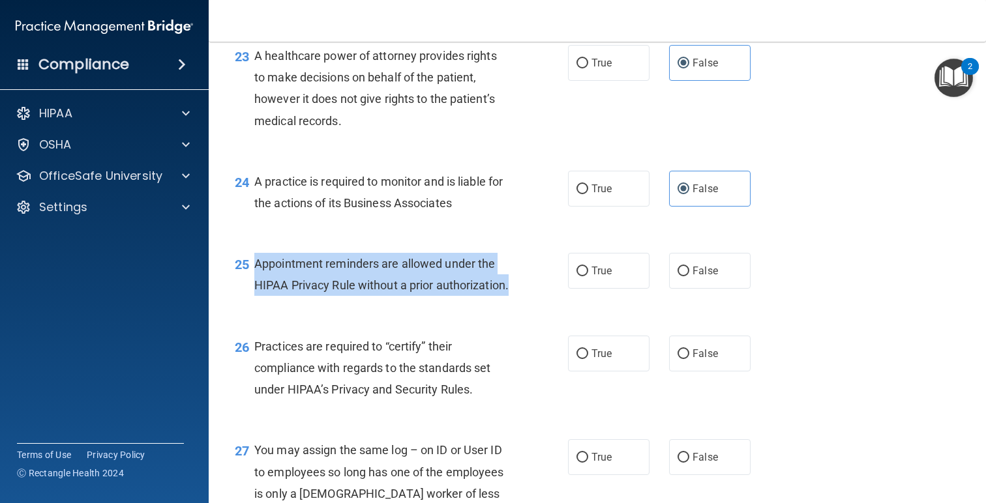
drag, startPoint x: 334, startPoint y: 308, endPoint x: 256, endPoint y: 263, distance: 90.2
click at [256, 263] on div "Appointment reminders are allowed under the HIPAA Privacy Rule without a prior …" at bounding box center [386, 274] width 265 height 43
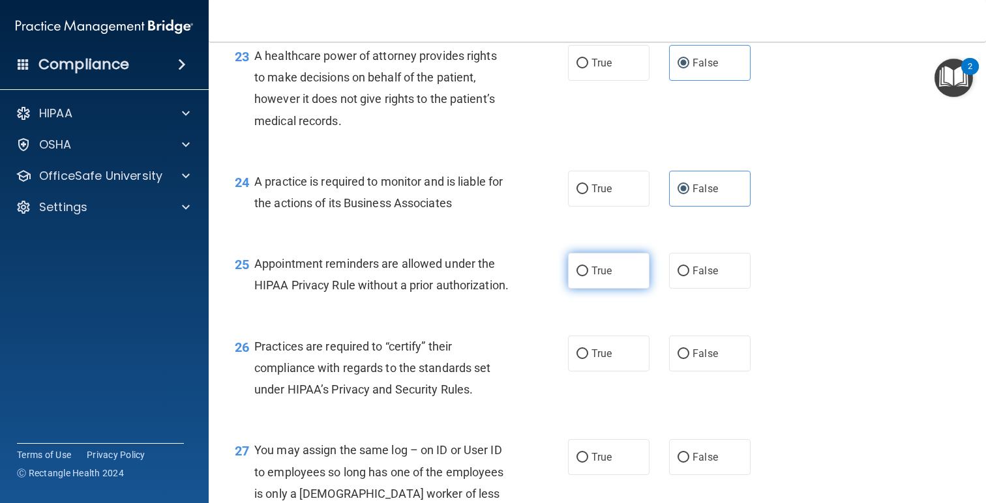
click at [591, 275] on span "True" at bounding box center [601, 271] width 20 height 12
click at [588, 275] on input "True" at bounding box center [582, 272] width 12 height 10
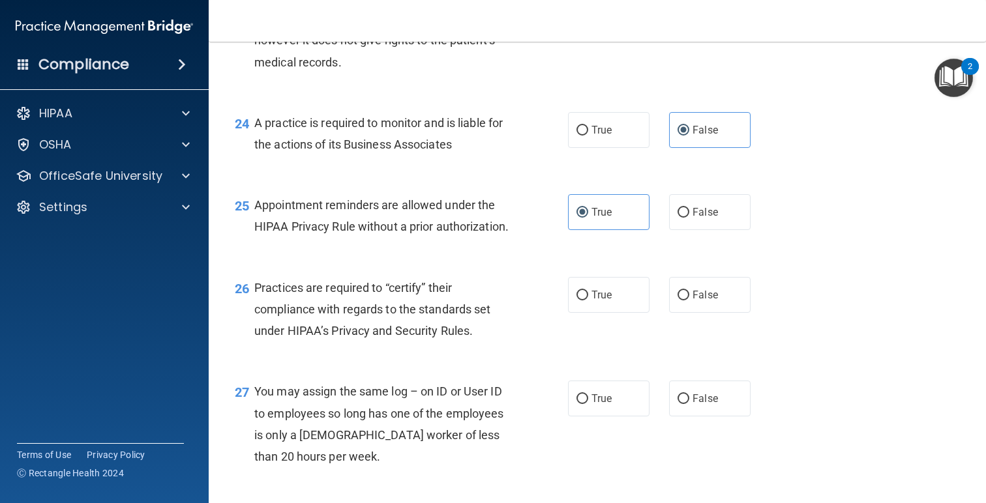
scroll to position [2734, 0]
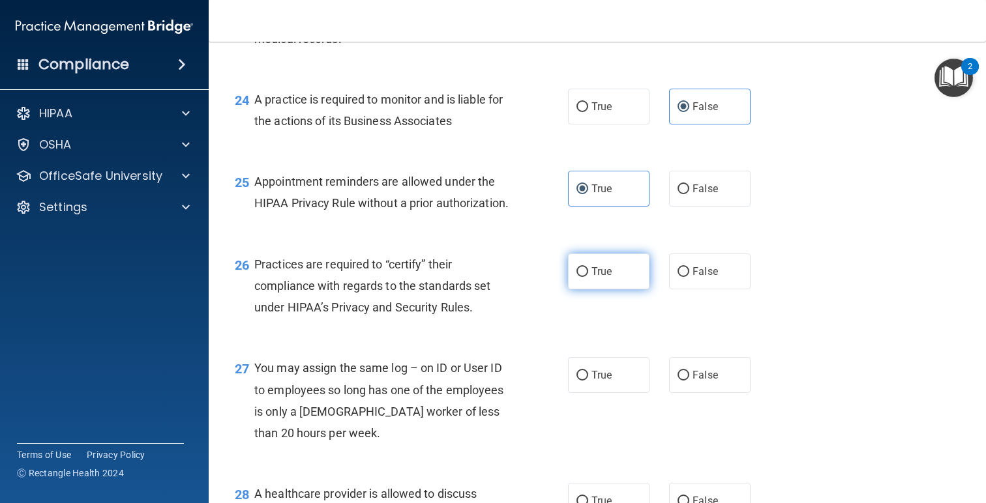
click at [605, 278] on span "True" at bounding box center [601, 271] width 20 height 12
click at [588, 277] on input "True" at bounding box center [582, 272] width 12 height 10
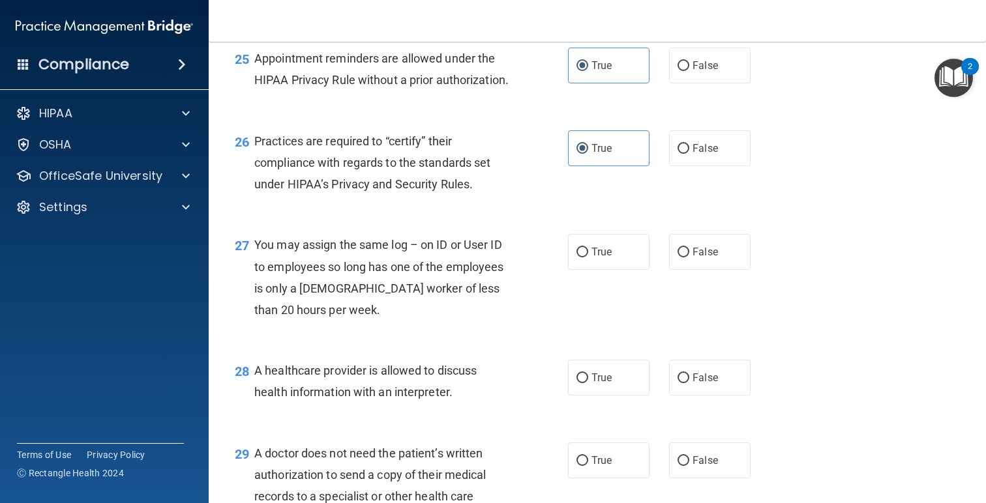
scroll to position [2862, 0]
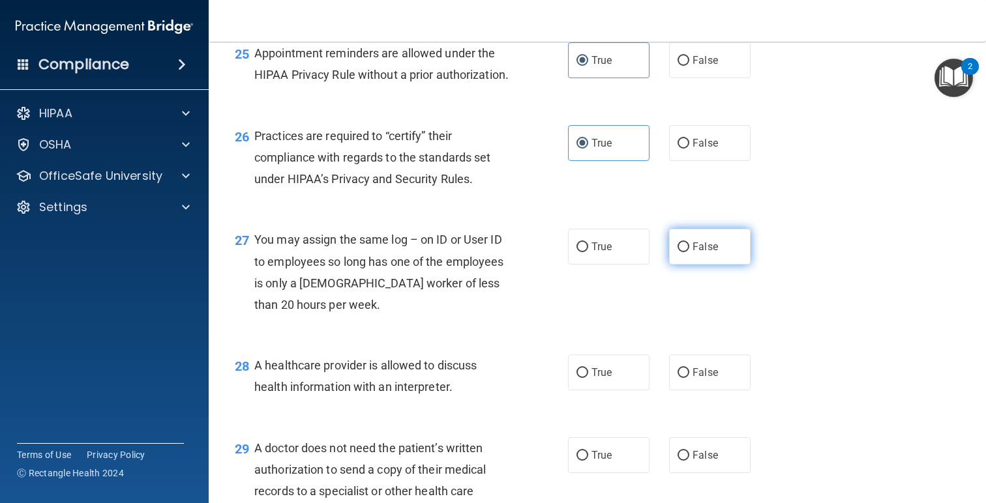
click at [677, 265] on label "False" at bounding box center [709, 247] width 81 height 36
click at [698, 253] on span "False" at bounding box center [704, 247] width 25 height 12
click at [689, 252] on input "False" at bounding box center [683, 248] width 12 height 10
click at [586, 378] on input "True" at bounding box center [582, 373] width 12 height 10
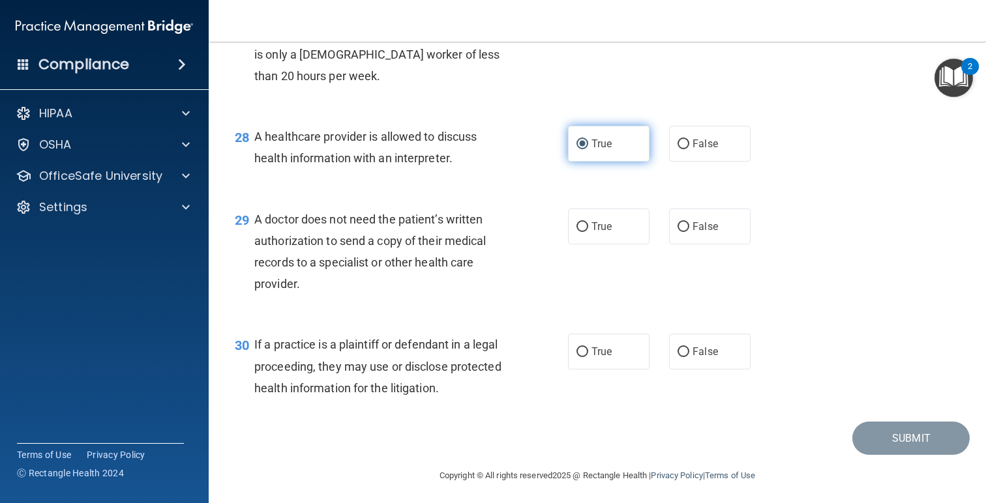
scroll to position [3092, 0]
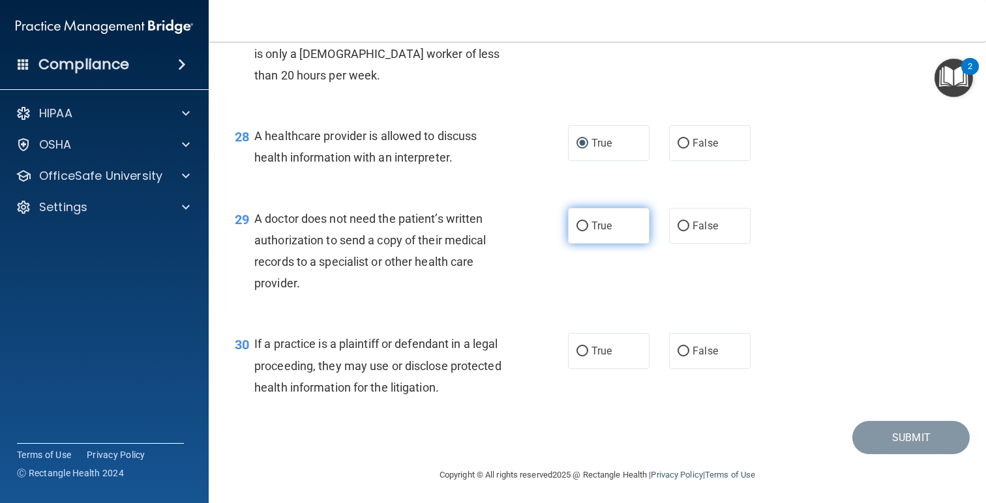
click at [605, 232] on span "True" at bounding box center [601, 226] width 20 height 12
click at [588, 231] on input "True" at bounding box center [582, 227] width 12 height 10
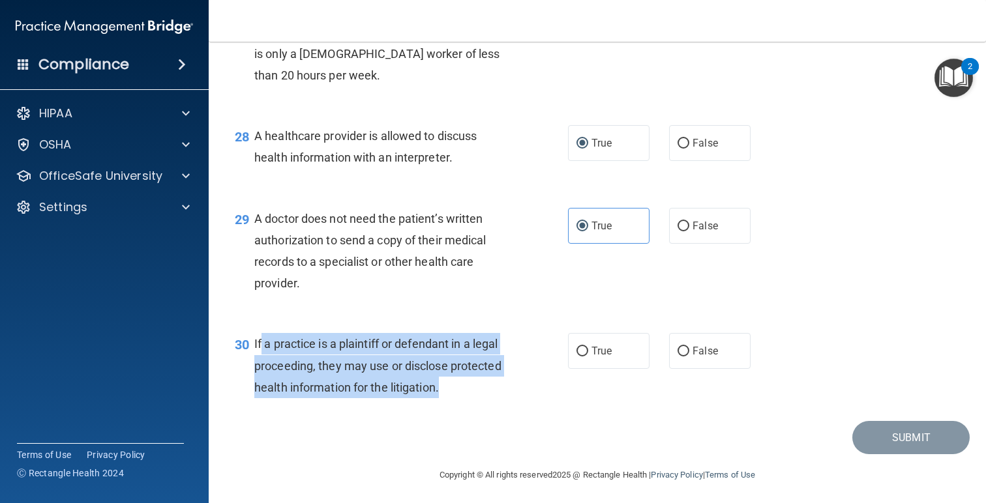
drag, startPoint x: 460, startPoint y: 422, endPoint x: 261, endPoint y: 366, distance: 205.8
click at [260, 366] on div "30 If a practice is a plaintiff or defendant in a legal proceeding, they may us…" at bounding box center [401, 369] width 372 height 72
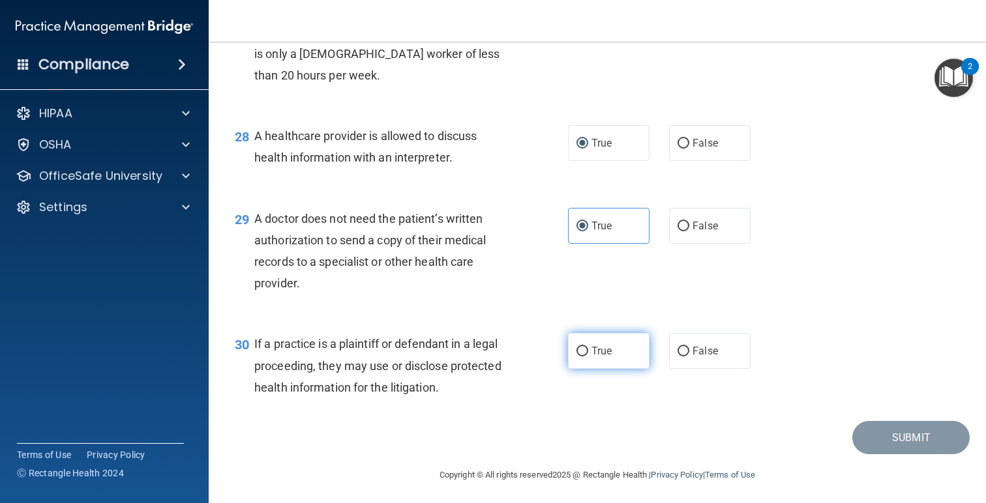
click at [616, 369] on label "True" at bounding box center [608, 351] width 81 height 36
click at [588, 357] on input "True" at bounding box center [582, 352] width 12 height 10
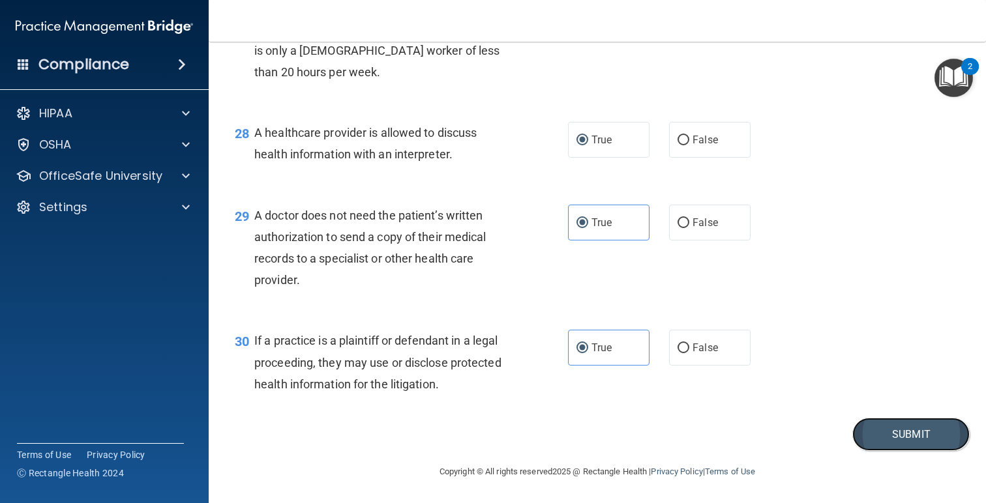
click at [863, 436] on button "Submit" at bounding box center [910, 434] width 117 height 33
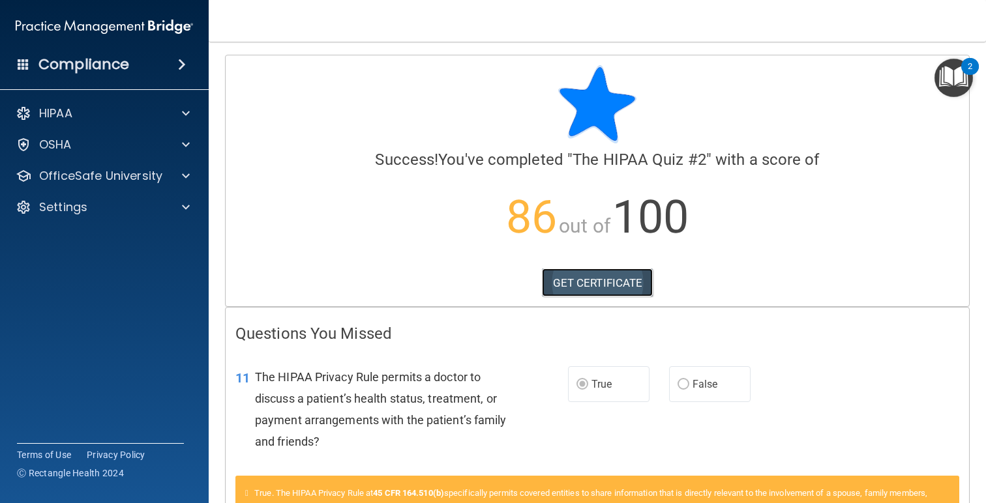
click at [585, 281] on link "GET CERTIFICATE" at bounding box center [597, 283] width 111 height 29
click at [145, 139] on div "OSHA" at bounding box center [87, 145] width 162 height 16
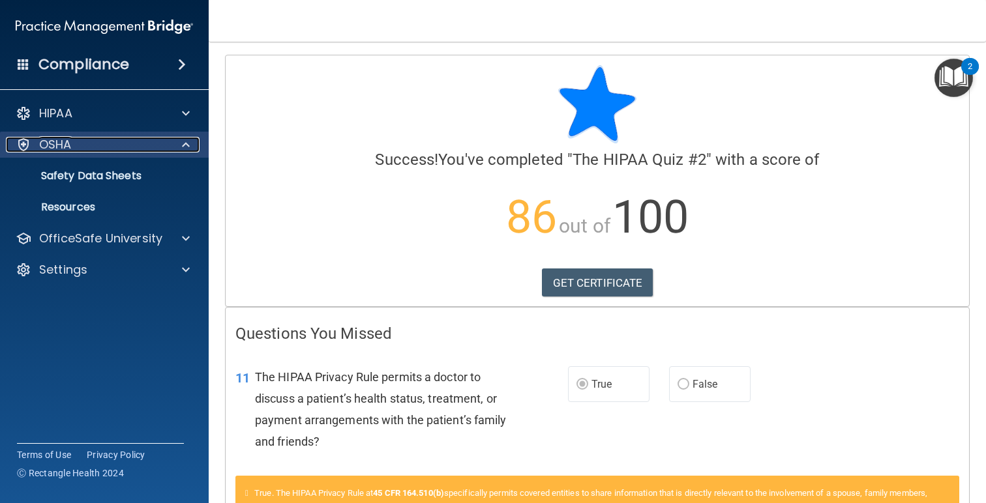
click at [169, 139] on div at bounding box center [184, 145] width 33 height 16
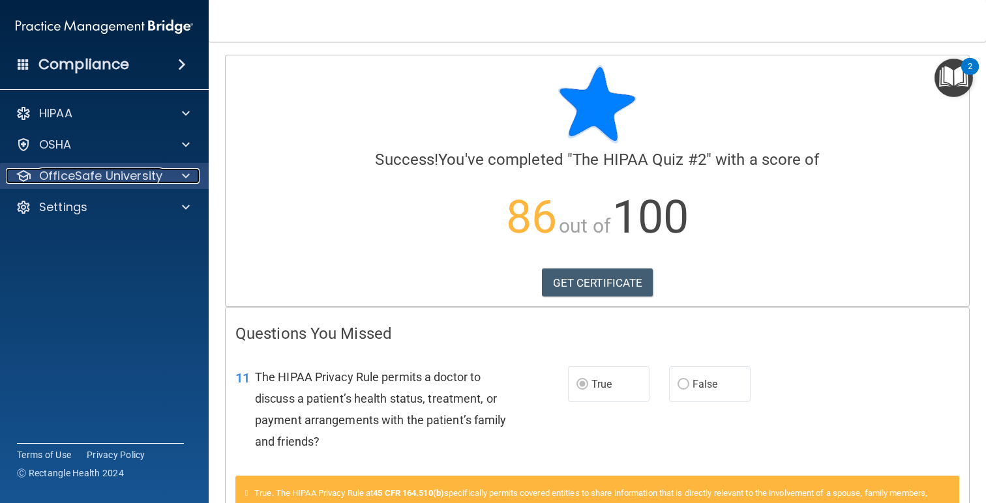
click at [131, 176] on p "OfficeSafe University" at bounding box center [100, 176] width 123 height 16
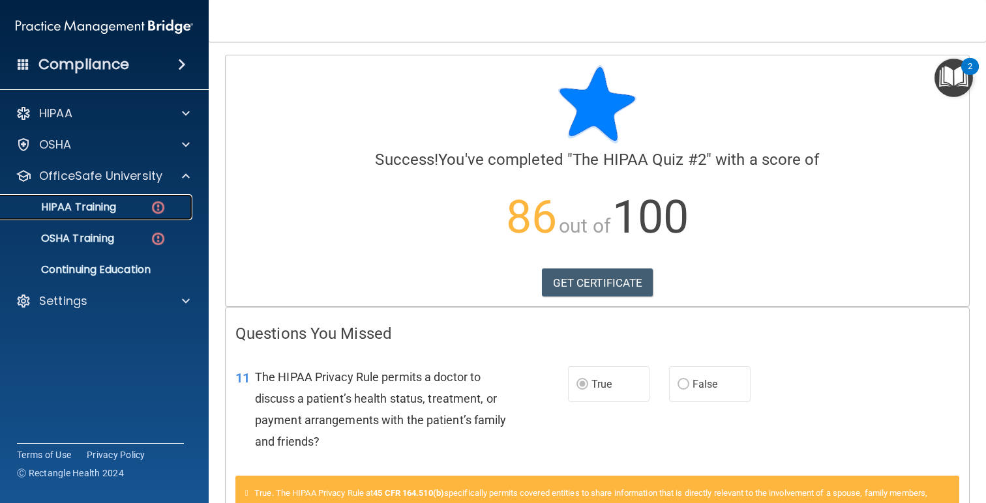
click at [130, 216] on link "HIPAA Training" at bounding box center [89, 207] width 205 height 26
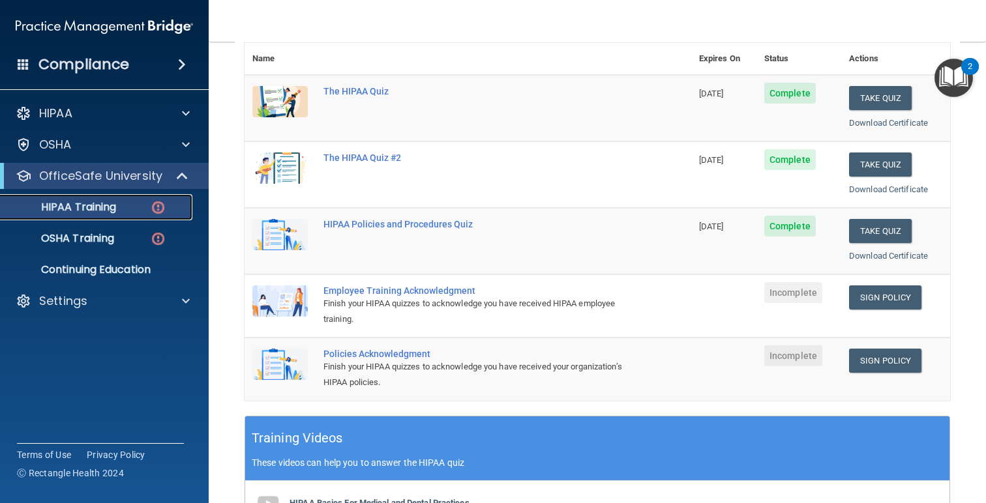
scroll to position [249, 0]
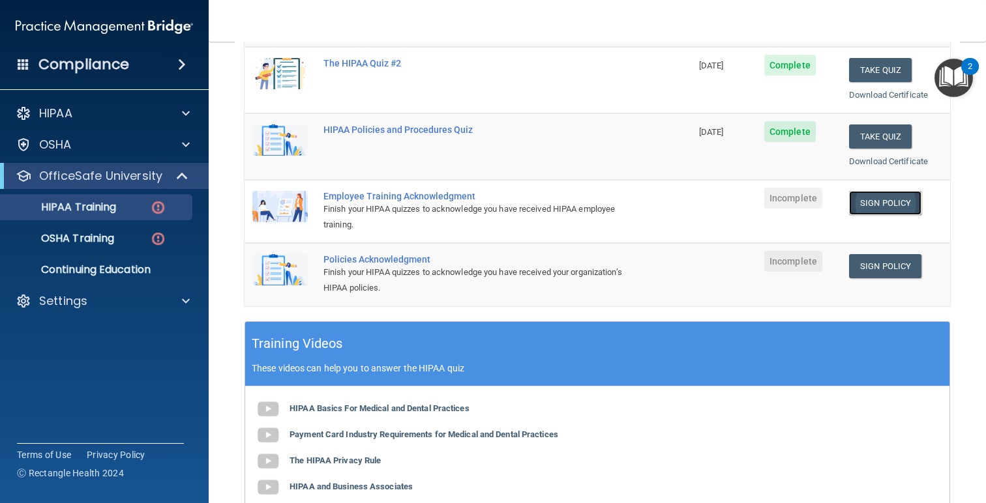
click at [870, 199] on link "Sign Policy" at bounding box center [885, 203] width 72 height 24
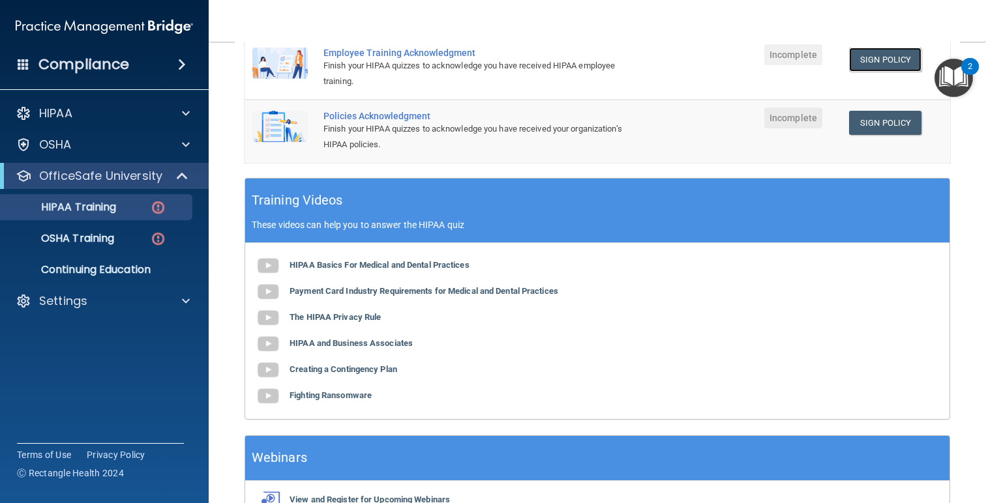
scroll to position [472, 0]
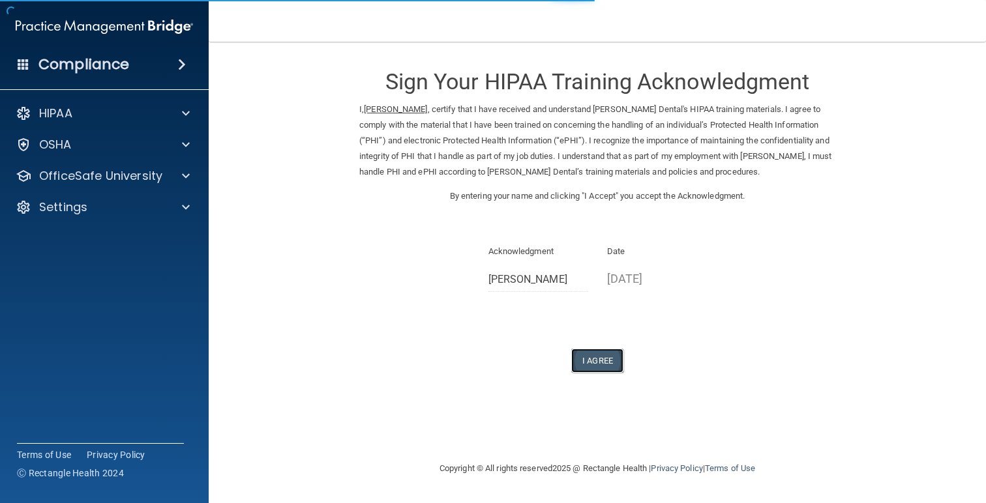
click at [578, 373] on button "I Agree" at bounding box center [597, 361] width 52 height 24
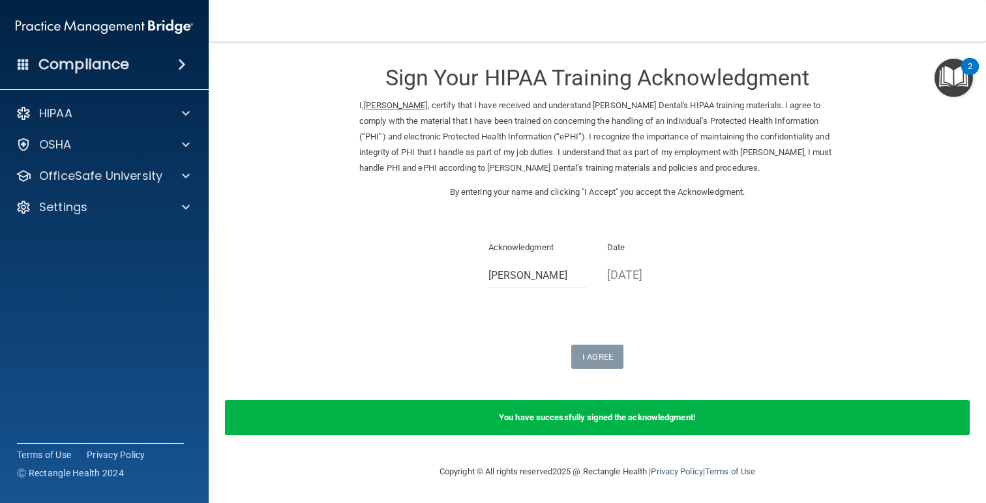
scroll to position [20, 0]
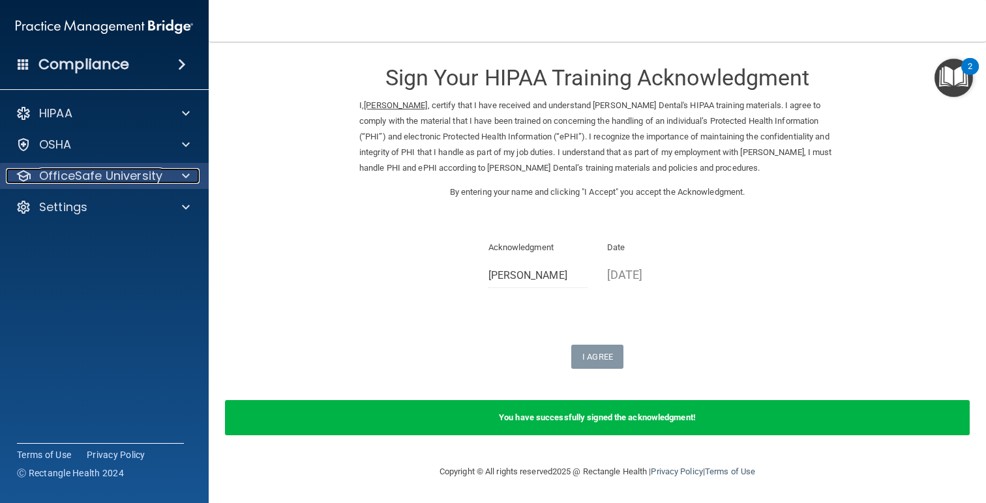
click at [188, 181] on span at bounding box center [186, 176] width 8 height 16
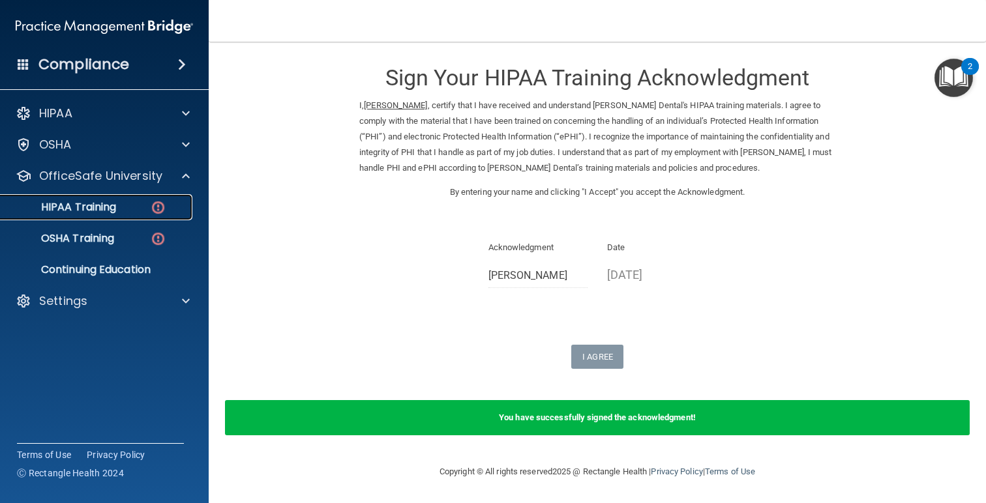
click at [142, 206] on div "HIPAA Training" at bounding box center [97, 207] width 178 height 13
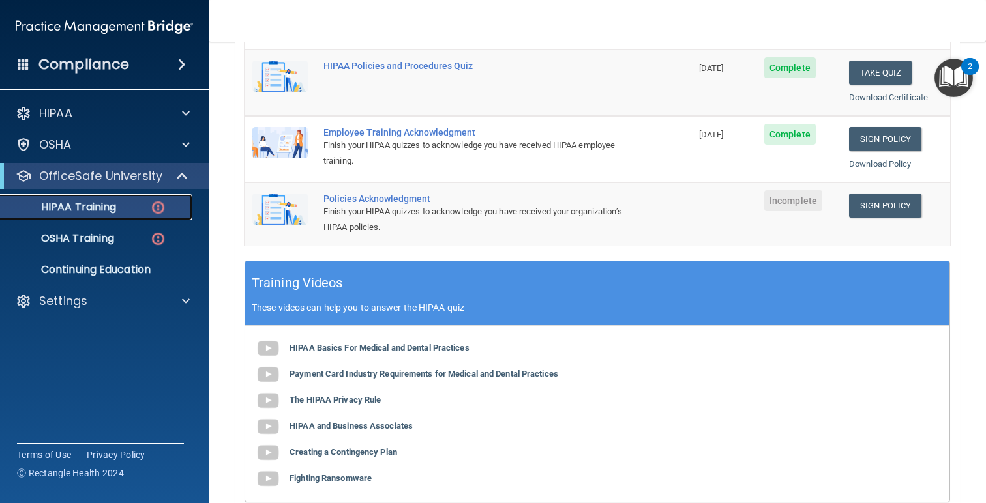
scroll to position [304, 0]
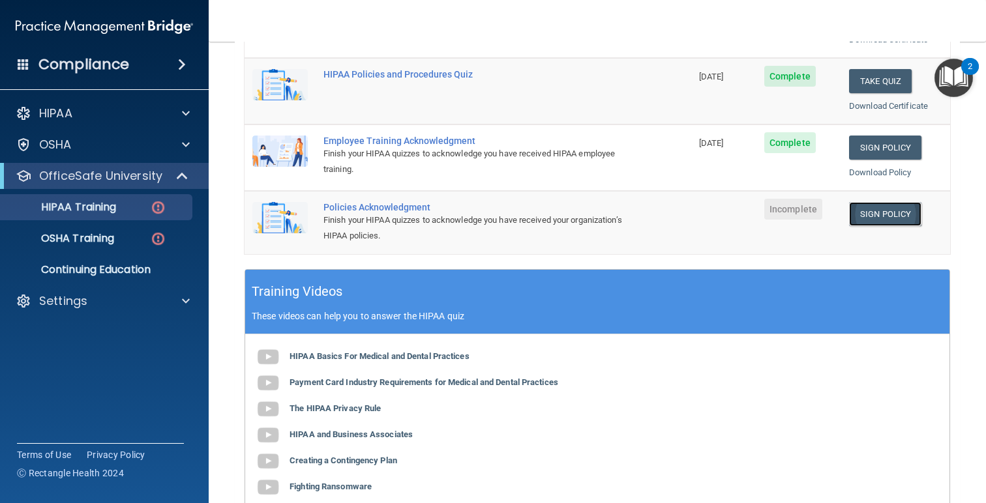
click at [893, 207] on link "Sign Policy" at bounding box center [885, 214] width 72 height 24
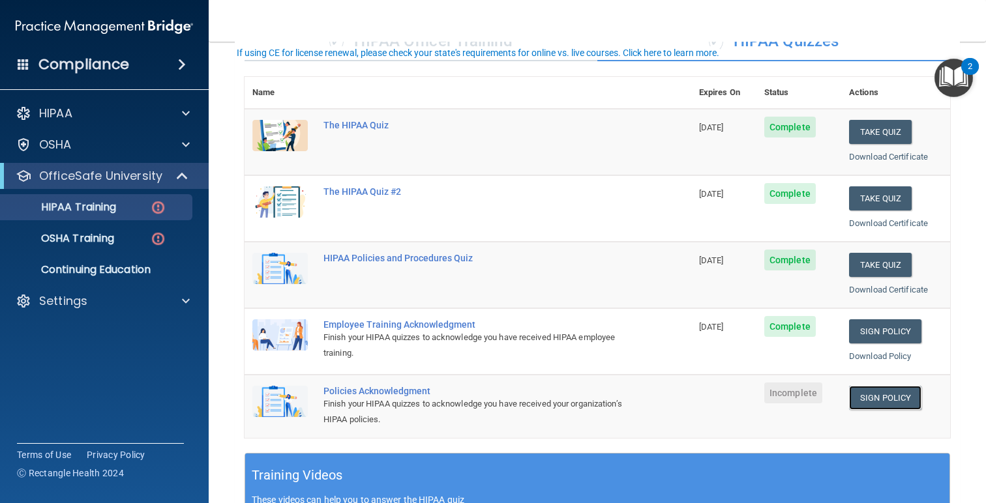
scroll to position [259, 0]
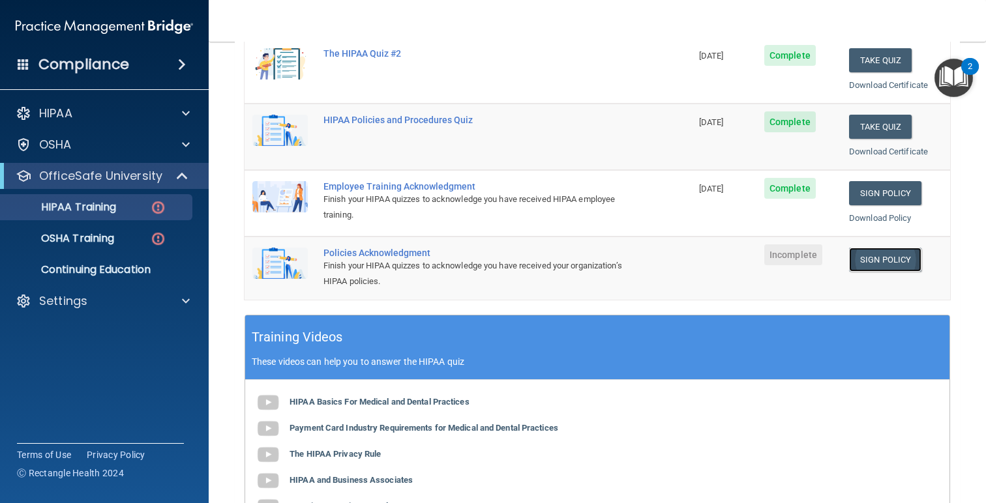
click at [891, 256] on link "Sign Policy" at bounding box center [885, 260] width 72 height 24
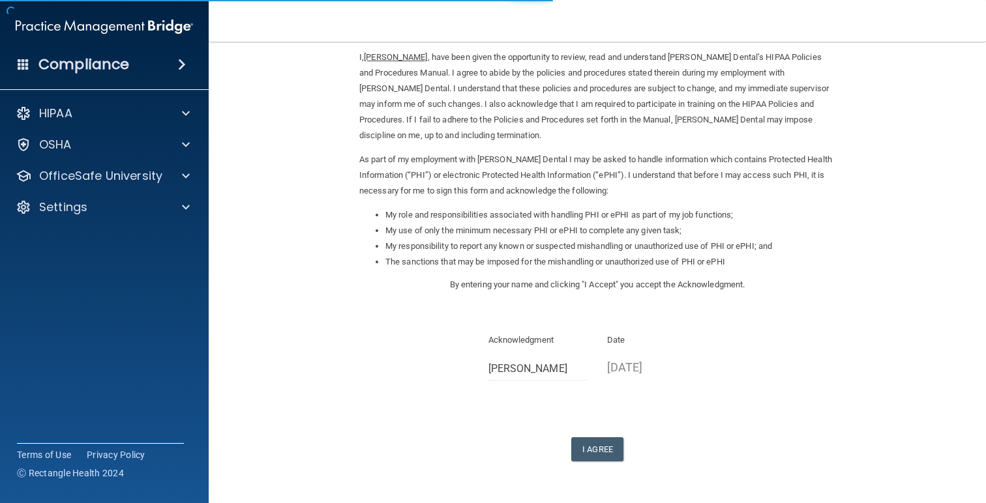
scroll to position [87, 0]
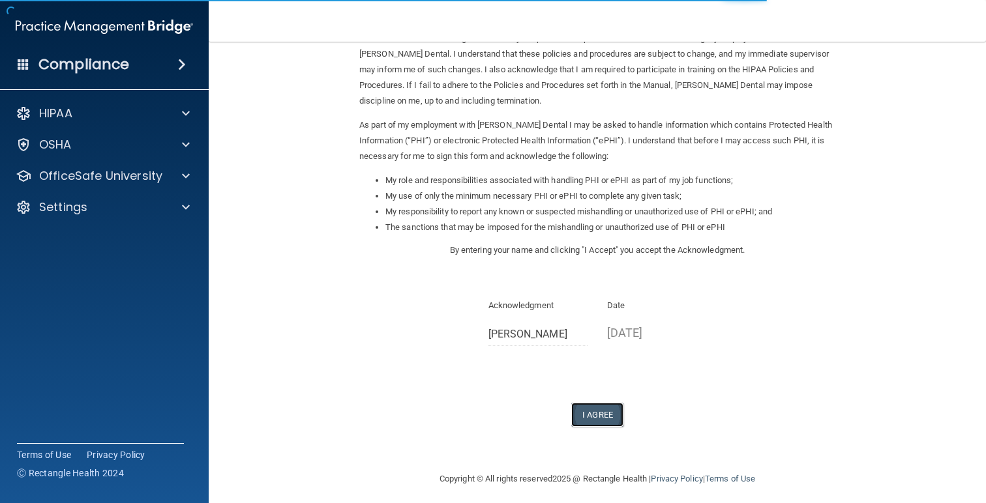
click at [591, 416] on button "I Agree" at bounding box center [597, 415] width 52 height 24
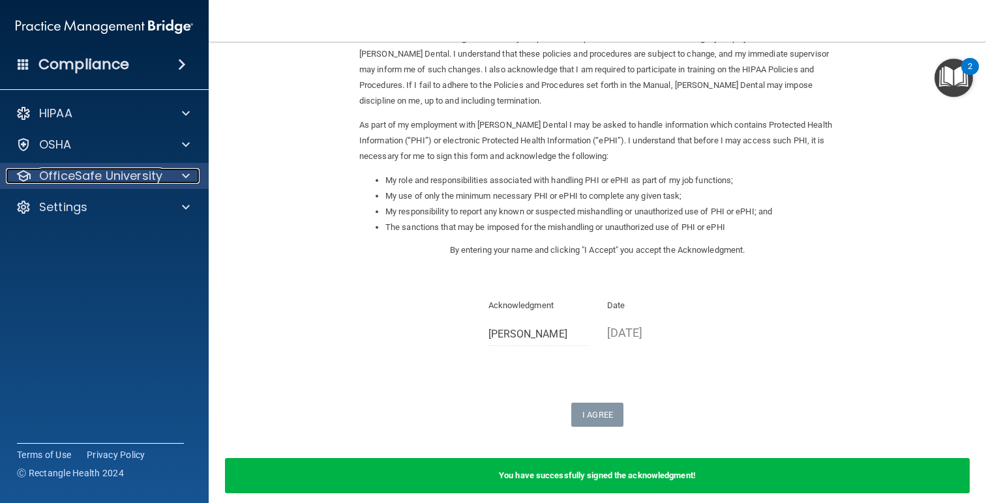
click at [120, 183] on p "OfficeSafe University" at bounding box center [100, 176] width 123 height 16
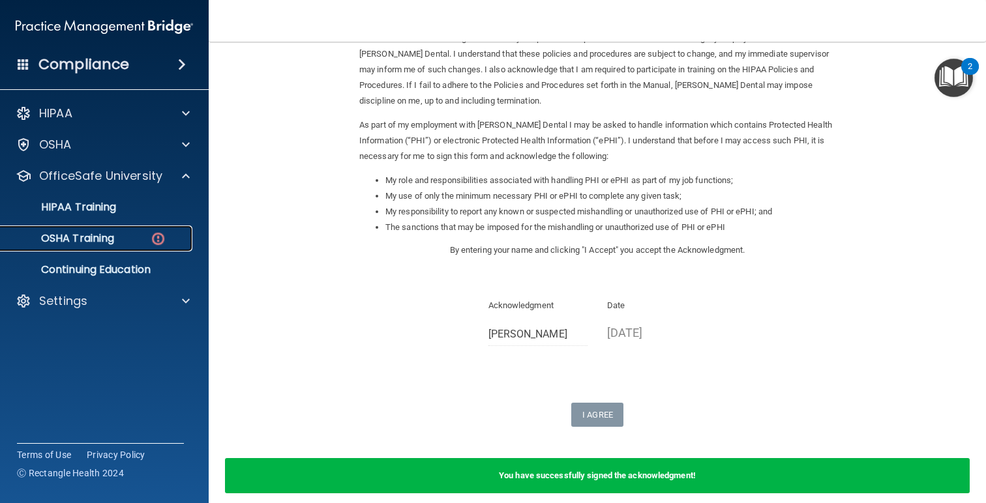
click at [119, 242] on div "OSHA Training" at bounding box center [97, 238] width 178 height 13
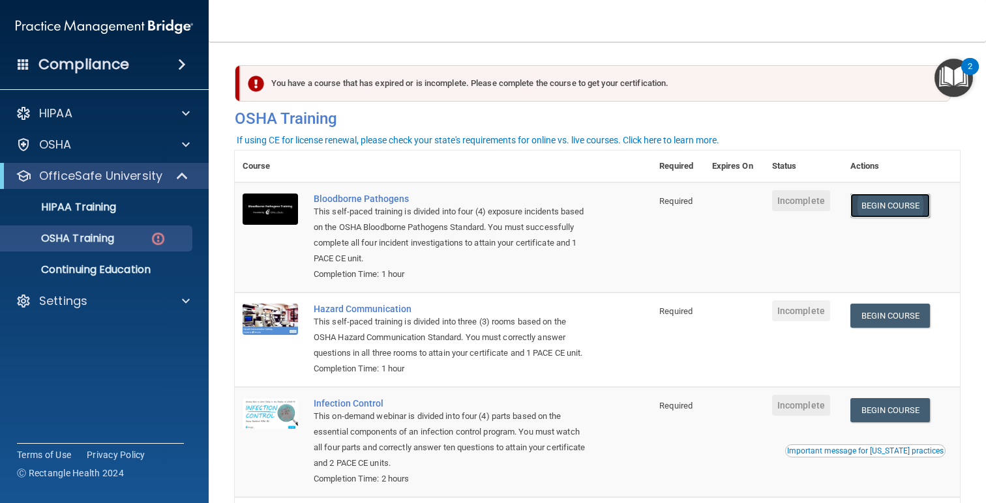
click at [878, 205] on link "Begin Course" at bounding box center [890, 206] width 80 height 24
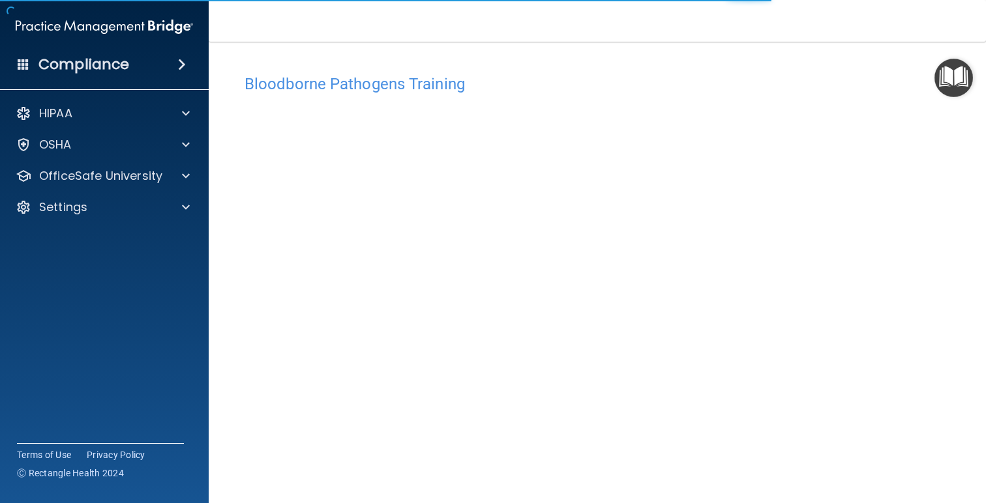
scroll to position [55, 0]
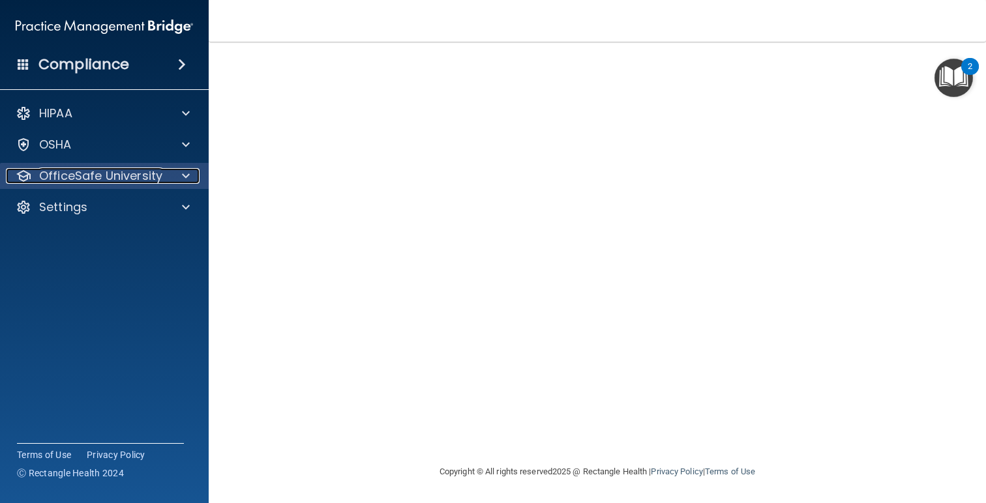
click at [179, 173] on div at bounding box center [184, 176] width 33 height 16
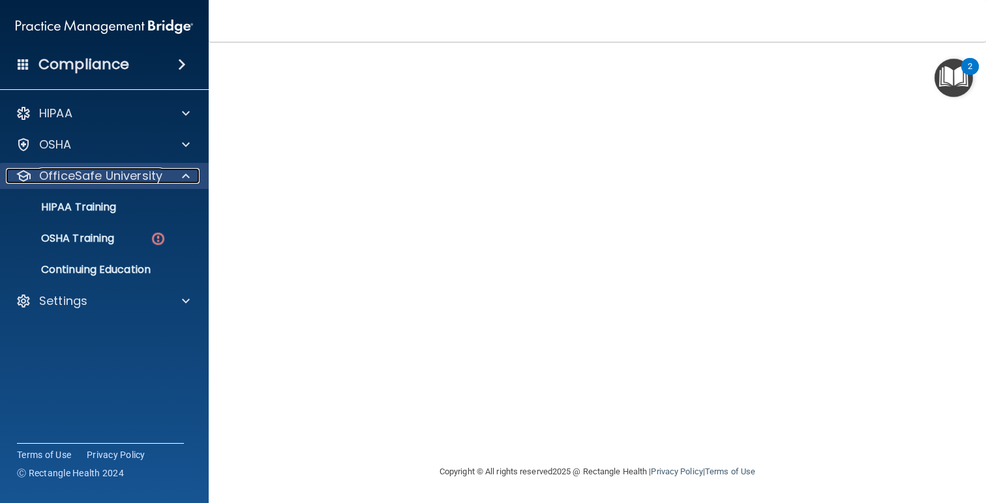
click at [190, 174] on div at bounding box center [184, 176] width 33 height 16
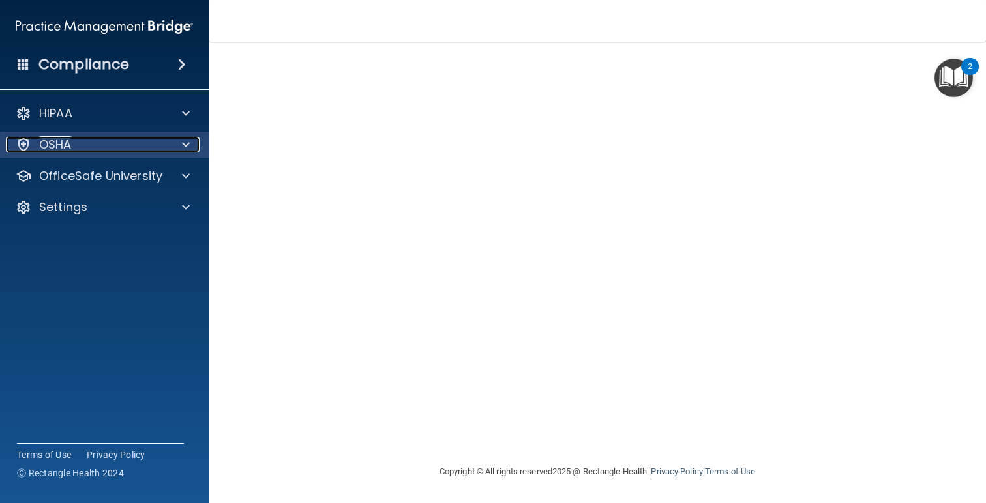
click at [170, 148] on div at bounding box center [184, 145] width 33 height 16
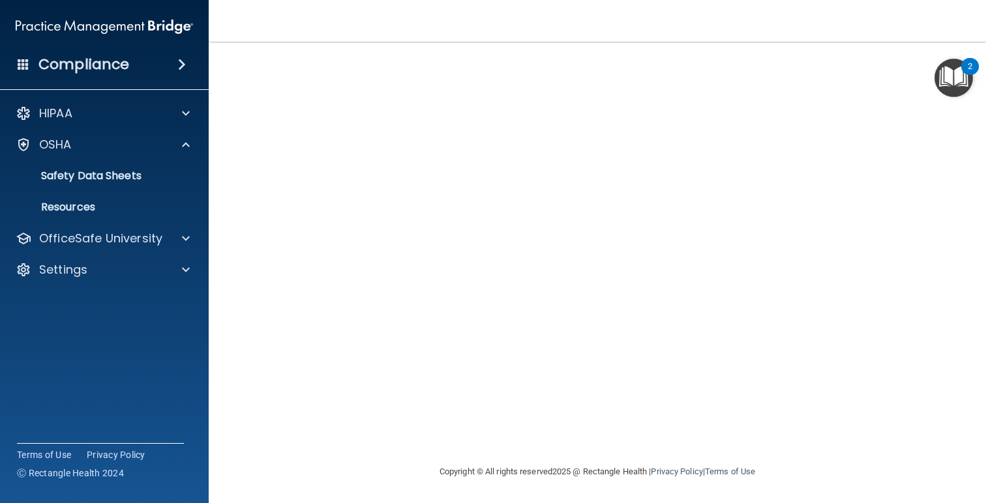
click at [142, 254] on div "HIPAA Documents and Policies Report an Incident Business Associates Emergency P…" at bounding box center [104, 194] width 209 height 198
click at [140, 244] on p "OfficeSafe University" at bounding box center [100, 239] width 123 height 16
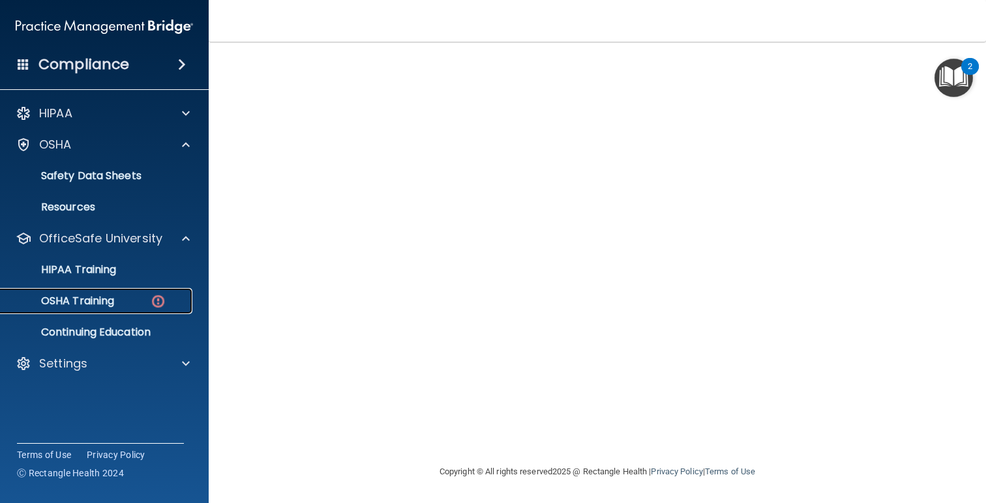
click at [149, 291] on link "OSHA Training" at bounding box center [89, 301] width 205 height 26
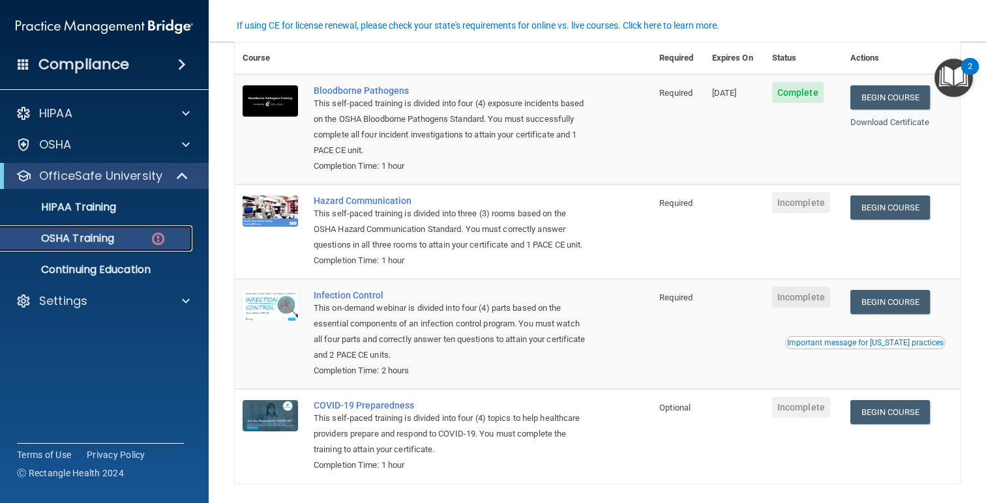
scroll to position [126, 0]
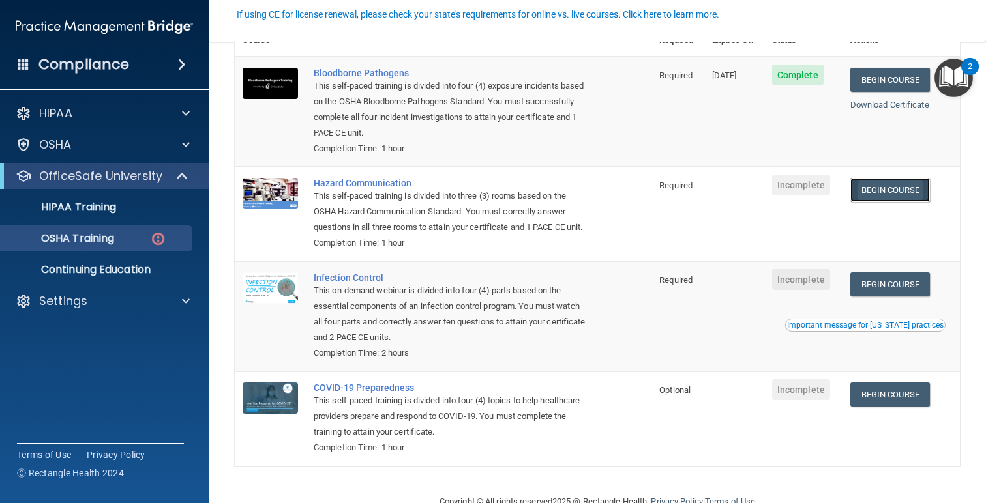
click at [880, 192] on link "Begin Course" at bounding box center [890, 190] width 80 height 24
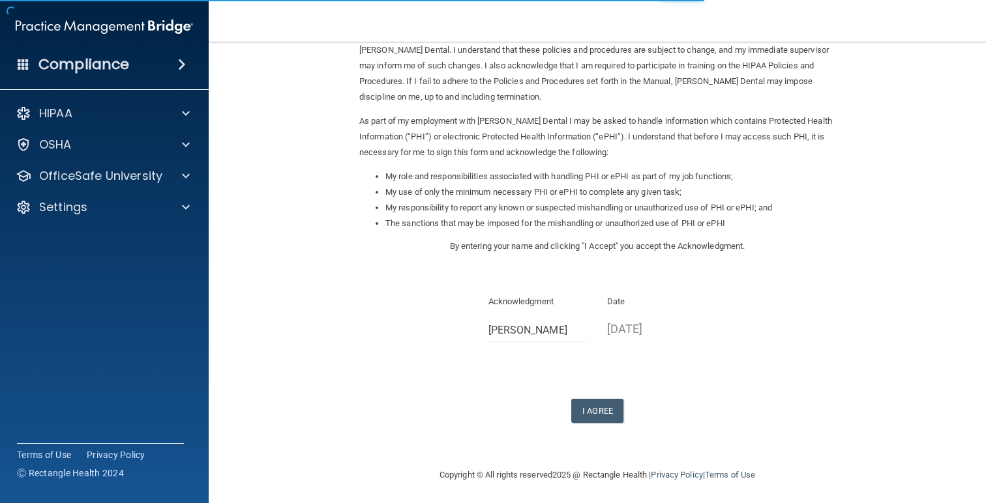
scroll to position [94, 0]
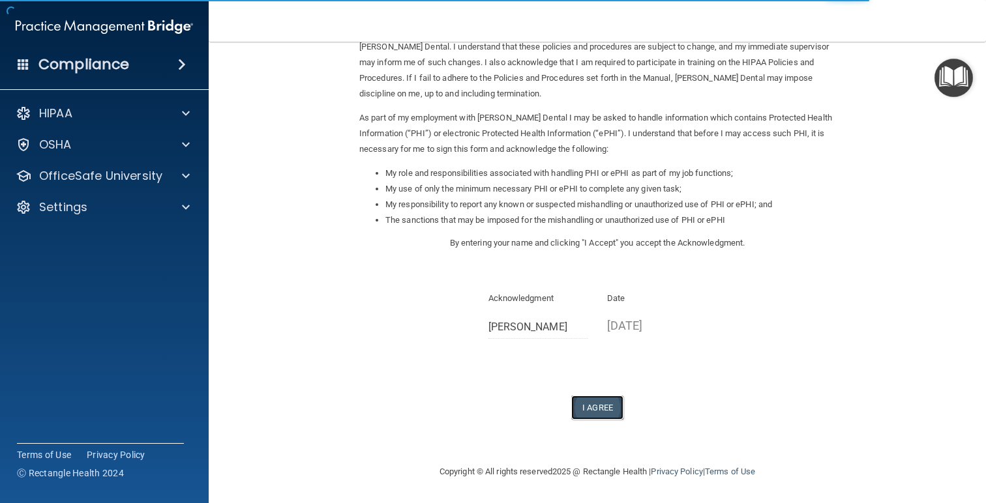
click at [601, 407] on button "I Agree" at bounding box center [597, 408] width 52 height 24
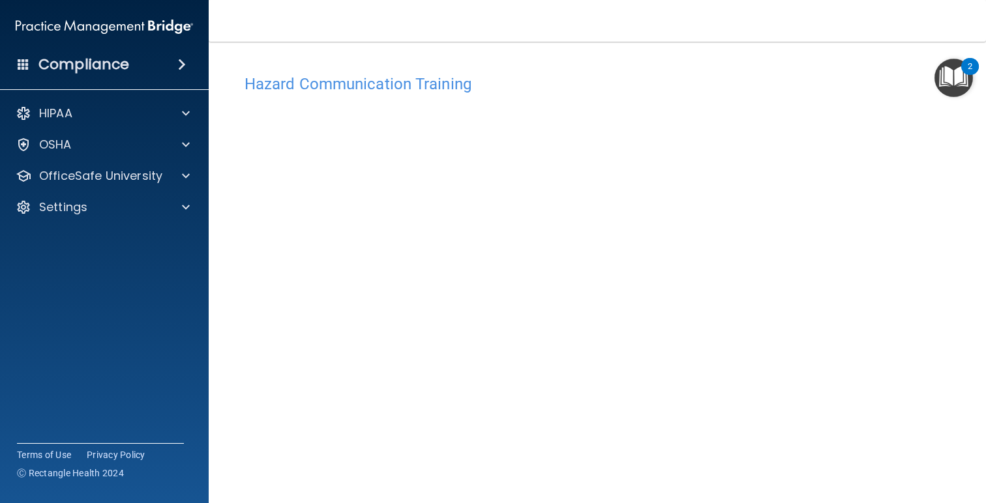
scroll to position [41, 0]
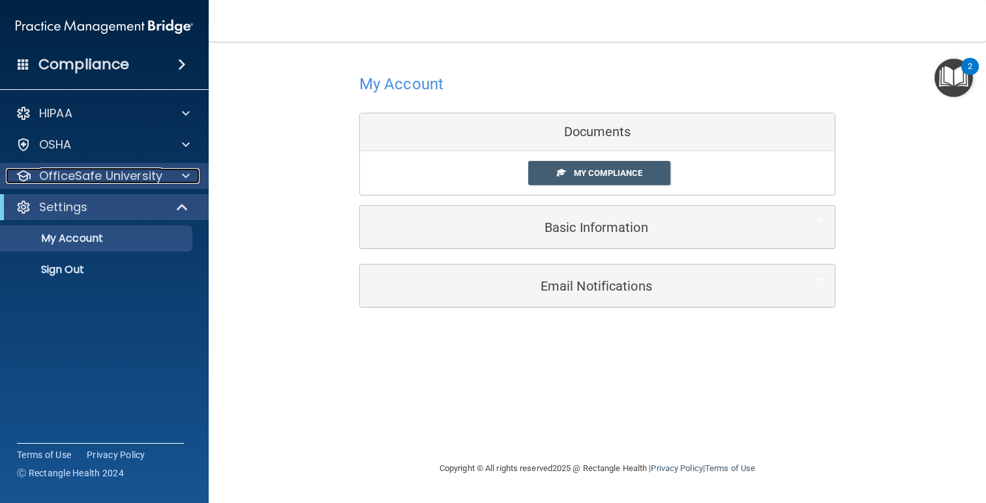
click at [190, 178] on div at bounding box center [184, 176] width 33 height 16
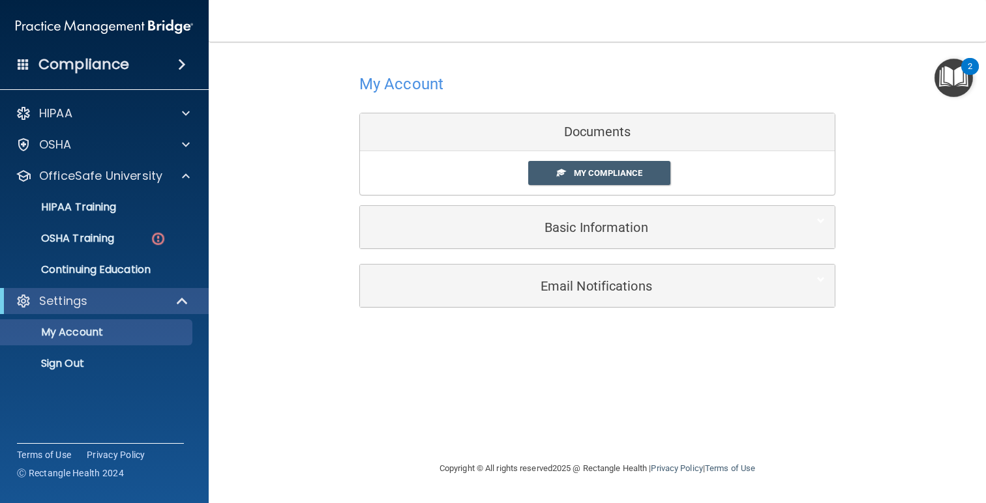
click at [134, 252] on ul "HIPAA Training OSHA Training Continuing Education" at bounding box center [105, 236] width 236 height 94
click at [132, 248] on link "OSHA Training" at bounding box center [89, 239] width 205 height 26
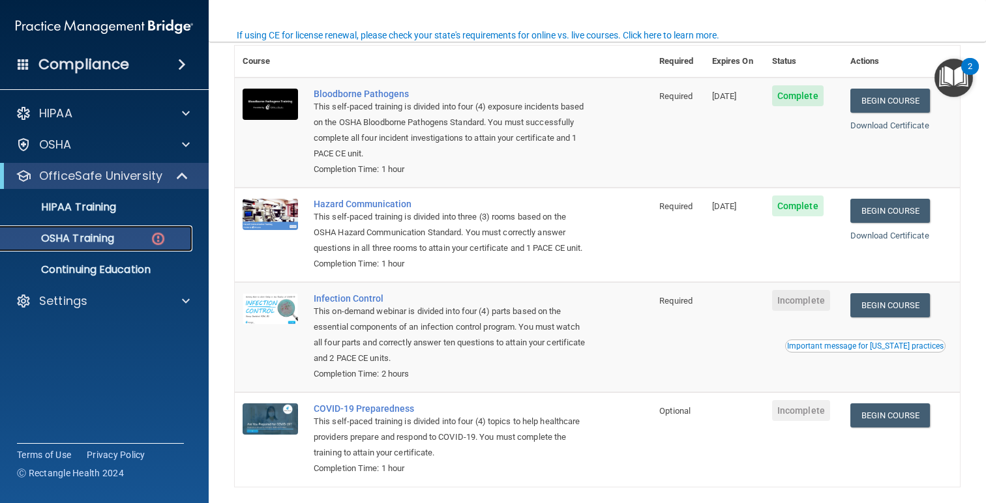
scroll to position [173, 0]
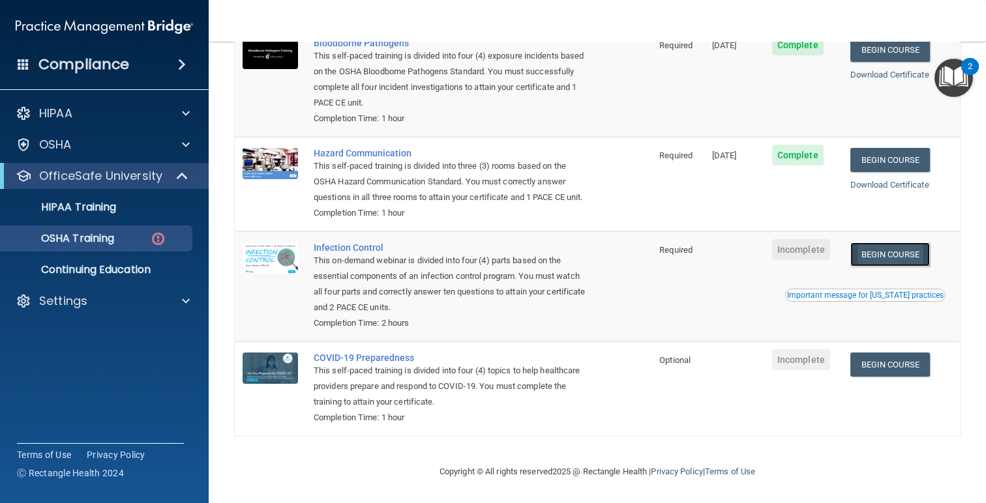
click at [885, 258] on link "Begin Course" at bounding box center [890, 255] width 80 height 24
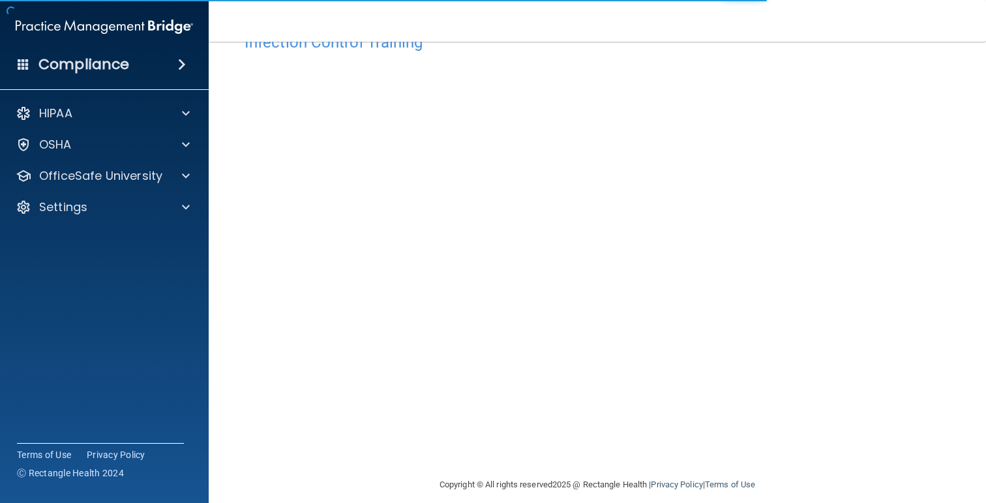
scroll to position [55, 0]
